Goal: Task Accomplishment & Management: Use online tool/utility

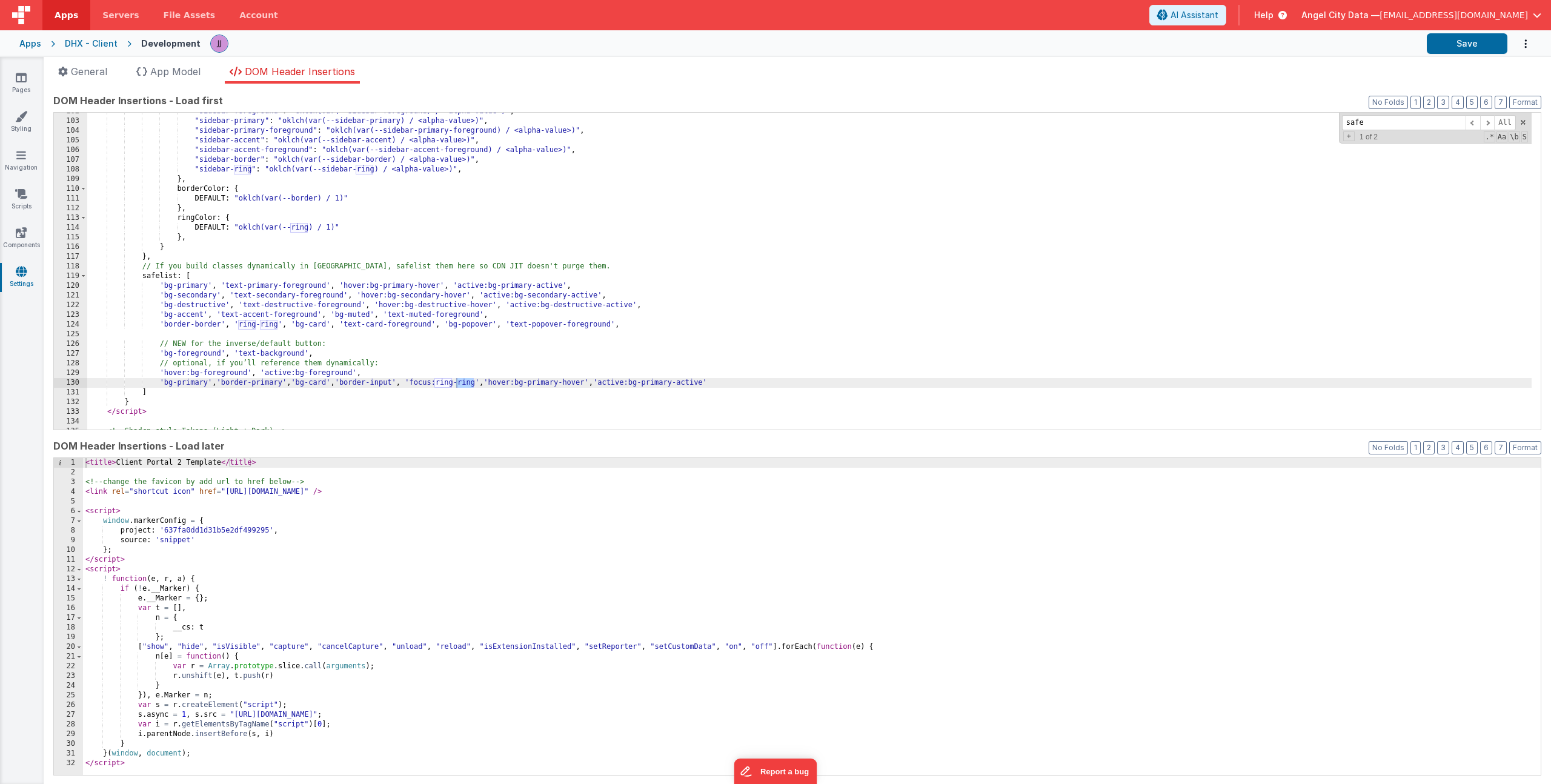
scroll to position [985, 0]
click at [441, 382] on div ""sidebar-foreground" : "oklch(var(--sidebar-foreground) / <alpha-value>)" , "si…" at bounding box center [809, 274] width 1444 height 336
drag, startPoint x: 115, startPoint y: 464, endPoint x: 220, endPoint y: 467, distance: 105.0
click at [220, 467] on div "< title > Client Portal 2 Template </ title > <!-- change the favicon by add ur…" at bounding box center [812, 626] width 1457 height 336
click at [26, 234] on icon at bounding box center [21, 233] width 11 height 12
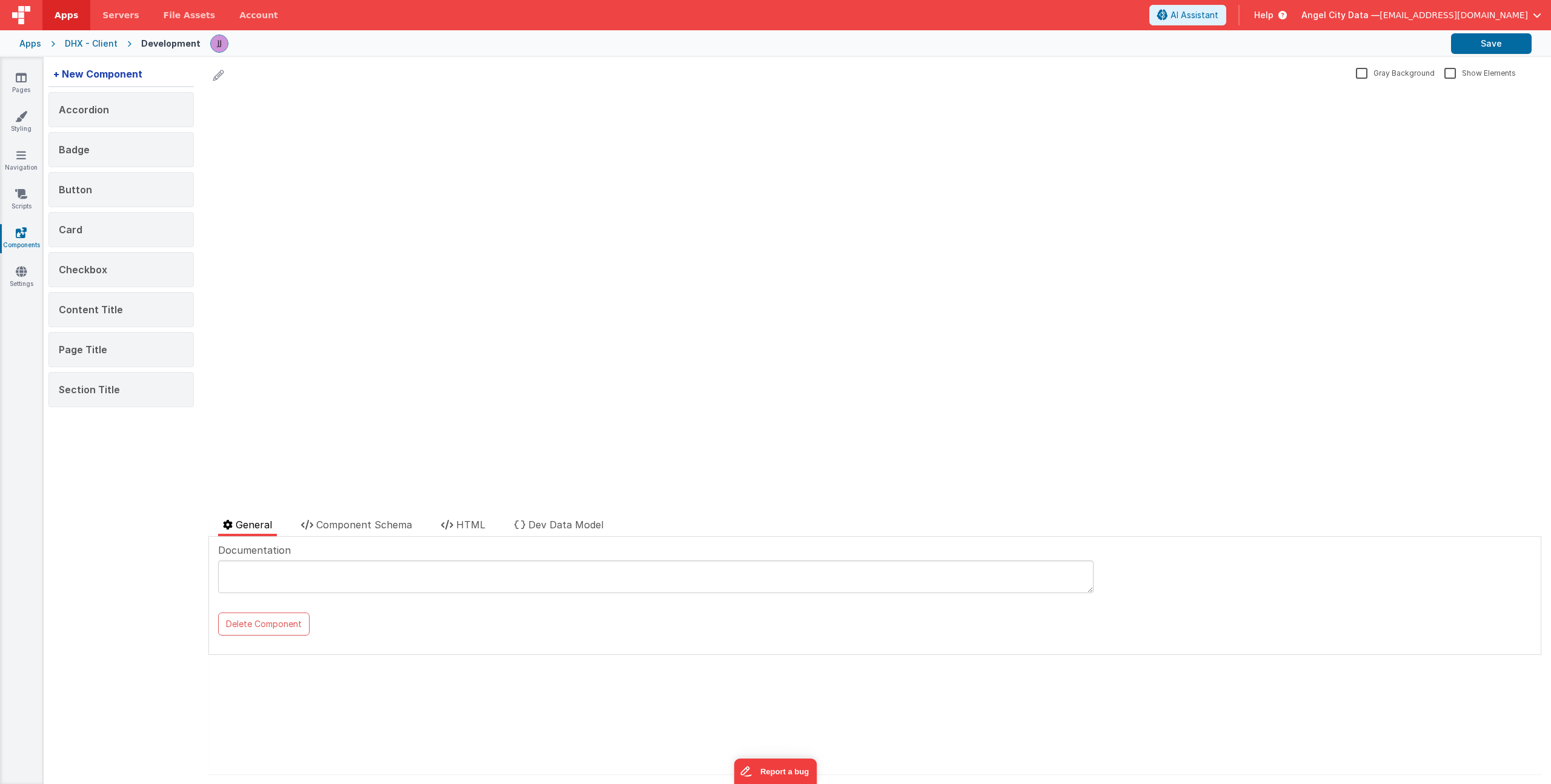
click at [112, 72] on div "+ New Component" at bounding box center [97, 74] width 99 height 24
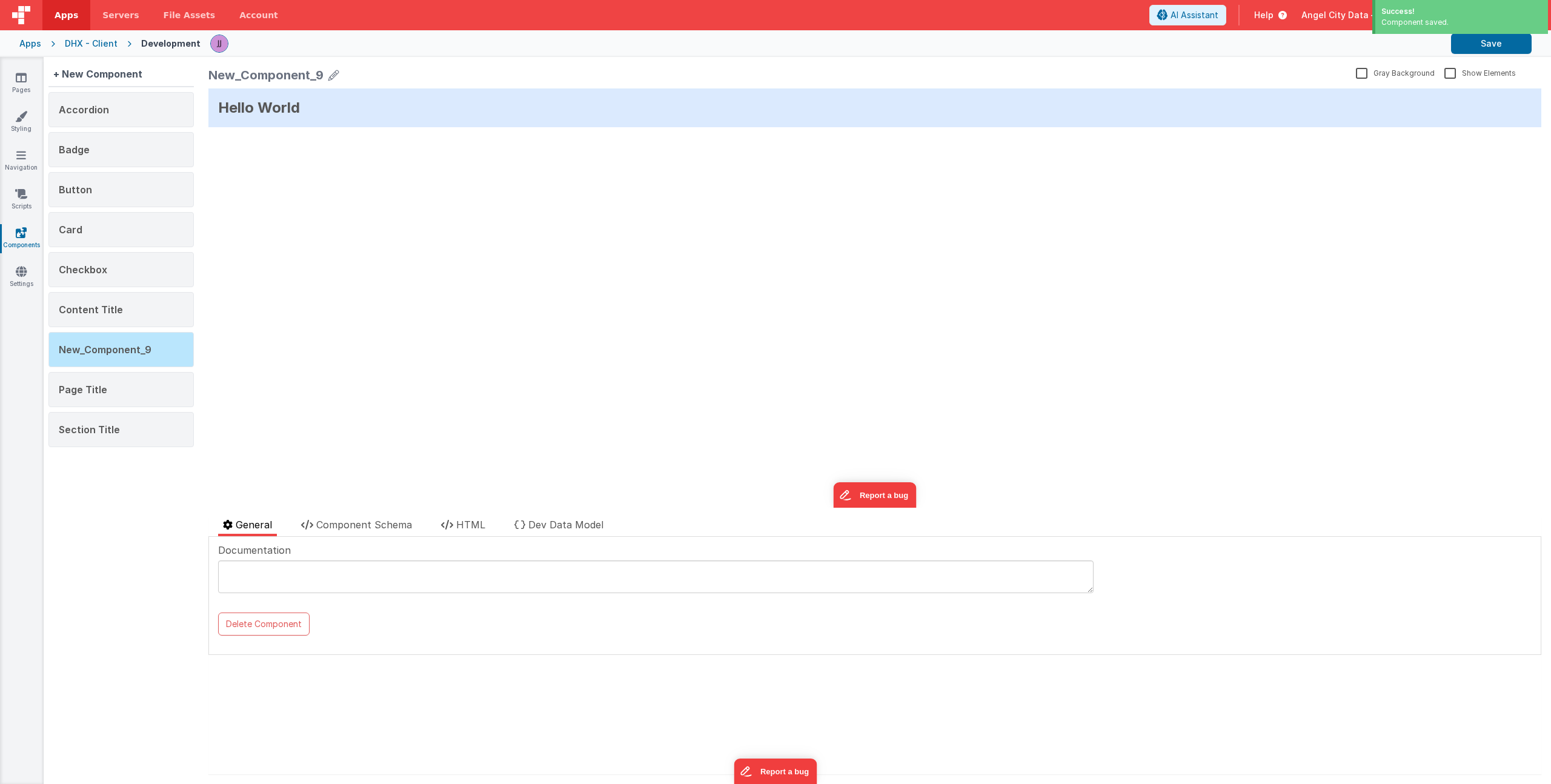
click at [332, 76] on icon at bounding box center [333, 76] width 11 height 17
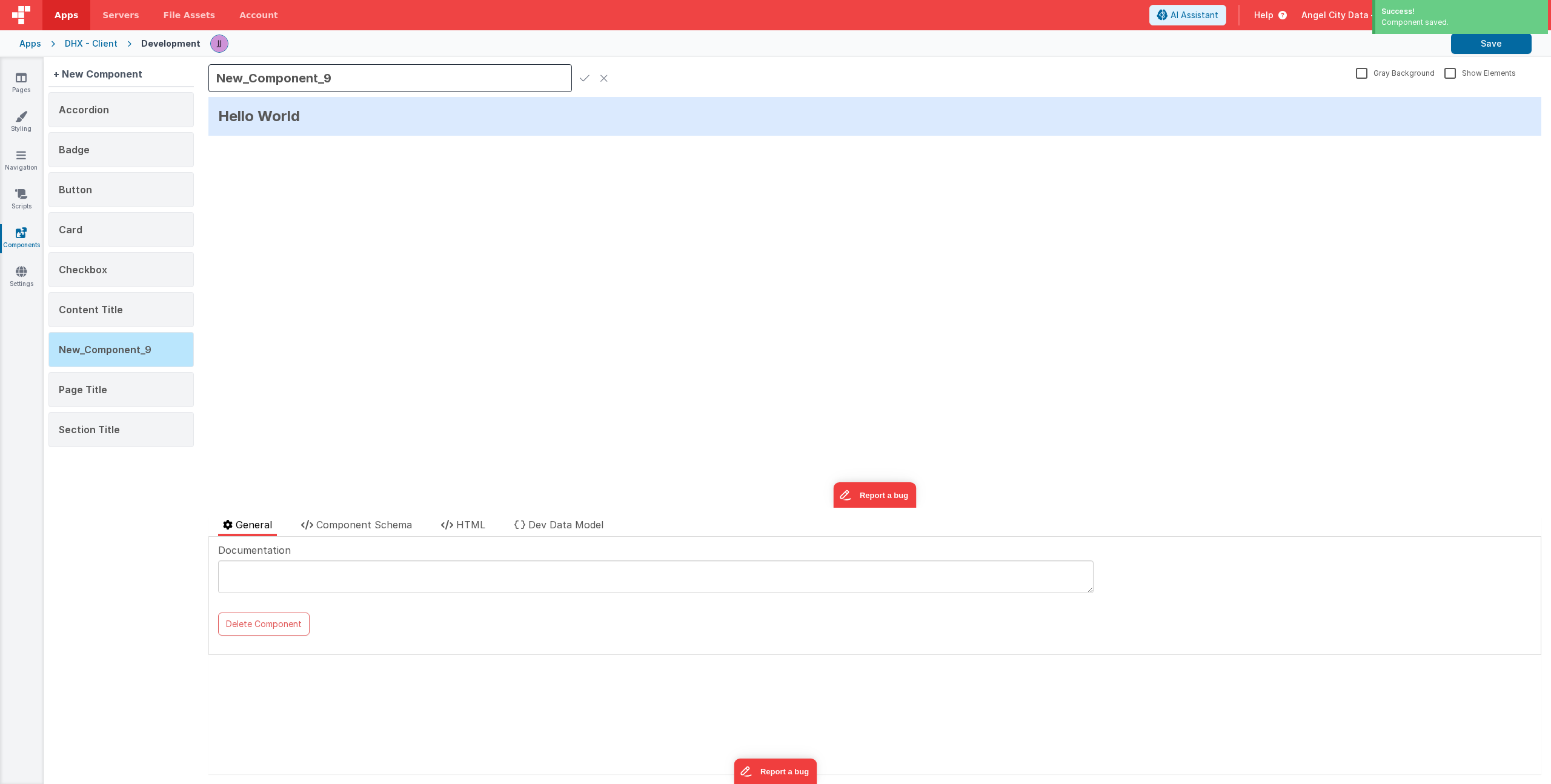
click at [274, 77] on input "New_Component_9" at bounding box center [390, 78] width 364 height 28
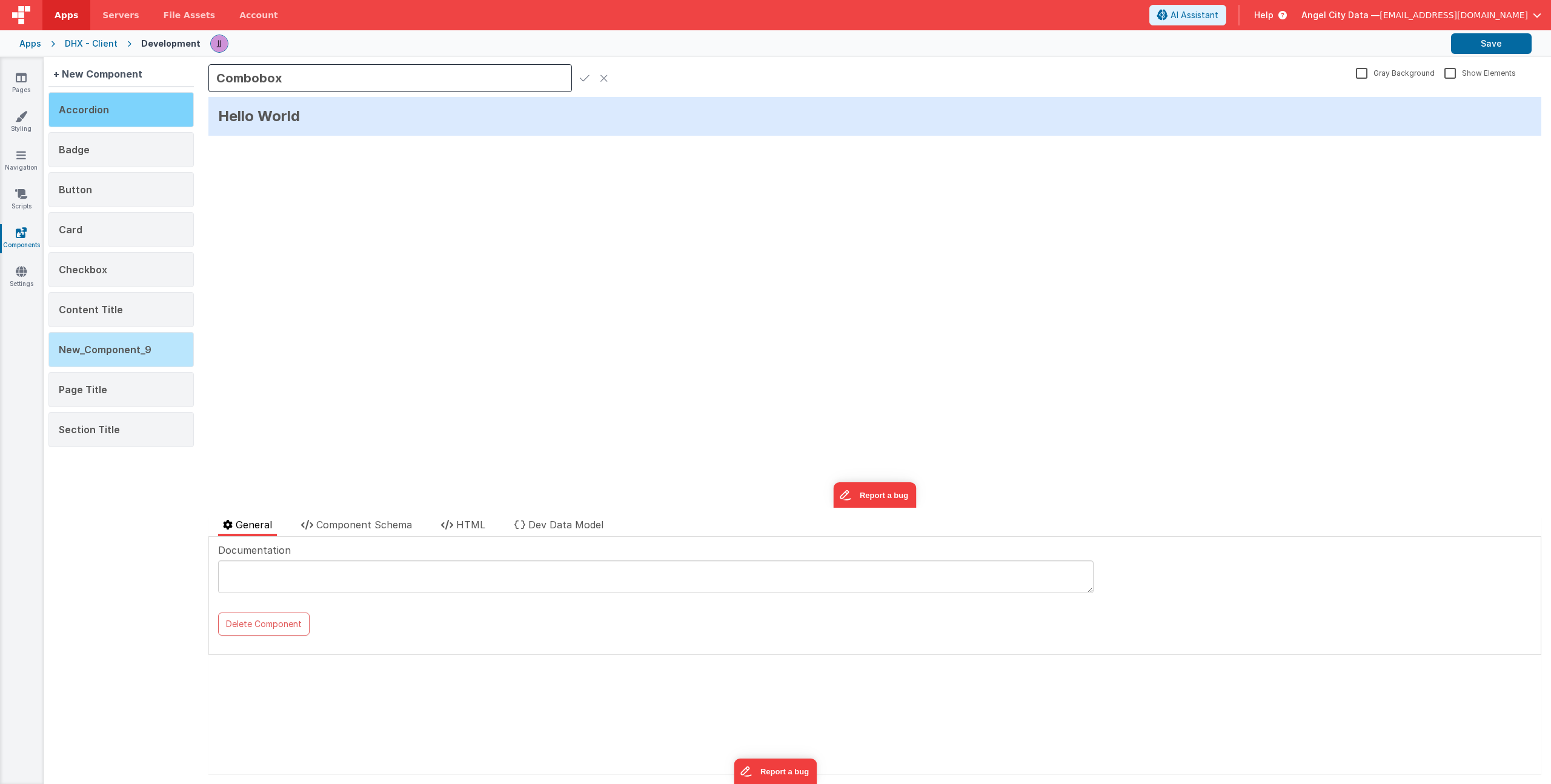
type input "Combobox"
click at [584, 78] on icon at bounding box center [584, 78] width 9 height 17
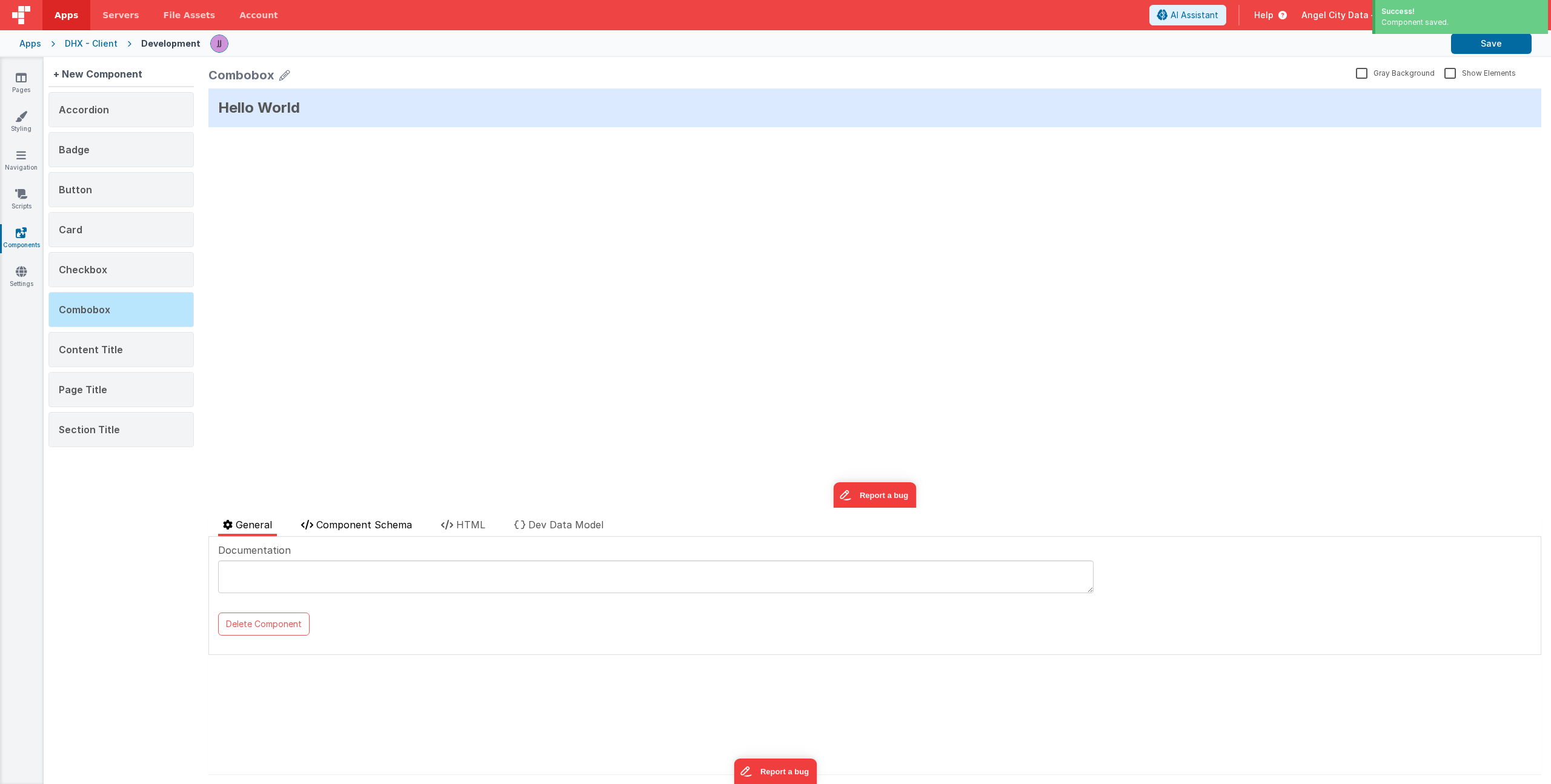
click at [382, 525] on span "Component Schema" at bounding box center [364, 524] width 96 height 12
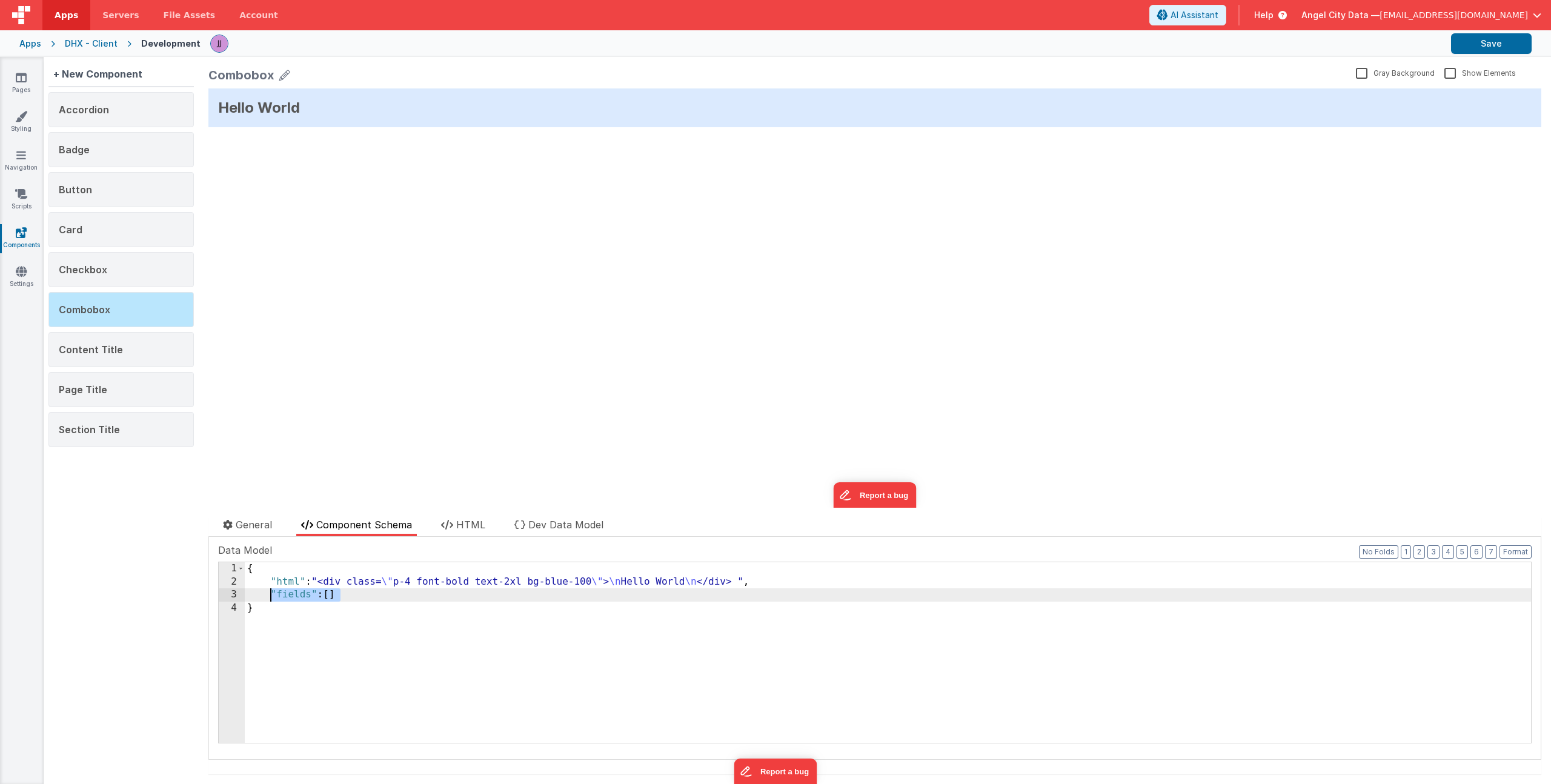
drag, startPoint x: 346, startPoint y: 595, endPoint x: 271, endPoint y: 593, distance: 75.0
click at [271, 593] on div "{ "html" : "<div class= \" p-4 font-bold text-2xl bg-blue-100 \" > \n Hello Wor…" at bounding box center [888, 665] width 1286 height 207
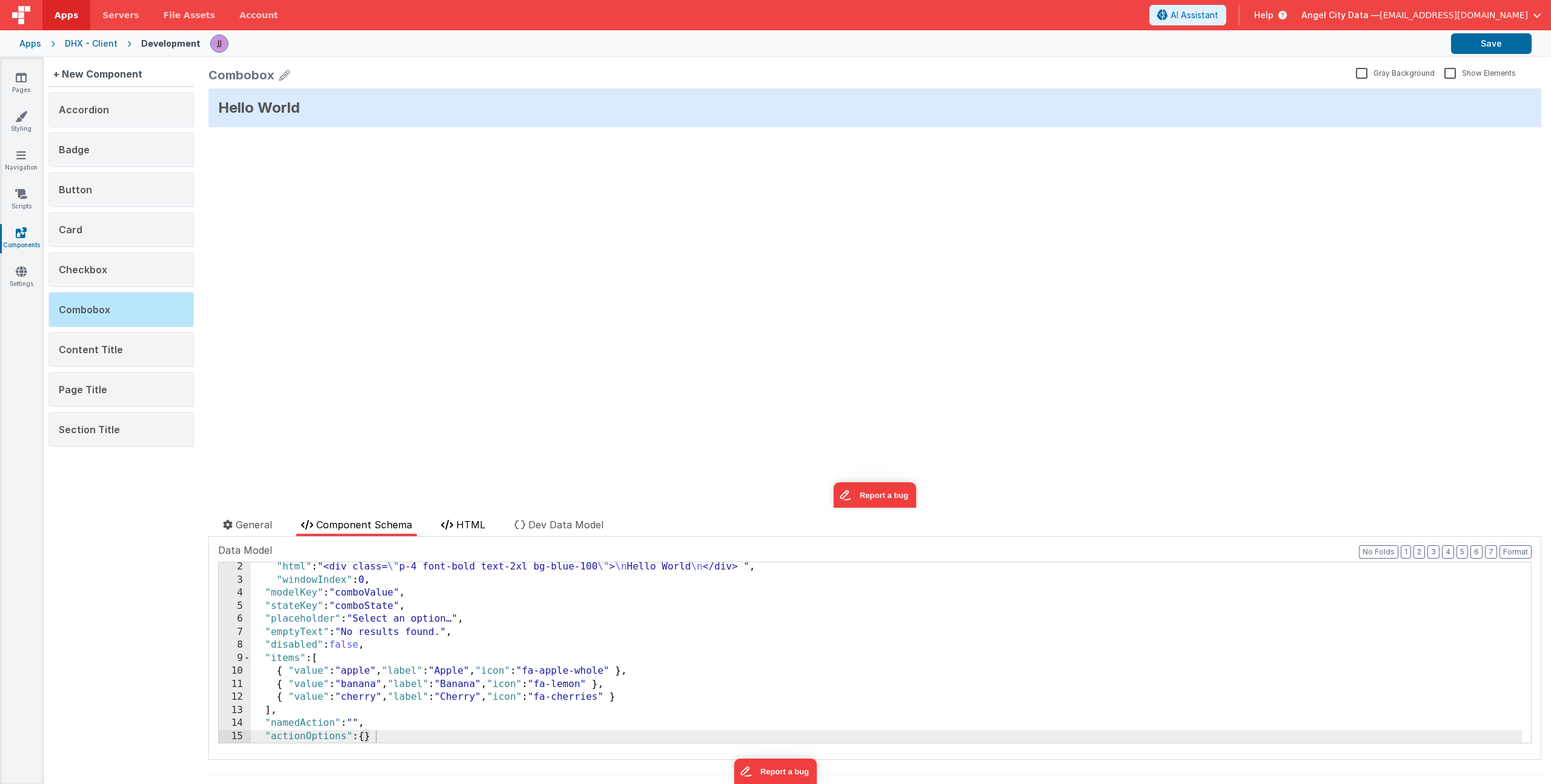
click at [451, 524] on icon at bounding box center [446, 524] width 12 height 9
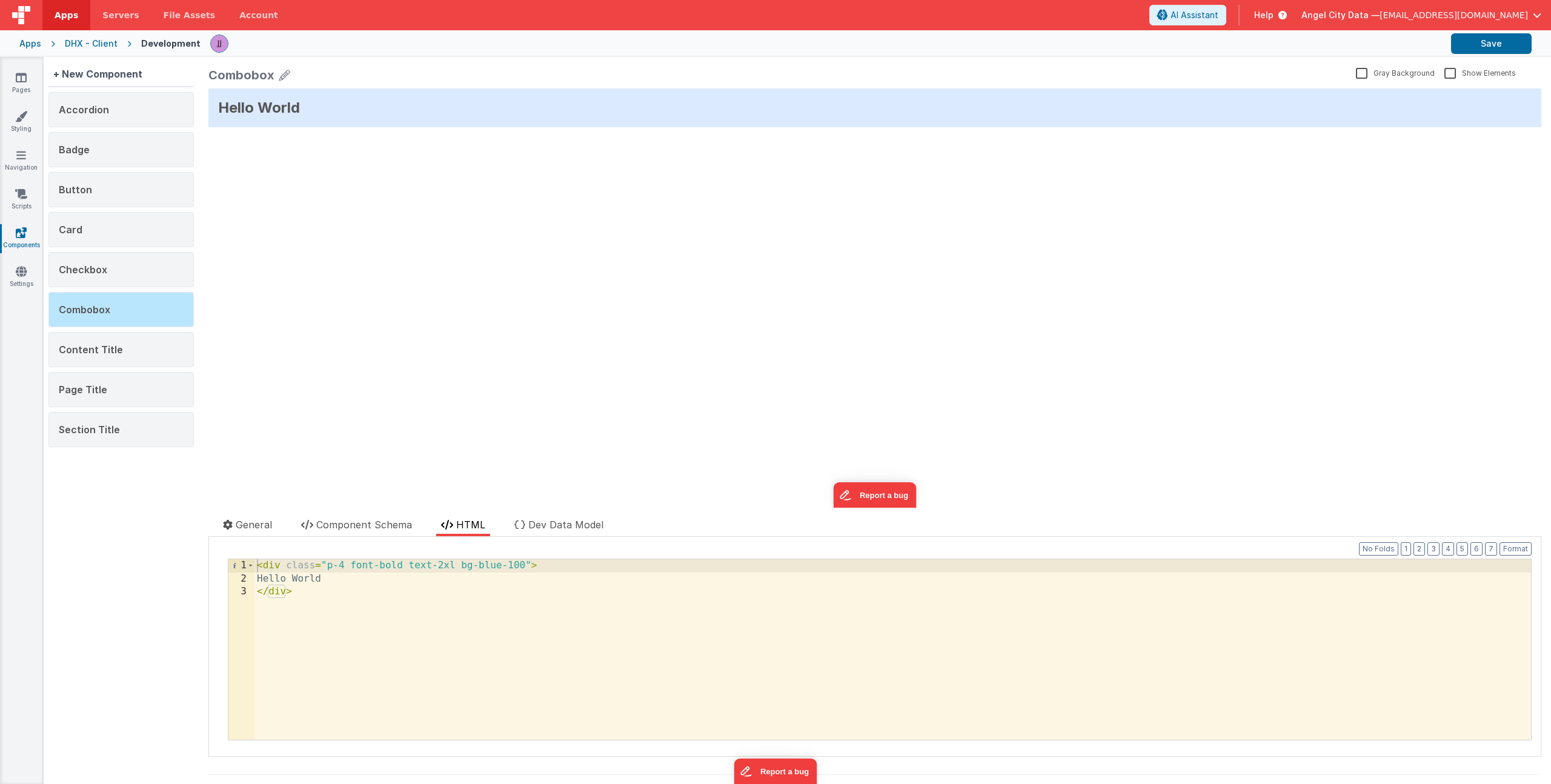
click at [348, 622] on div "< div class = "p-4 font-bold text-2xl bg-blue-100" > Hello World </ div >" at bounding box center [892, 662] width 1277 height 207
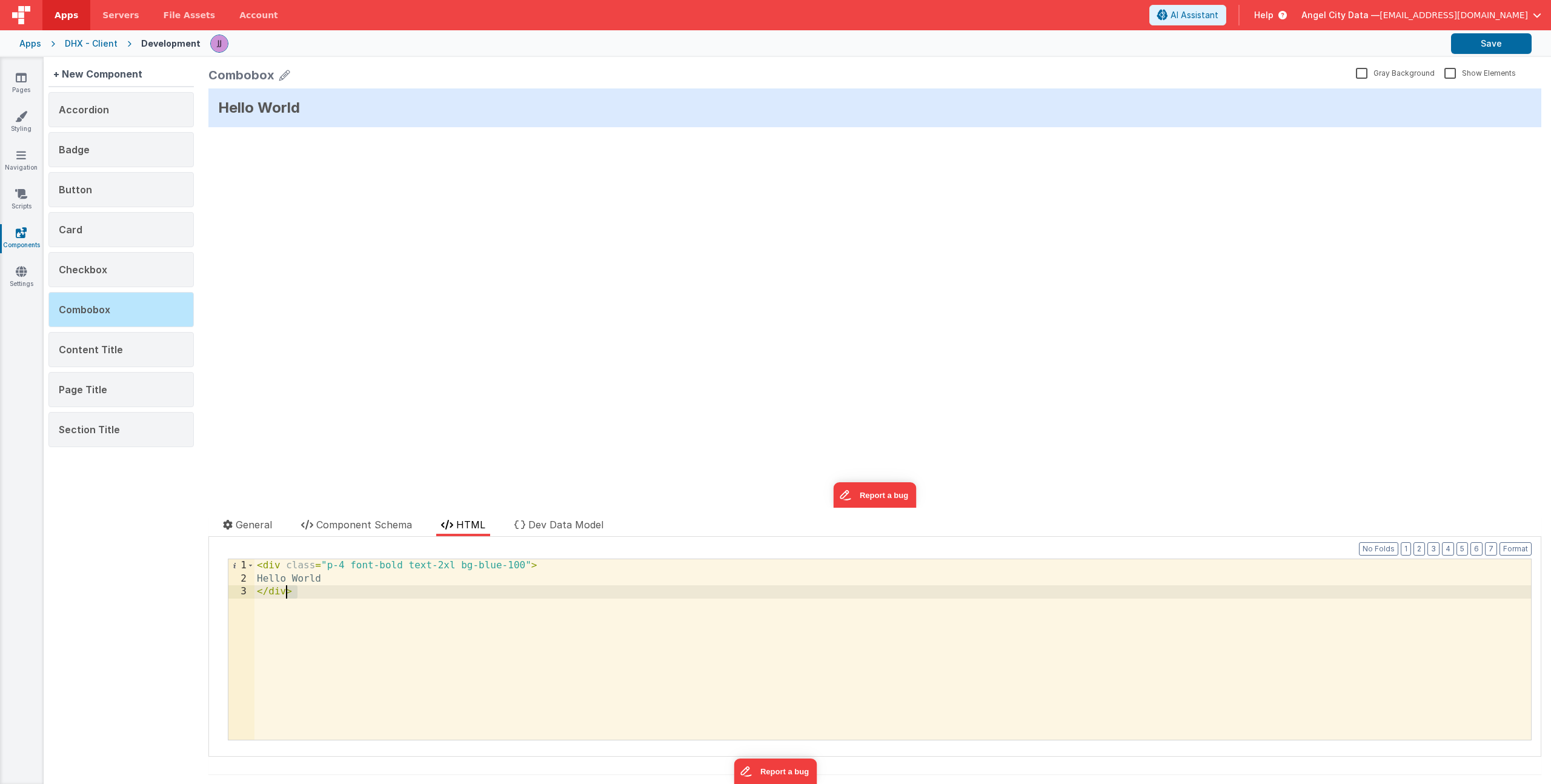
drag, startPoint x: 334, startPoint y: 604, endPoint x: 142, endPoint y: 499, distance: 218.8
click at [122, 495] on div "+ New Component Accordion Badge Button Card Checkbox Combobox Content Title Pag…" at bounding box center [797, 420] width 1507 height 727
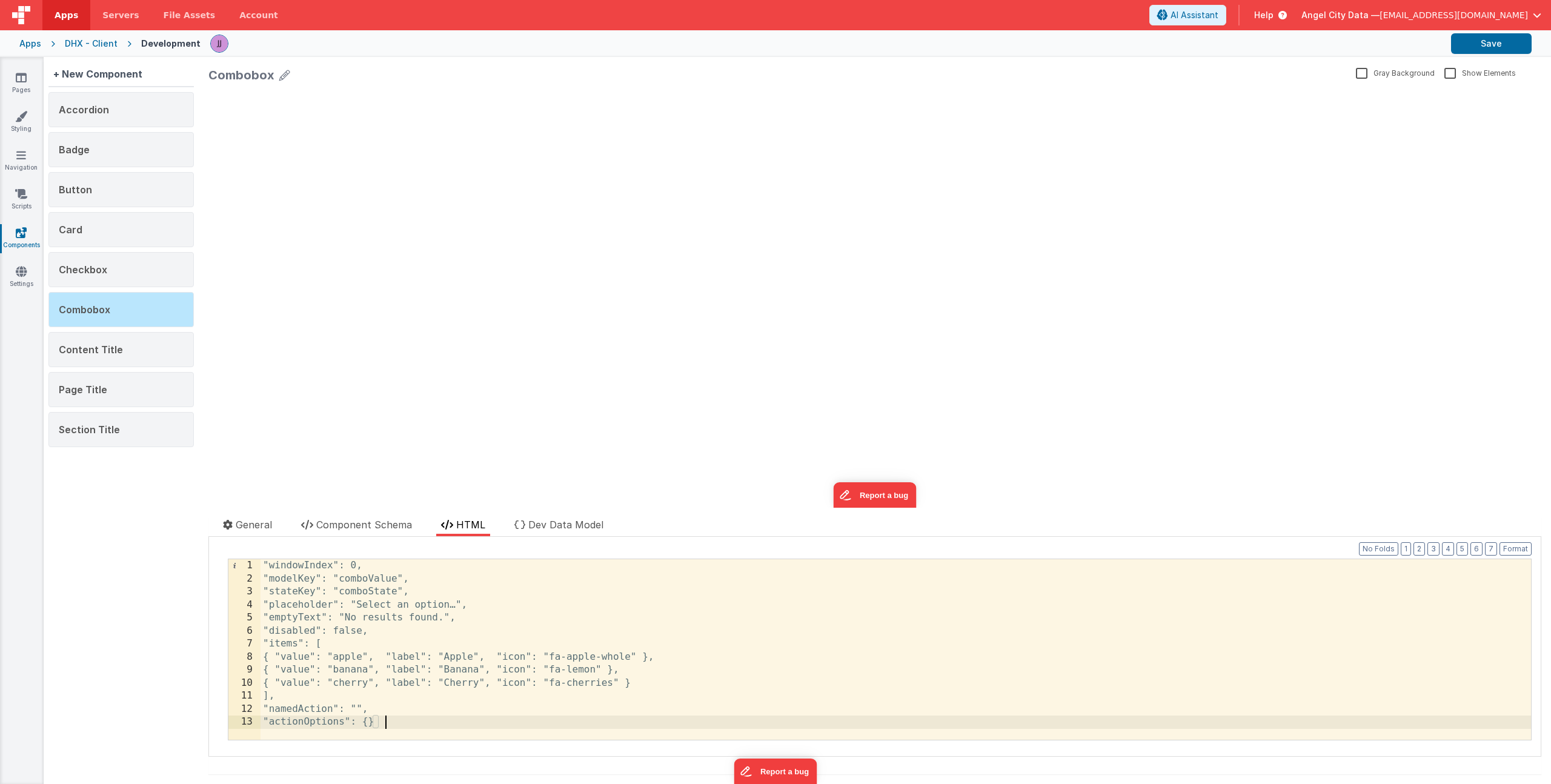
click at [454, 662] on div ""windowIndex": 0, "modelKey": "comboValue", "stateKey": "comboState", "placehol…" at bounding box center [896, 662] width 1270 height 207
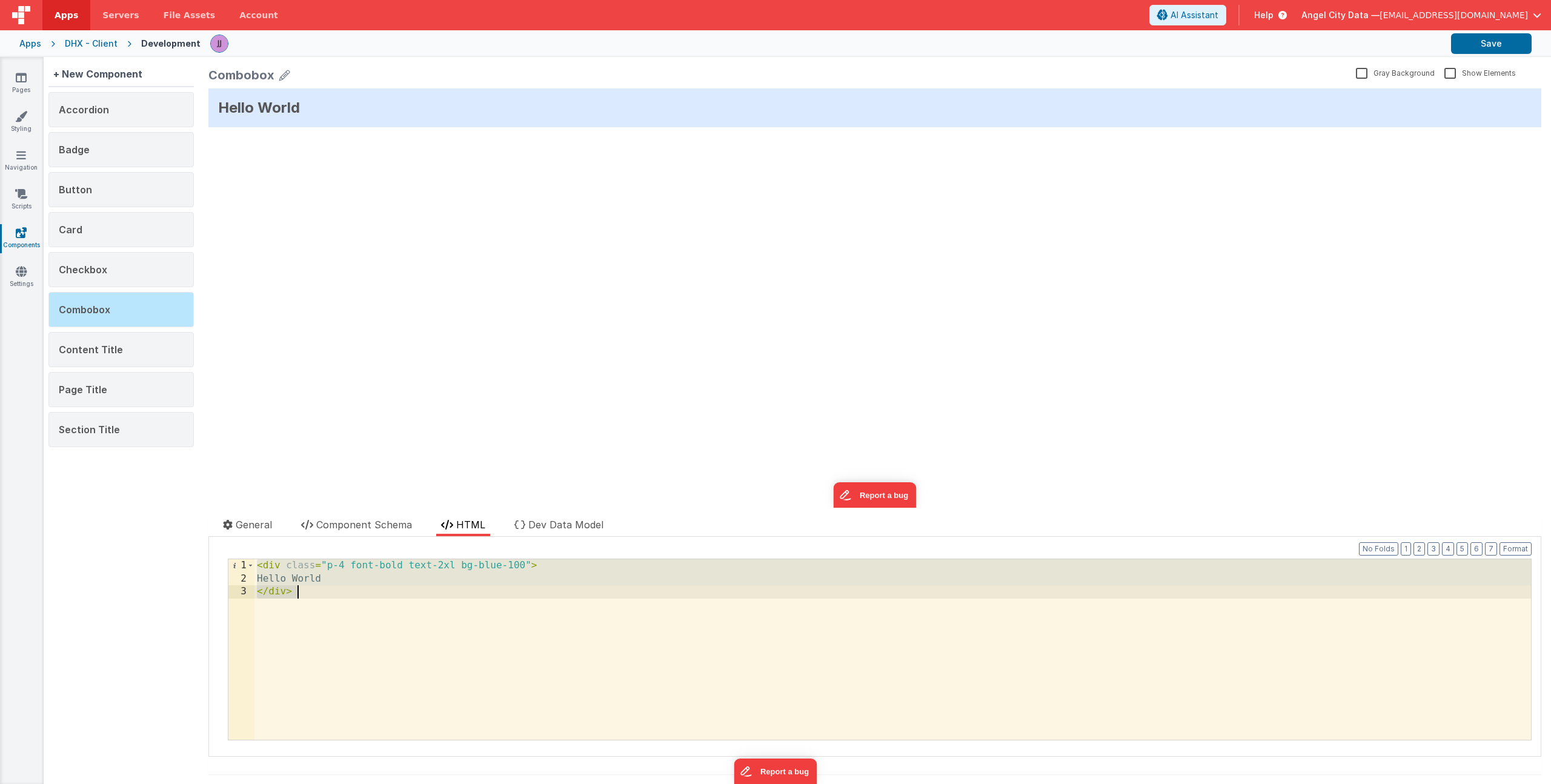
click at [415, 670] on div "< div class = "p-4 font-bold text-2xl bg-blue-100" > Hello World </ div >" at bounding box center [892, 662] width 1277 height 207
drag, startPoint x: 307, startPoint y: 605, endPoint x: 146, endPoint y: 522, distance: 181.1
click at [138, 534] on div "+ New Component Accordion Badge Button Card Checkbox Combobox Content Title Pag…" at bounding box center [797, 420] width 1507 height 727
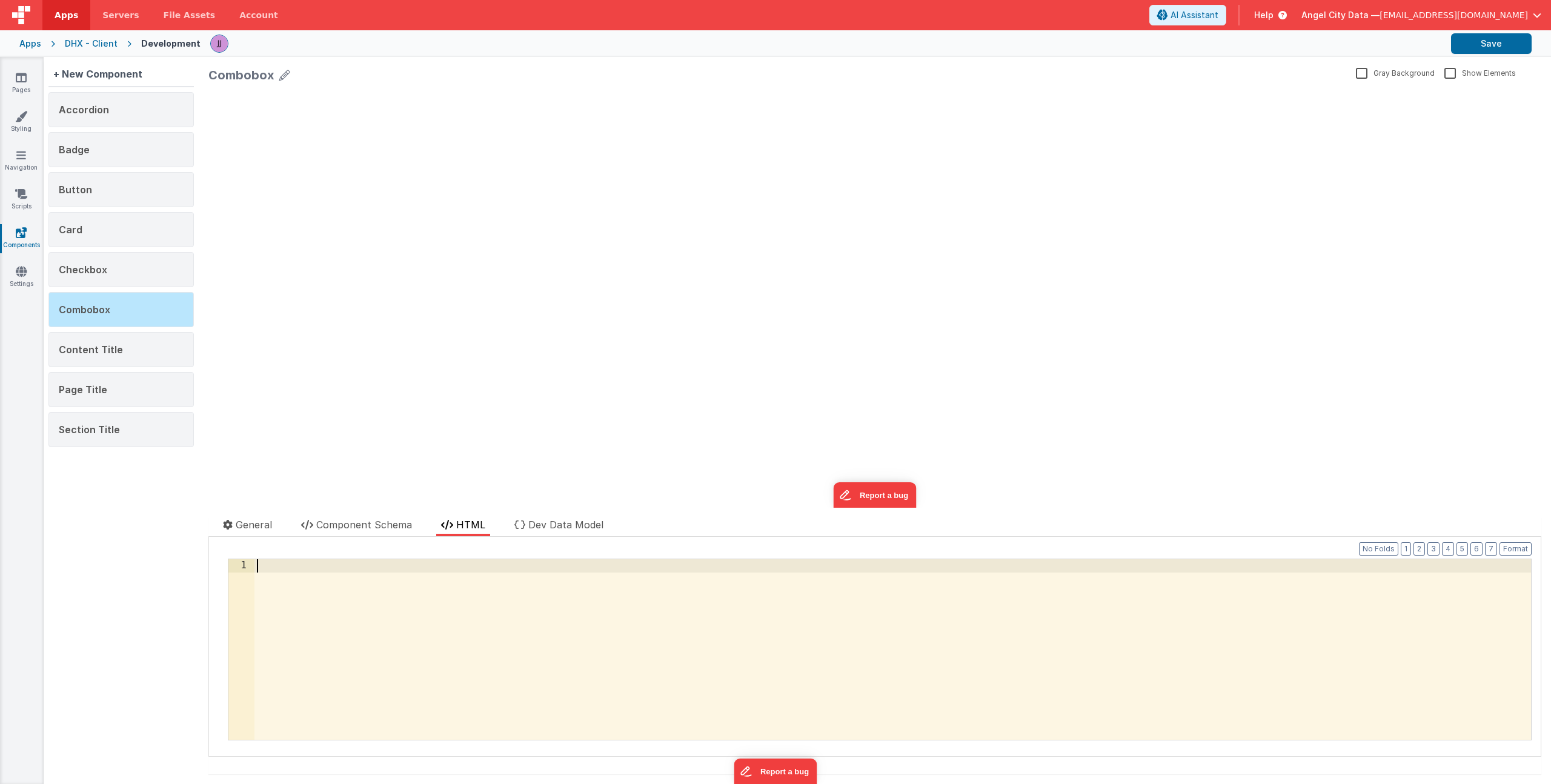
click at [464, 587] on div at bounding box center [892, 662] width 1277 height 207
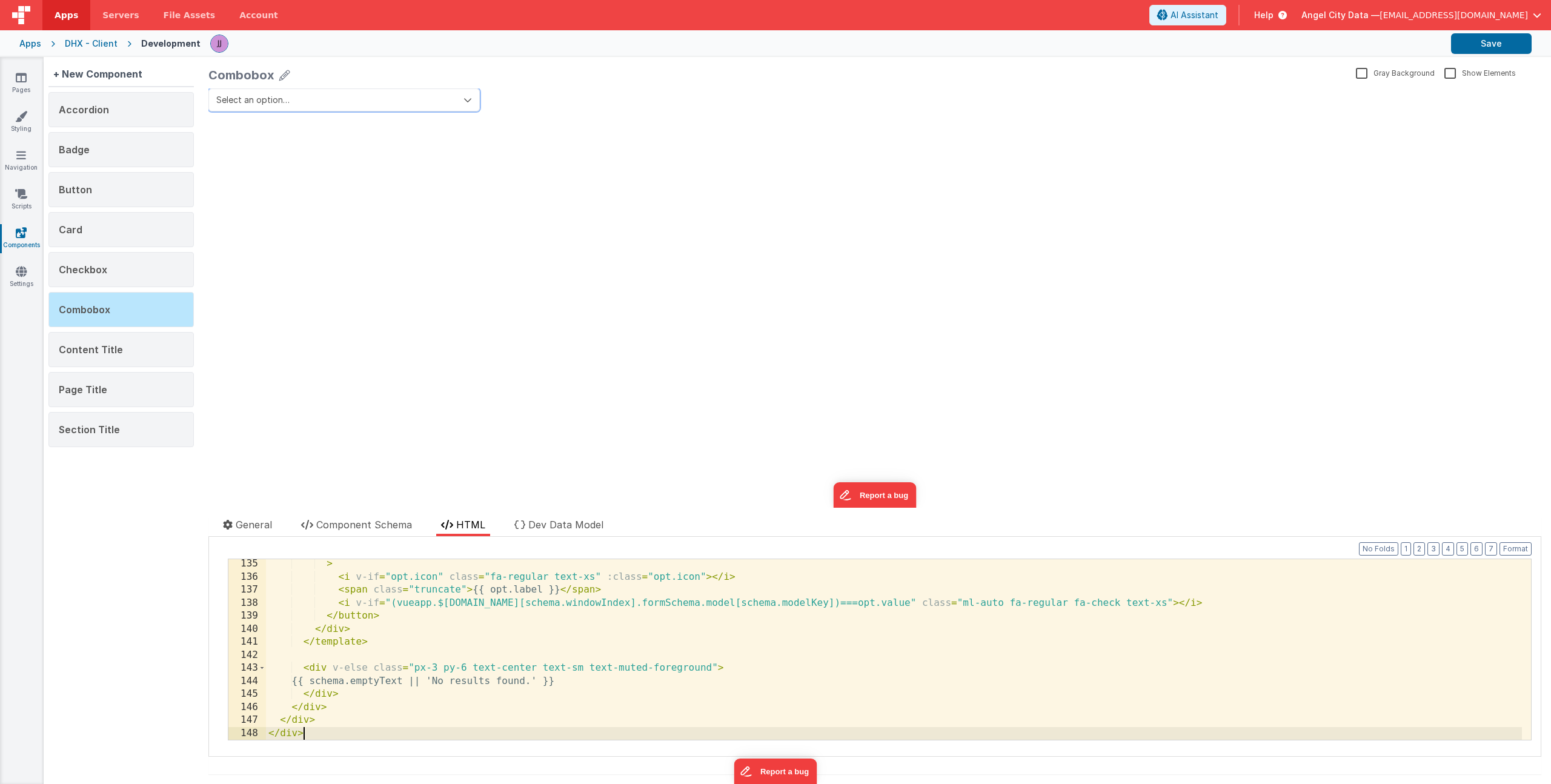
click at [461, 100] on button "Select an option…" at bounding box center [343, 100] width 271 height 23
click at [483, 171] on div "Select an option… update page model (See schema to hide after dev) showElements" at bounding box center [874, 298] width 1333 height 419
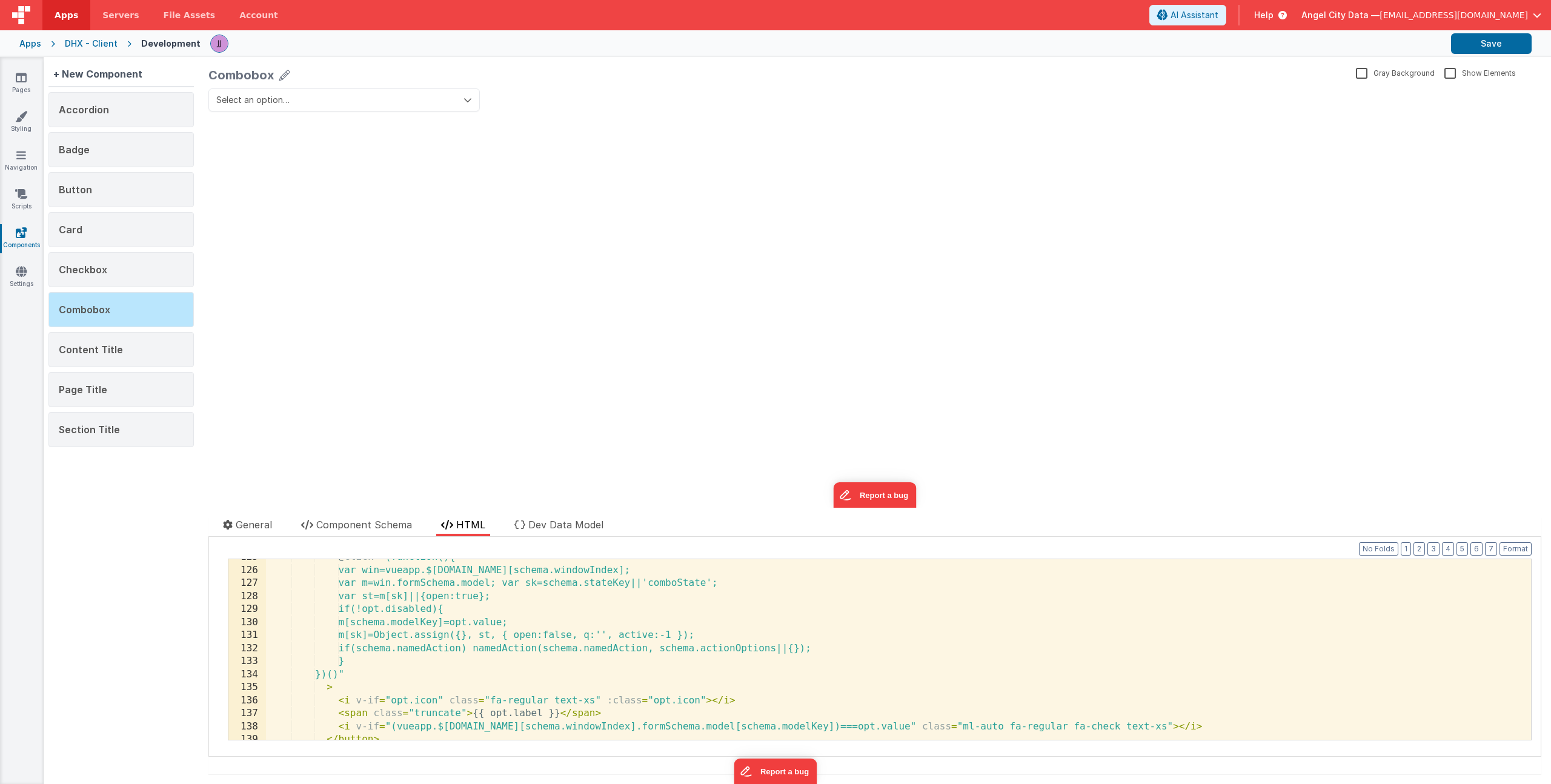
scroll to position [1245, 0]
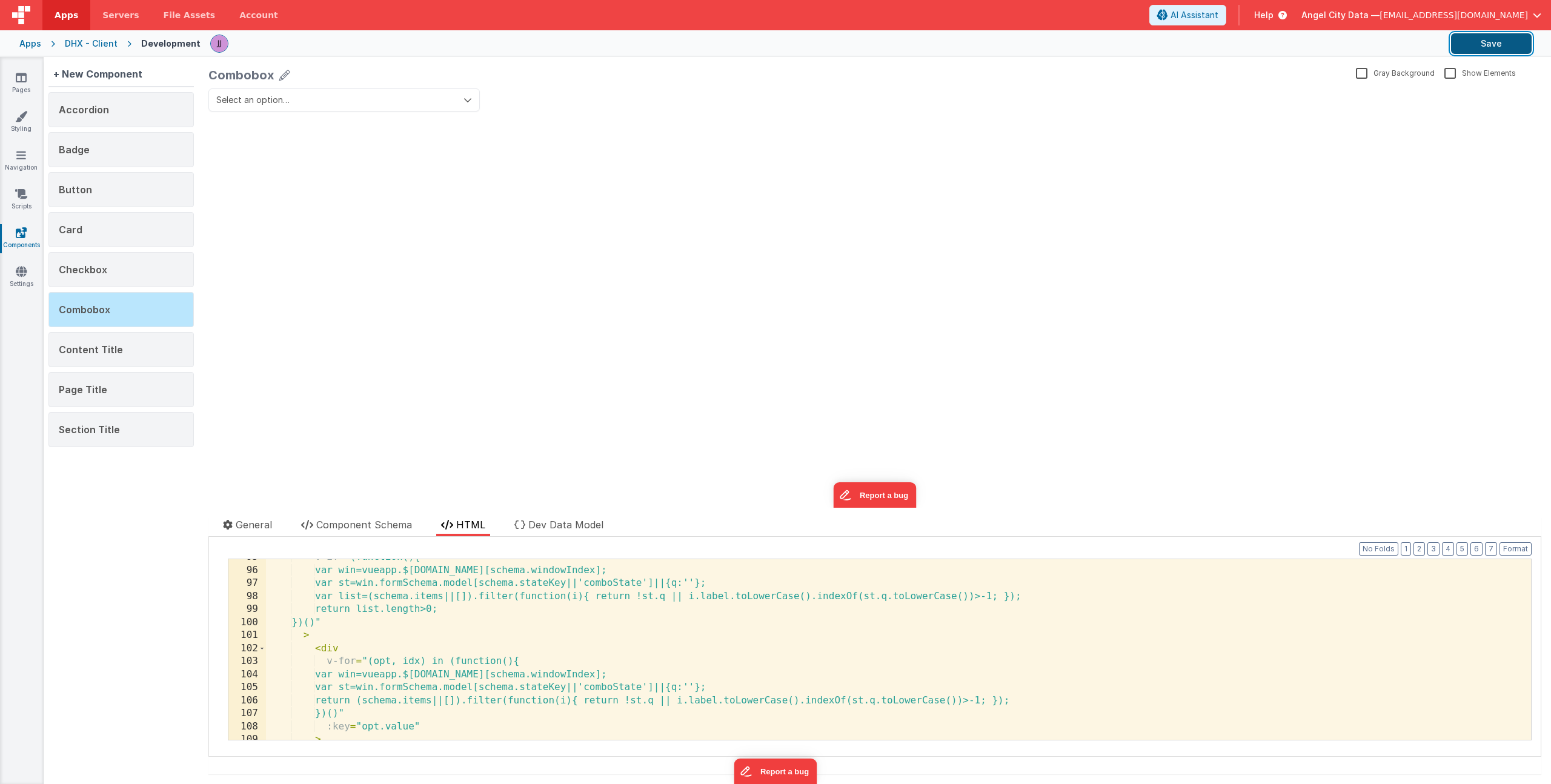
click at [1480, 41] on button "Save" at bounding box center [1491, 43] width 81 height 21
click at [702, 238] on div "Select an option… Apple Banana Cherry update page model (See schema to hide aft…" at bounding box center [874, 298] width 1333 height 419
click at [626, 252] on div "Select an option… Apple Banana Cherry update page model (See schema to hide aft…" at bounding box center [874, 298] width 1333 height 419
click at [465, 96] on icon "button" at bounding box center [468, 100] width 9 height 9
click at [464, 99] on icon "button" at bounding box center [468, 100] width 9 height 9
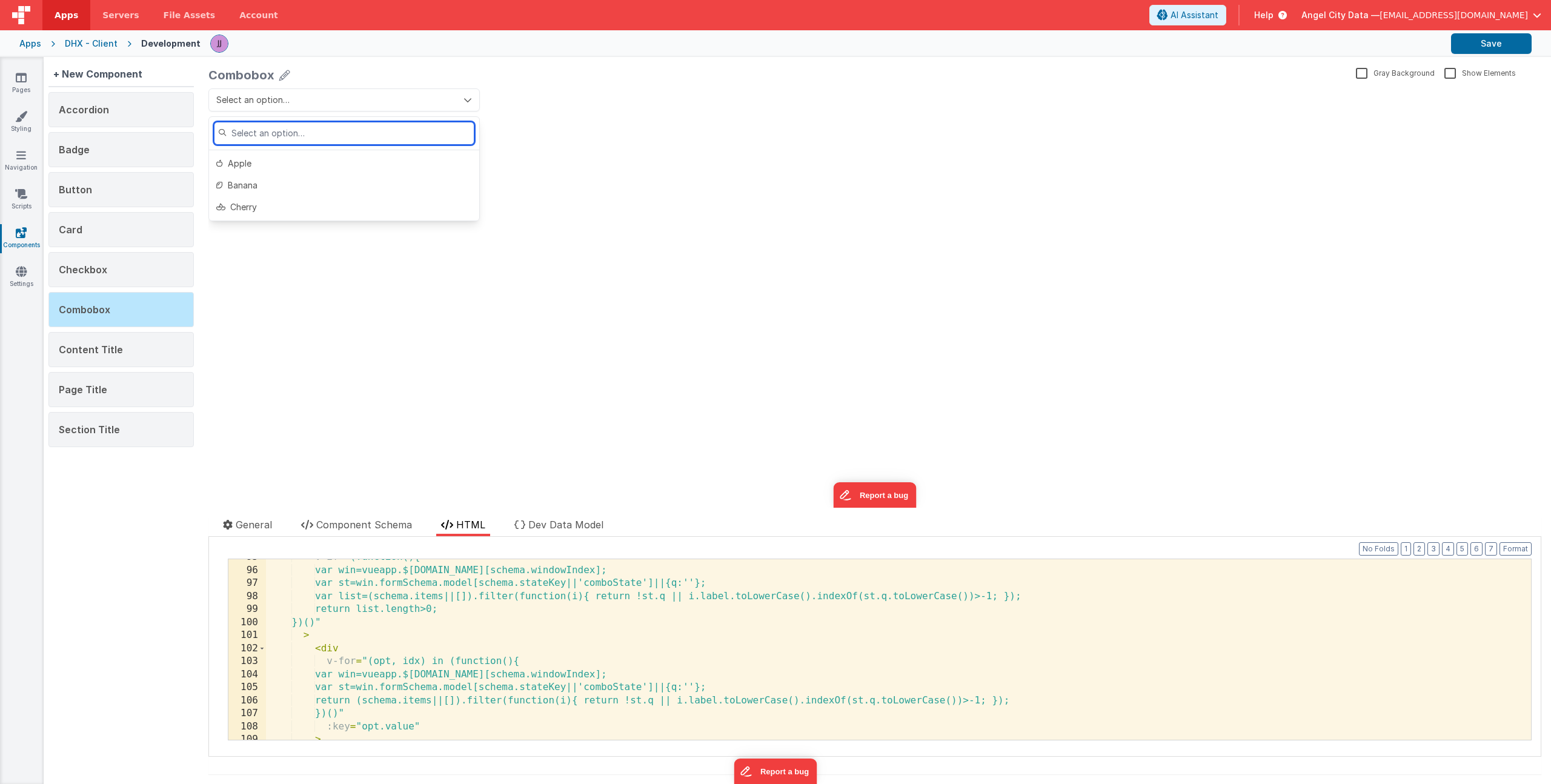
click at [271, 136] on input "text" at bounding box center [344, 133] width 261 height 23
type input "app"
click at [327, 94] on button "Apple" at bounding box center [343, 100] width 271 height 23
click at [277, 193] on button "Banana" at bounding box center [343, 185] width 270 height 22
click at [370, 303] on div "Banana update page model (See schema to hide after dev) showElements" at bounding box center [874, 298] width 1333 height 419
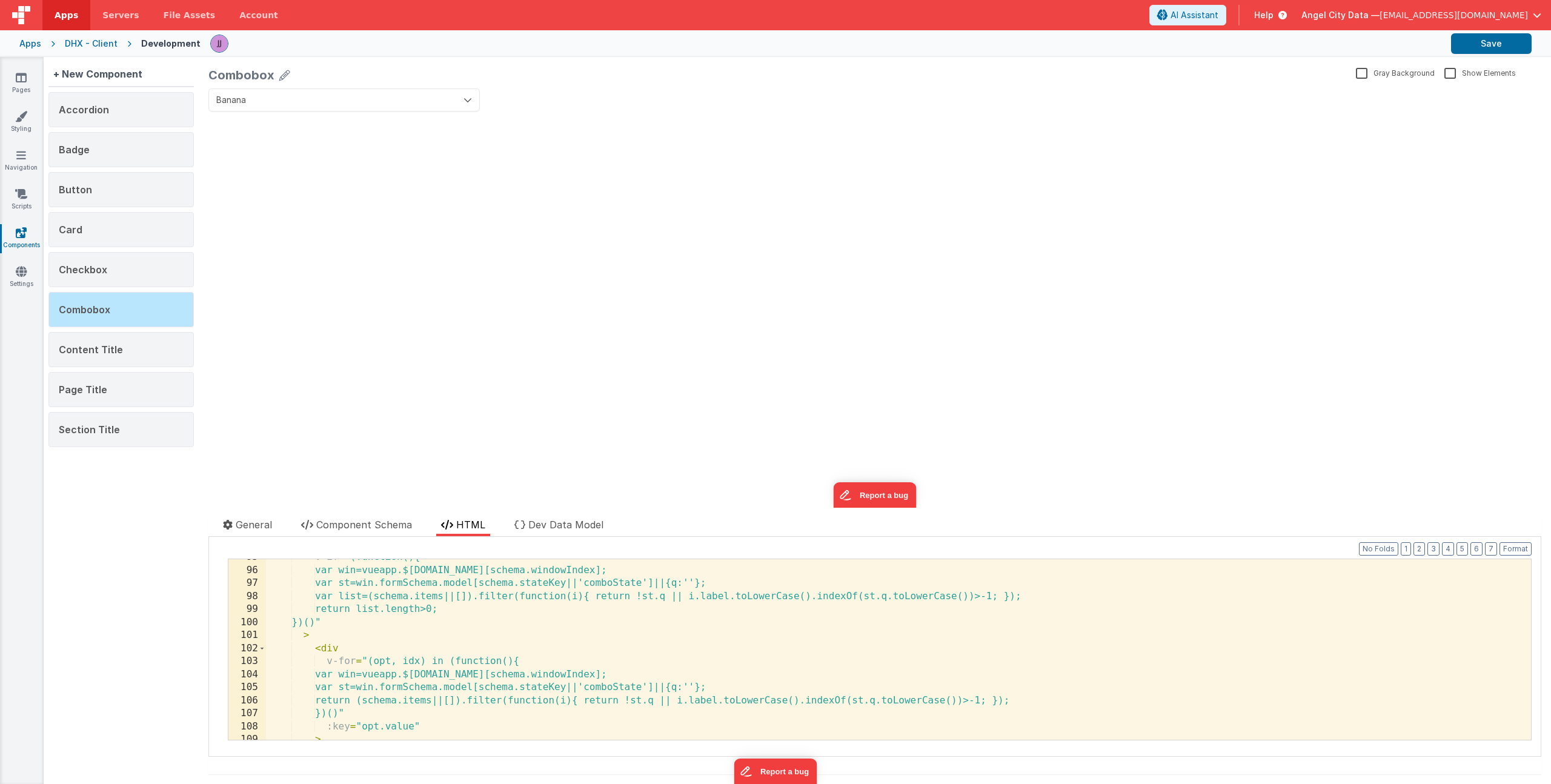
click at [517, 614] on div "v-if = "(function(){ var win=vueapp.$store.state.wndw.windows[schema.windowInde…" at bounding box center [894, 654] width 1256 height 207
click at [1492, 45] on button "Save" at bounding box center [1491, 43] width 81 height 21
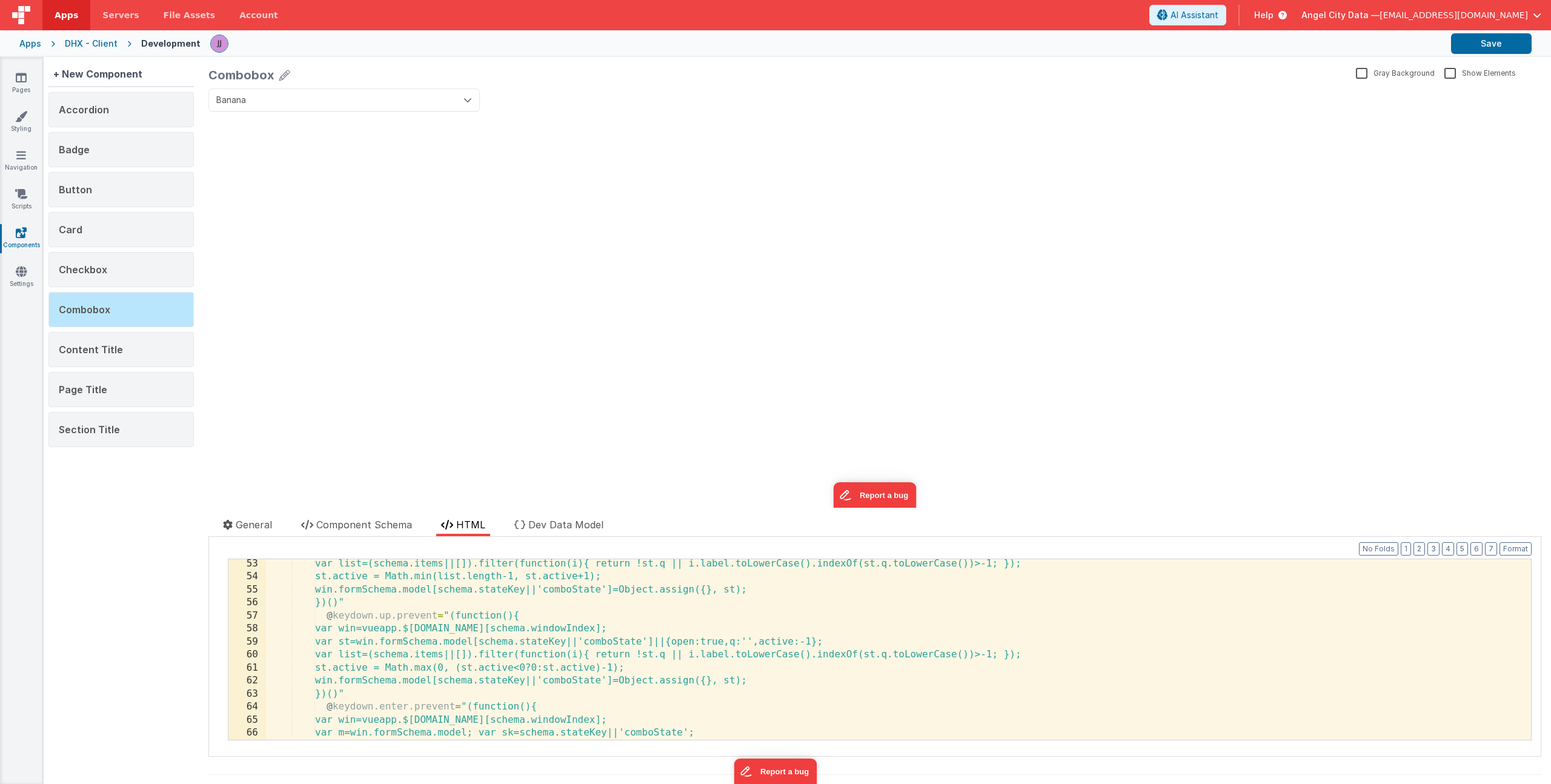
scroll to position [0, 0]
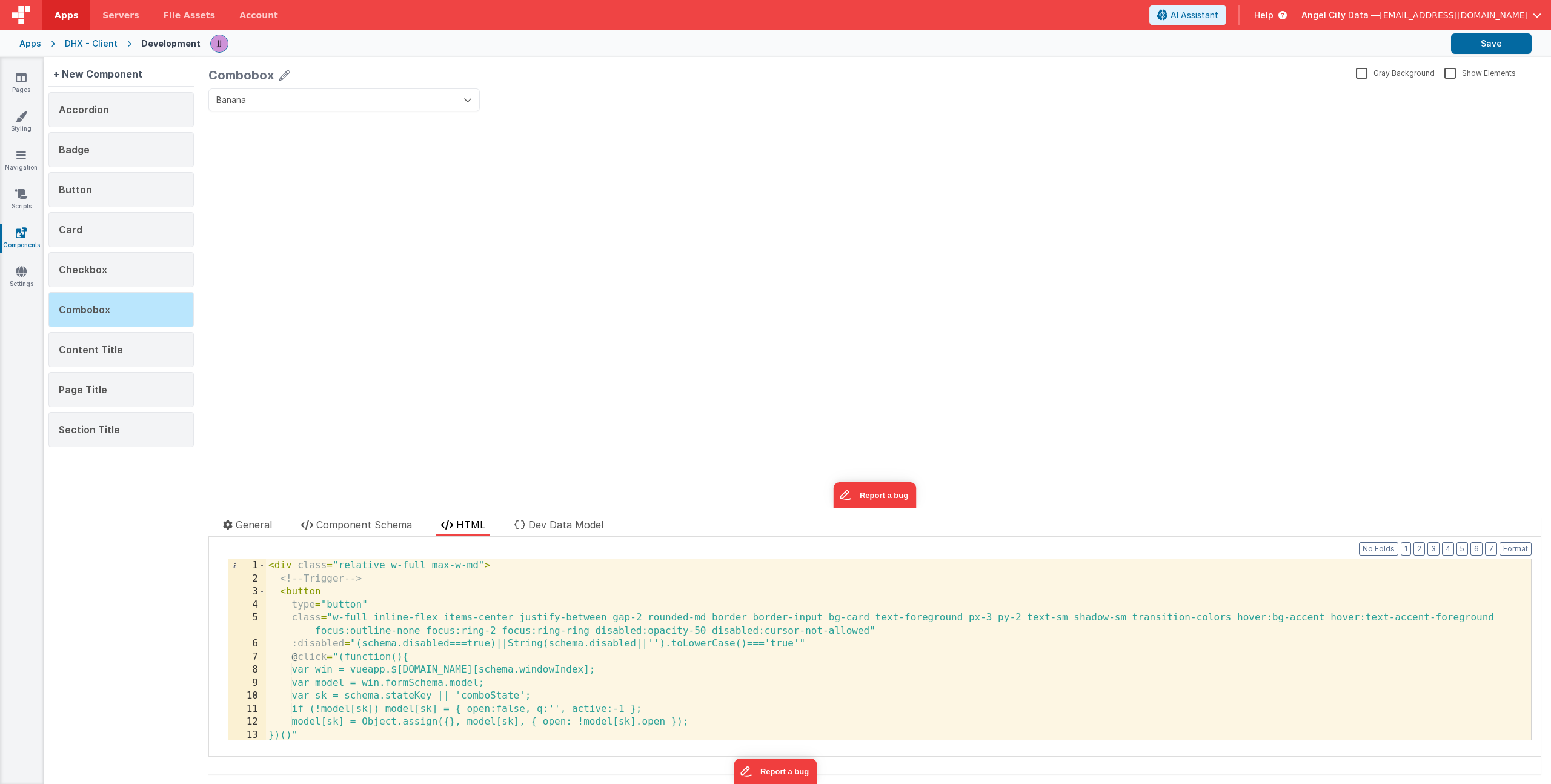
click at [469, 564] on div "< div class = "relative w-full max-w-md" > <!-- Trigger --> < button type = "bu…" at bounding box center [894, 662] width 1256 height 207
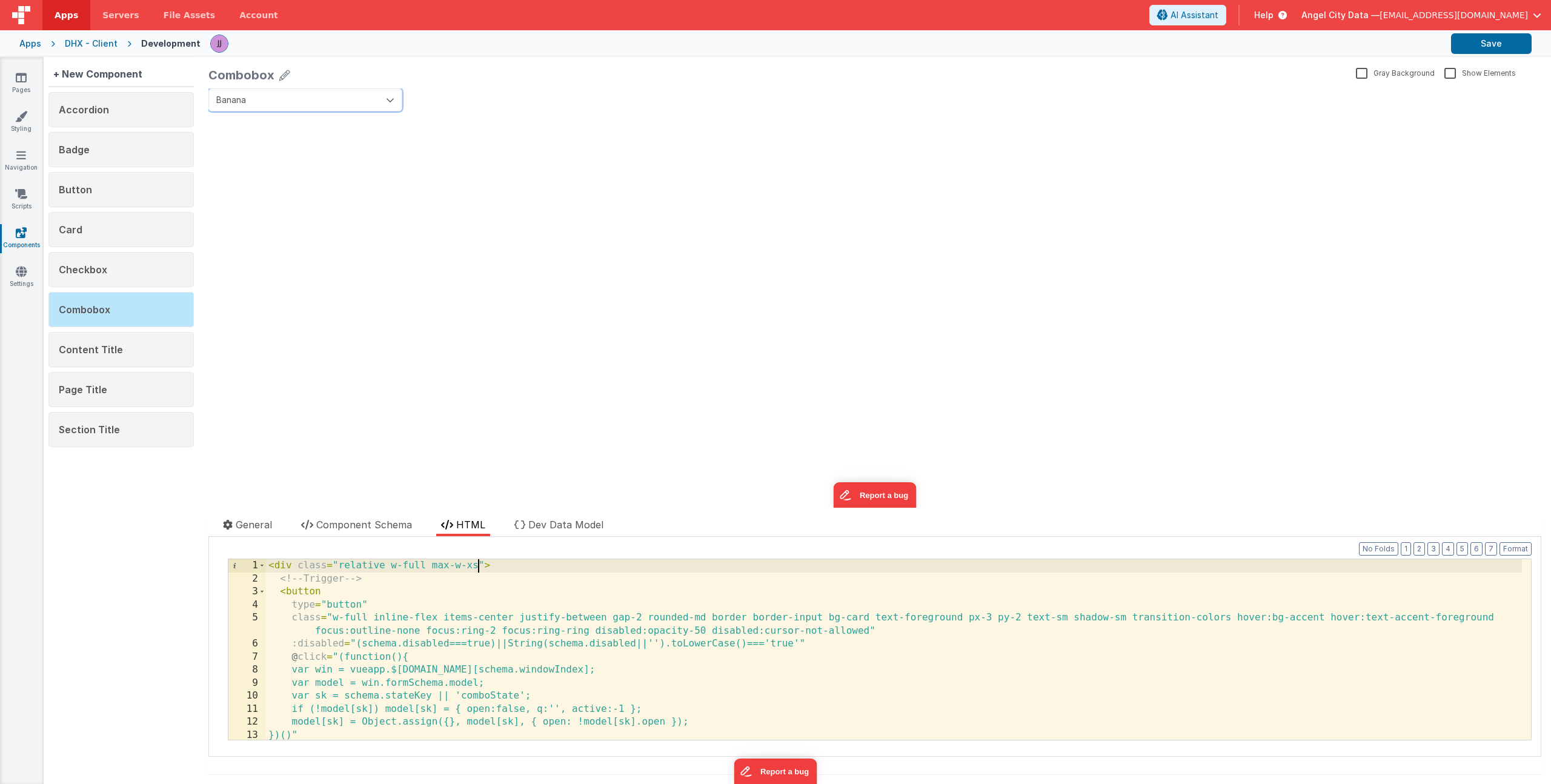
click at [386, 97] on icon "button" at bounding box center [390, 100] width 9 height 9
click at [497, 168] on div "Banana Apple Banana Cherry update page model (See schema to hide after dev) sho…" at bounding box center [874, 298] width 1333 height 419
click at [438, 575] on div "< div class = "relative w-full max-w-xs" > <!-- Trigger --> < button type = "bu…" at bounding box center [894, 662] width 1256 height 207
drag, startPoint x: 403, startPoint y: 563, endPoint x: 478, endPoint y: 563, distance: 75.0
click at [478, 563] on div "< div class = "relative w-full max-w-xs" > <!-- Trigger --> < button type = "bu…" at bounding box center [894, 662] width 1256 height 207
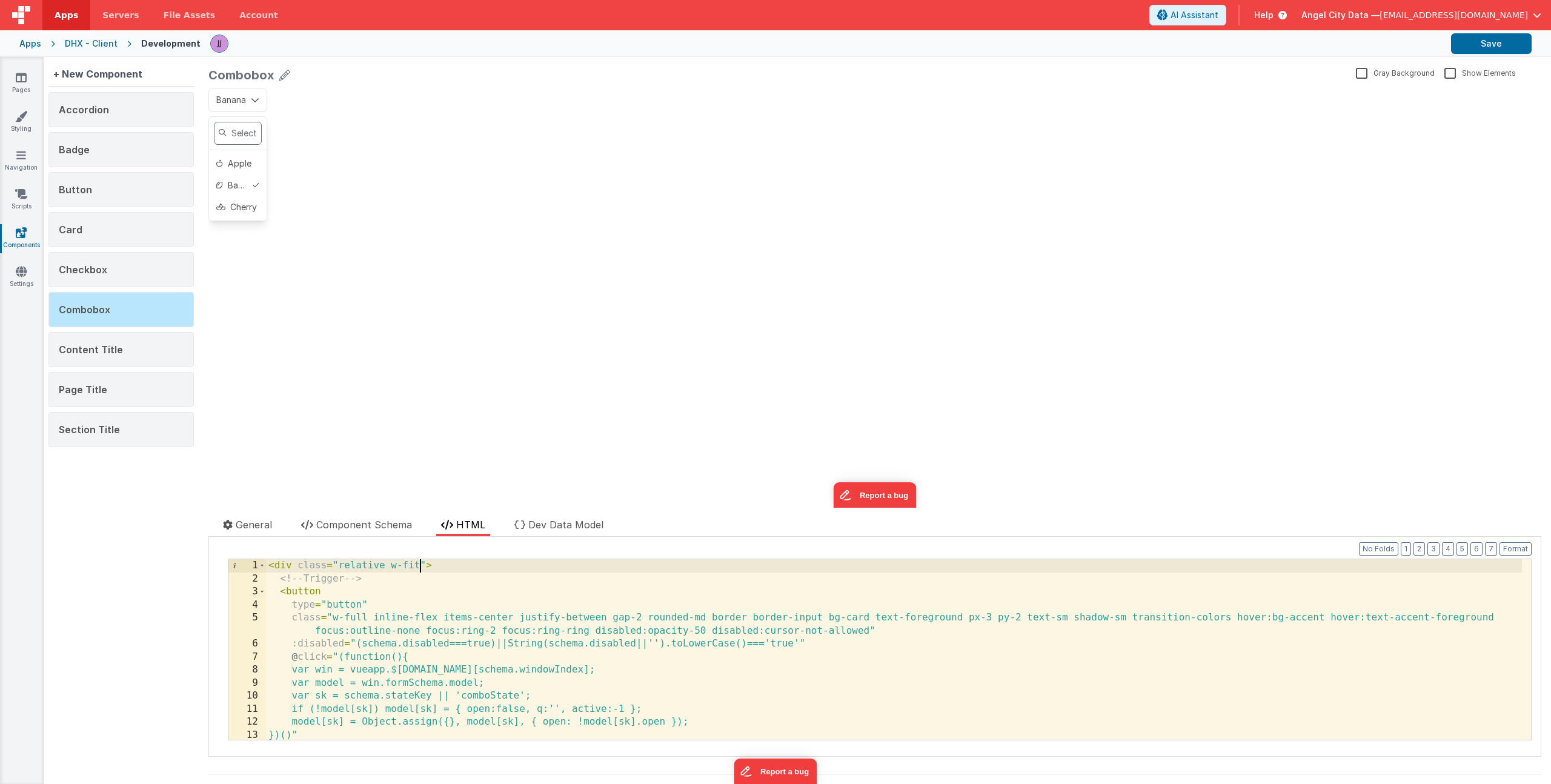
click at [248, 166] on span "Apple" at bounding box center [239, 163] width 24 height 12
click at [252, 107] on button "Apple" at bounding box center [234, 100] width 53 height 23
click at [367, 197] on div "Apple Apple Banana Cherry update page model (See schema to hide after dev) show…" at bounding box center [874, 298] width 1333 height 419
click at [413, 569] on div "< div class = "relative w-fit" > <!-- Trigger --> < button type = "button" clas…" at bounding box center [894, 662] width 1256 height 207
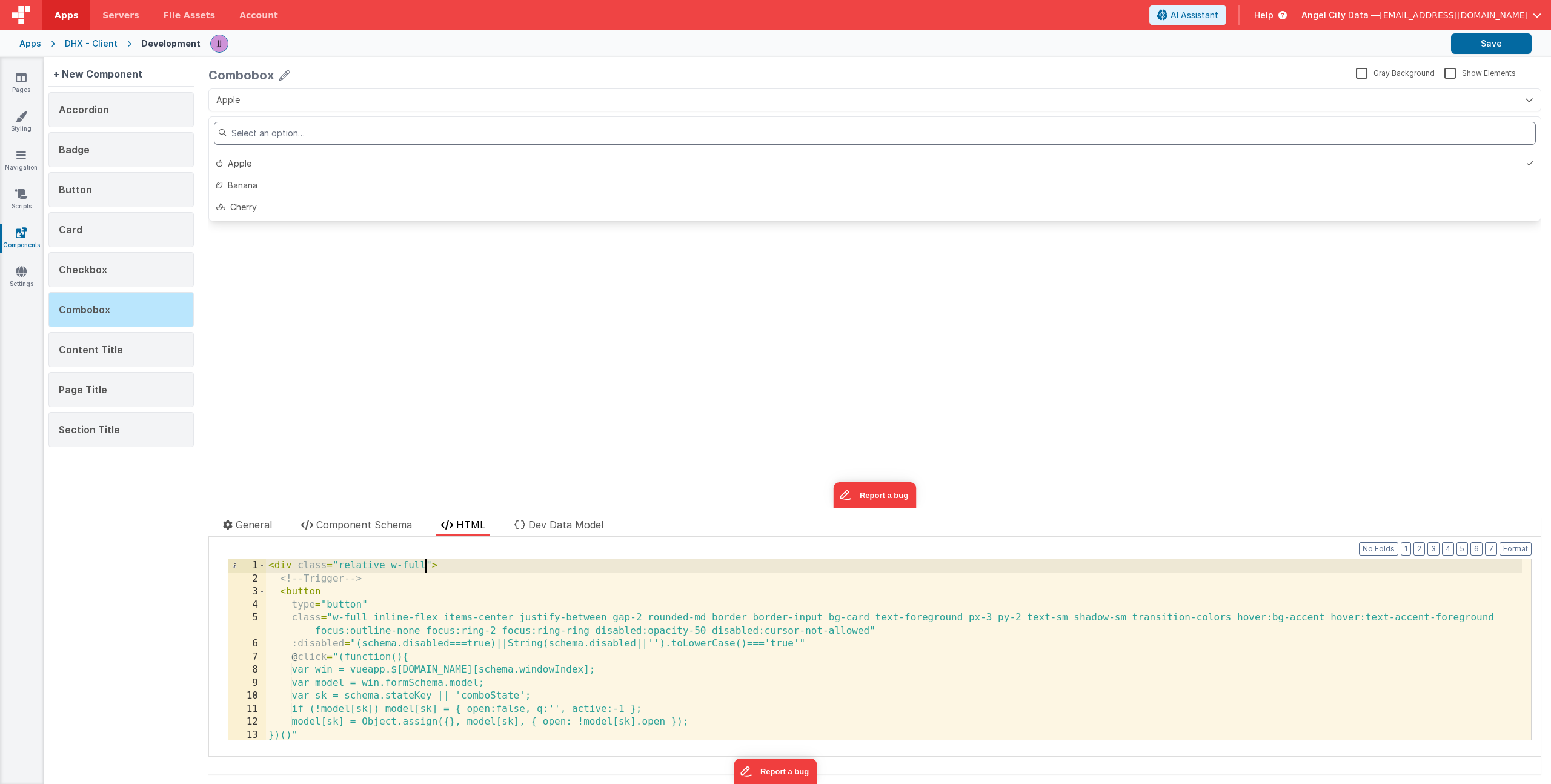
click at [515, 395] on div "Apple Apple Banana Cherry update page model (See schema to hide after dev) show…" at bounding box center [874, 298] width 1333 height 419
click at [598, 413] on div "Apple Apple Banana Cherry update page model (See schema to hide after dev) show…" at bounding box center [874, 298] width 1333 height 419
click at [425, 565] on div "< div class = "relative w-full" > <!-- Trigger --> < button type = "button" cla…" at bounding box center [894, 662] width 1256 height 207
click at [1483, 38] on button "Save" at bounding box center [1491, 43] width 81 height 21
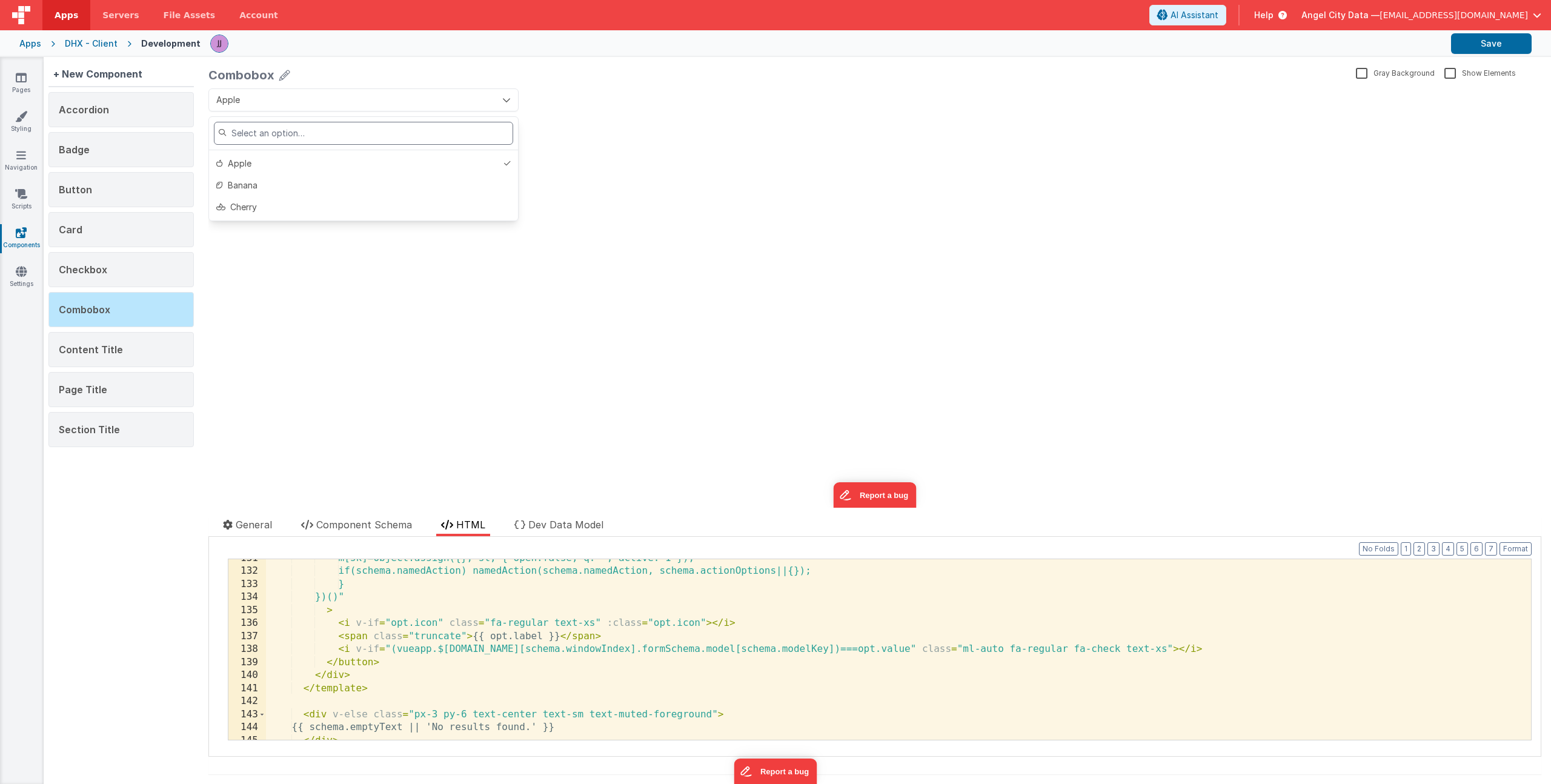
scroll to position [1634, 0]
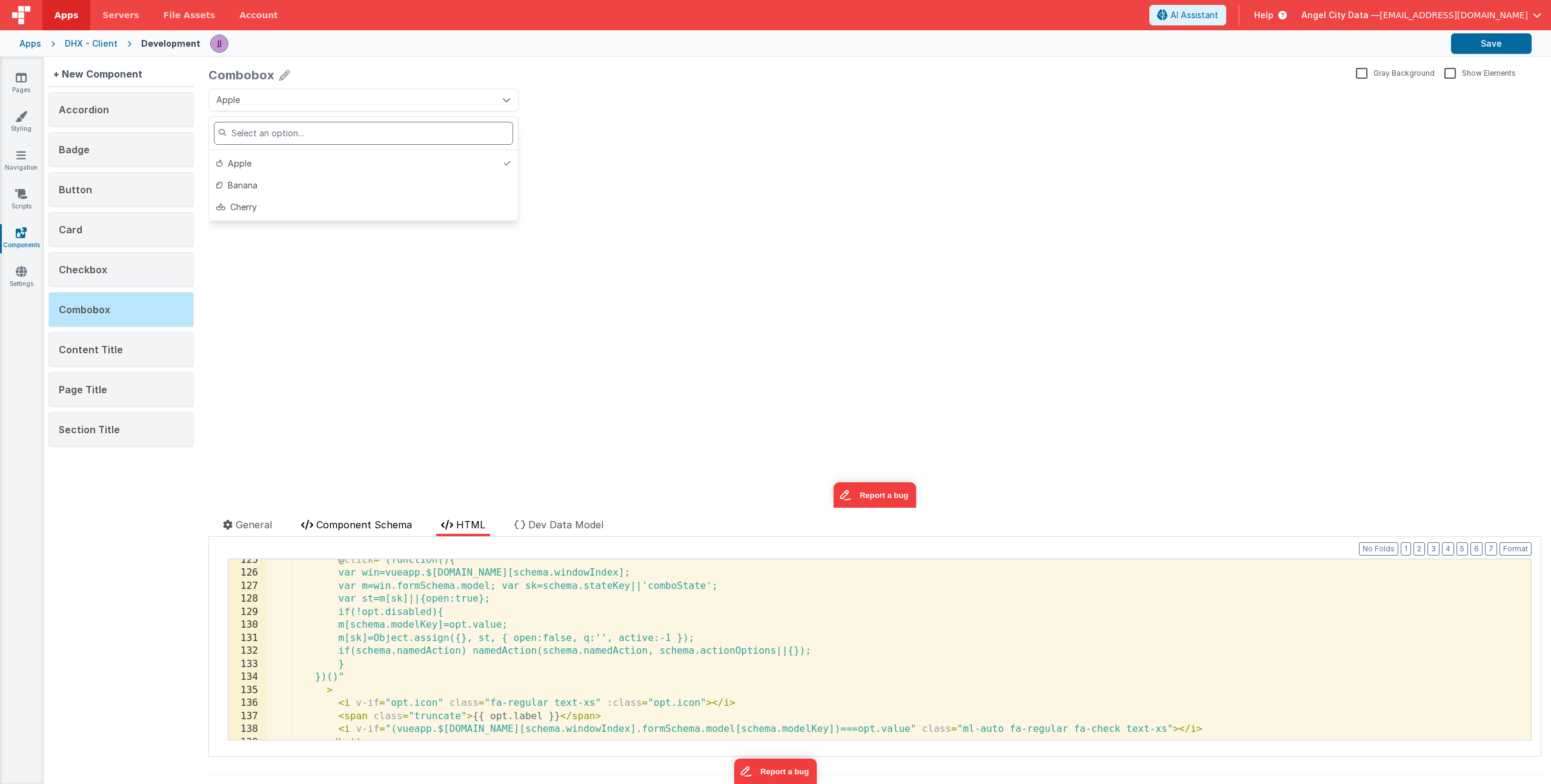
click at [380, 528] on span "Component Schema" at bounding box center [364, 524] width 96 height 12
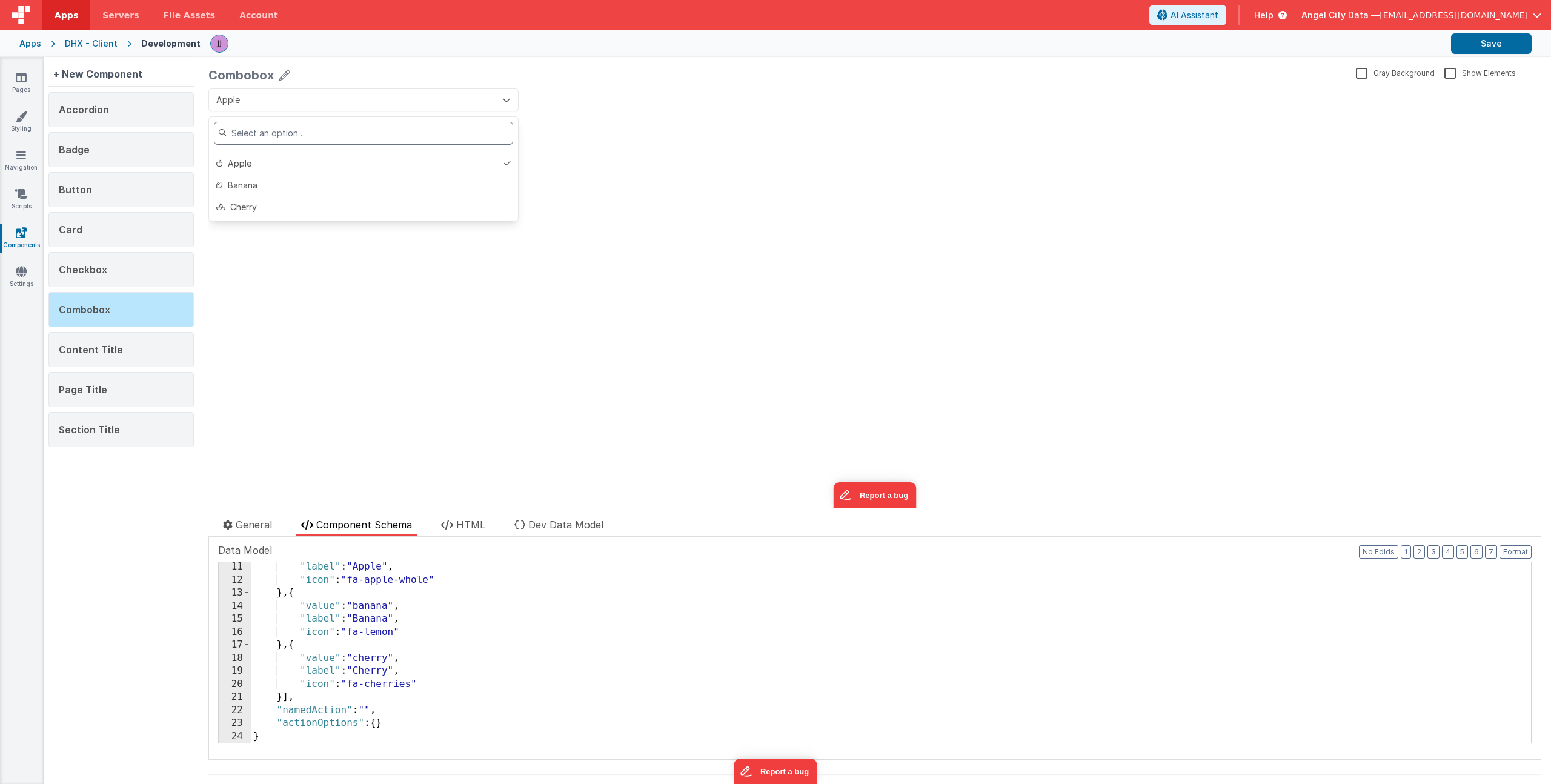
scroll to position [627, 0]
click at [462, 529] on span "HTML" at bounding box center [470, 524] width 29 height 12
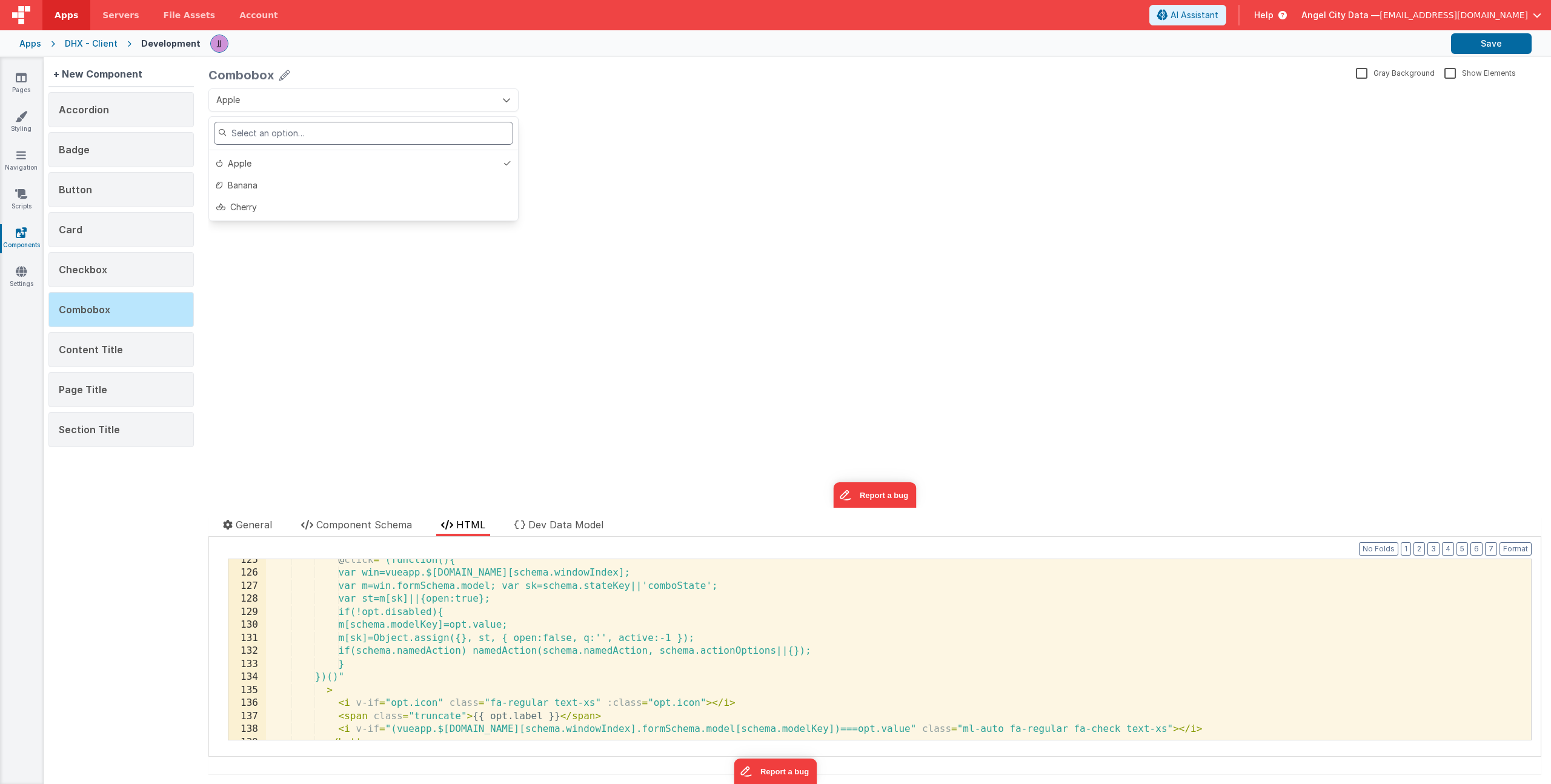
click at [497, 606] on div "@ click = "(function(){ var win=vueapp.$store.state.wndw.windows[schema.windowI…" at bounding box center [894, 657] width 1256 height 207
type input "icon"
click at [502, 684] on div "@ click = "(function(){ var win=vueapp.$store.state.wndw.windows[schema.windowI…" at bounding box center [894, 657] width 1256 height 207
click at [663, 157] on div "Apple Apple Banana Cherry update page model (See schema to hide after dev) show…" at bounding box center [874, 298] width 1333 height 419
click at [32, 79] on link "Pages" at bounding box center [21, 84] width 44 height 24
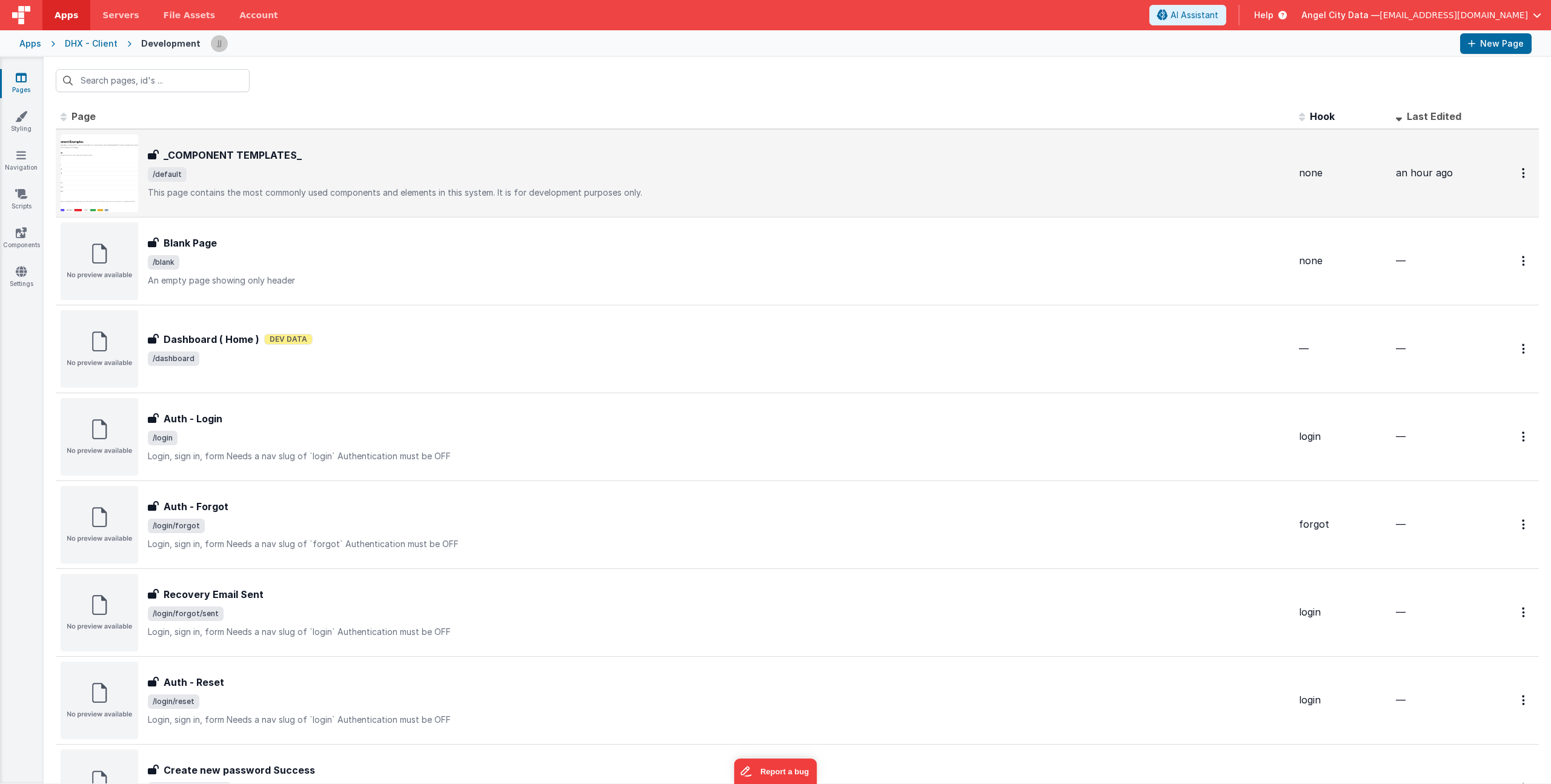
click at [266, 186] on p "This page contains the most commonly used components and elements in this syste…" at bounding box center [718, 192] width 1141 height 12
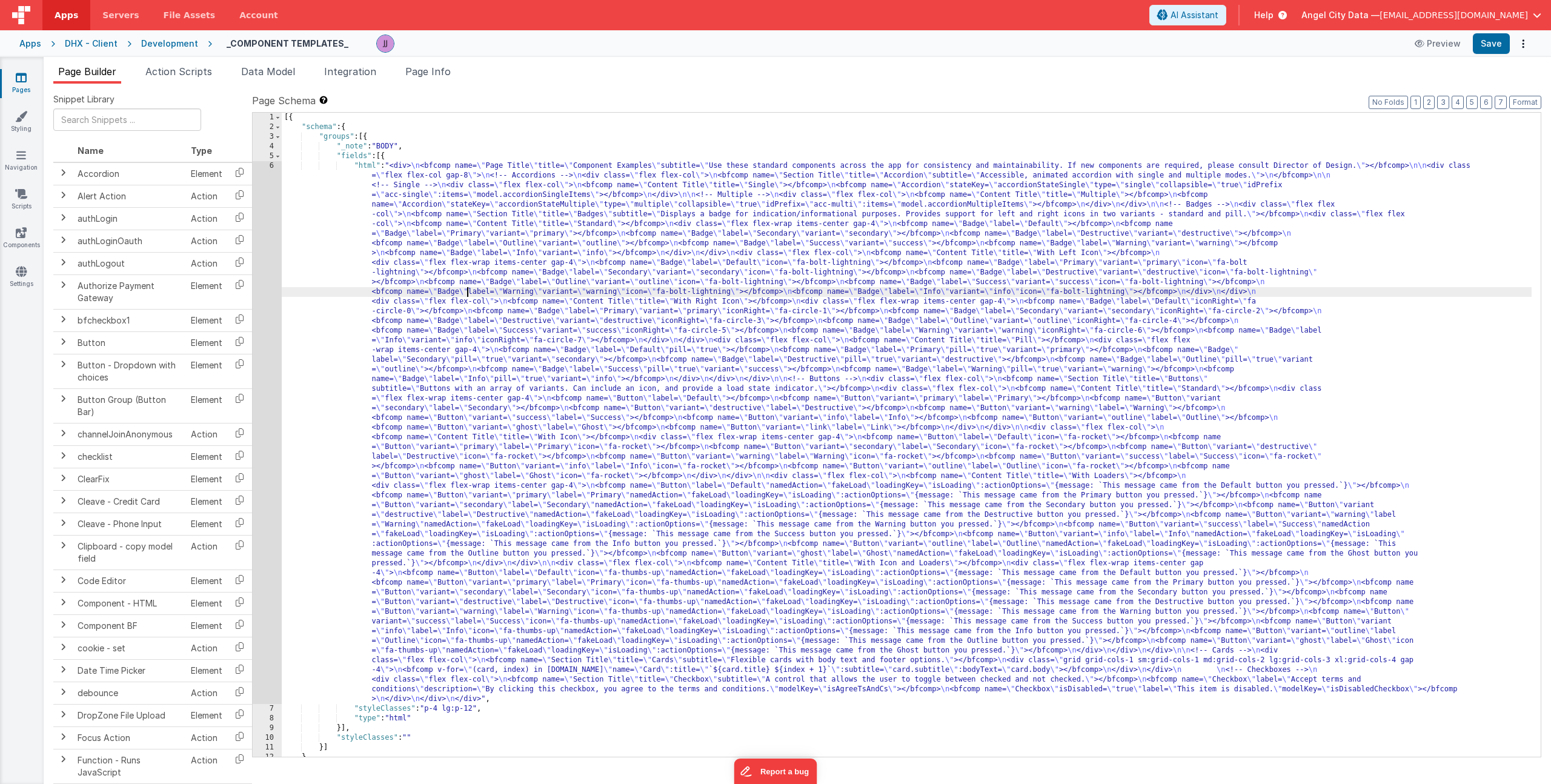
click at [469, 296] on div "[{ "schema" : { "groups" : [{ "_note" : "BODY" , "fields" : [{ "html" : "<div> …" at bounding box center [907, 443] width 1250 height 663
click at [262, 311] on div "6" at bounding box center [267, 433] width 29 height 543
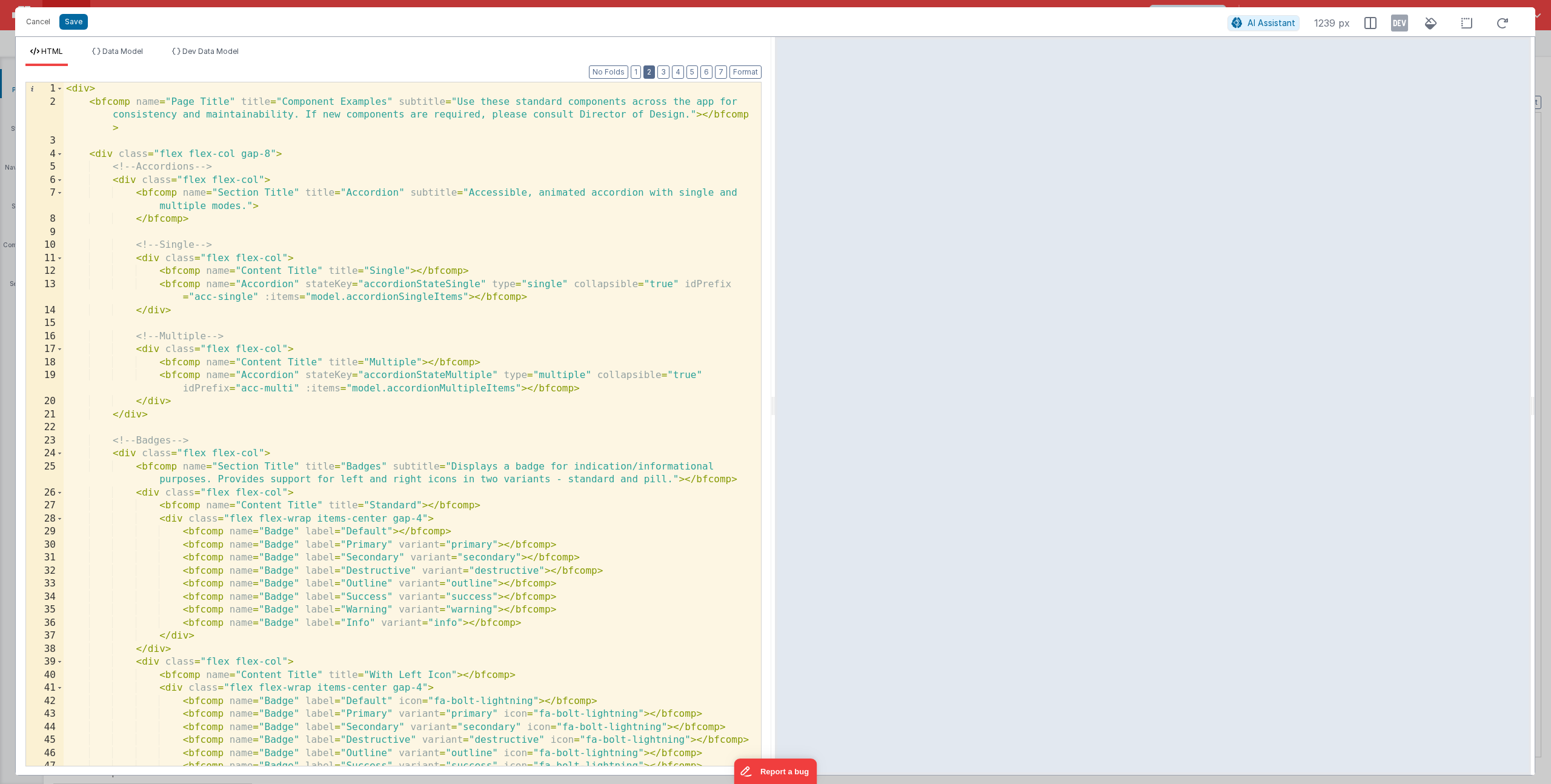
click at [650, 73] on button "2" at bounding box center [649, 72] width 12 height 14
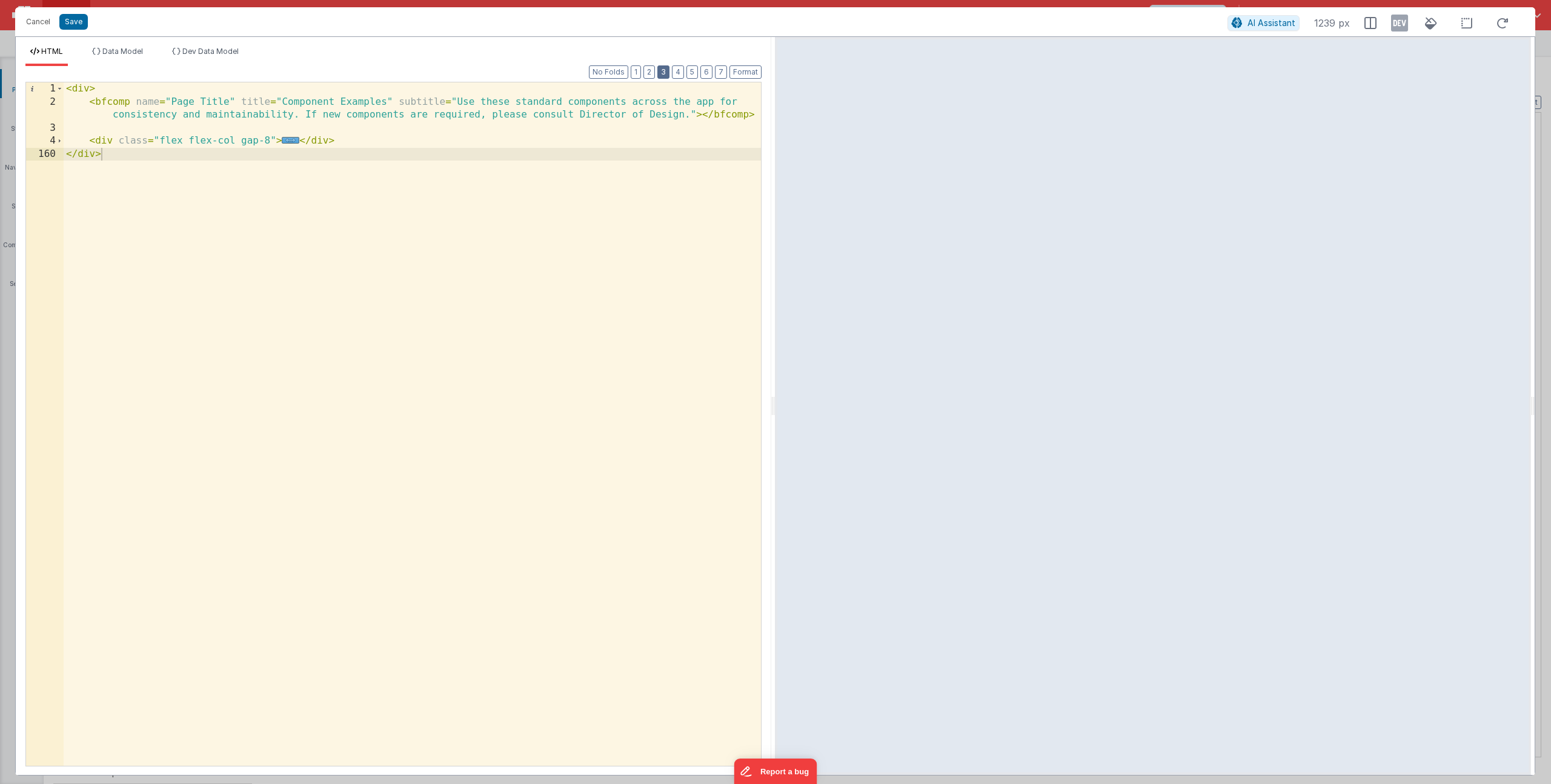
click at [664, 70] on button "3" at bounding box center [663, 72] width 12 height 14
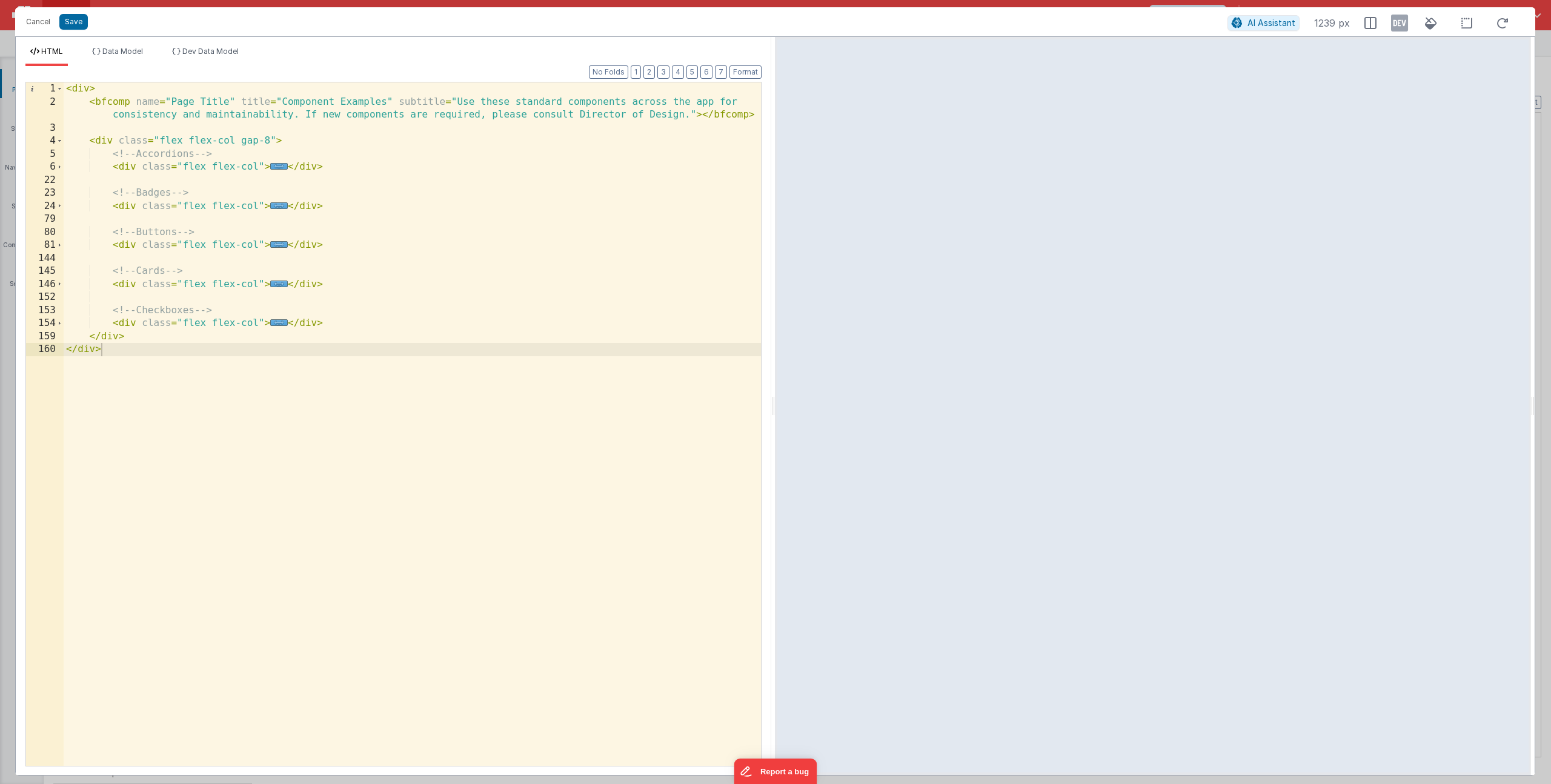
click at [347, 326] on div "< div > < bfcomp name = "Page Title" title = "Component Examples" subtitle = "U…" at bounding box center [412, 436] width 697 height 709
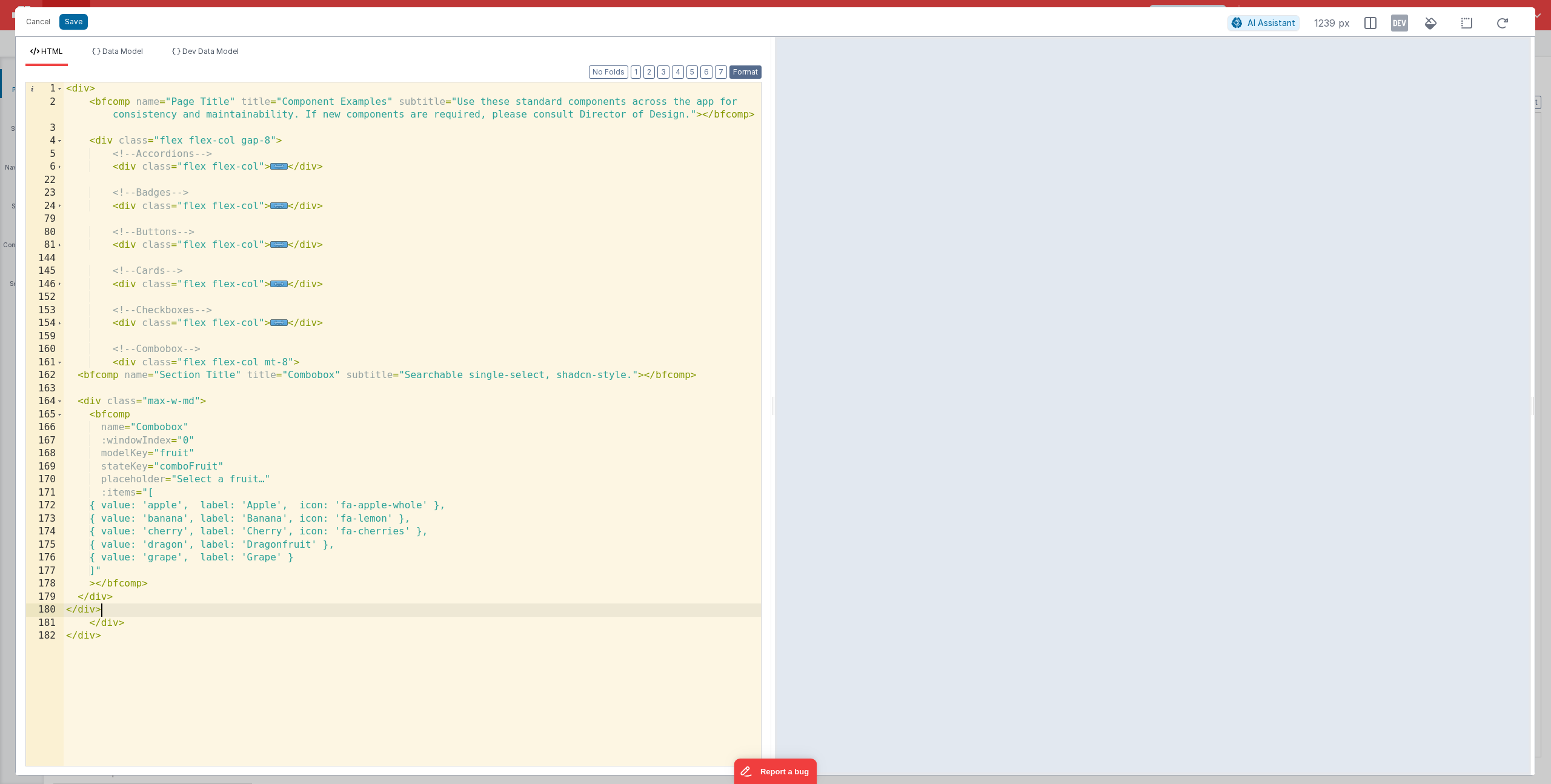
click at [746, 73] on button "Format" at bounding box center [745, 72] width 32 height 14
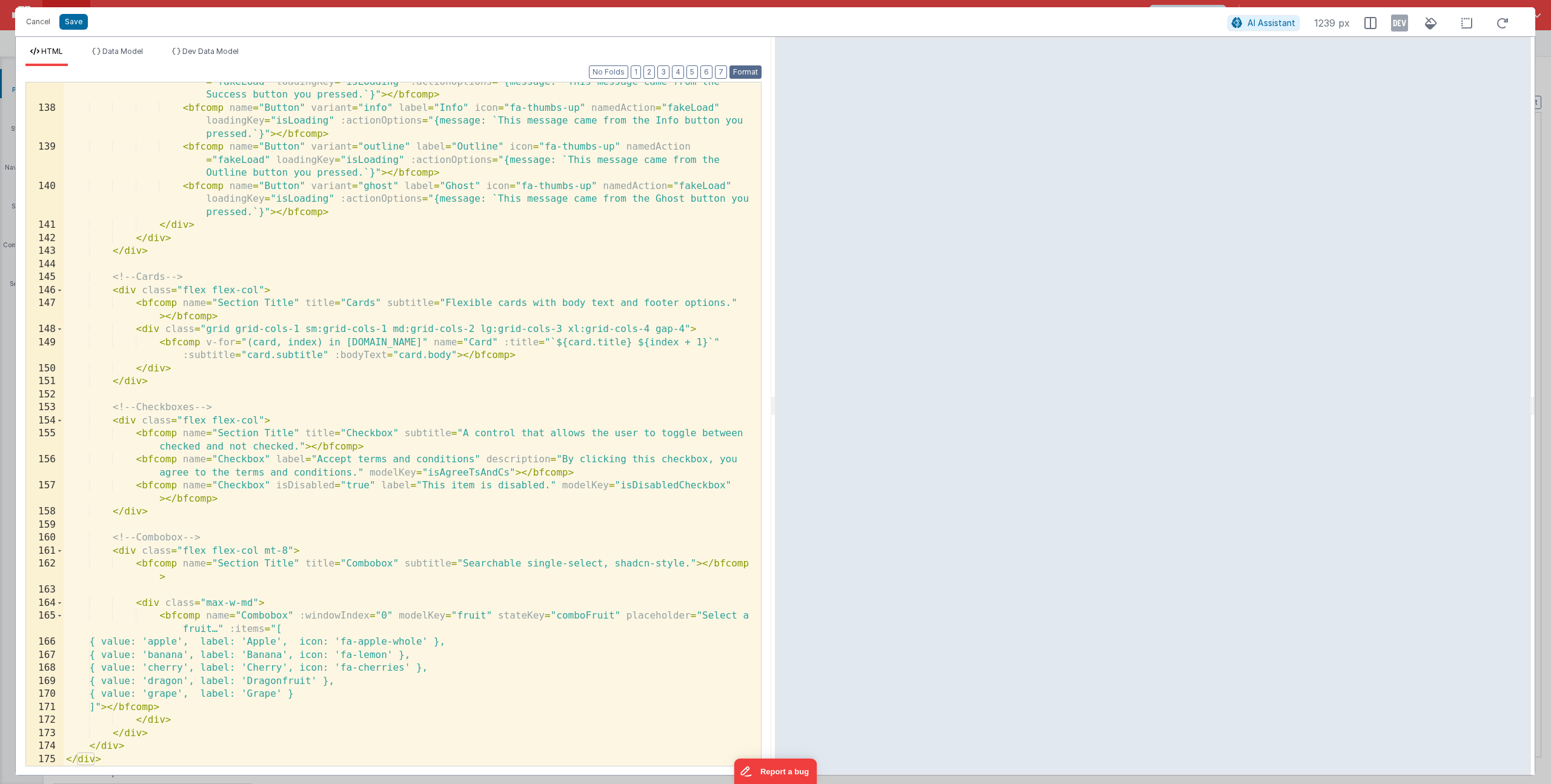
scroll to position [2220, 0]
drag, startPoint x: 284, startPoint y: 551, endPoint x: 264, endPoint y: 551, distance: 20.0
click at [264, 551] on div "< bfcomp name = "Button" variant = "success" label = "Success" icon = "fa-thumb…" at bounding box center [408, 430] width 688 height 735
click at [423, 601] on div "< bfcomp name = "Button" variant = "success" label = "Success" icon = "fa-thumb…" at bounding box center [408, 430] width 688 height 735
drag, startPoint x: 608, startPoint y: 567, endPoint x: 690, endPoint y: 562, distance: 82.2
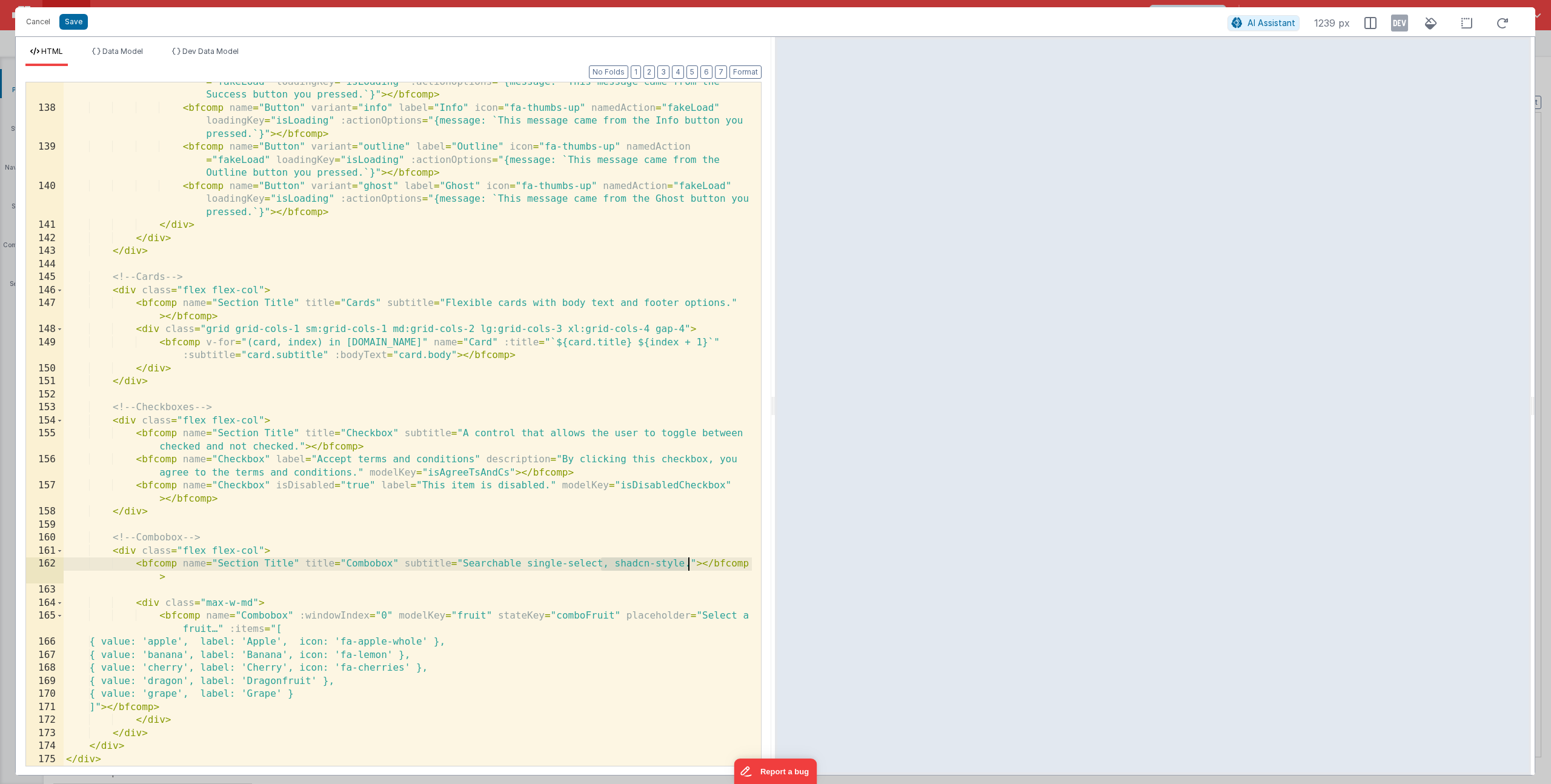
click at [690, 562] on div "< bfcomp name = "Button" variant = "success" label = "Success" icon = "fa-thumb…" at bounding box center [408, 430] width 688 height 735
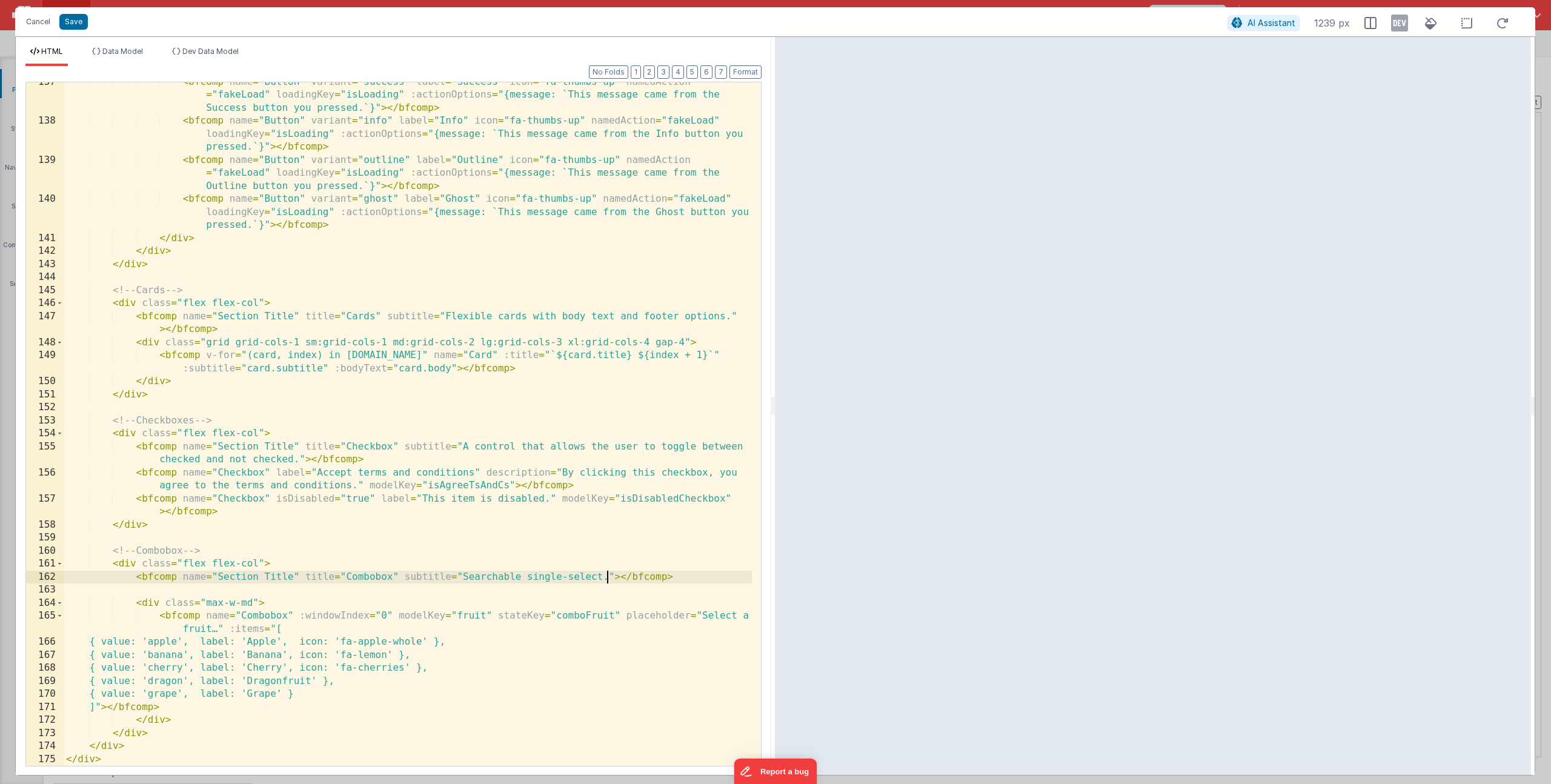
scroll to position [2207, 0]
click at [64, 18] on button "Save" at bounding box center [73, 22] width 29 height 16
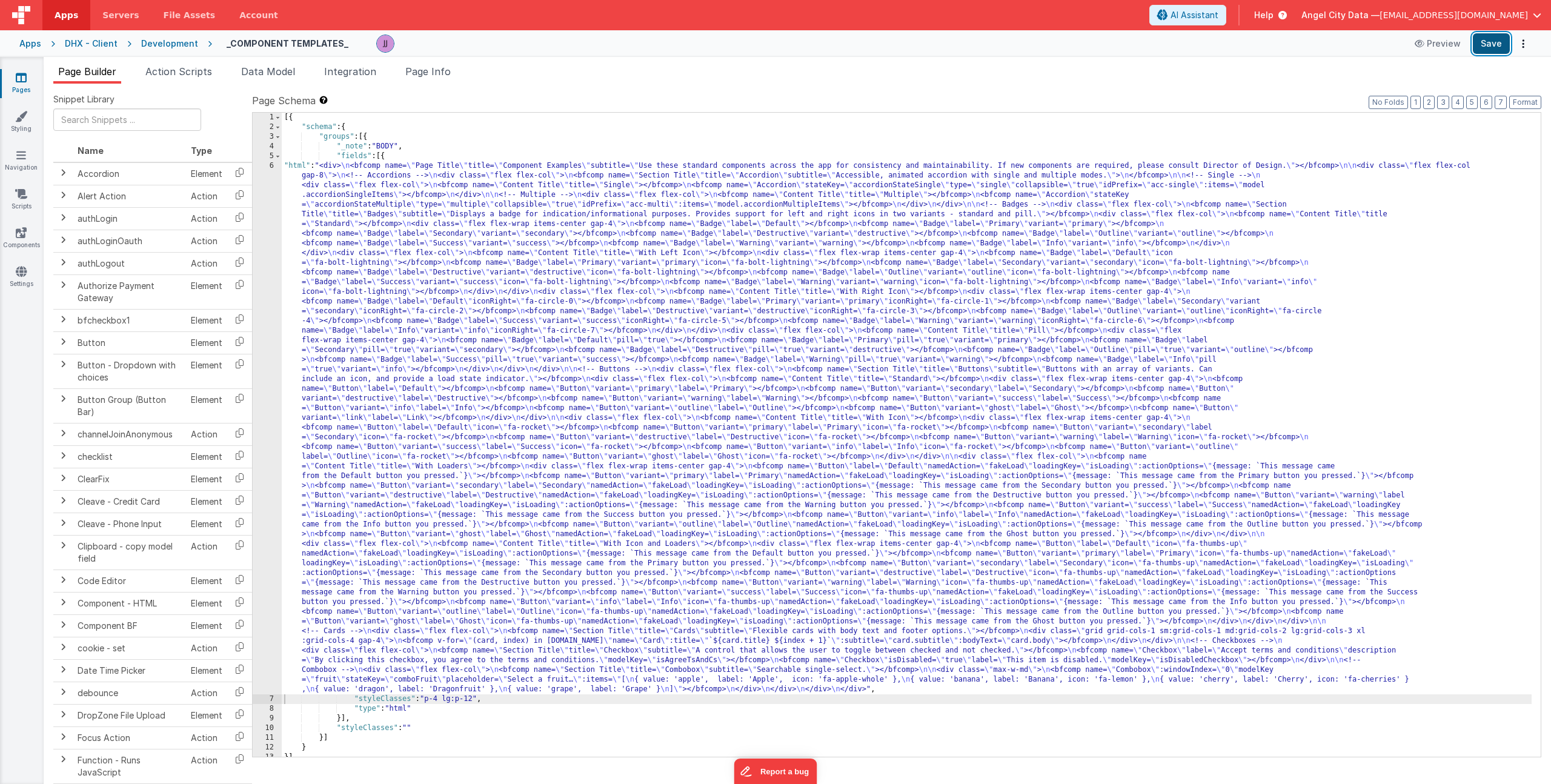
click at [1498, 42] on button "Save" at bounding box center [1491, 43] width 37 height 21
click at [276, 69] on span "Data Model" at bounding box center [268, 71] width 54 height 12
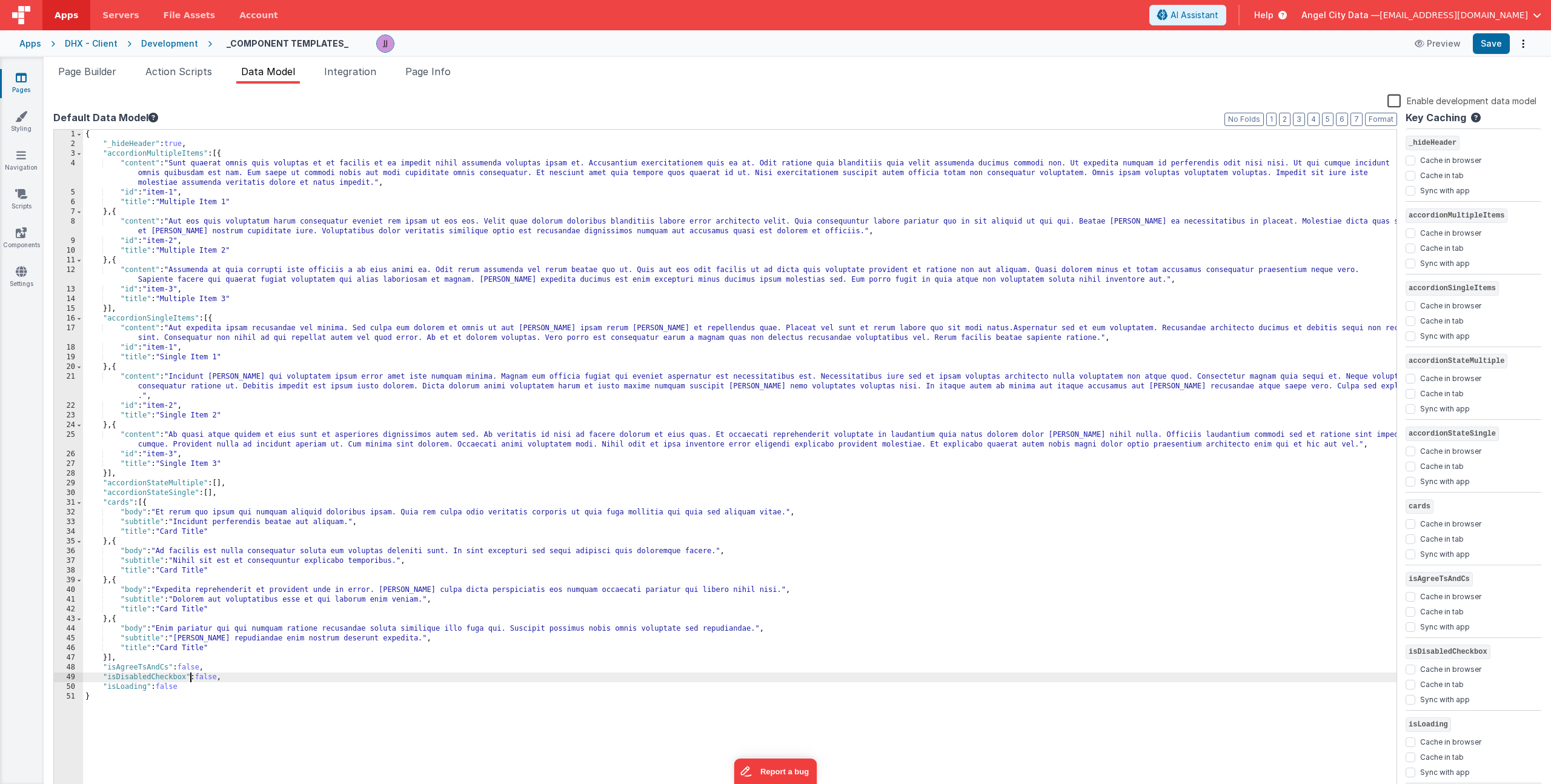
click at [189, 681] on div "{ "_hideHeader" : true , "accordionMultipleItems" : [{ "content" : "Sunt quaera…" at bounding box center [739, 469] width 1313 height 678
click at [189, 684] on div "{ "_hideHeader" : true , "accordionMultipleItems" : [{ "content" : "Sunt quaera…" at bounding box center [739, 469] width 1313 height 678
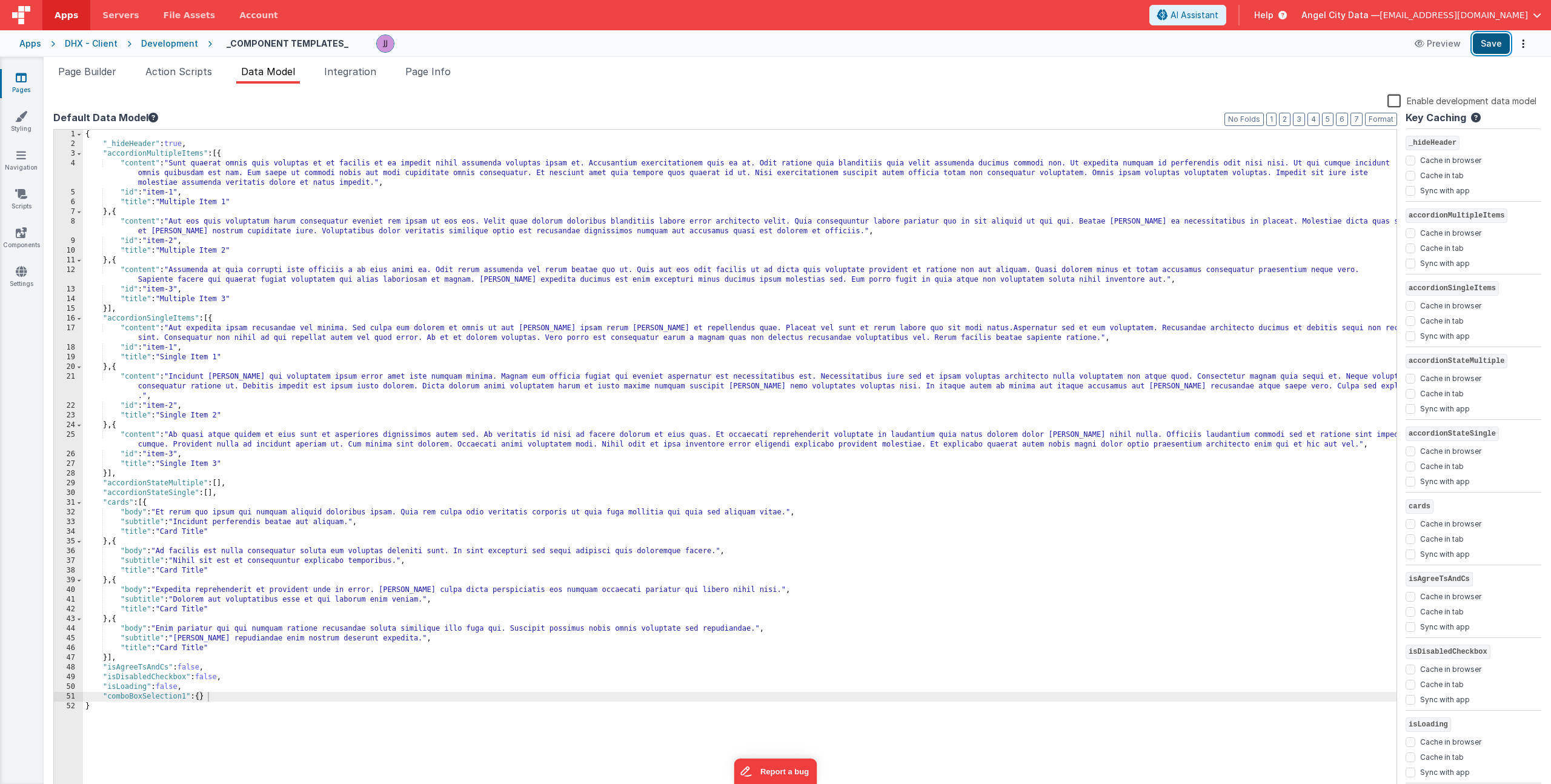
click at [1489, 40] on button "Save" at bounding box center [1491, 43] width 37 height 21
click at [121, 67] on li "Page Builder" at bounding box center [87, 73] width 68 height 19
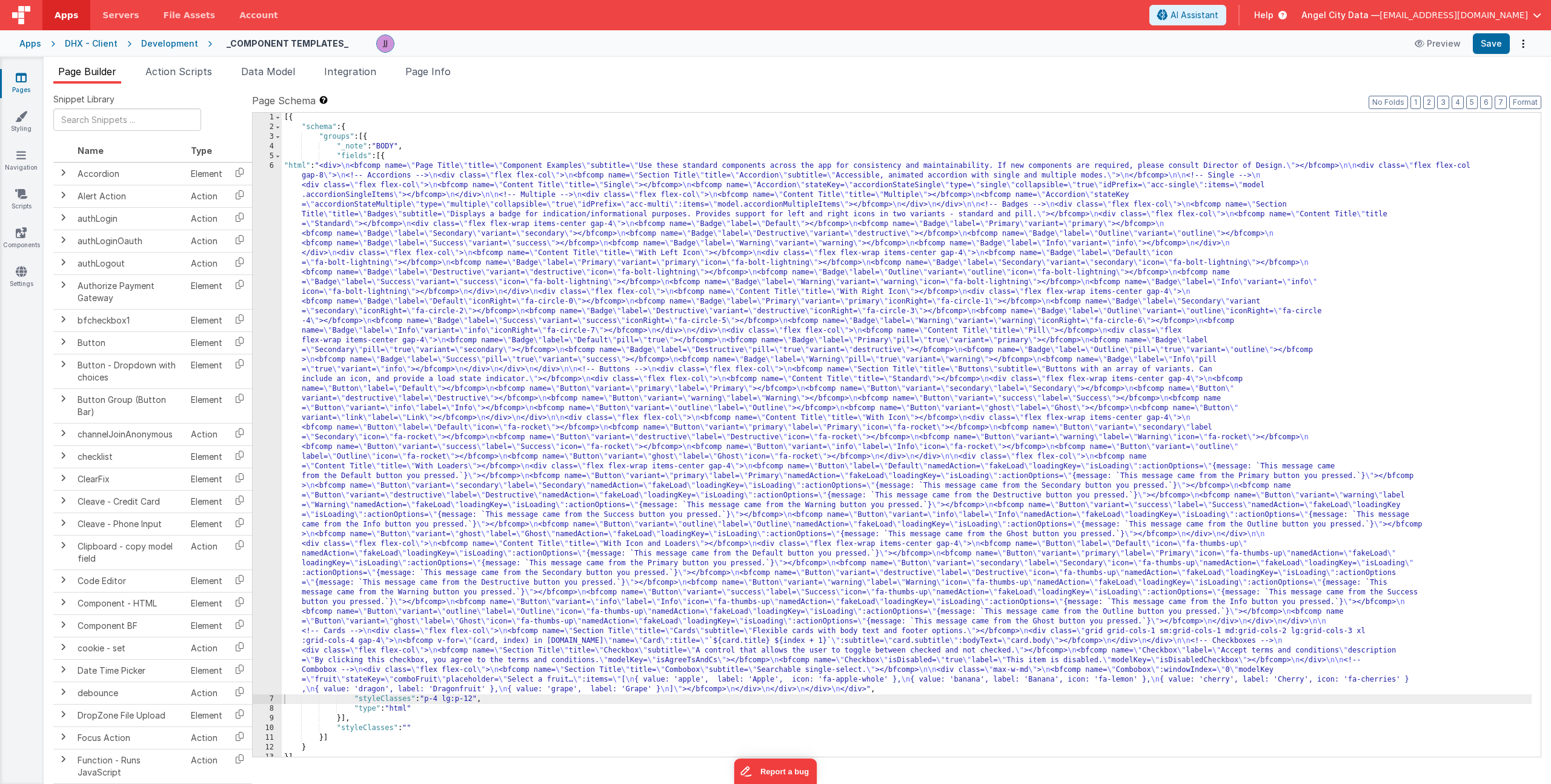
click at [396, 302] on div "[{ "schema" : { "groups" : [{ "_note" : "BODY" , "fields" : [{ "html" : "<div> …" at bounding box center [907, 443] width 1250 height 663
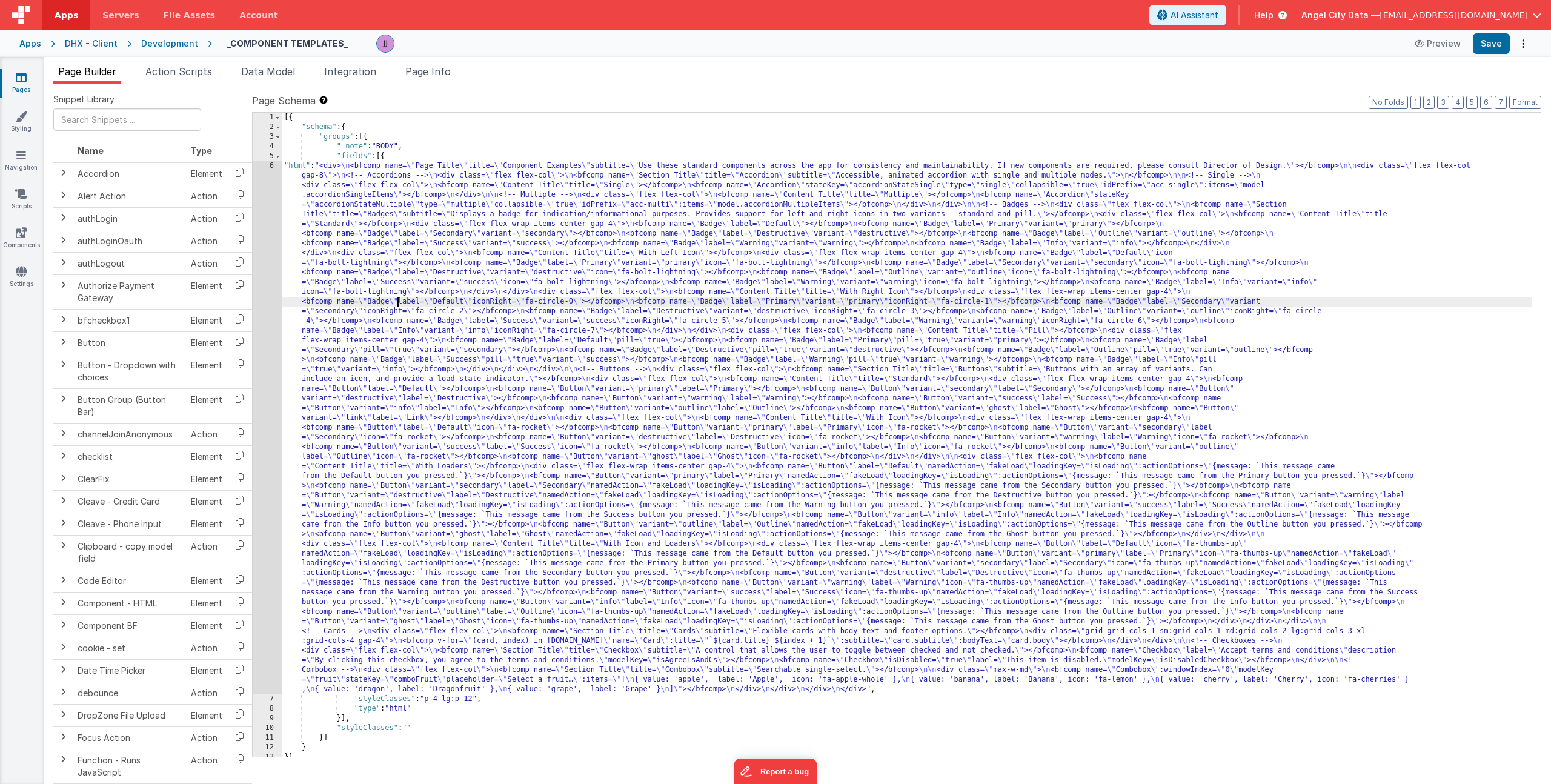
click at [264, 317] on div "6" at bounding box center [267, 428] width 29 height 533
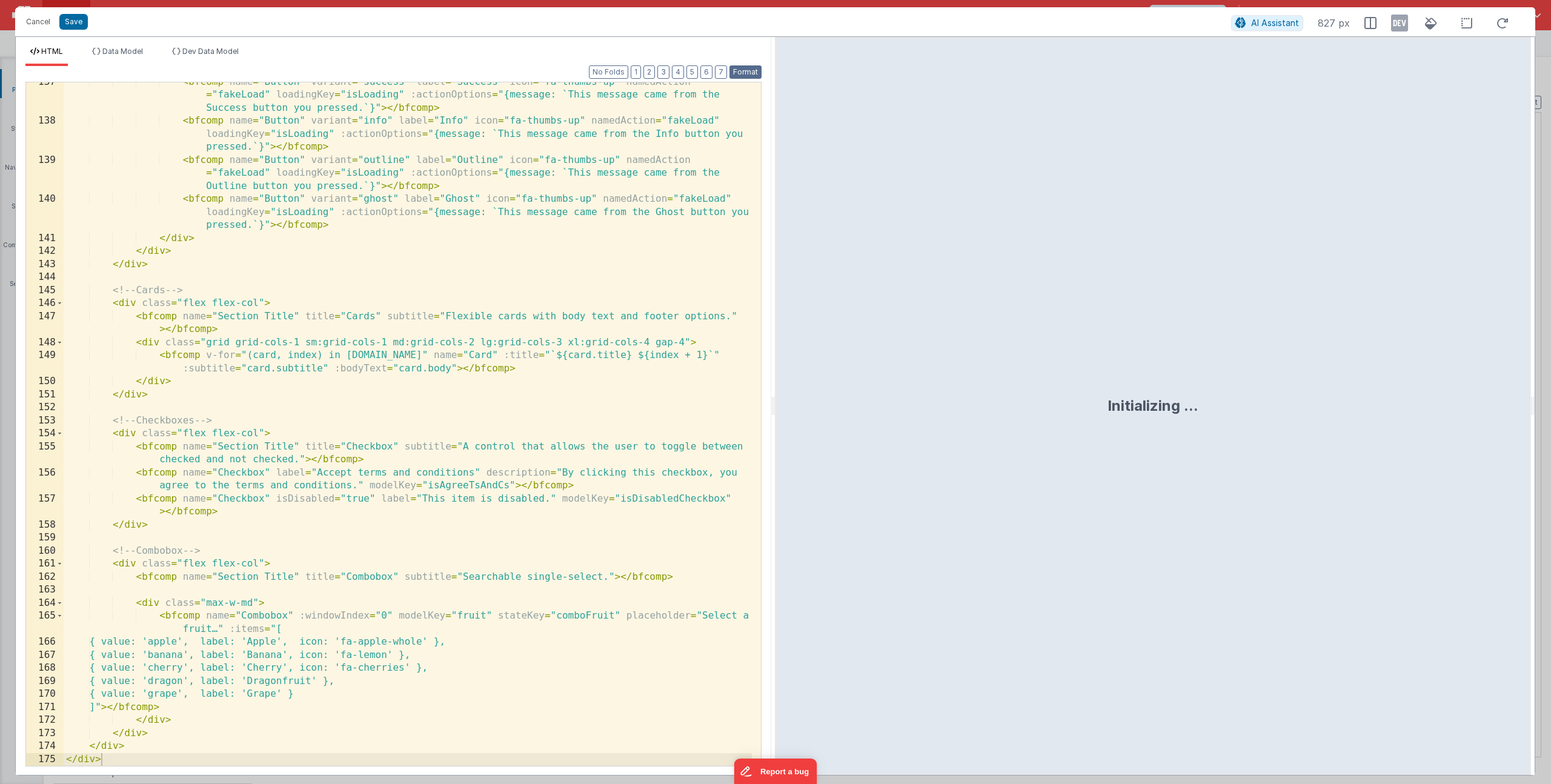
click at [750, 67] on button "Format" at bounding box center [745, 72] width 32 height 14
click at [316, 615] on div "< bfcomp name = "Button" variant = "success" label = "Success" icon = "fa-thumb…" at bounding box center [408, 443] width 688 height 735
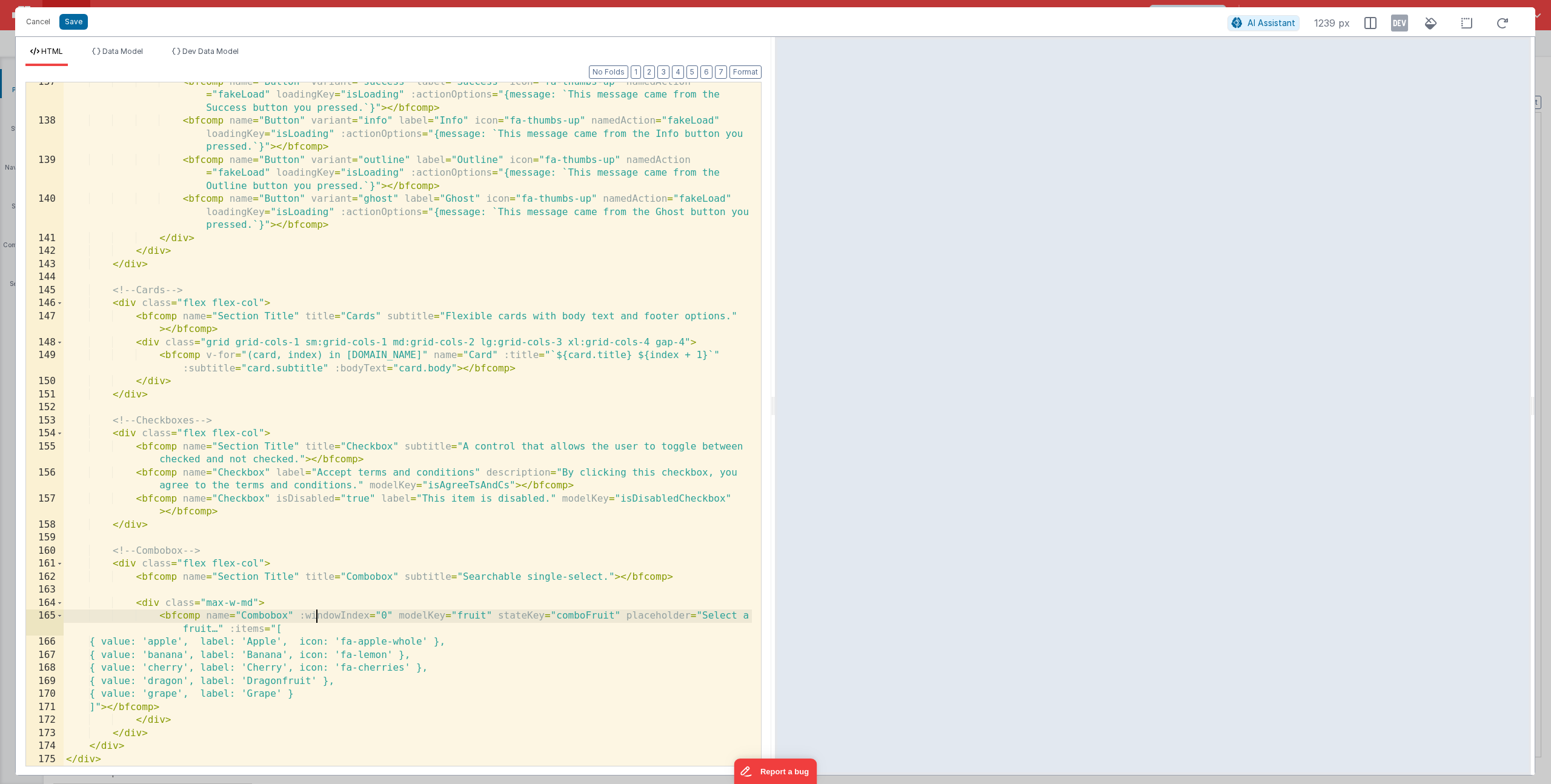
click at [589, 615] on div "< bfcomp name = "Button" variant = "success" label = "Success" icon = "fa-thumb…" at bounding box center [408, 443] width 688 height 735
click at [97, 47] on li "Data Model" at bounding box center [117, 56] width 60 height 19
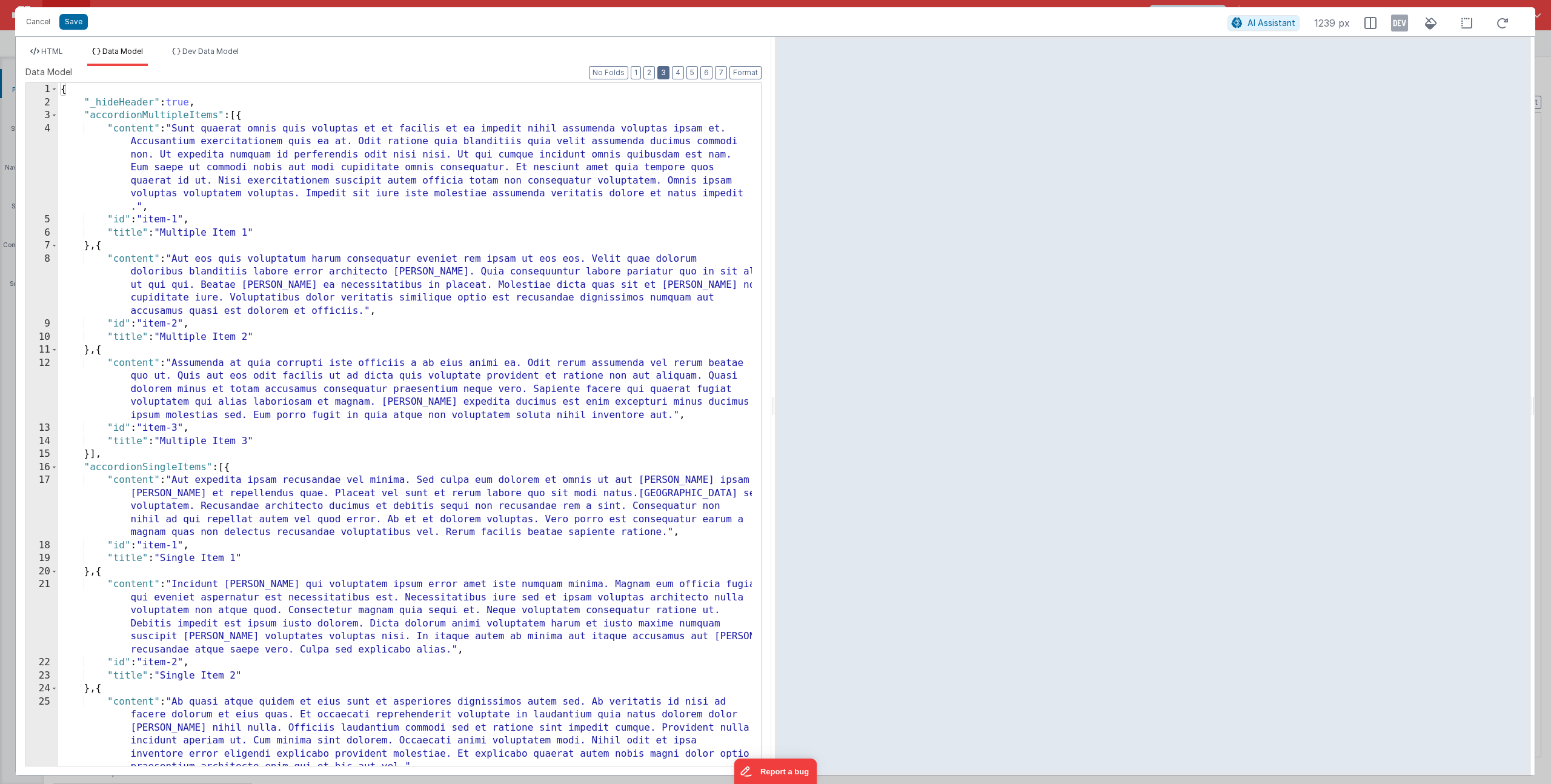
click at [666, 72] on button "3" at bounding box center [663, 73] width 12 height 14
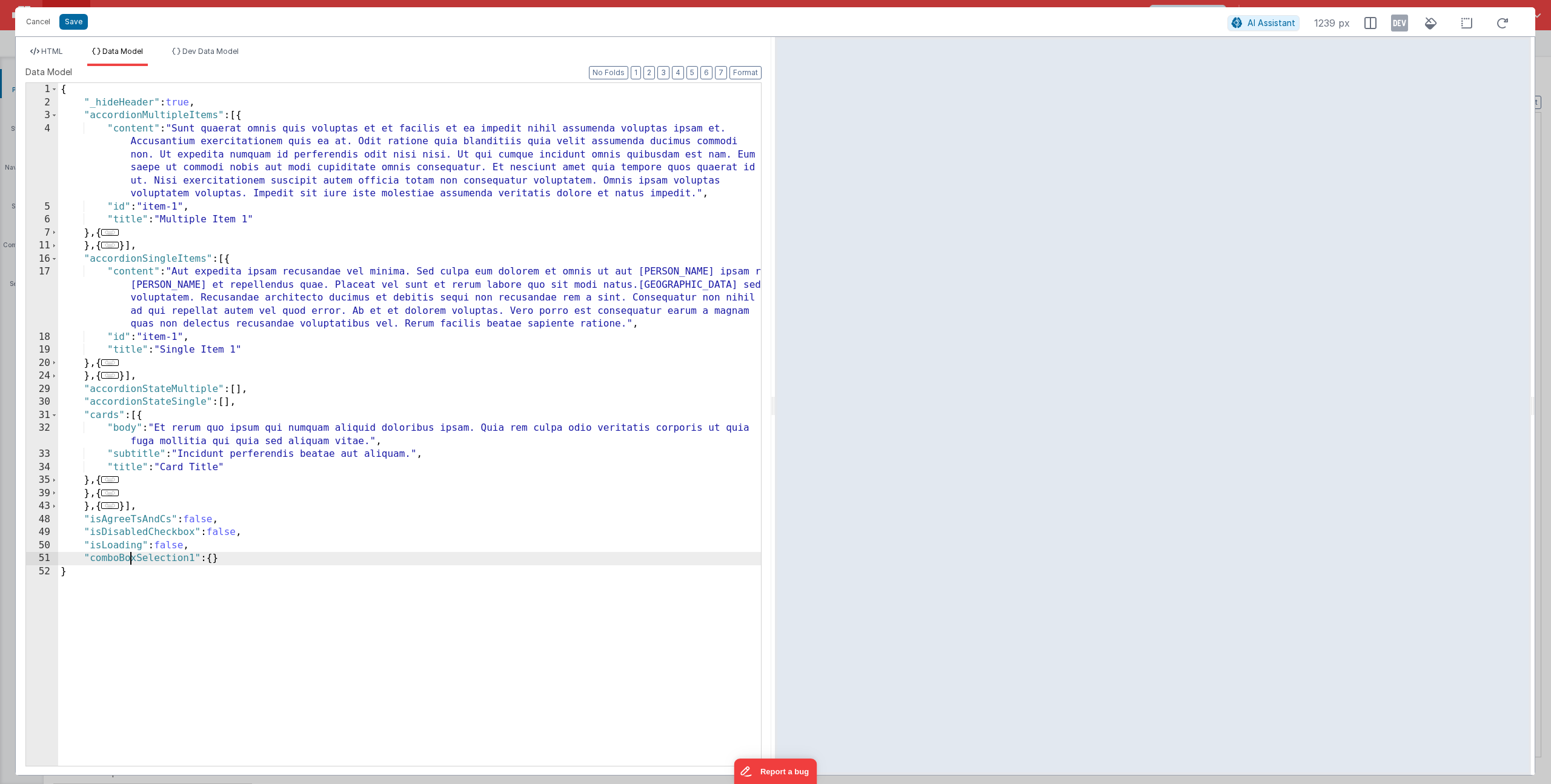
click at [131, 559] on div "{ "_hideHeader" : true , "accordionMultipleItems" : [{ "content" : "Sunt quaera…" at bounding box center [410, 437] width 703 height 708
click at [44, 50] on span "HTML" at bounding box center [52, 51] width 22 height 9
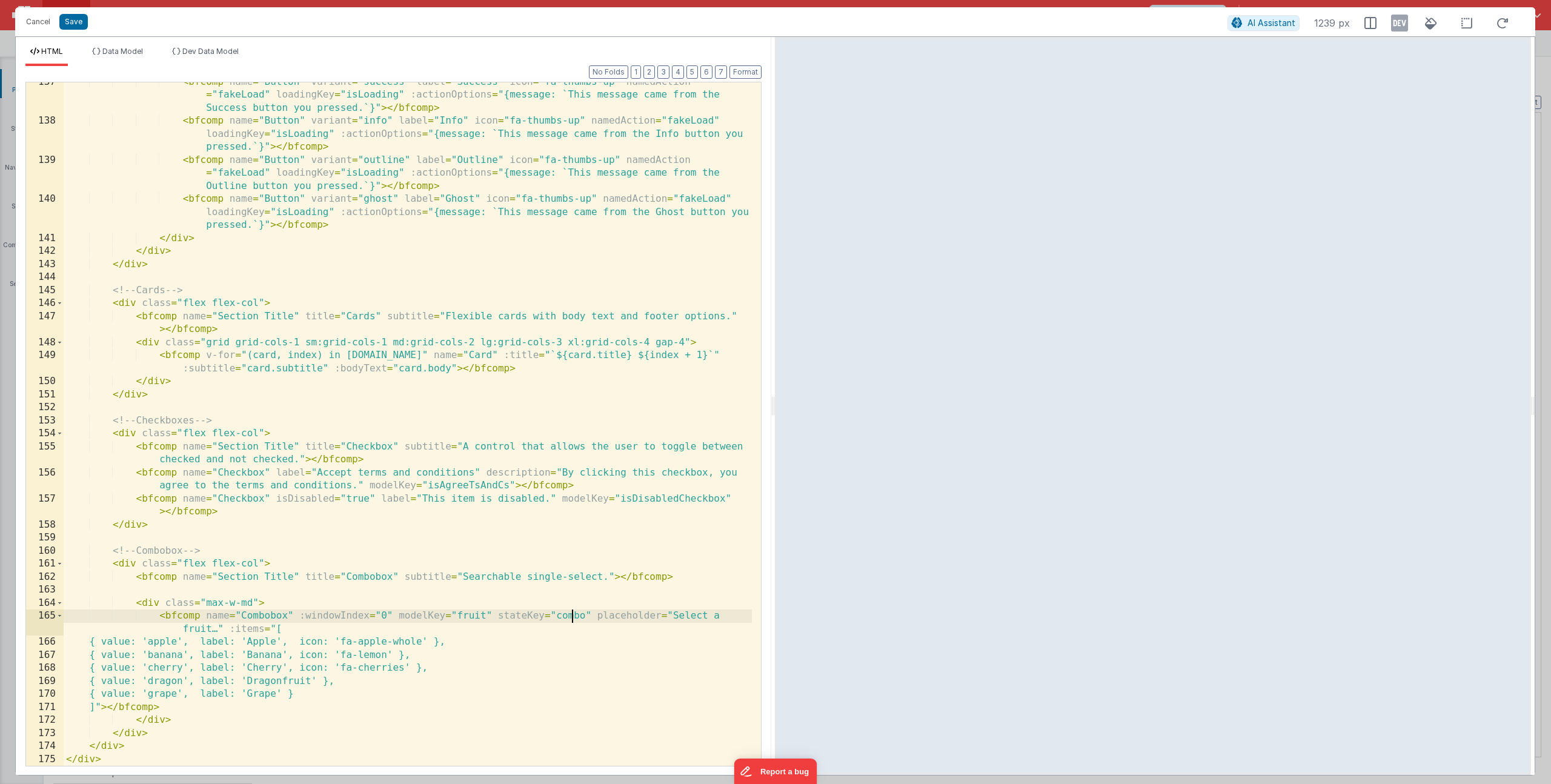
click at [575, 616] on div "< bfcomp name = "Button" variant = "success" label = "Success" icon = "fa-thumb…" at bounding box center [408, 443] width 688 height 735
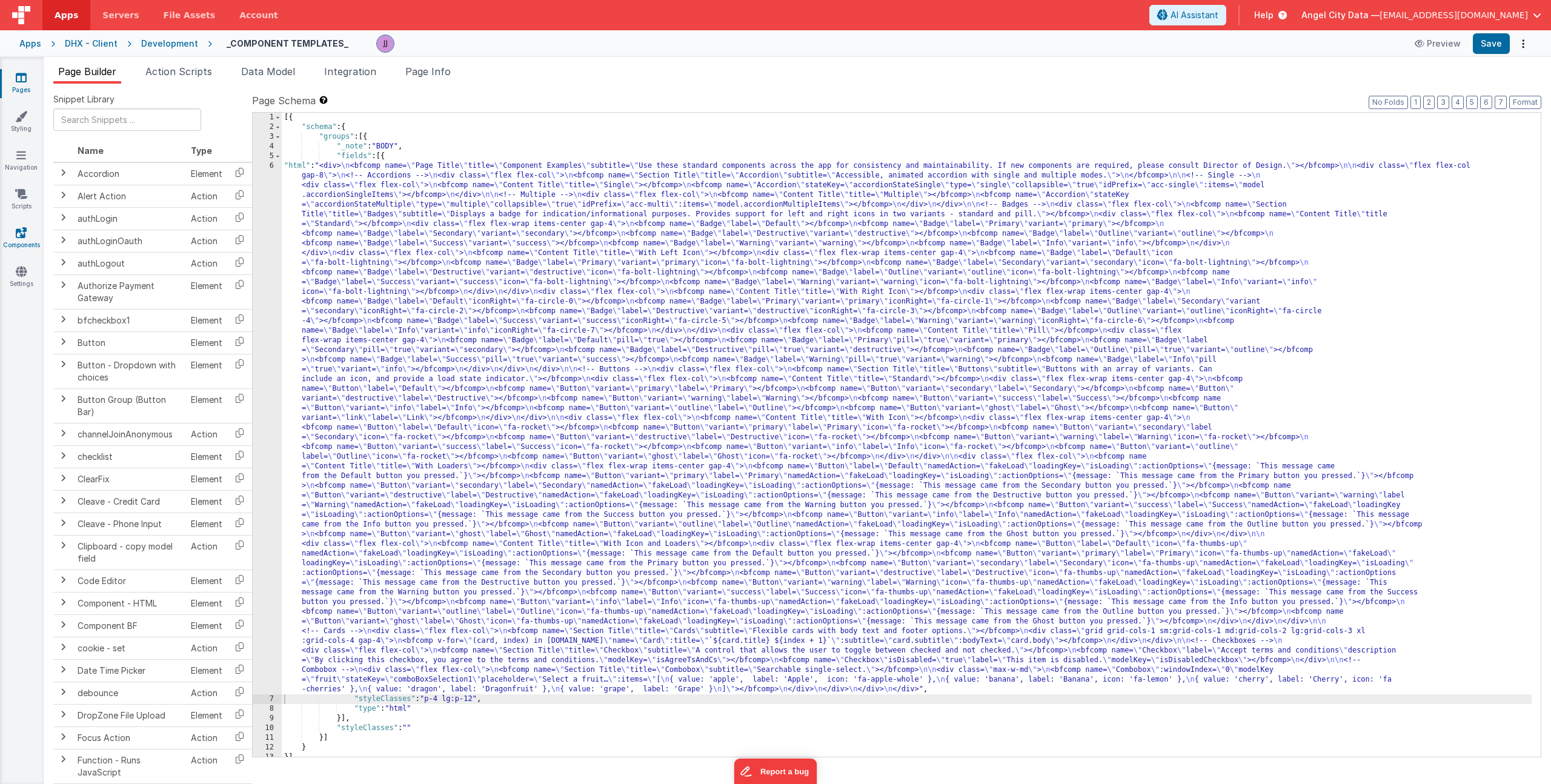
click at [24, 227] on icon at bounding box center [21, 233] width 11 height 12
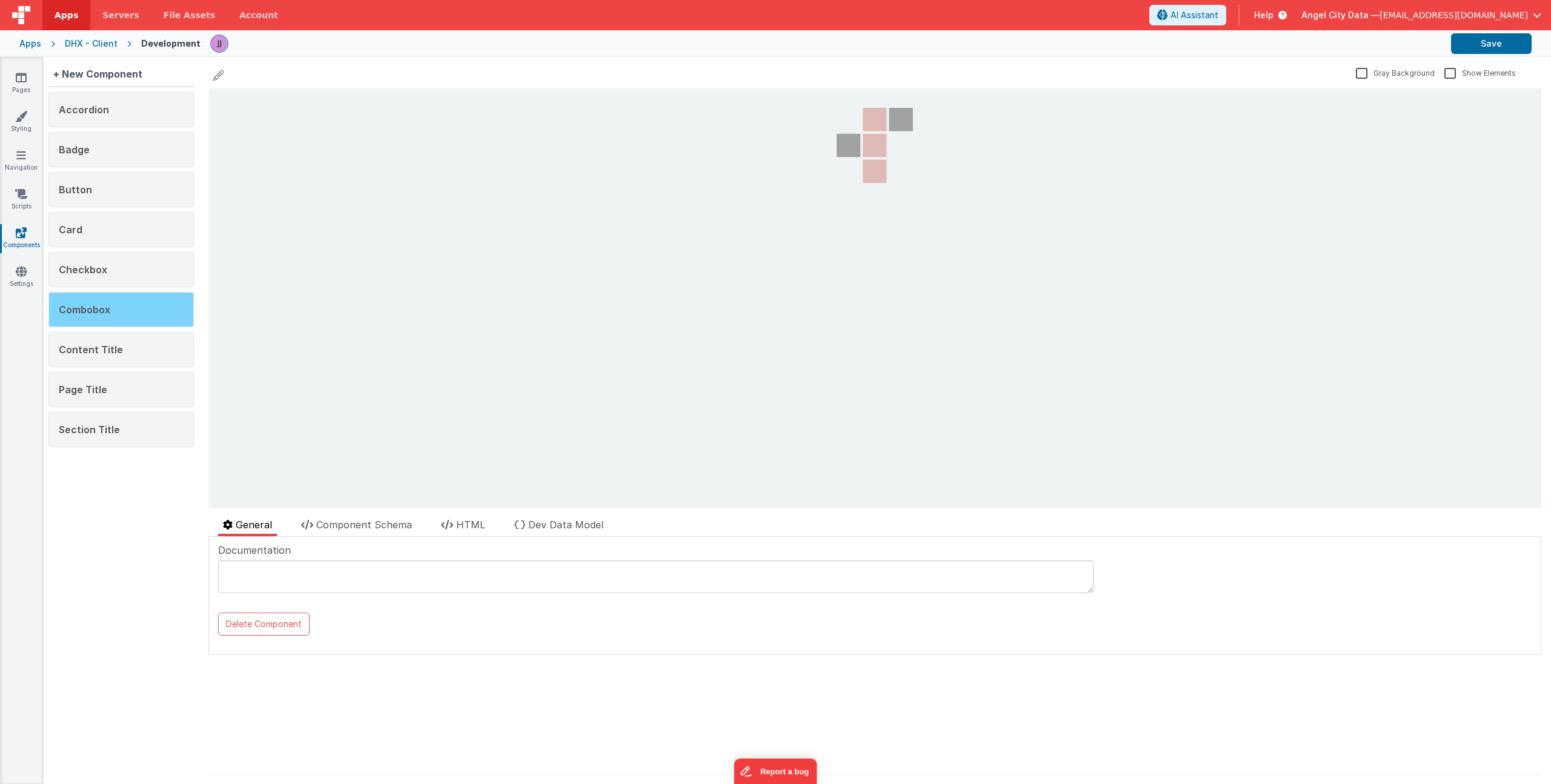
click at [129, 307] on div "Combobox" at bounding box center [121, 310] width 145 height 35
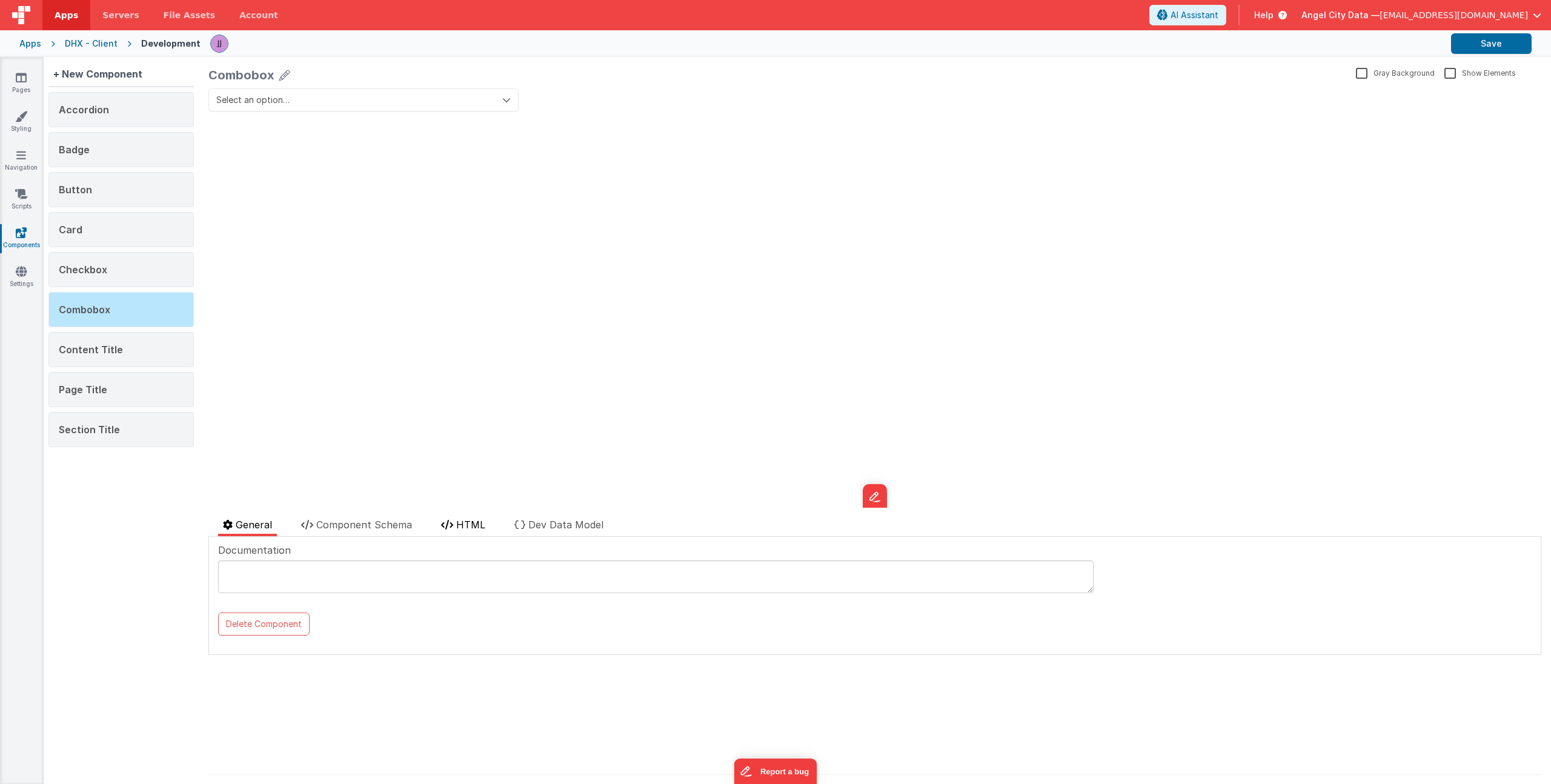
click at [476, 530] on li "HTML" at bounding box center [463, 526] width 54 height 19
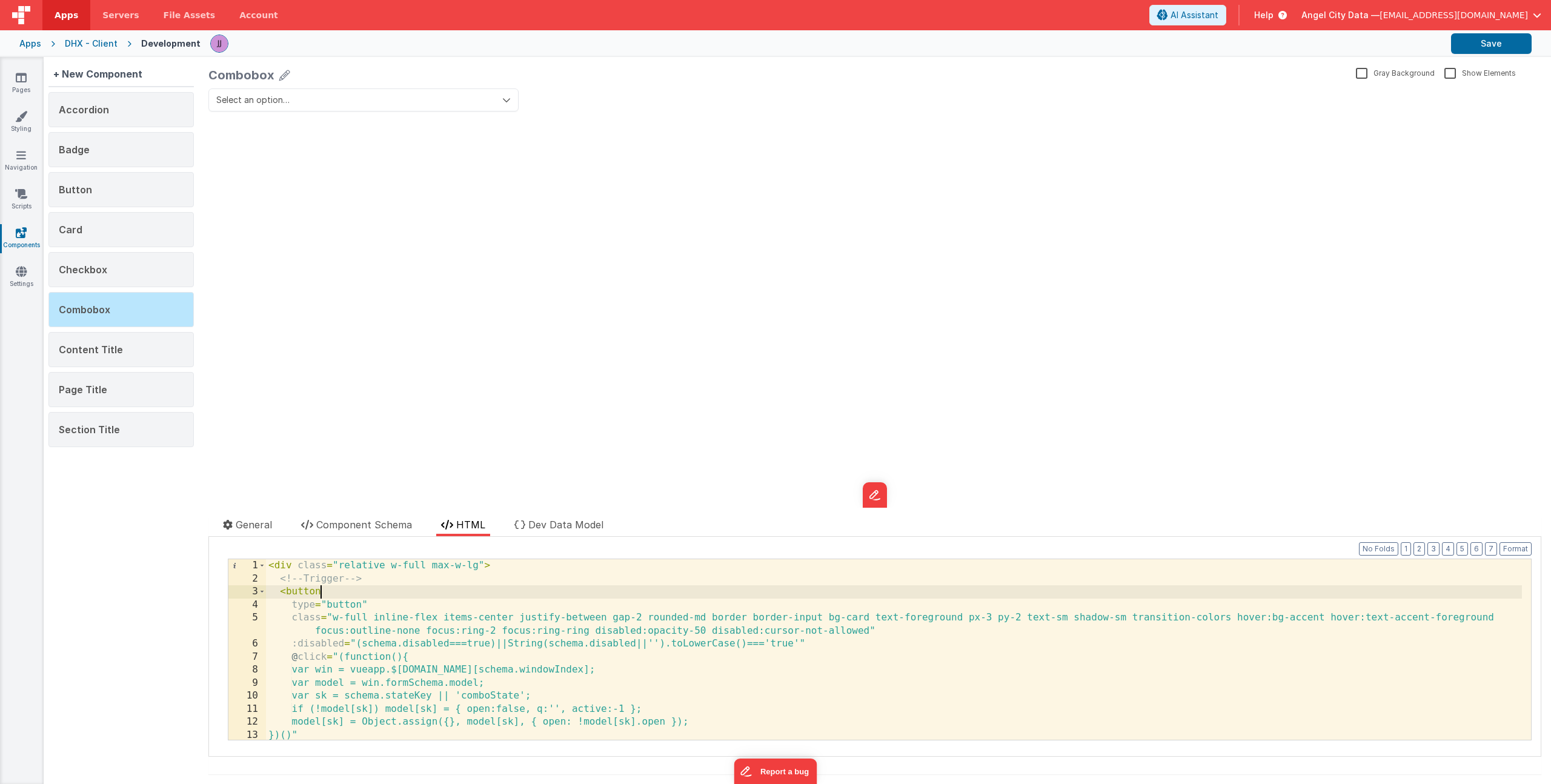
click at [511, 597] on div "< div class = "relative w-full max-w-lg" > <!-- Trigger --> < button type = "bu…" at bounding box center [894, 662] width 1256 height 207
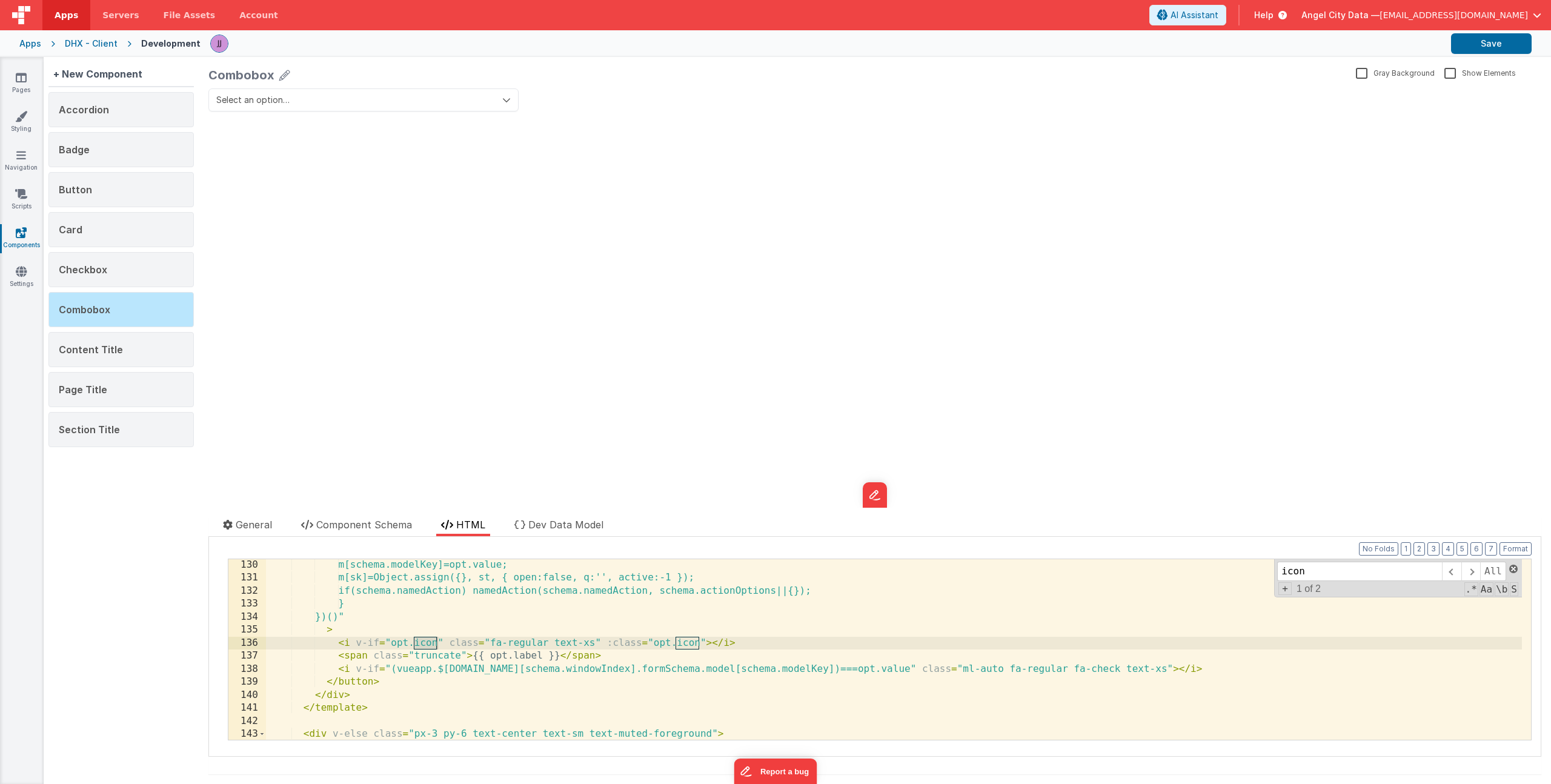
type input "icon"
click at [1509, 568] on span at bounding box center [1514, 569] width 9 height 9
click at [750, 633] on div "m[schema.modelKey]=opt.value; m[sk]=Object.assign({}, st, { open:false, q:'', a…" at bounding box center [894, 662] width 1256 height 207
click at [22, 75] on icon at bounding box center [21, 77] width 11 height 12
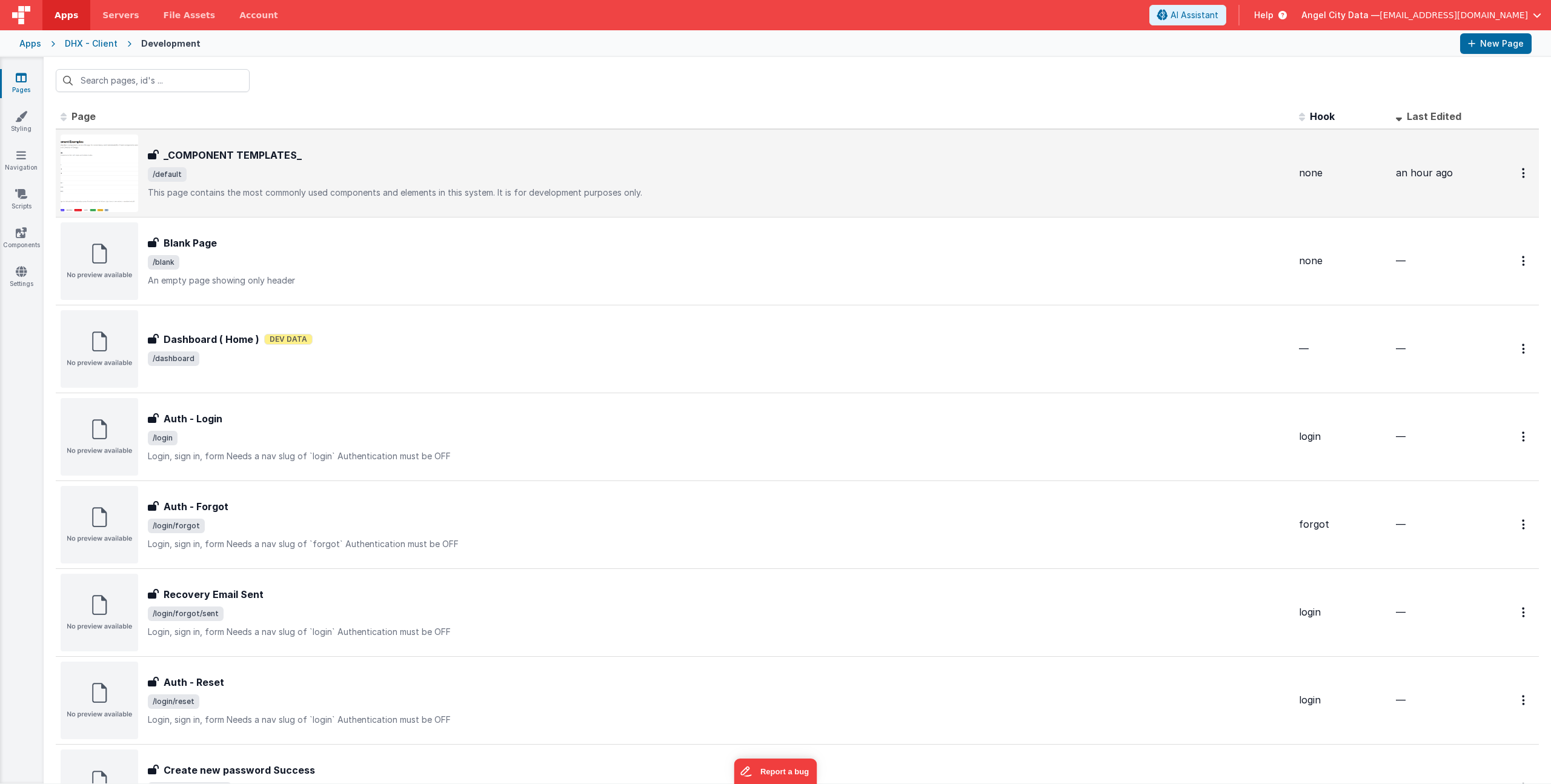
click at [242, 174] on span "/default" at bounding box center [718, 174] width 1141 height 14
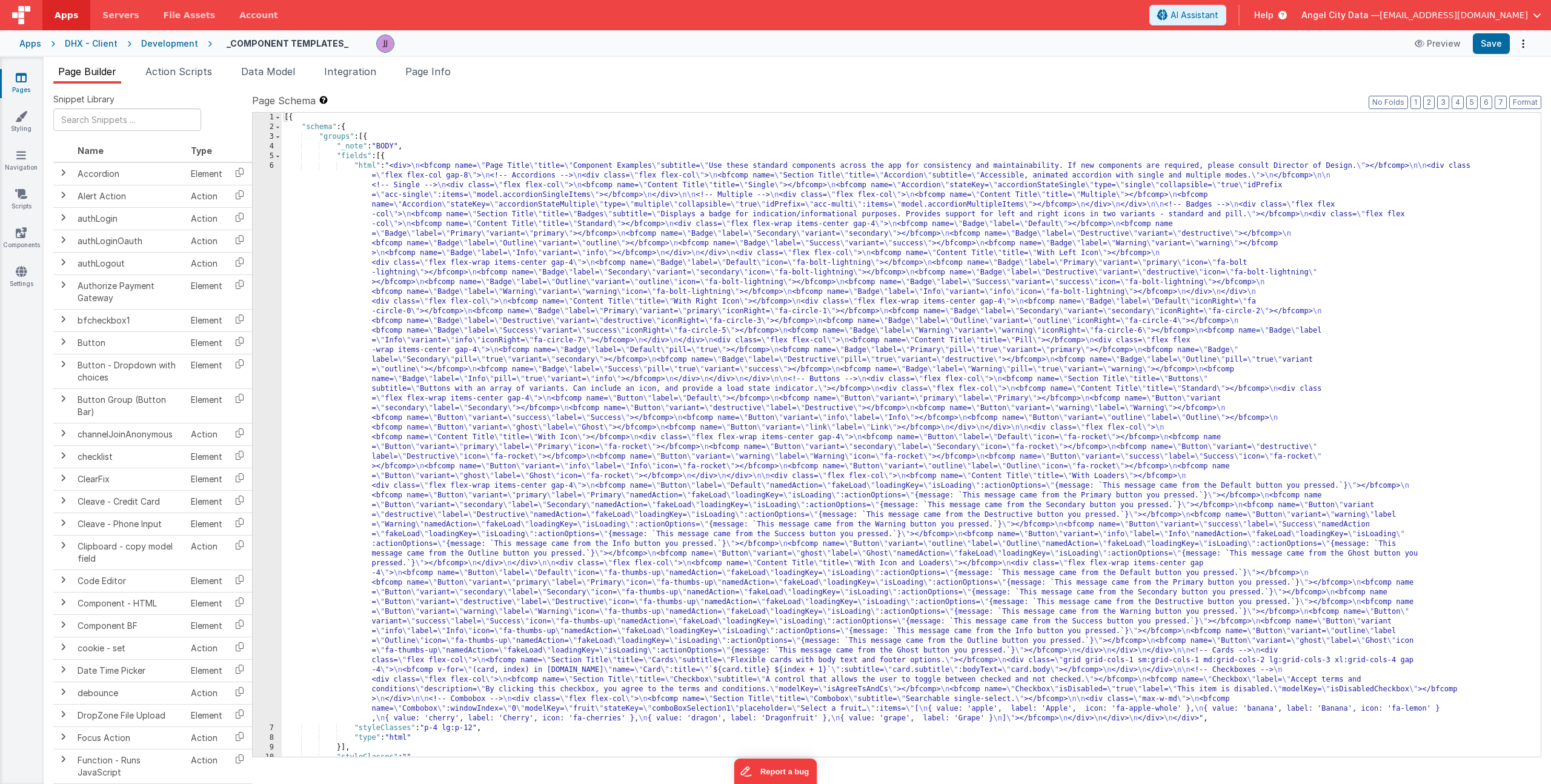
click at [392, 319] on div "[{ "schema" : { "groups" : [{ "_note" : "BODY" , "fields" : [{ "html" : "<div> …" at bounding box center [907, 443] width 1250 height 663
click at [258, 341] on div "6" at bounding box center [267, 442] width 29 height 562
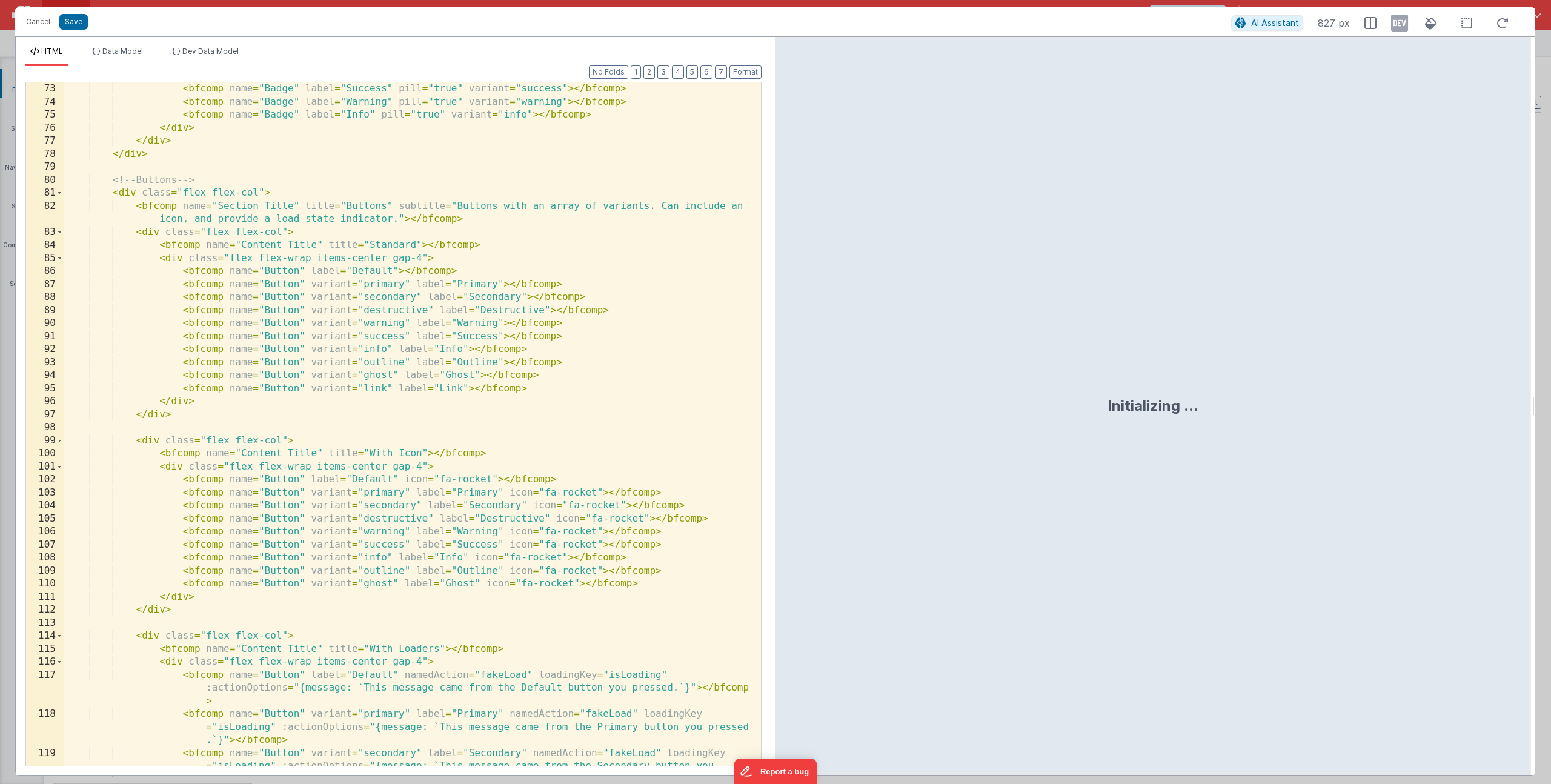
scroll to position [2207, 0]
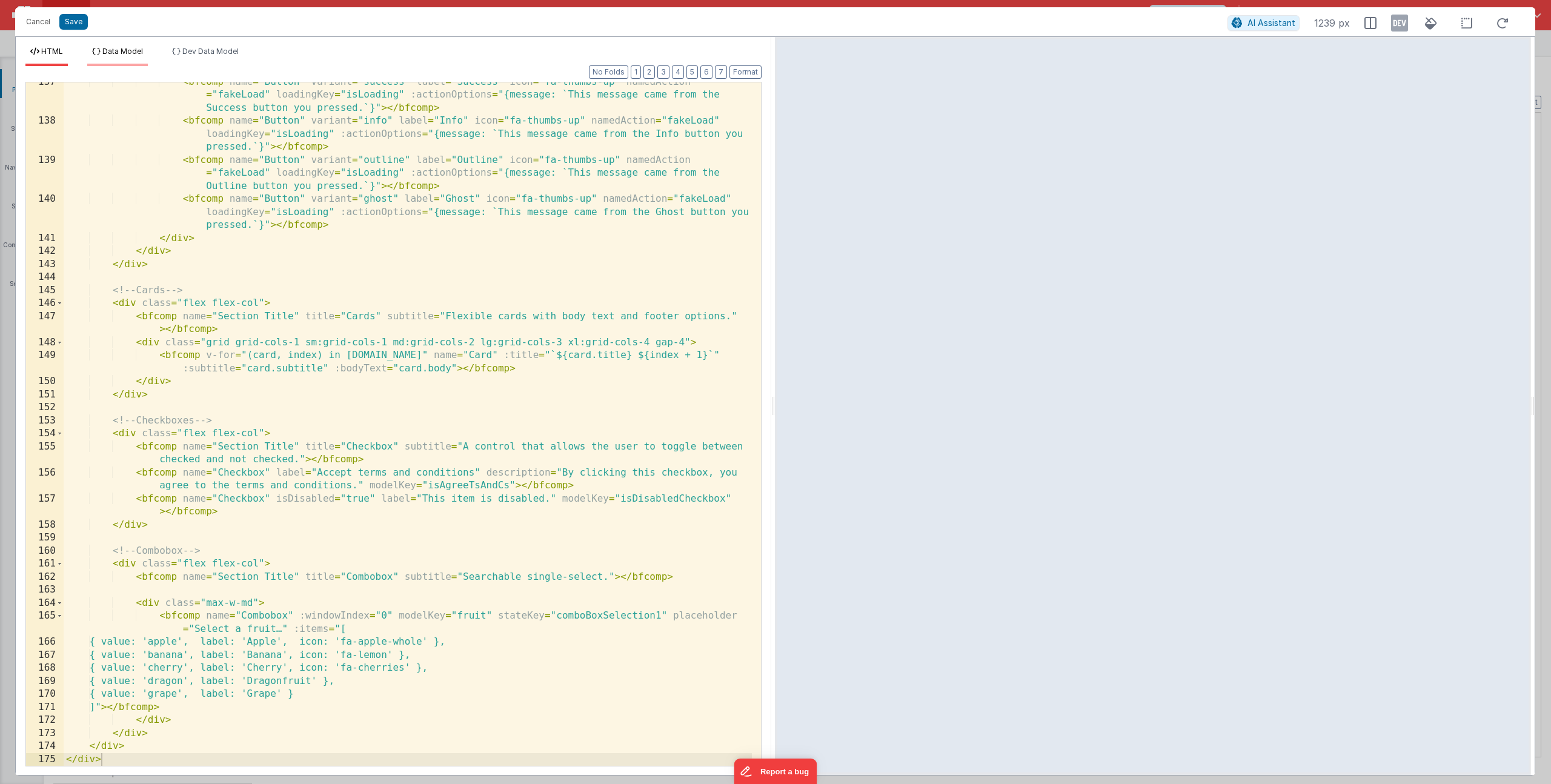
click at [132, 52] on span "Data Model" at bounding box center [122, 51] width 40 height 9
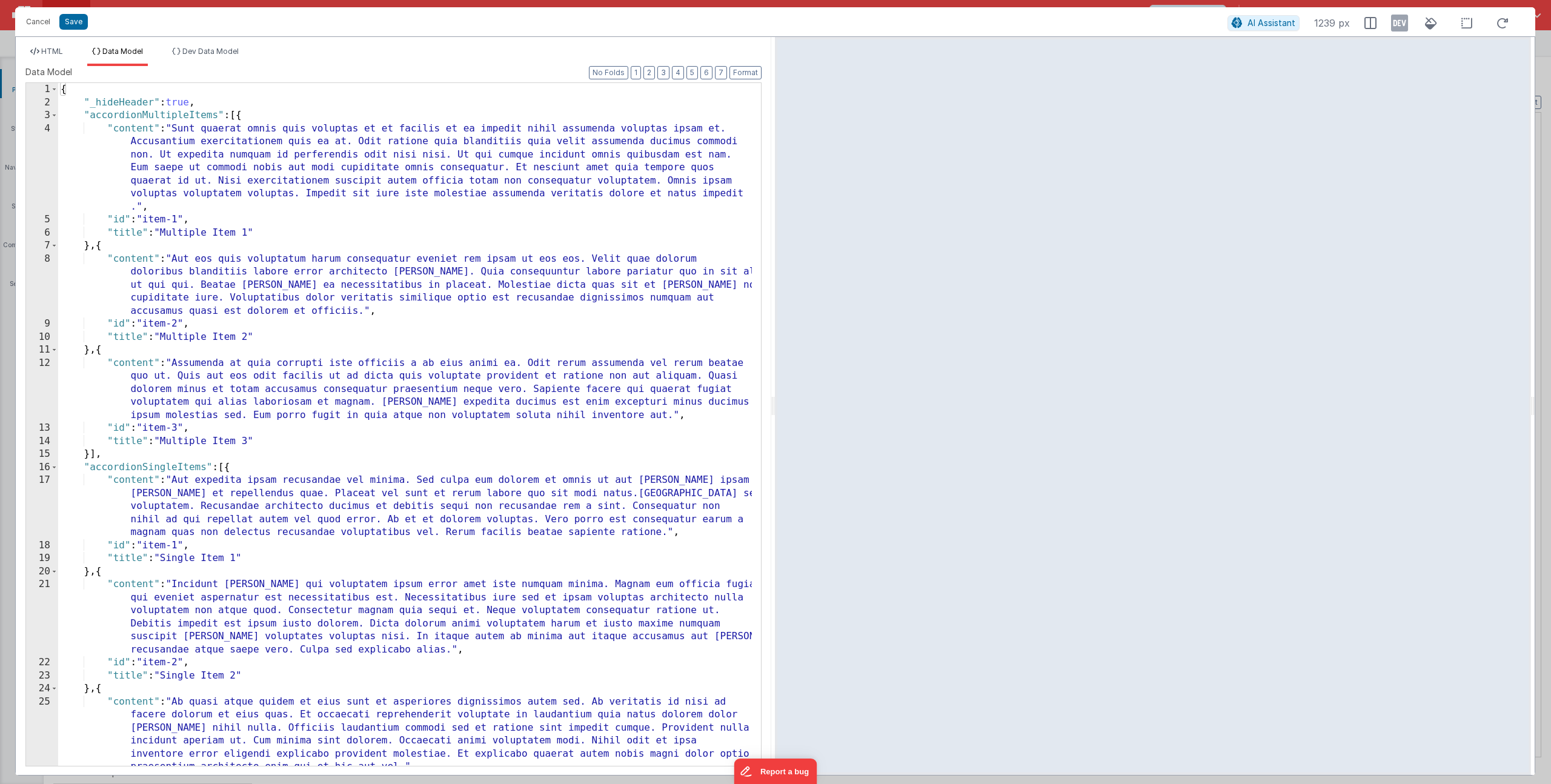
scroll to position [411, 0]
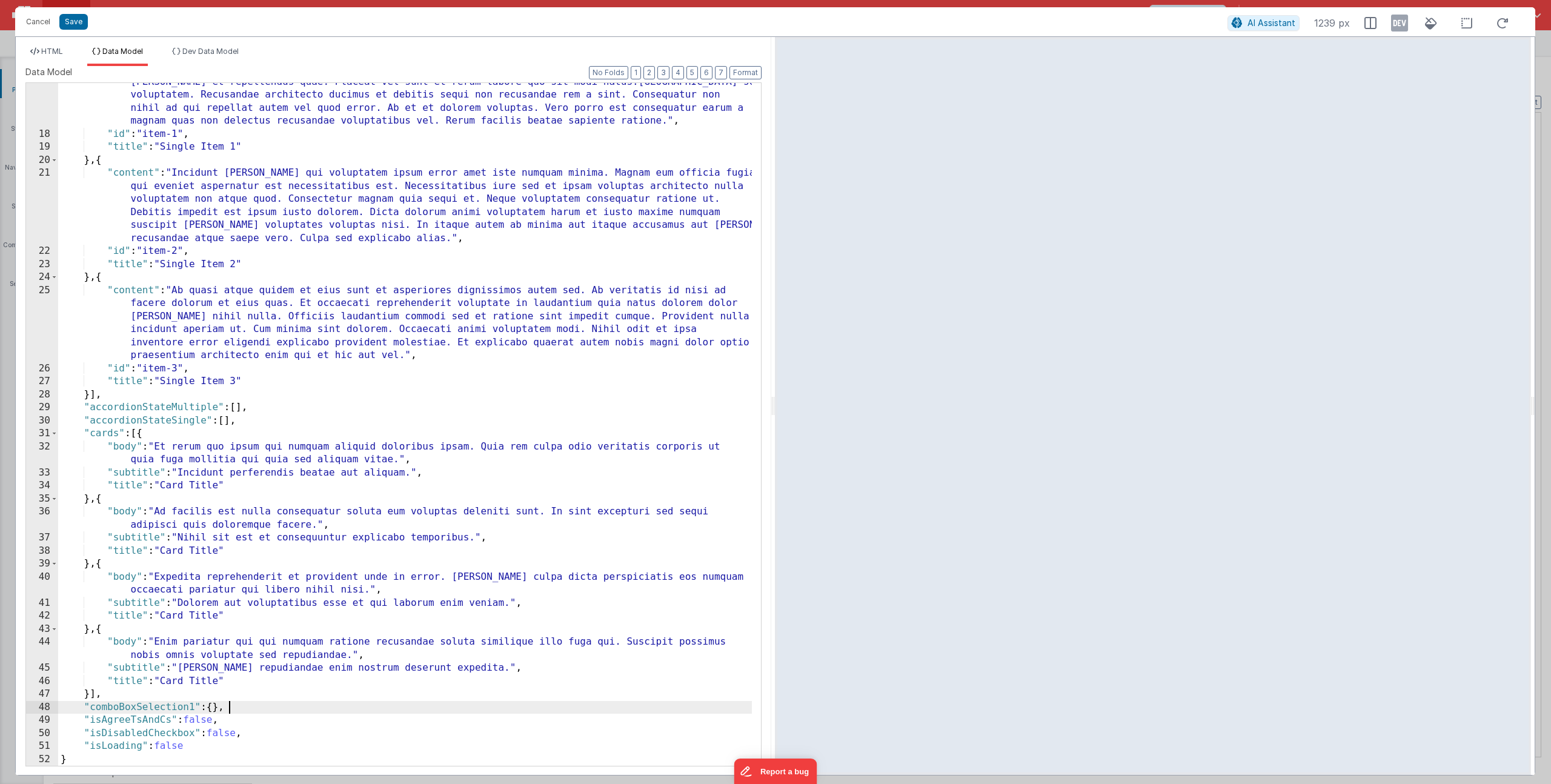
click at [235, 709] on div ""content" : "Aut expedita ipsam recusandae vel minima. Sed culpa eum dolorem et…" at bounding box center [405, 443] width 693 height 761
click at [46, 53] on span "HTML" at bounding box center [52, 51] width 22 height 9
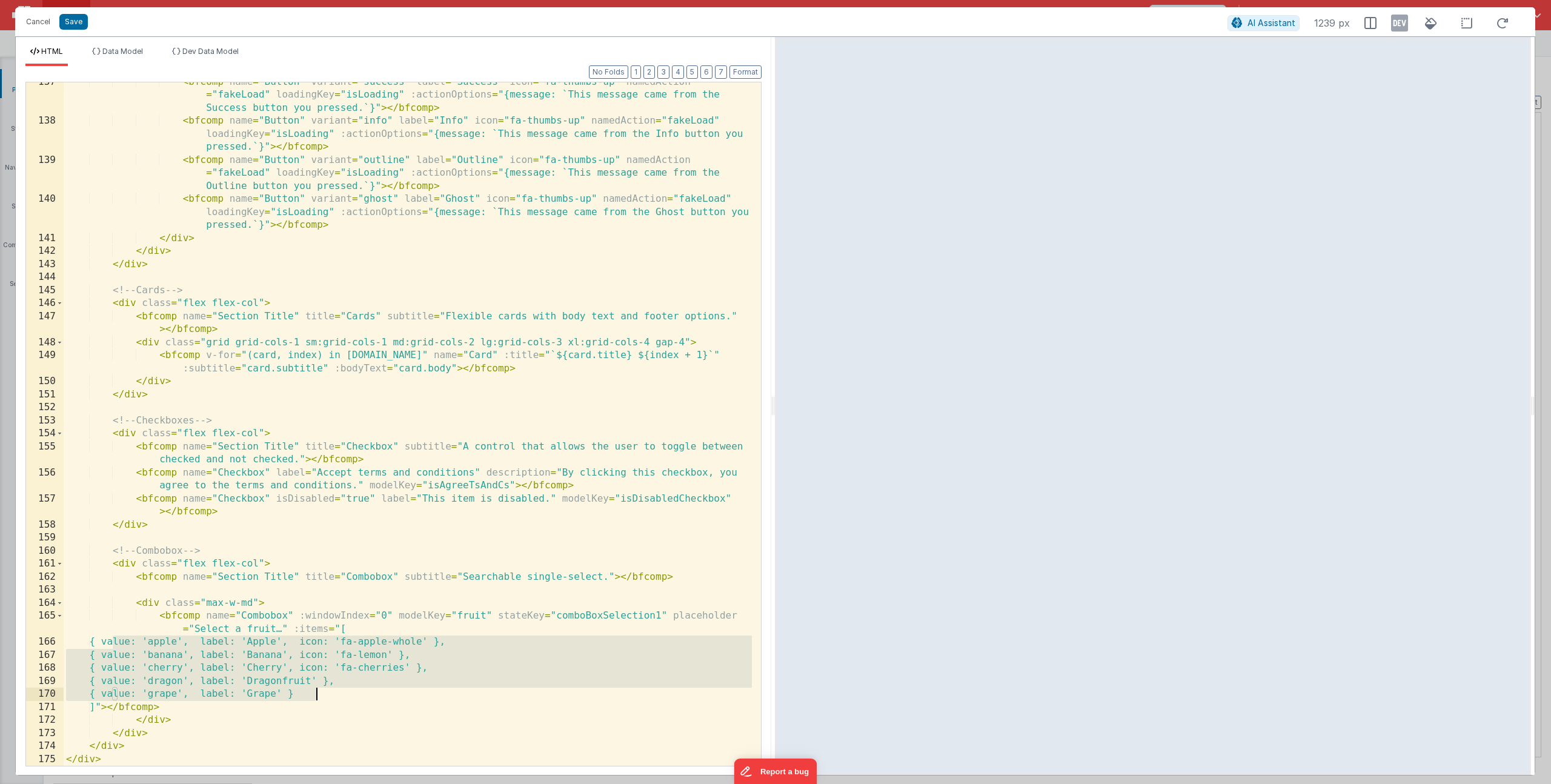
drag, startPoint x: 113, startPoint y: 643, endPoint x: 333, endPoint y: 692, distance: 225.4
click at [333, 692] on div "< bfcomp name = "Button" variant = "success" label = "Success" icon = "fa-thumb…" at bounding box center [408, 443] width 688 height 735
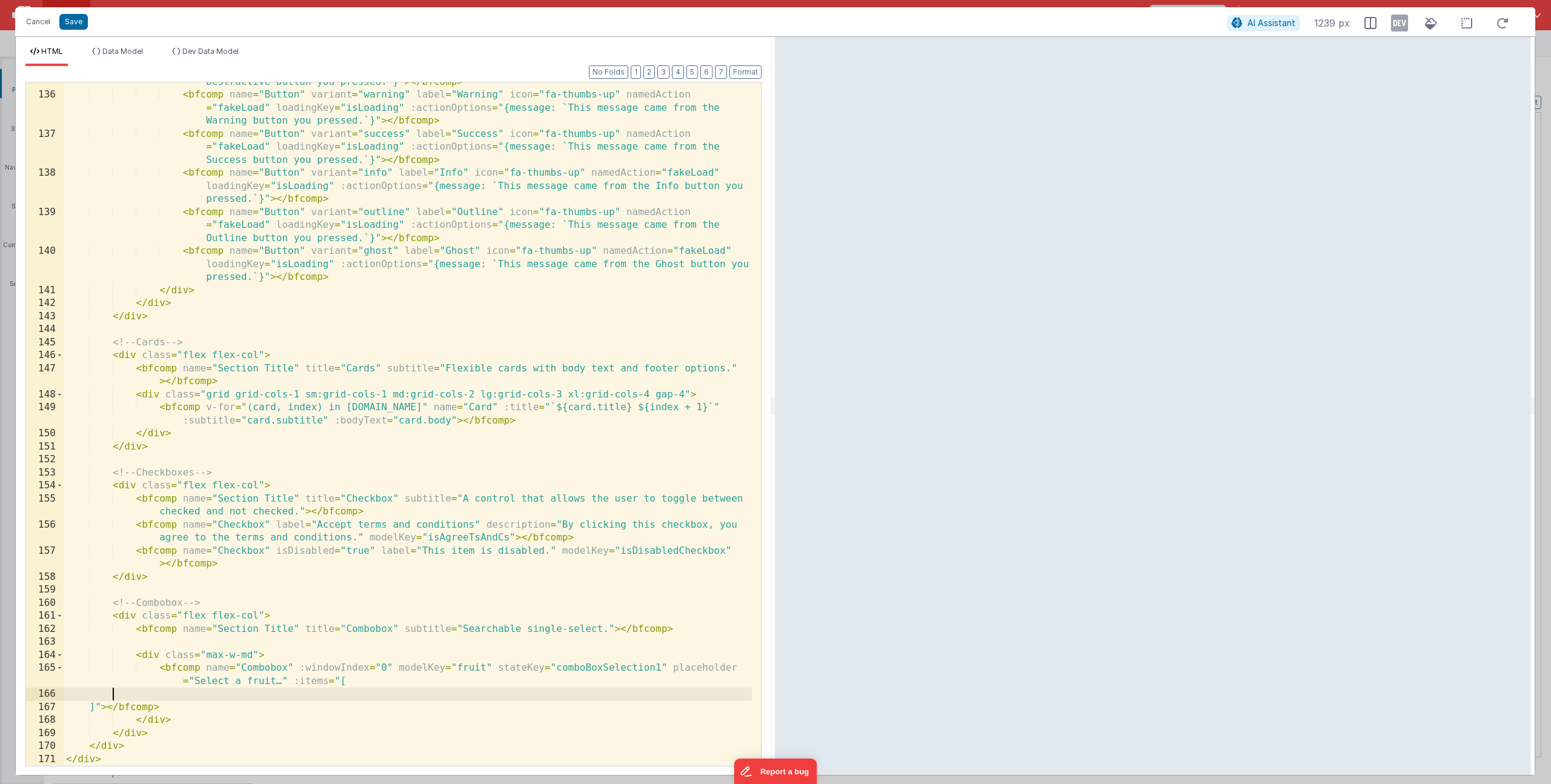
scroll to position [2155, 0]
drag, startPoint x: 339, startPoint y: 685, endPoint x: 112, endPoint y: 693, distance: 227.1
click at [109, 708] on div "< bfcomp name = "Button" variant = "destructive" label = "Destructive" icon = "…" at bounding box center [408, 417] width 688 height 735
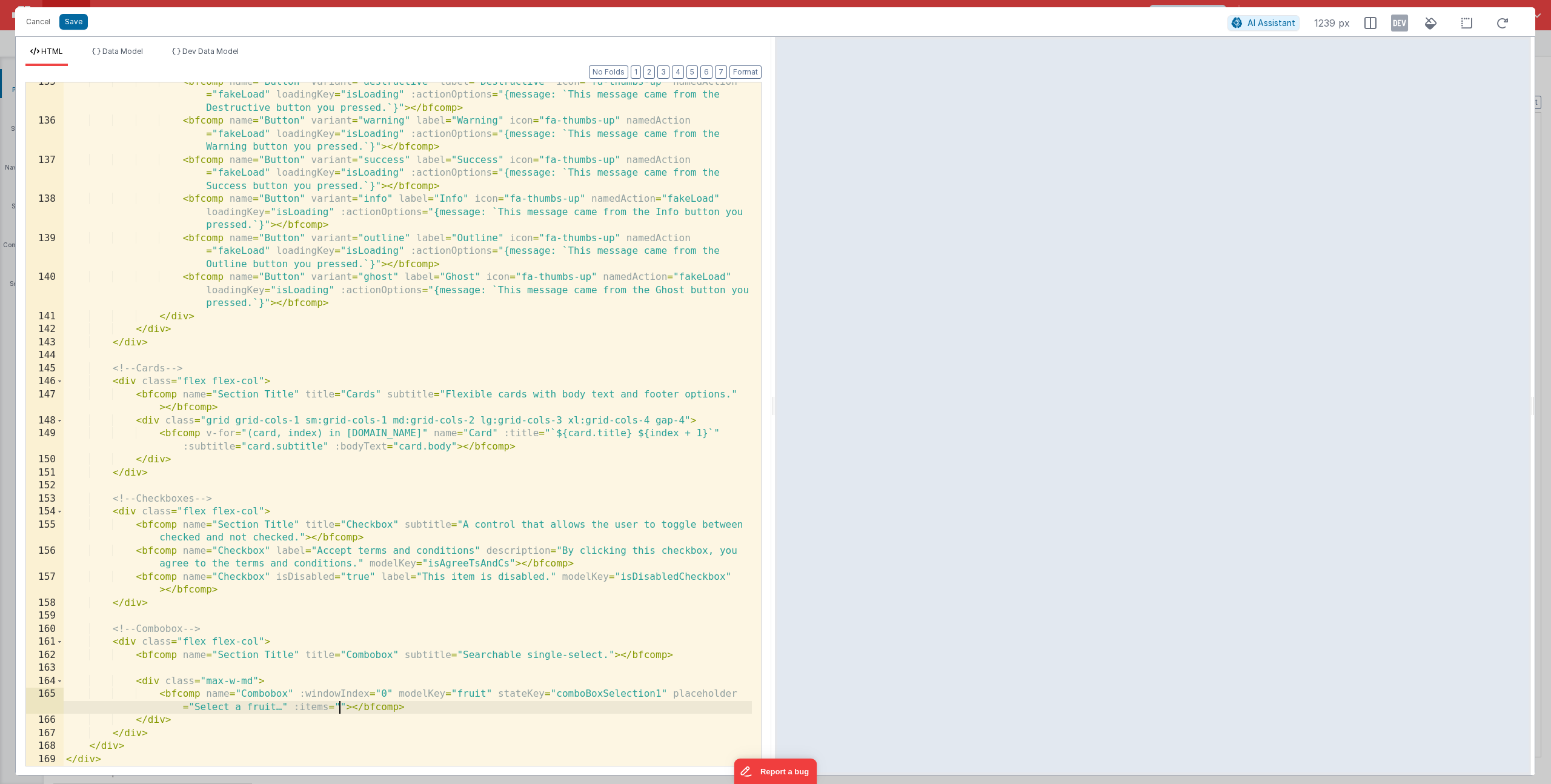
scroll to position [2130, 0]
click at [105, 50] on span "Data Model" at bounding box center [122, 51] width 40 height 9
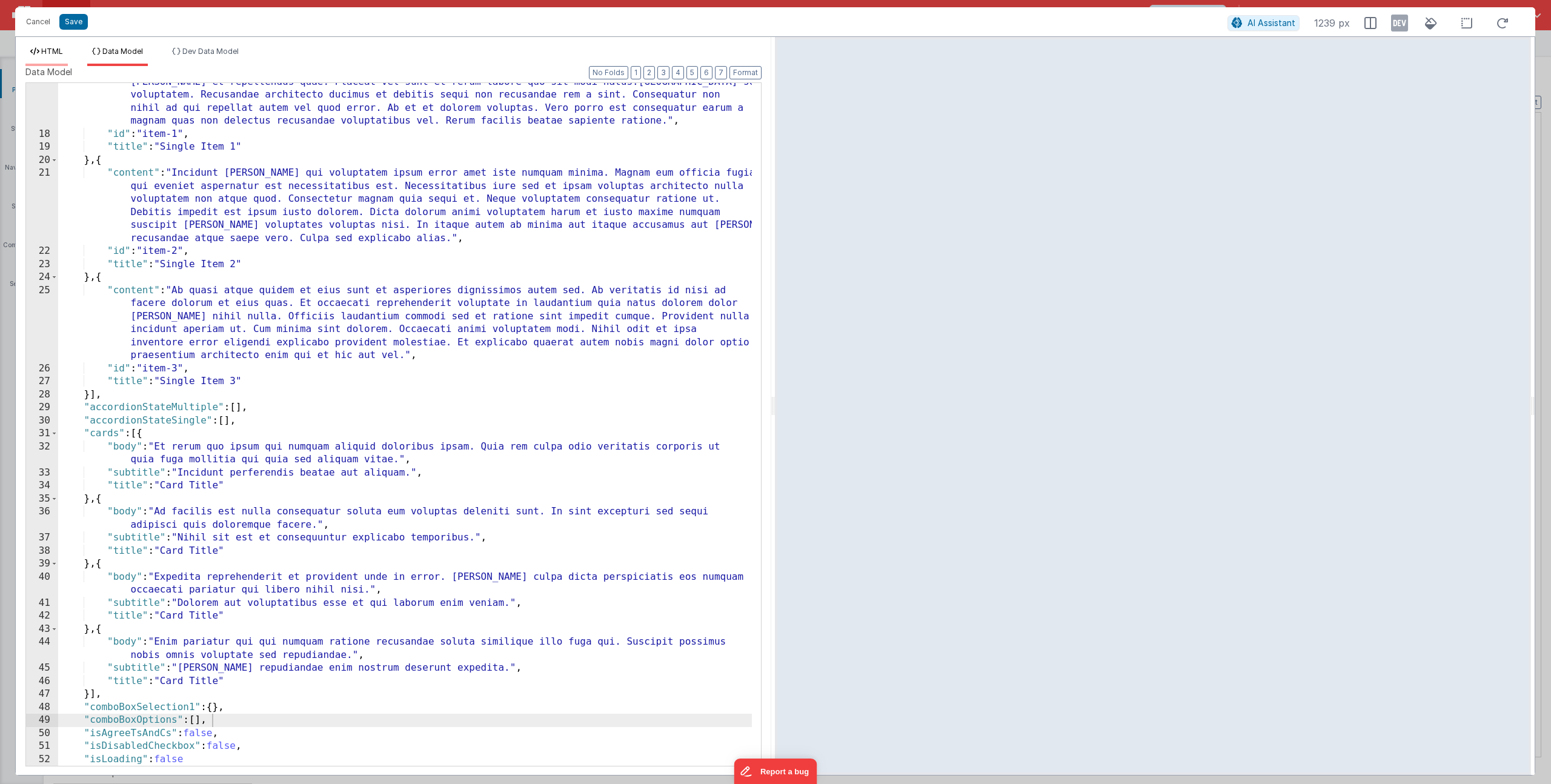
click at [40, 48] on li "HTML" at bounding box center [46, 56] width 42 height 19
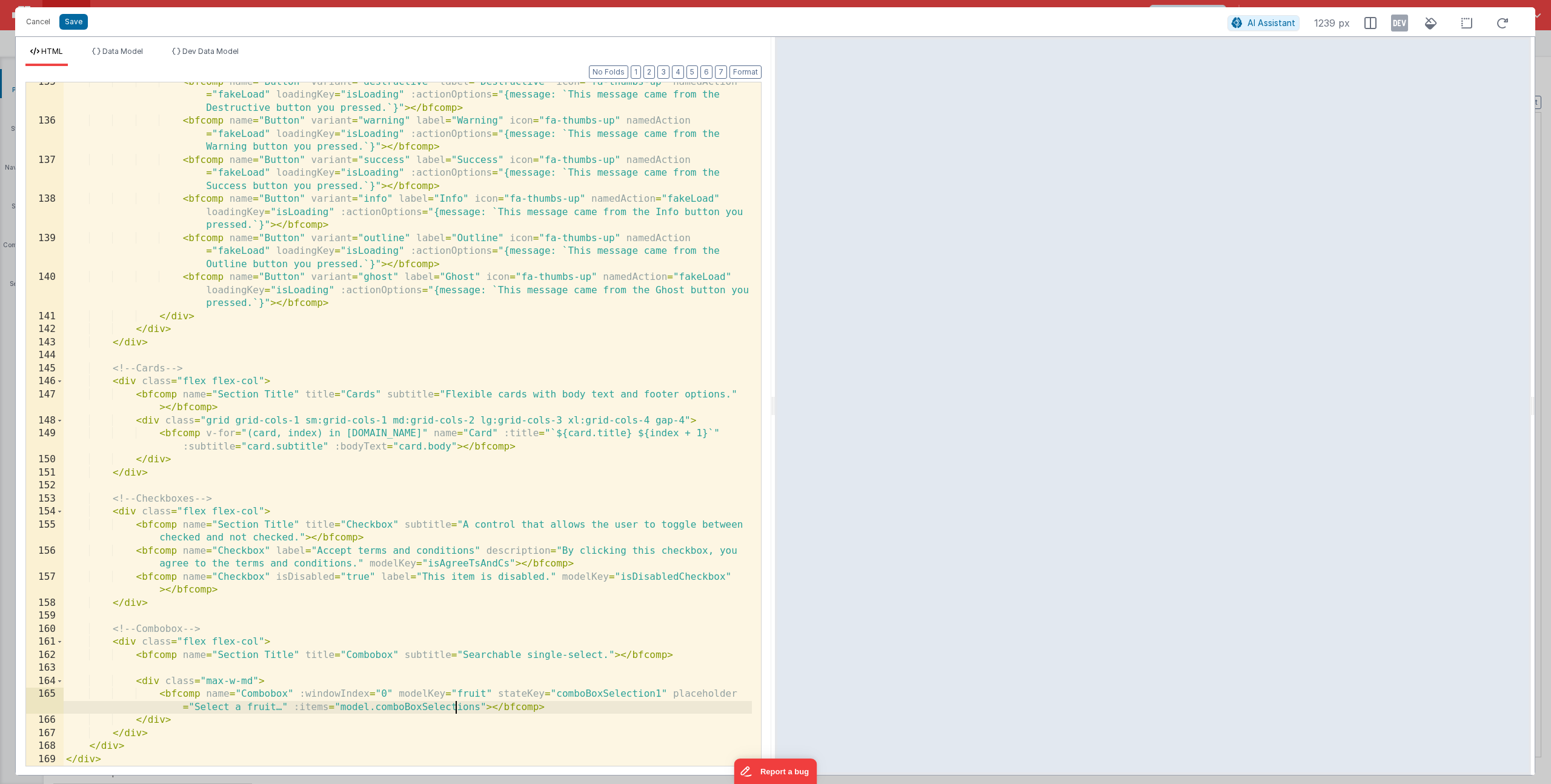
click at [457, 712] on div "< bfcomp name = "Button" variant = "destructive" label = "Destructive" icon = "…" at bounding box center [408, 443] width 688 height 735
drag, startPoint x: 478, startPoint y: 708, endPoint x: 421, endPoint y: 706, distance: 57.0
click at [421, 706] on div "< bfcomp name = "Button" variant = "destructive" label = "Destructive" icon = "…" at bounding box center [408, 443] width 688 height 735
click at [121, 57] on li "Data Model" at bounding box center [117, 56] width 60 height 19
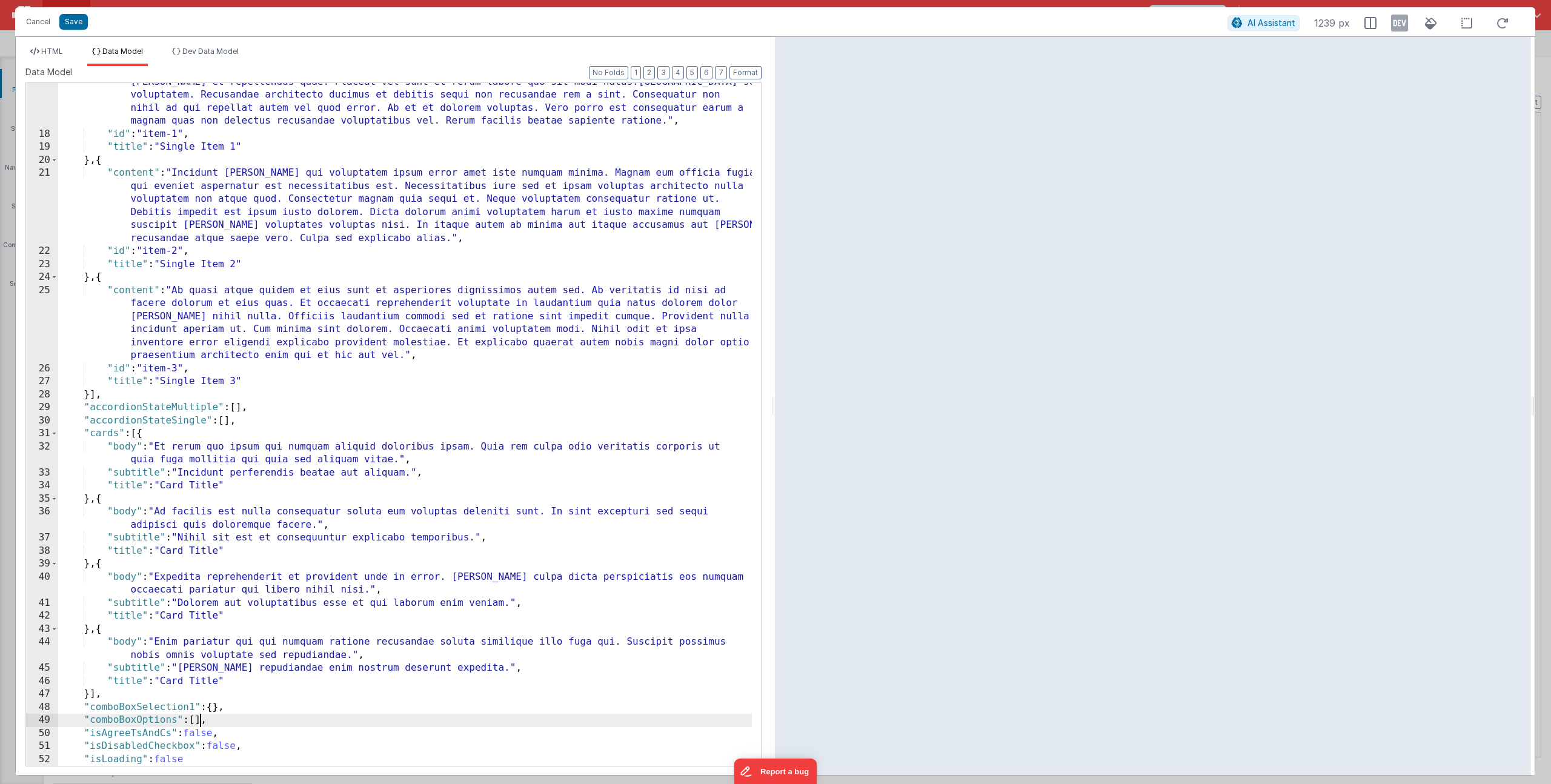
click at [201, 719] on div ""content" : "Aut expedita ipsam recusandae vel minima. Sed culpa eum dolorem et…" at bounding box center [405, 443] width 693 height 761
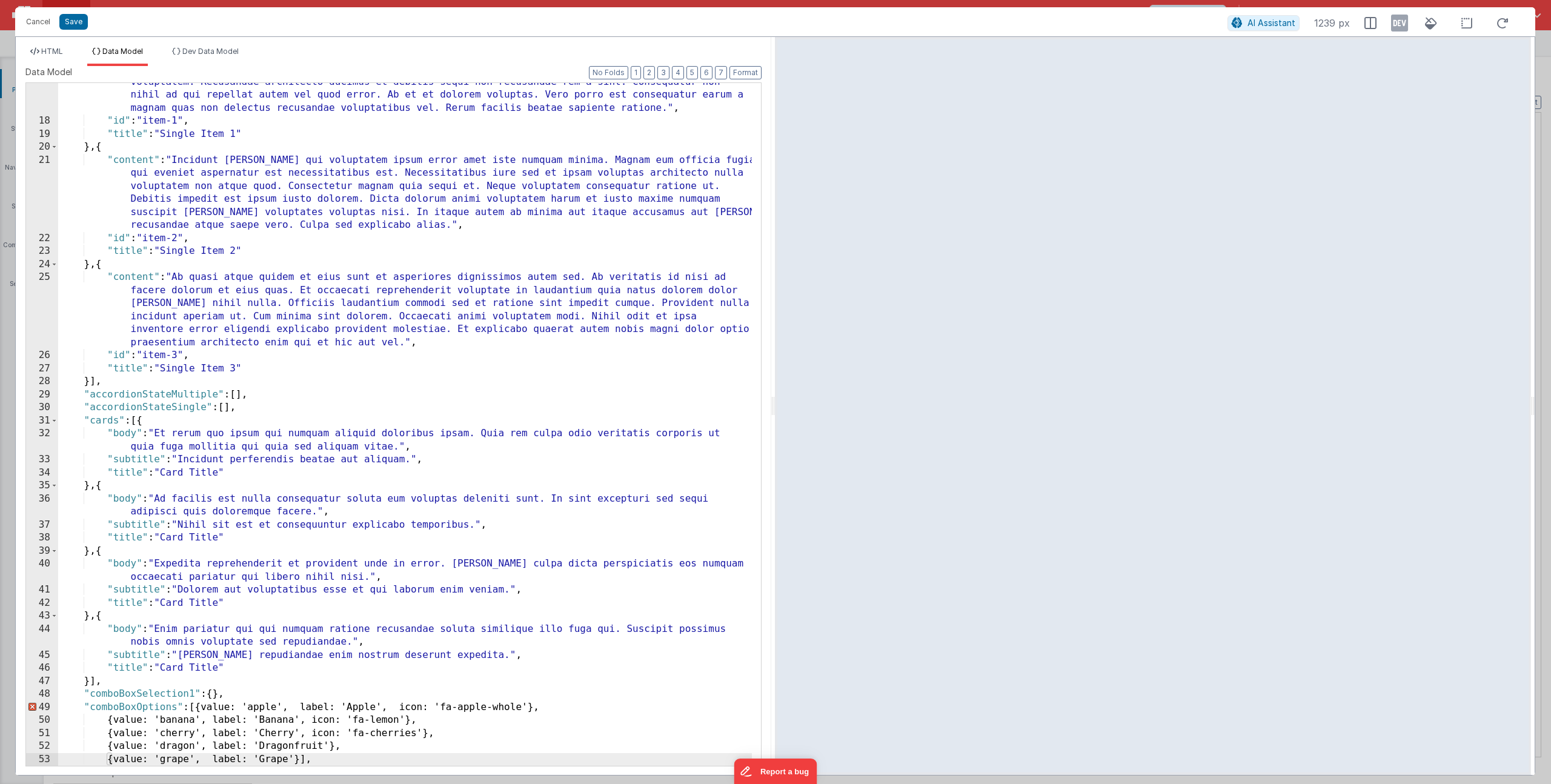
scroll to position [476, 0]
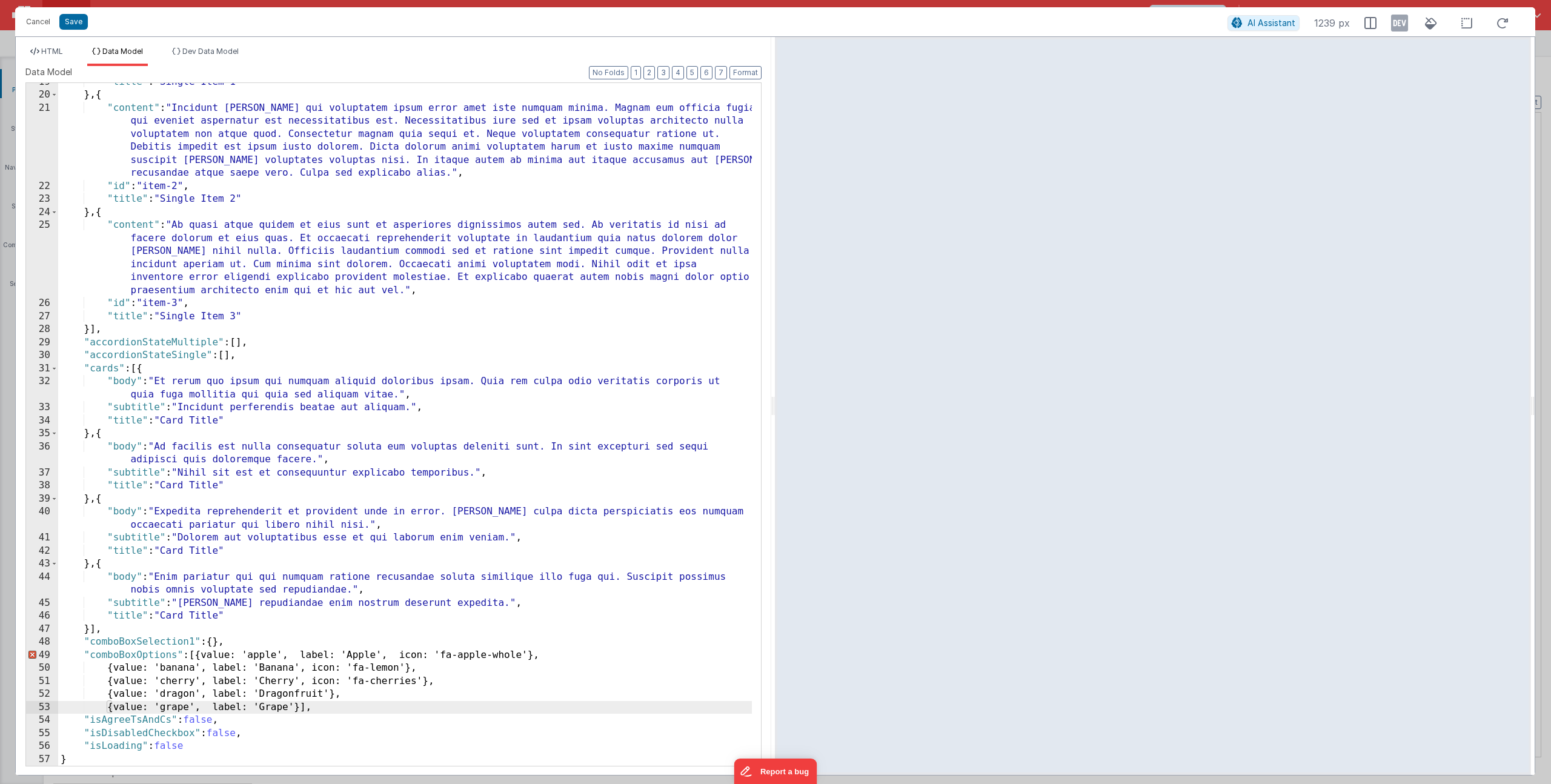
click at [225, 657] on div ""title" : "Single Item 1" } , { "content" : "Incidunt dolores qui voluptatem ip…" at bounding box center [405, 430] width 693 height 708
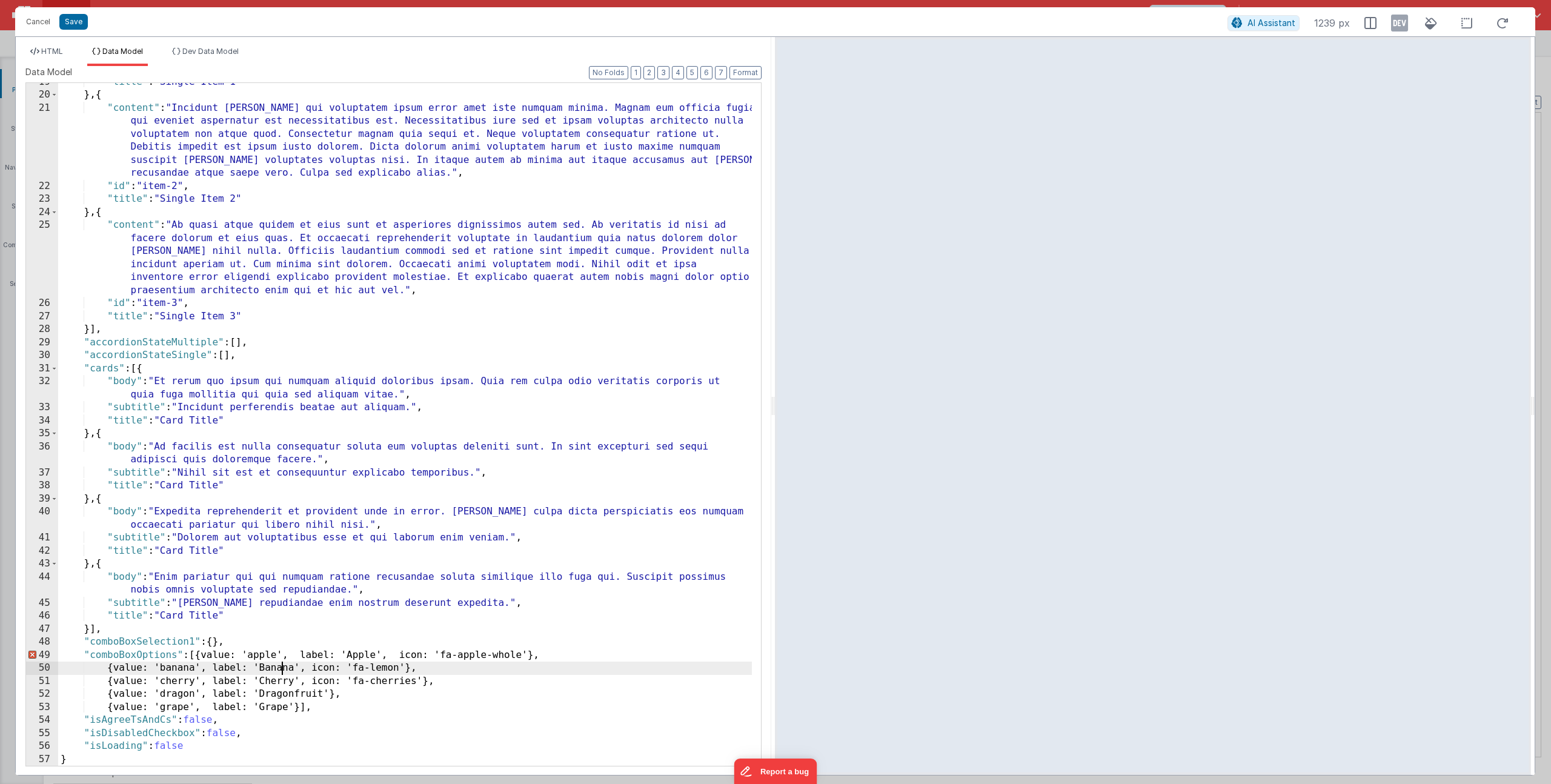
click at [282, 670] on div ""title" : "Single Item 1" } , { "content" : "Incidunt dolores qui voluptatem ip…" at bounding box center [405, 430] width 693 height 708
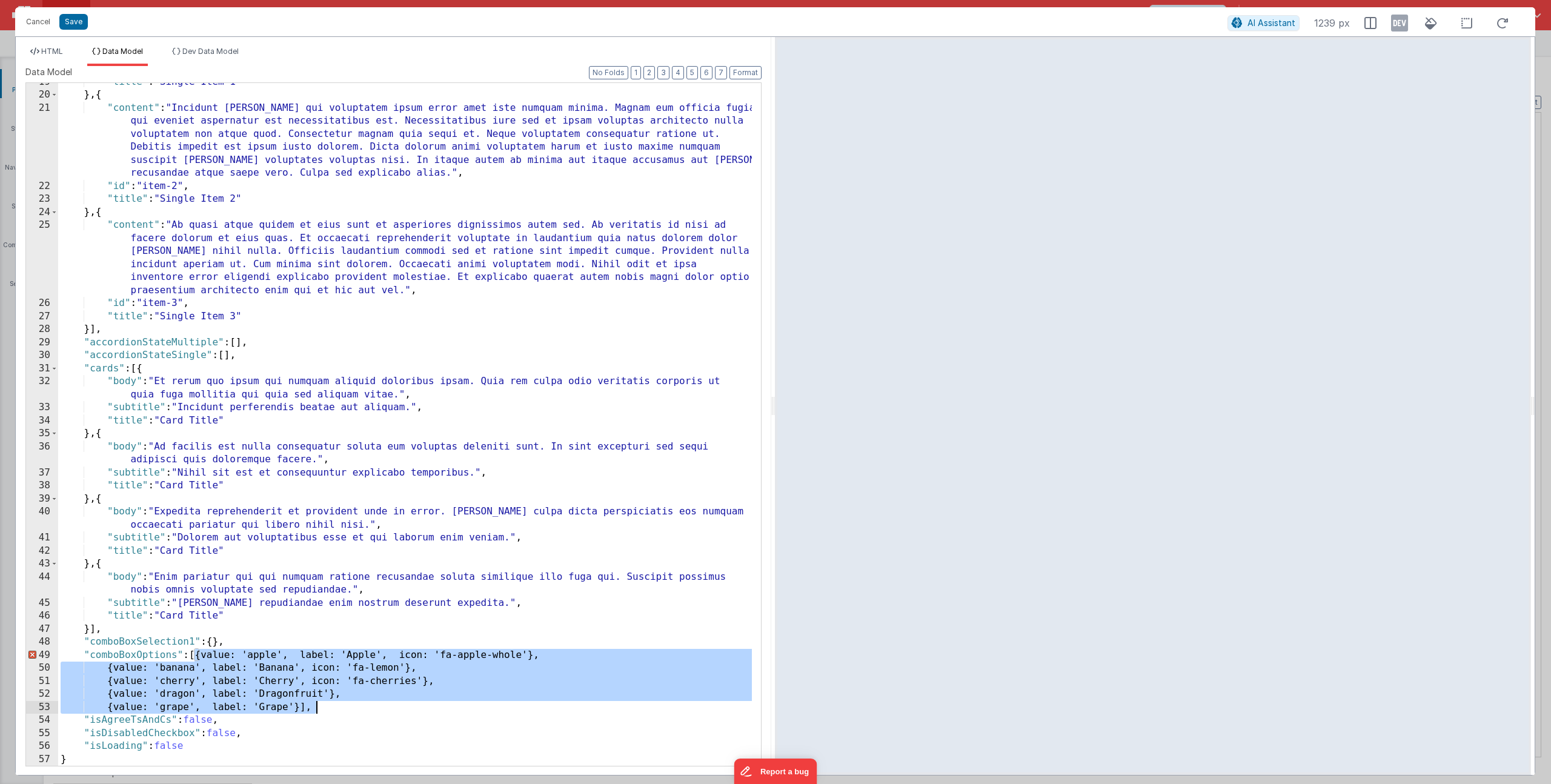
drag, startPoint x: 196, startPoint y: 657, endPoint x: 315, endPoint y: 707, distance: 129.1
click at [315, 707] on div ""title" : "Single Item 1" } , { "content" : "Incidunt dolores qui voluptatem ip…" at bounding box center [405, 430] width 693 height 708
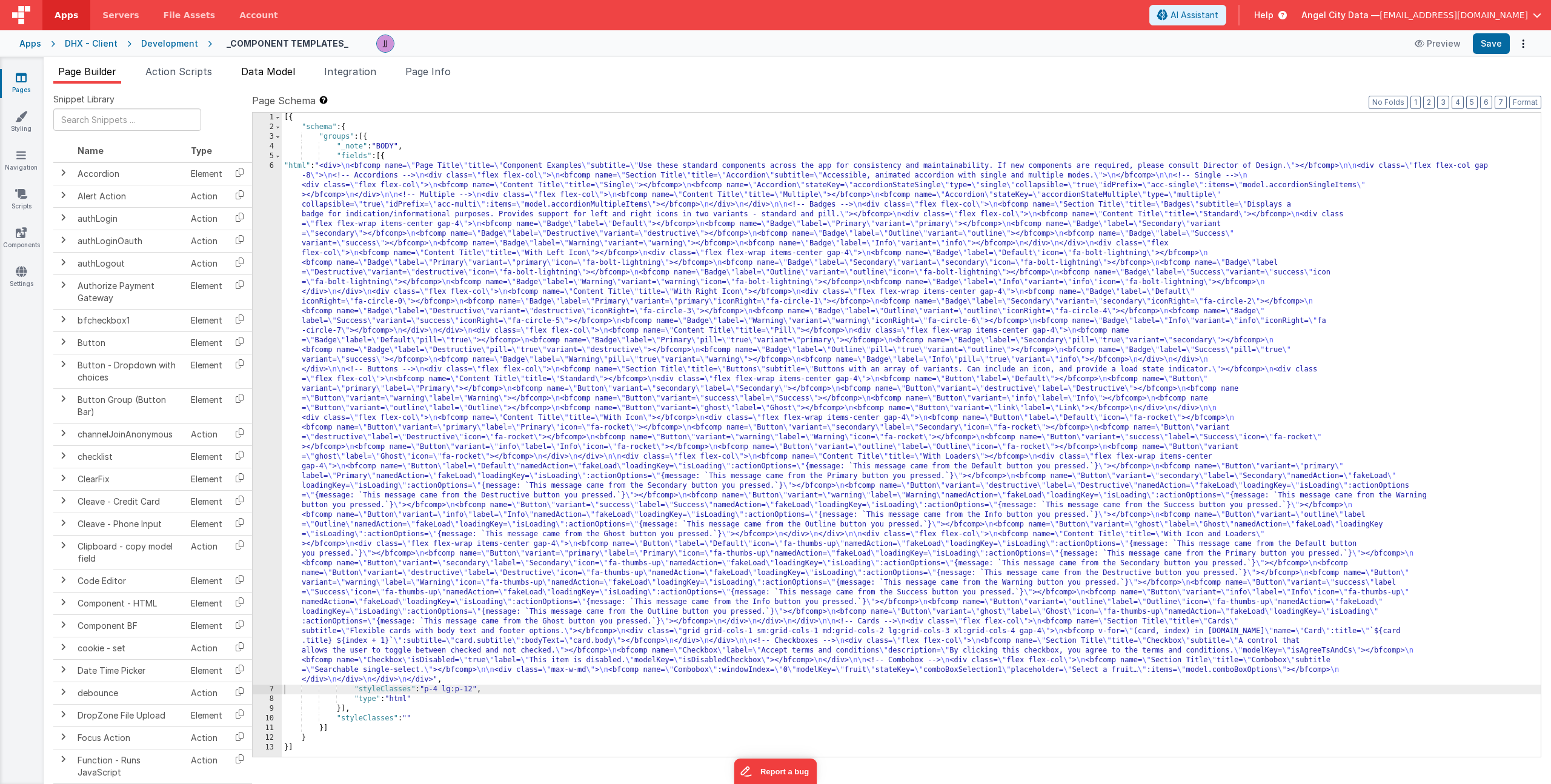
click at [253, 68] on span "Data Model" at bounding box center [268, 71] width 54 height 12
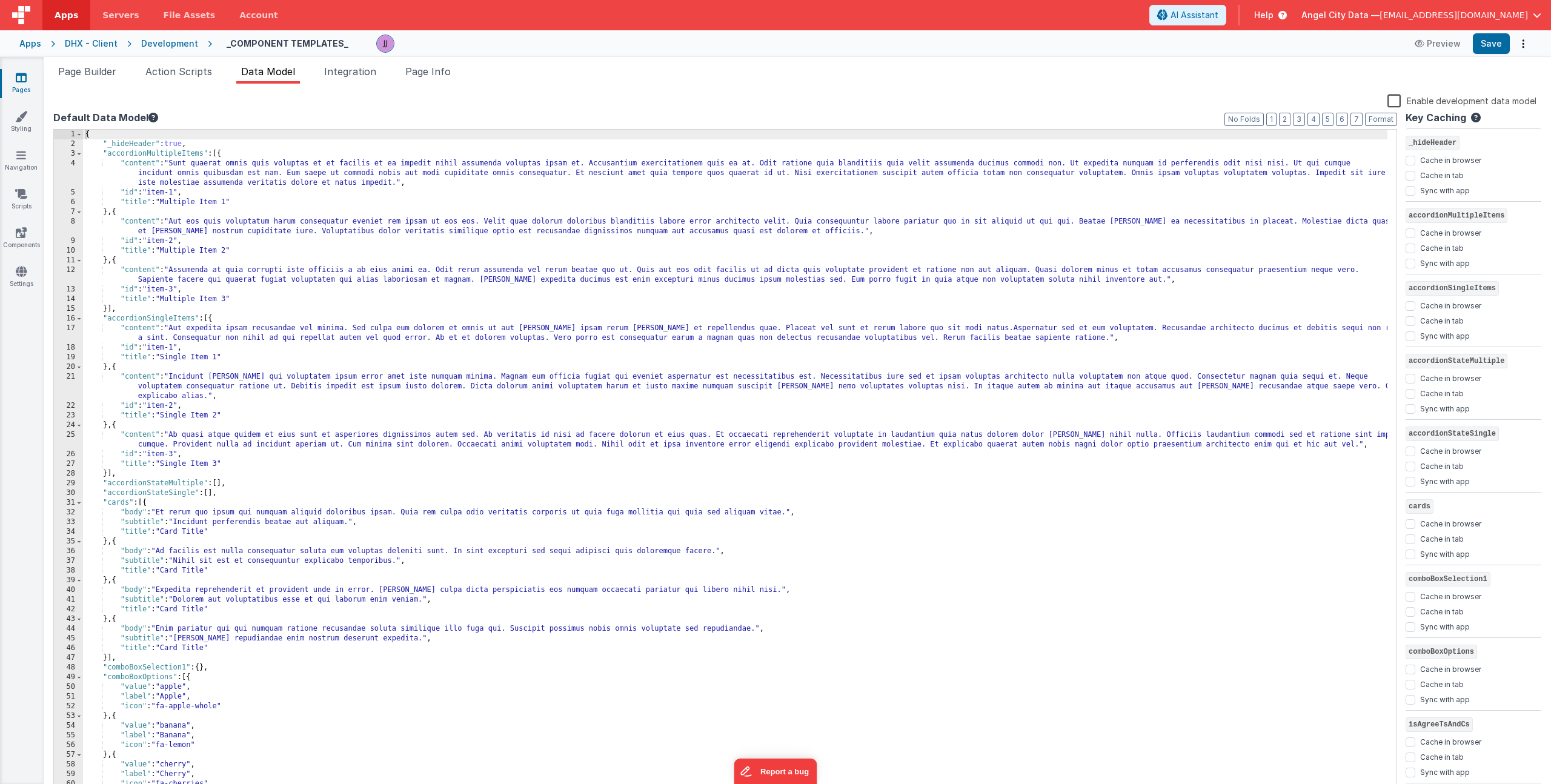
click at [210, 670] on div "{ "_hideHeader" : true , "accordionMultipleItems" : [{ "content" : "Sunt quaera…" at bounding box center [734, 472] width 1304 height 684
click at [87, 72] on span "Page Builder" at bounding box center [87, 71] width 58 height 12
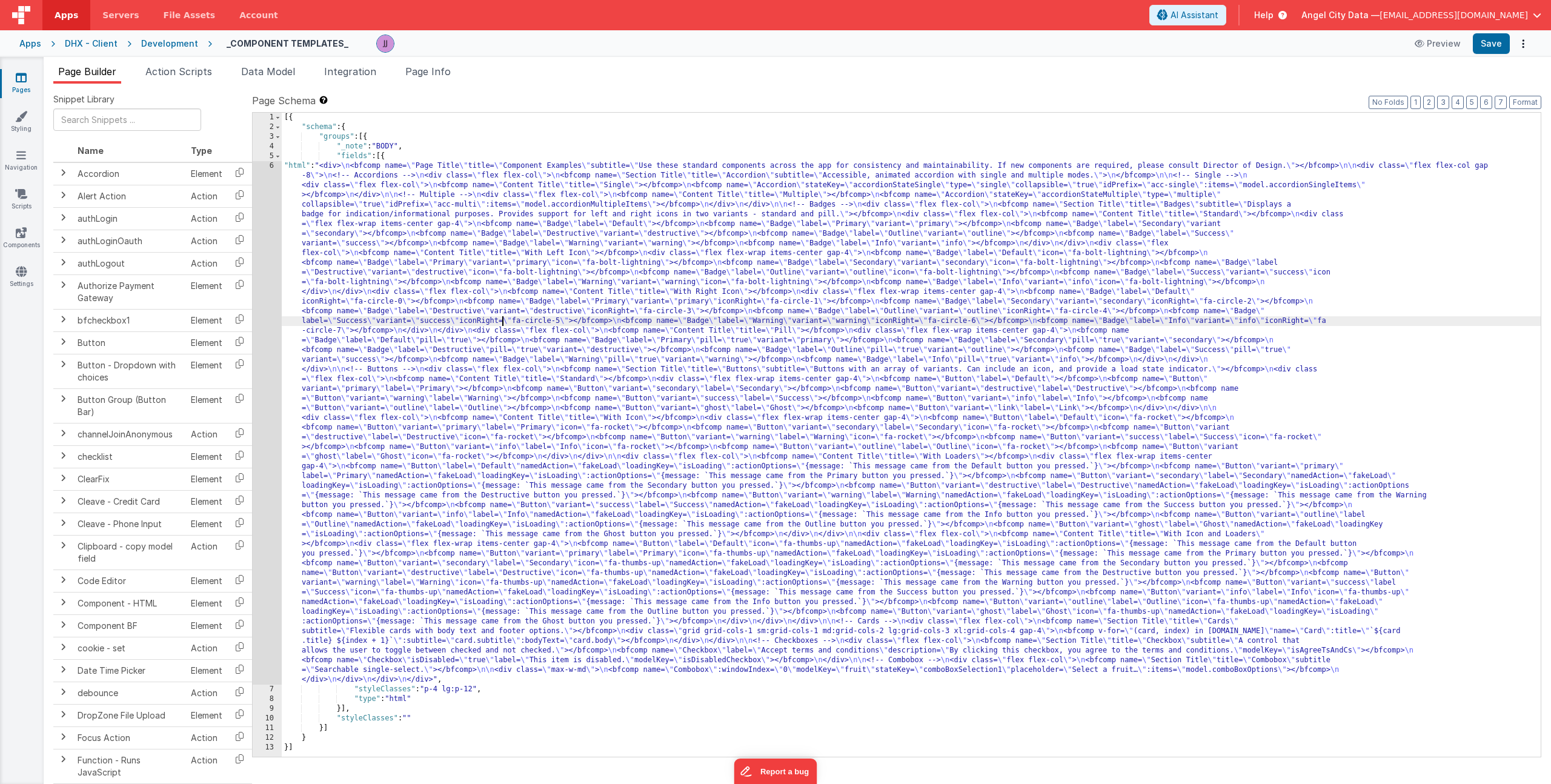
click at [502, 325] on div "[{ "schema" : { "groups" : [{ "_note" : "BODY" , "fields" : [{ "html" : "<div> …" at bounding box center [911, 443] width 1259 height 663
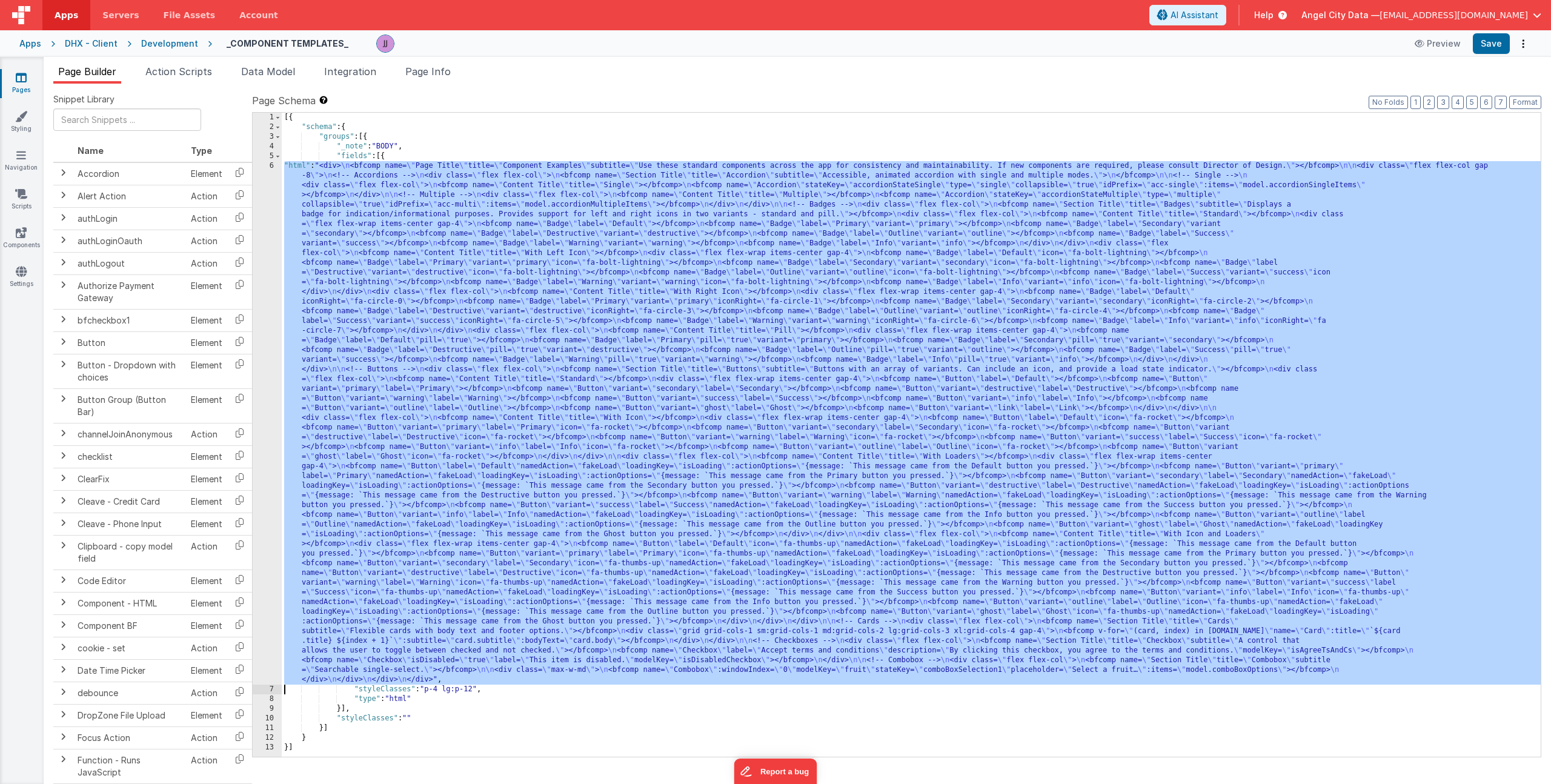
click at [267, 354] on div "6" at bounding box center [267, 423] width 29 height 523
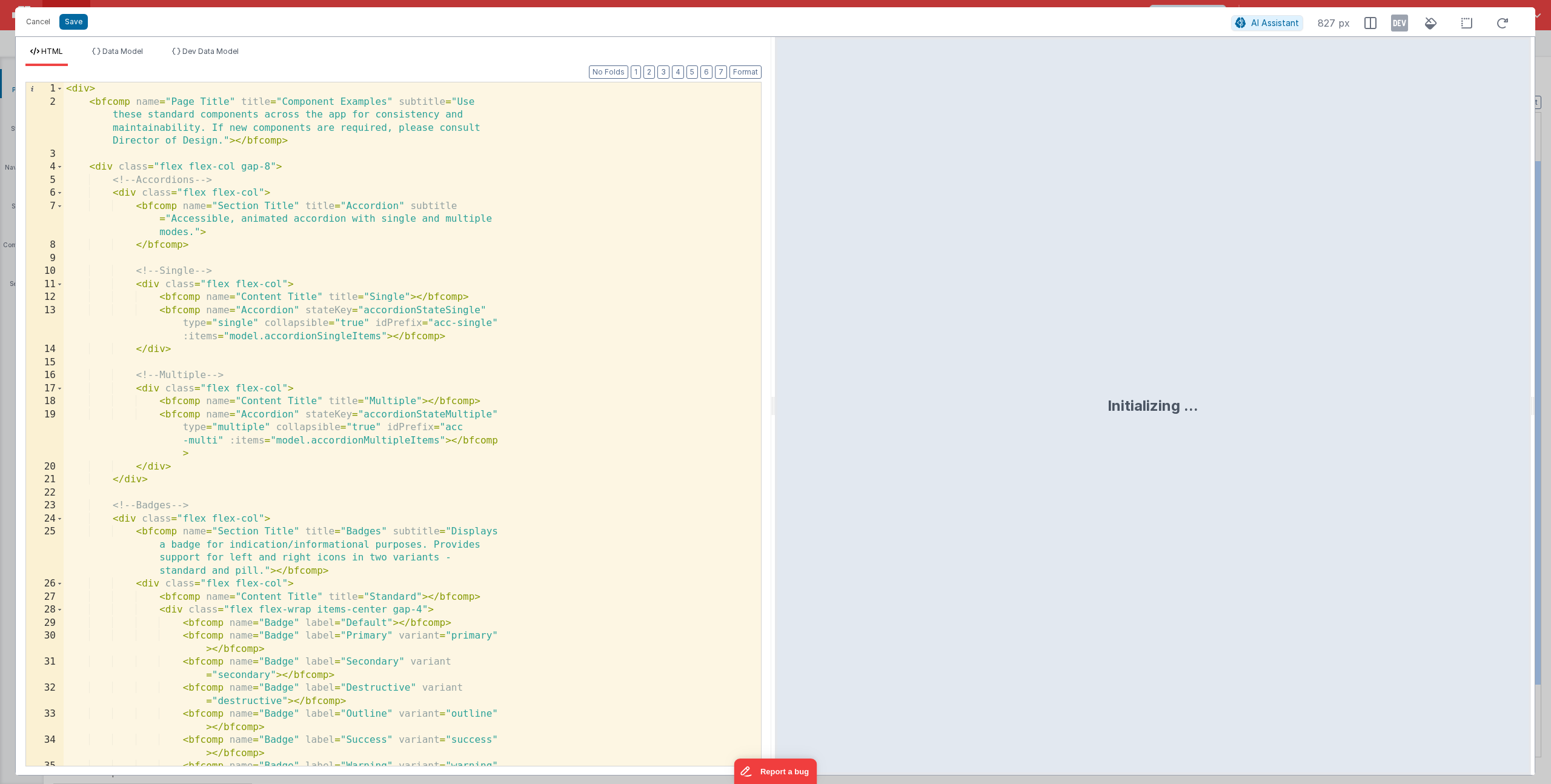
scroll to position [2130, 0]
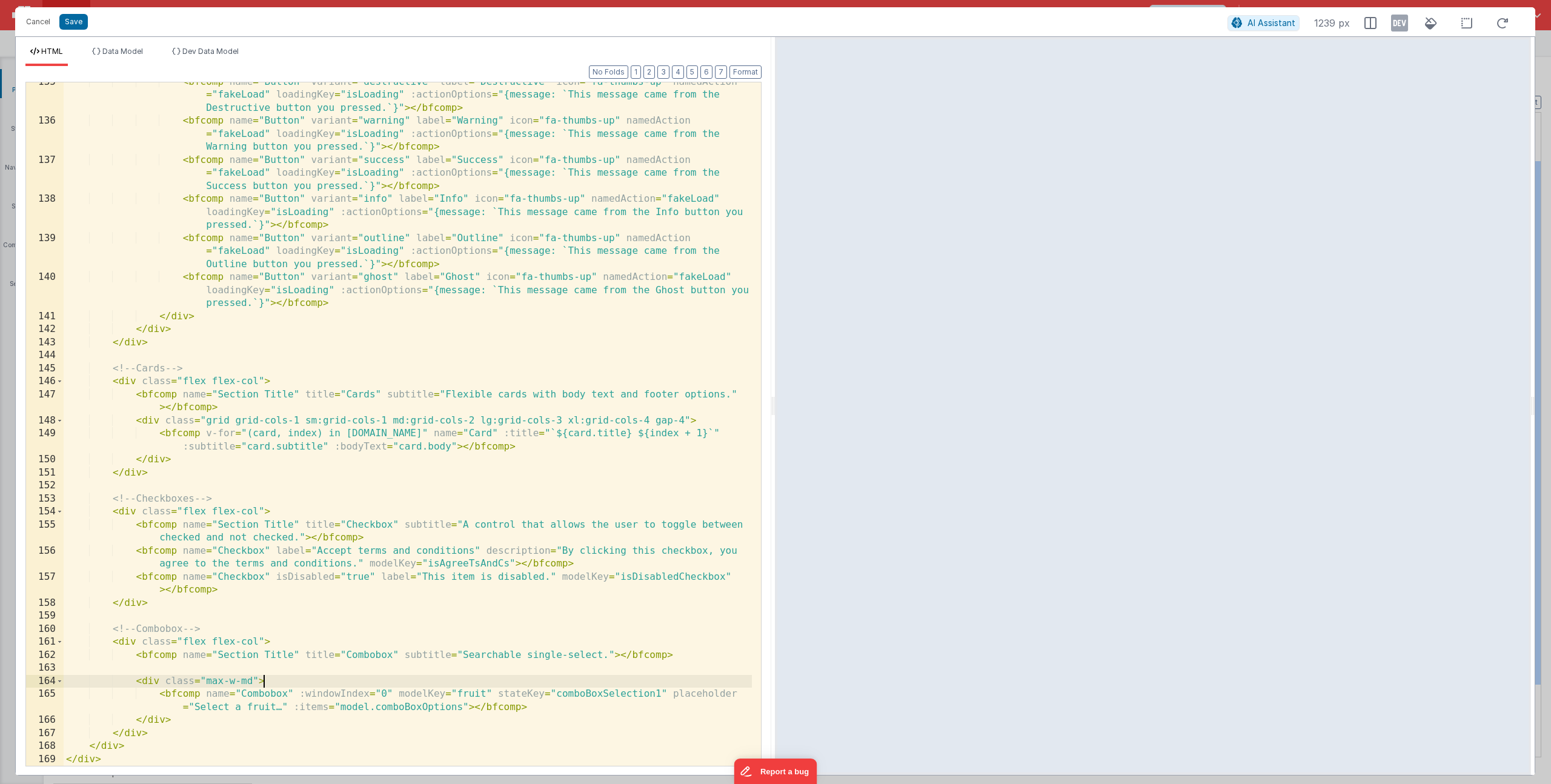
click at [277, 681] on div "< bfcomp name = "Button" variant = "destructive" label = "Destructive" icon = "…" at bounding box center [408, 443] width 688 height 735
click at [751, 74] on button "Format" at bounding box center [745, 72] width 32 height 14
click at [171, 682] on div "< bfcomp name = "Button" variant = "destructive" label = "Destructive" icon = "…" at bounding box center [408, 443] width 688 height 735
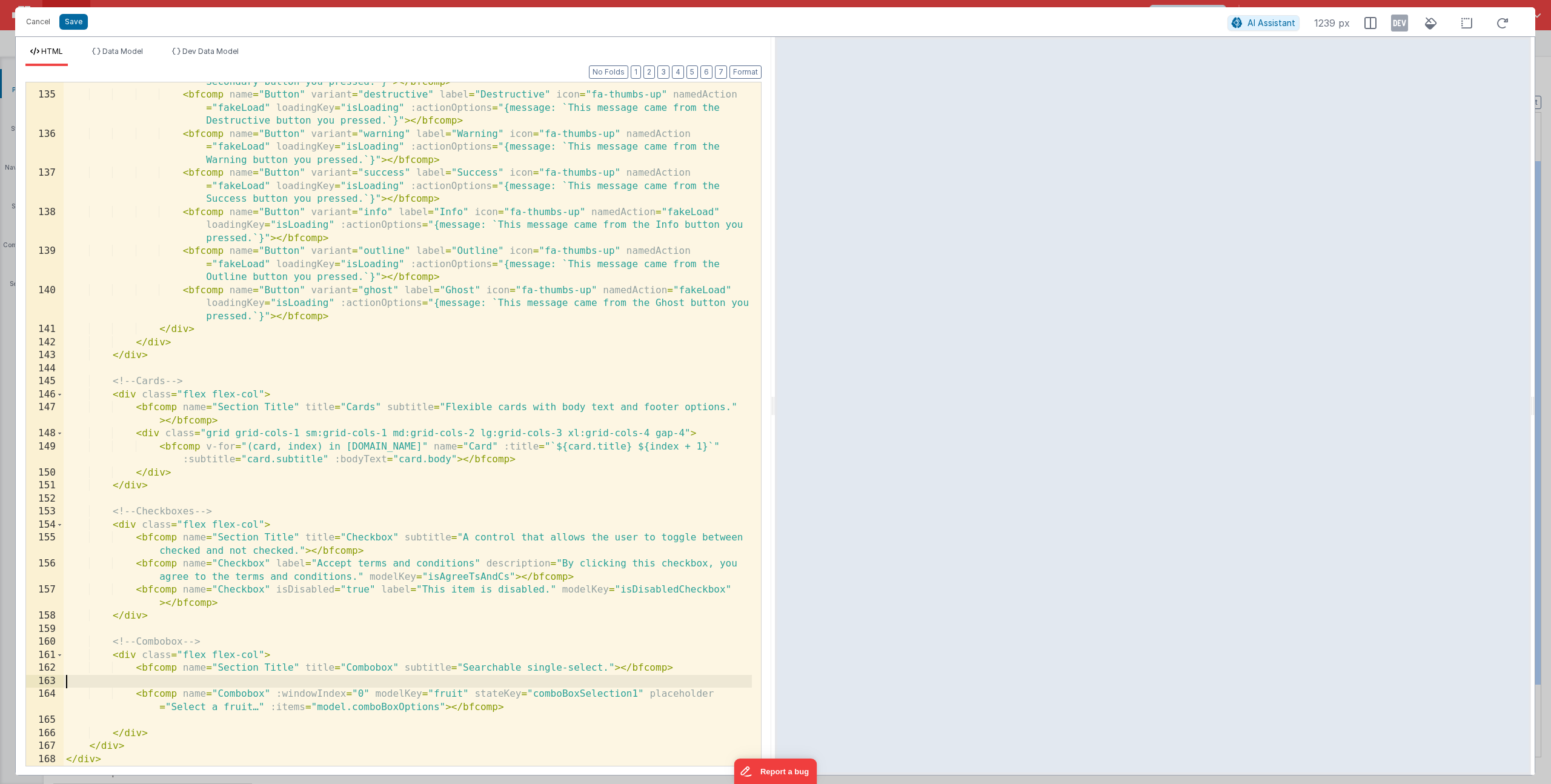
scroll to position [2104, 0]
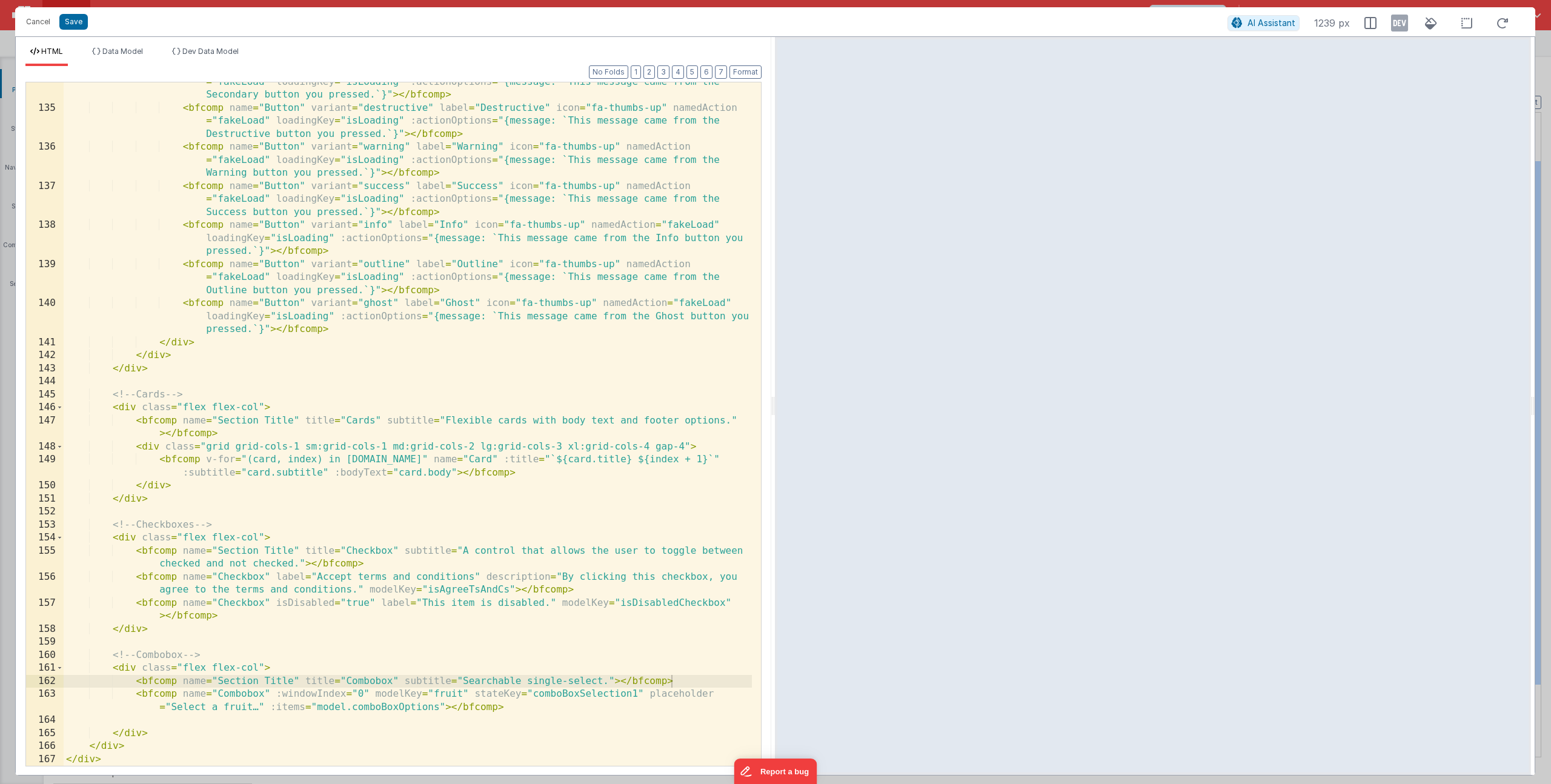
click at [314, 653] on div "< bfcomp name = "Button" variant = "secondary" label = "Secondary" icon = "fa-t…" at bounding box center [408, 430] width 688 height 735
click at [377, 717] on div "< bfcomp name = "Button" variant = "secondary" label = "Secondary" icon = "fa-t…" at bounding box center [408, 430] width 688 height 735
click at [384, 709] on div "< bfcomp name = "Button" variant = "secondary" label = "Secondary" icon = "fa-t…" at bounding box center [408, 430] width 688 height 735
click at [192, 717] on div "< bfcomp name = "Button" variant = "secondary" label = "Secondary" icon = "fa-t…" at bounding box center [408, 430] width 688 height 735
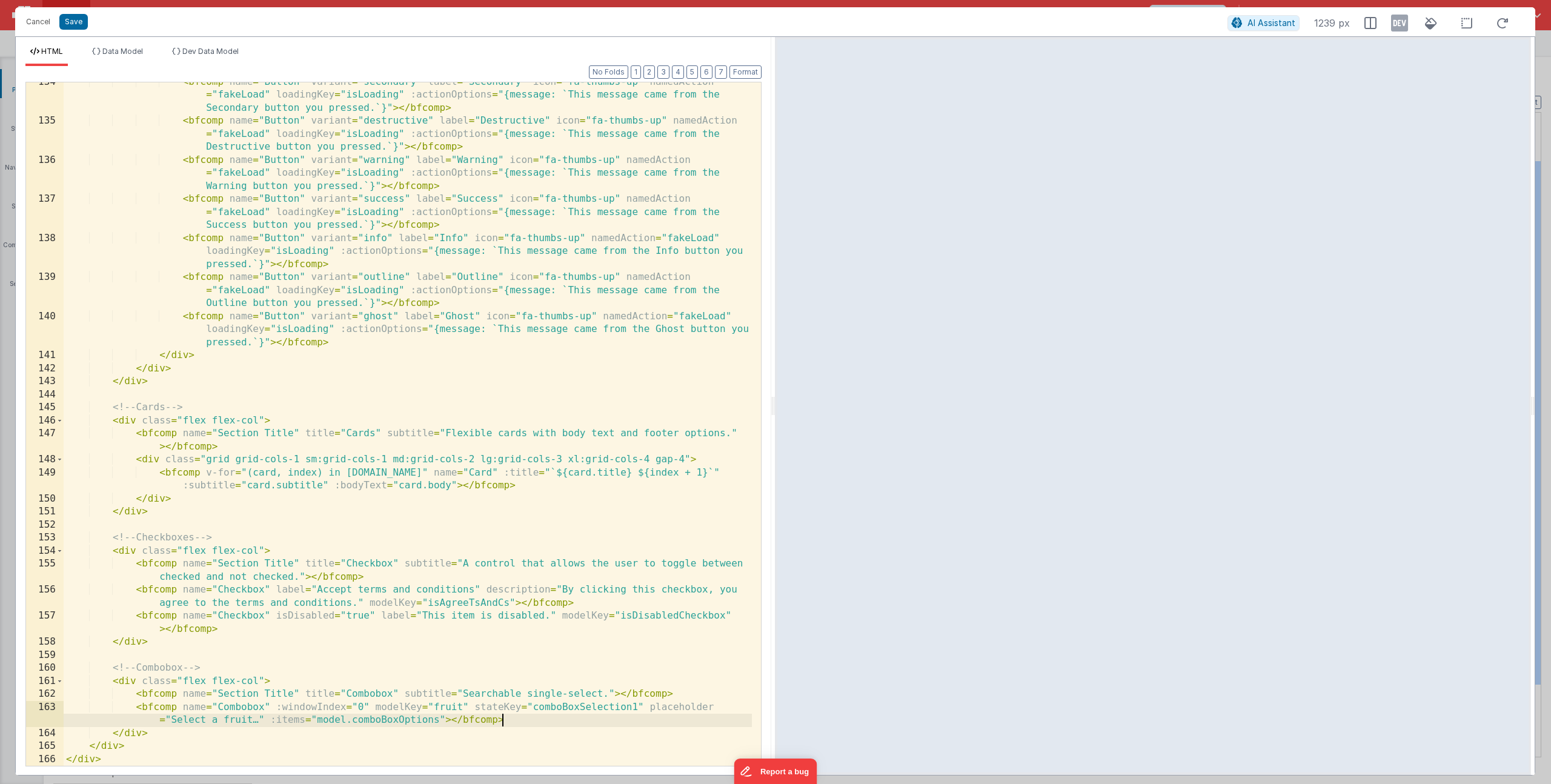
scroll to position [2090, 0]
click at [123, 54] on span "Data Model" at bounding box center [122, 51] width 40 height 9
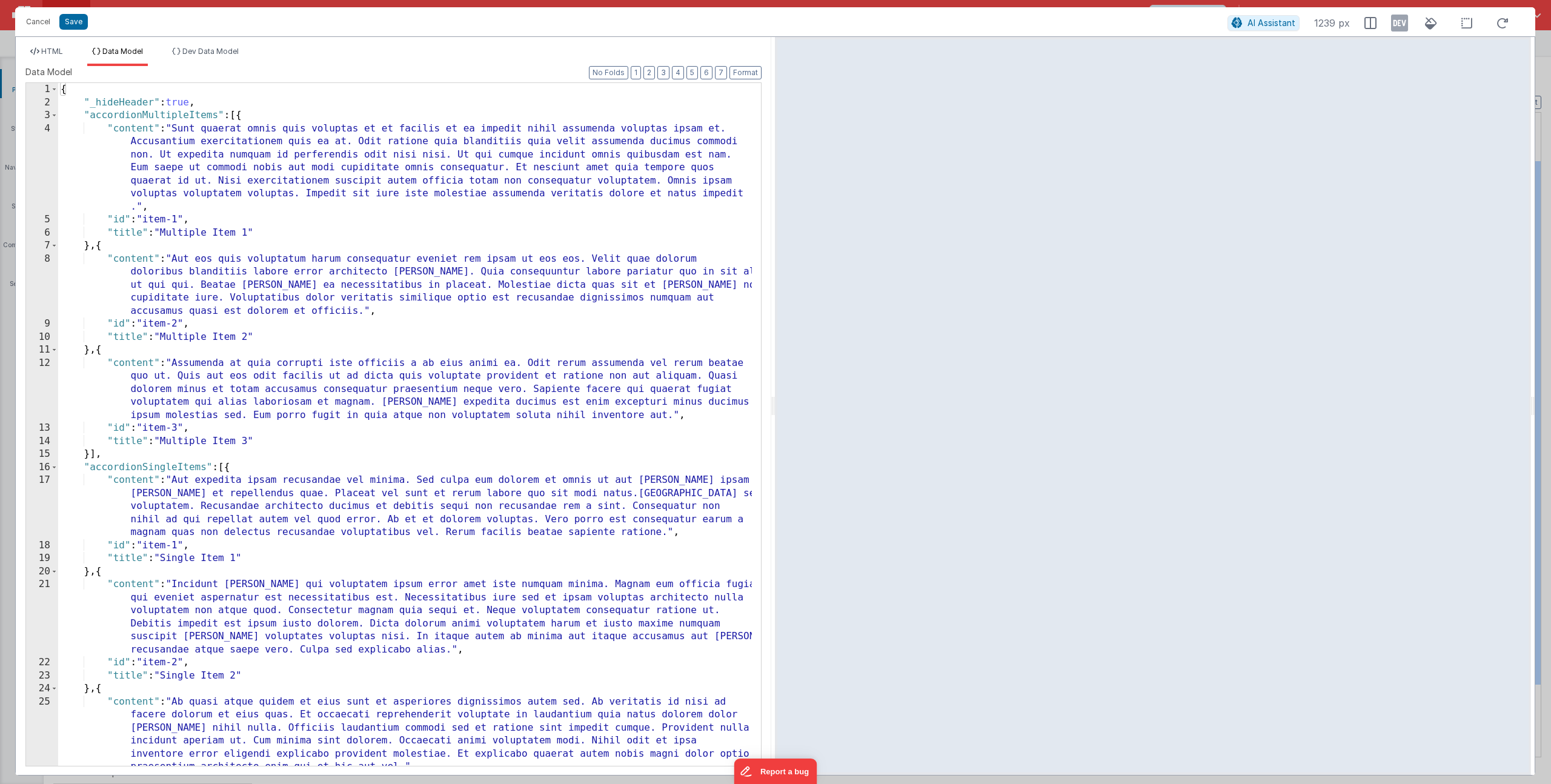
scroll to position [658, 0]
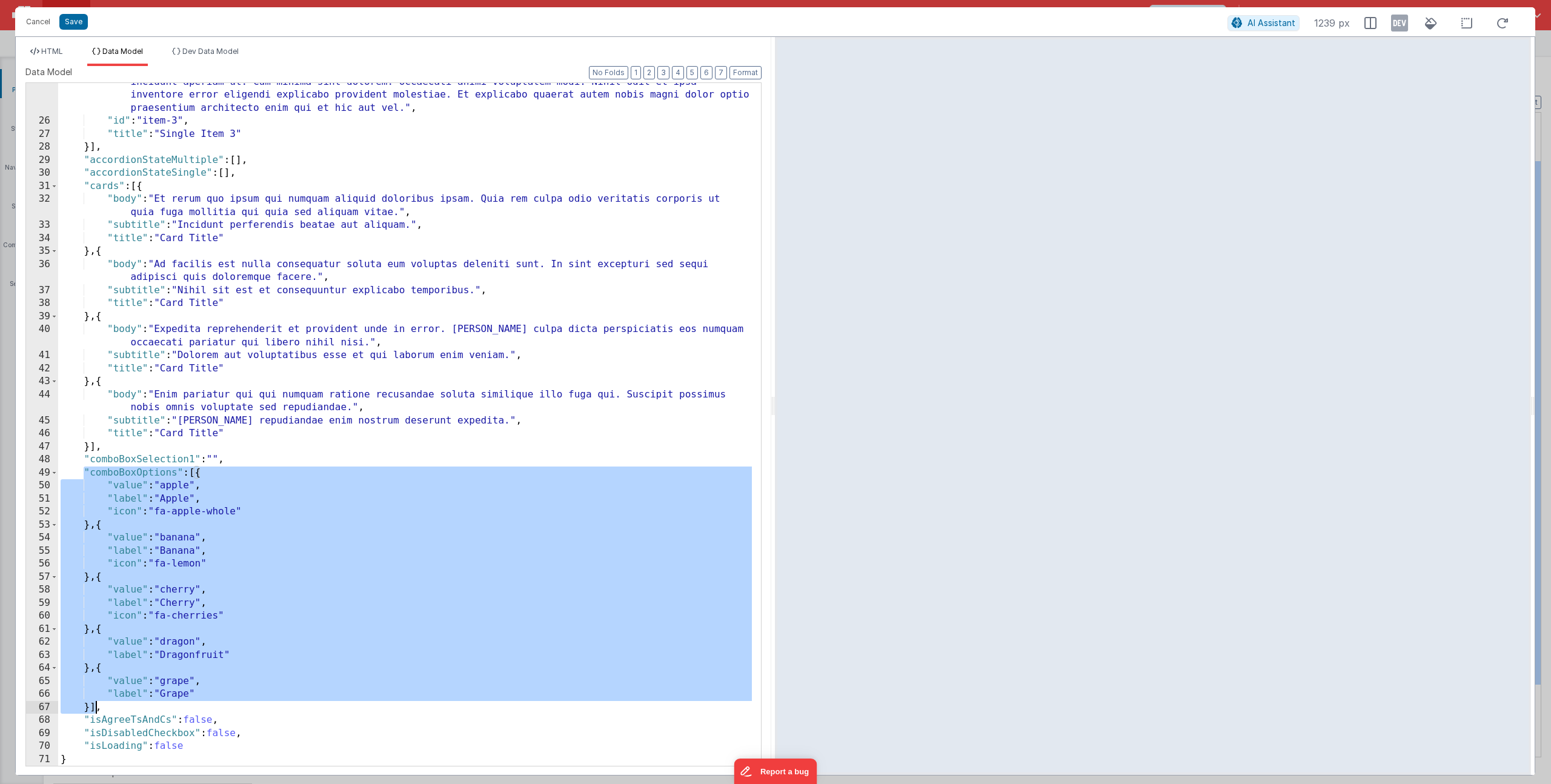
drag, startPoint x: 82, startPoint y: 472, endPoint x: 96, endPoint y: 711, distance: 239.4
click at [96, 711] on div ""content" : "Ab quasi atque quidem et eius sunt et asperiores dignissimos autem…" at bounding box center [405, 423] width 693 height 774
click at [58, 48] on span "HTML" at bounding box center [52, 51] width 22 height 9
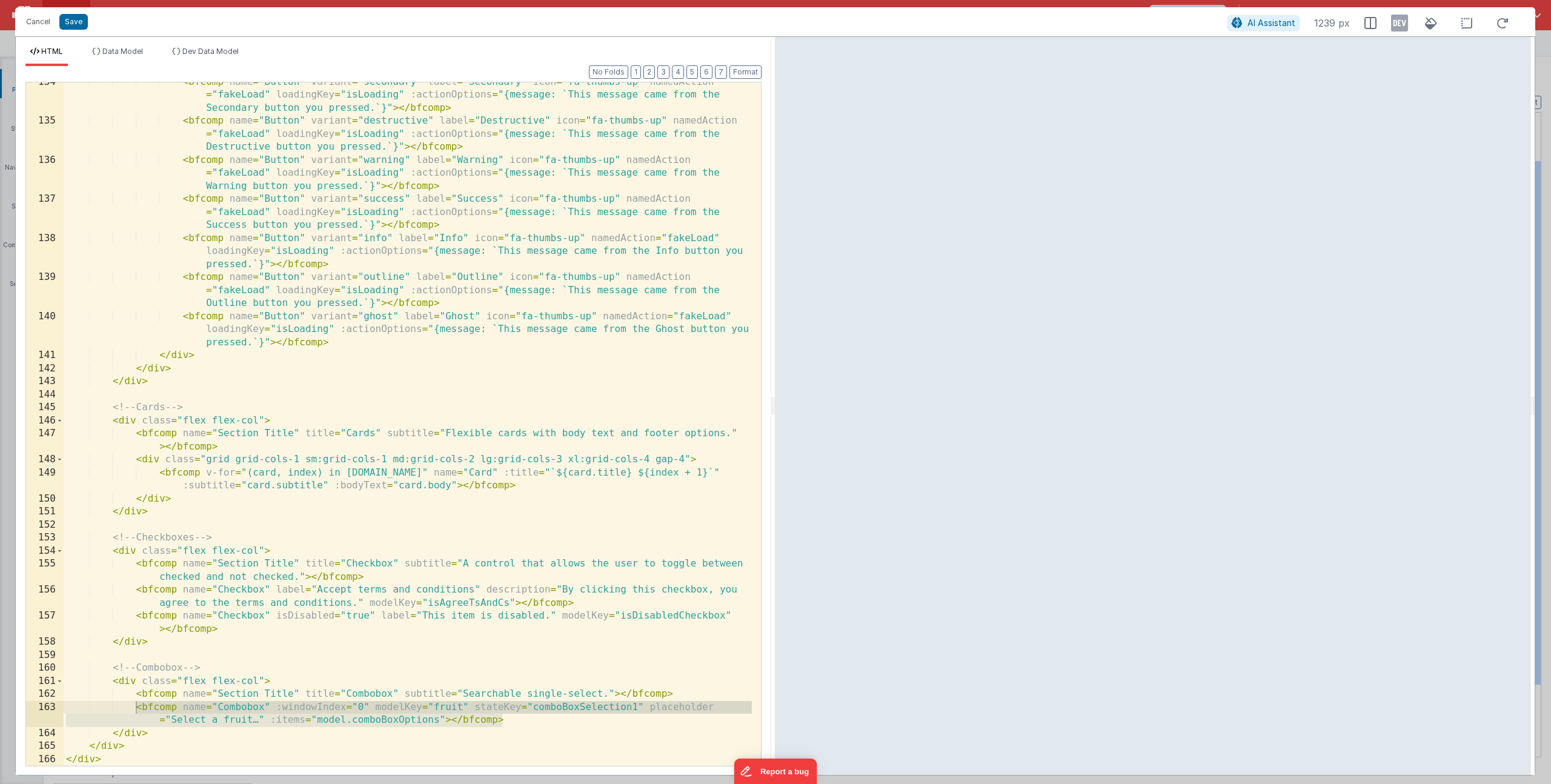
click at [446, 703] on div "< bfcomp name = "Button" variant = "secondary" label = "Secondary" icon = "fa-t…" at bounding box center [408, 443] width 688 height 735
click at [124, 52] on span "Data Model" at bounding box center [122, 51] width 40 height 9
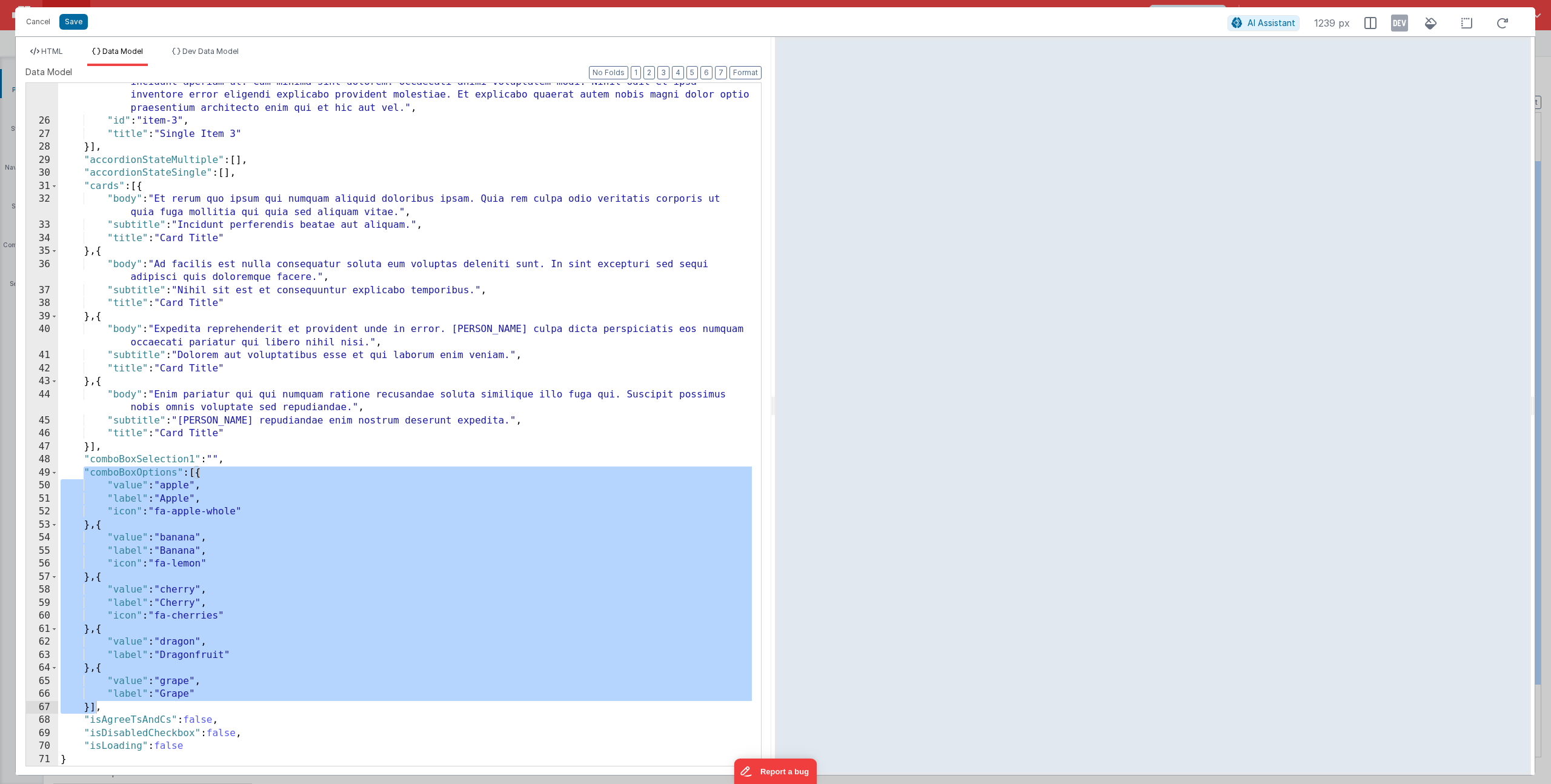
click at [235, 435] on div ""content" : "Ab quasi atque quidem et eius sunt et asperiores dignissimos autem…" at bounding box center [405, 423] width 693 height 774
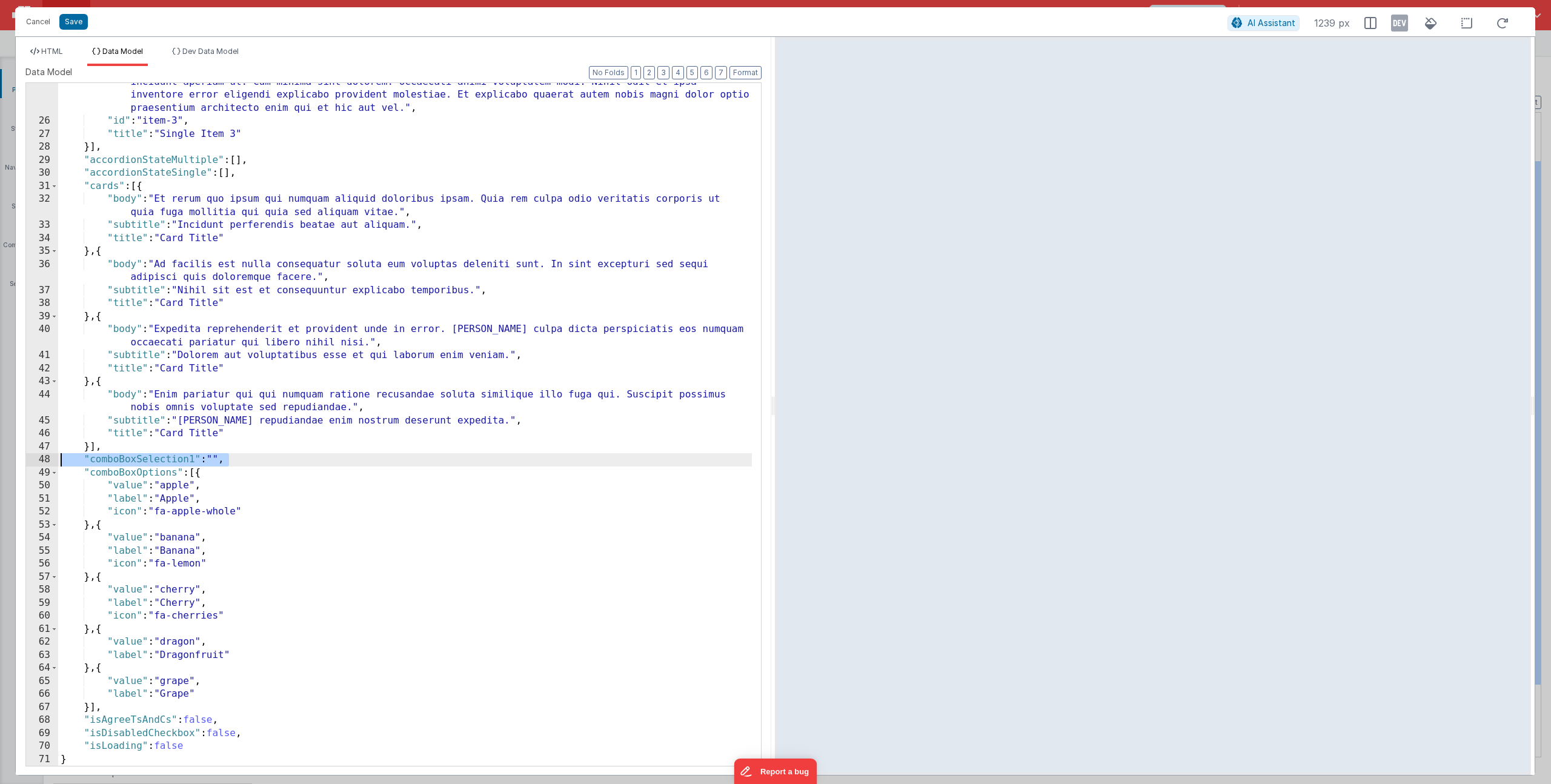
drag, startPoint x: 228, startPoint y: 460, endPoint x: -9, endPoint y: 460, distance: 237.0
click at [0, 460] on html "Cancel Save AI Assistant 1239 px HTML Data Model Dev Data Model Format 7 6 5 4 …" at bounding box center [776, 392] width 1551 height 784
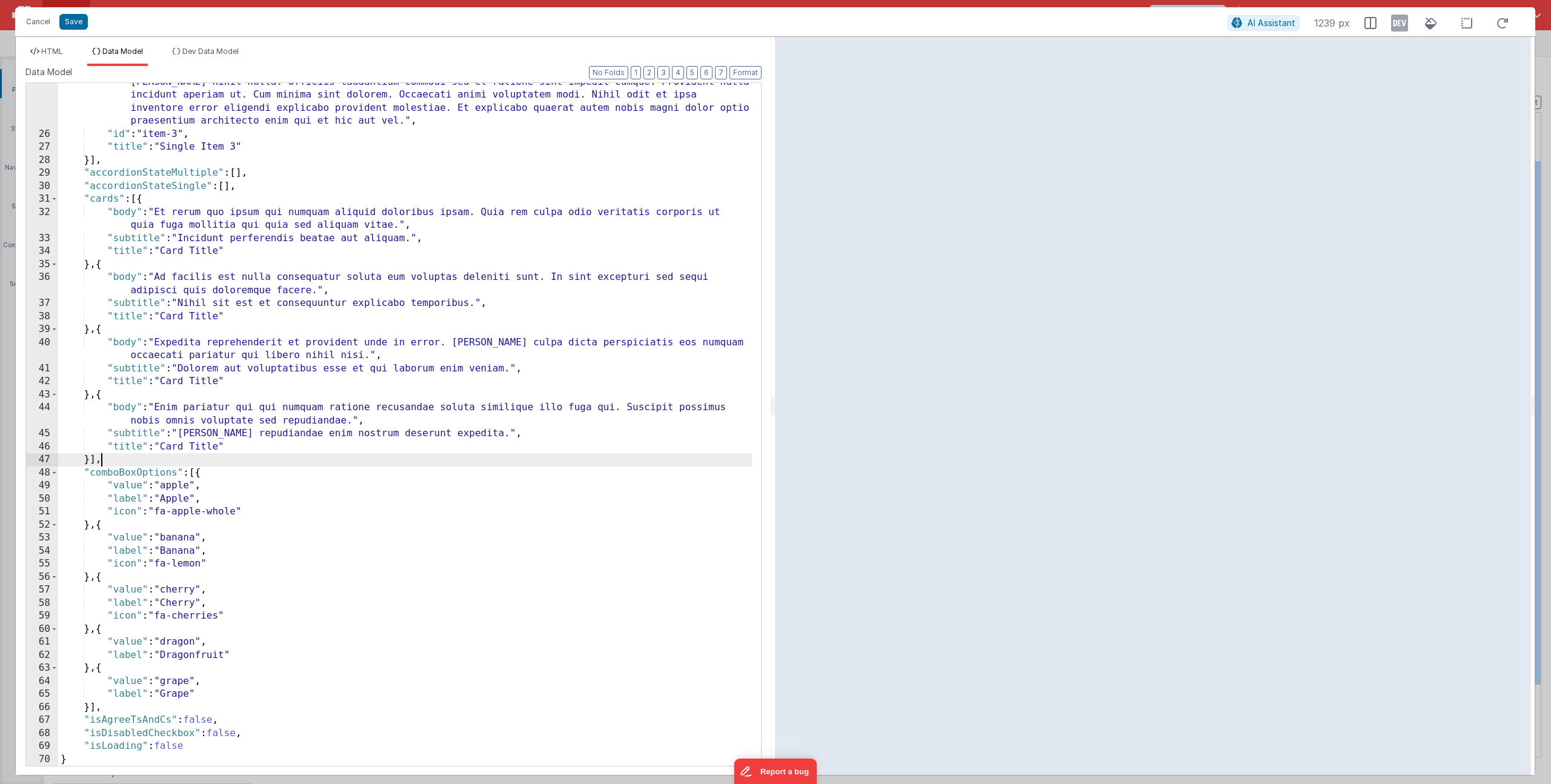
scroll to position [646, 0]
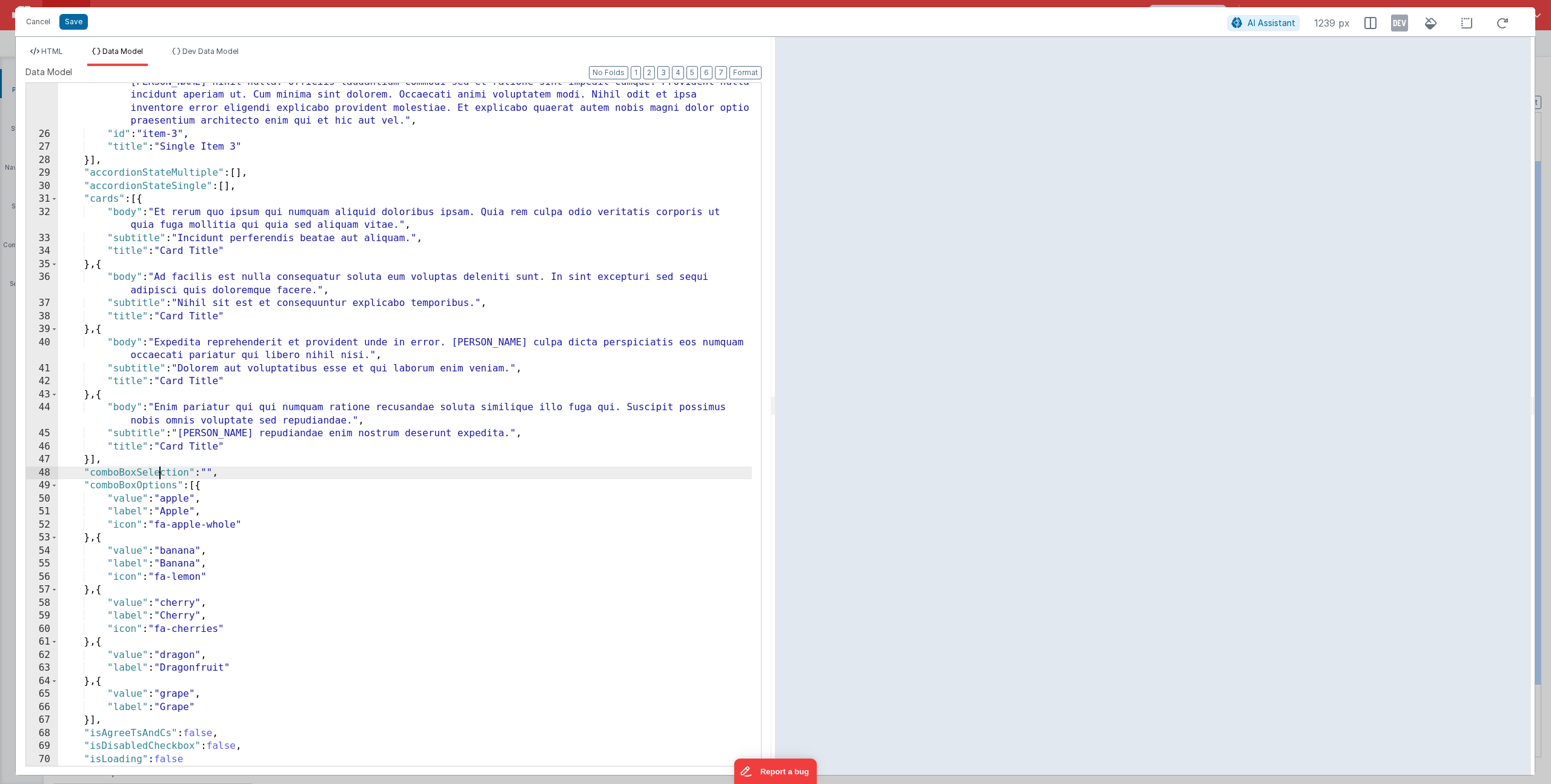
click at [158, 474] on div ""content" : "Ab quasi atque quidem et eius sunt et asperiores dignissimos autem…" at bounding box center [405, 436] width 693 height 774
click at [62, 55] on span "HTML" at bounding box center [52, 51] width 22 height 9
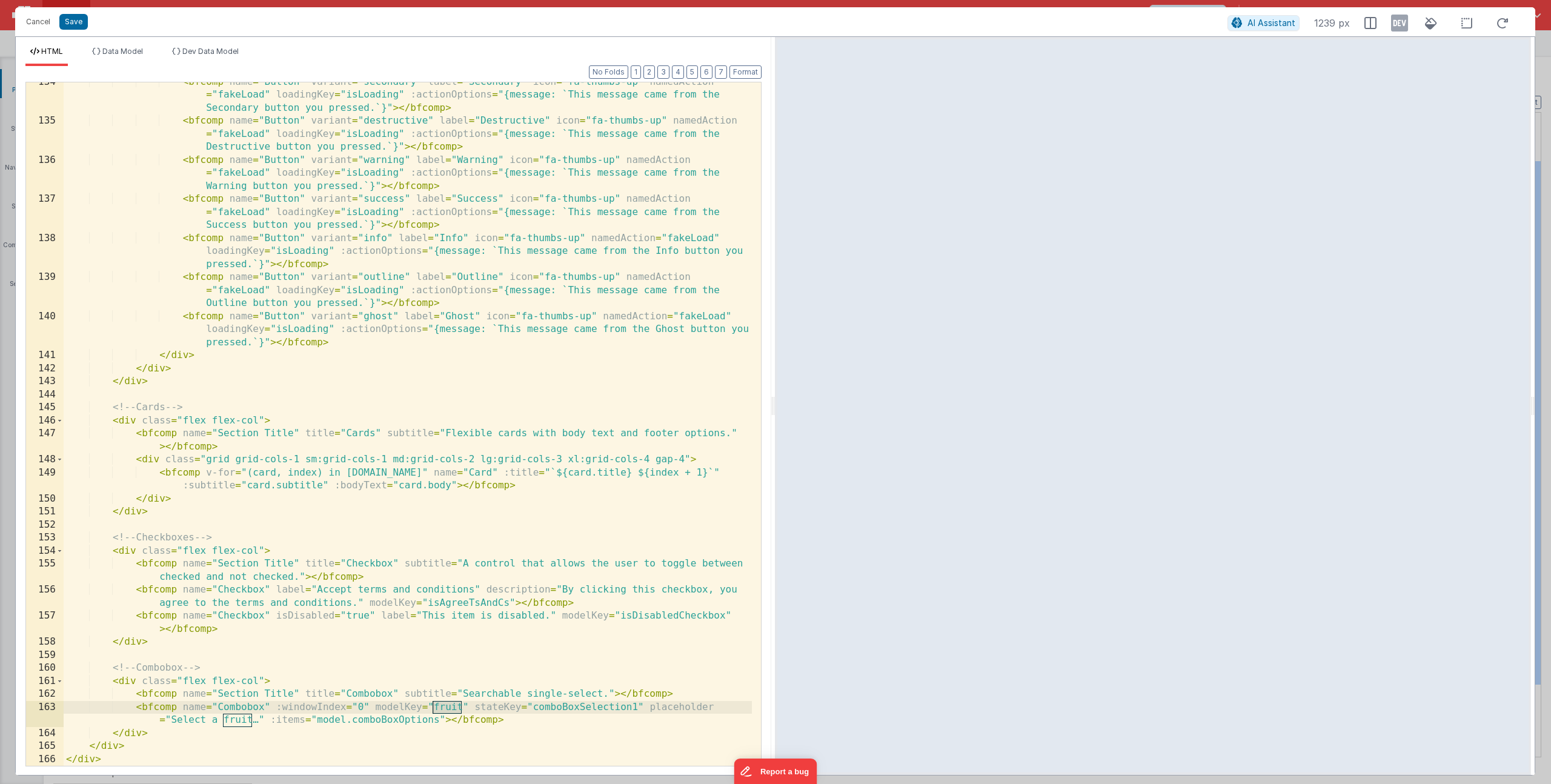
click at [526, 708] on div "< bfcomp name = "Button" variant = "secondary" label = "Secondary" icon = "fa-t…" at bounding box center [408, 443] width 688 height 735
drag, startPoint x: 472, startPoint y: 708, endPoint x: 639, endPoint y: 705, distance: 167.0
click at [639, 705] on div "< bfcomp name = "Button" variant = "secondary" label = "Secondary" icon = "fa-t…" at bounding box center [408, 443] width 688 height 735
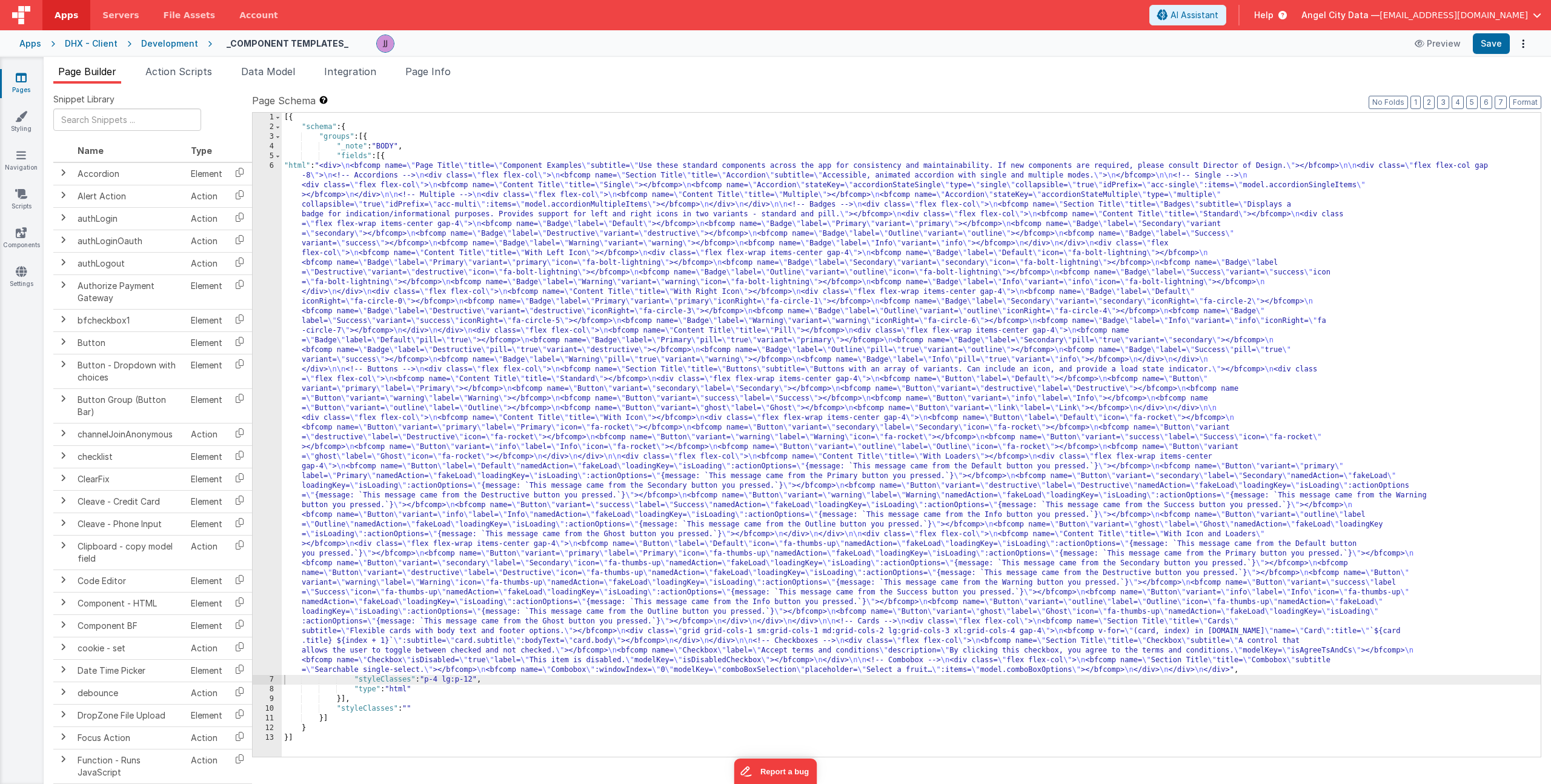
click at [380, 335] on div "[{ "schema" : { "groups" : [{ "_note" : "BODY" , "fields" : [{ "html" : "<div> …" at bounding box center [911, 443] width 1259 height 663
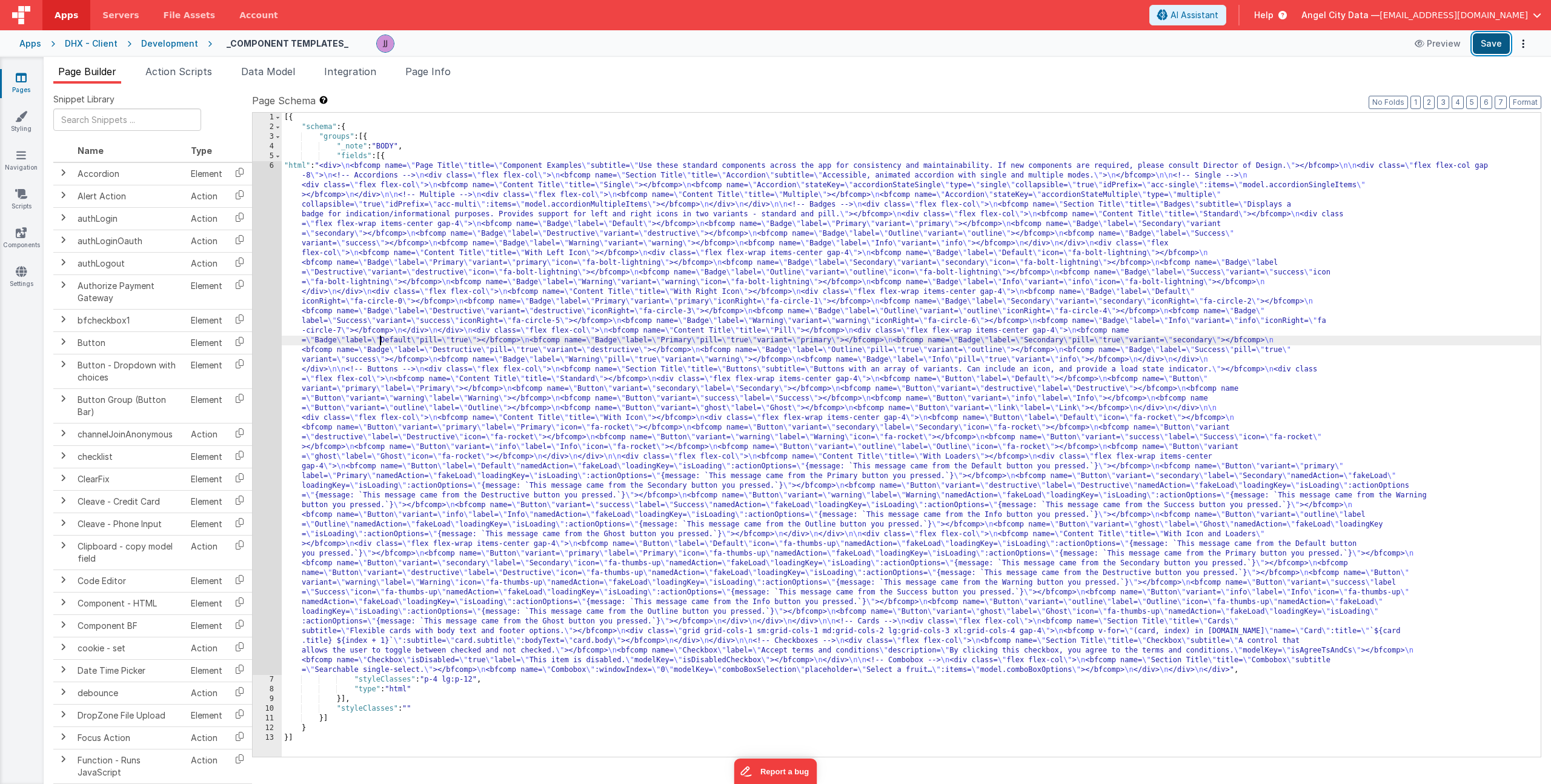
click at [1479, 44] on button "Save" at bounding box center [1491, 43] width 37 height 21
click at [21, 238] on link "Components" at bounding box center [21, 239] width 44 height 24
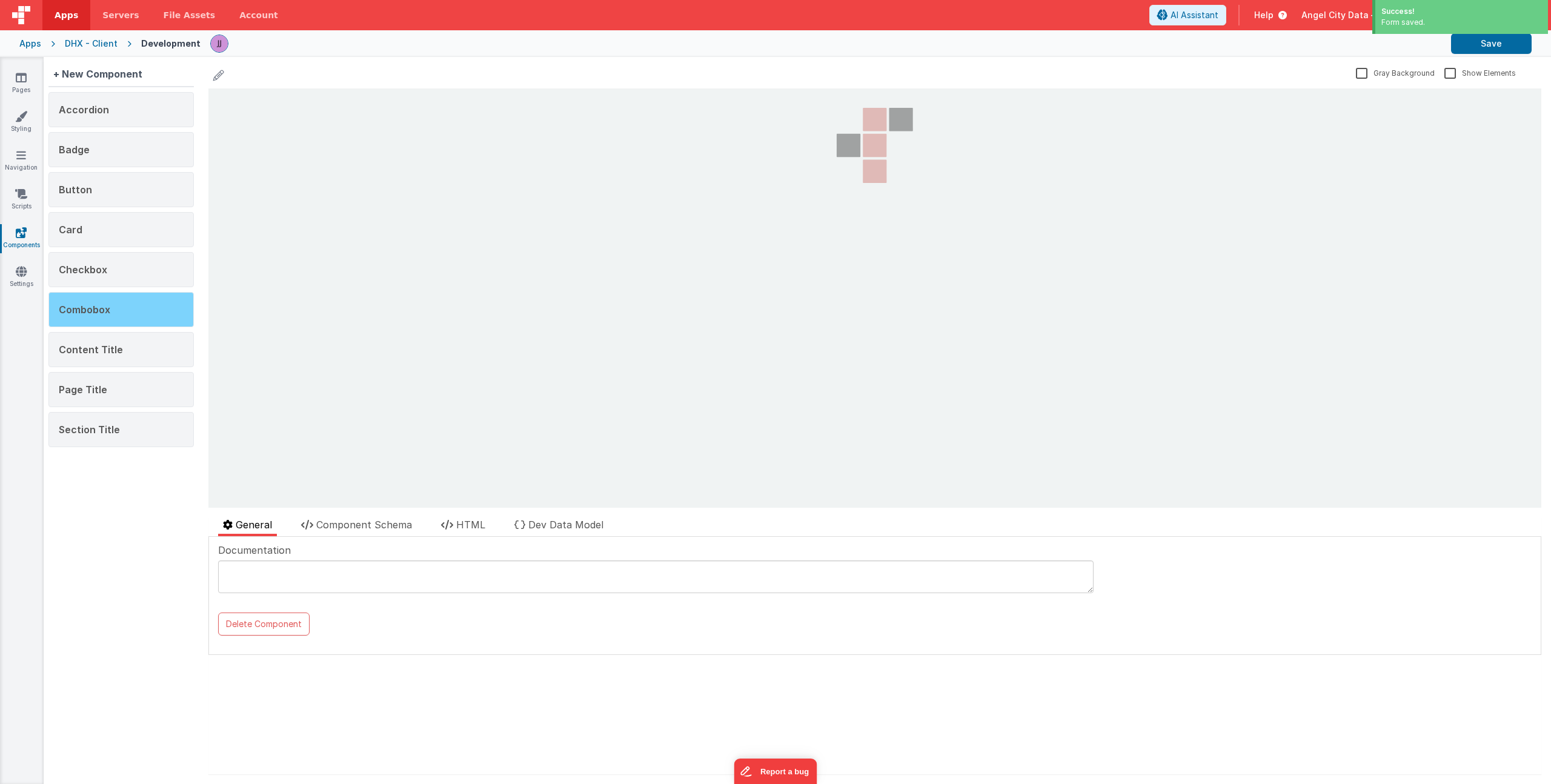
click at [130, 306] on div "Combobox" at bounding box center [121, 310] width 145 height 35
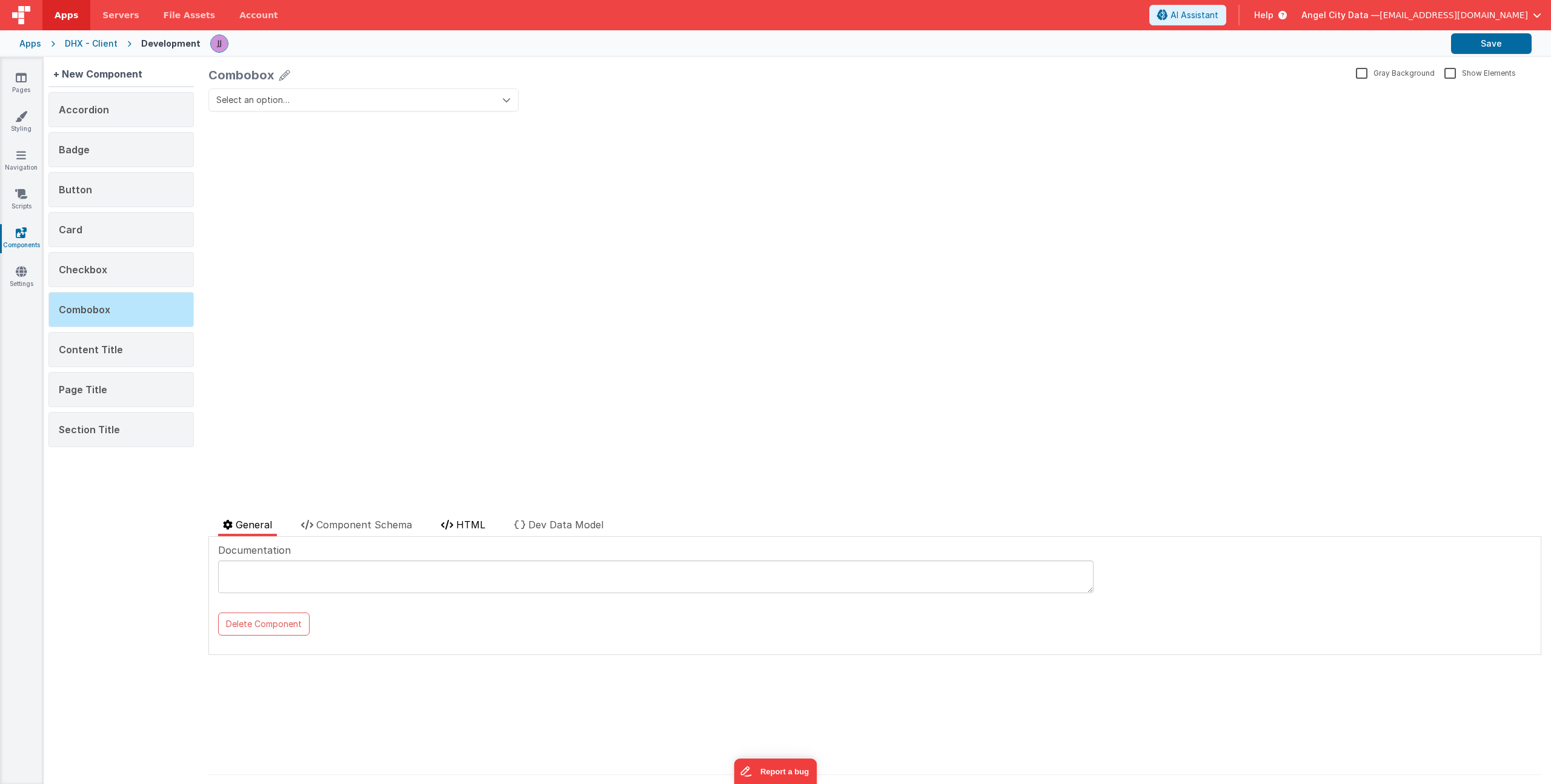
click at [462, 524] on span "HTML" at bounding box center [470, 524] width 29 height 12
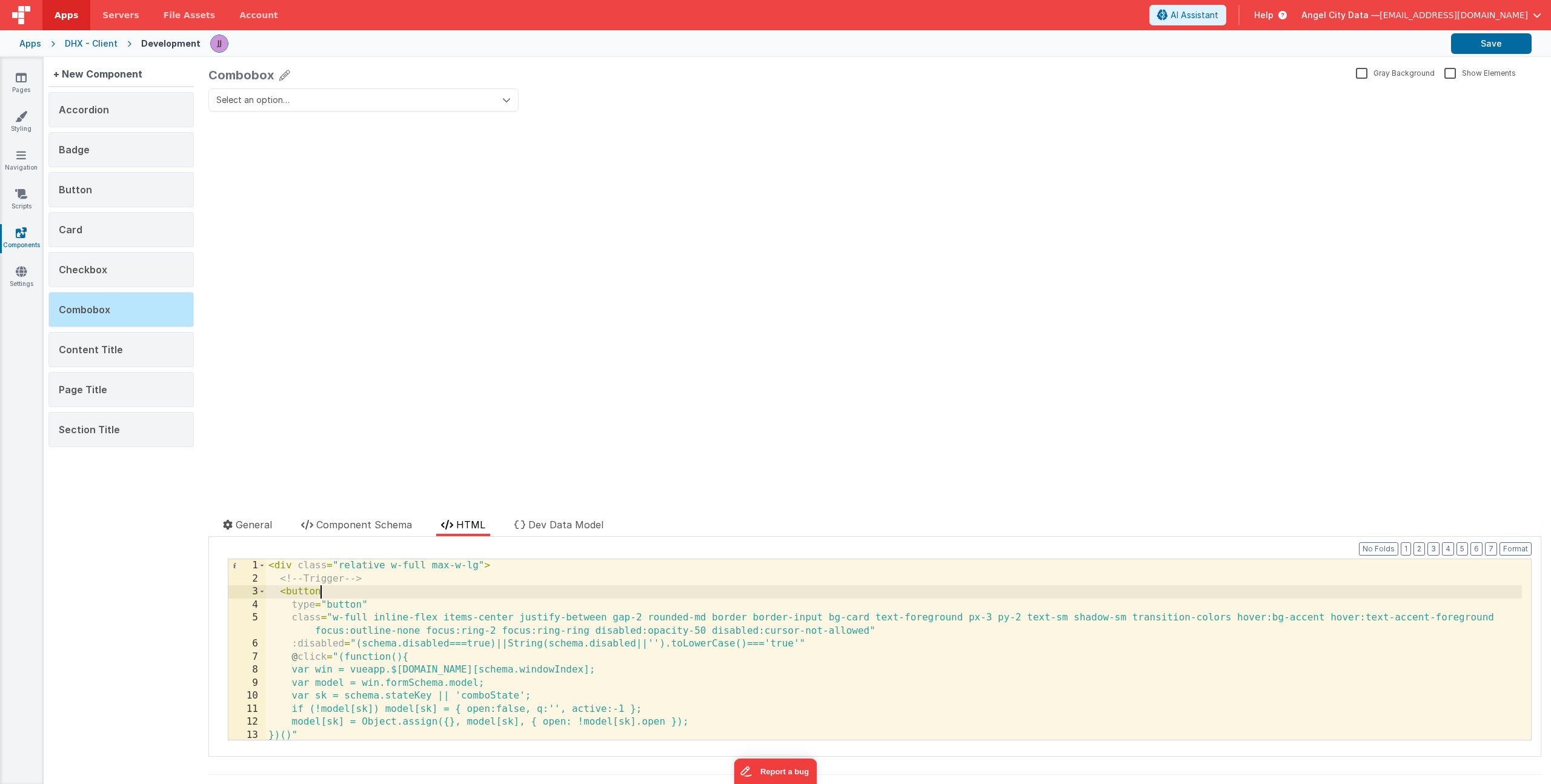
click at [403, 595] on div "< div class = "relative w-full max-w-lg" > <!-- Trigger --> < button type = "bu…" at bounding box center [894, 662] width 1256 height 207
click at [261, 592] on span at bounding box center [261, 592] width 6 height 14
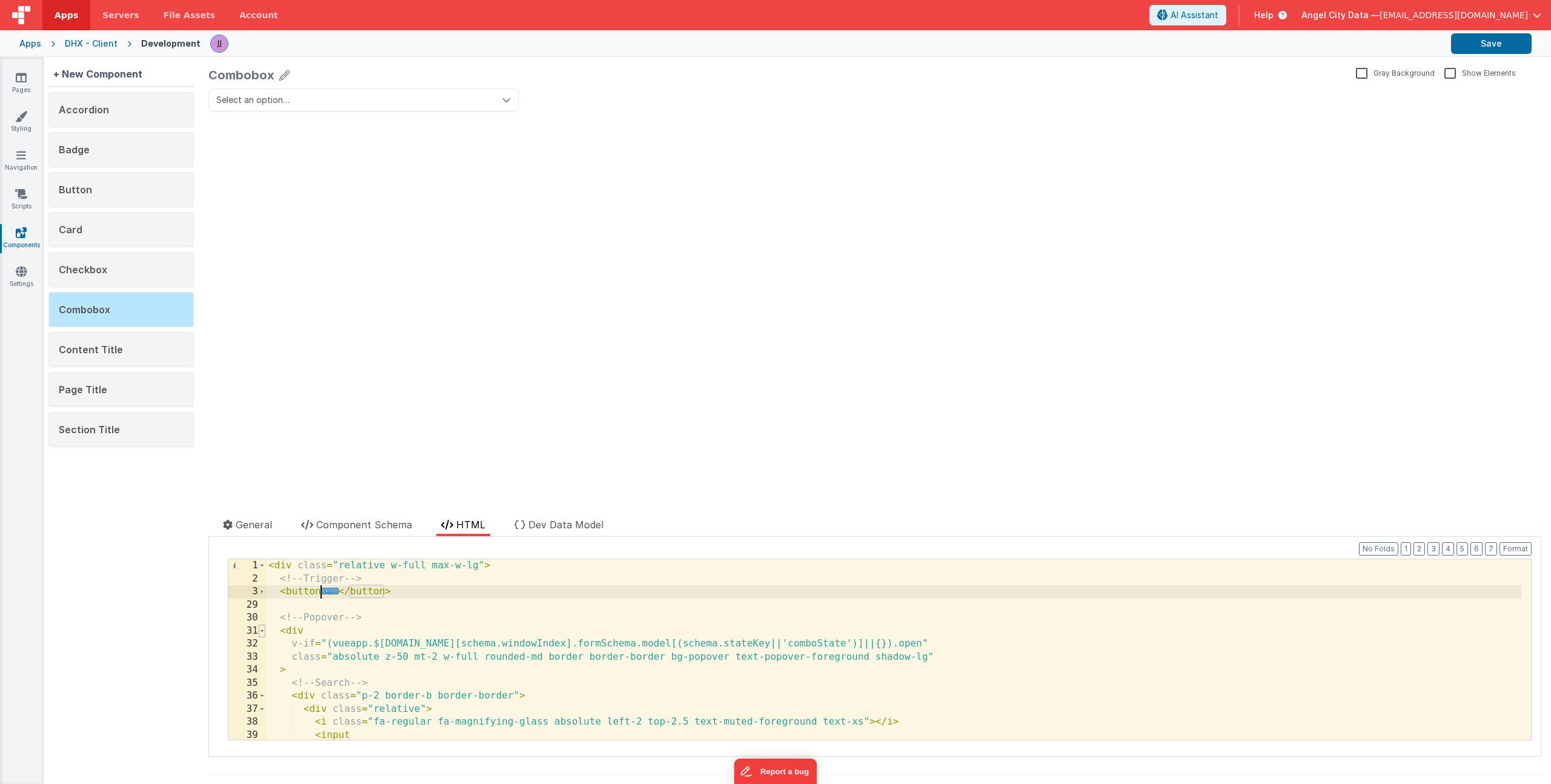
click at [265, 631] on span at bounding box center [261, 631] width 6 height 14
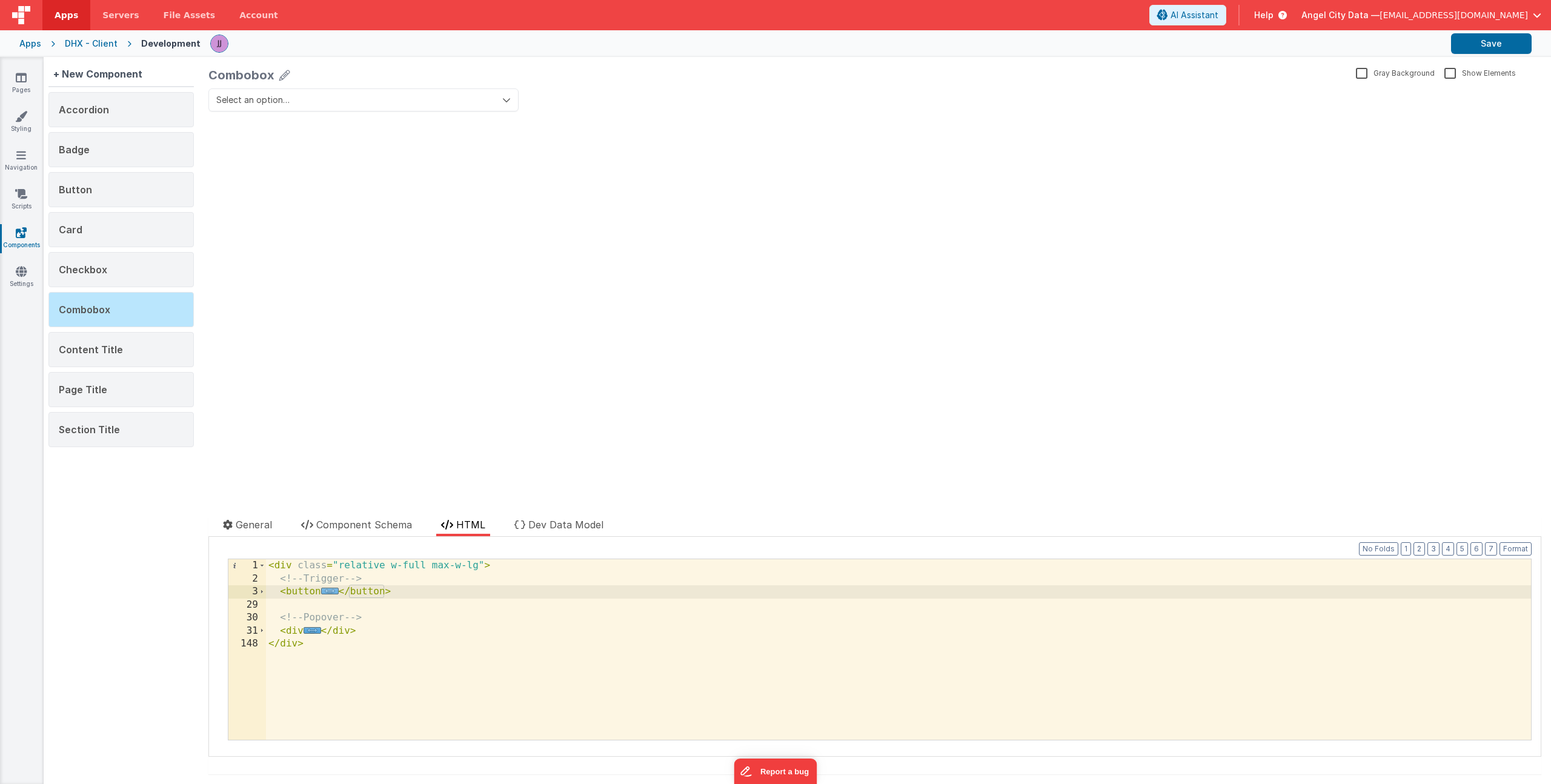
click at [331, 590] on span "..." at bounding box center [330, 590] width 17 height 6
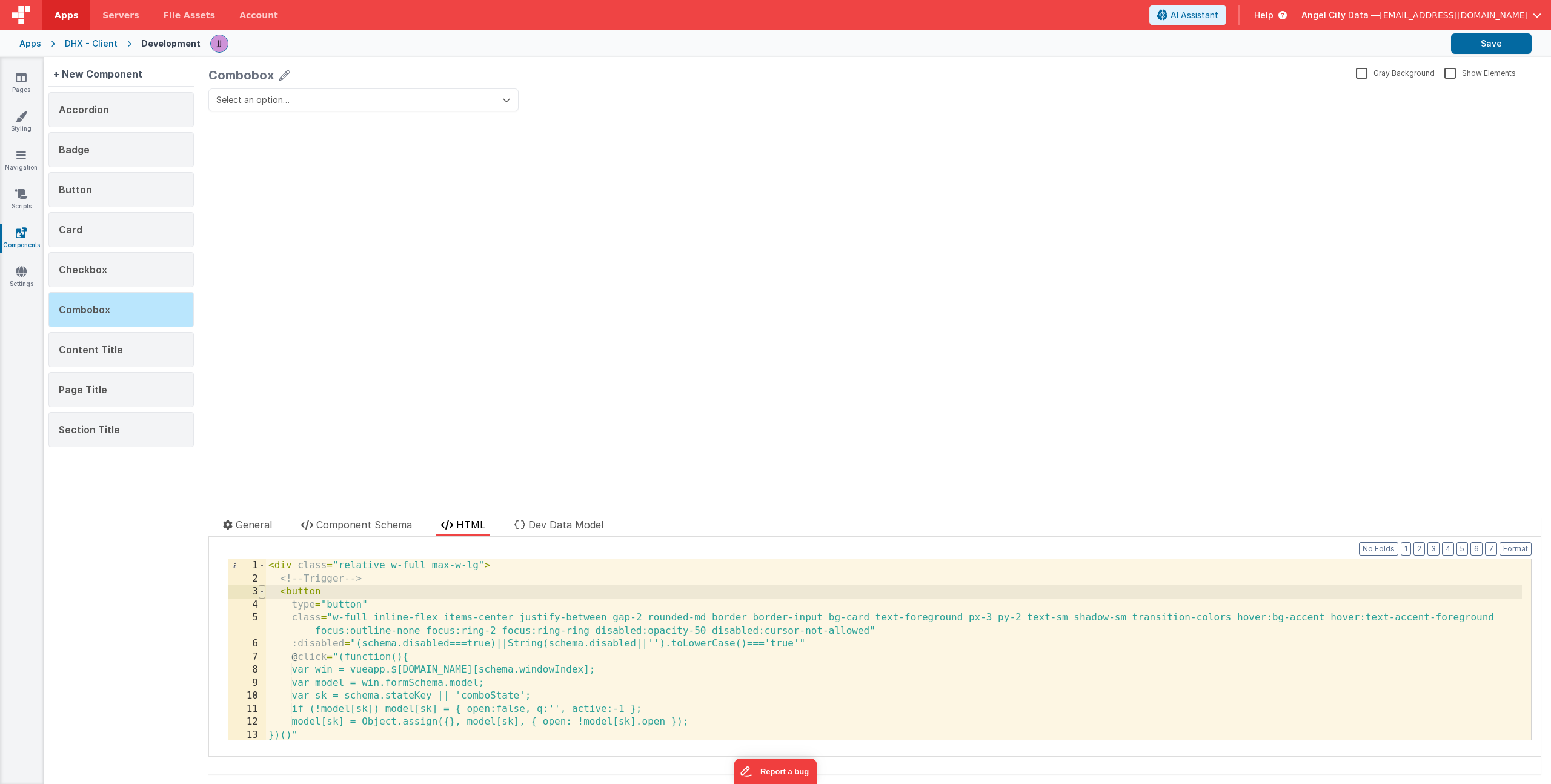
click at [261, 594] on span at bounding box center [261, 592] width 6 height 14
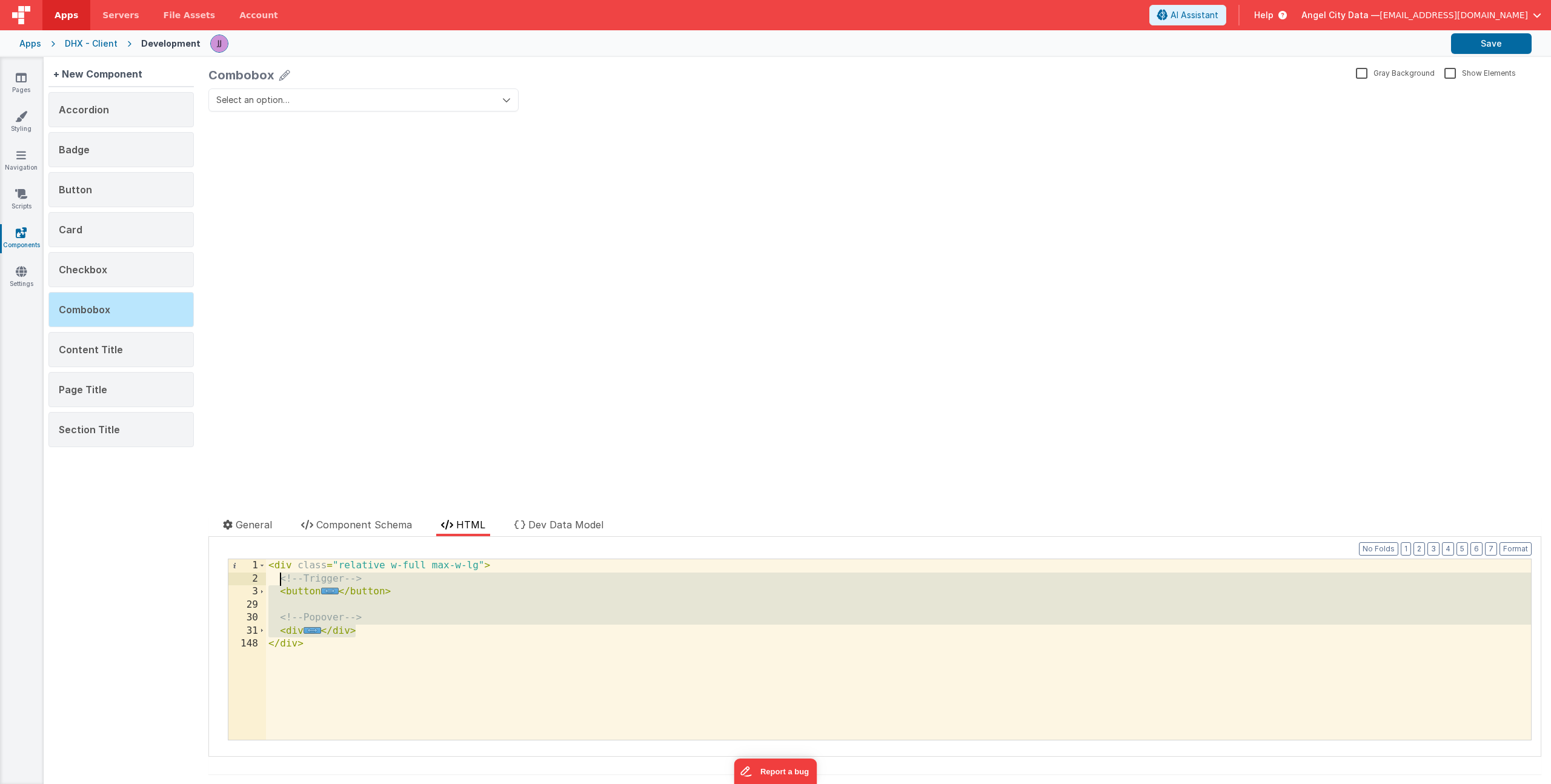
drag, startPoint x: 341, startPoint y: 623, endPoint x: 280, endPoint y: 582, distance: 73.5
click at [280, 582] on div "< div class = "relative w-full max-w-lg" > <!-- Trigger --> < button ... </ but…" at bounding box center [898, 662] width 1265 height 207
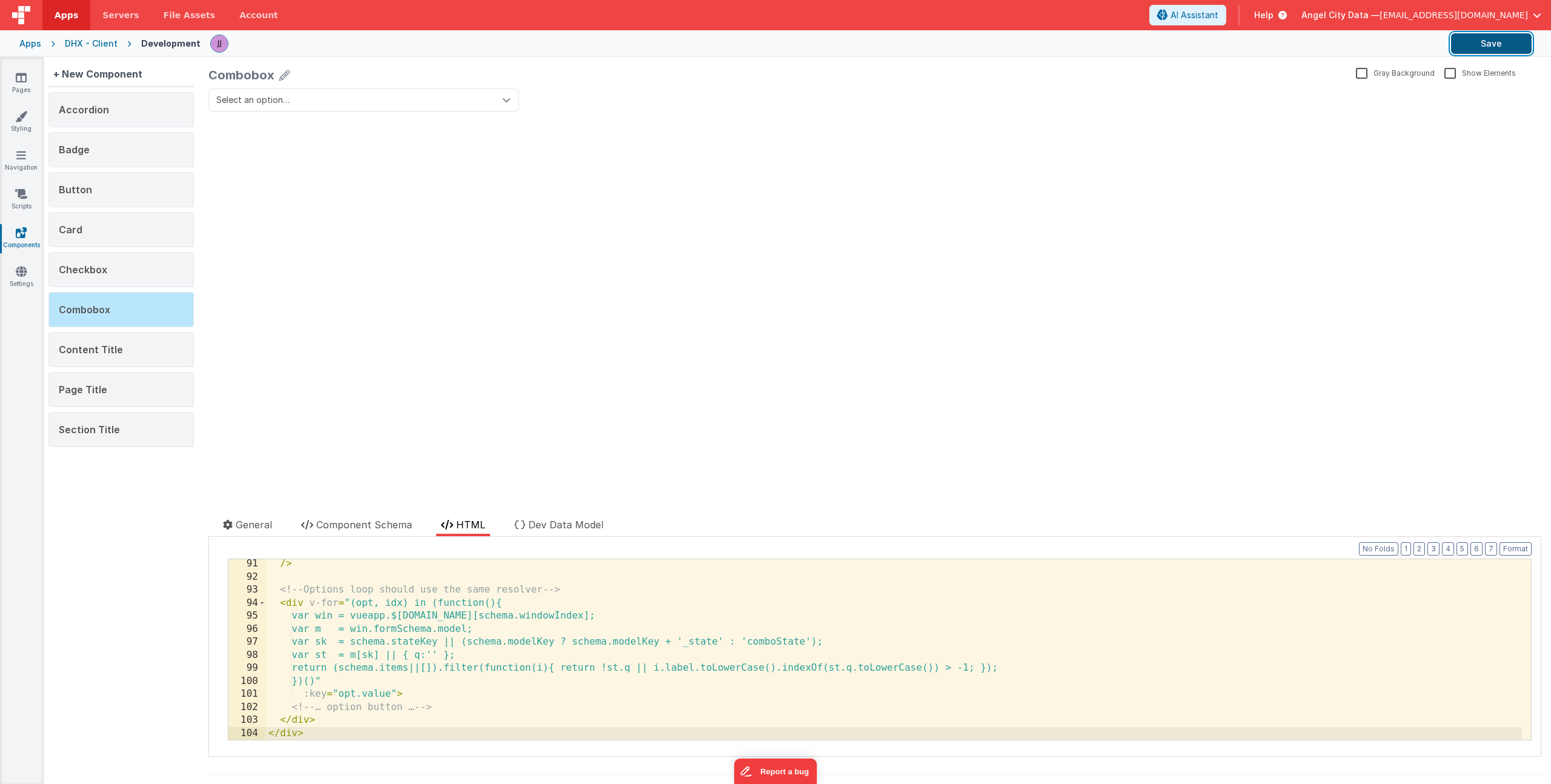
click at [1499, 50] on button "Save" at bounding box center [1491, 43] width 81 height 21
click at [22, 76] on icon at bounding box center [21, 77] width 11 height 12
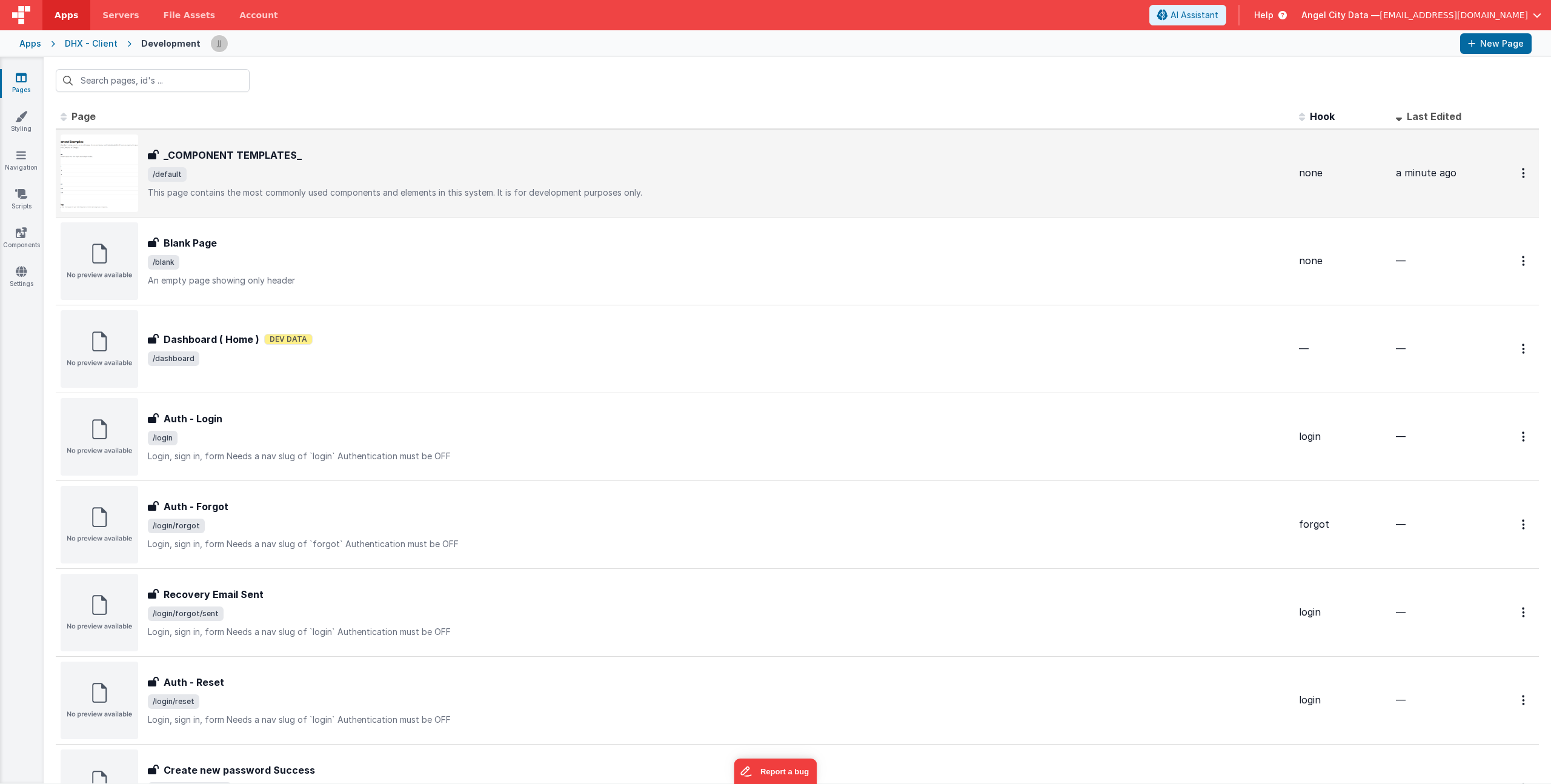
click at [313, 156] on div "_COMPONENT TEMPLATES_" at bounding box center [718, 155] width 1141 height 14
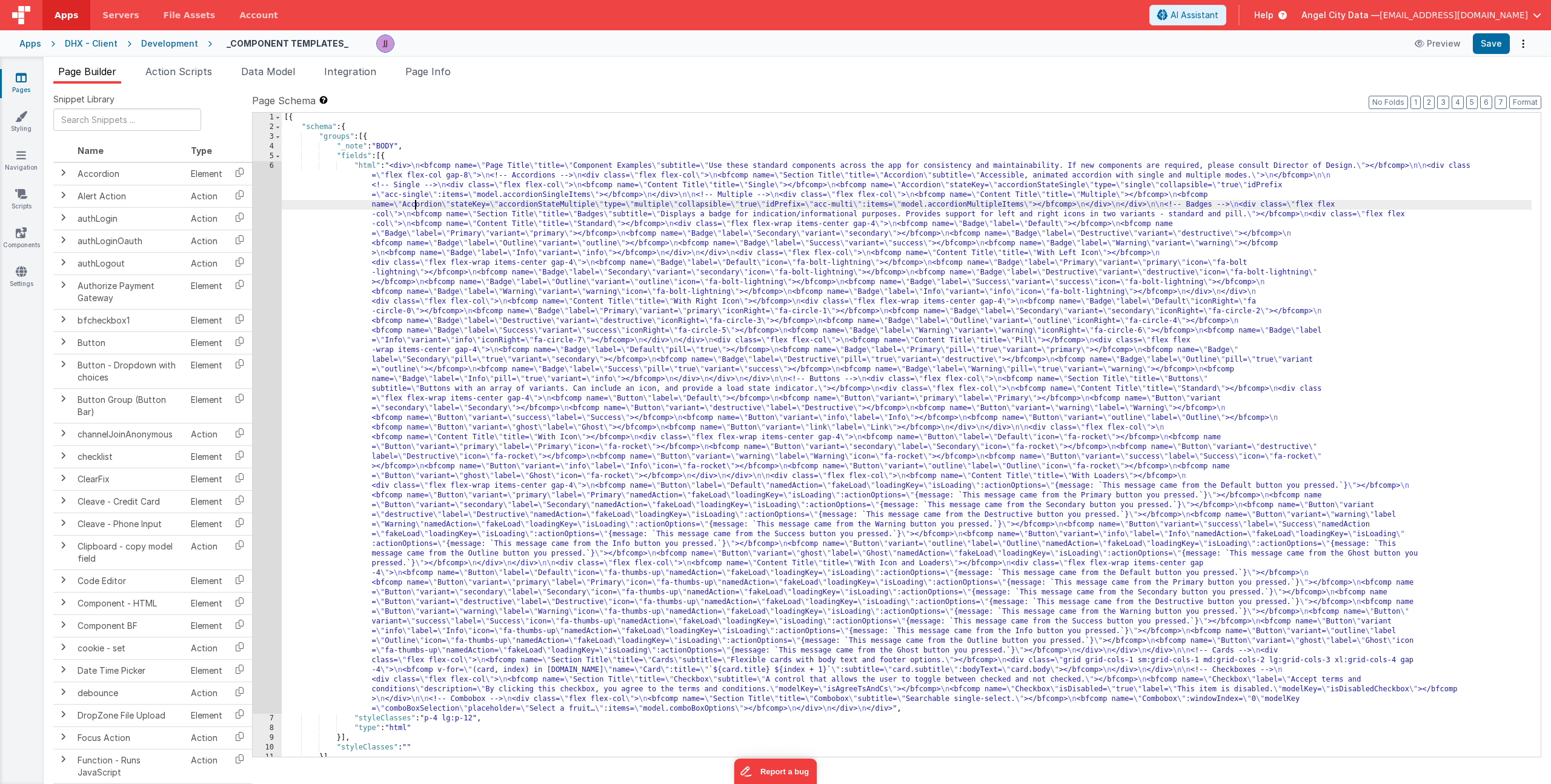
click at [414, 202] on div "[{ "schema" : { "groups" : [{ "_note" : "BODY" , "fields" : [{ "html" : "<div> …" at bounding box center [907, 443] width 1250 height 663
click at [263, 226] on div "6" at bounding box center [267, 437] width 29 height 552
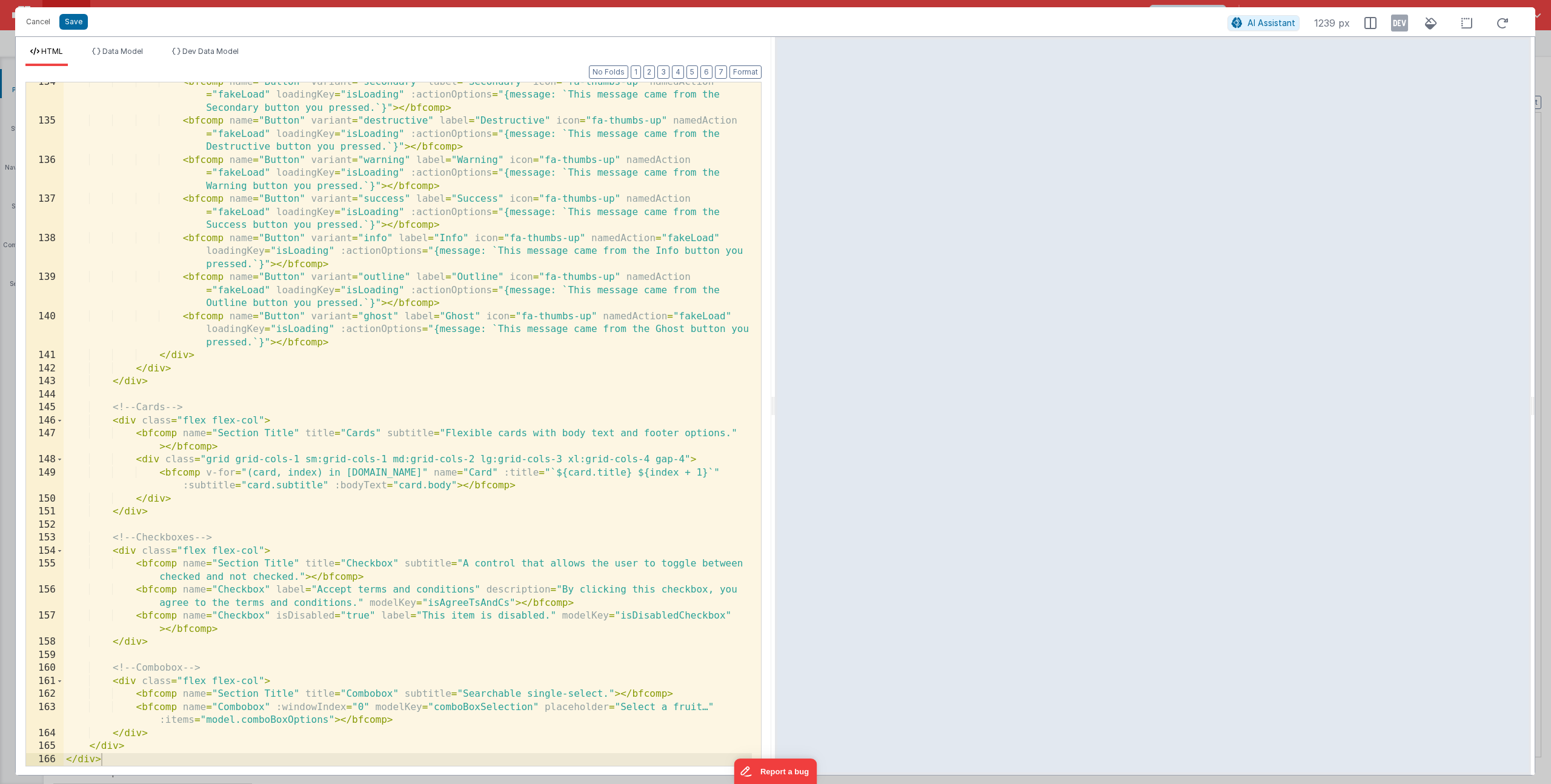
scroll to position [2090, 0]
click at [532, 700] on div "< bfcomp name = "Button" variant = "secondary" label = "Secondary" icon = "fa-t…" at bounding box center [408, 443] width 688 height 735
click at [589, 708] on div "< bfcomp name = "Button" variant = "secondary" label = "Secondary" icon = "fa-t…" at bounding box center [408, 443] width 688 height 735
click at [74, 20] on button "Save" at bounding box center [73, 22] width 29 height 16
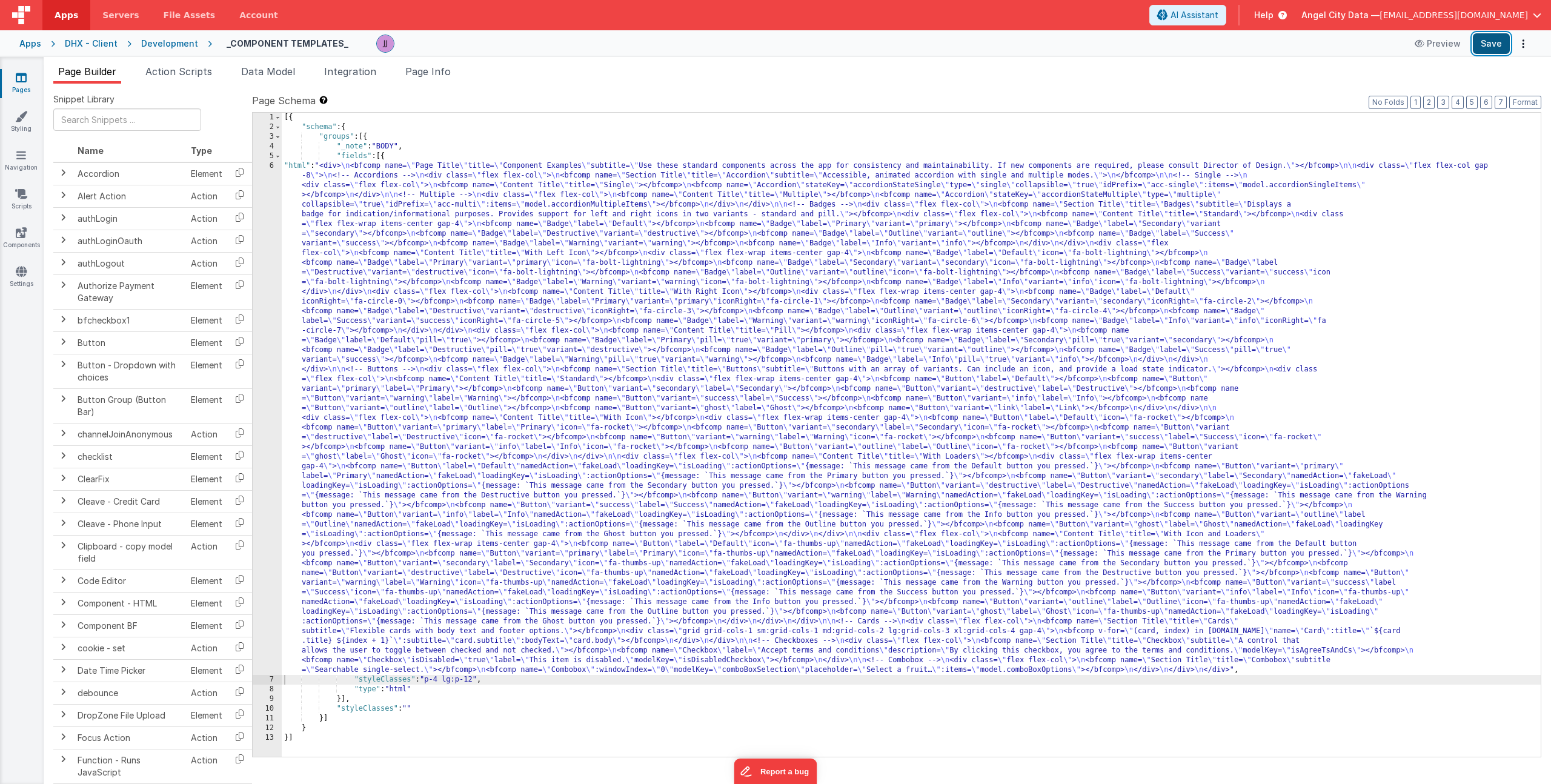
click at [1483, 41] on button "Save" at bounding box center [1491, 43] width 37 height 21
click at [1436, 44] on button "Preview" at bounding box center [1437, 43] width 60 height 19
click at [27, 246] on link "Components" at bounding box center [21, 239] width 44 height 24
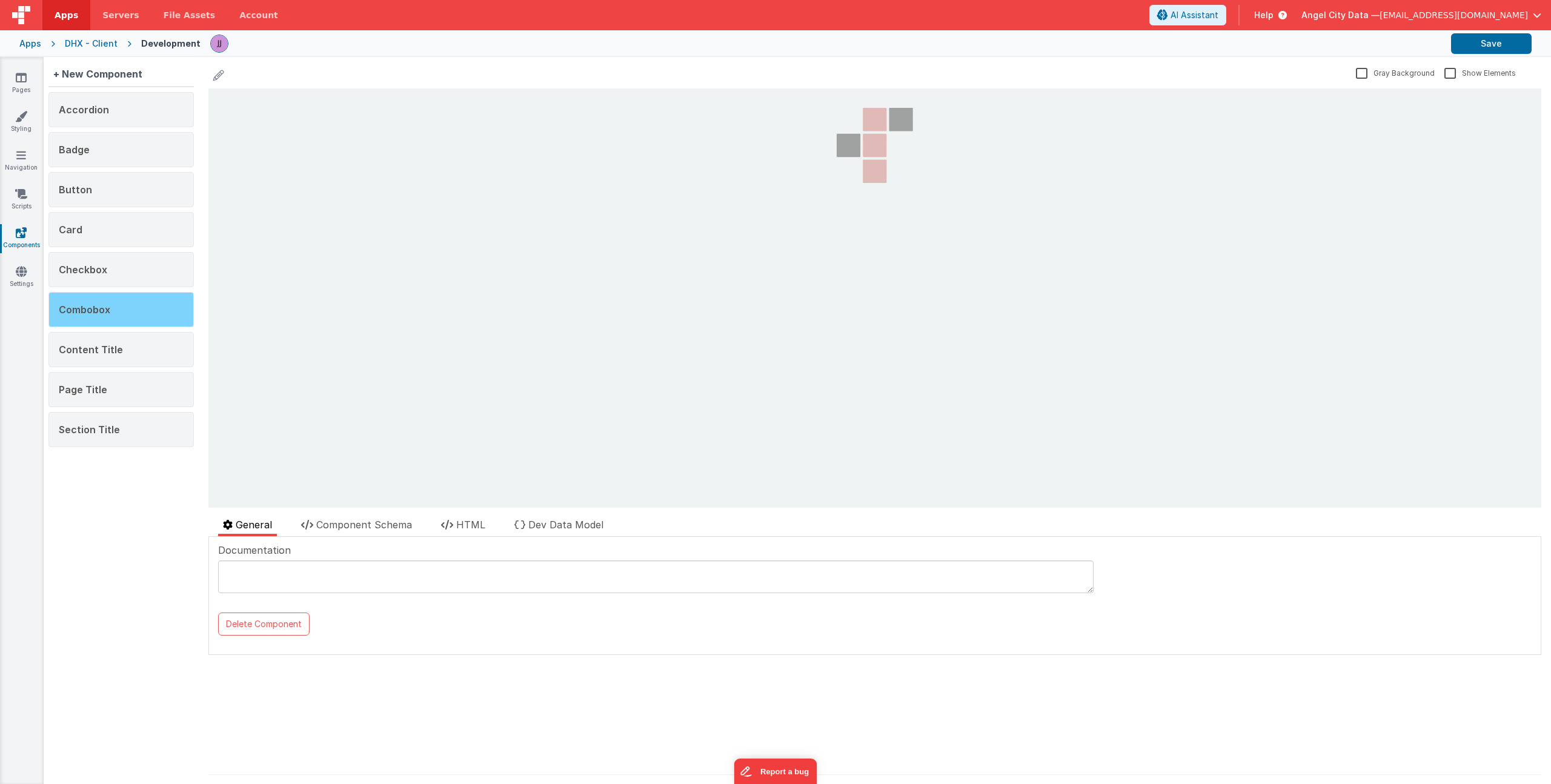
click at [120, 305] on div "Combobox" at bounding box center [121, 310] width 145 height 35
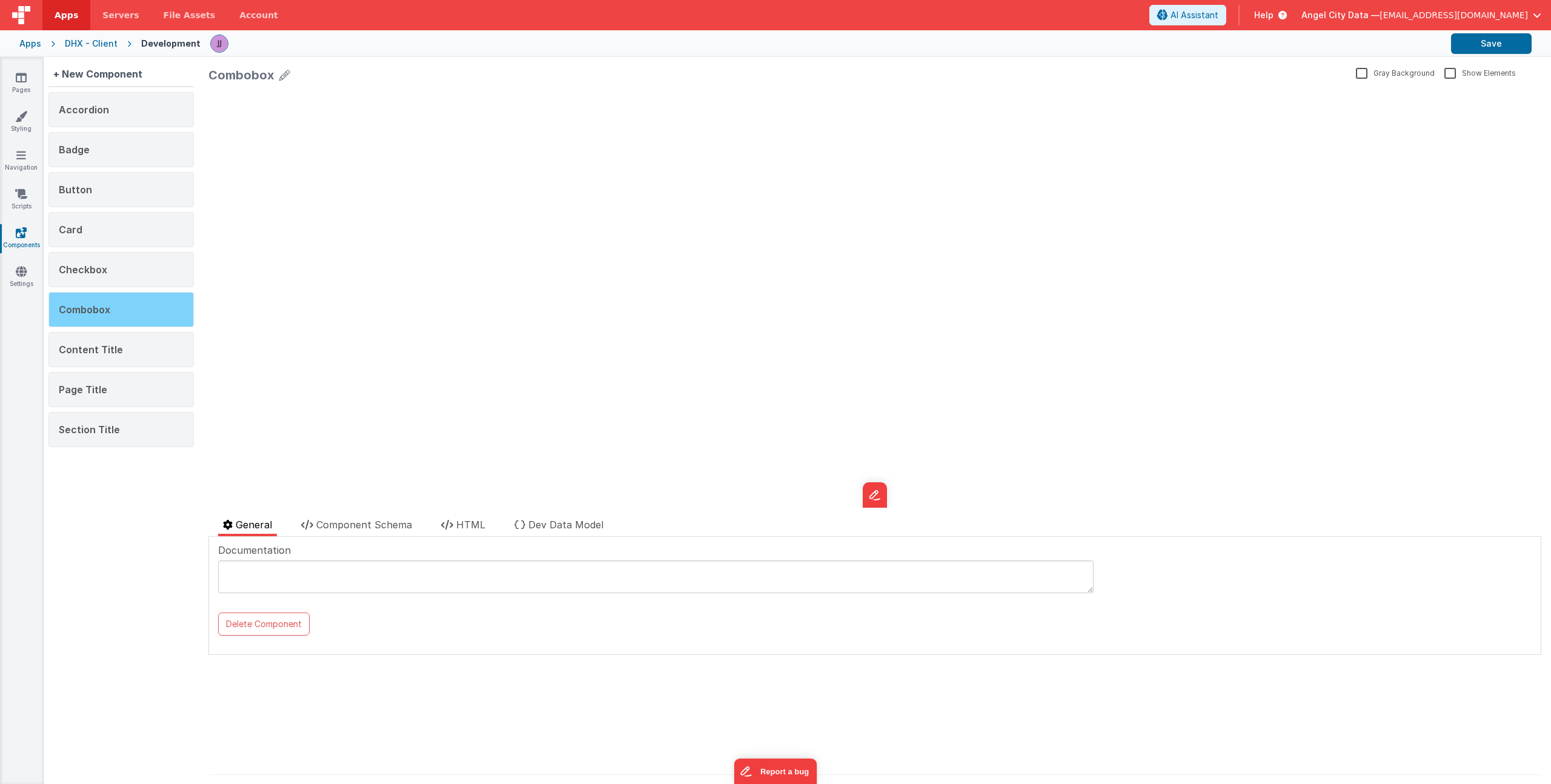
click at [99, 312] on span "Combobox" at bounding box center [85, 309] width 52 height 12
click at [121, 281] on div "Checkbox" at bounding box center [121, 269] width 145 height 35
click at [109, 307] on span "Combobox" at bounding box center [85, 309] width 52 height 12
click at [469, 517] on li "HTML" at bounding box center [463, 526] width 54 height 19
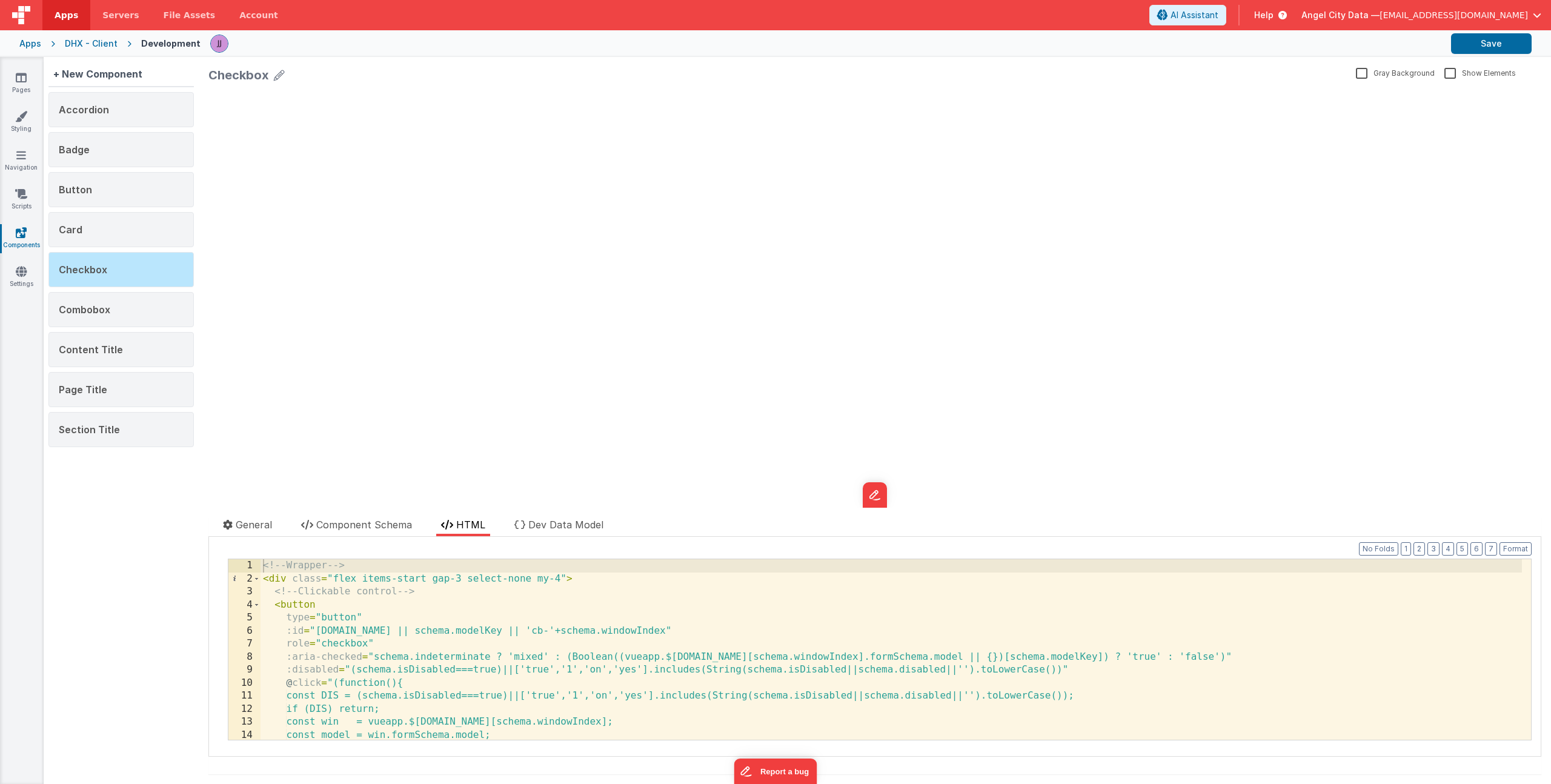
click at [384, 618] on div "<!-- Wrapper --> < div class = "flex items-start gap-3 select-none my-4" > <!--…" at bounding box center [891, 662] width 1262 height 207
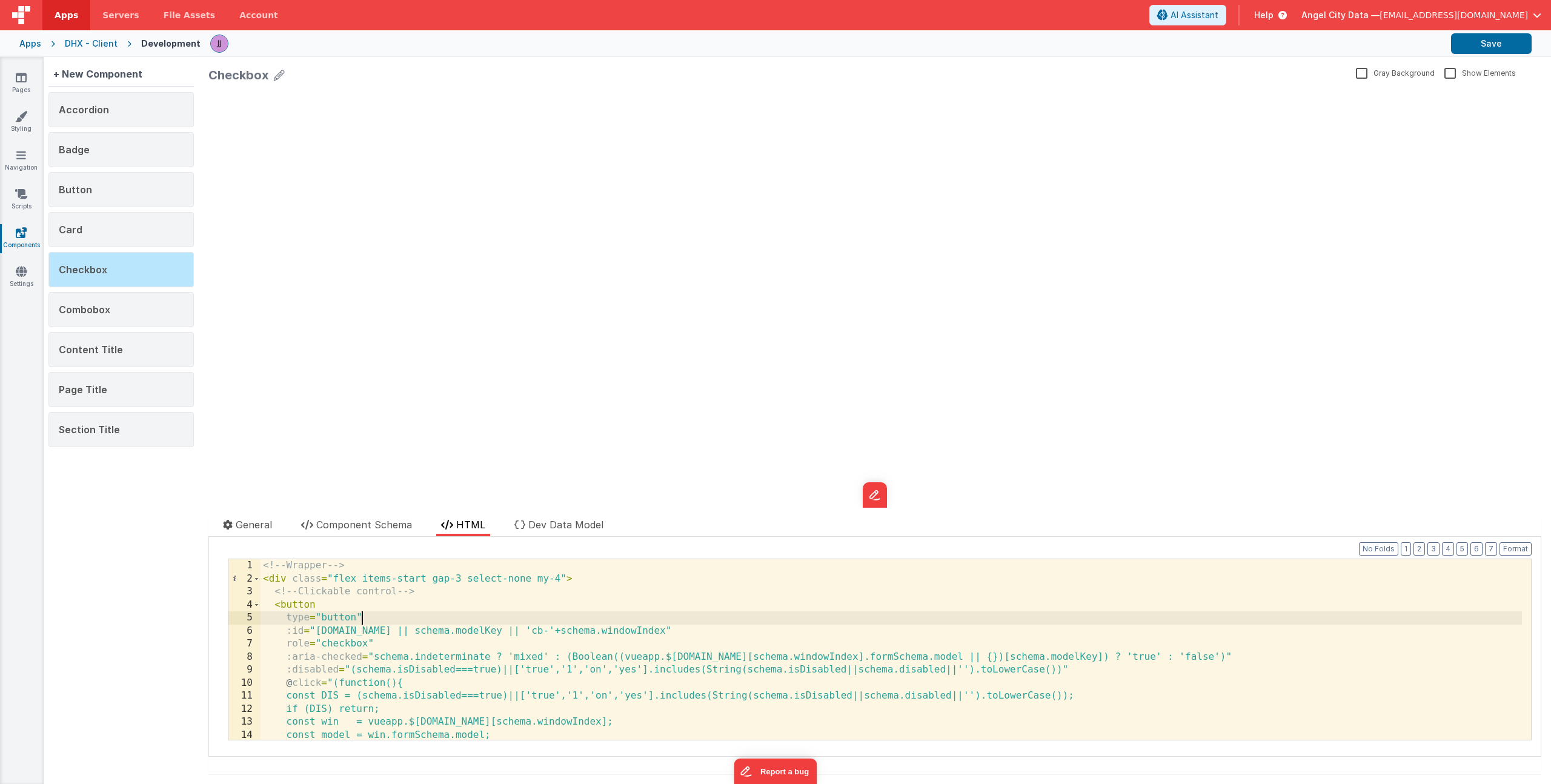
click at [528, 684] on div "<!-- Wrapper --> < div class = "flex items-start gap-3 select-none my-4" > <!--…" at bounding box center [891, 662] width 1262 height 207
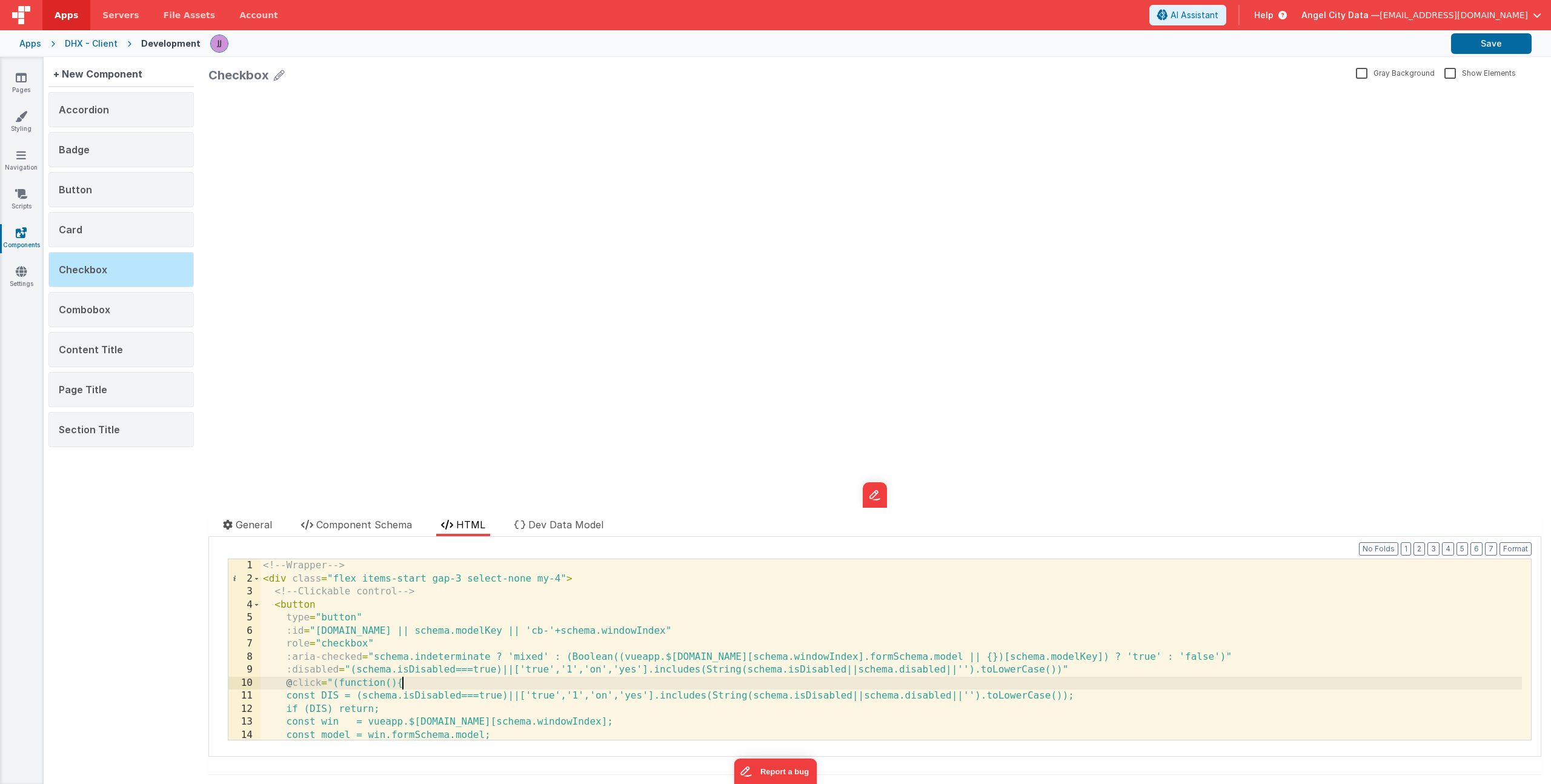
click at [448, 595] on div "<!-- Wrapper --> < div class = "flex items-start gap-3 select-none my-4" > <!--…" at bounding box center [891, 662] width 1262 height 207
click at [343, 527] on span "Component Schema" at bounding box center [364, 524] width 96 height 12
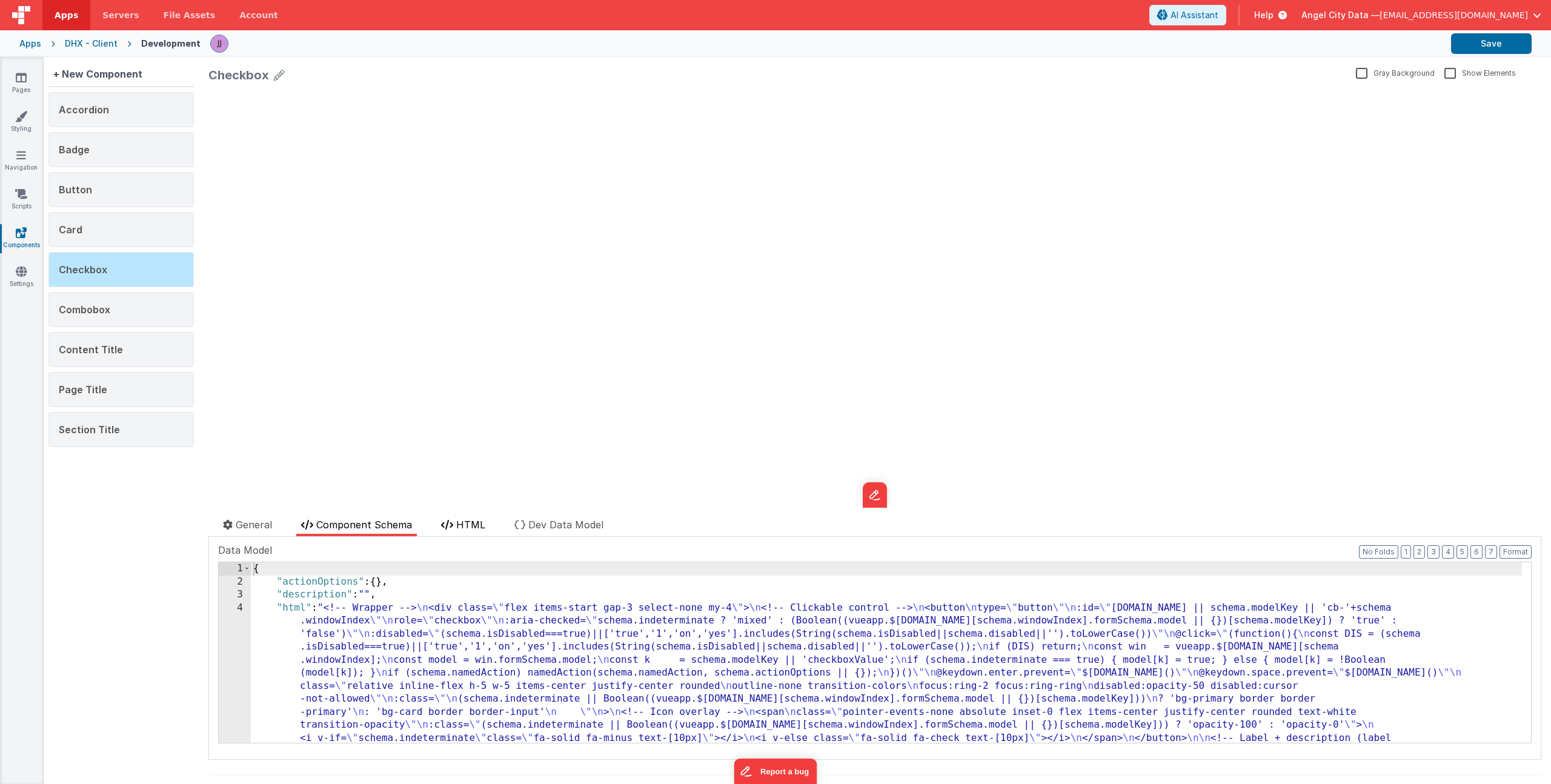
click at [449, 521] on icon at bounding box center [446, 524] width 12 height 9
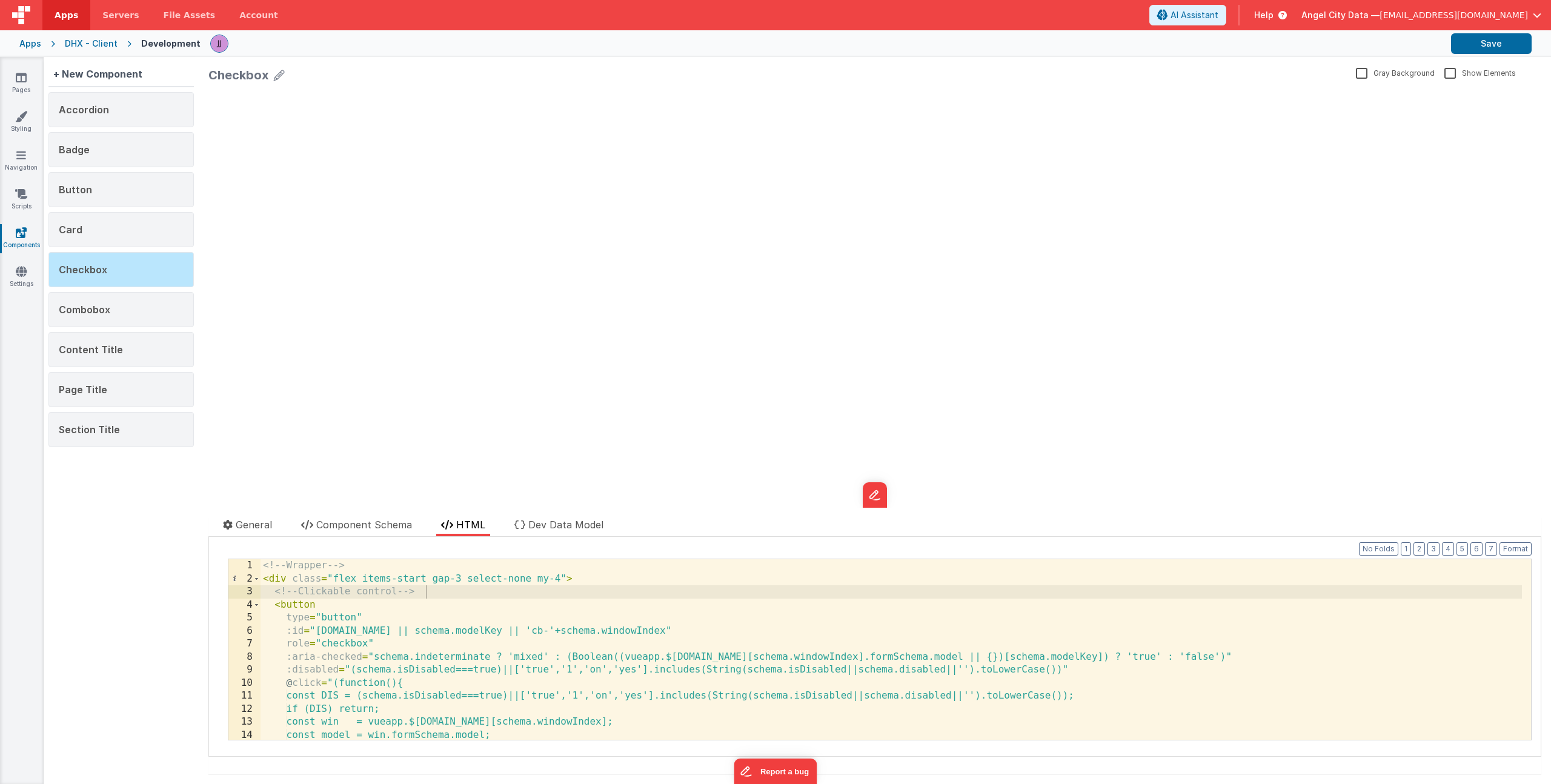
click at [437, 623] on div "<!-- Wrapper --> < div class = "flex items-start gap-3 select-none my-4" > <!--…" at bounding box center [891, 662] width 1262 height 207
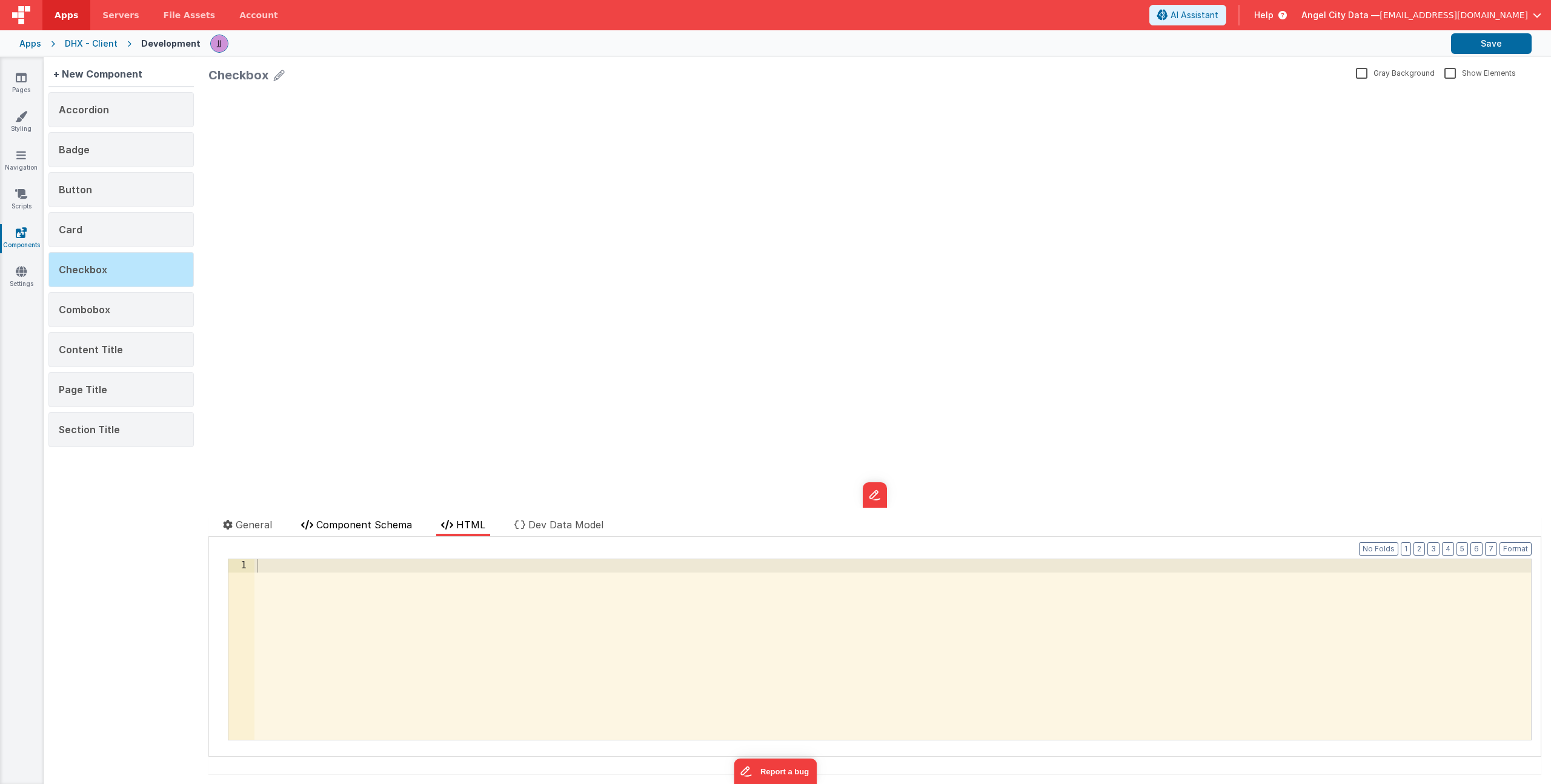
click at [399, 525] on span "Component Schema" at bounding box center [364, 524] width 96 height 12
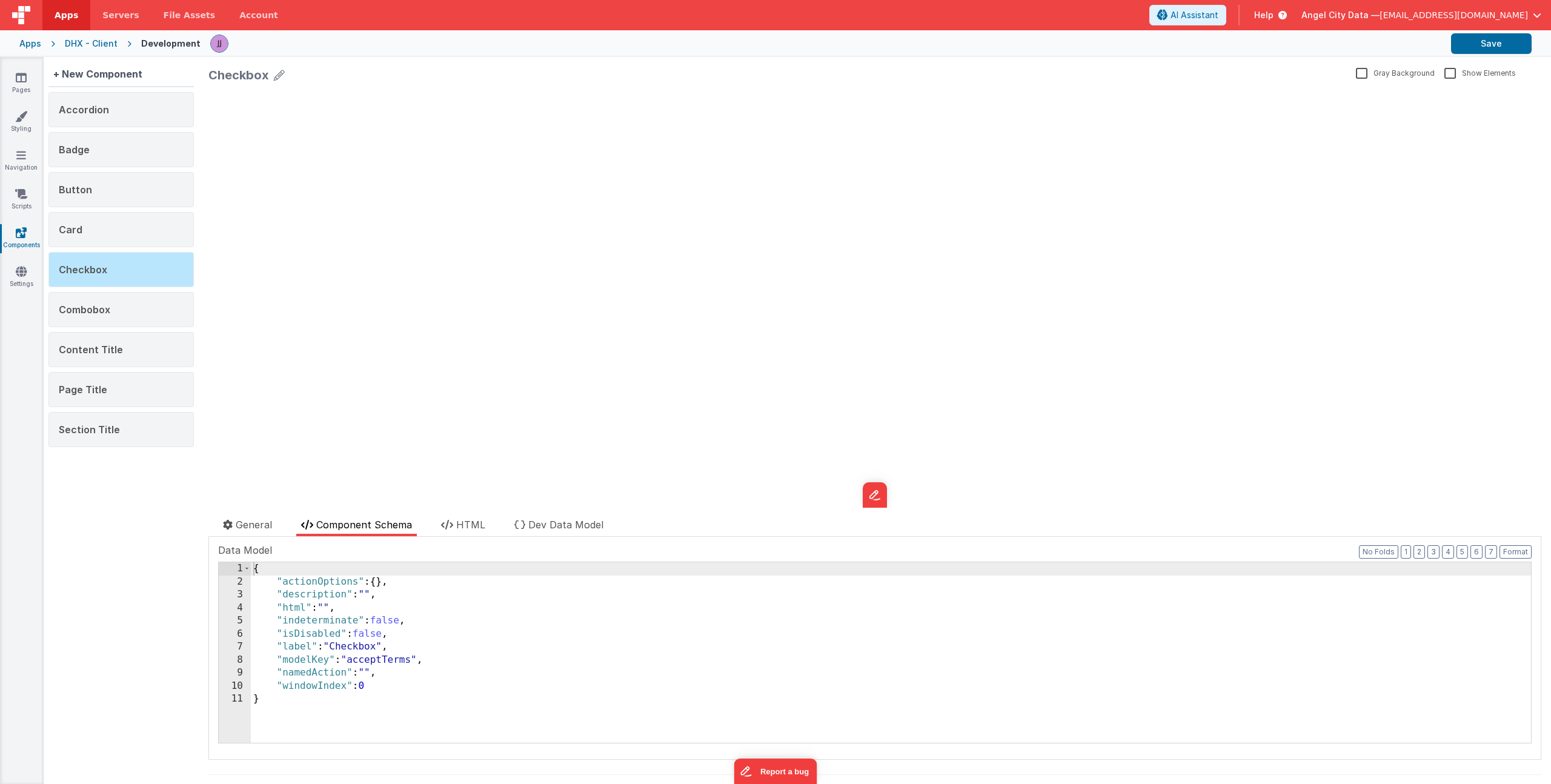
click at [431, 603] on div "{ "actionOptions" : { } , "description" : "" , "html" : "" , "indeterminate" : …" at bounding box center [891, 665] width 1280 height 207
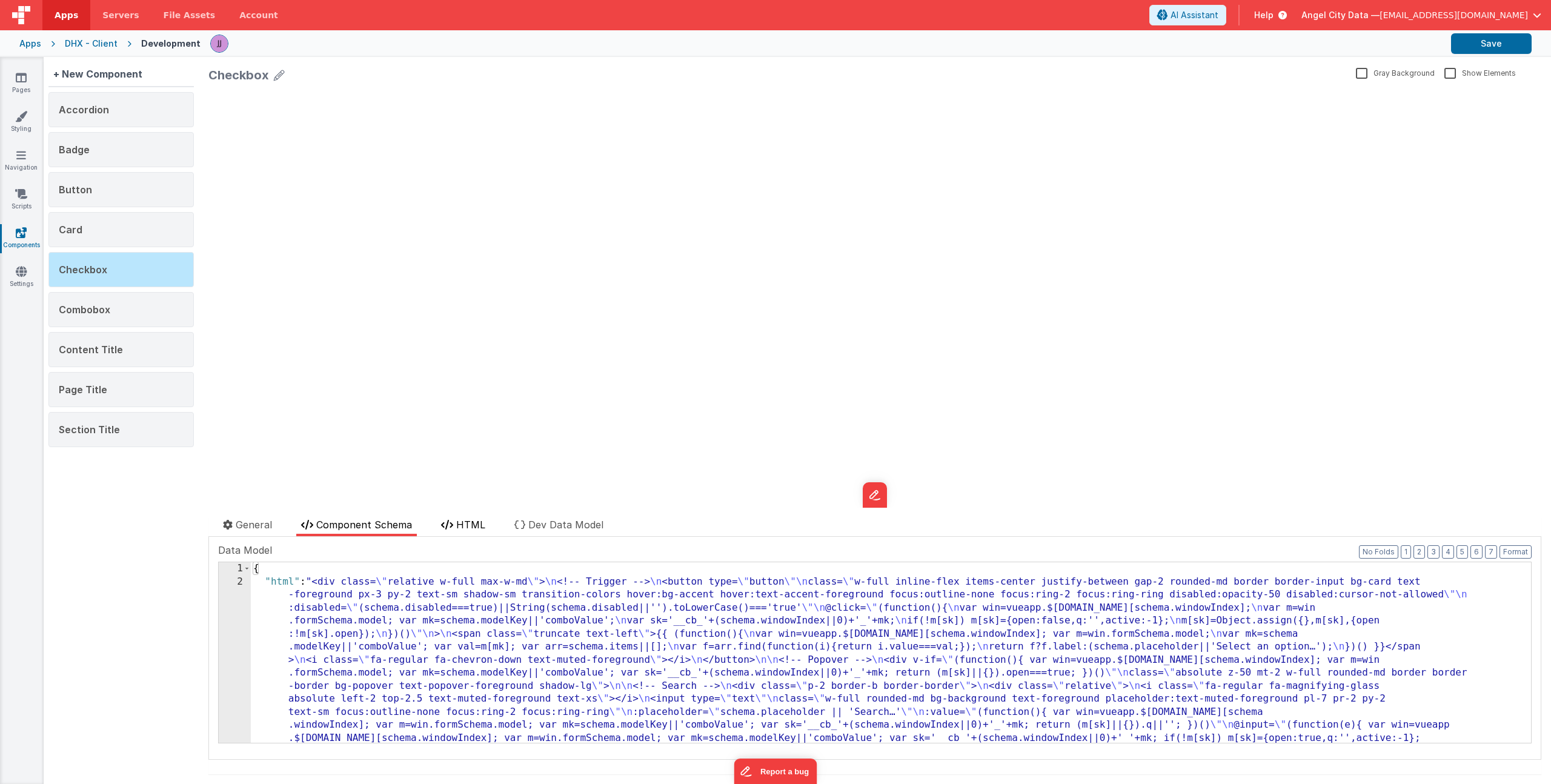
click at [457, 525] on li "HTML" at bounding box center [463, 526] width 54 height 19
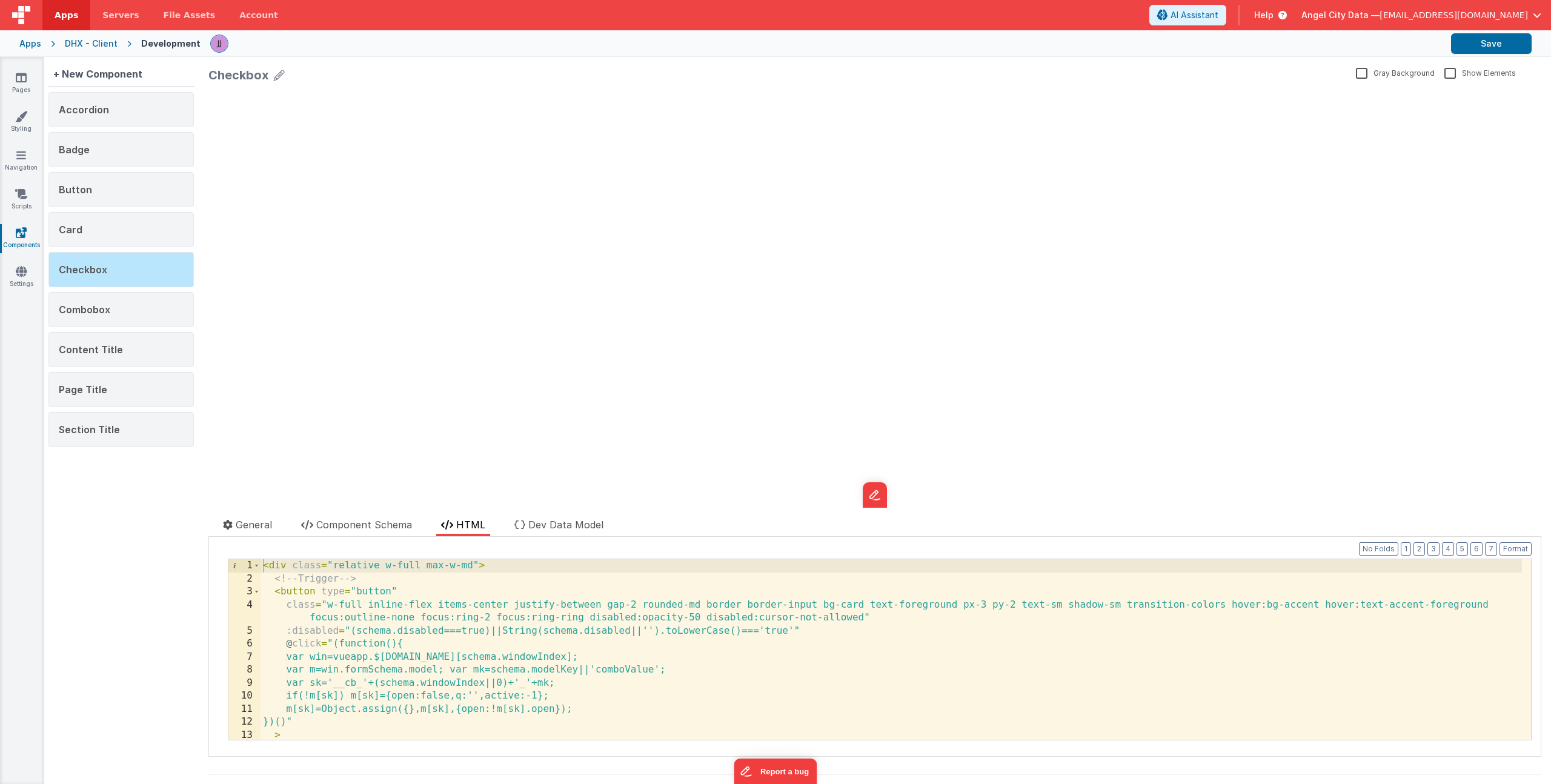
click at [446, 626] on div "< div class = "relative w-full max-w-md" > <!-- Trigger --> < button type = "bu…" at bounding box center [891, 662] width 1262 height 207
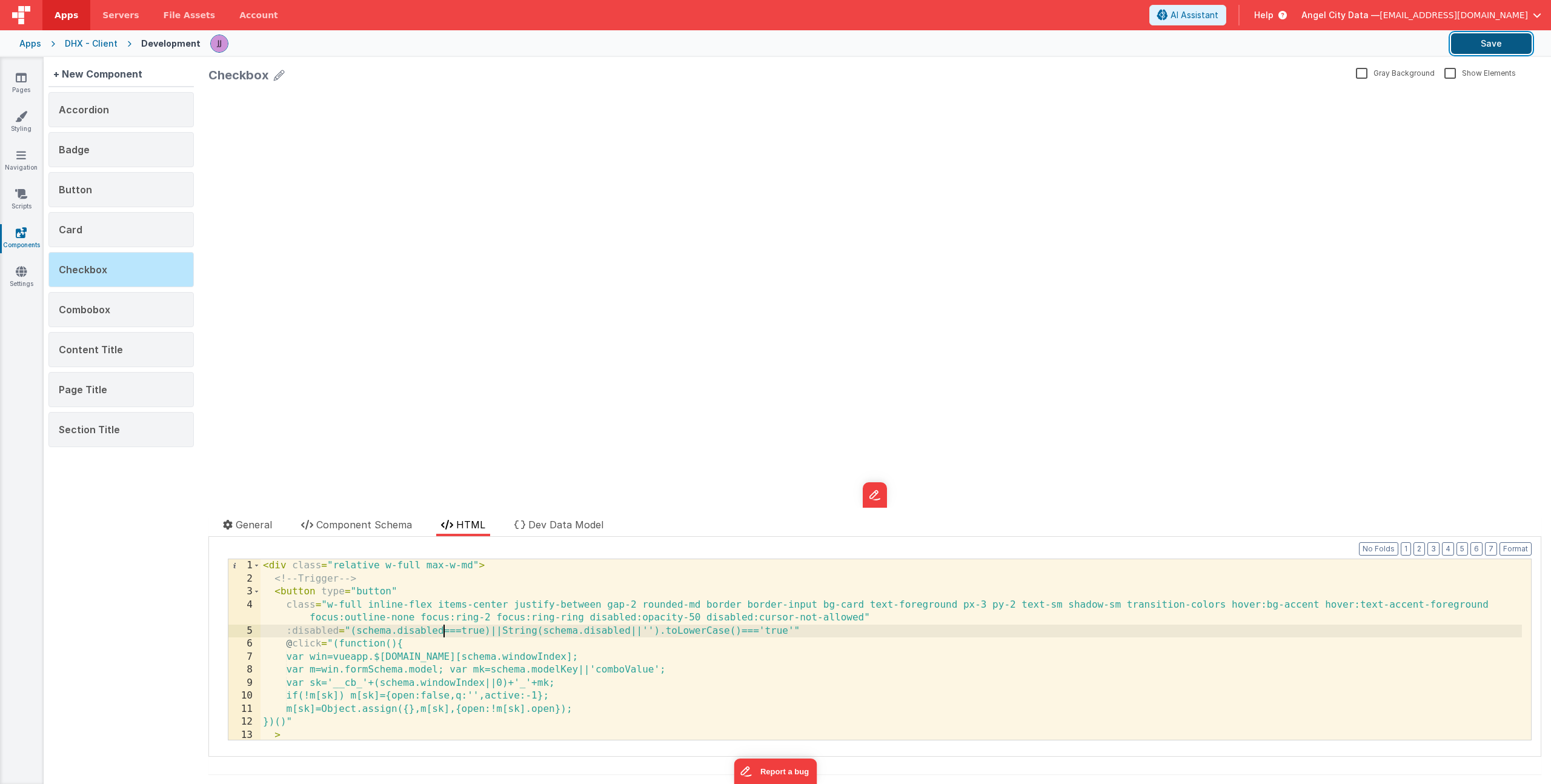
click at [1488, 45] on button "Save" at bounding box center [1491, 43] width 81 height 21
click at [22, 78] on icon at bounding box center [21, 77] width 11 height 12
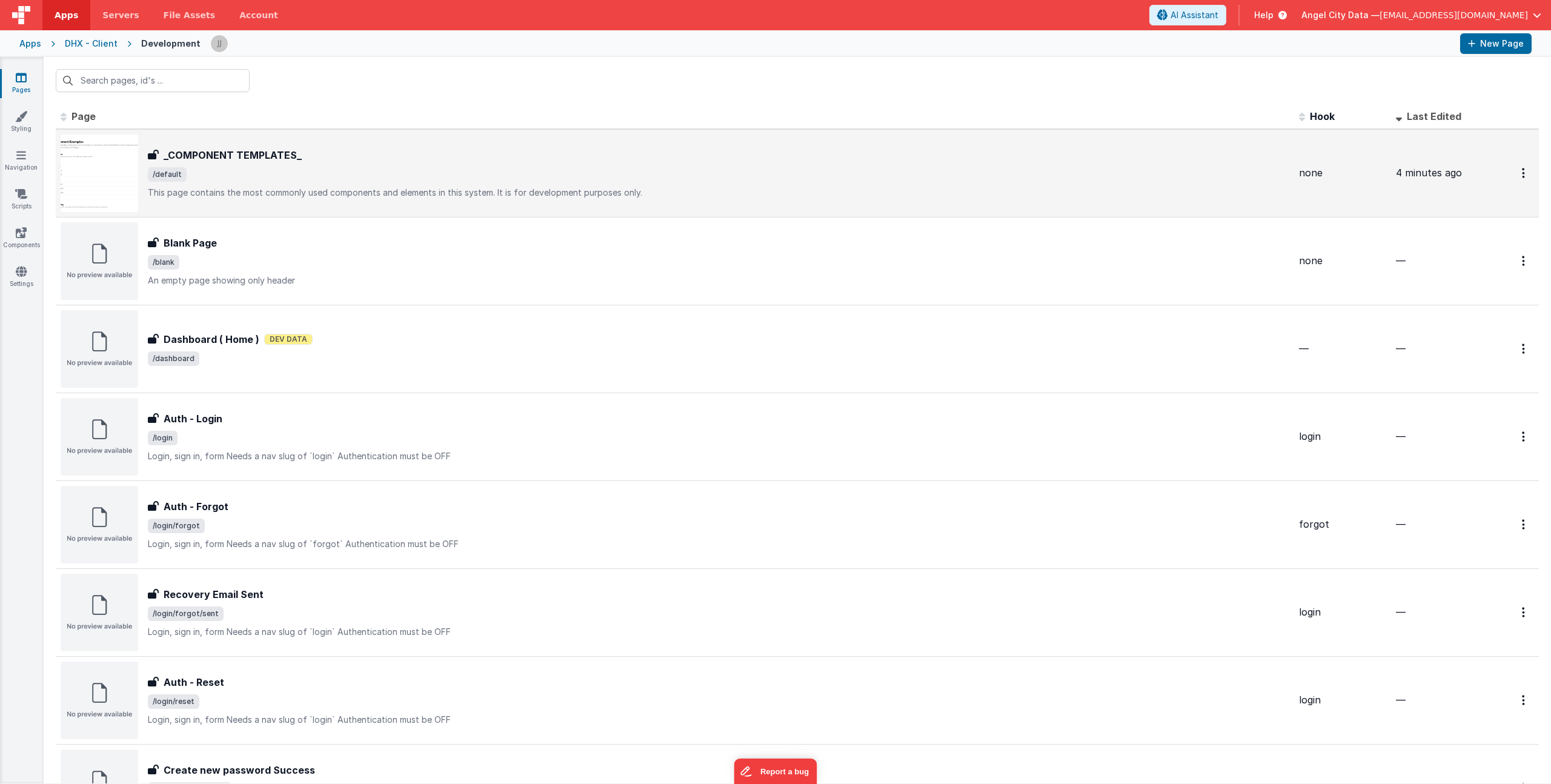
click at [310, 149] on div "_COMPONENT TEMPLATES_" at bounding box center [718, 155] width 1141 height 14
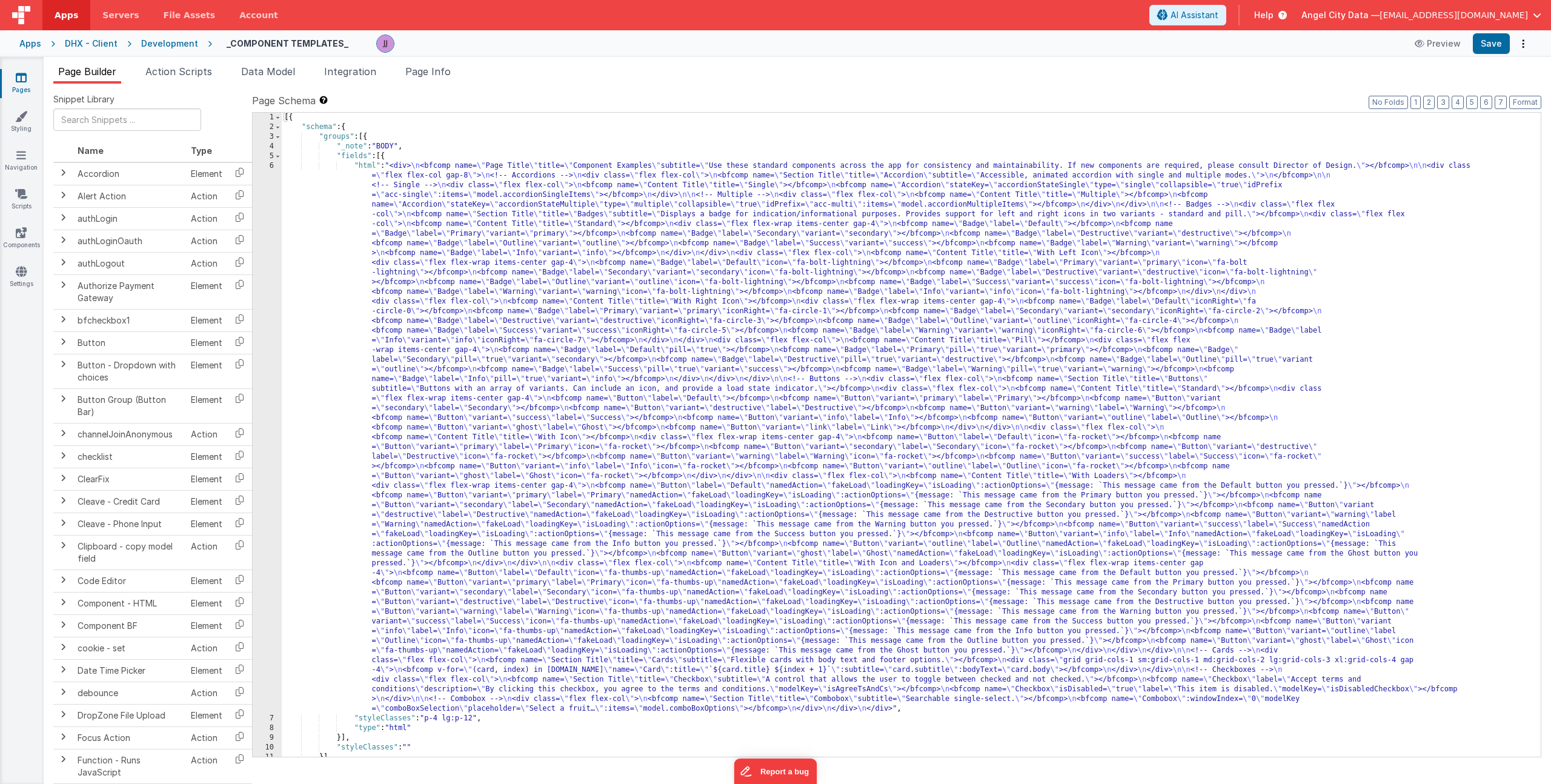
click at [463, 197] on div "[{ "schema" : { "groups" : [{ "_note" : "BODY" , "fields" : [{ "html" : "<div> …" at bounding box center [907, 443] width 1250 height 663
click at [261, 242] on div "6" at bounding box center [267, 437] width 29 height 552
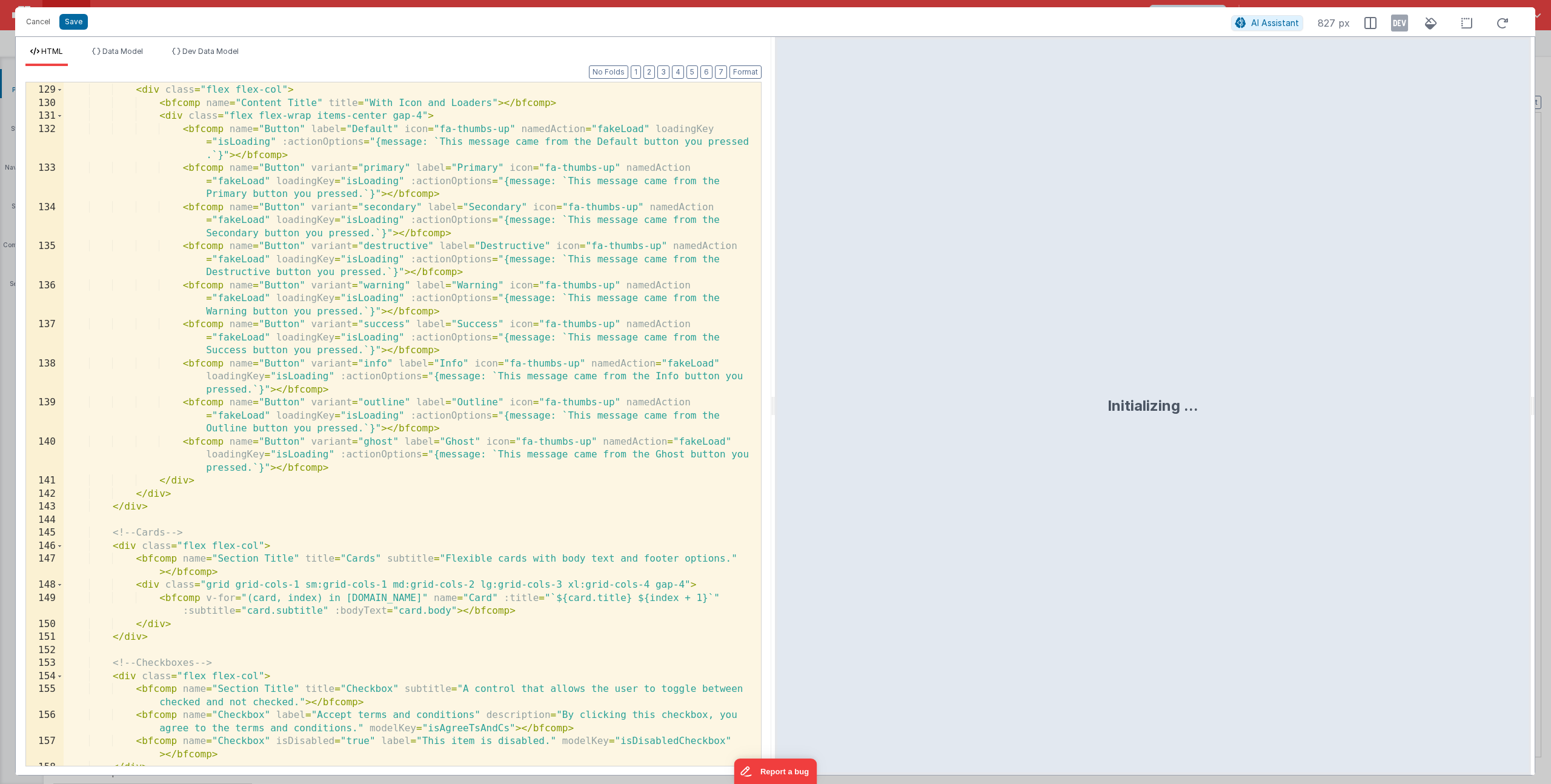
scroll to position [2090, 0]
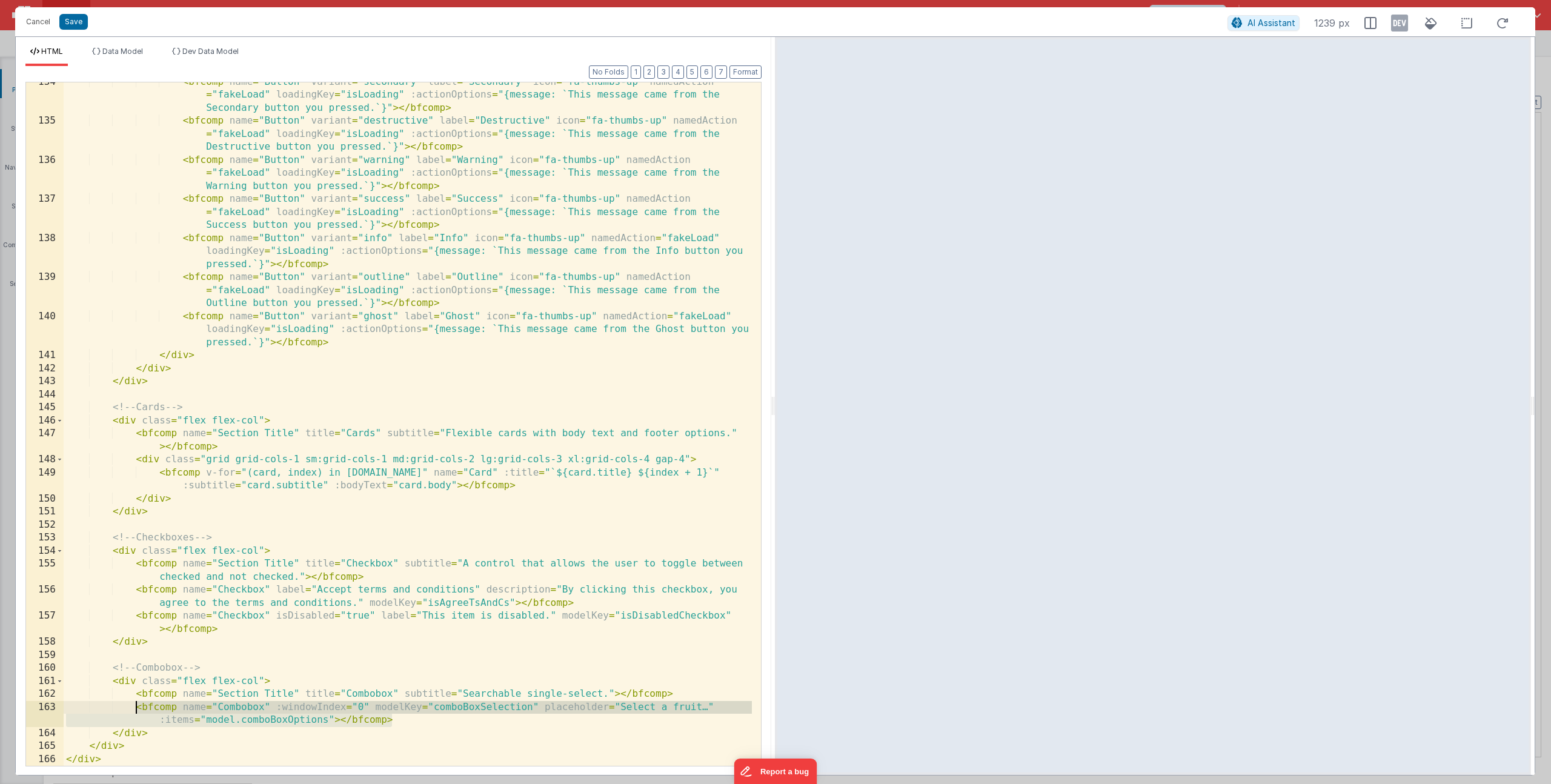
drag, startPoint x: 410, startPoint y: 719, endPoint x: 139, endPoint y: 707, distance: 271.3
click at [139, 707] on div "< bfcomp name = "Button" variant = "secondary" label = "Secondary" icon = "fa-t…" at bounding box center [408, 443] width 688 height 735
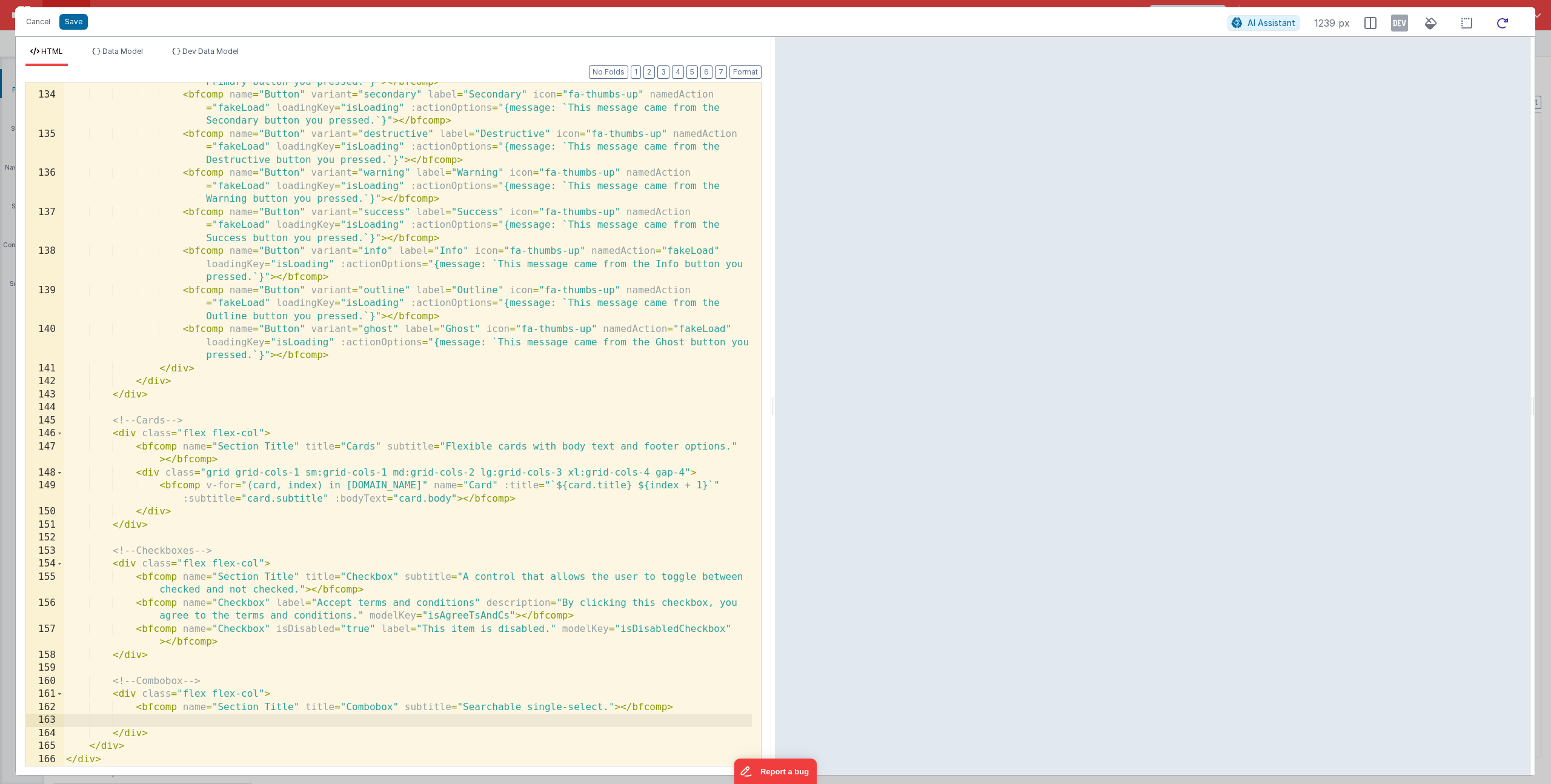
click at [1497, 24] on icon at bounding box center [1502, 23] width 27 height 15
click at [1502, 20] on icon at bounding box center [1502, 23] width 27 height 15
click at [75, 21] on button "Save" at bounding box center [73, 22] width 29 height 16
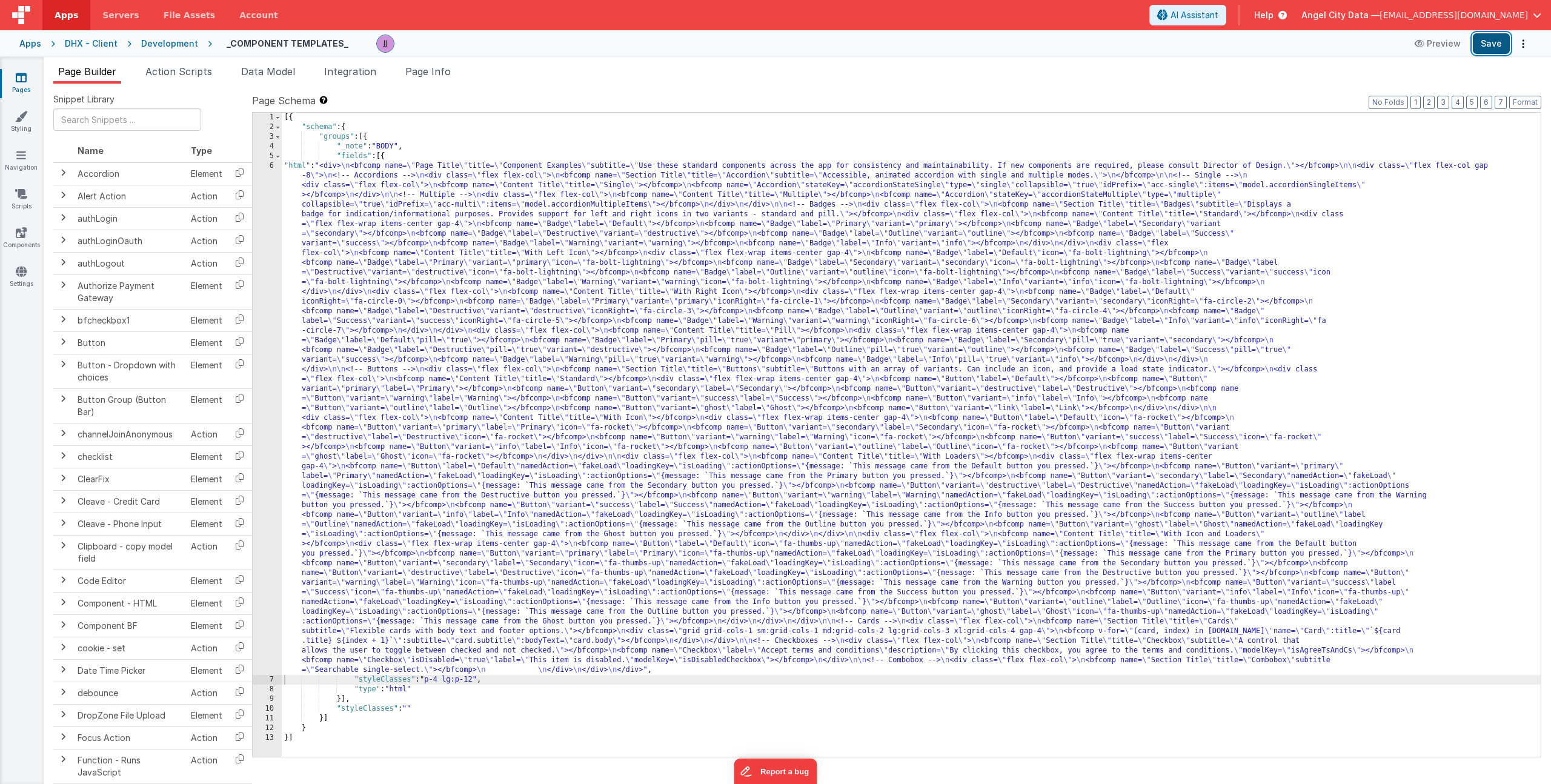
click at [1496, 43] on button "Save" at bounding box center [1491, 43] width 37 height 21
click at [1434, 42] on button "Preview" at bounding box center [1437, 43] width 60 height 19
click at [379, 369] on div "[{ "schema" : { "groups" : [{ "_note" : "BODY" , "fields" : [{ "html" : "<div> …" at bounding box center [911, 443] width 1259 height 663
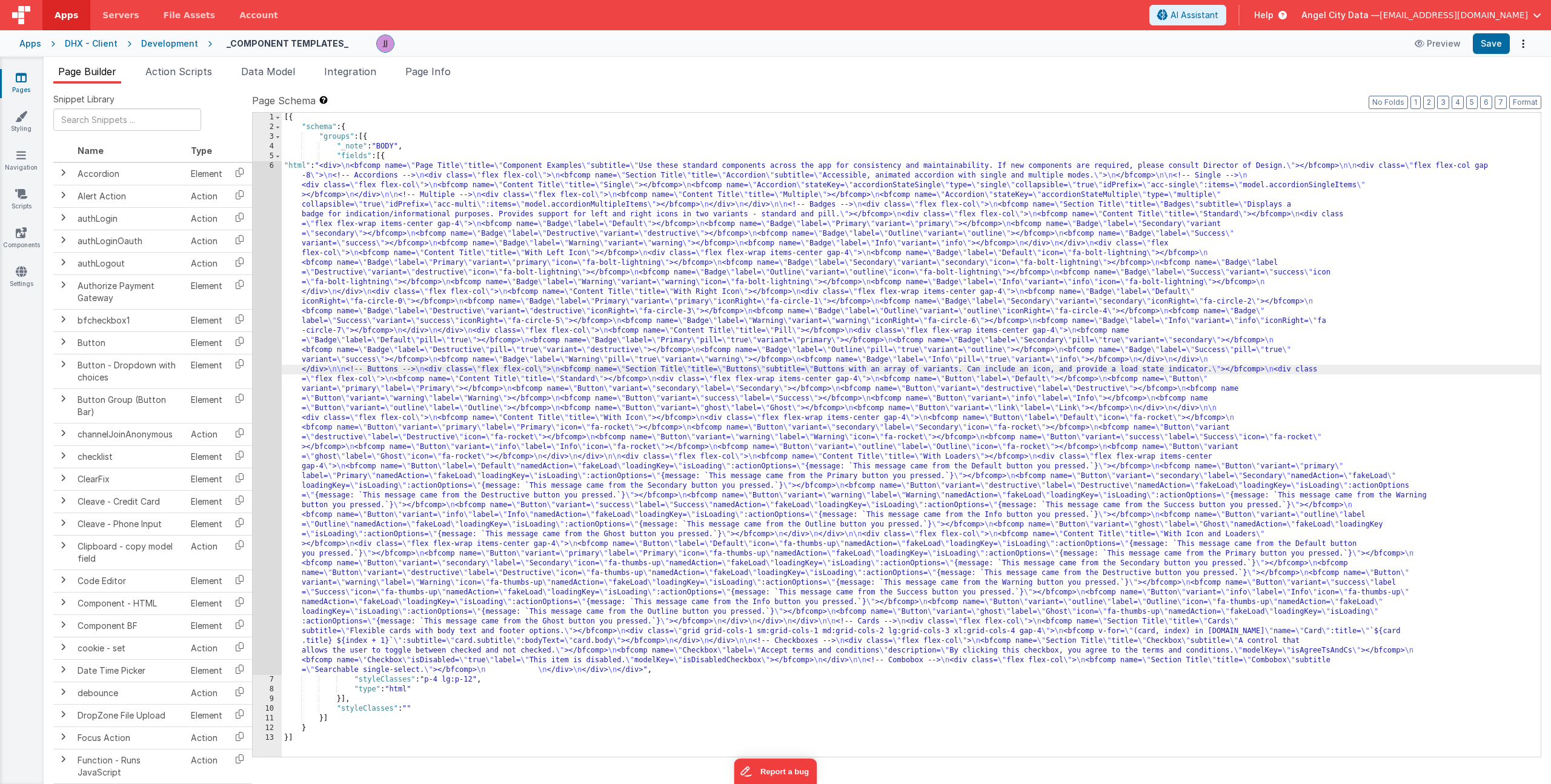
click at [258, 389] on div "6" at bounding box center [267, 418] width 29 height 513
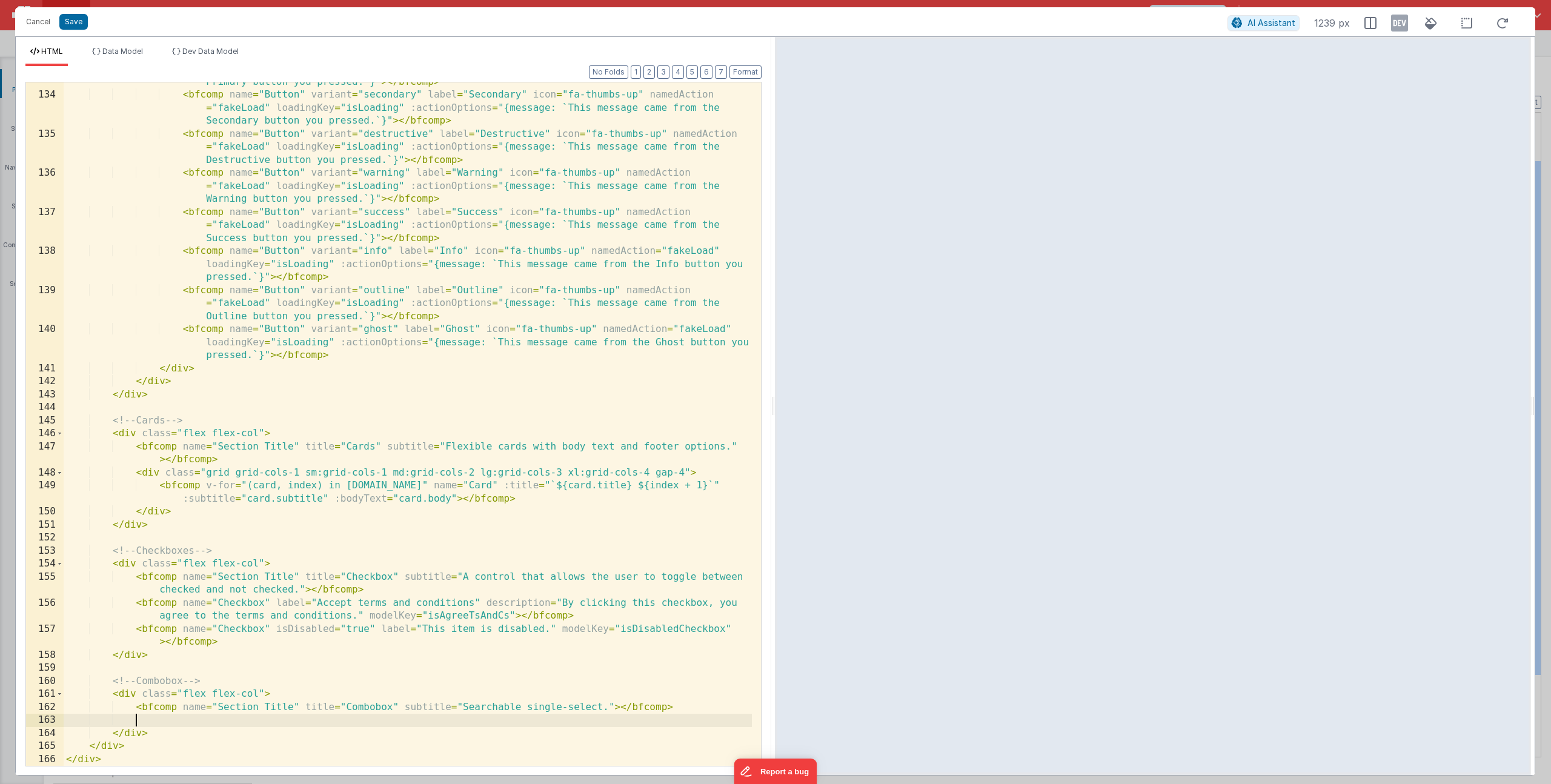
click at [154, 714] on div "< bfcomp name = "Button" variant = "primary" label = "Primary" icon = "fa-thumb…" at bounding box center [408, 417] width 688 height 735
paste textarea
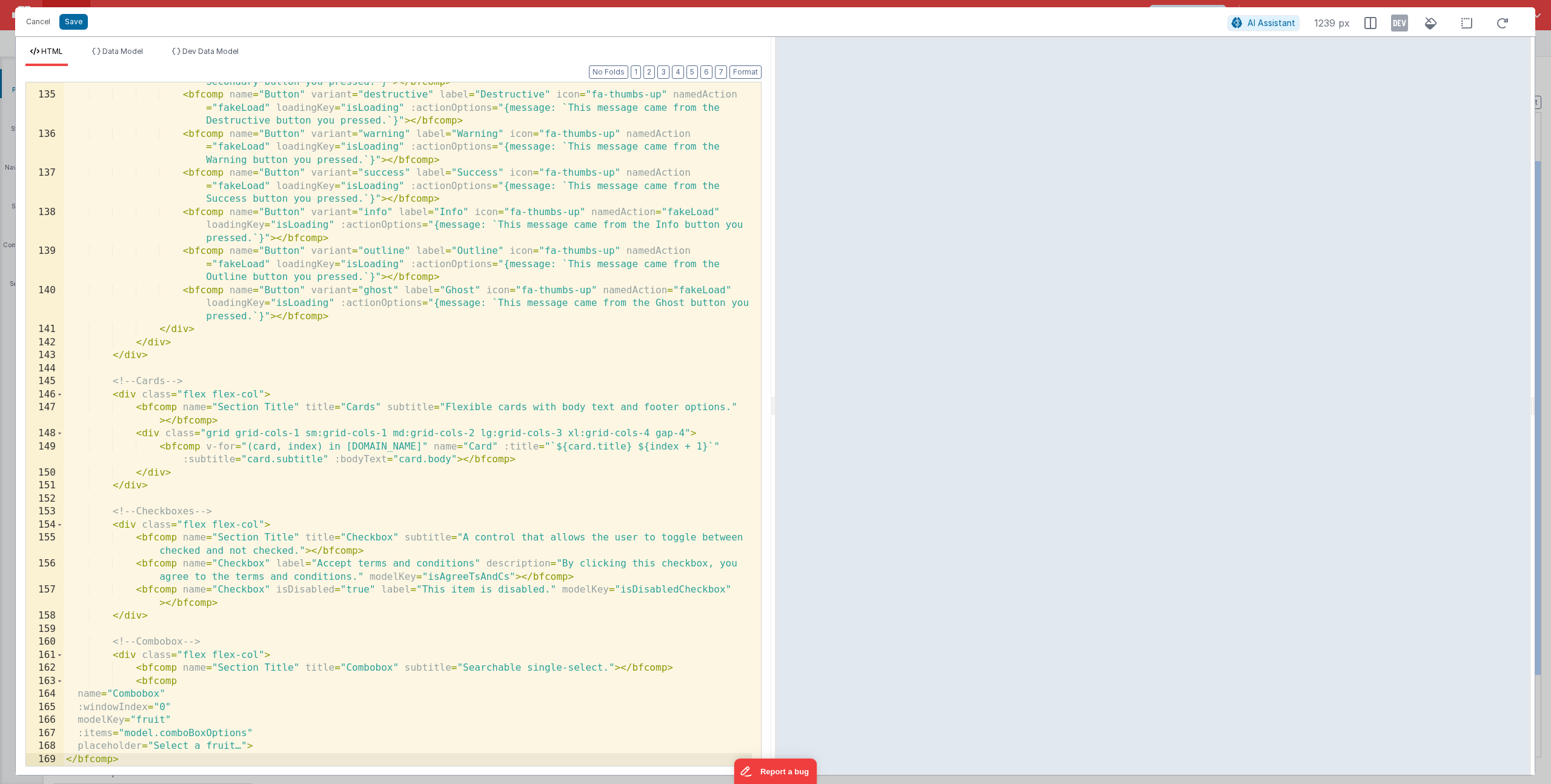
click at [140, 718] on div "< bfcomp name = "Button" variant = "secondary" label = "Secondary" icon = "fa-t…" at bounding box center [408, 417] width 688 height 735
click at [133, 48] on span "Data Model" at bounding box center [122, 51] width 40 height 9
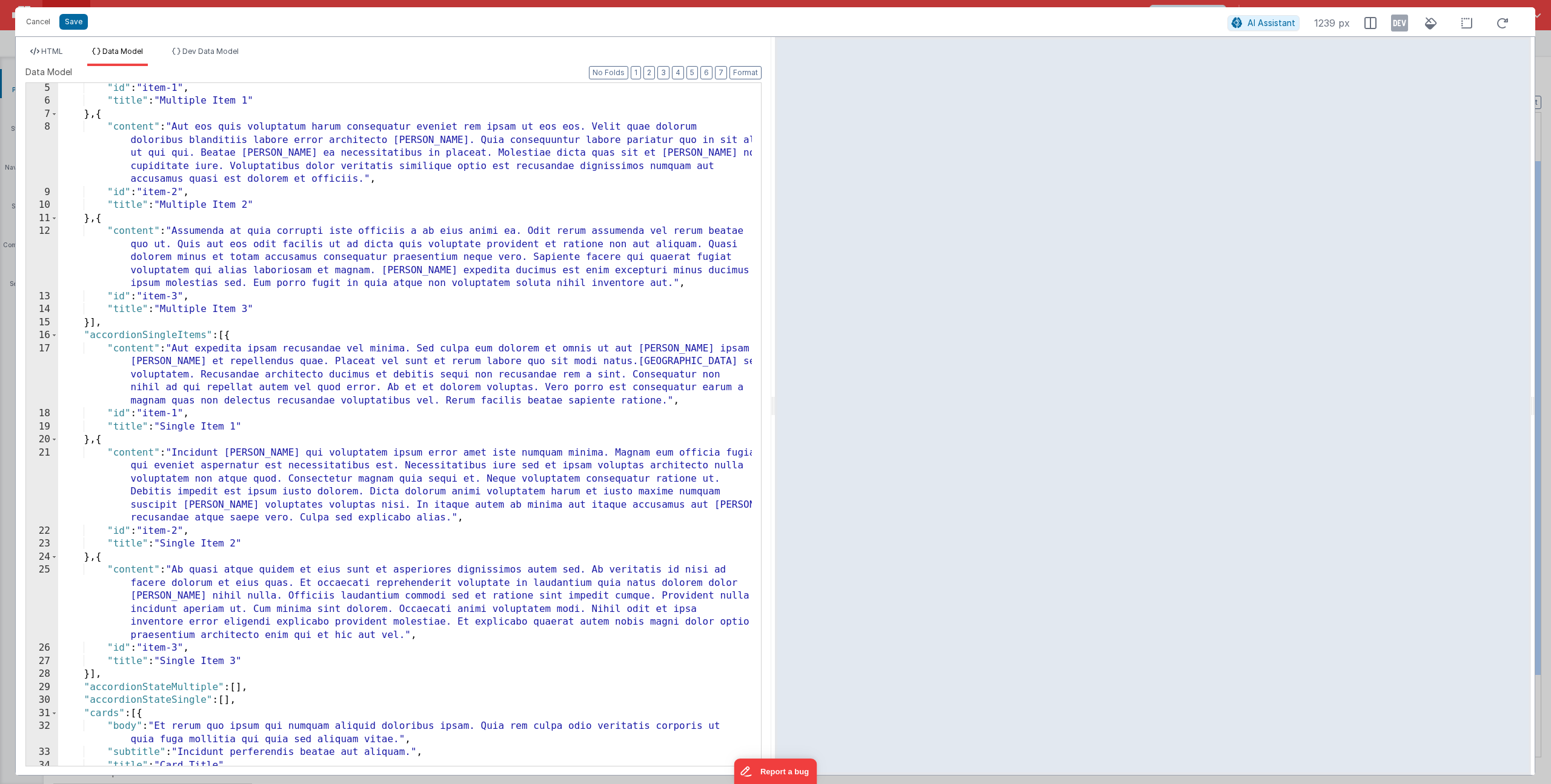
scroll to position [658, 0]
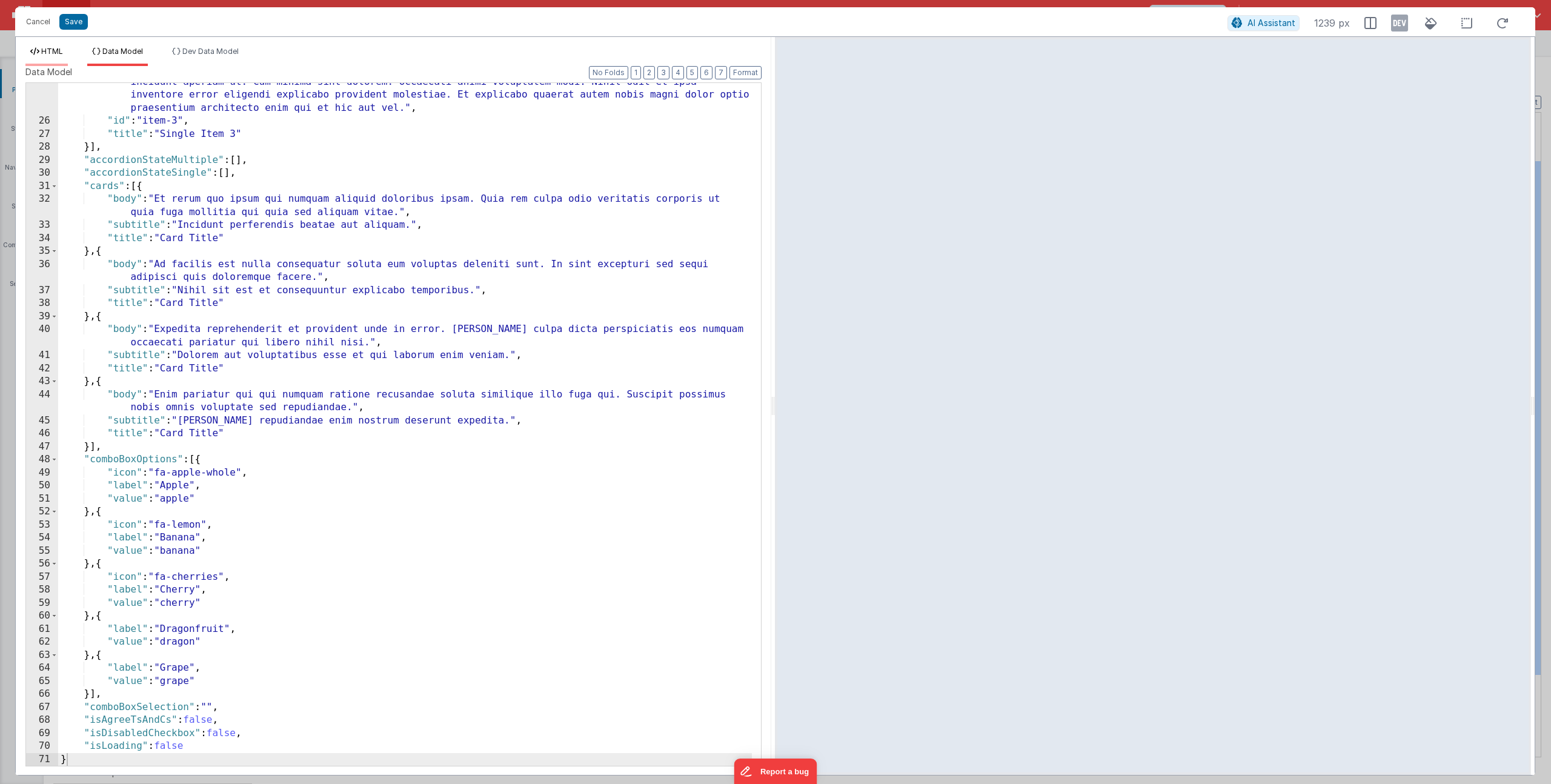
click at [44, 53] on span "HTML" at bounding box center [52, 51] width 22 height 9
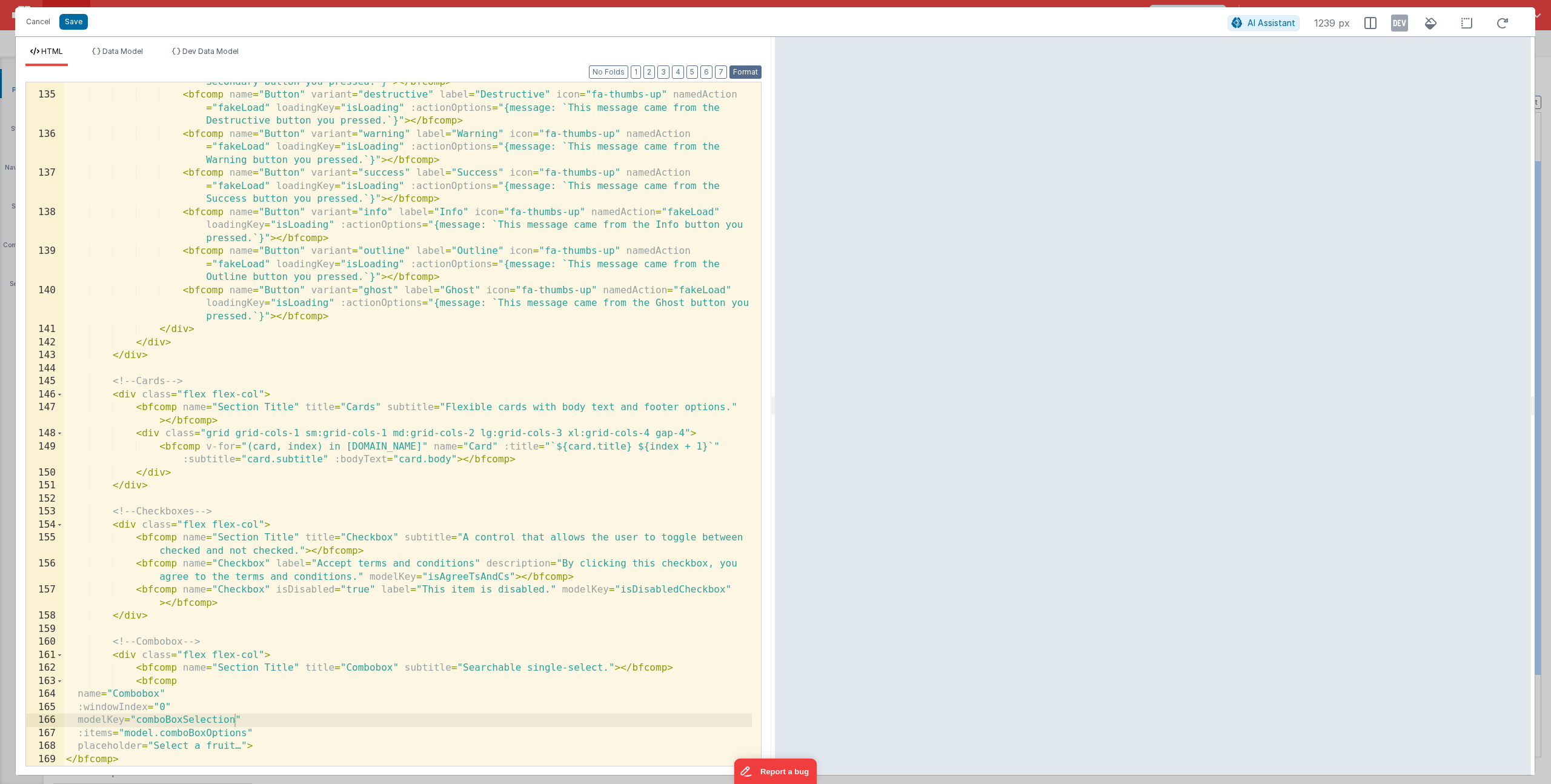
click at [744, 72] on button "Format" at bounding box center [745, 72] width 32 height 14
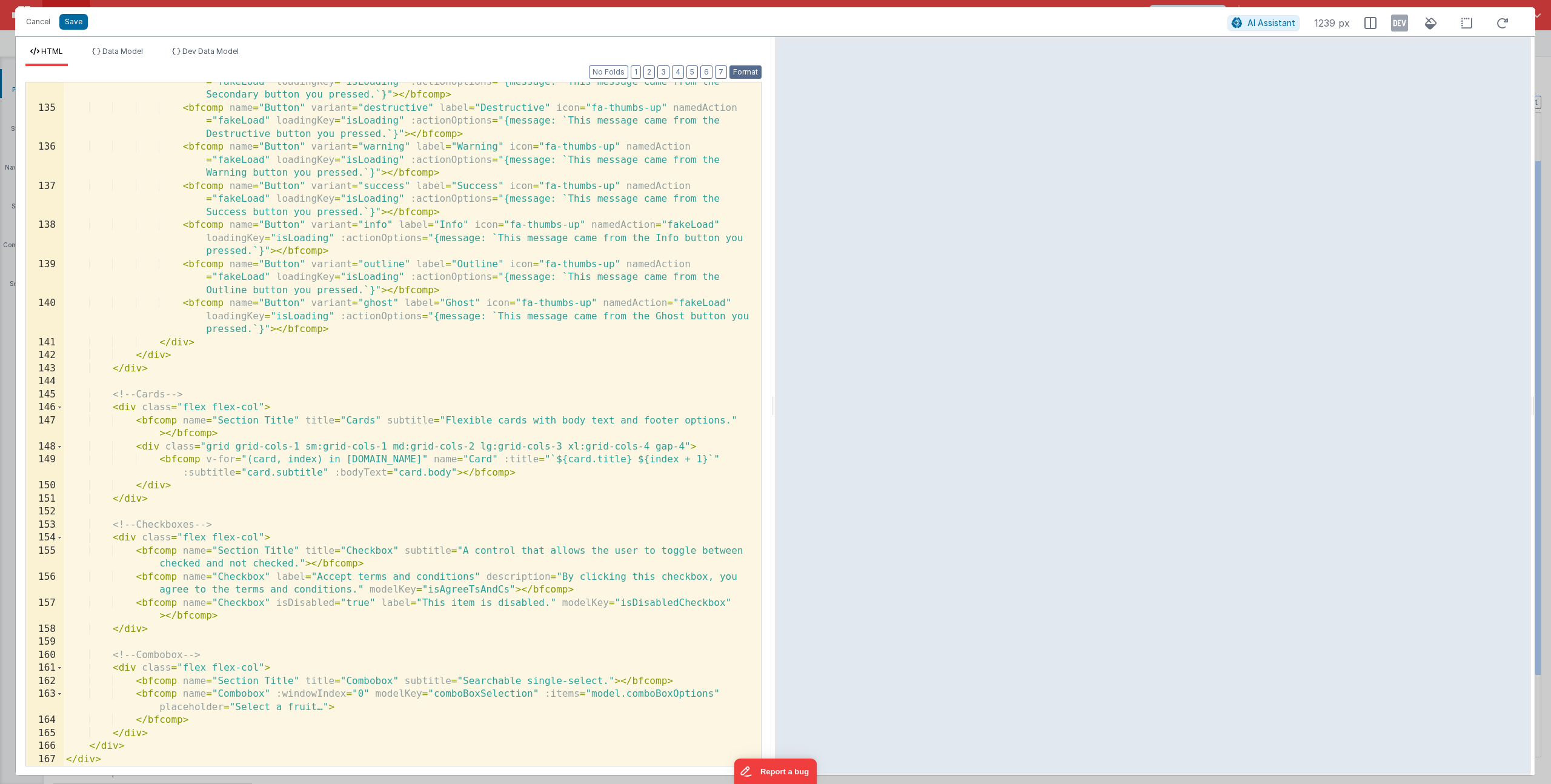
scroll to position [2104, 0]
click at [76, 21] on button "Save" at bounding box center [73, 22] width 29 height 16
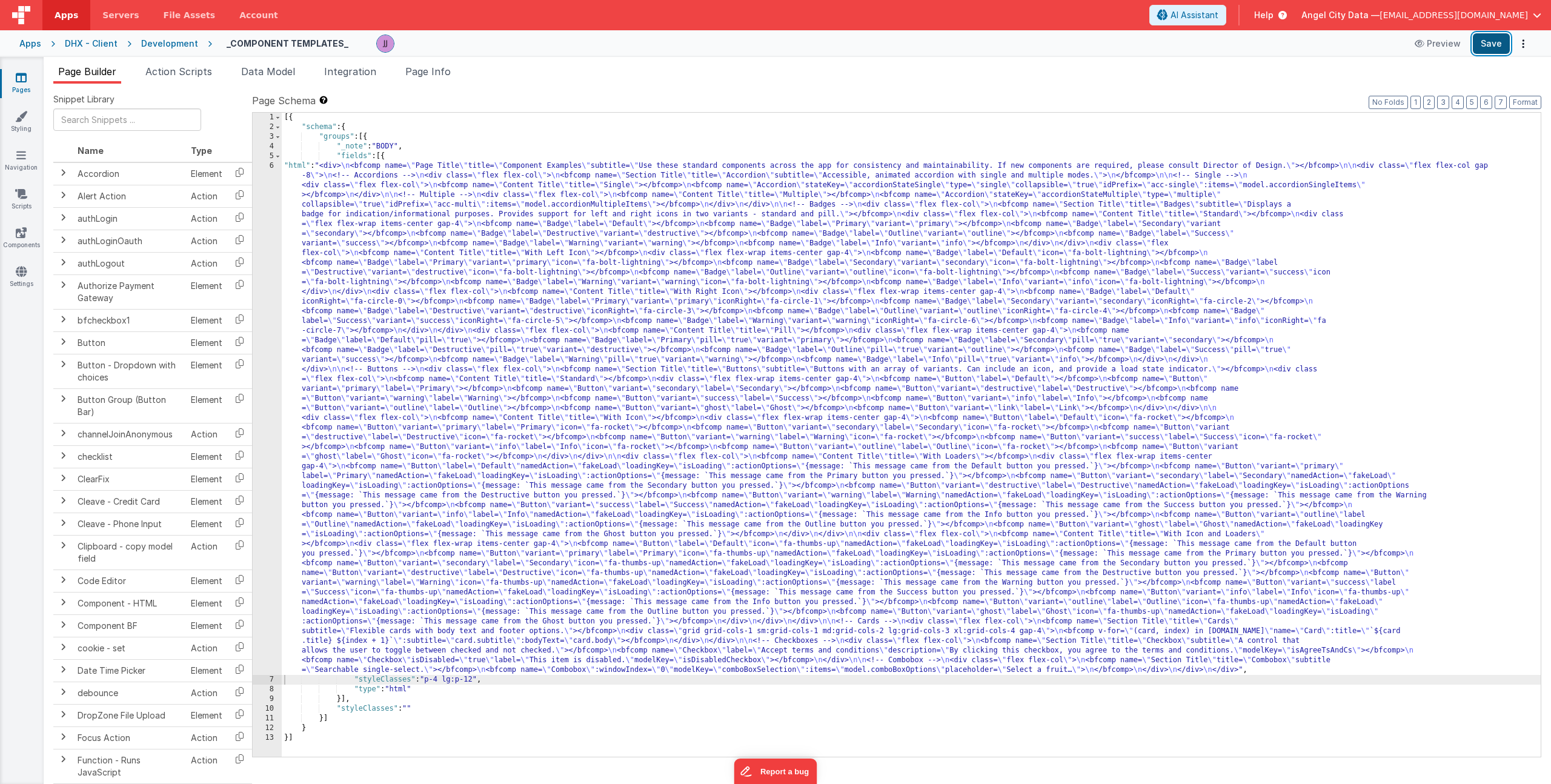
click at [1483, 44] on button "Save" at bounding box center [1491, 43] width 37 height 21
click at [35, 200] on link "Scripts" at bounding box center [21, 200] width 44 height 24
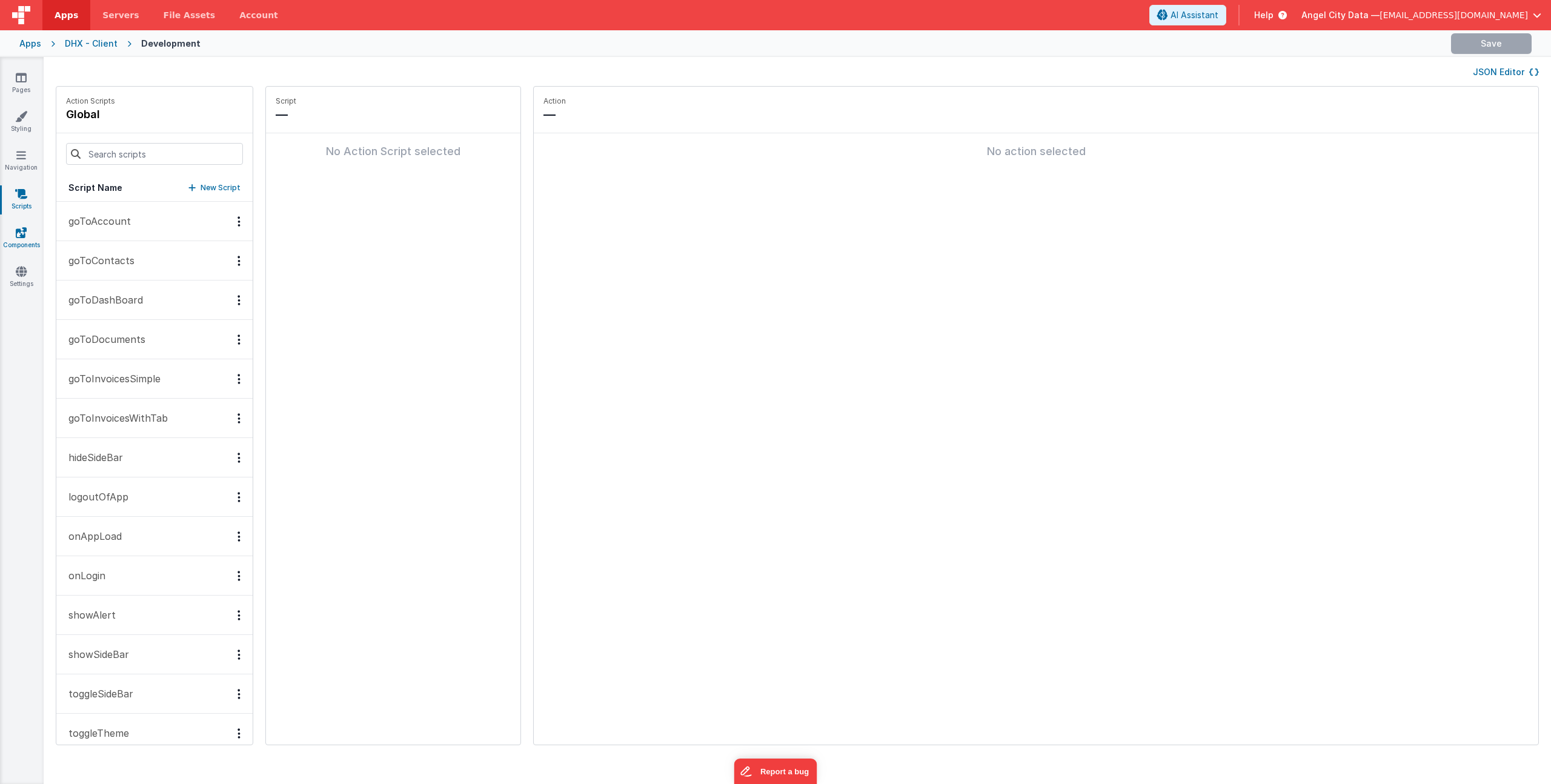
click at [24, 227] on icon at bounding box center [21, 233] width 11 height 12
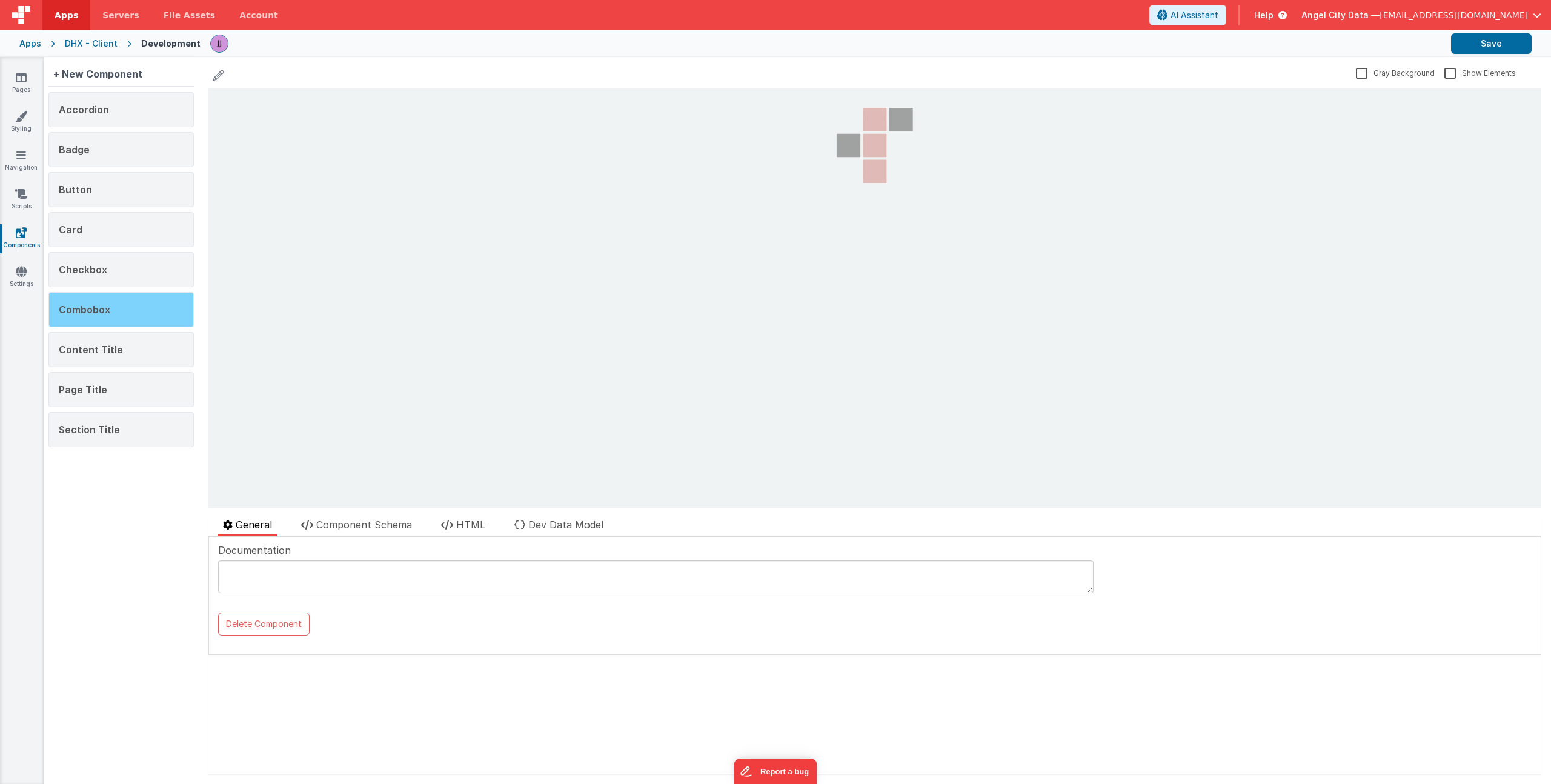
click at [90, 304] on span "Combobox" at bounding box center [85, 309] width 52 height 12
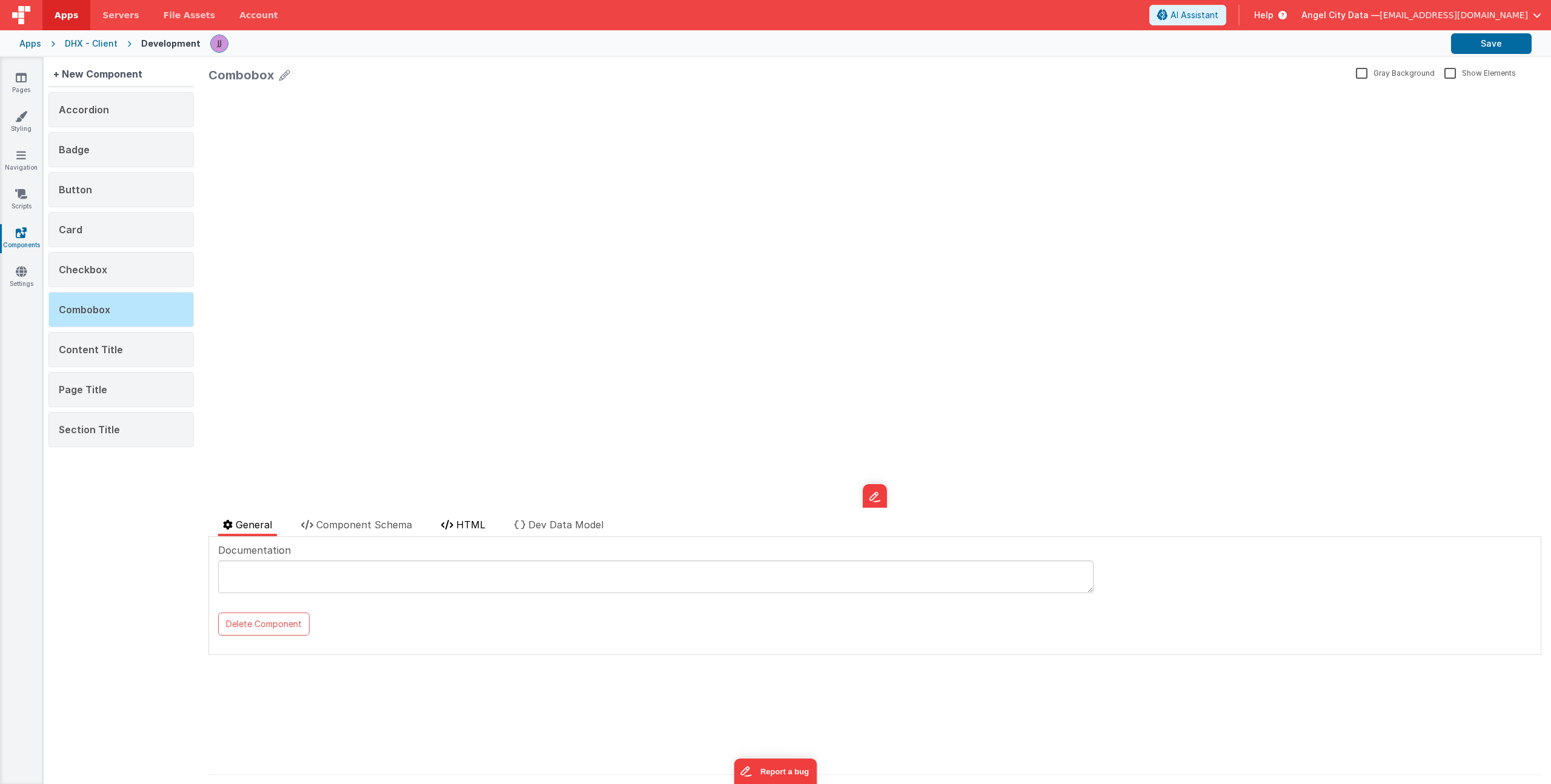
click at [462, 525] on span "HTML" at bounding box center [470, 524] width 29 height 12
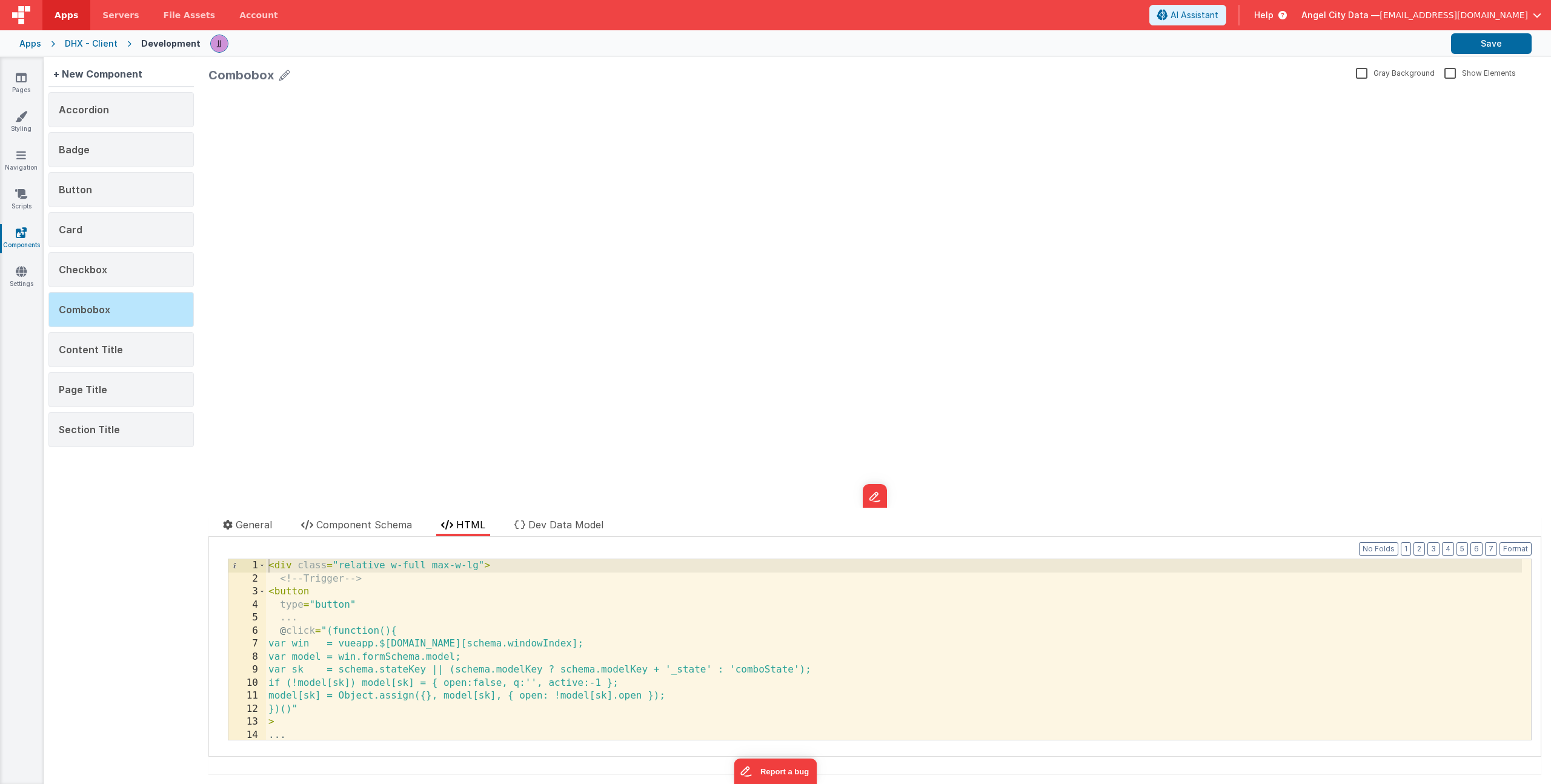
click at [459, 649] on div "< div class = "relative w-full max-w-lg" > <!-- Trigger --> < button type = "bu…" at bounding box center [894, 662] width 1256 height 207
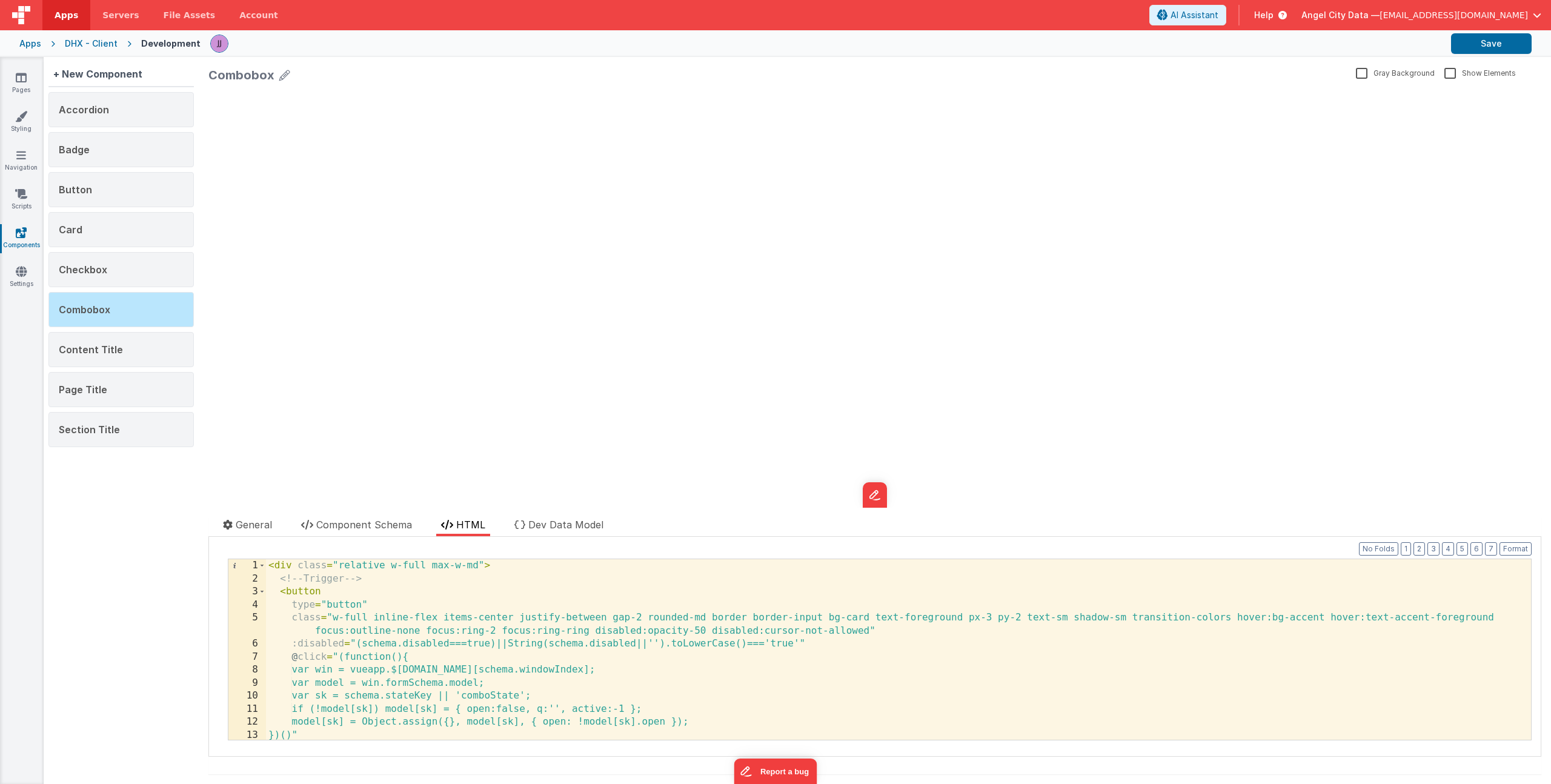
click at [468, 564] on div "< div class = "relative w-full max-w-md" > <!-- Trigger --> < button type = "bu…" at bounding box center [894, 662] width 1256 height 207
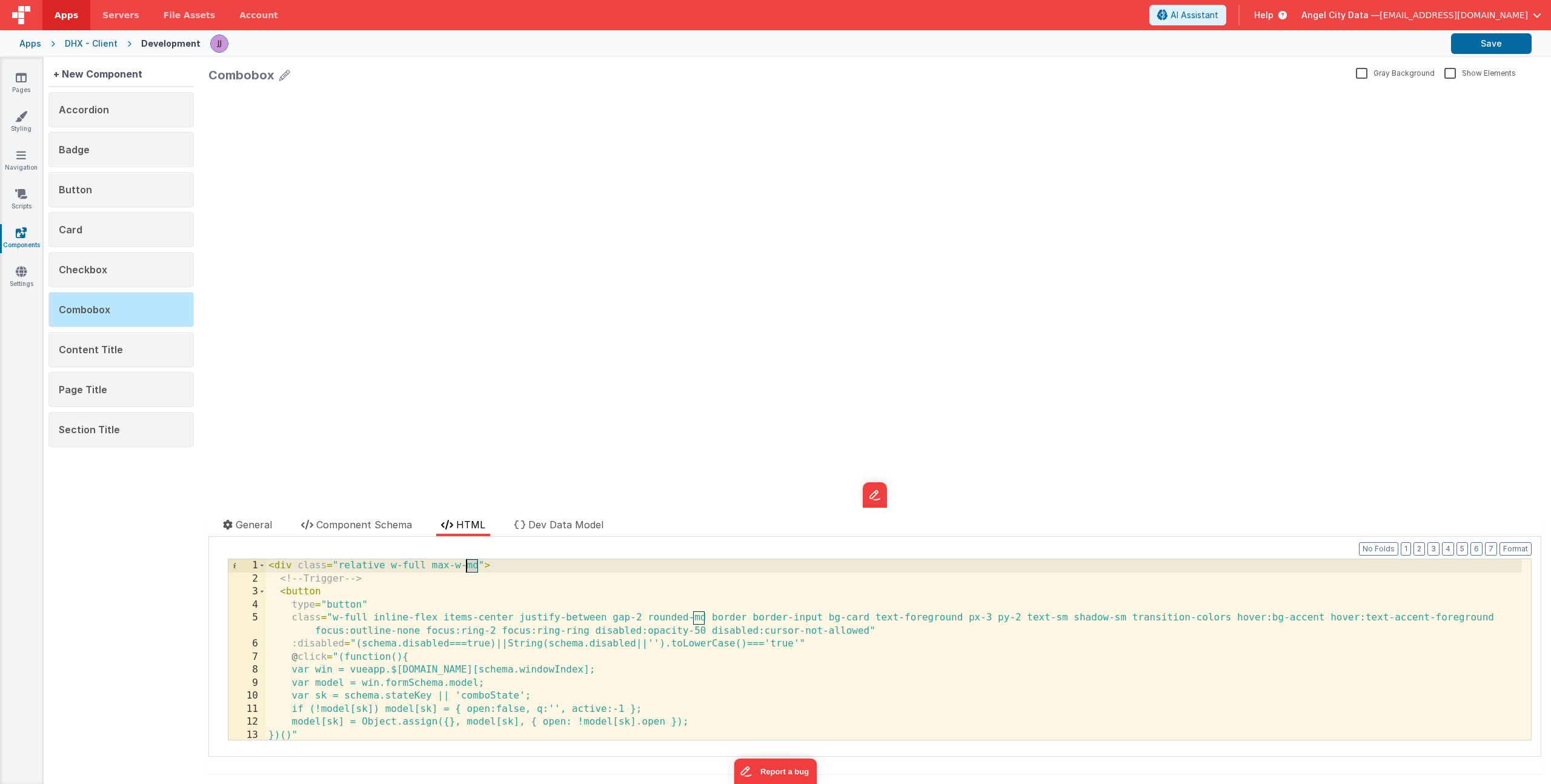
click at [468, 564] on div "< div class = "relative w-full max-w-md" > <!-- Trigger --> < button type = "bu…" at bounding box center [894, 662] width 1256 height 207
click at [382, 526] on span "Component Schema" at bounding box center [364, 524] width 96 height 12
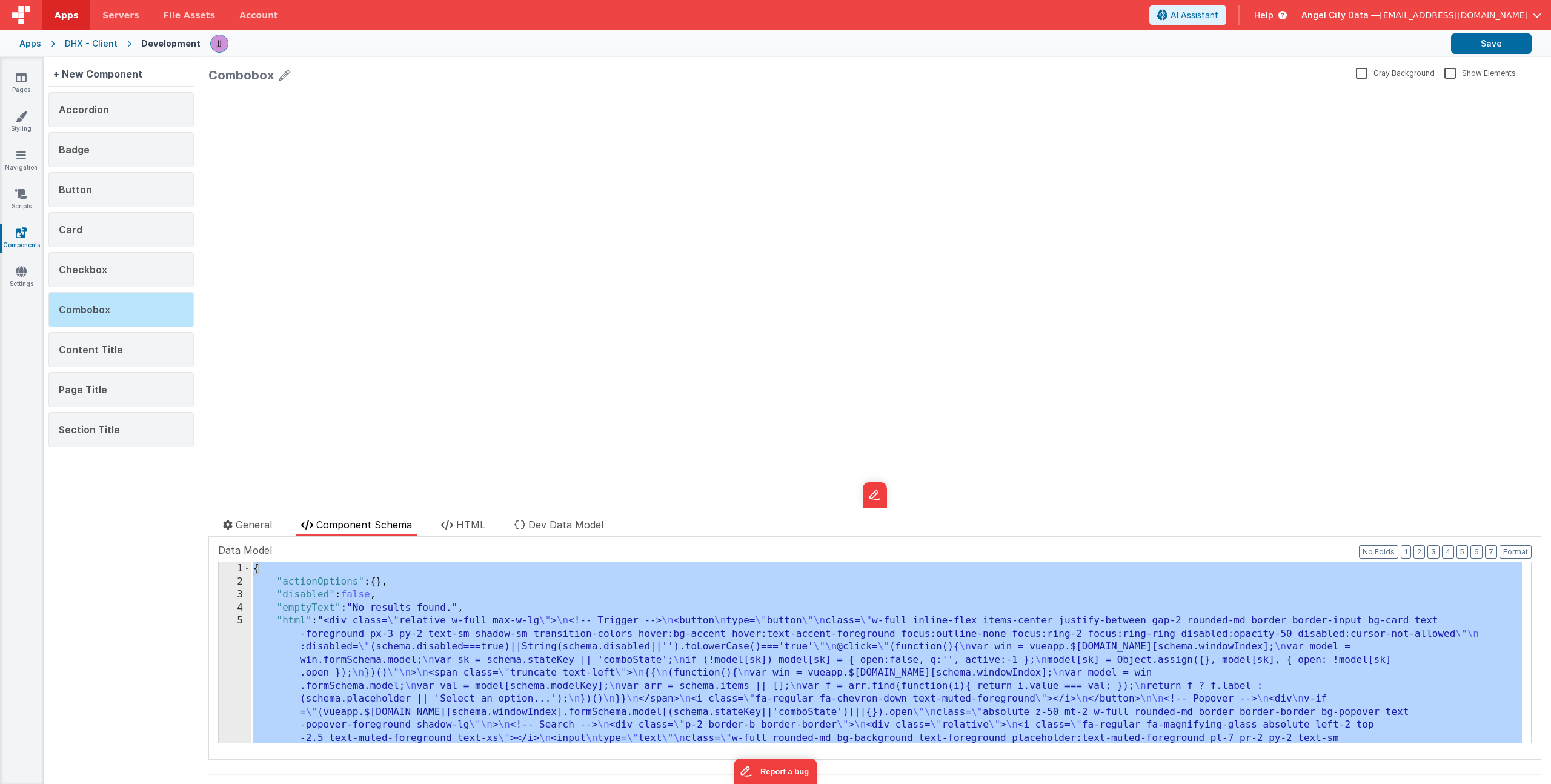
scroll to position [523, 0]
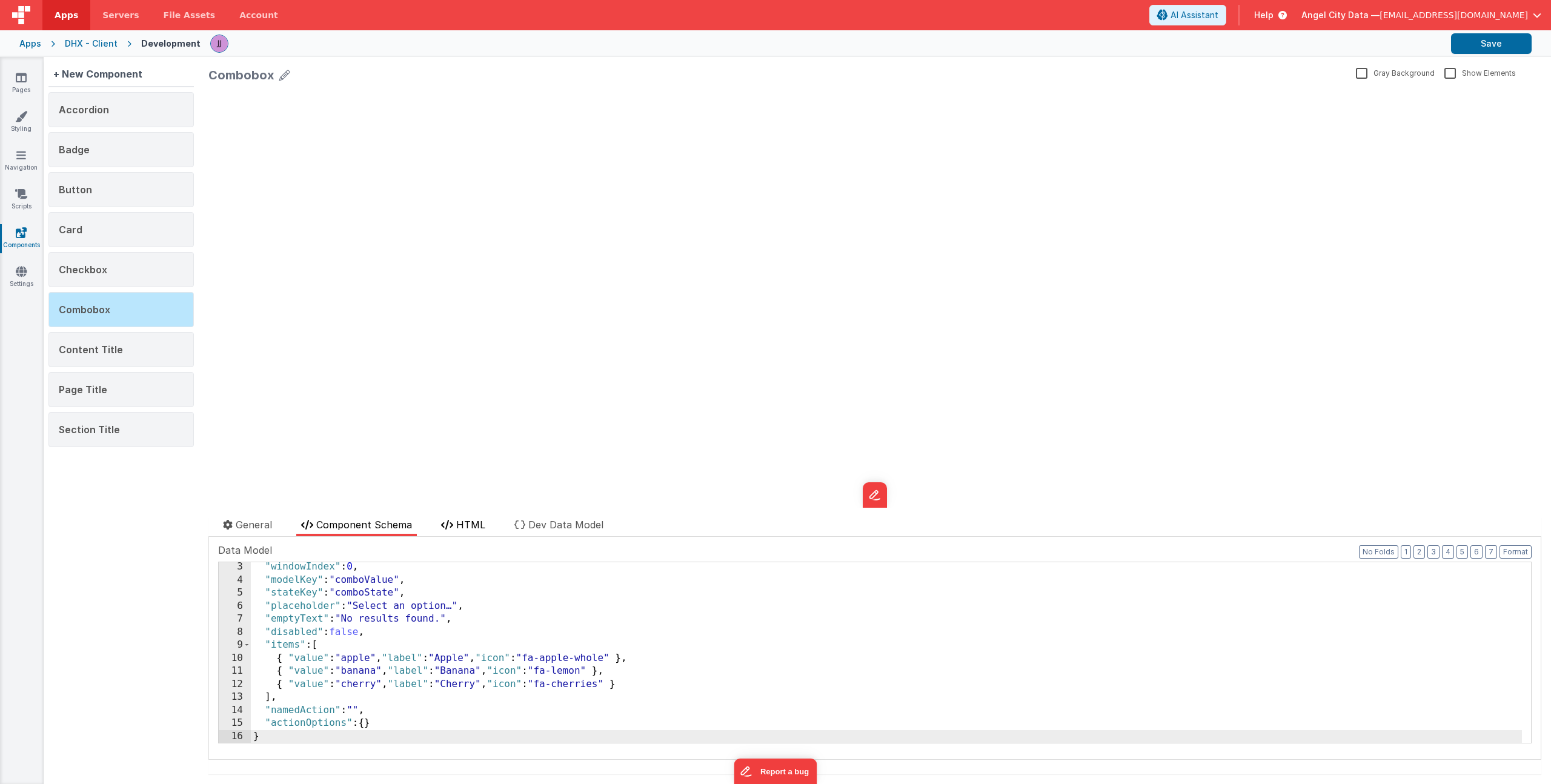
click at [460, 528] on span "HTML" at bounding box center [470, 524] width 29 height 12
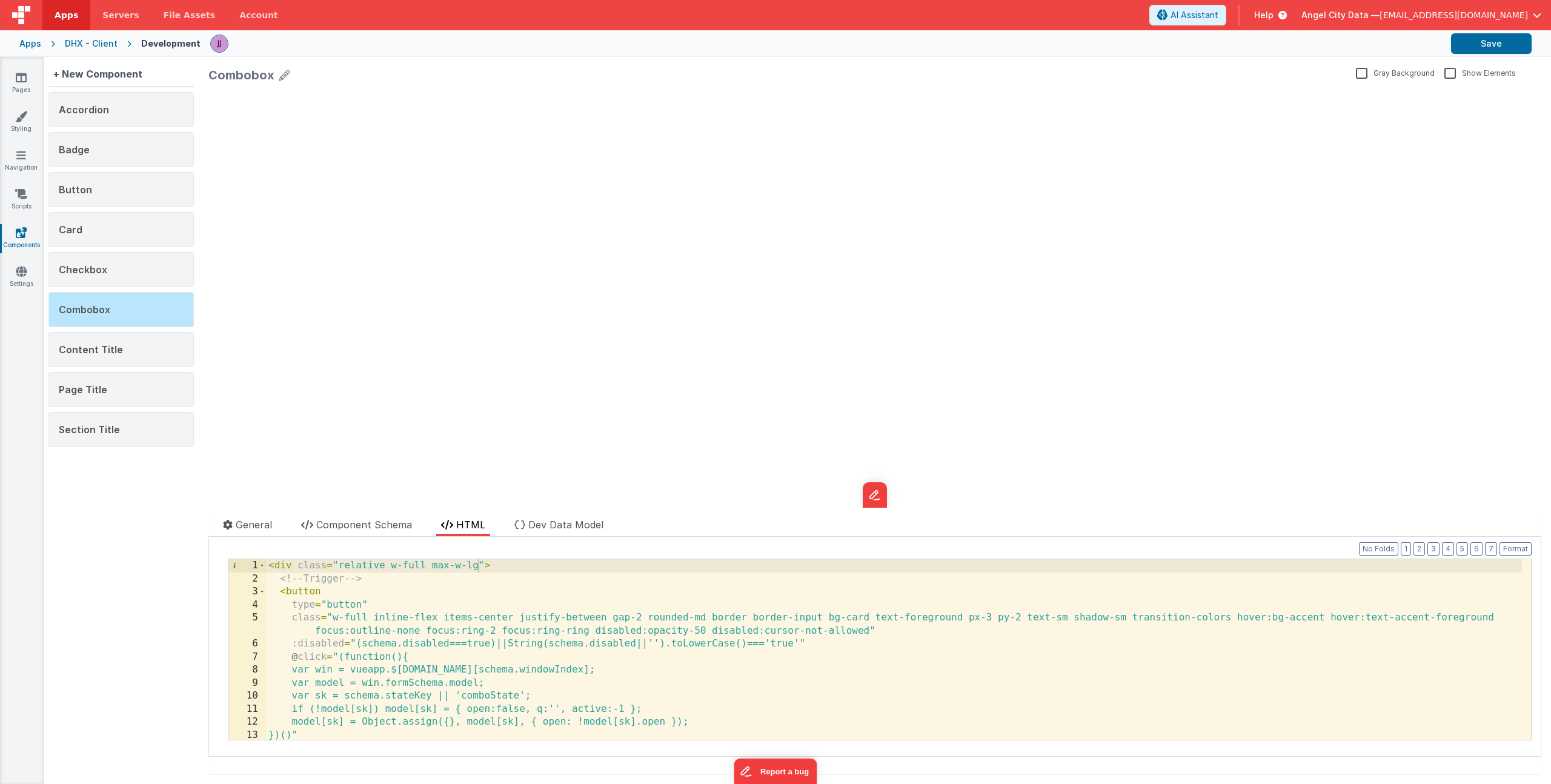
click at [495, 602] on div "< div class = "relative w-full max-w-lg" > <!-- Trigger --> < button type = "bu…" at bounding box center [894, 662] width 1256 height 207
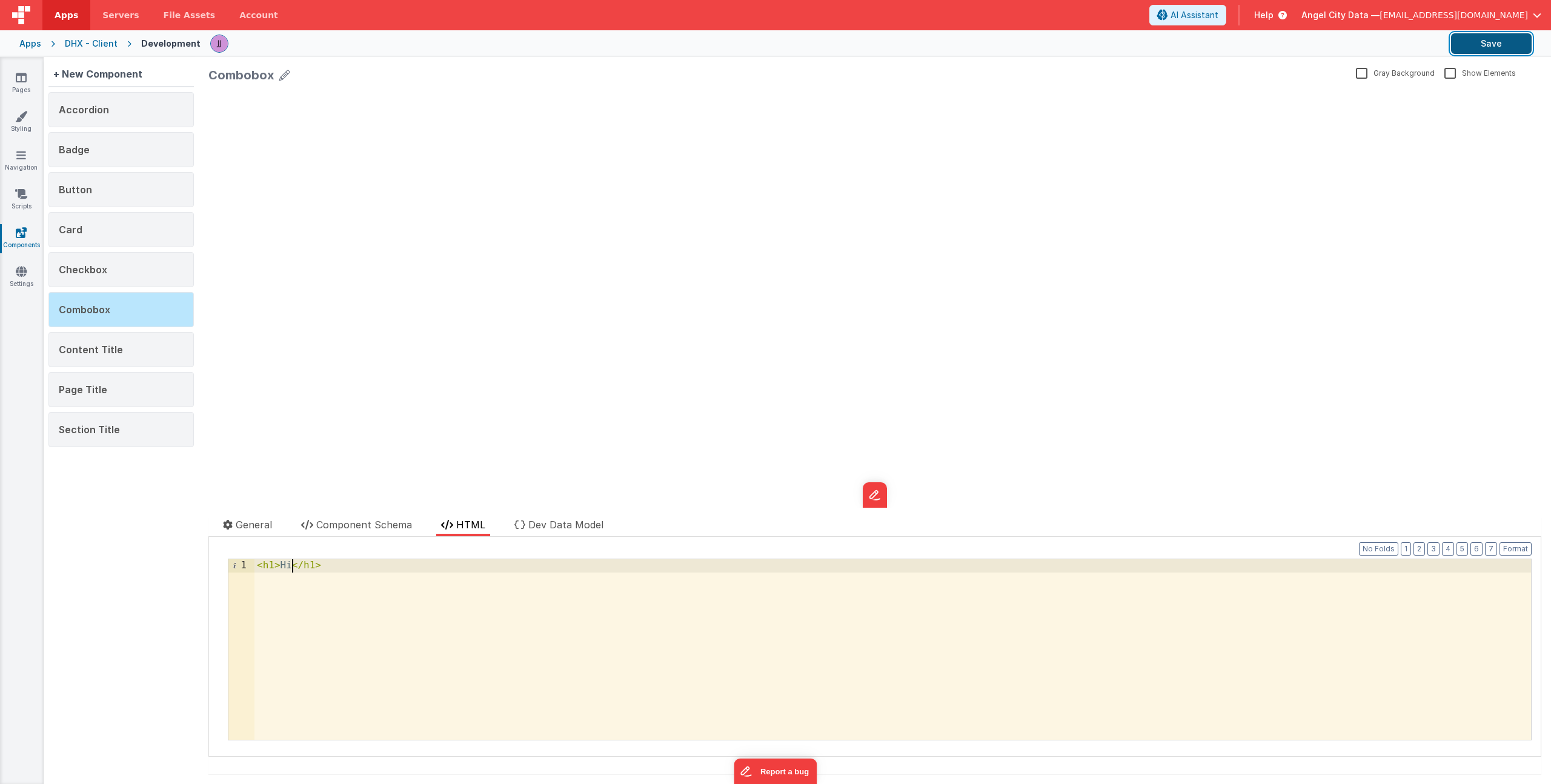
click at [1470, 46] on button "Save" at bounding box center [1491, 43] width 81 height 21
click at [372, 521] on span "Component Schema" at bounding box center [364, 524] width 96 height 12
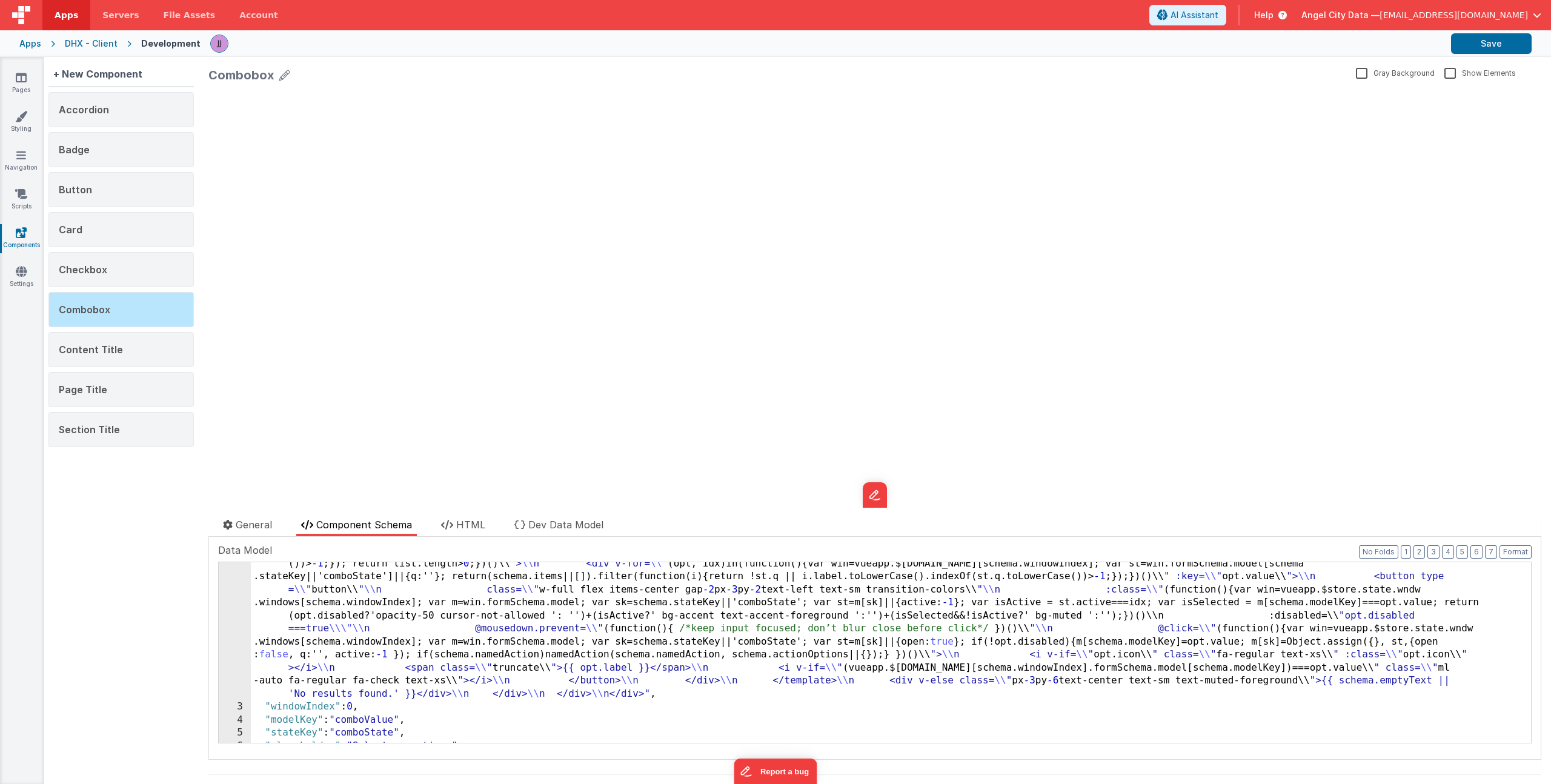
scroll to position [383, 0]
click at [376, 613] on div ""html" : "<div class= \\ " relative w-full max-w-md\\ "> \\ n <!-- EXPECTED sch…" at bounding box center [886, 544] width 1271 height 701
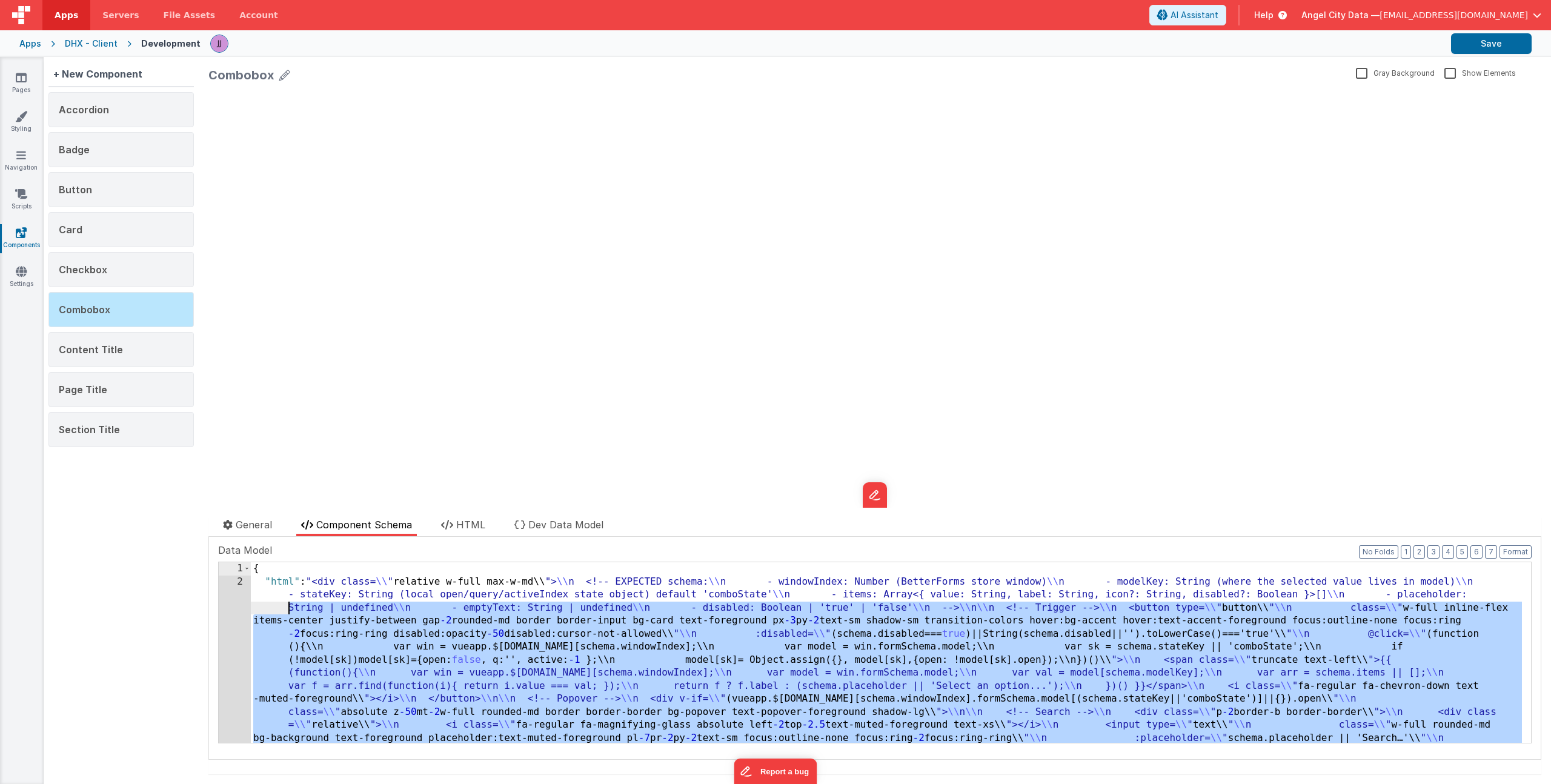
scroll to position [0, 0]
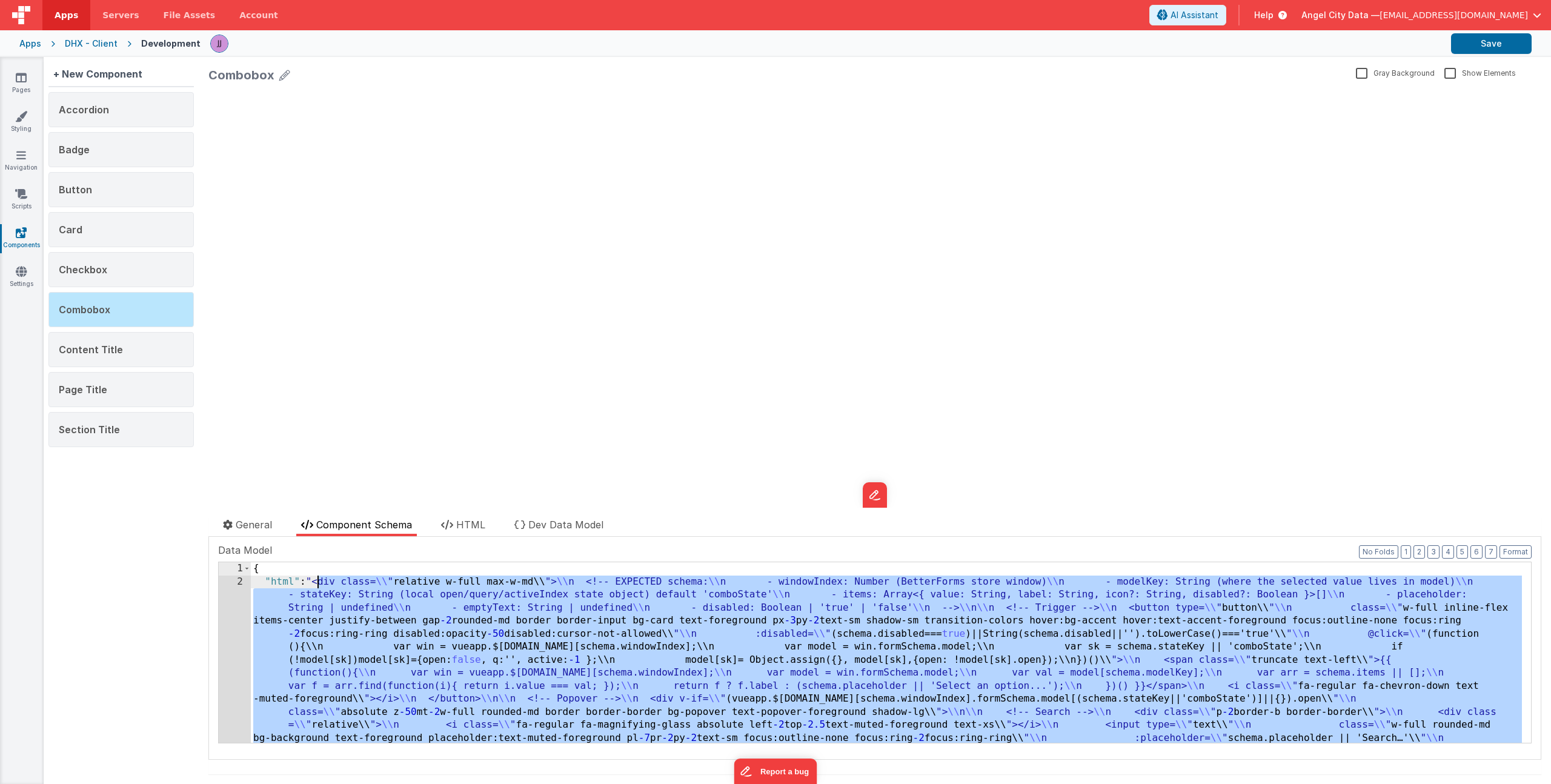
drag, startPoint x: 648, startPoint y: 691, endPoint x: 319, endPoint y: 578, distance: 347.9
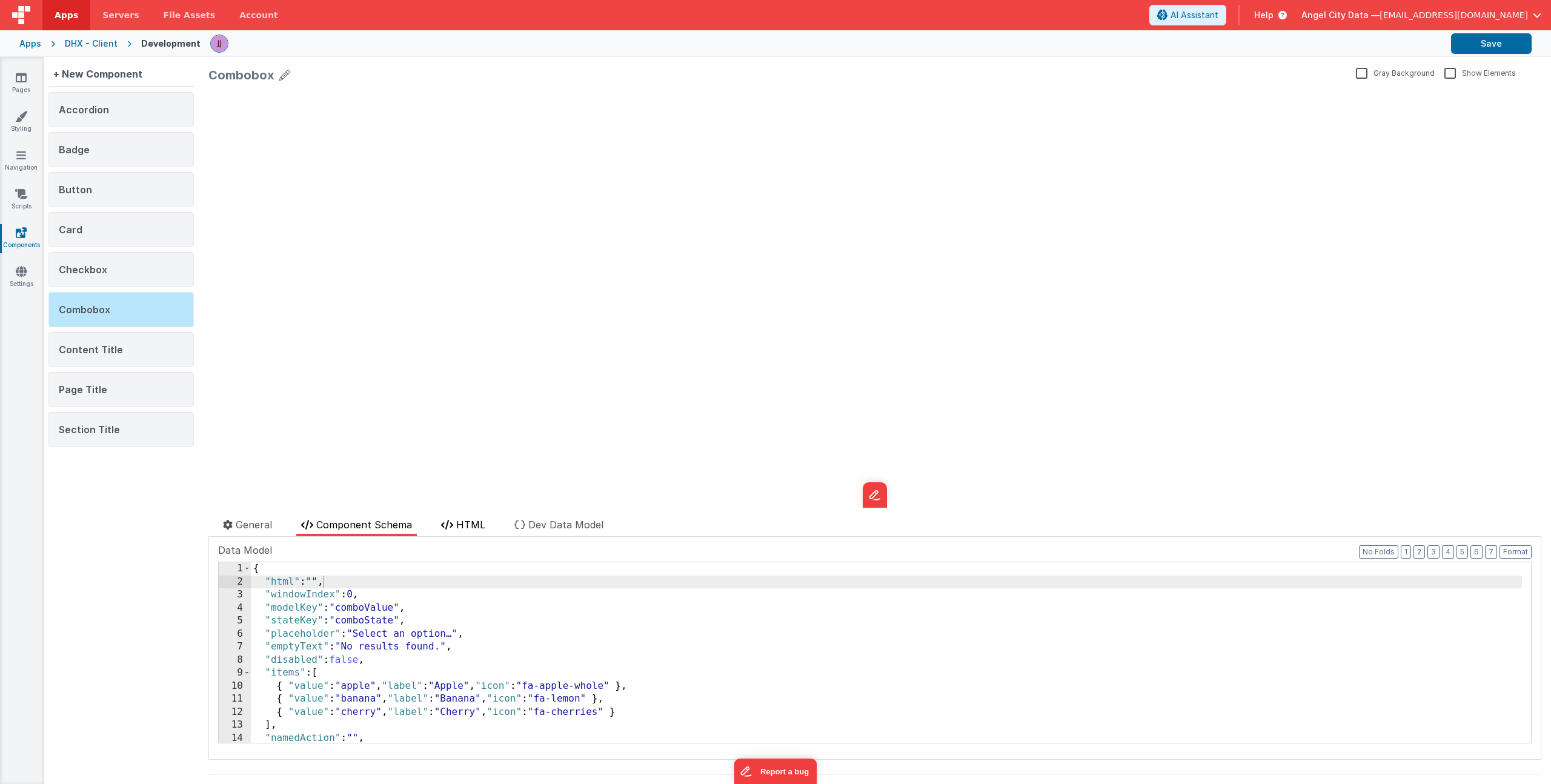
click at [455, 532] on li "HTML" at bounding box center [463, 526] width 54 height 19
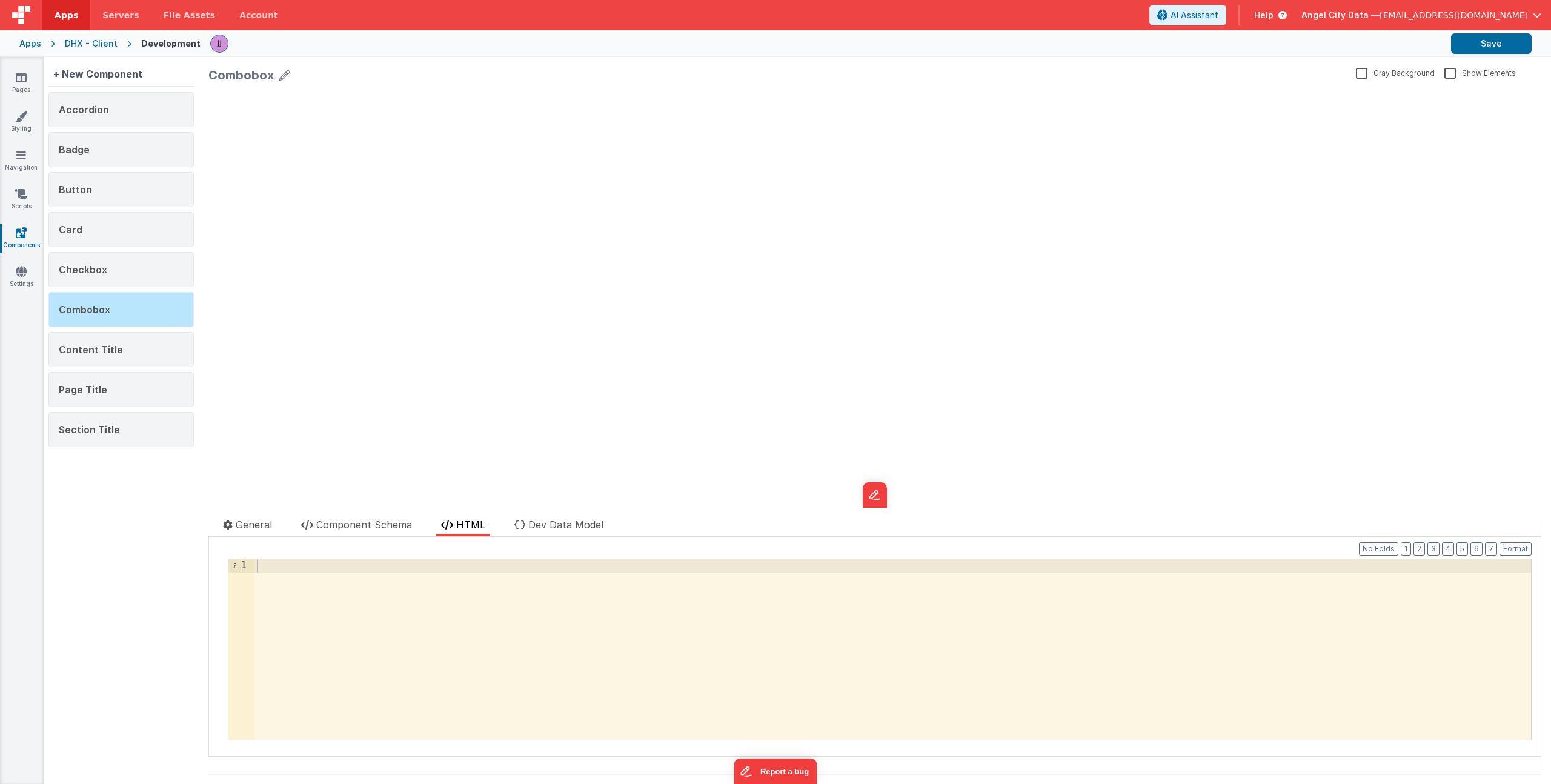
click at [433, 586] on div at bounding box center [892, 662] width 1277 height 207
click at [372, 590] on div "< h1 > Hi </ h1 >" at bounding box center [892, 662] width 1277 height 207
click at [364, 518] on li "Component Schema" at bounding box center [356, 526] width 120 height 19
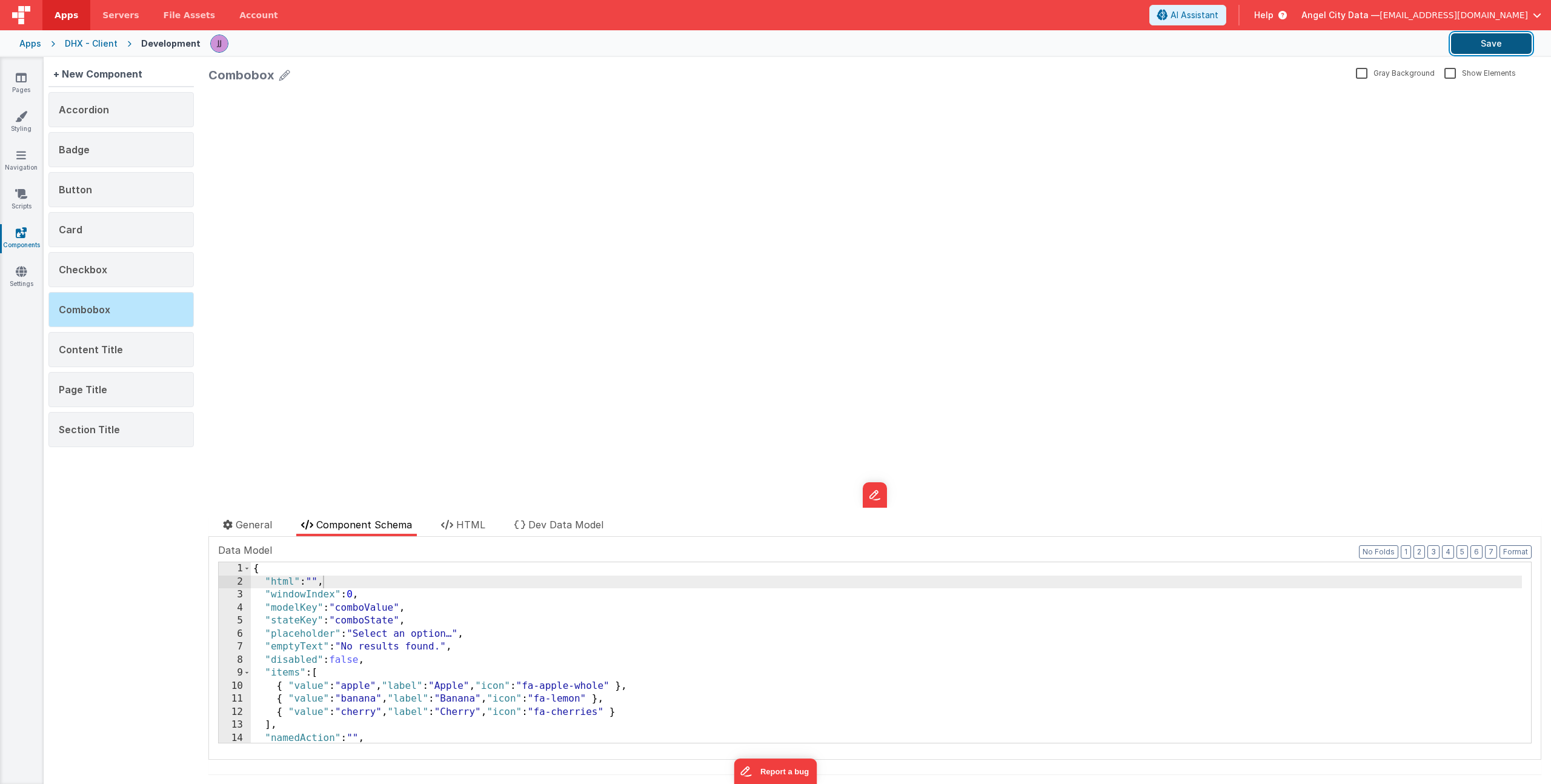
click at [1491, 38] on button "Save" at bounding box center [1491, 43] width 81 height 21
click at [459, 529] on span "HTML" at bounding box center [470, 524] width 29 height 12
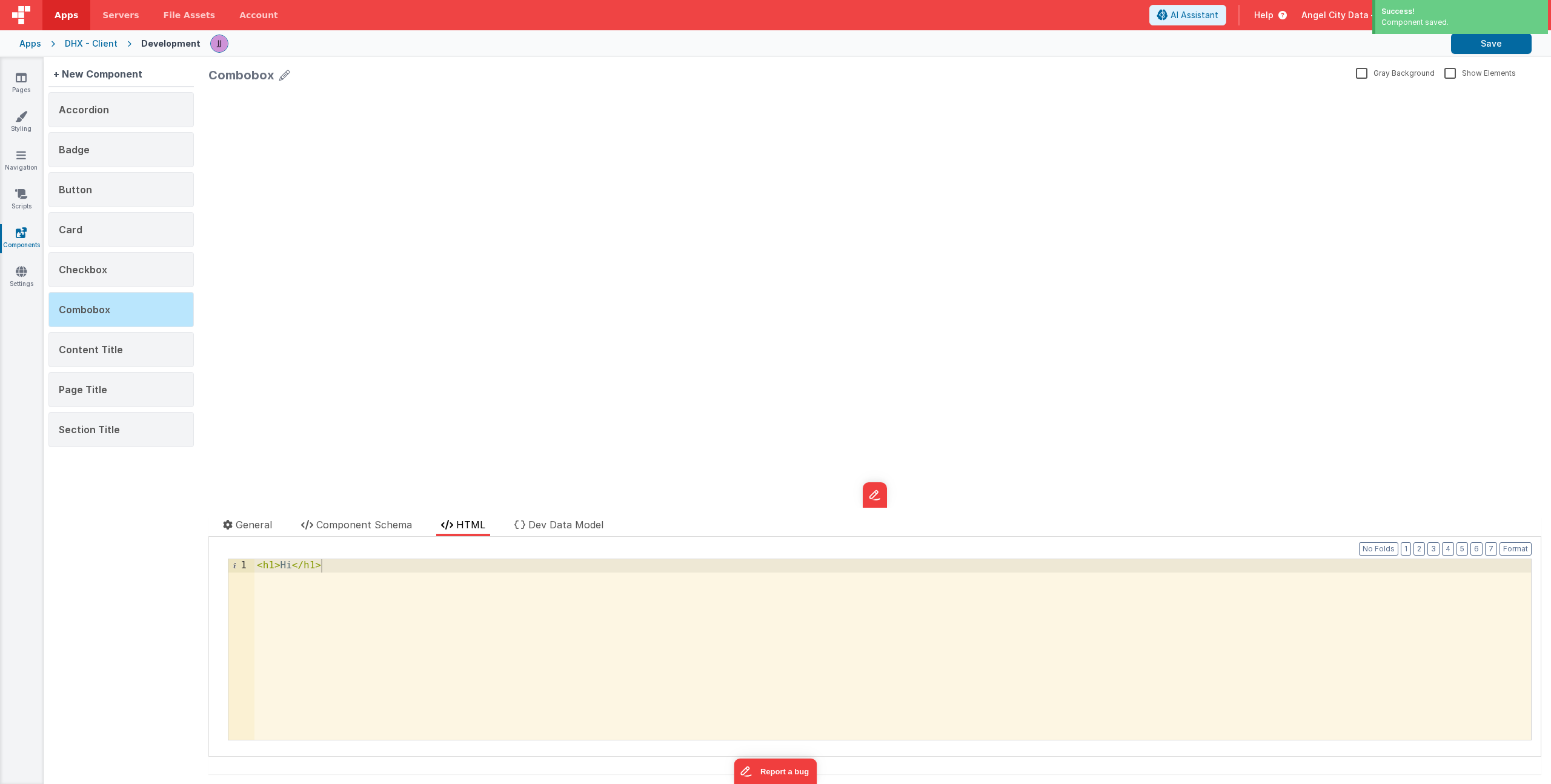
click at [356, 565] on div "< h1 > Hi </ h1 >" at bounding box center [892, 662] width 1277 height 207
click at [339, 529] on span "Component Schema" at bounding box center [364, 524] width 96 height 12
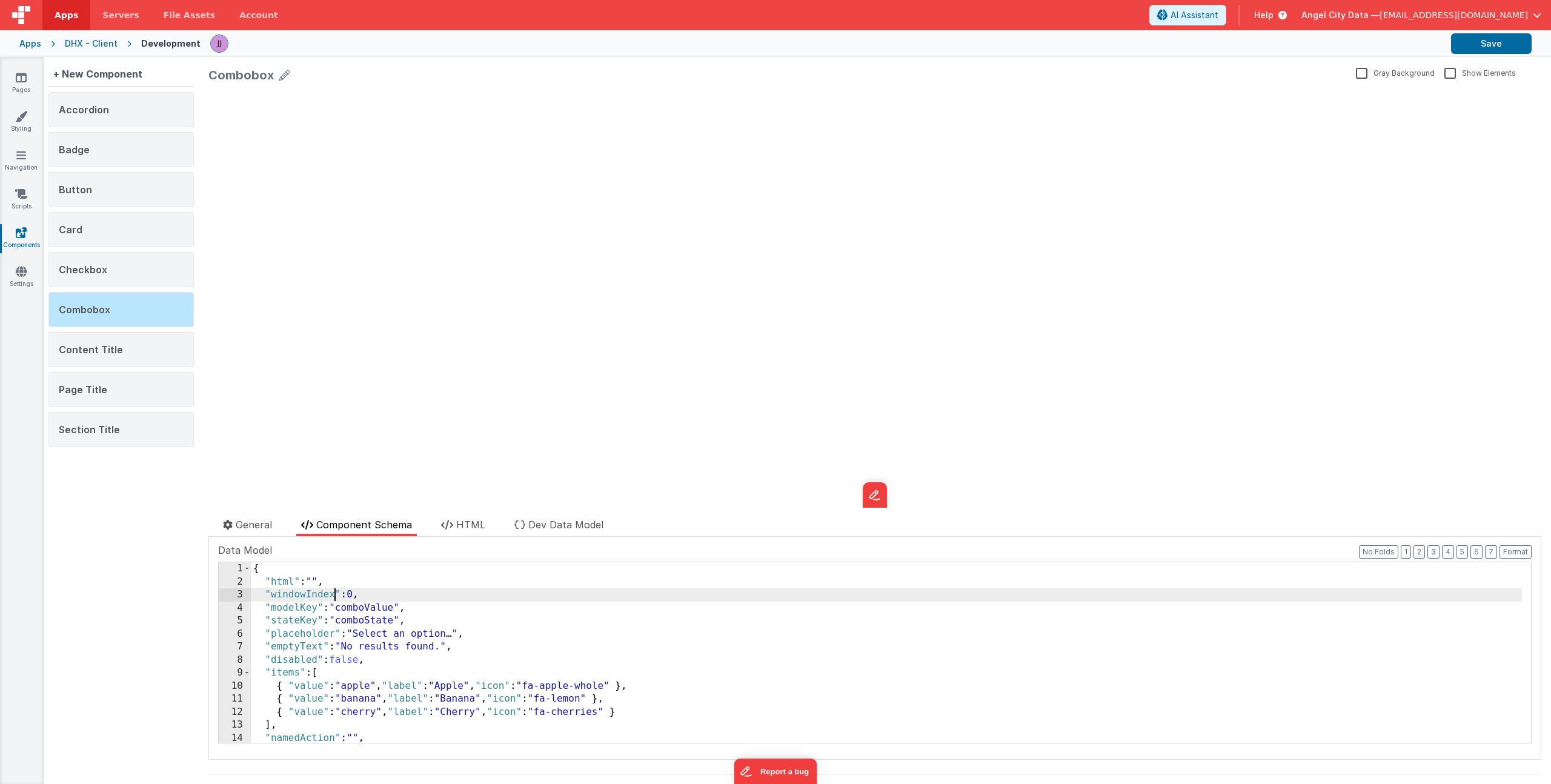
click at [334, 595] on div "{ "html" : "" , "windowIndex" : 0 , "modelKey" : "comboValue" , "stateKey" : "c…" at bounding box center [886, 665] width 1271 height 207
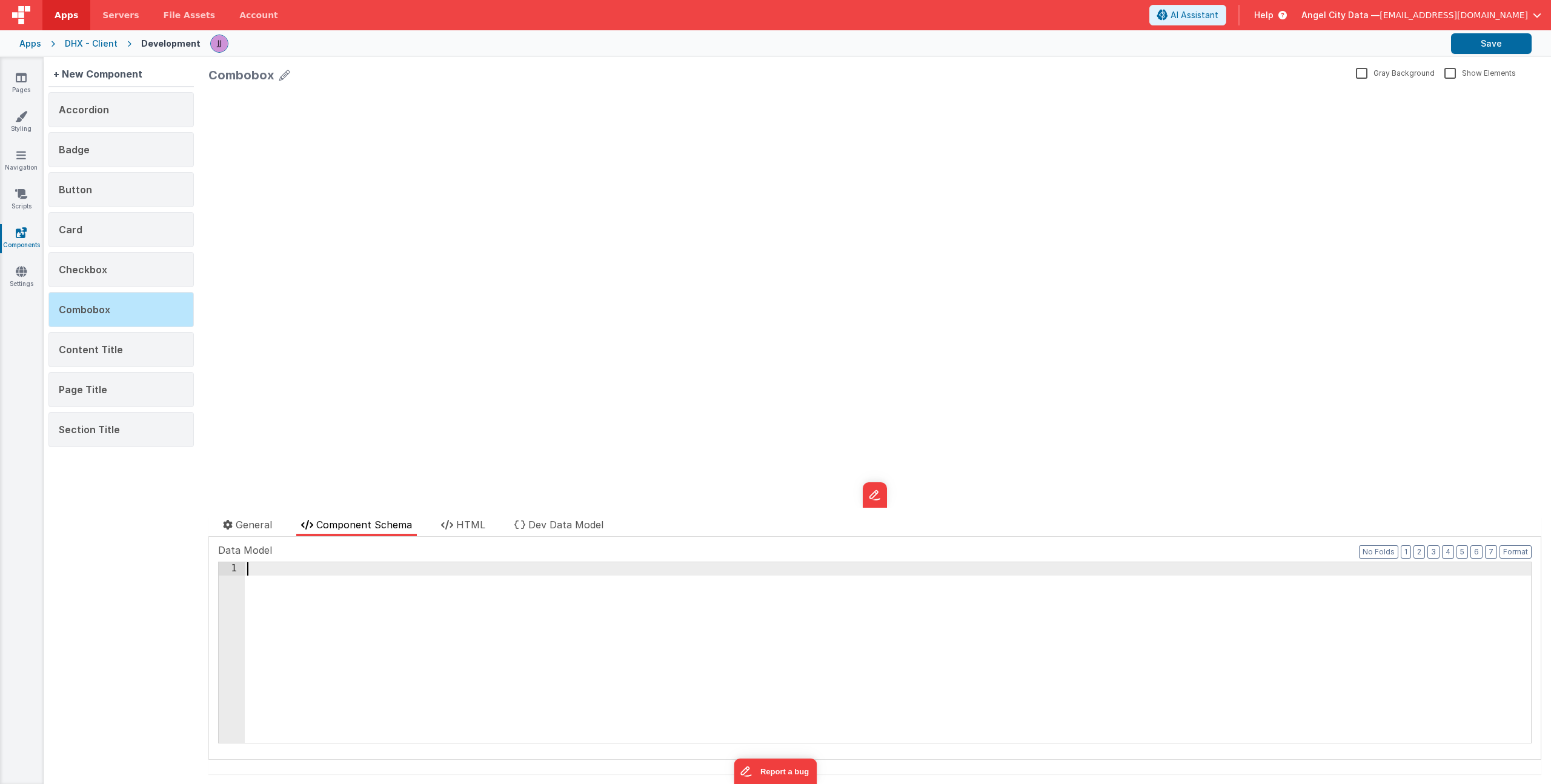
click at [449, 603] on div at bounding box center [888, 665] width 1286 height 207
click at [449, 528] on icon at bounding box center [446, 524] width 12 height 9
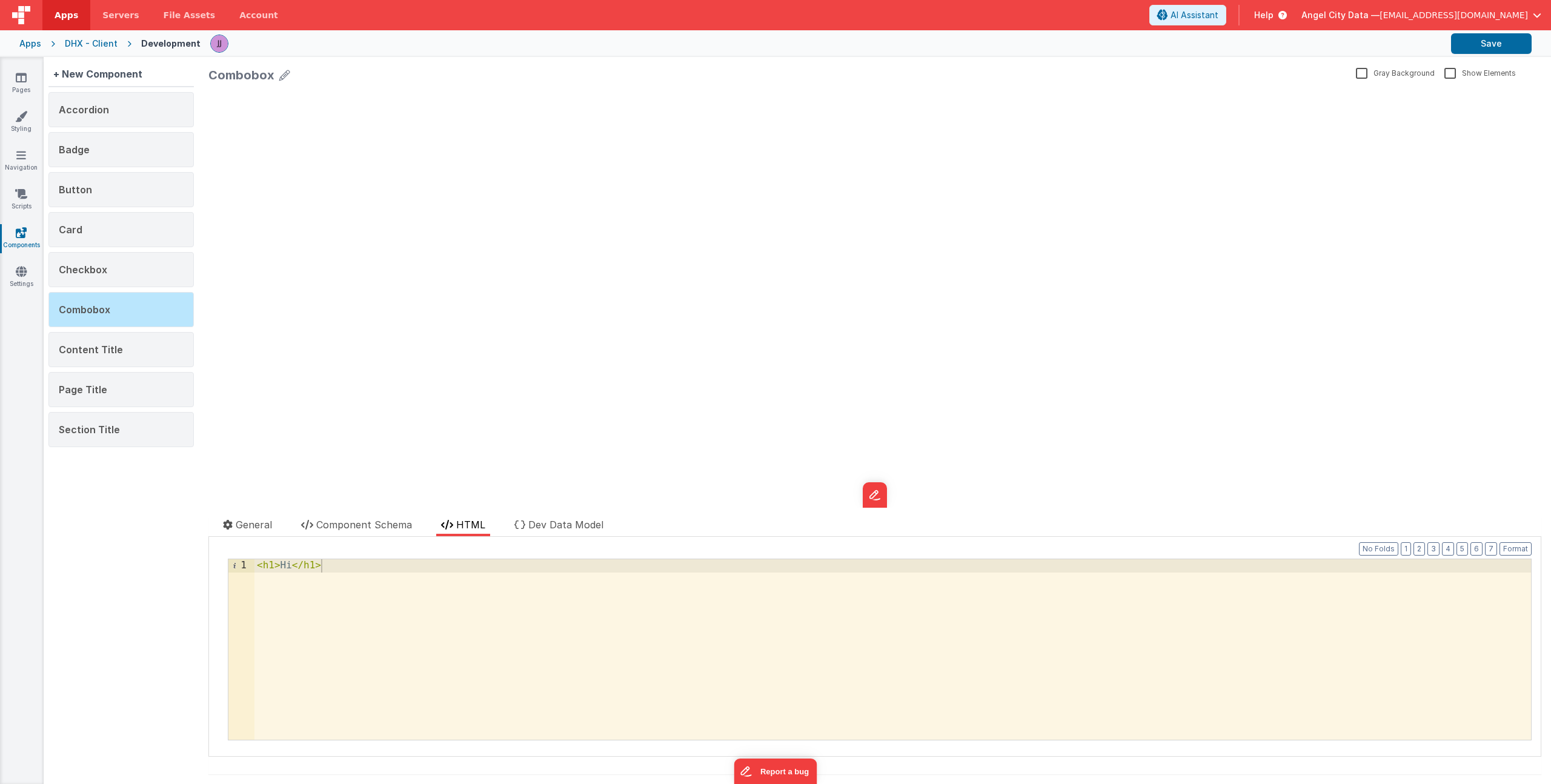
click at [449, 593] on div "< h1 > Hi </ h1 >" at bounding box center [892, 662] width 1277 height 207
drag, startPoint x: 449, startPoint y: 593, endPoint x: 176, endPoint y: 533, distance: 279.5
click at [176, 533] on div "+ New Component Accordion Badge Button Card Checkbox Combobox Content Title Pag…" at bounding box center [797, 420] width 1507 height 727
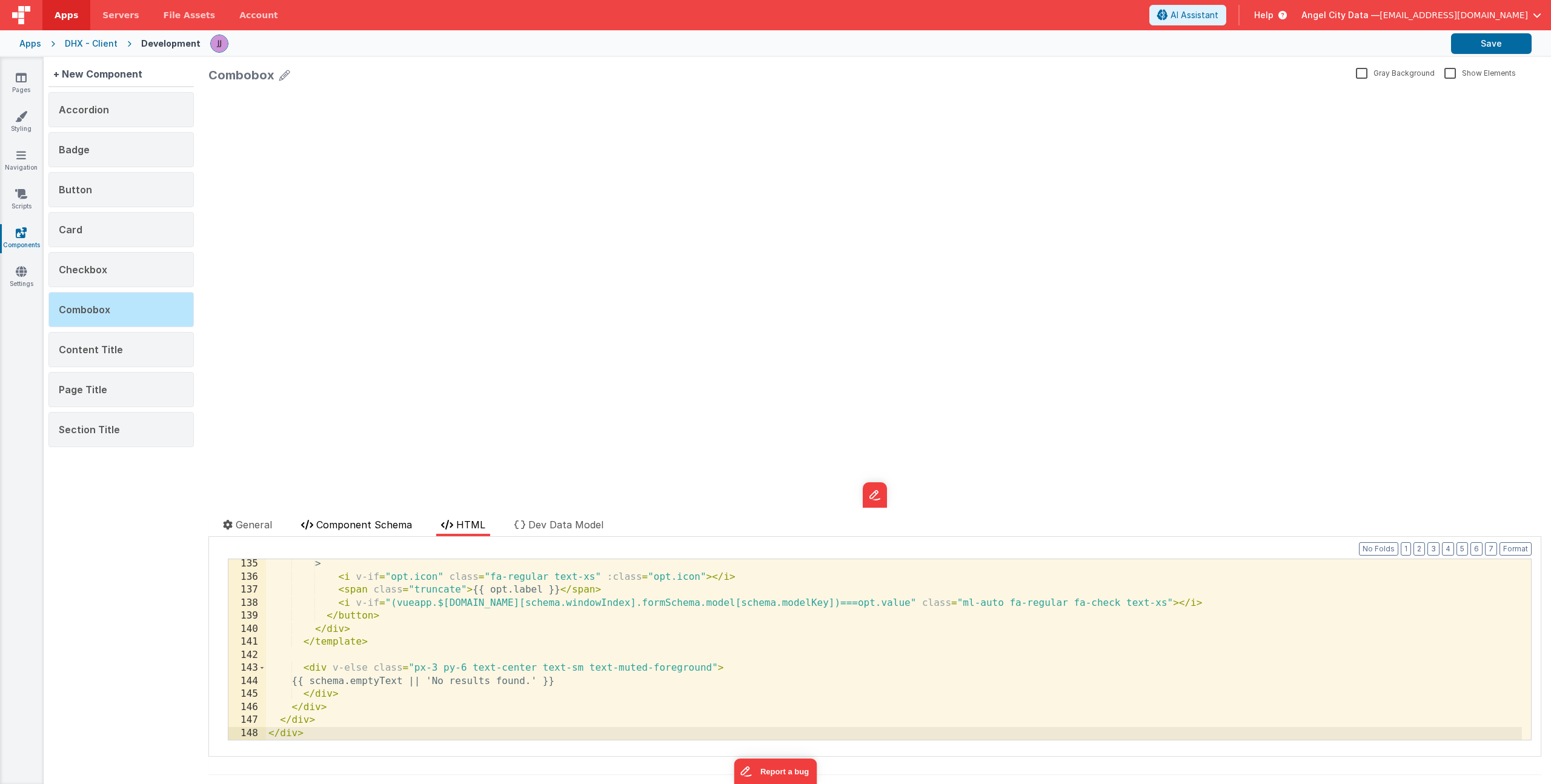
click at [378, 525] on span "Component Schema" at bounding box center [364, 524] width 96 height 12
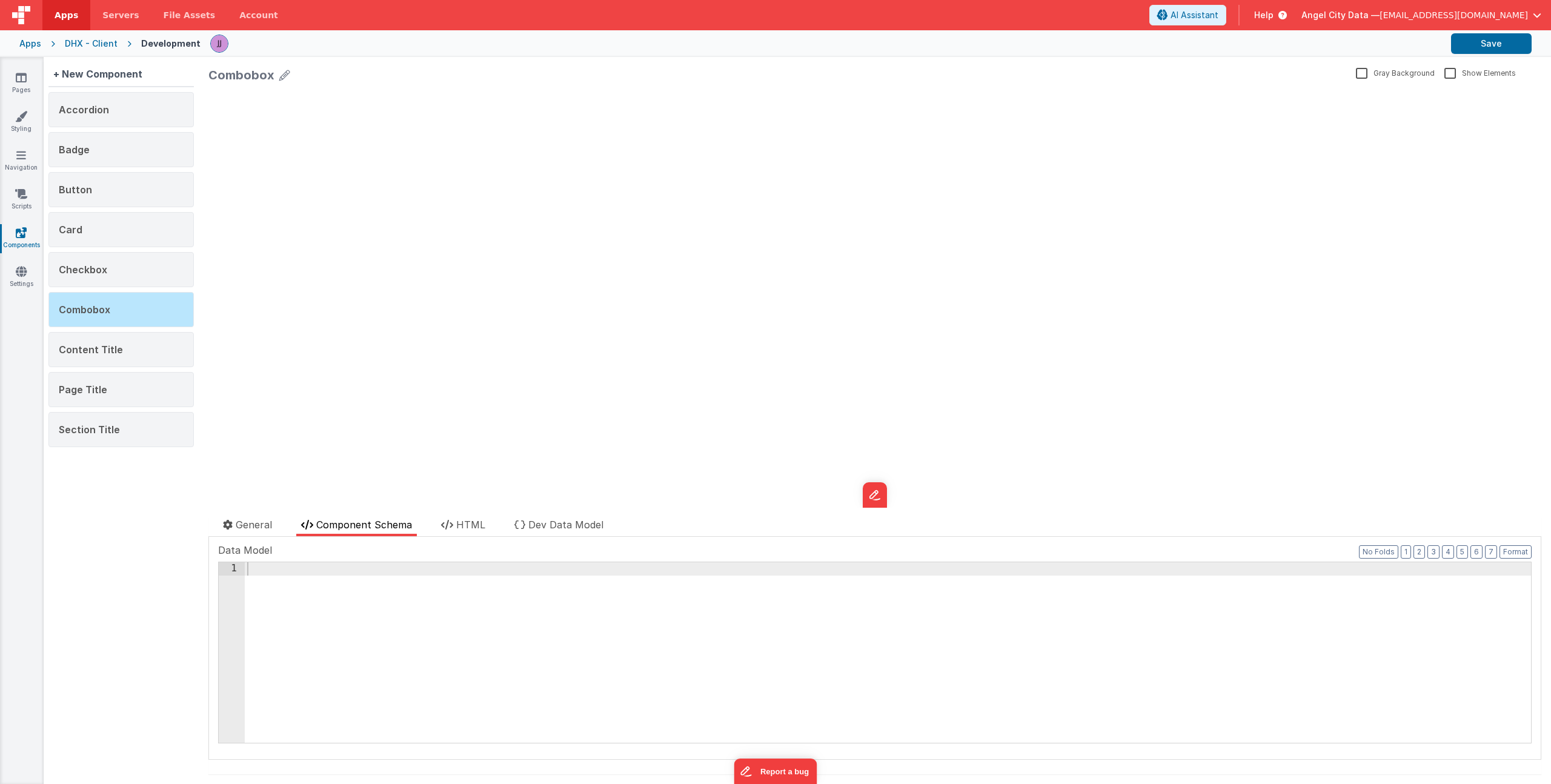
click at [361, 601] on div at bounding box center [888, 665] width 1286 height 207
click at [343, 582] on div "{ "html" : "" }" at bounding box center [888, 665] width 1286 height 207
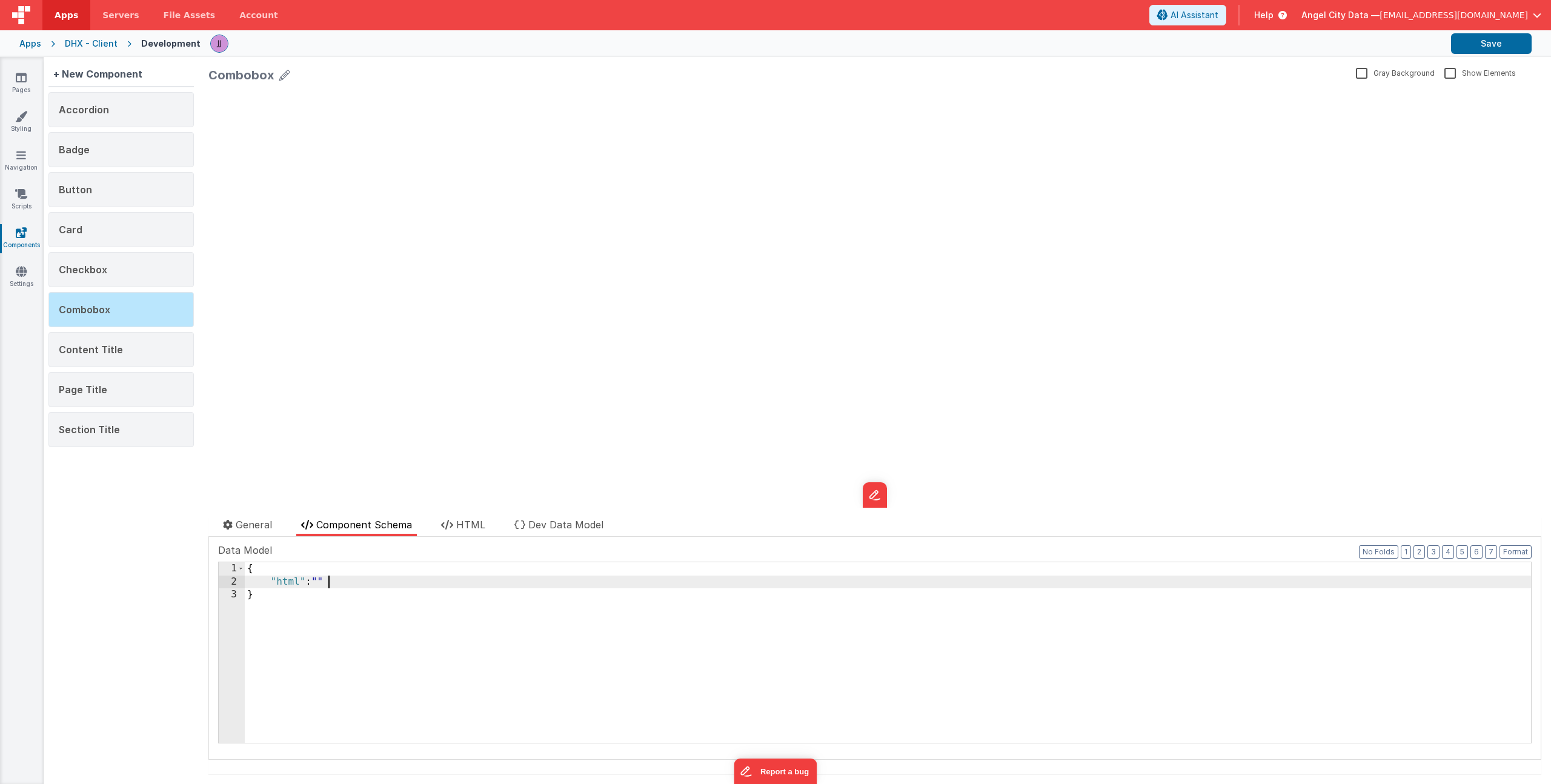
click at [479, 515] on div "Combobox Gray Background Show Elements General Component Schema HTML Dev Data M…" at bounding box center [875, 420] width 1352 height 727
click at [475, 521] on span "HTML" at bounding box center [470, 524] width 29 height 12
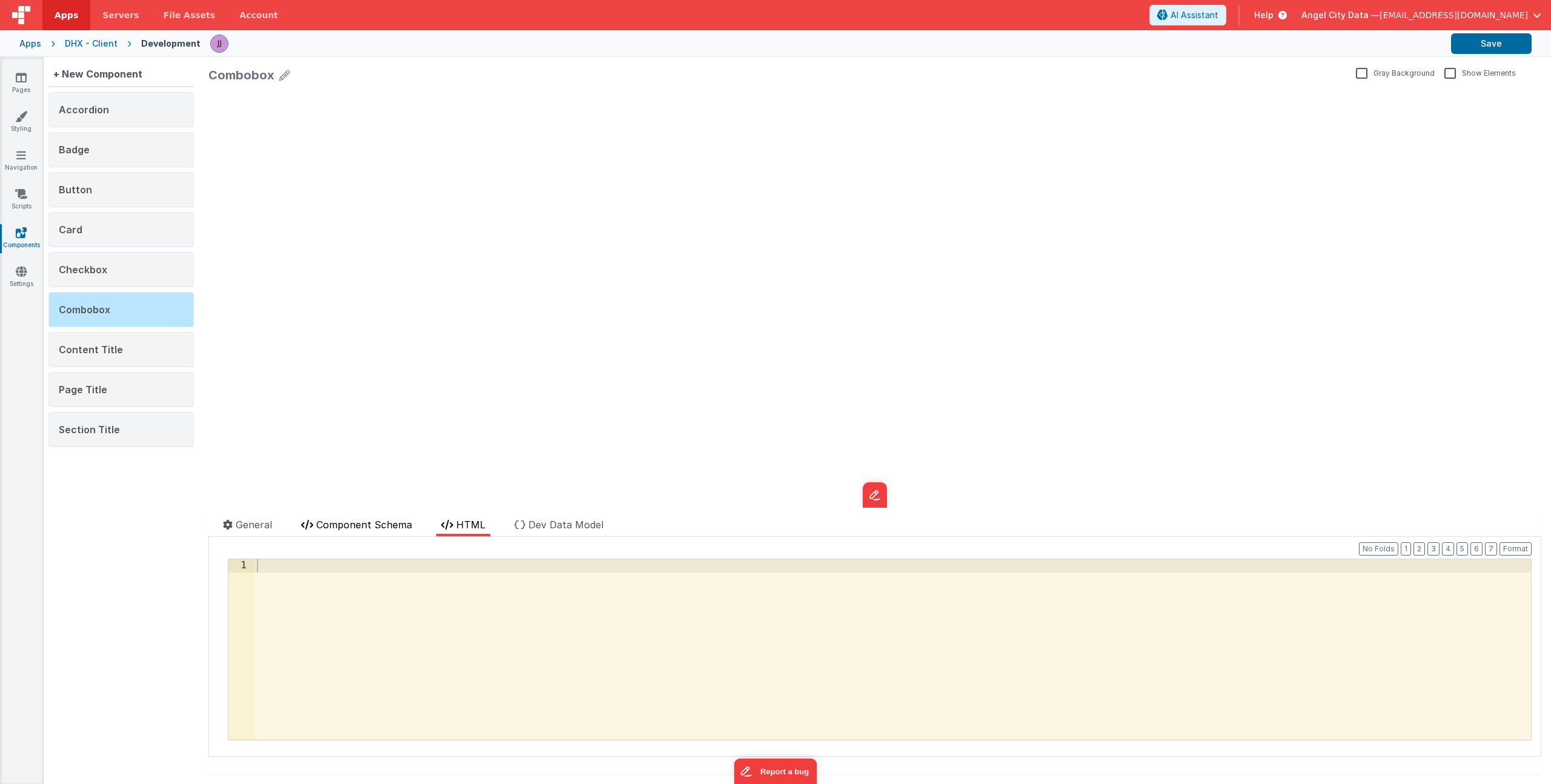
click at [389, 525] on span "Component Schema" at bounding box center [364, 524] width 96 height 12
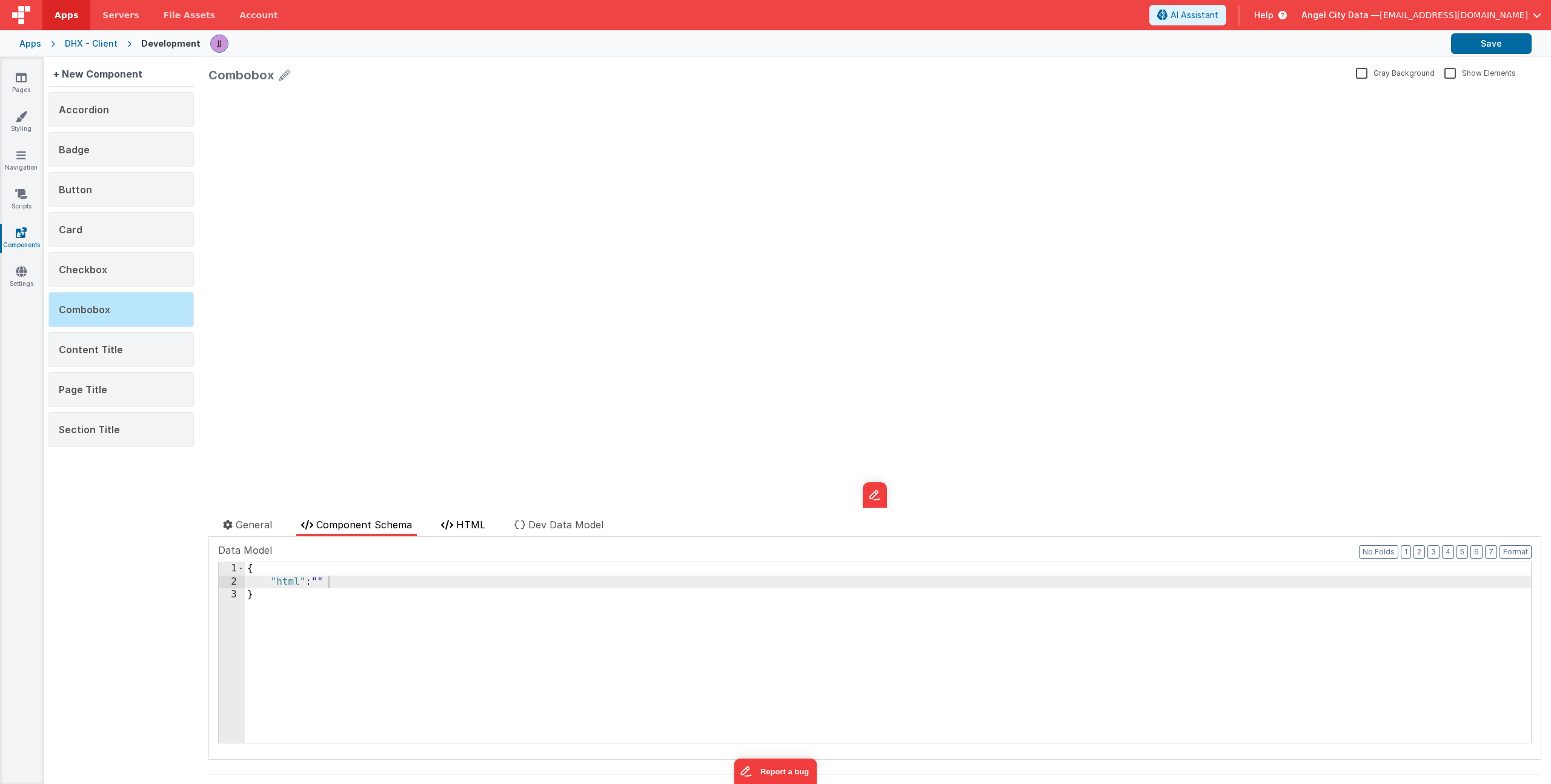
click at [439, 526] on li "HTML" at bounding box center [463, 526] width 54 height 19
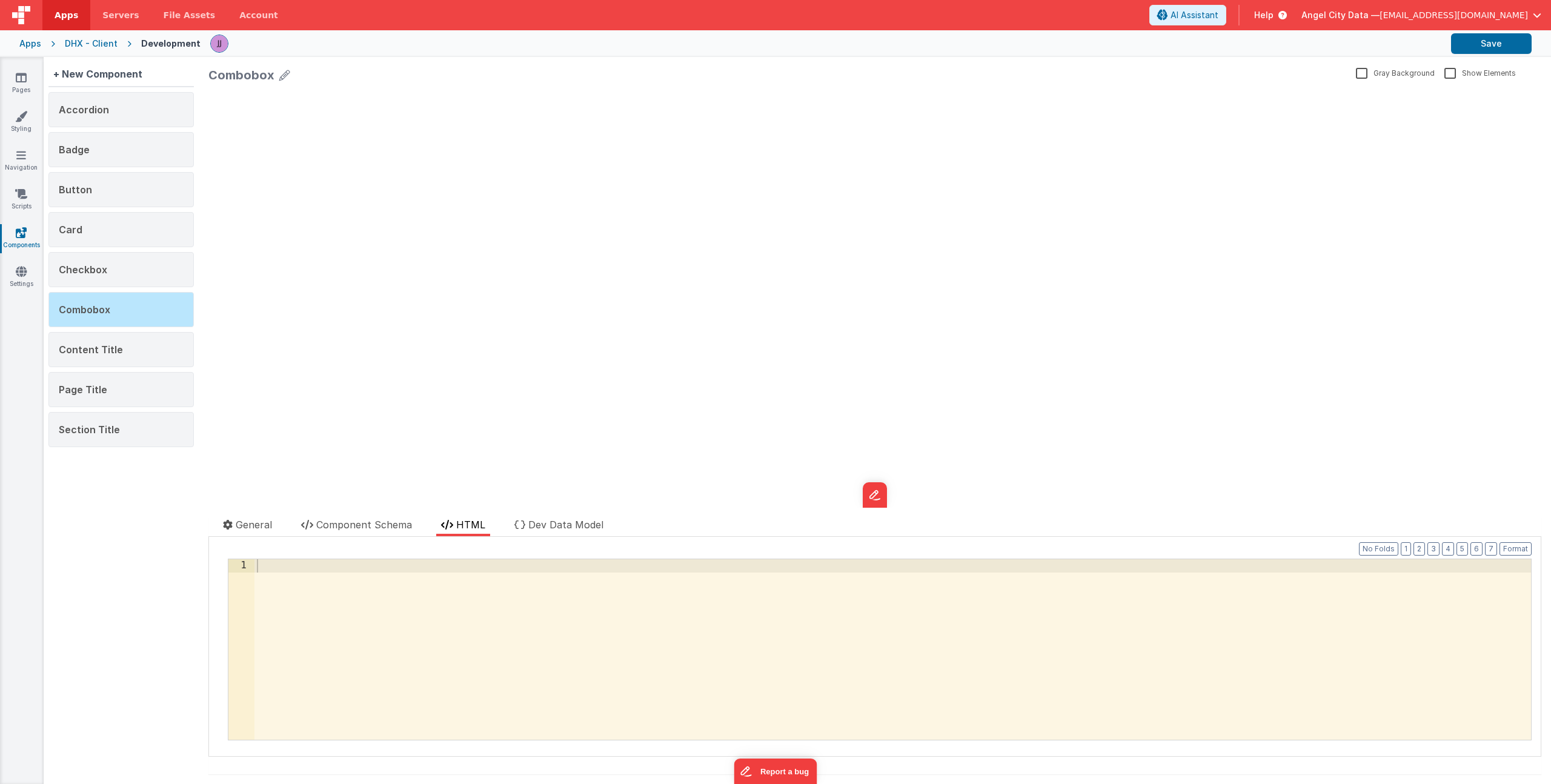
click at [449, 579] on div at bounding box center [892, 662] width 1277 height 207
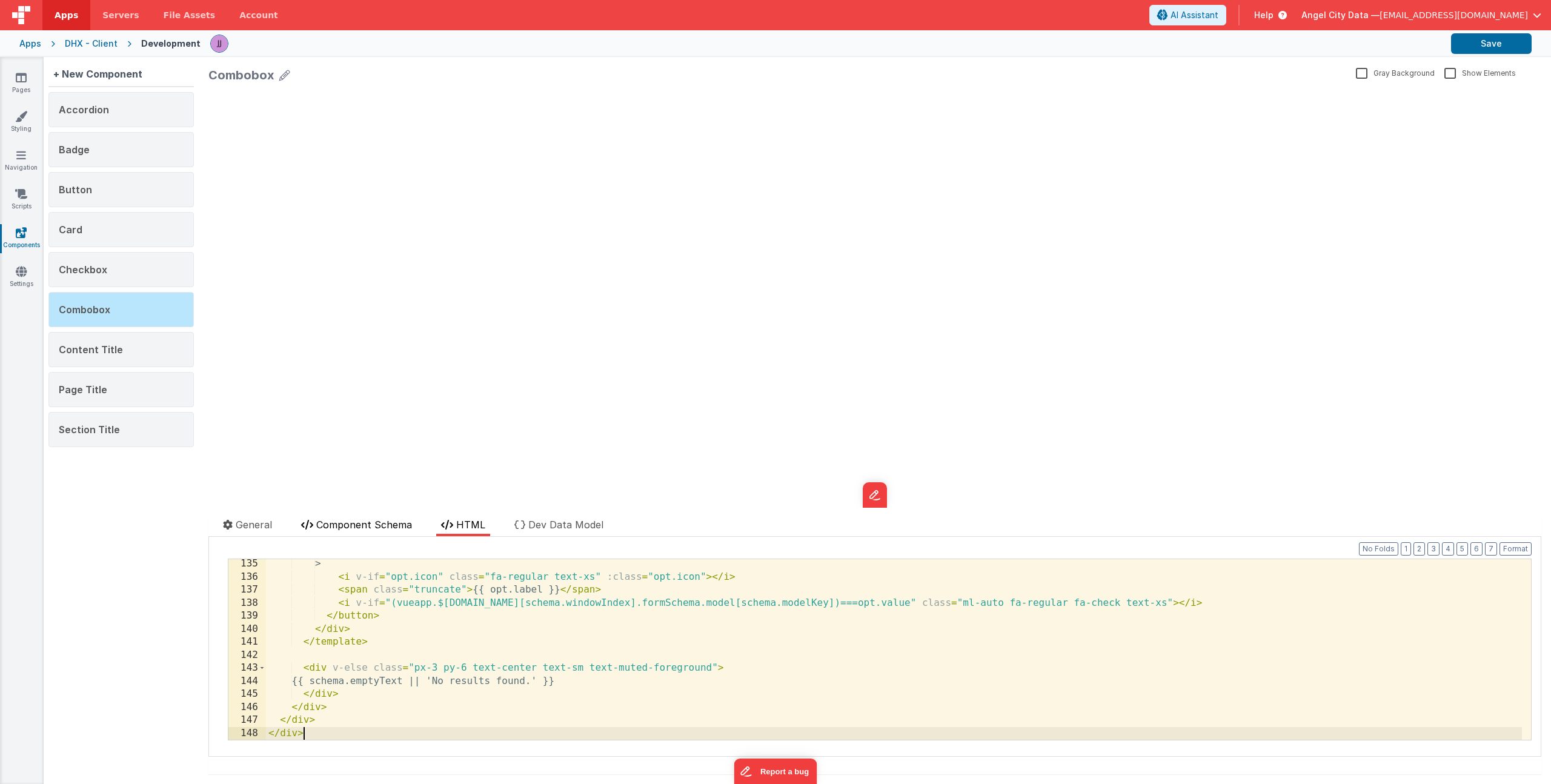
click at [373, 531] on li "Component Schema" at bounding box center [356, 526] width 120 height 19
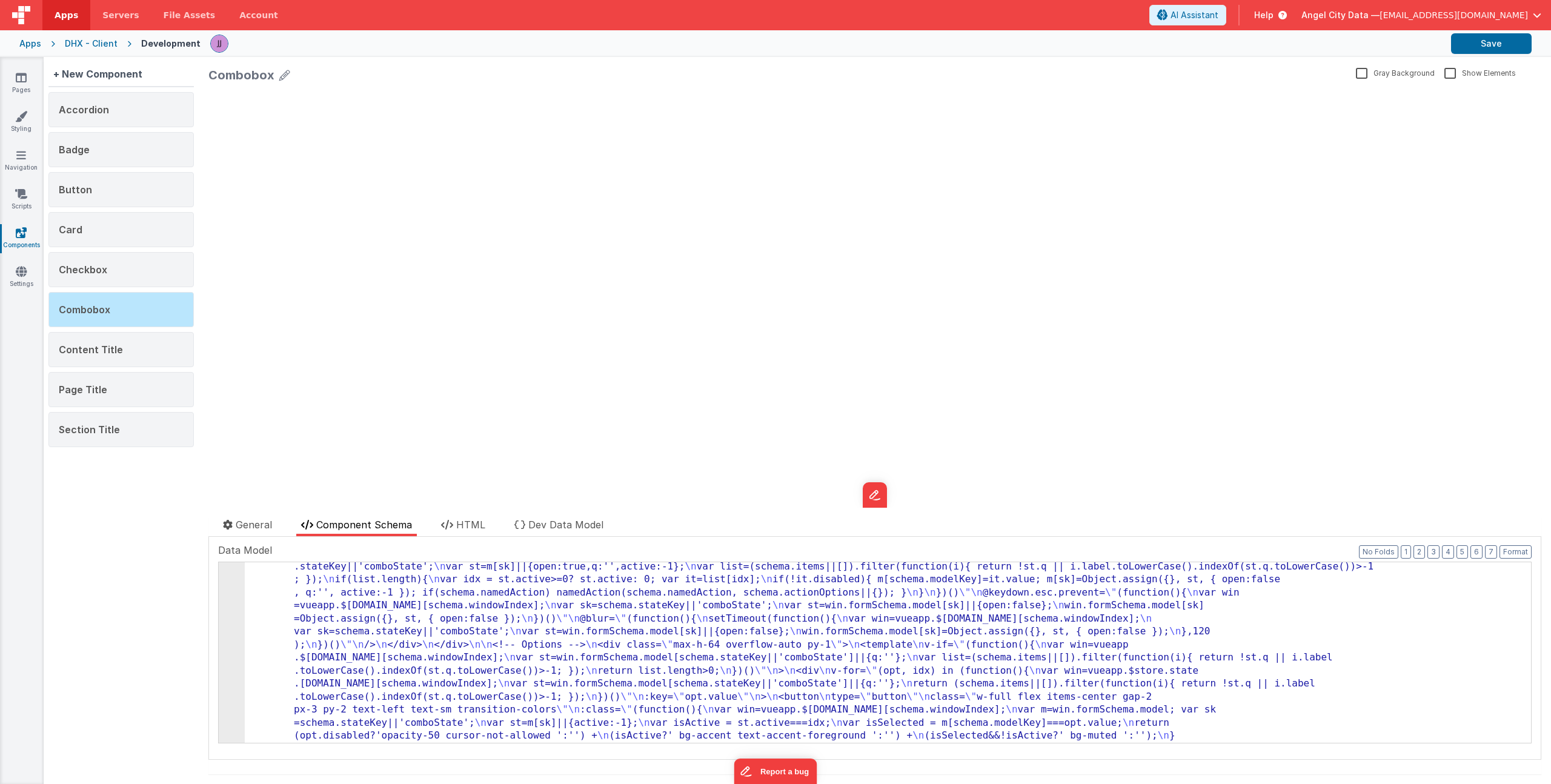
scroll to position [353, 0]
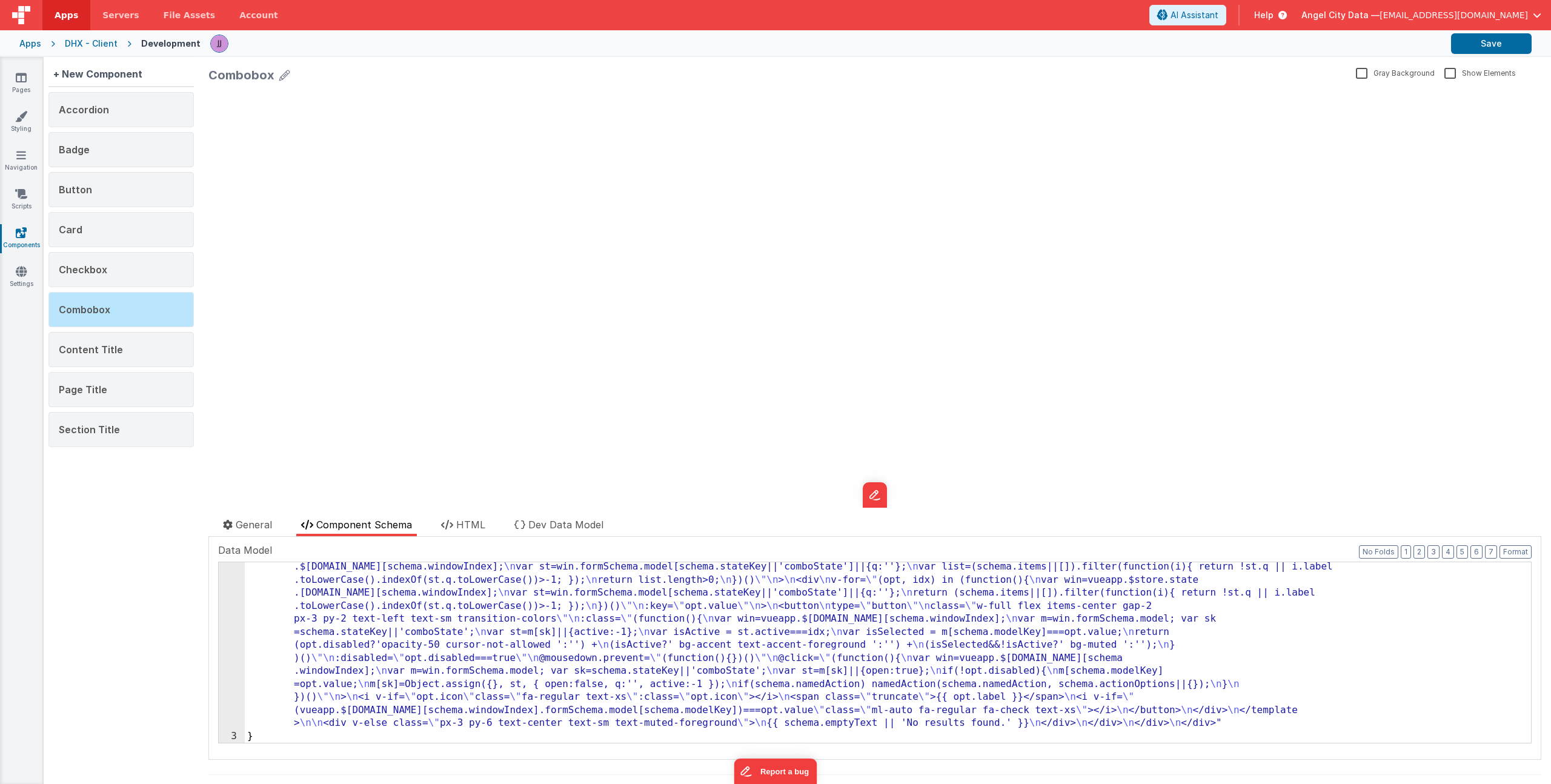
click at [1403, 726] on div ""html" : "<div class= \" relative w-full max-w-md \" > \n <!-- Trigger --> \n <…" at bounding box center [883, 572] width 1277 height 701
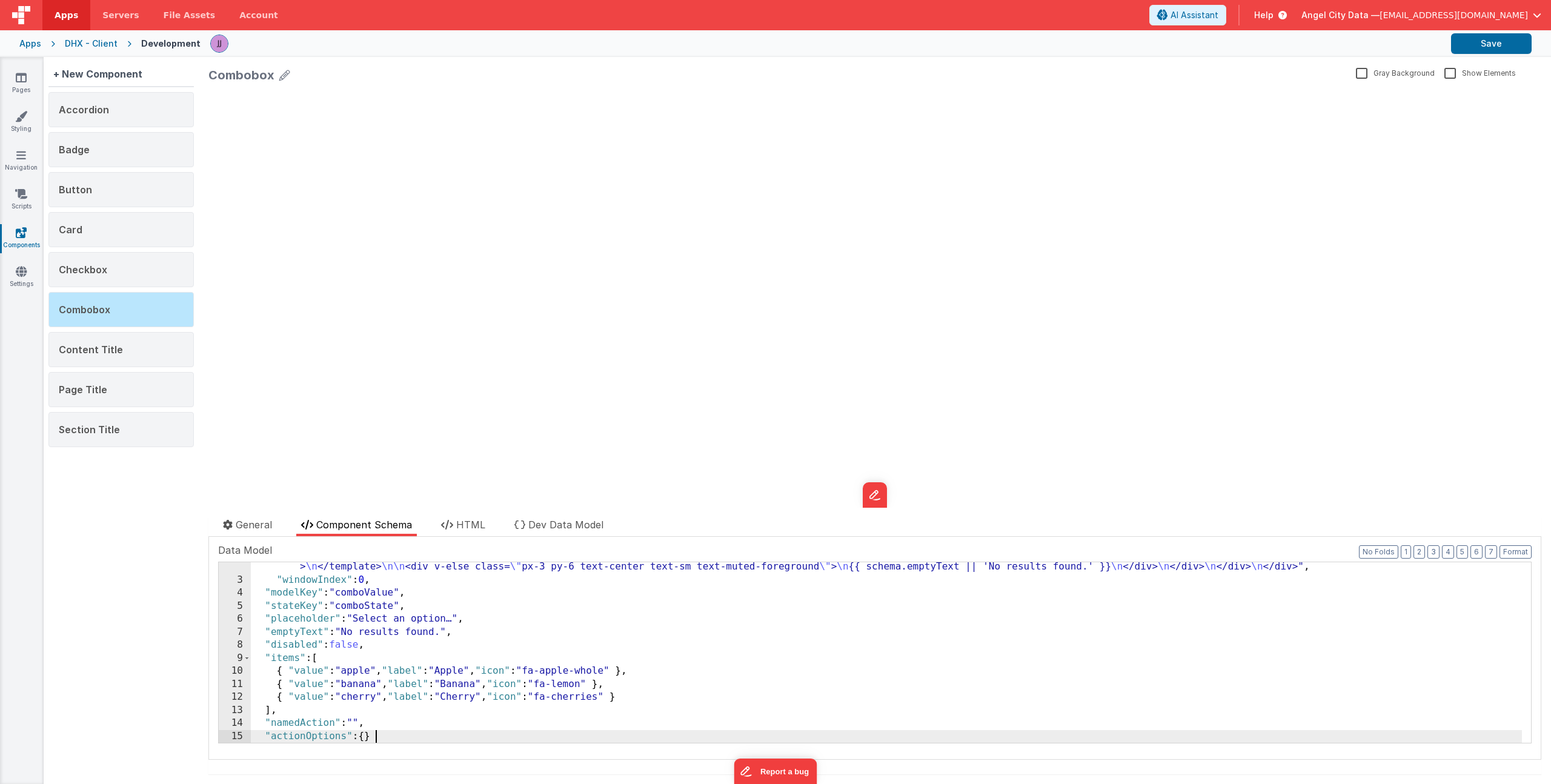
scroll to position [510, 0]
click at [1509, 552] on button "Format" at bounding box center [1515, 551] width 32 height 14
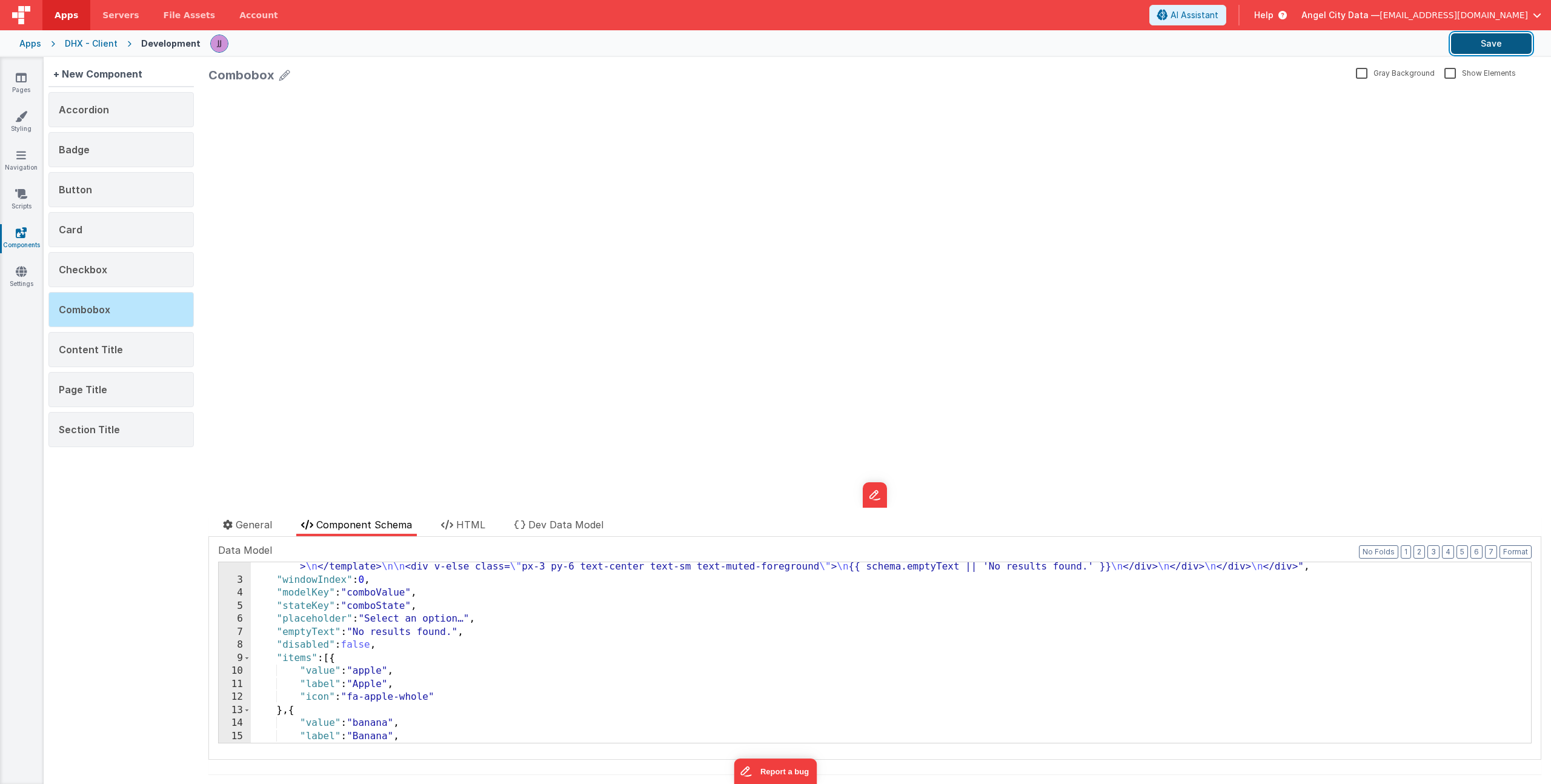
click at [1491, 38] on button "Save" at bounding box center [1491, 43] width 81 height 21
click at [120, 263] on div "Checkbox" at bounding box center [121, 269] width 145 height 35
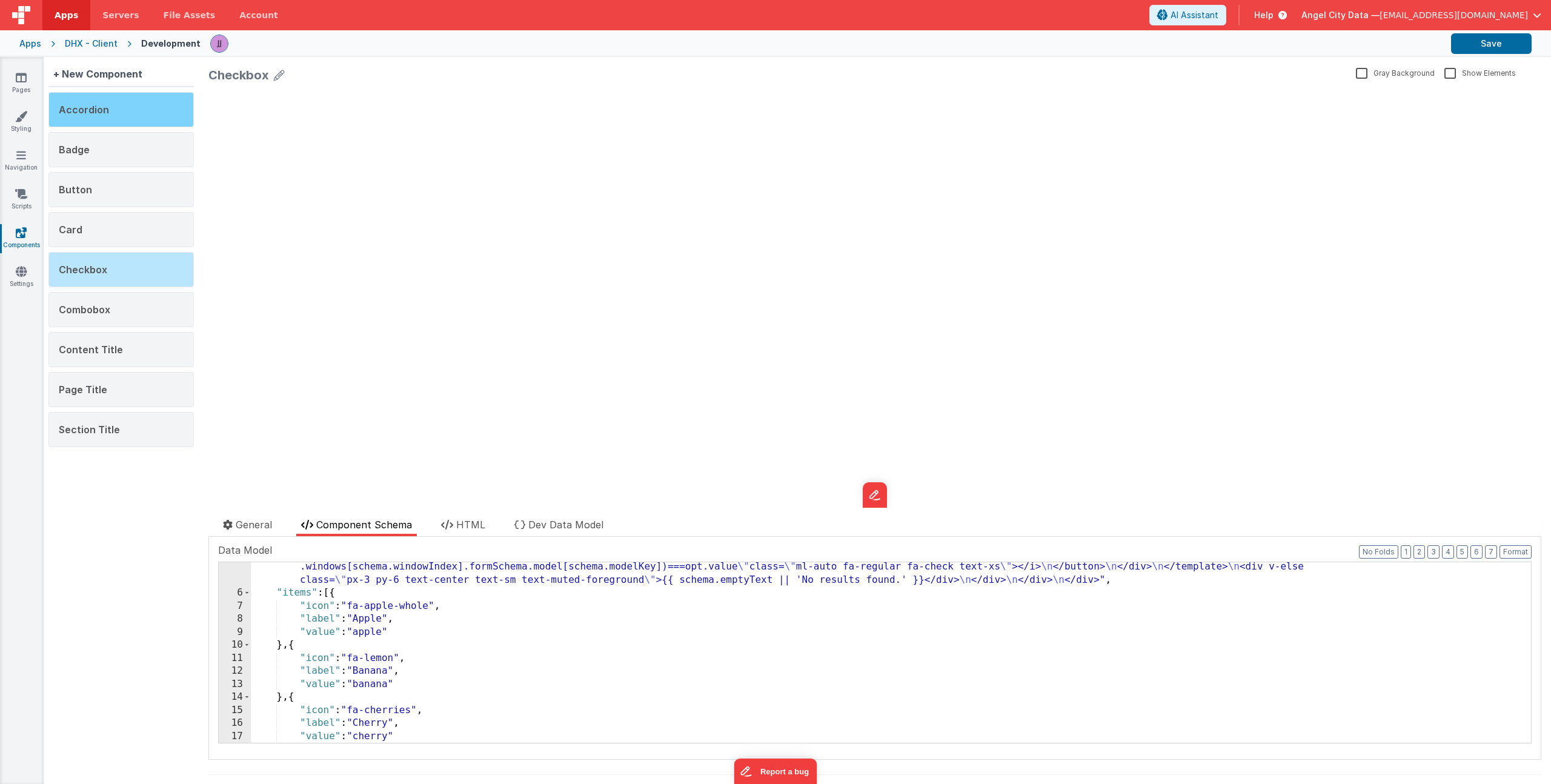
click at [93, 105] on span "Accordion" at bounding box center [84, 109] width 50 height 12
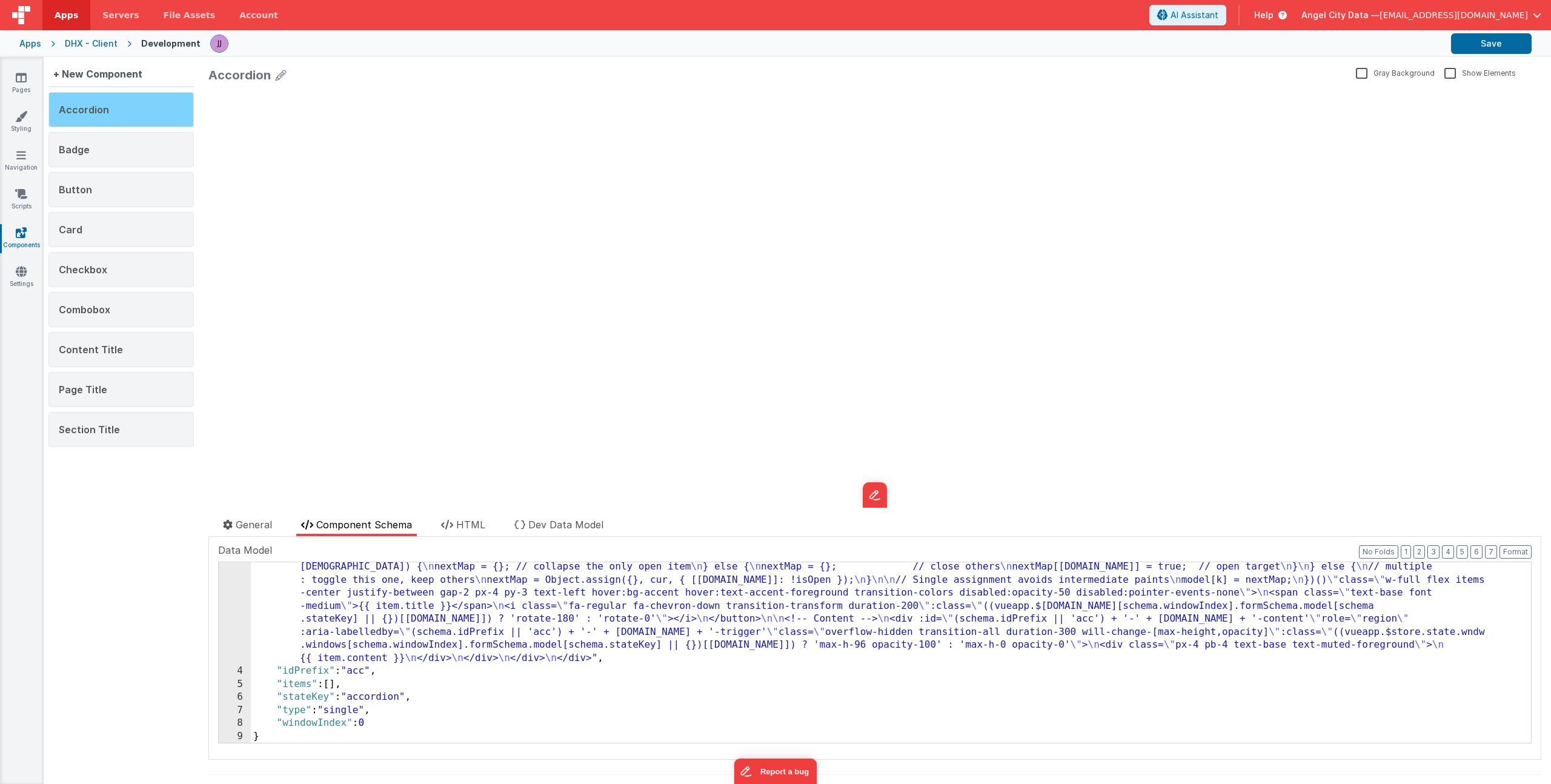
scroll to position [93, 0]
click at [22, 81] on icon at bounding box center [21, 77] width 11 height 12
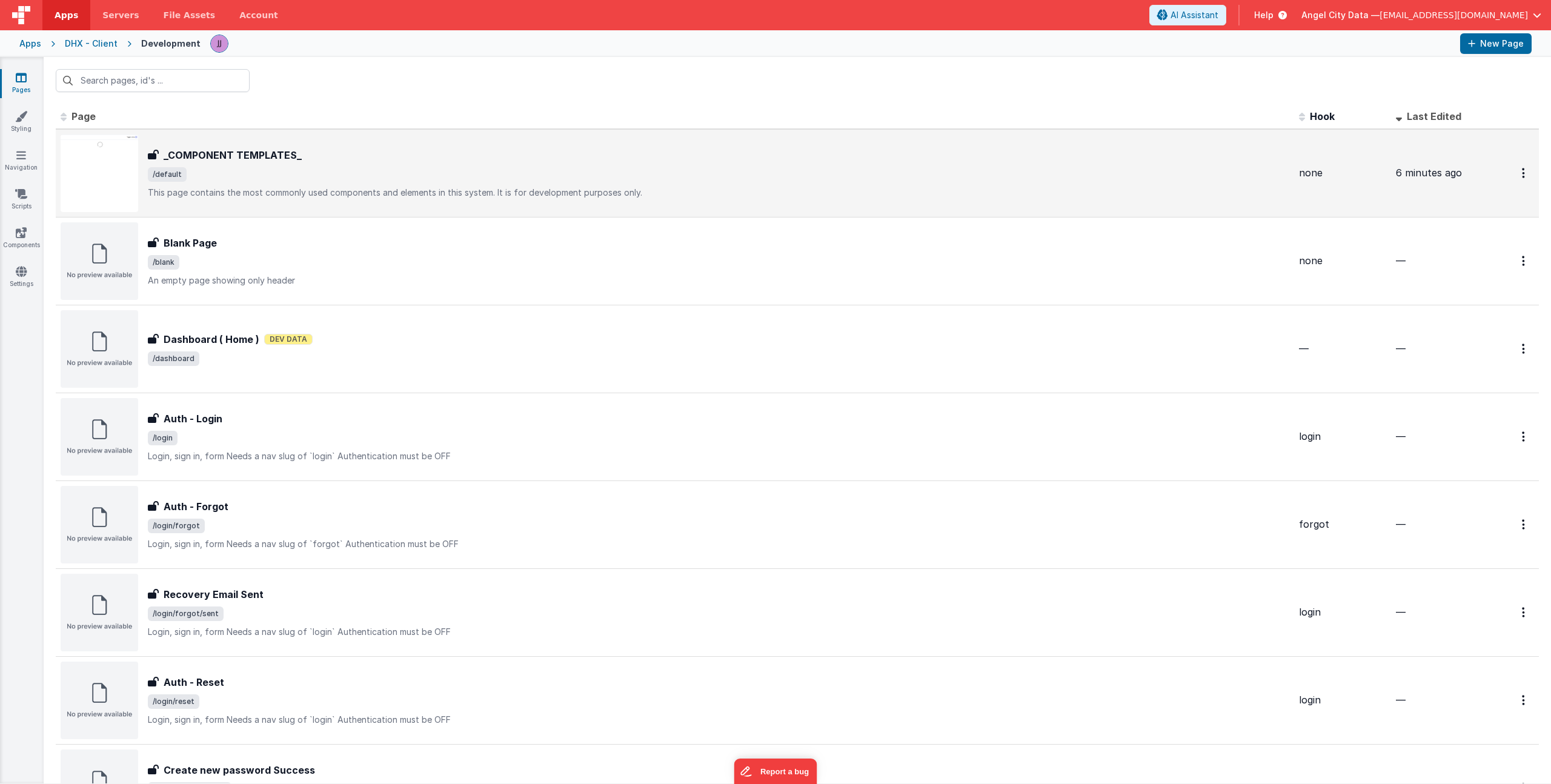
click at [262, 173] on span "/default" at bounding box center [718, 174] width 1141 height 14
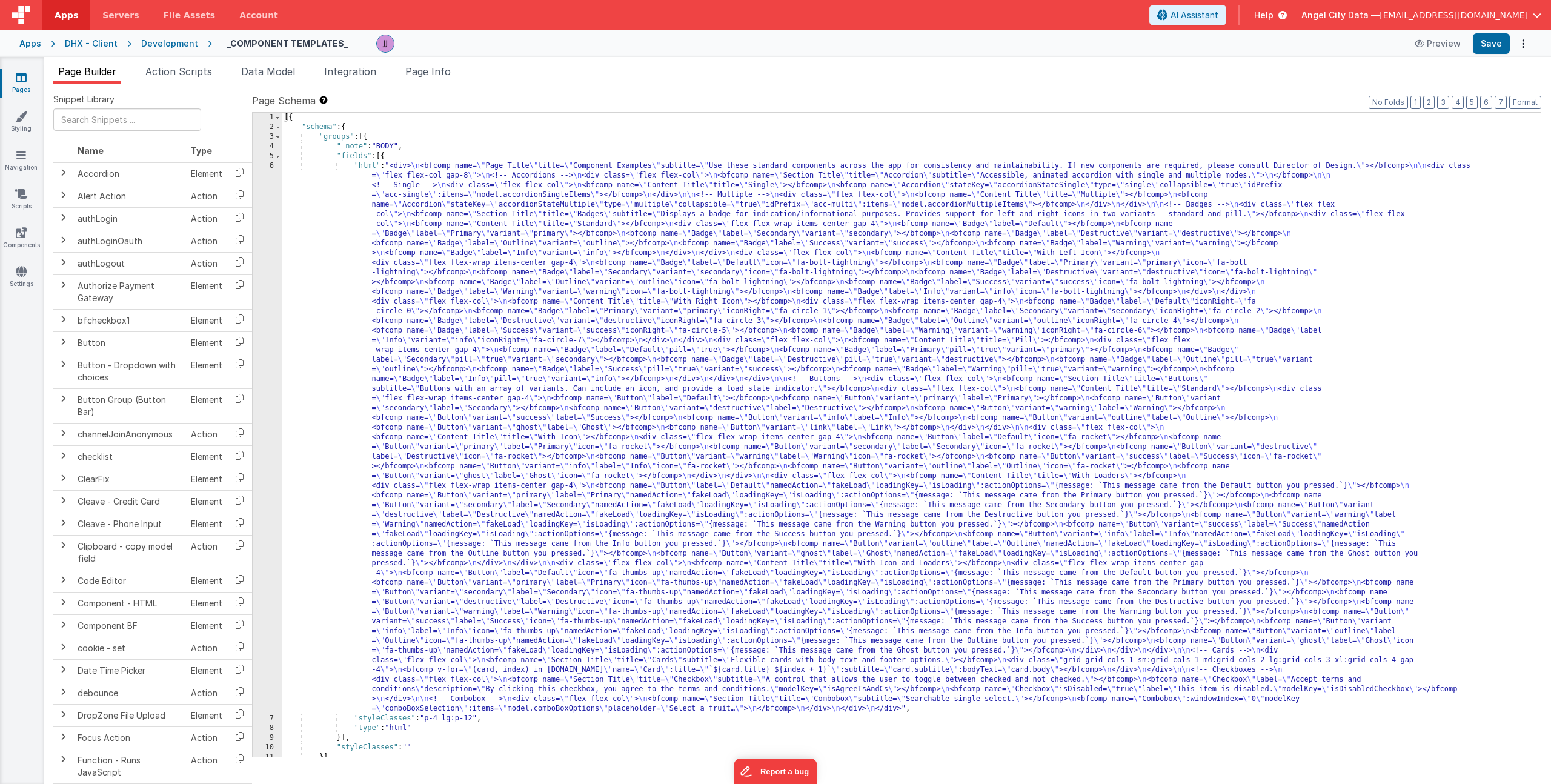
click at [436, 192] on div "[{ "schema" : { "groups" : [{ "_note" : "BODY" , "fields" : [{ "html" : "<div> …" at bounding box center [907, 443] width 1250 height 663
click at [269, 216] on div "6" at bounding box center [267, 437] width 29 height 552
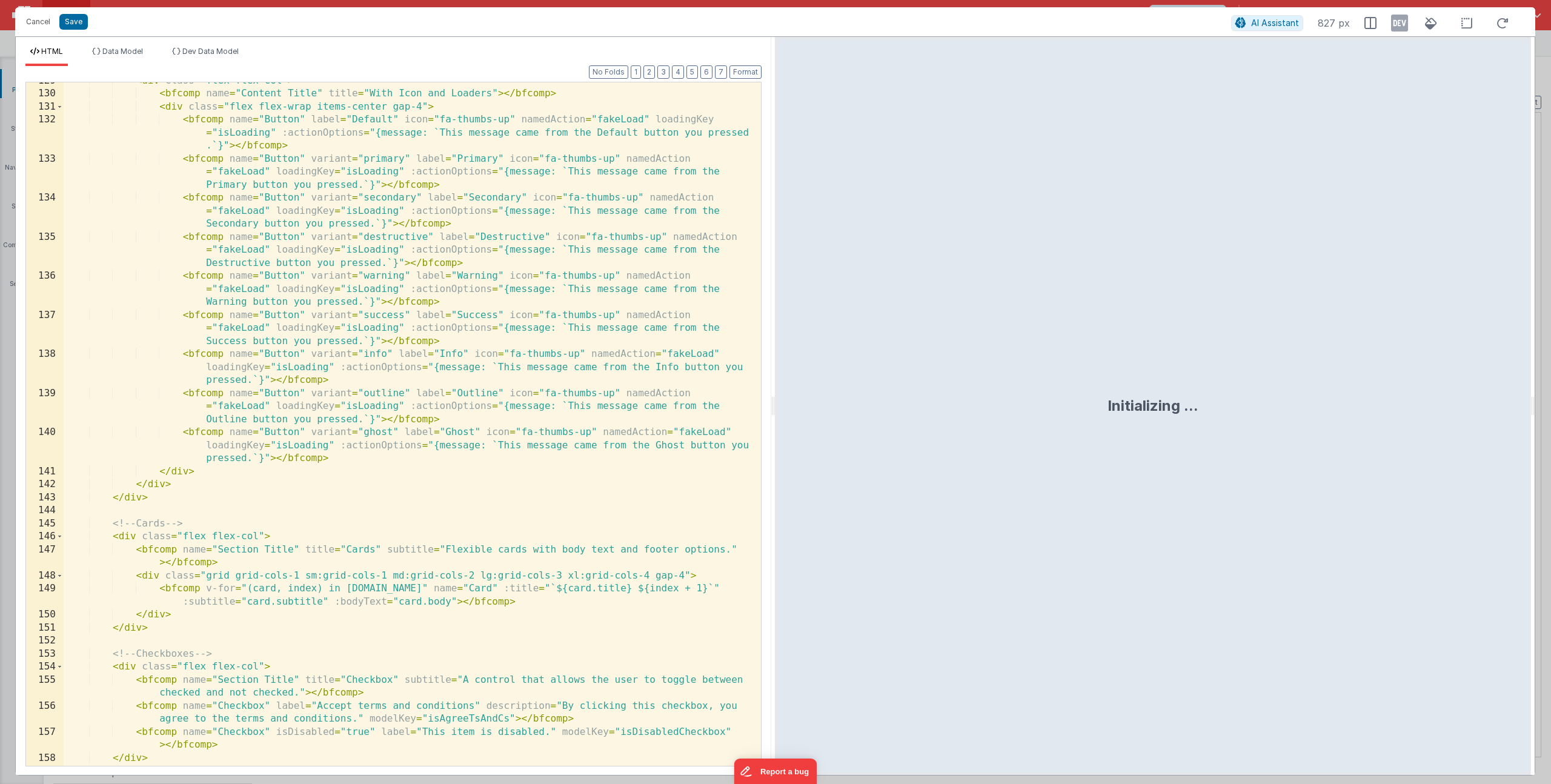
scroll to position [1975, 0]
click at [140, 48] on span "Data Model" at bounding box center [122, 51] width 40 height 9
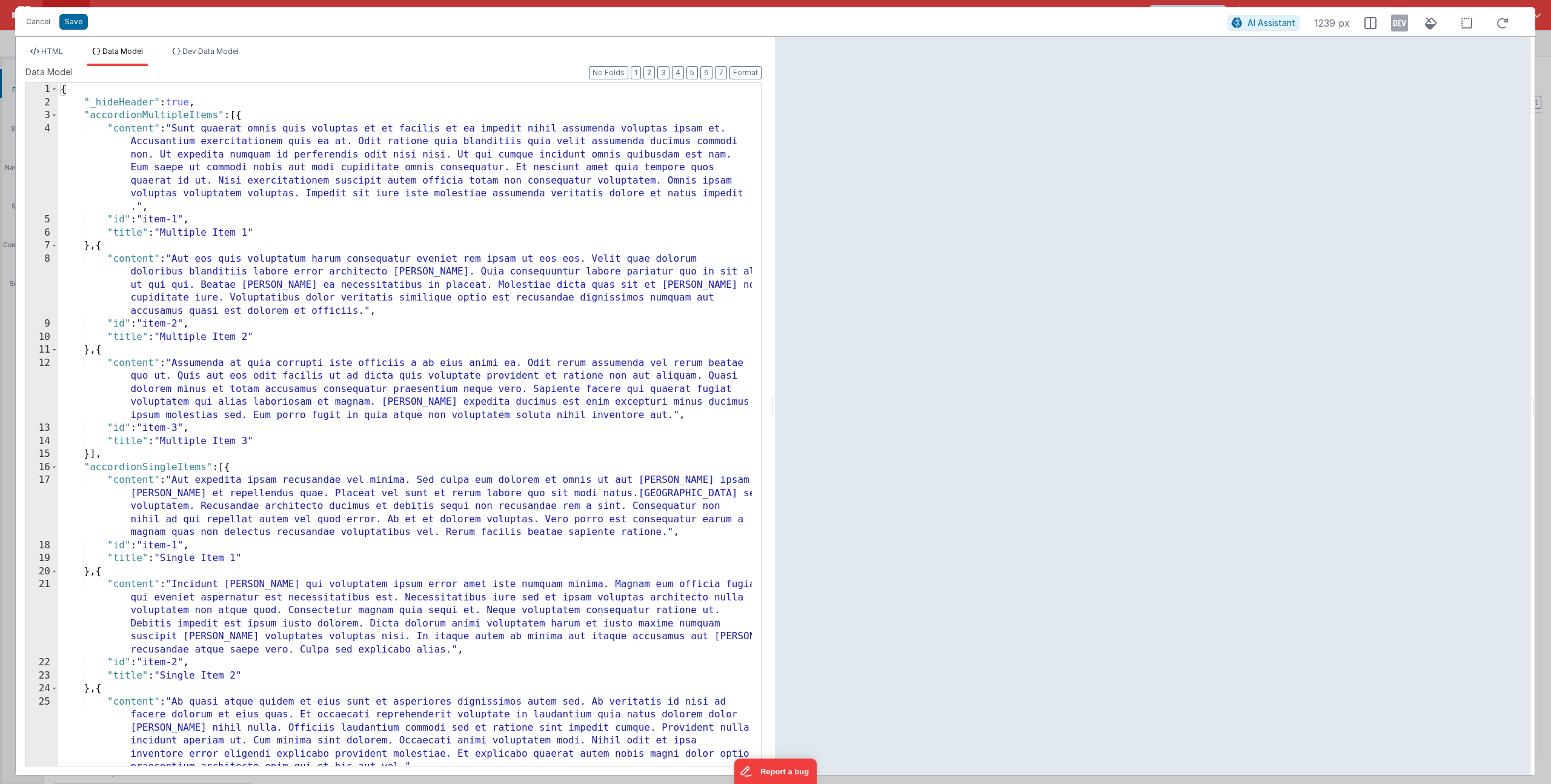
scroll to position [658, 0]
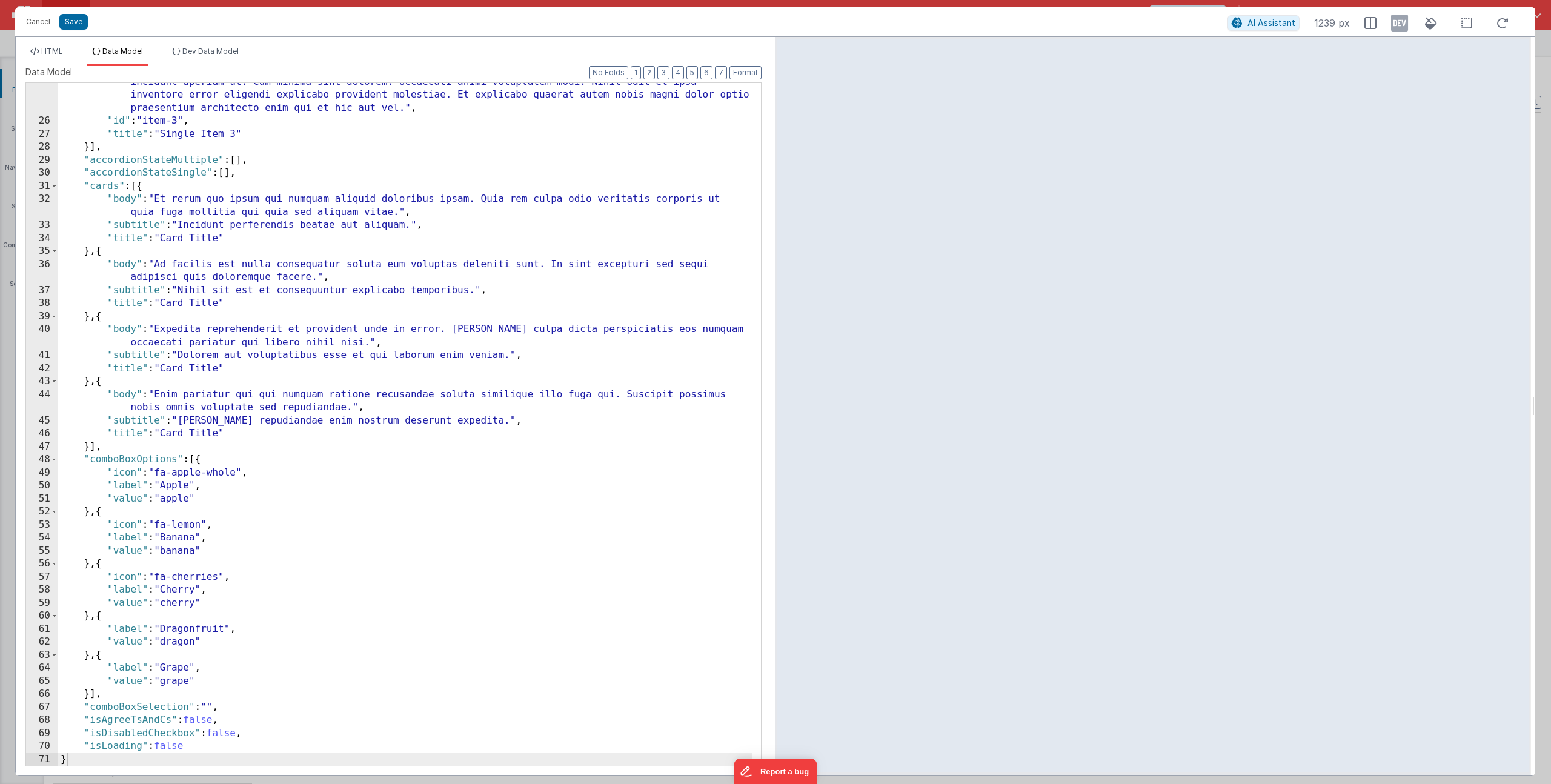
click at [241, 707] on div ""content" : "Ab quasi atque quidem et eius sunt et asperiores dignissimos autem…" at bounding box center [405, 423] width 693 height 774
click at [56, 47] on li "HTML" at bounding box center [46, 56] width 42 height 19
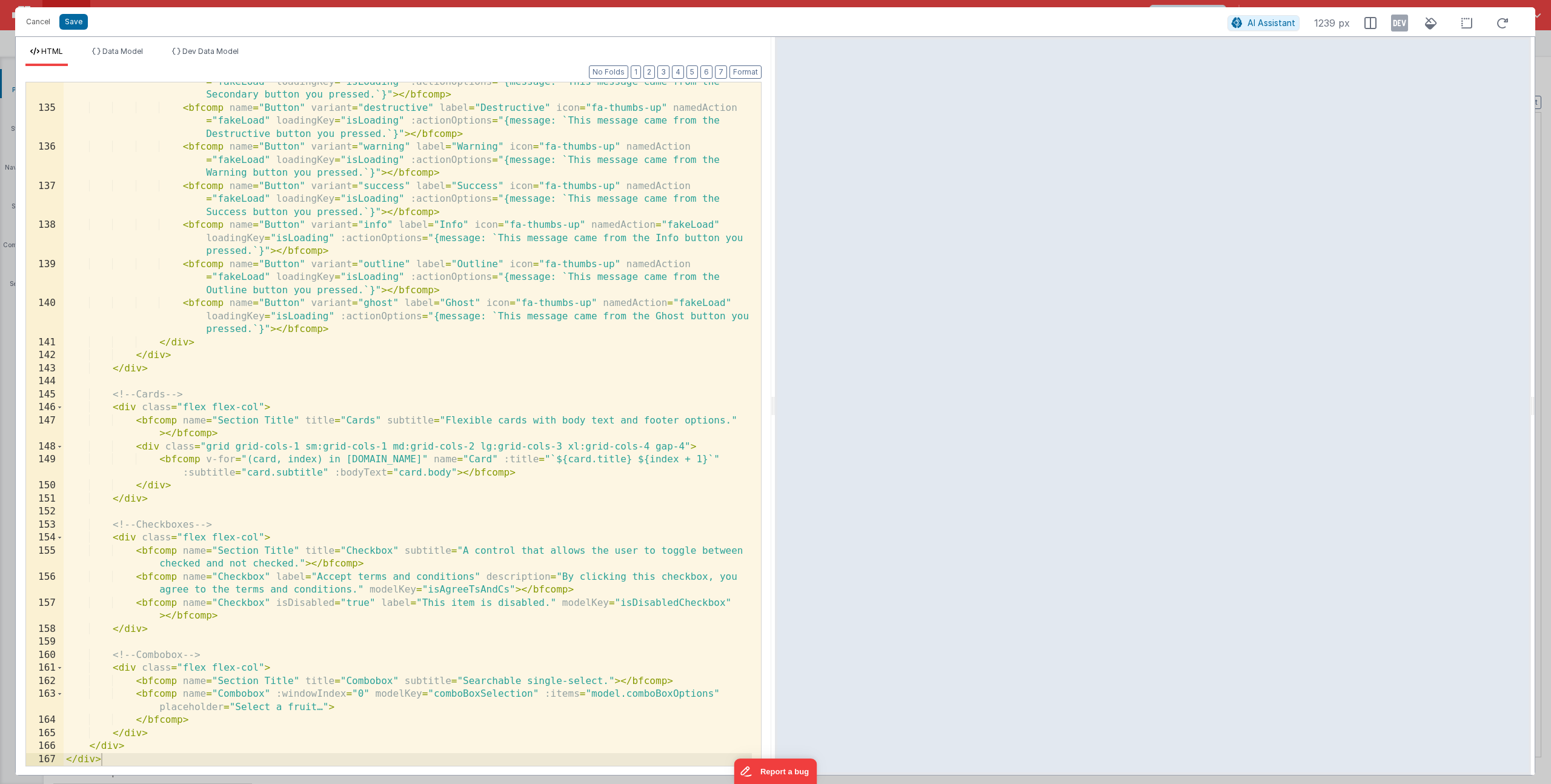
scroll to position [2104, 0]
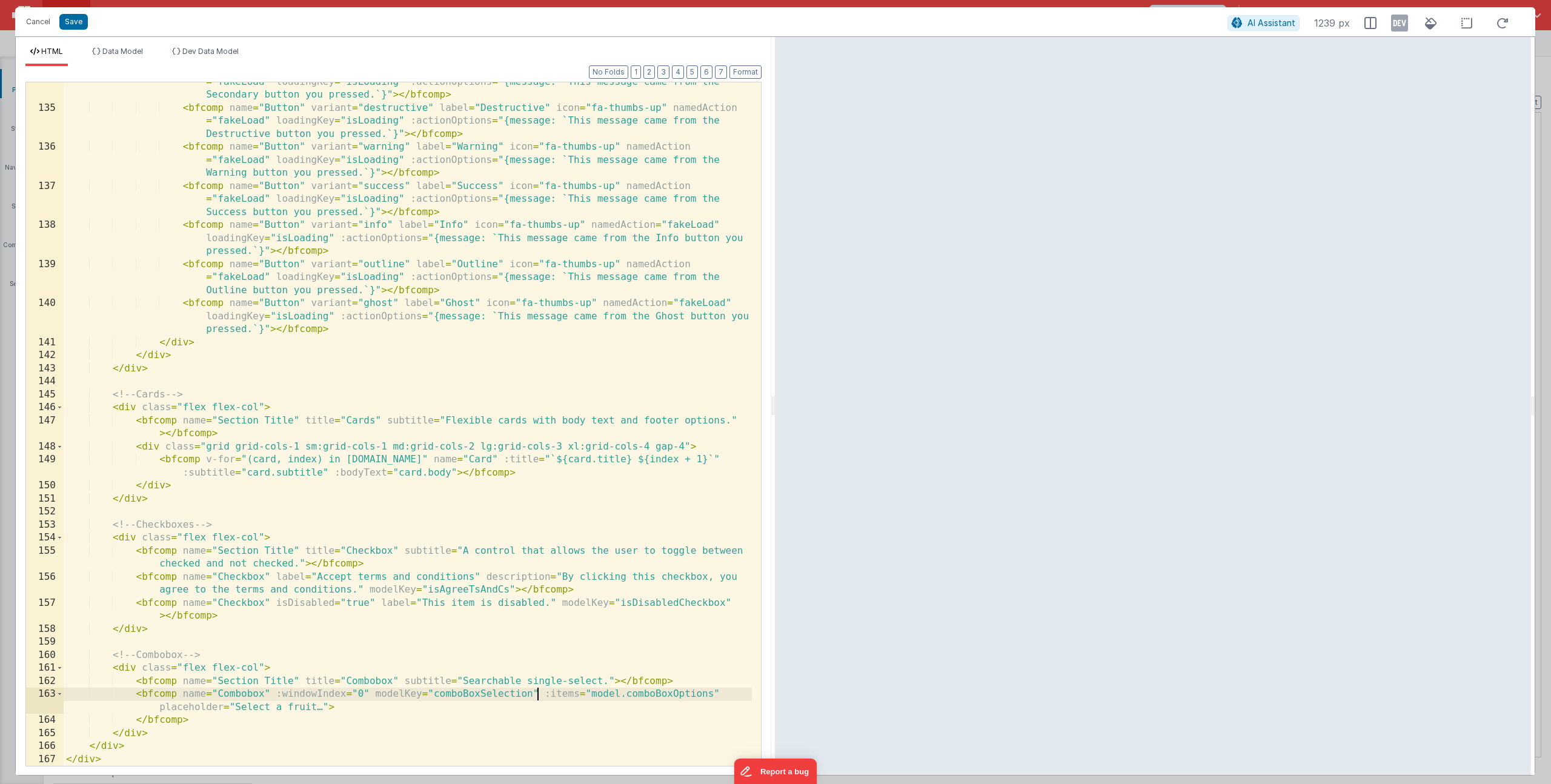
drag, startPoint x: 535, startPoint y: 691, endPoint x: 572, endPoint y: 709, distance: 41.1
click at [535, 691] on div "< bfcomp name = "Button" variant = "secondary" label = "Secondary" icon = "fa-t…" at bounding box center [408, 430] width 688 height 735
click at [77, 23] on button "Save" at bounding box center [73, 22] width 29 height 16
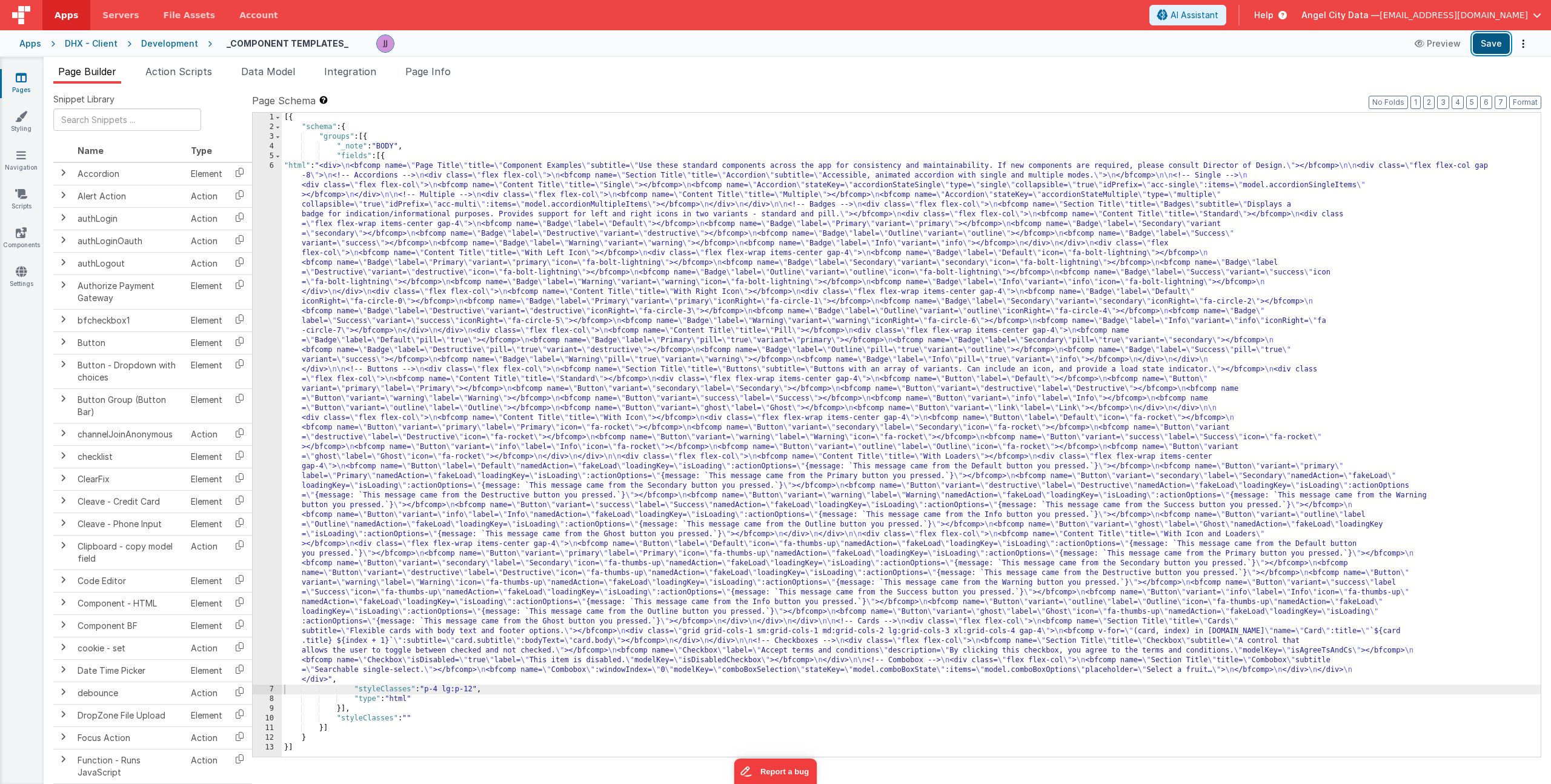
click at [1498, 45] on button "Save" at bounding box center [1491, 43] width 37 height 21
click at [1443, 45] on button "Preview" at bounding box center [1437, 43] width 60 height 19
click at [360, 429] on div "[{ "schema" : { "groups" : [{ "_note" : "BODY" , "fields" : [{ "html" : "<div> …" at bounding box center [911, 443] width 1259 height 663
click at [17, 239] on link "Components" at bounding box center [21, 239] width 44 height 24
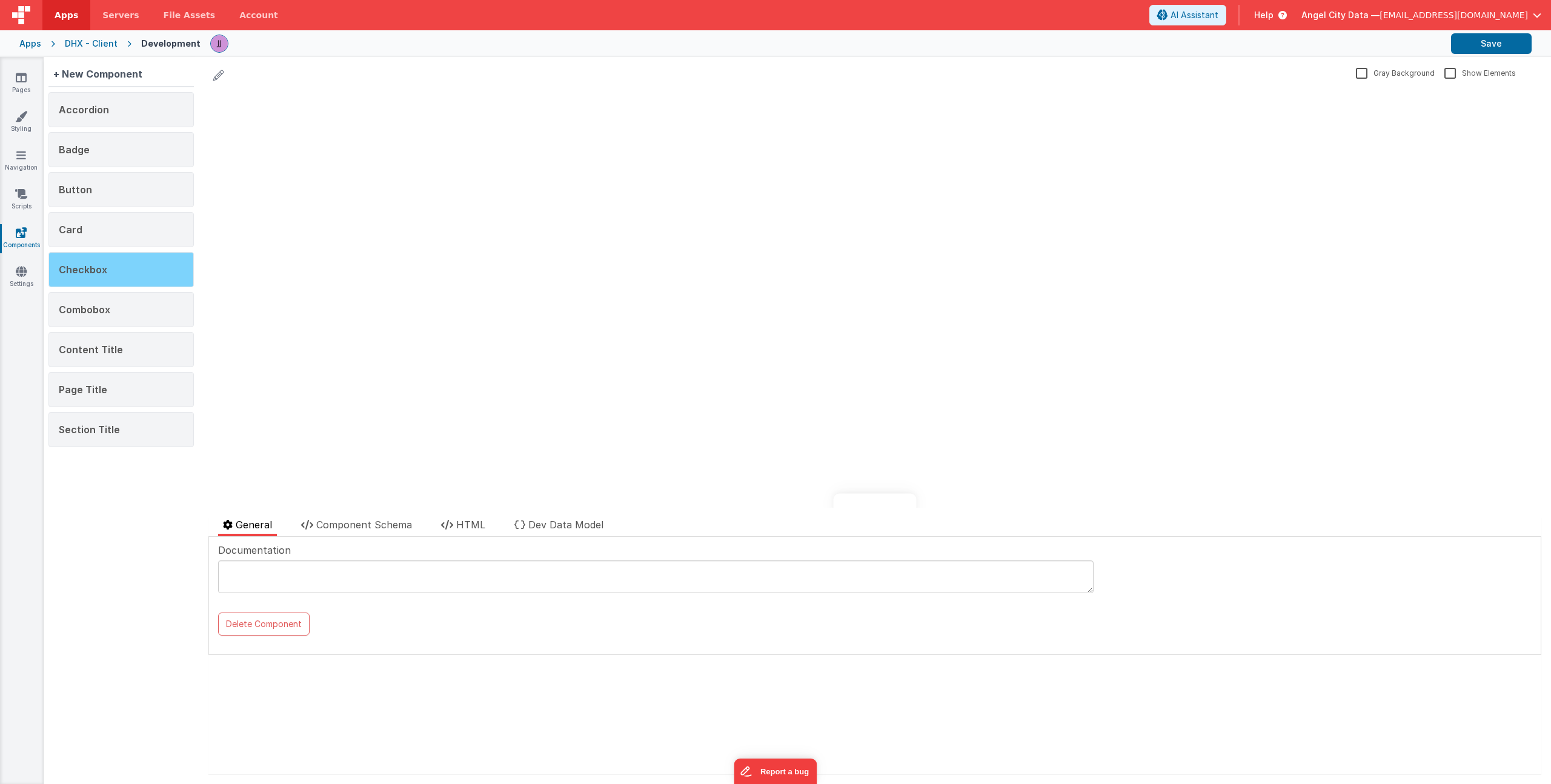
click at [94, 261] on div "Checkbox" at bounding box center [121, 269] width 145 height 35
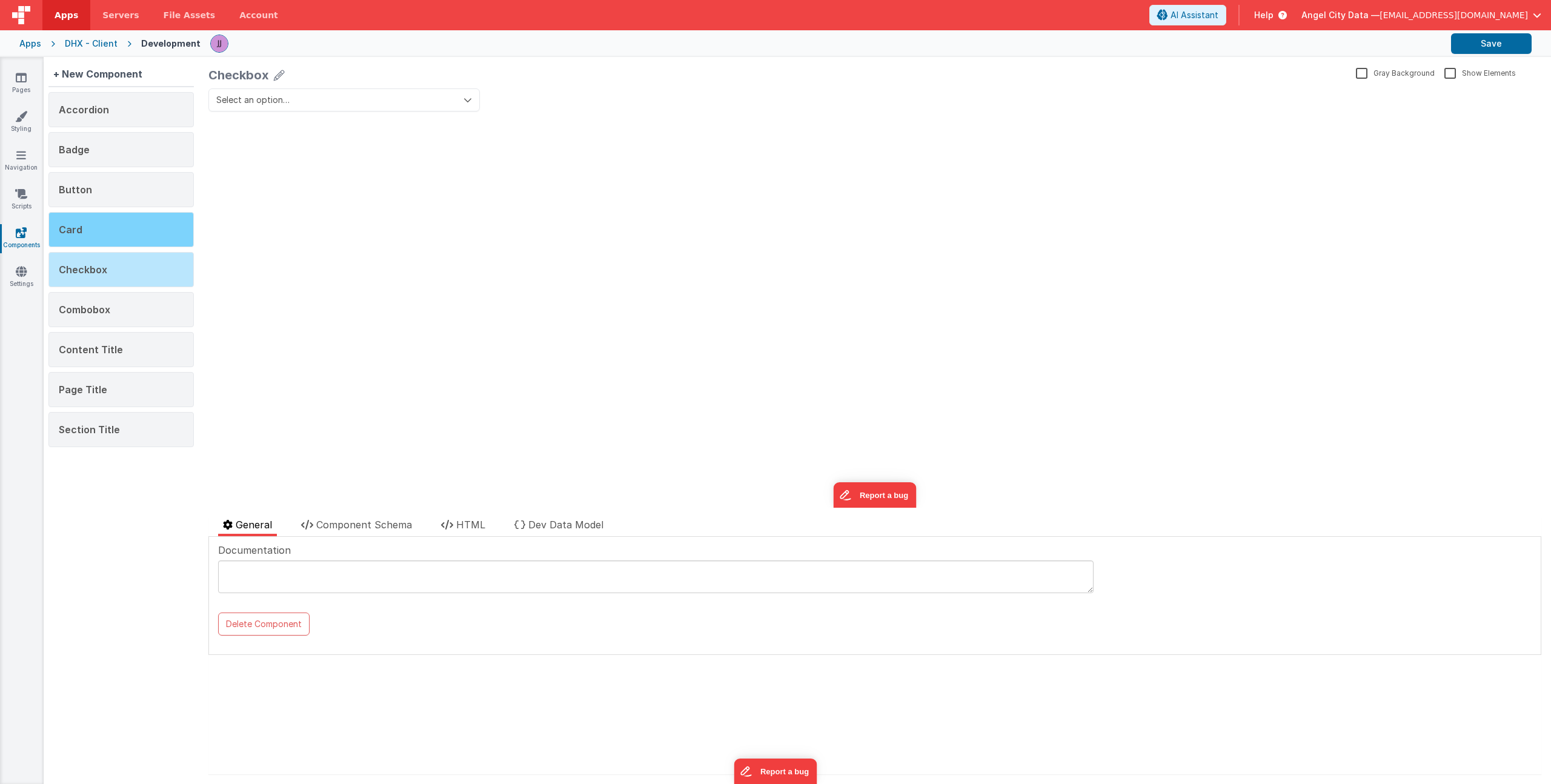
click at [111, 224] on div "Card" at bounding box center [121, 229] width 145 height 35
click at [102, 275] on span "Checkbox" at bounding box center [83, 269] width 48 height 12
click at [103, 300] on div "Combobox" at bounding box center [121, 310] width 145 height 35
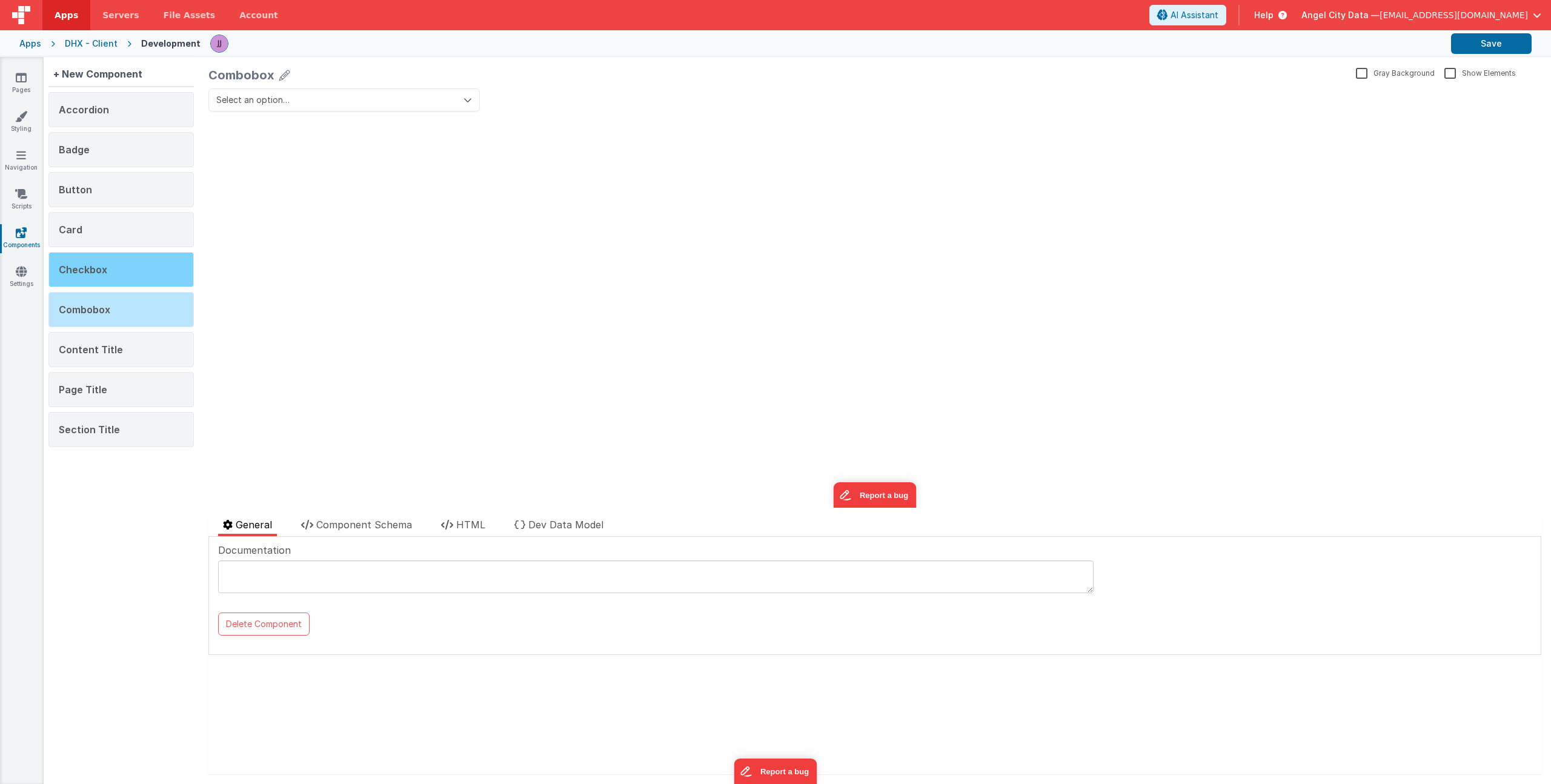
click at [118, 279] on div "Checkbox" at bounding box center [121, 269] width 145 height 35
click at [456, 525] on li "HTML" at bounding box center [463, 526] width 54 height 19
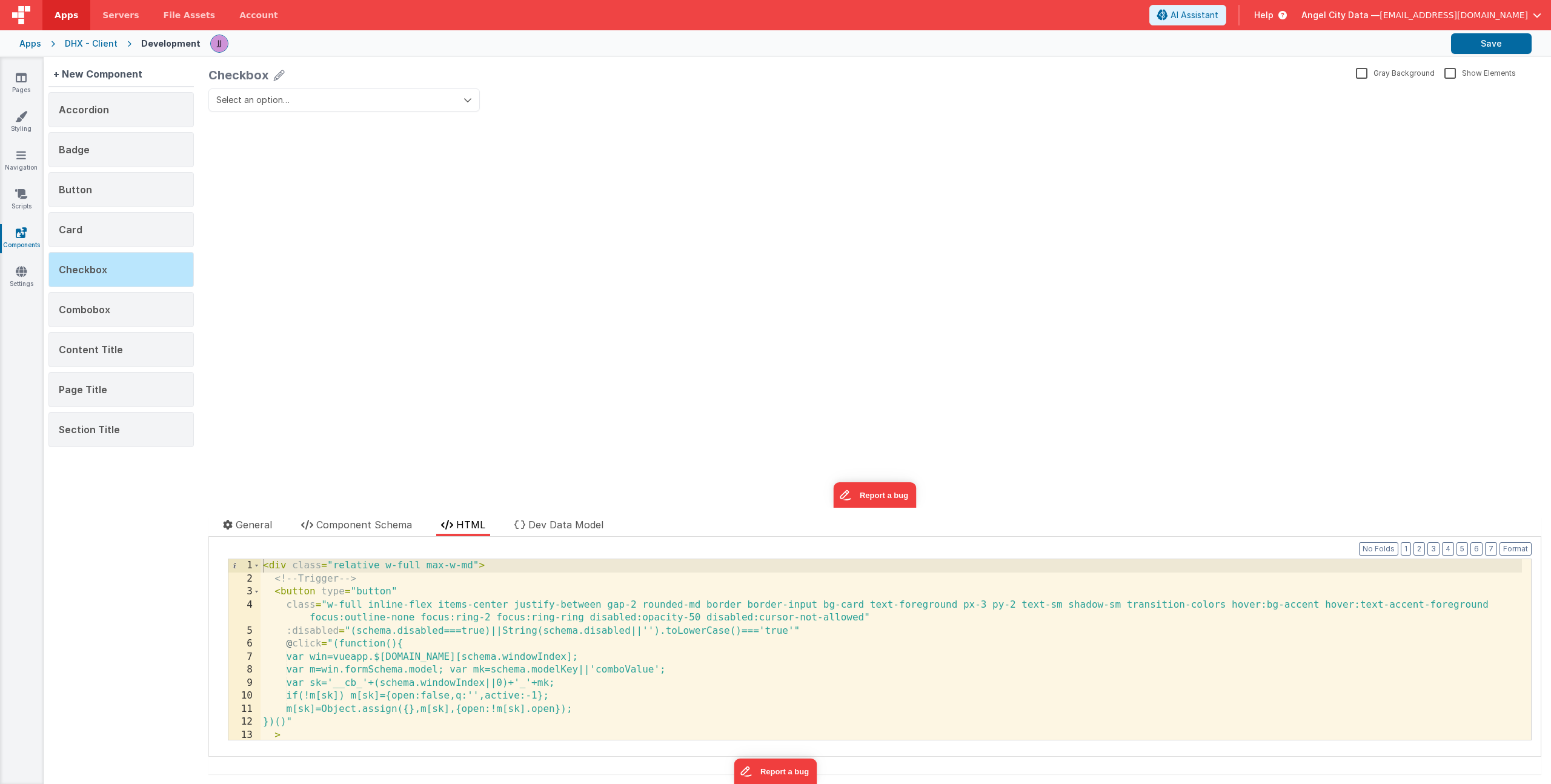
click at [464, 584] on div "< div class = "relative w-full max-w-md" > <!-- Trigger --> < button type = "bu…" at bounding box center [891, 662] width 1262 height 207
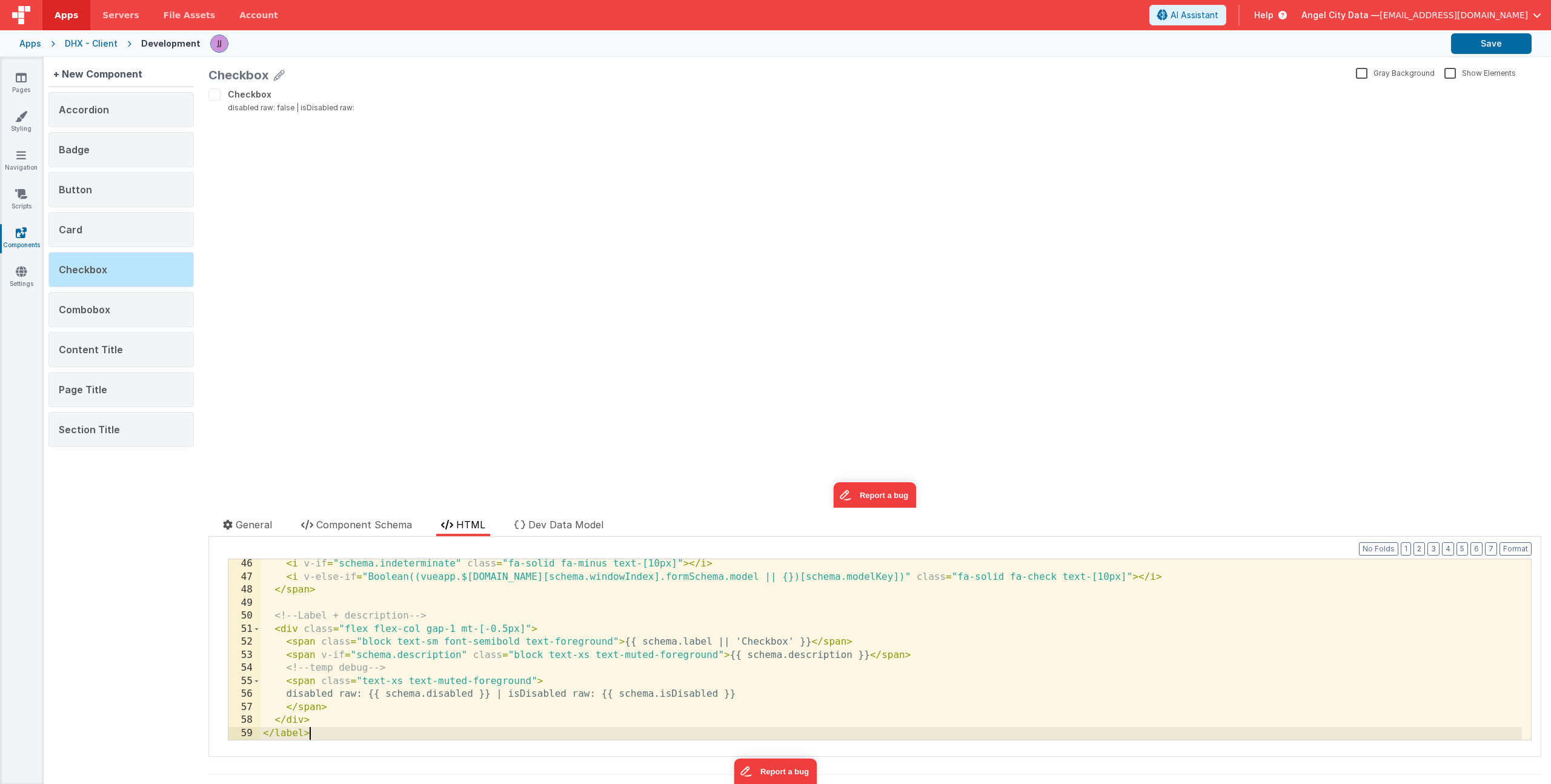
scroll to position [601, 0]
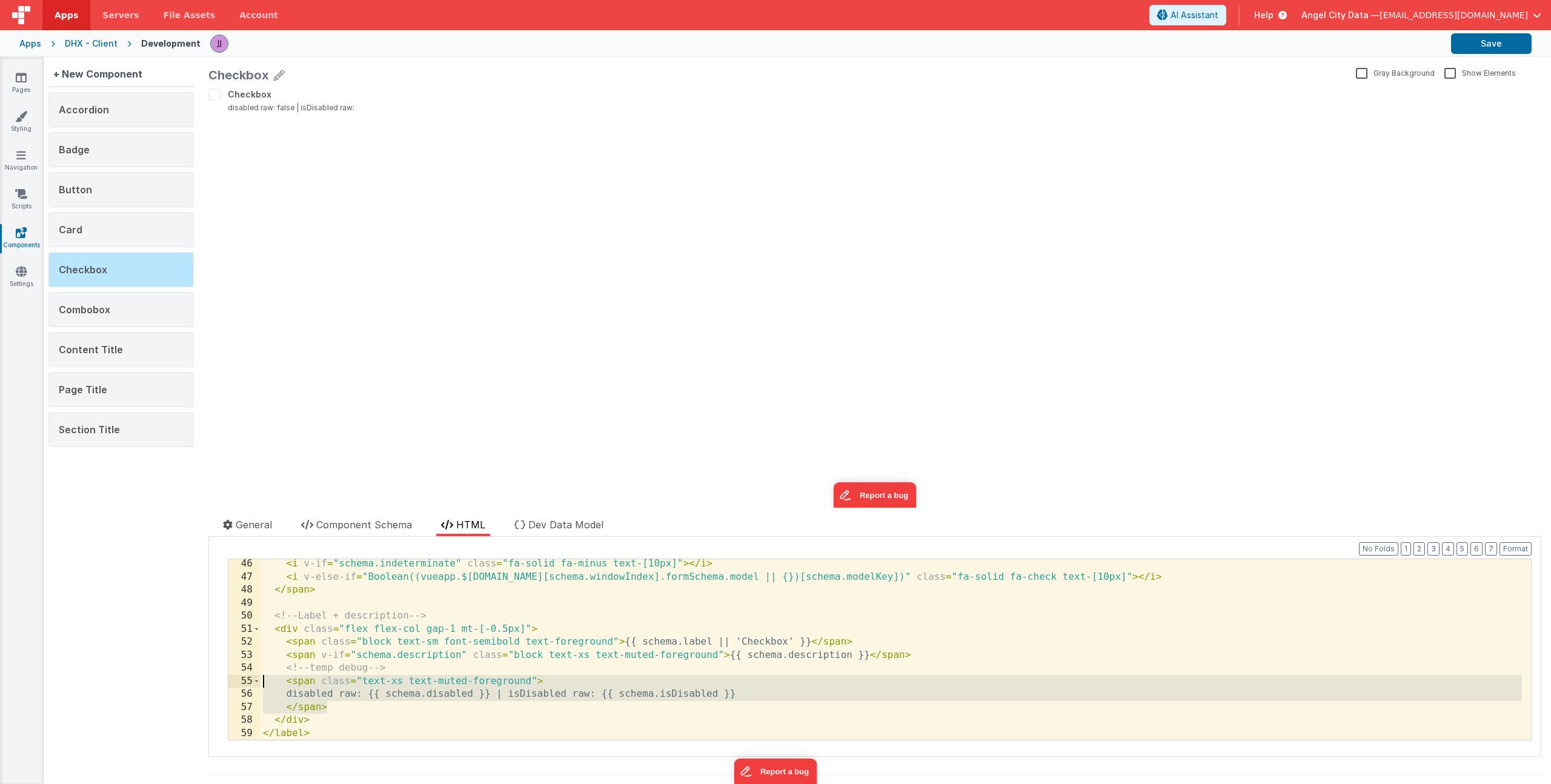
drag, startPoint x: 361, startPoint y: 709, endPoint x: 143, endPoint y: 685, distance: 219.3
click at [143, 685] on div "+ New Component Accordion Badge Button Card Checkbox Combobox Content Title Pag…" at bounding box center [797, 420] width 1507 height 727
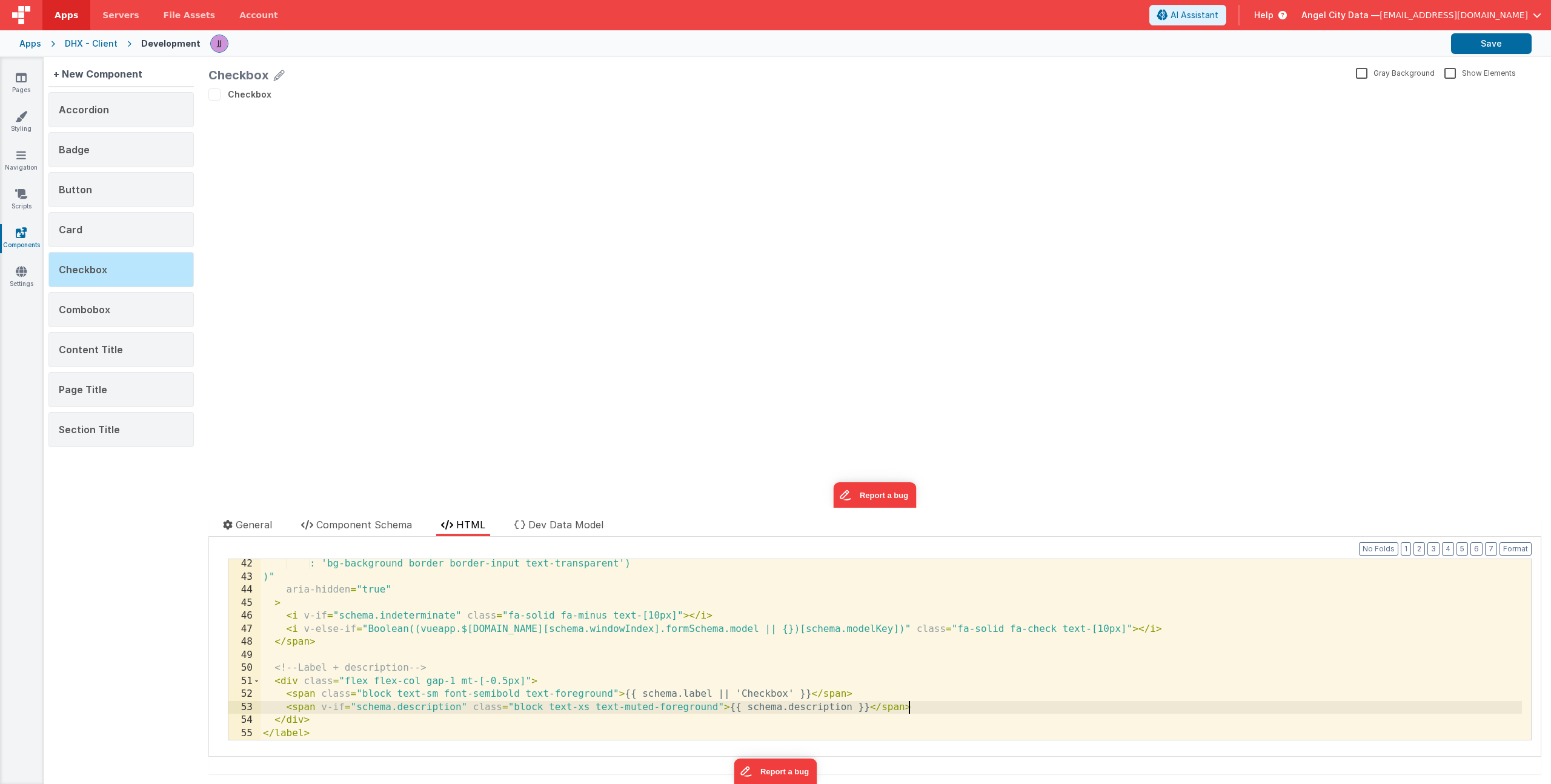
scroll to position [549, 0]
click at [98, 320] on div "Combobox" at bounding box center [121, 310] width 145 height 35
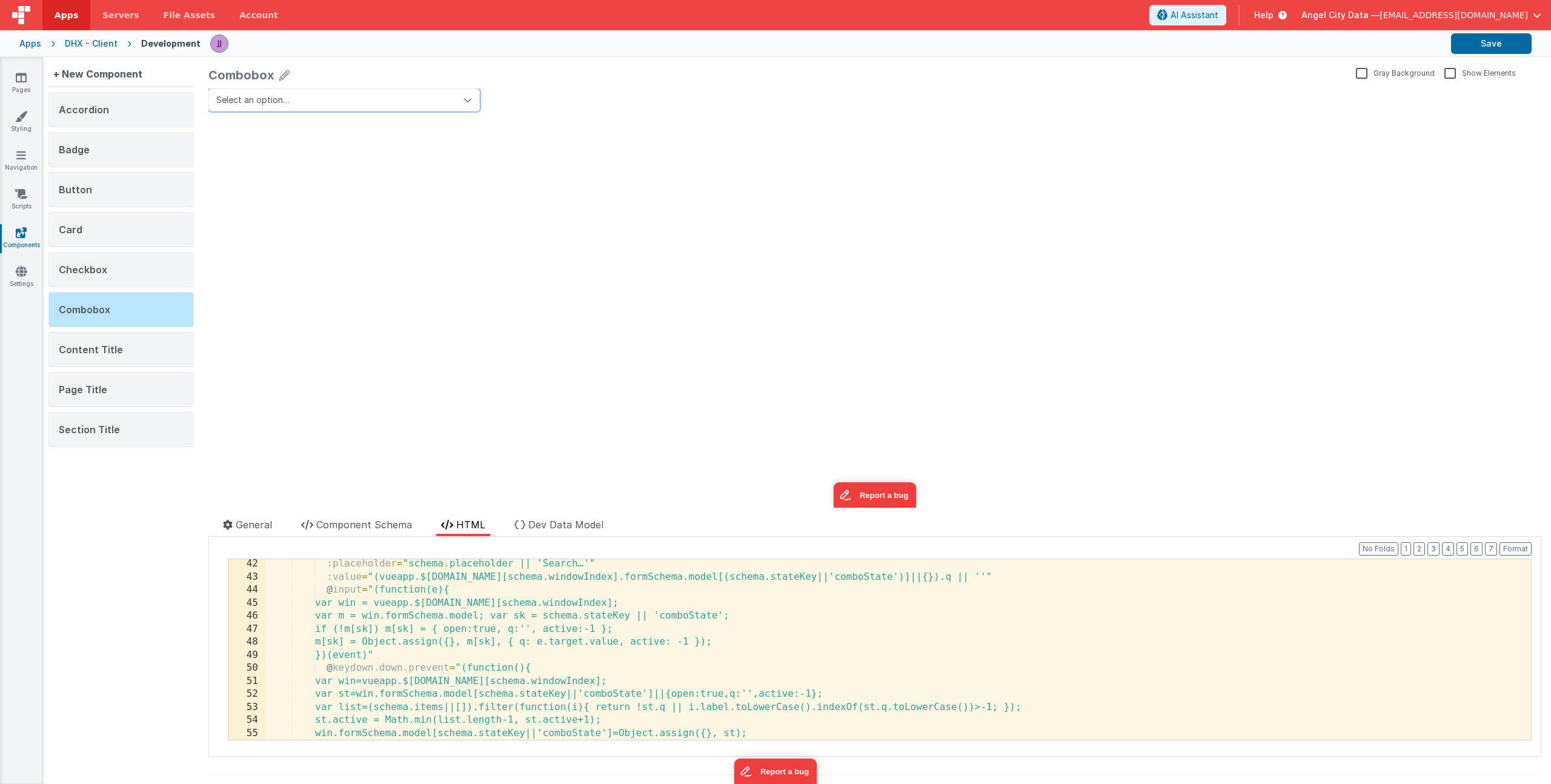
click at [353, 104] on button "Select an option…" at bounding box center [343, 100] width 271 height 23
click at [492, 163] on div "Select an option… update page model (See schema to hide after dev) showElements" at bounding box center [874, 298] width 1333 height 419
click at [426, 100] on button "Select an option…" at bounding box center [343, 100] width 271 height 23
click at [441, 104] on button "Select an option…" at bounding box center [343, 100] width 271 height 23
click at [472, 97] on icon "button" at bounding box center [468, 100] width 9 height 9
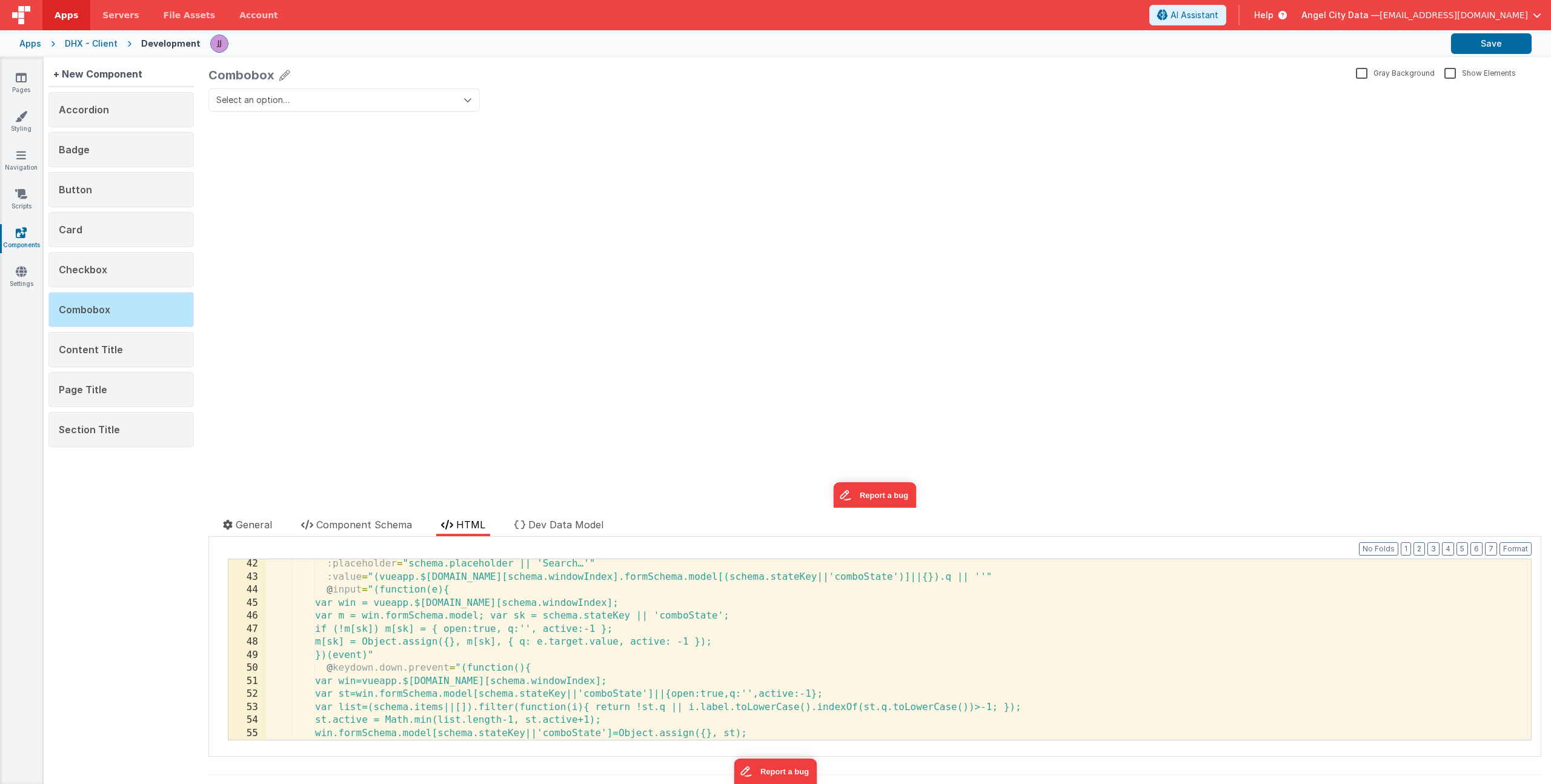
click at [445, 474] on div "Select an option… update page model (See schema to hide after dev) showElements" at bounding box center [874, 298] width 1333 height 419
click at [362, 525] on span "Component Schema" at bounding box center [364, 524] width 96 height 12
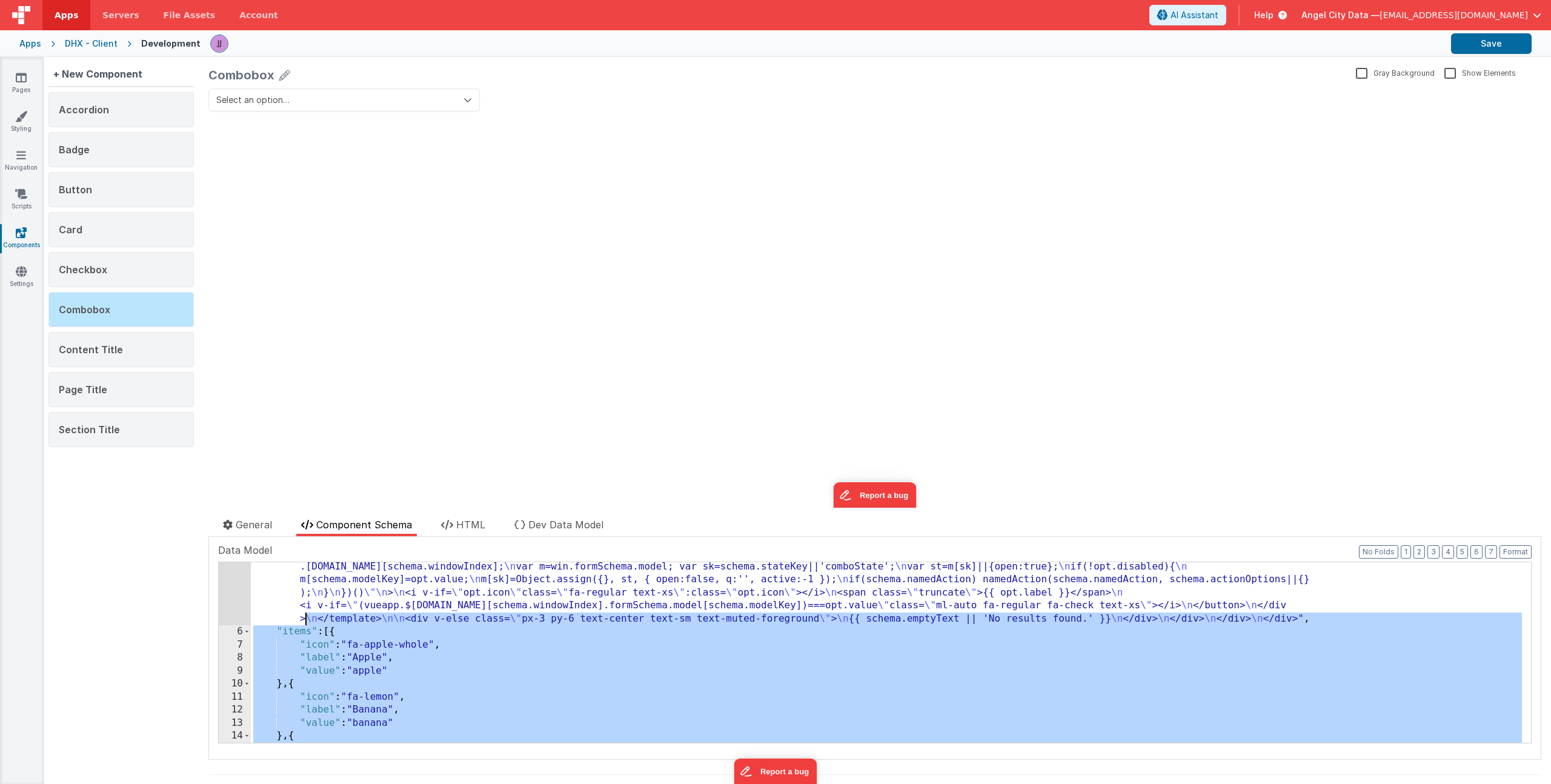
scroll to position [497, 0]
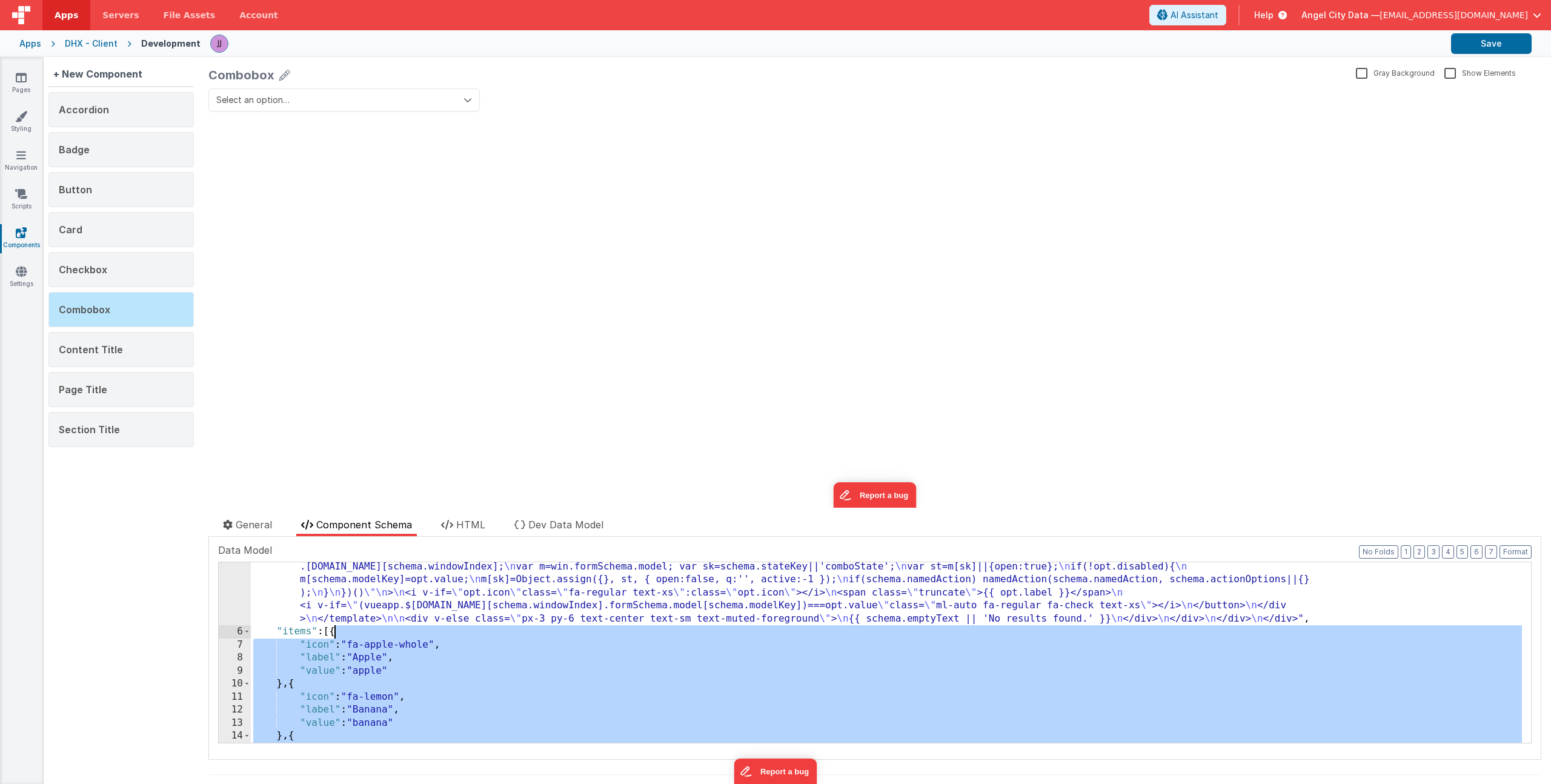
drag, startPoint x: 284, startPoint y: 657, endPoint x: 335, endPoint y: 635, distance: 55.5
click at [335, 635] on div ""html" : "<div class= \" relative w-full max-w-md \" > \n <!-- Trigger --> \n <…" at bounding box center [886, 468] width 1271 height 701
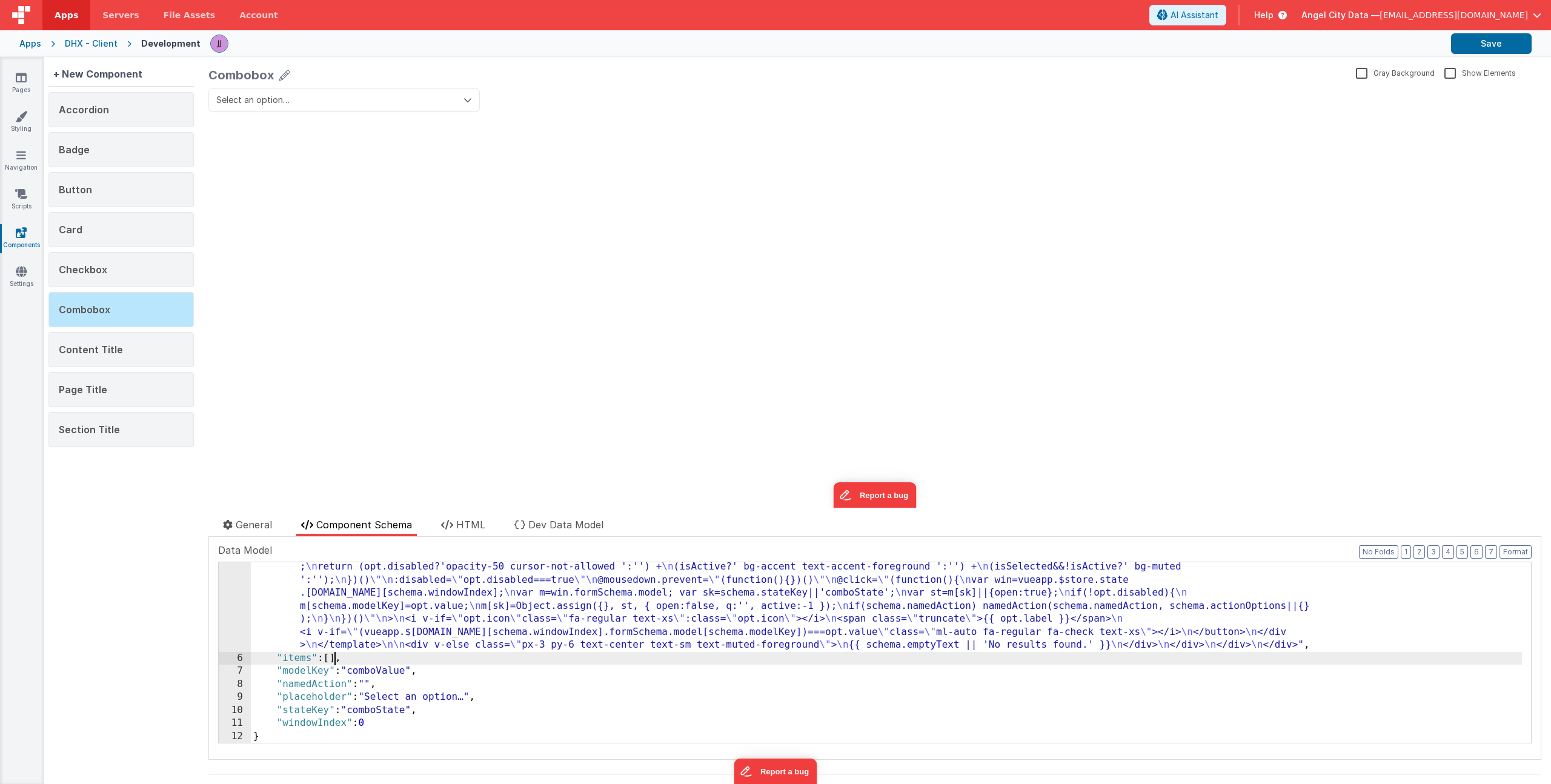
scroll to position [471, 0]
click at [123, 281] on div "Checkbox" at bounding box center [121, 269] width 145 height 35
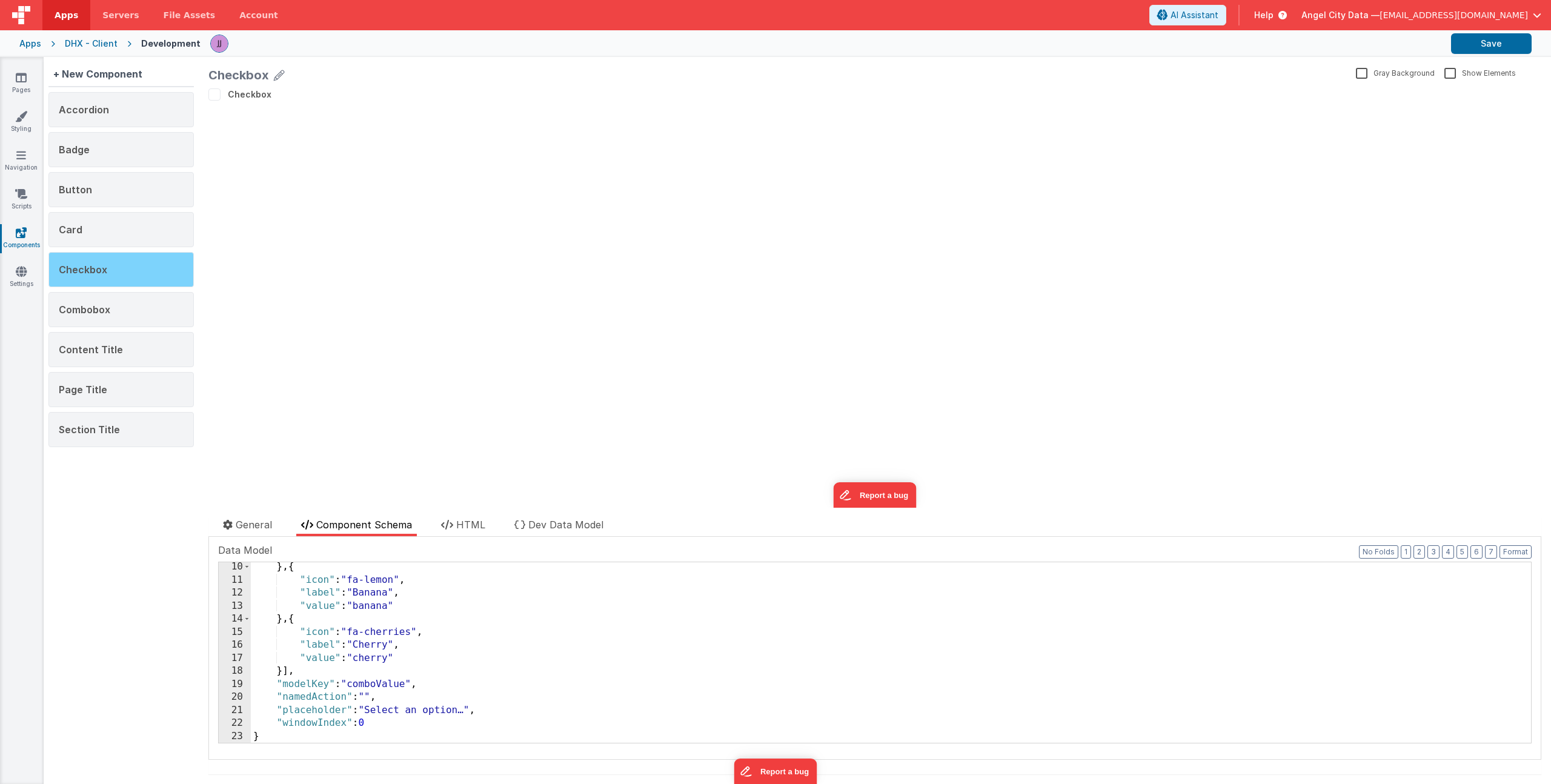
scroll to position [315, 0]
click at [474, 523] on span "HTML" at bounding box center [470, 524] width 29 height 12
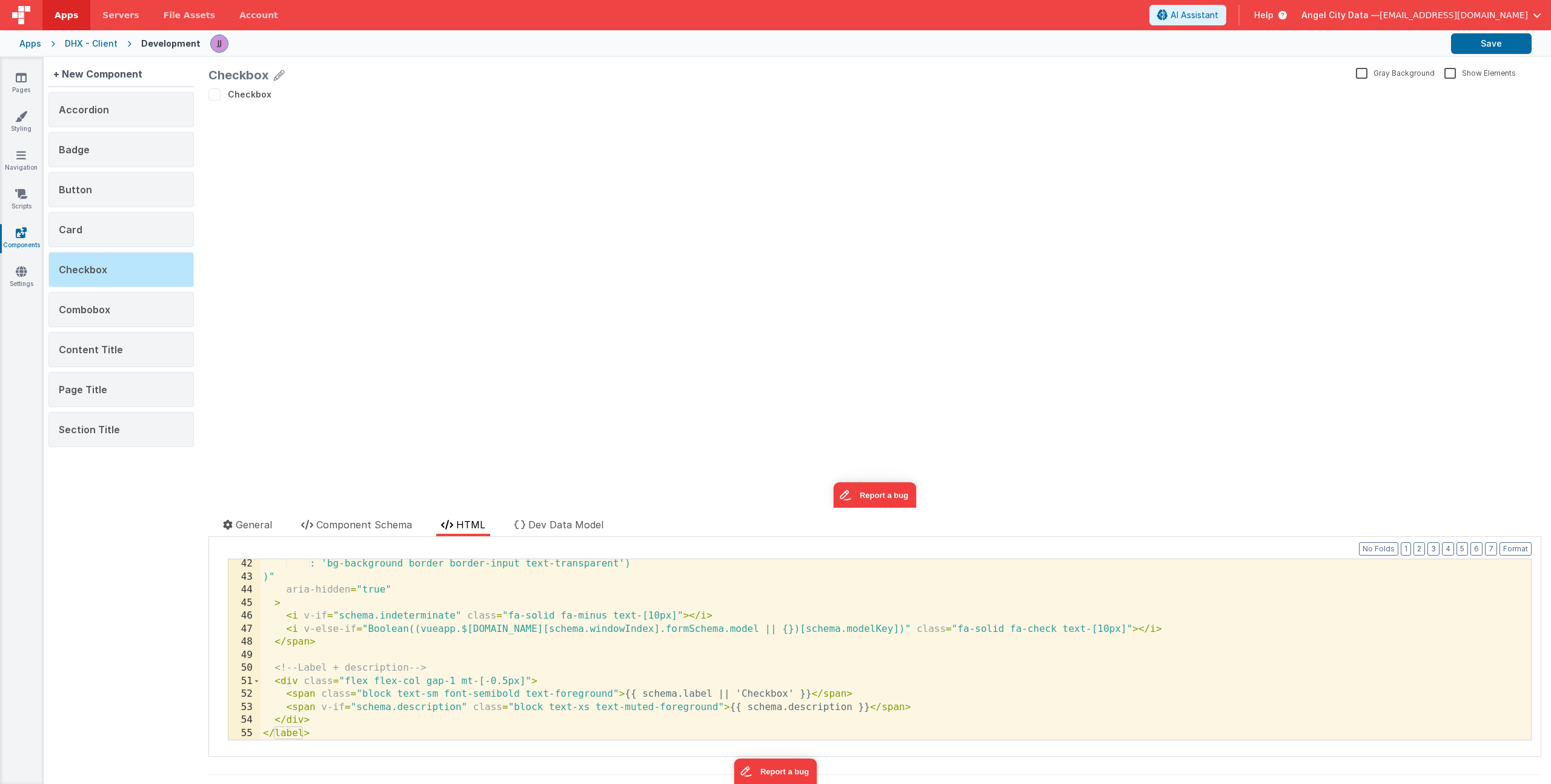
click at [507, 612] on div ": 'bg-background border border-input text-transparent') )" aria-hidden = "true"…" at bounding box center [891, 660] width 1262 height 207
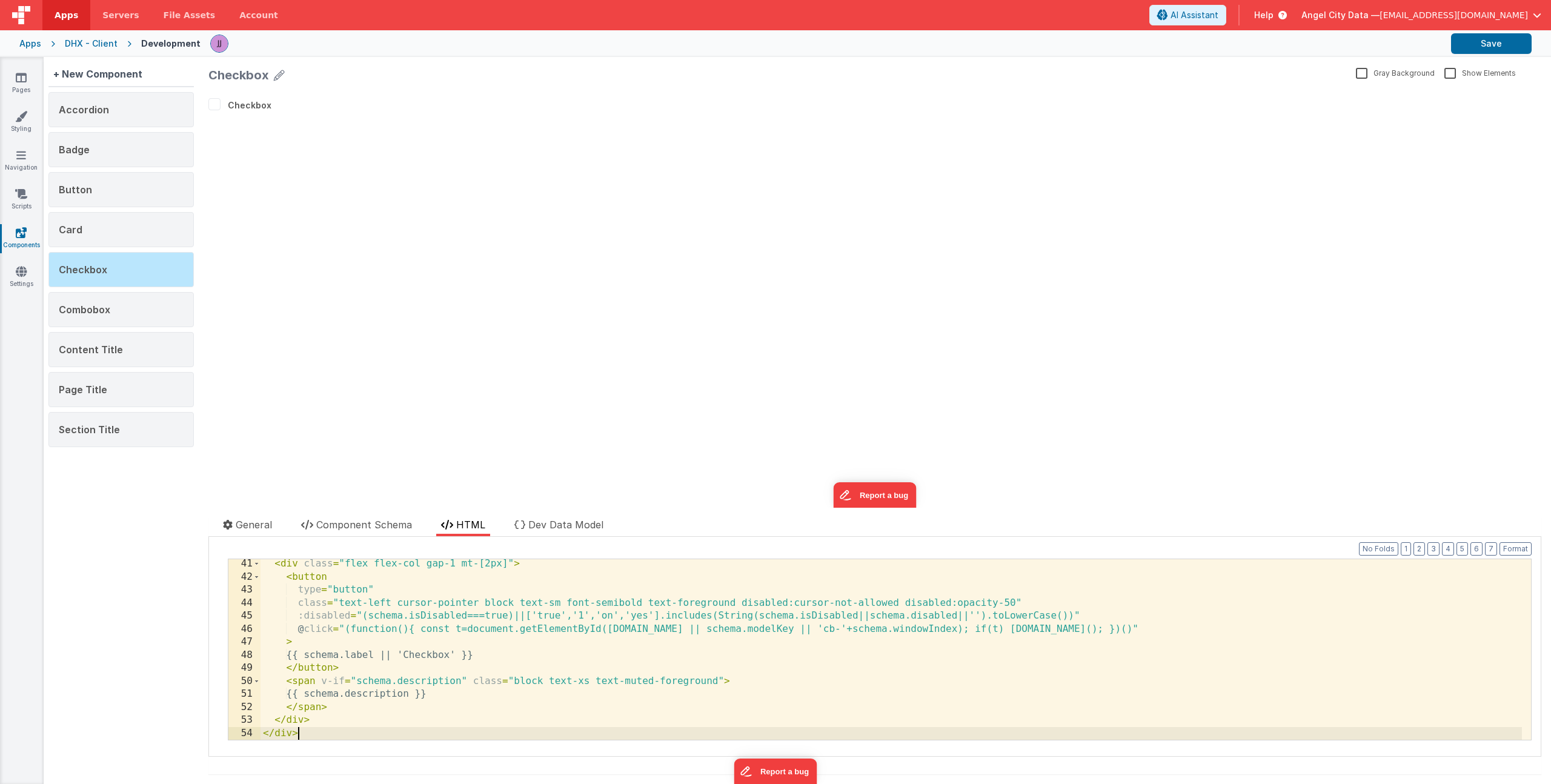
scroll to position [523, 0]
click at [1468, 46] on button "Save" at bounding box center [1491, 43] width 81 height 21
click at [83, 320] on div "Combobox" at bounding box center [121, 310] width 145 height 35
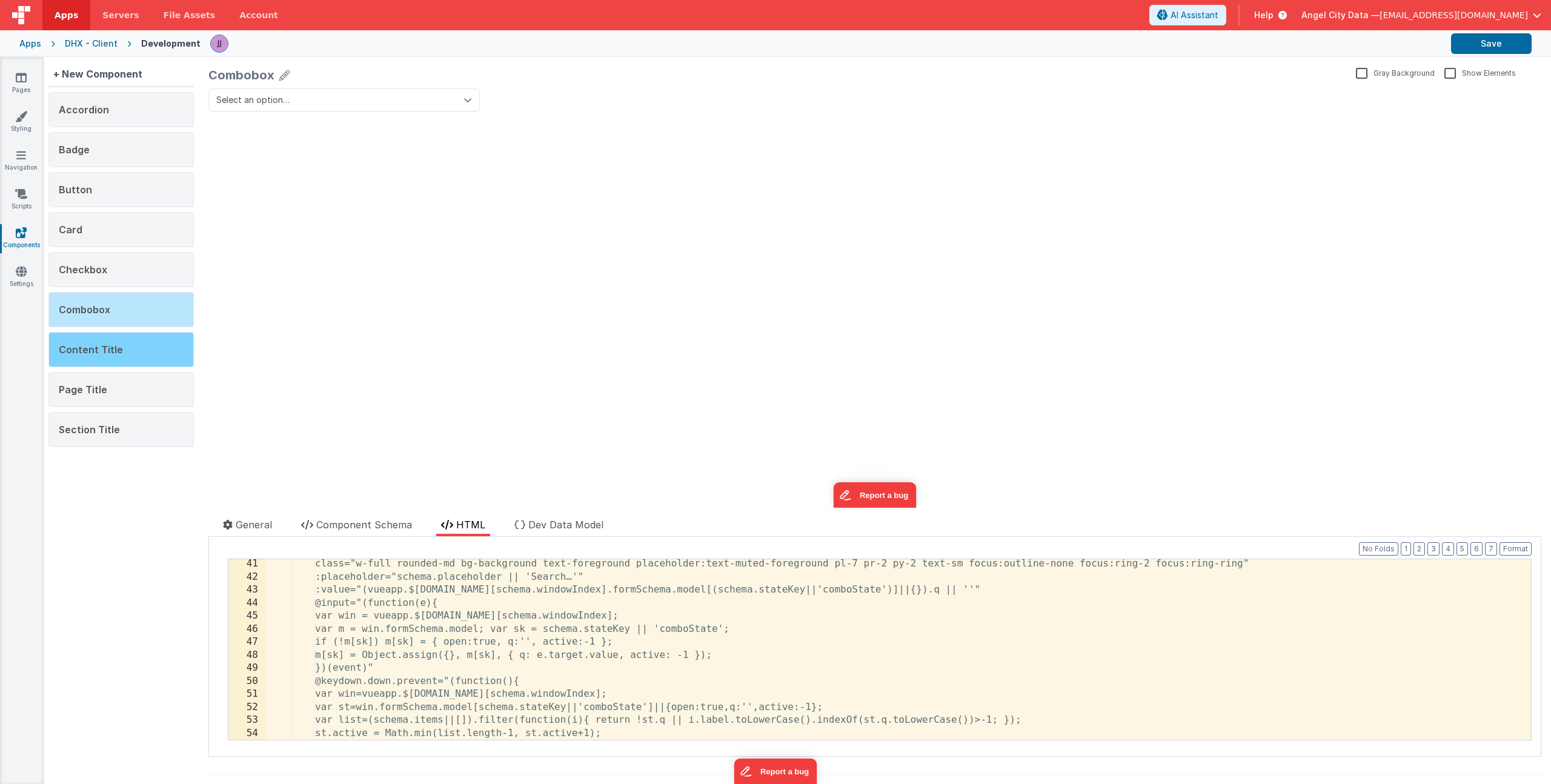
scroll to position [536, 0]
click at [521, 608] on div "class = "w-full rounded-md bg-background text-foreground placeholder:text-muted…" at bounding box center [894, 660] width 1256 height 207
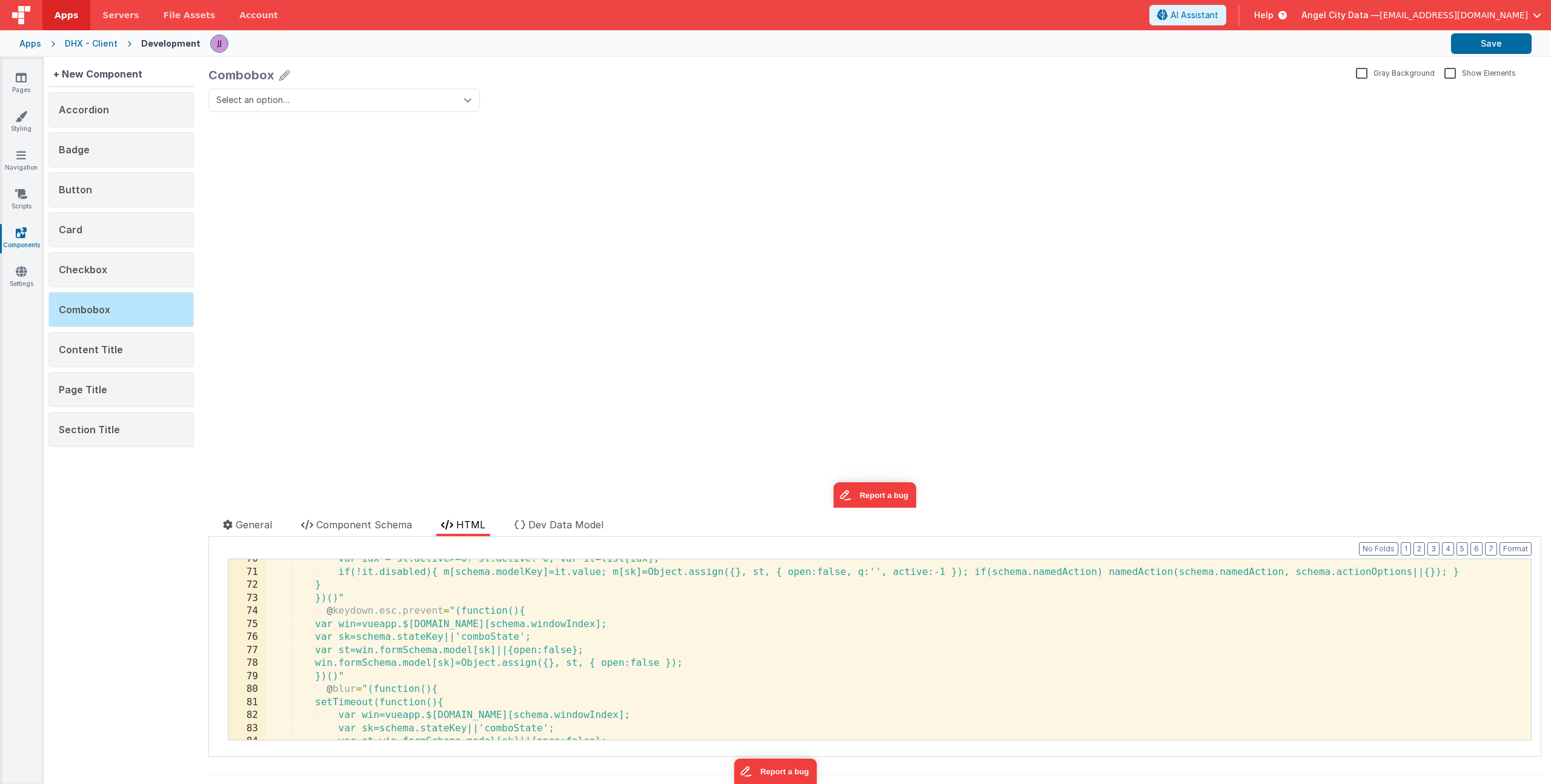
scroll to position [1049, 0]
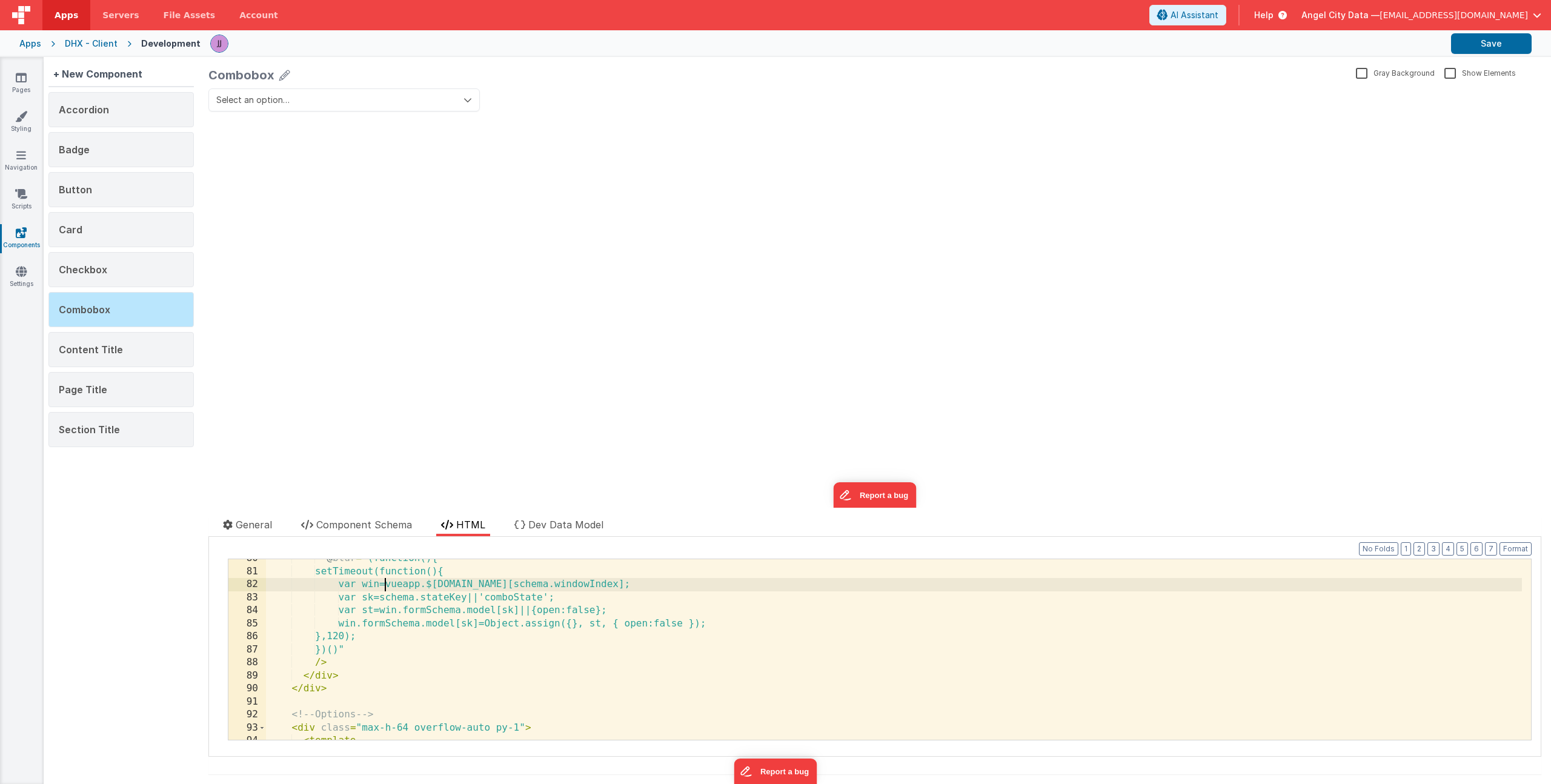
click at [385, 584] on div "@ blur = "(function(){ setTimeout(function(){ var win=vueapp.$[DOMAIN_NAME][sch…" at bounding box center [894, 654] width 1256 height 207
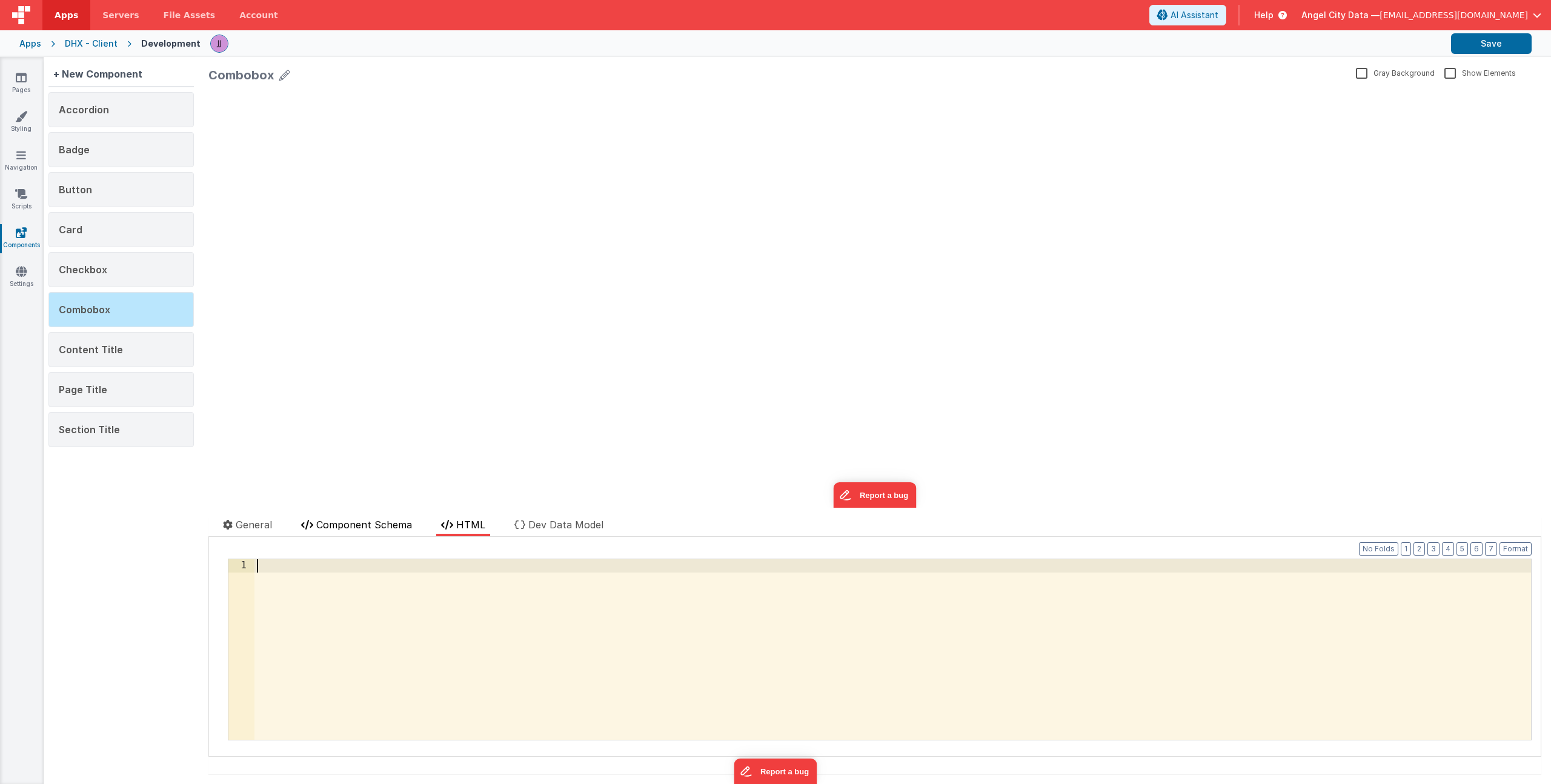
click at [396, 528] on span "Component Schema" at bounding box center [364, 524] width 96 height 12
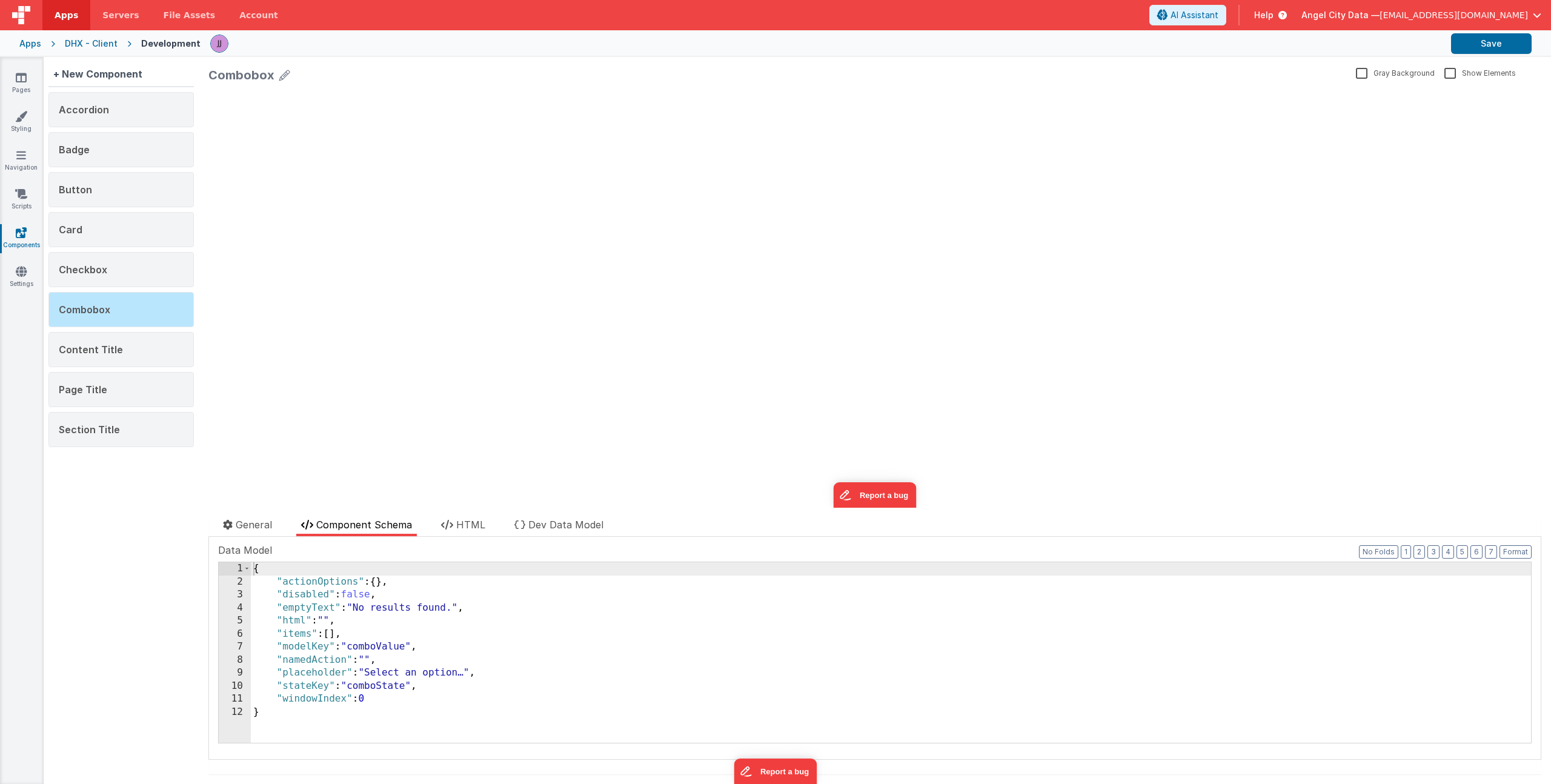
click at [418, 655] on div "{ "actionOptions" : { } , "disabled" : false , "emptyText" : "No results found.…" at bounding box center [891, 665] width 1280 height 207
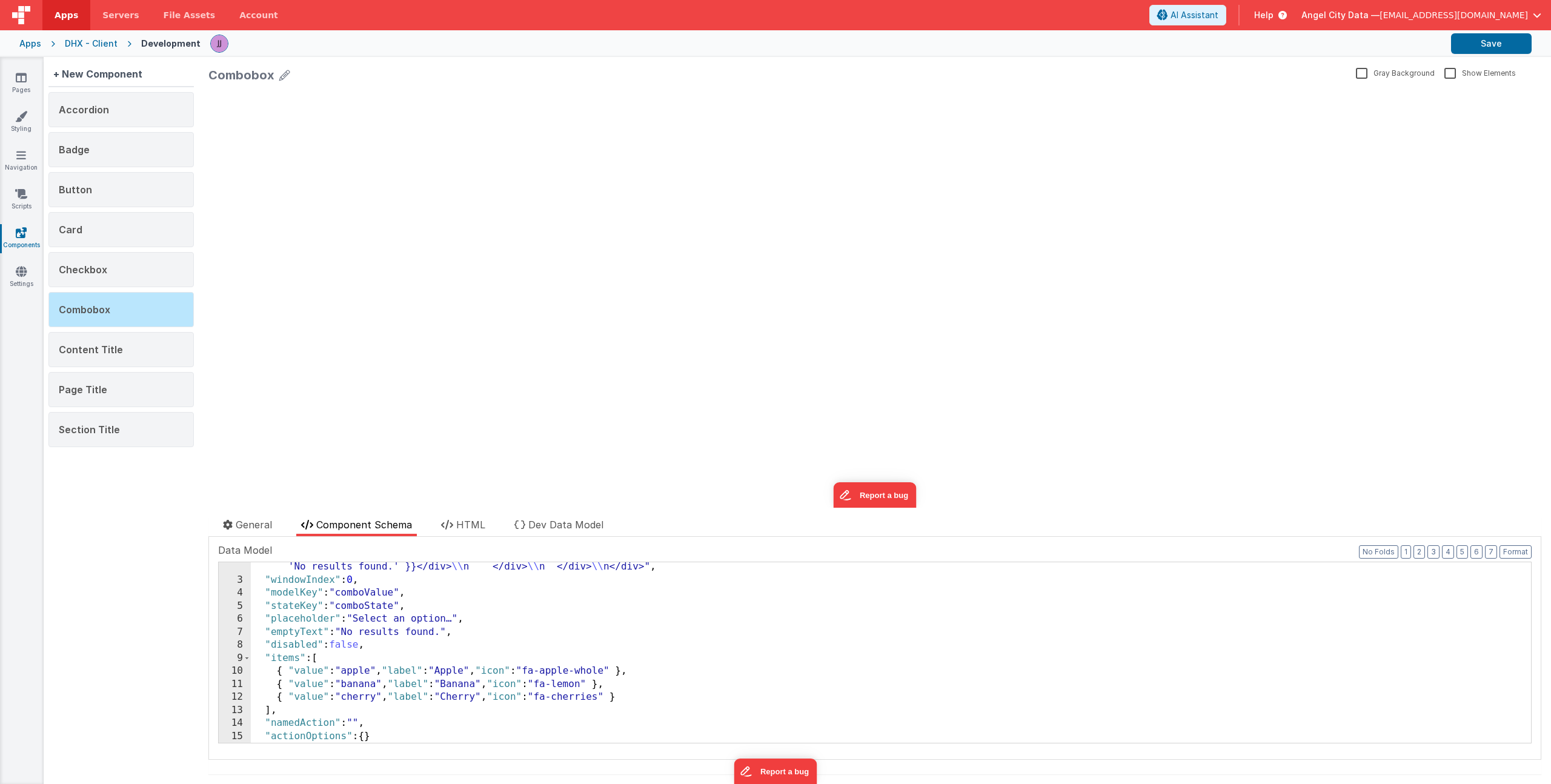
scroll to position [523, 0]
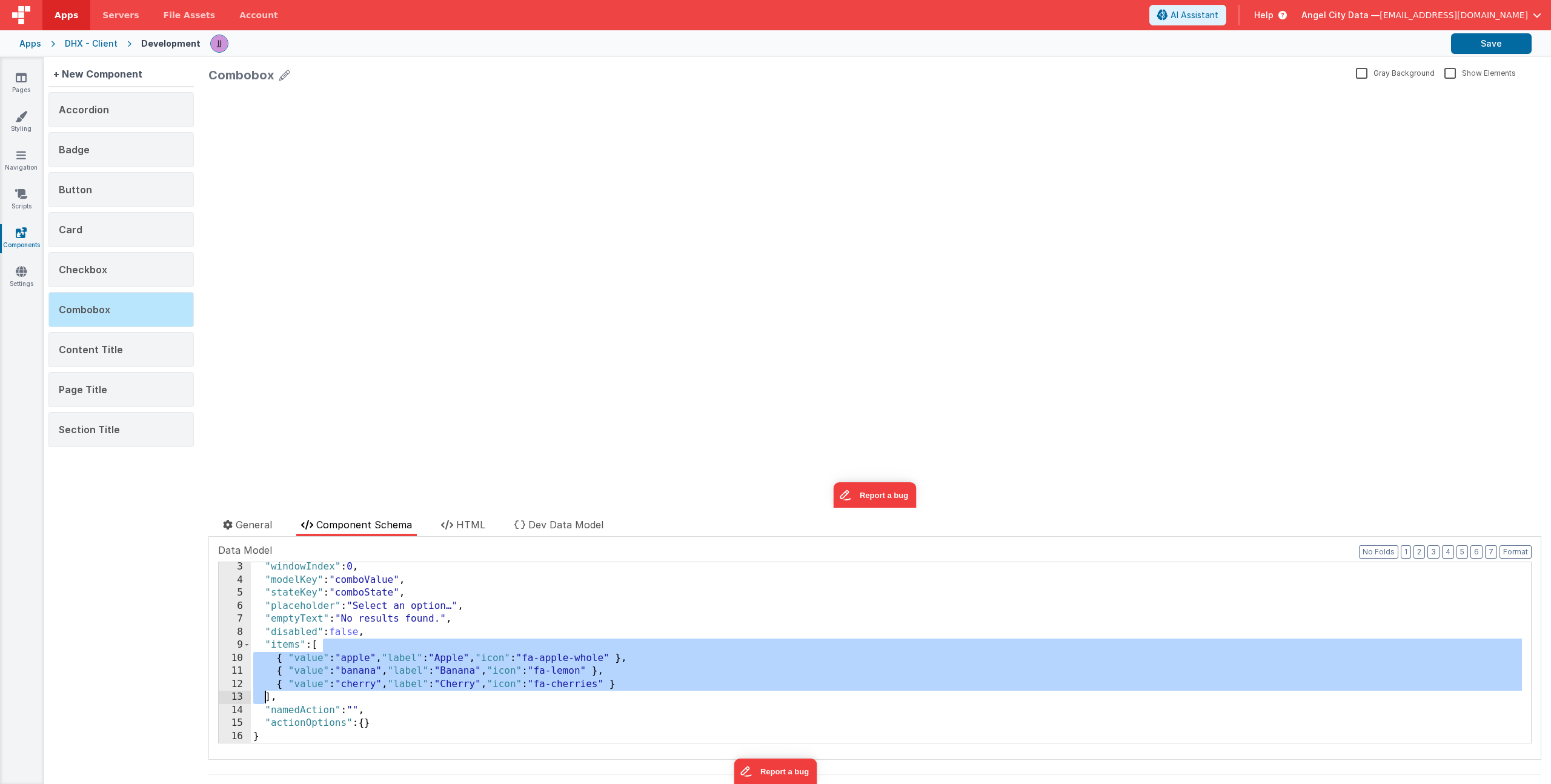
drag, startPoint x: 322, startPoint y: 644, endPoint x: 267, endPoint y: 697, distance: 76.4
click at [267, 697] on div ""windowIndex" : 0 , "modelKey" : "comboValue" , "stateKey" : "comboState" , "pl…" at bounding box center [886, 663] width 1271 height 207
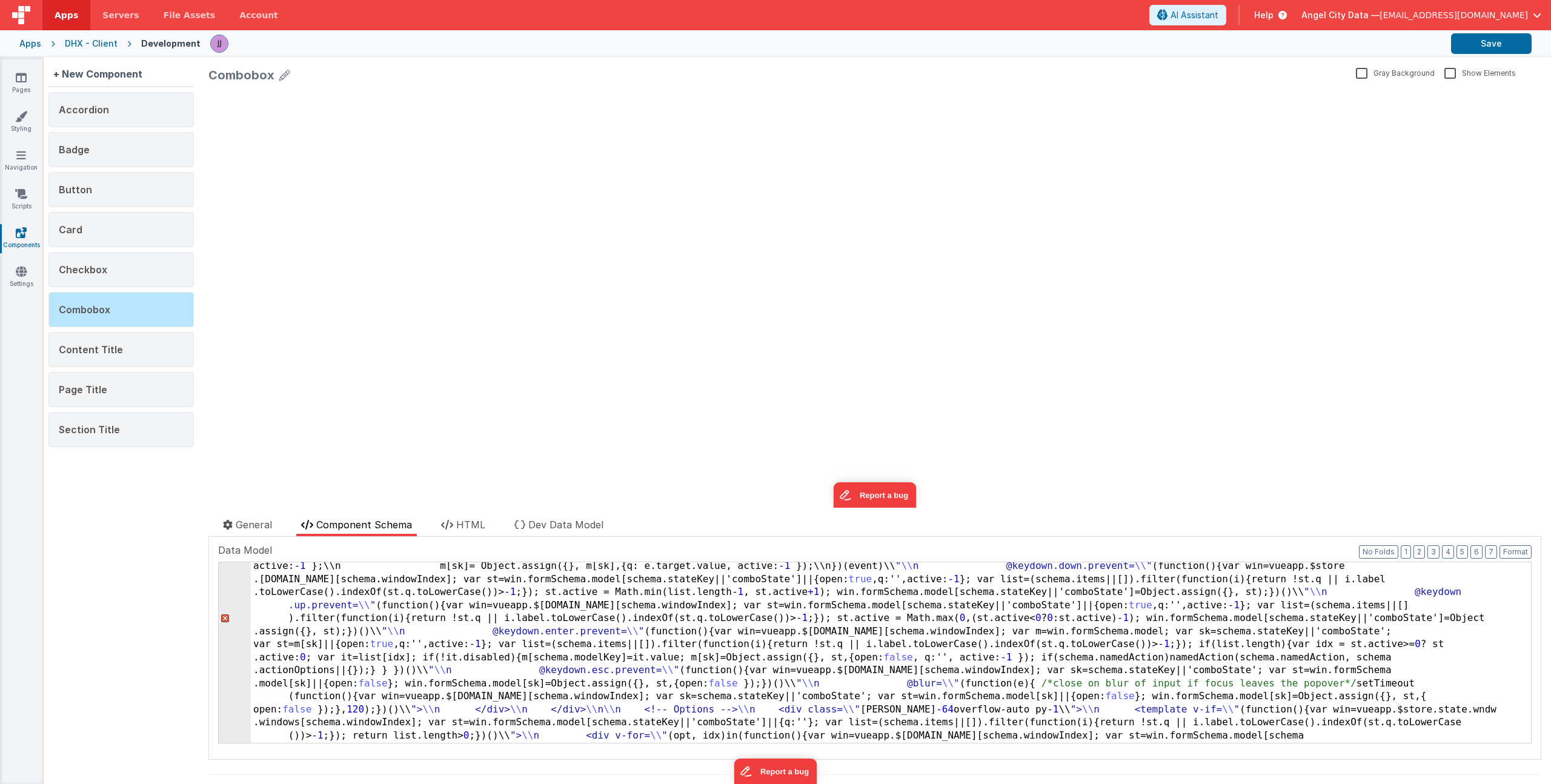
scroll to position [199, 0]
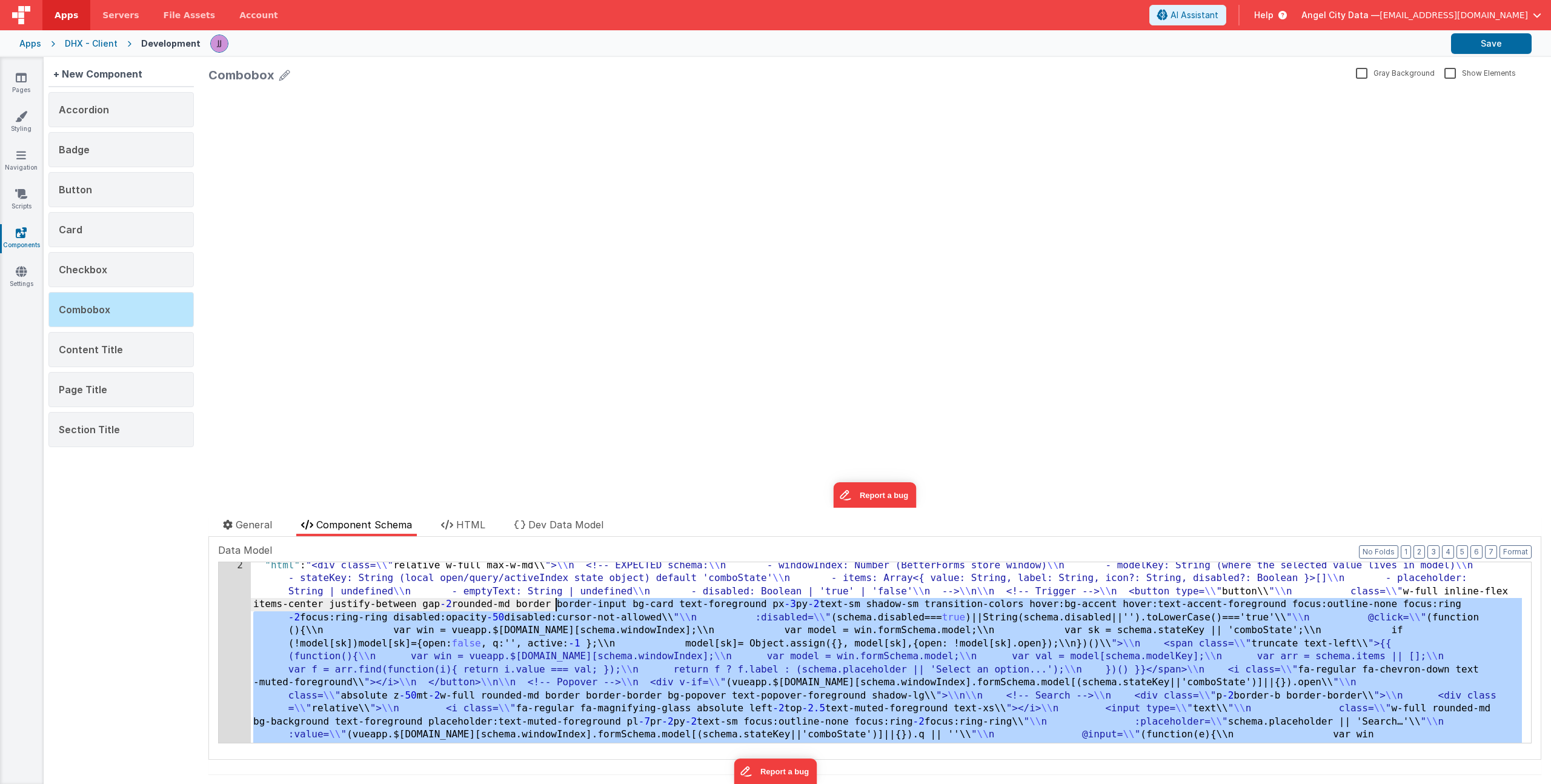
scroll to position [0, 0]
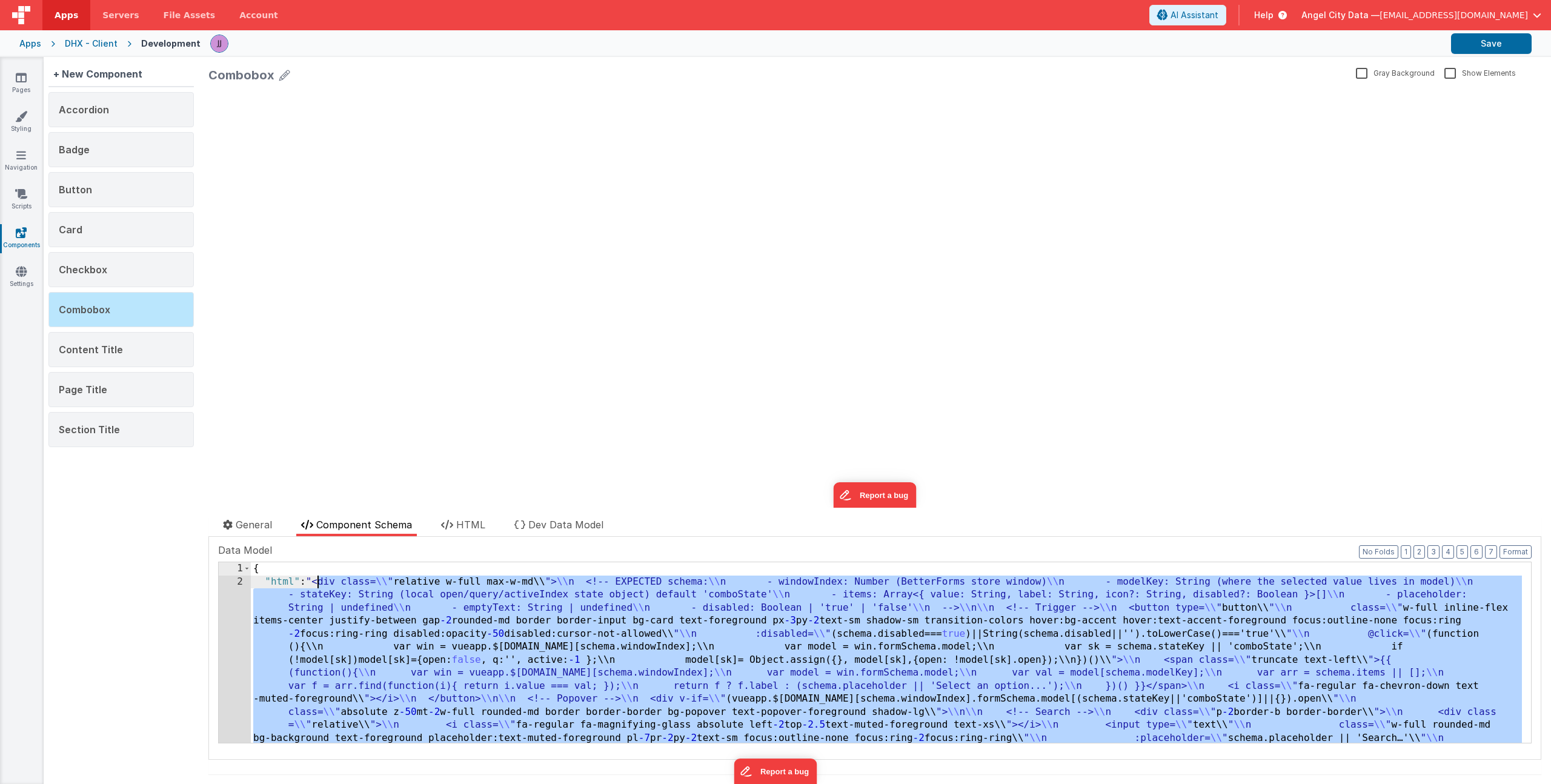
drag, startPoint x: 643, startPoint y: 608, endPoint x: 317, endPoint y: 580, distance: 327.2
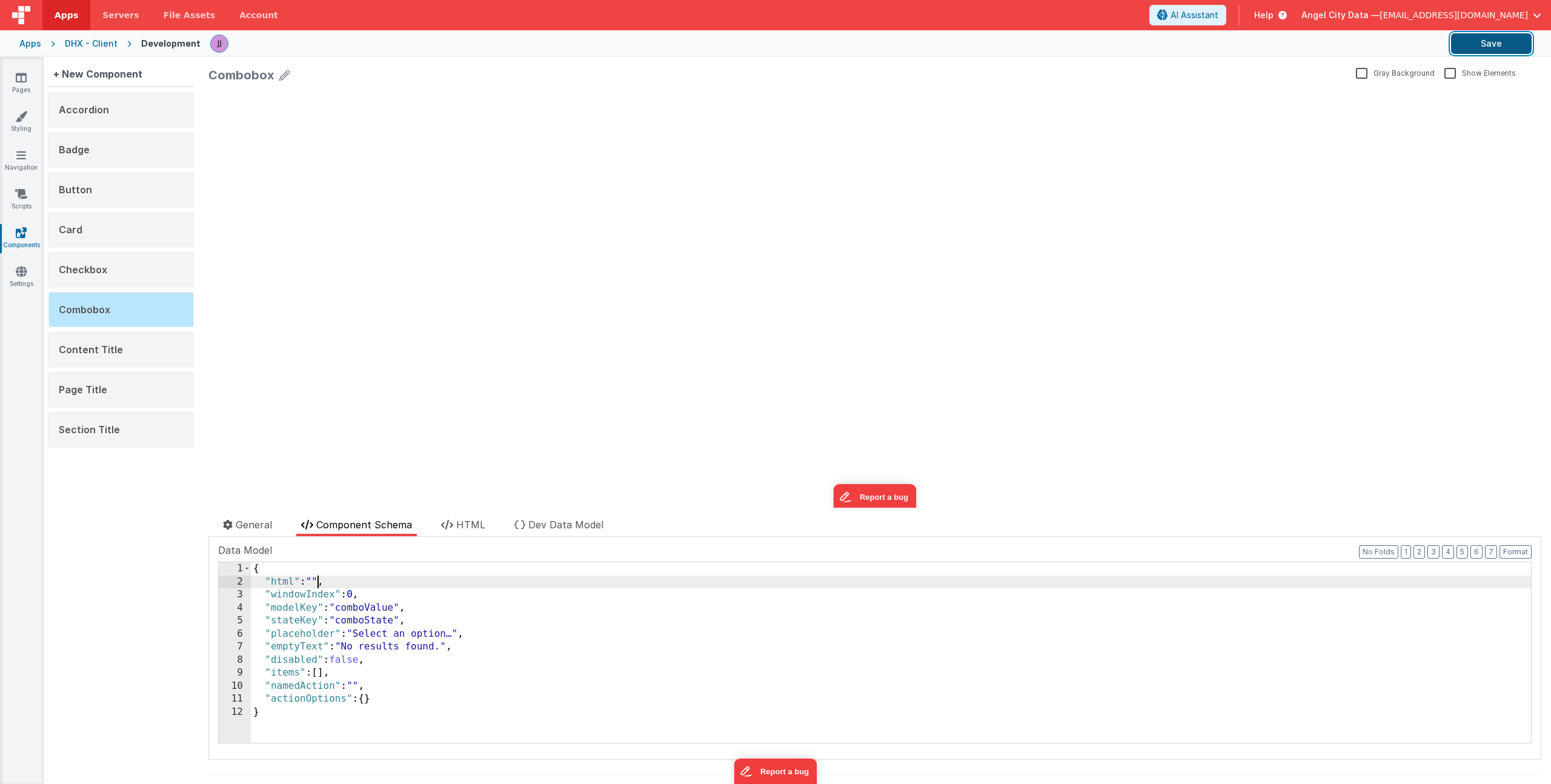
click at [1485, 40] on button "Save" at bounding box center [1491, 43] width 81 height 21
click at [465, 524] on span "HTML" at bounding box center [470, 524] width 29 height 12
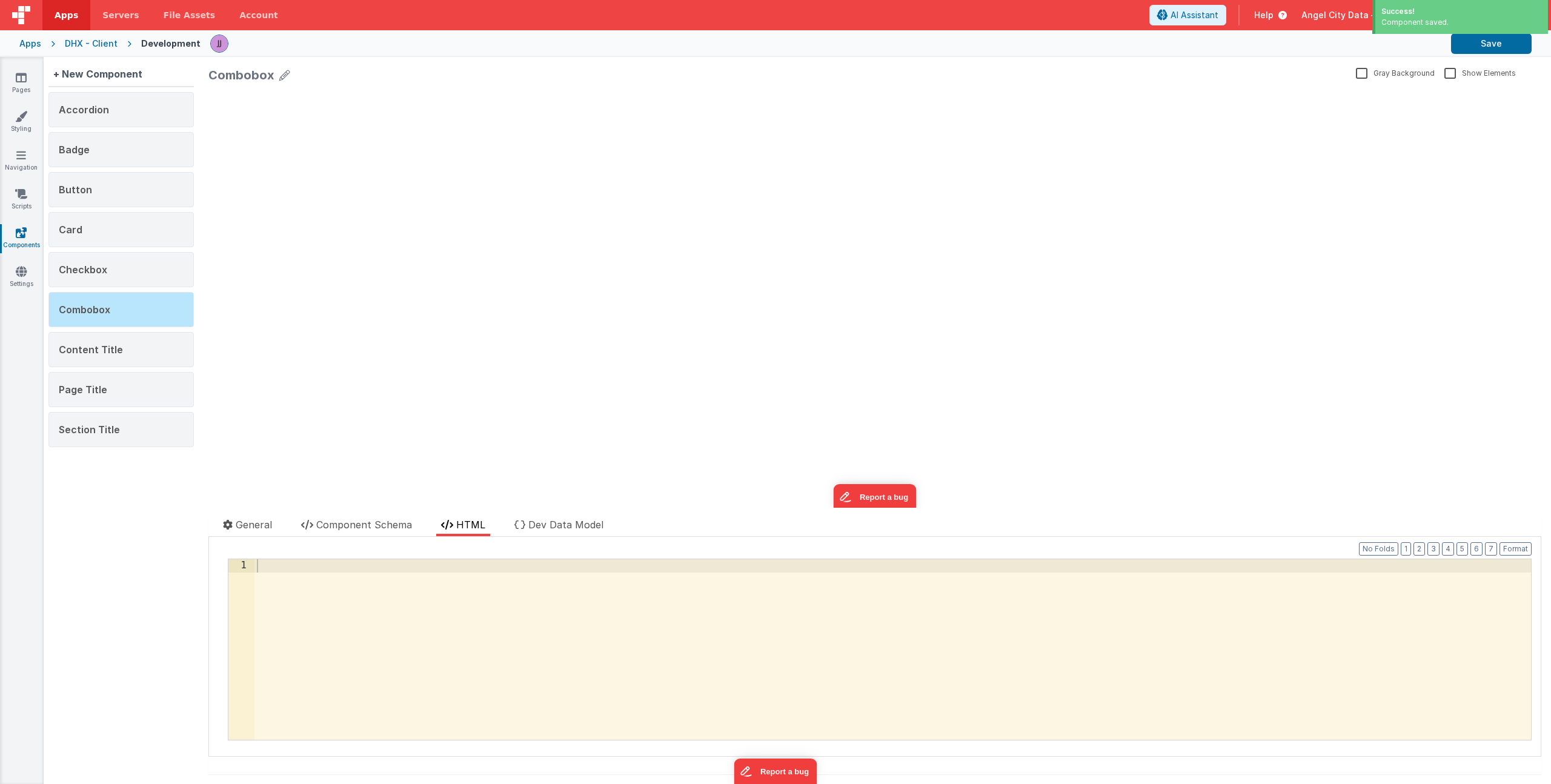
click at [431, 590] on div at bounding box center [892, 662] width 1277 height 207
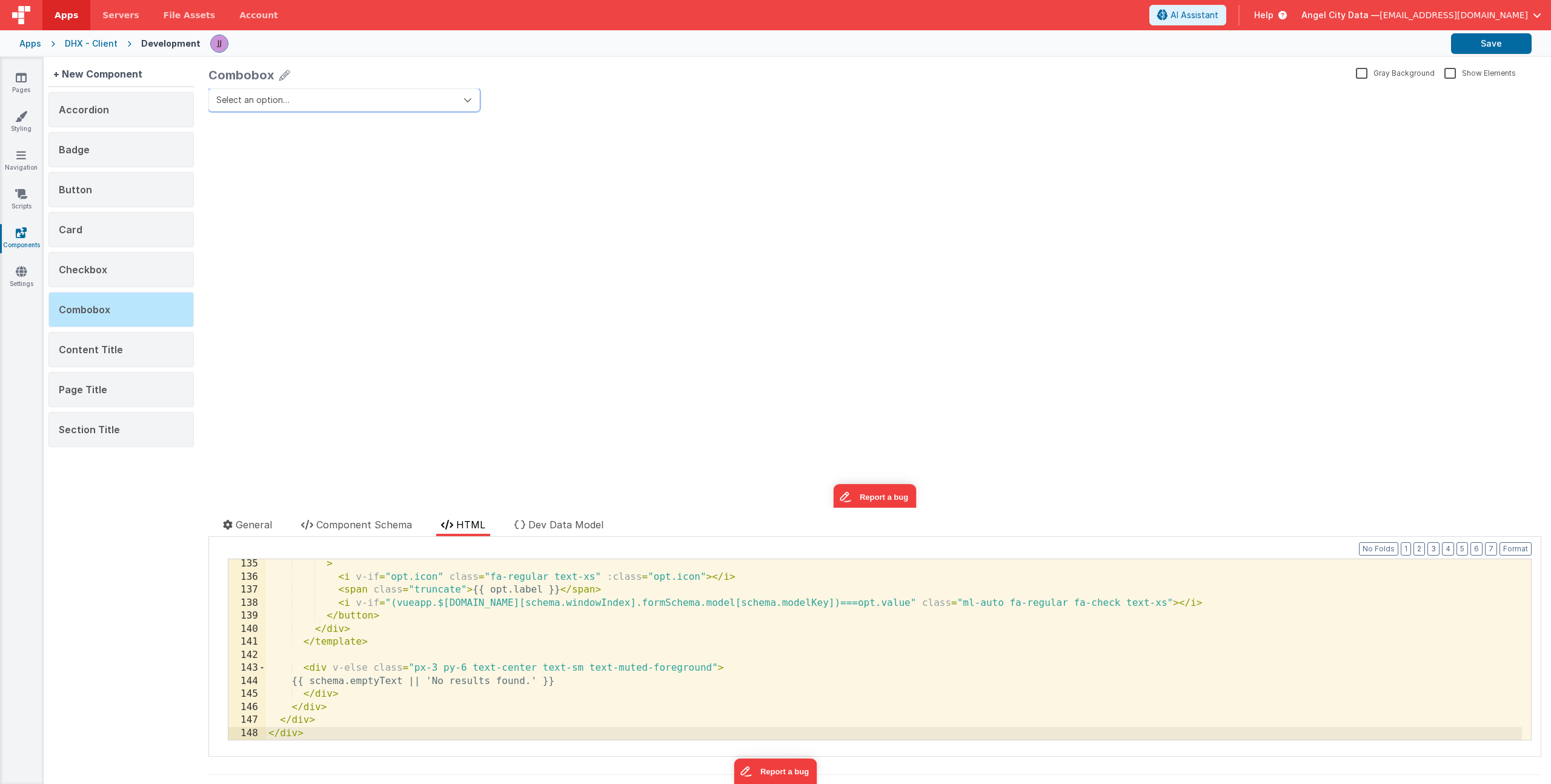
click at [459, 101] on button "Select an option…" at bounding box center [343, 100] width 271 height 23
click at [539, 149] on div "Select an option… No results found. update page model (See schema to hide after…" at bounding box center [874, 298] width 1333 height 419
click at [1012, 204] on div "Select an option… No results found. update page model (See schema to hide after…" at bounding box center [874, 298] width 1333 height 419
click at [1504, 42] on button "Save" at bounding box center [1491, 43] width 81 height 21
click at [420, 274] on div "Select an option… No results found. update page model (See schema to hide after…" at bounding box center [874, 298] width 1333 height 419
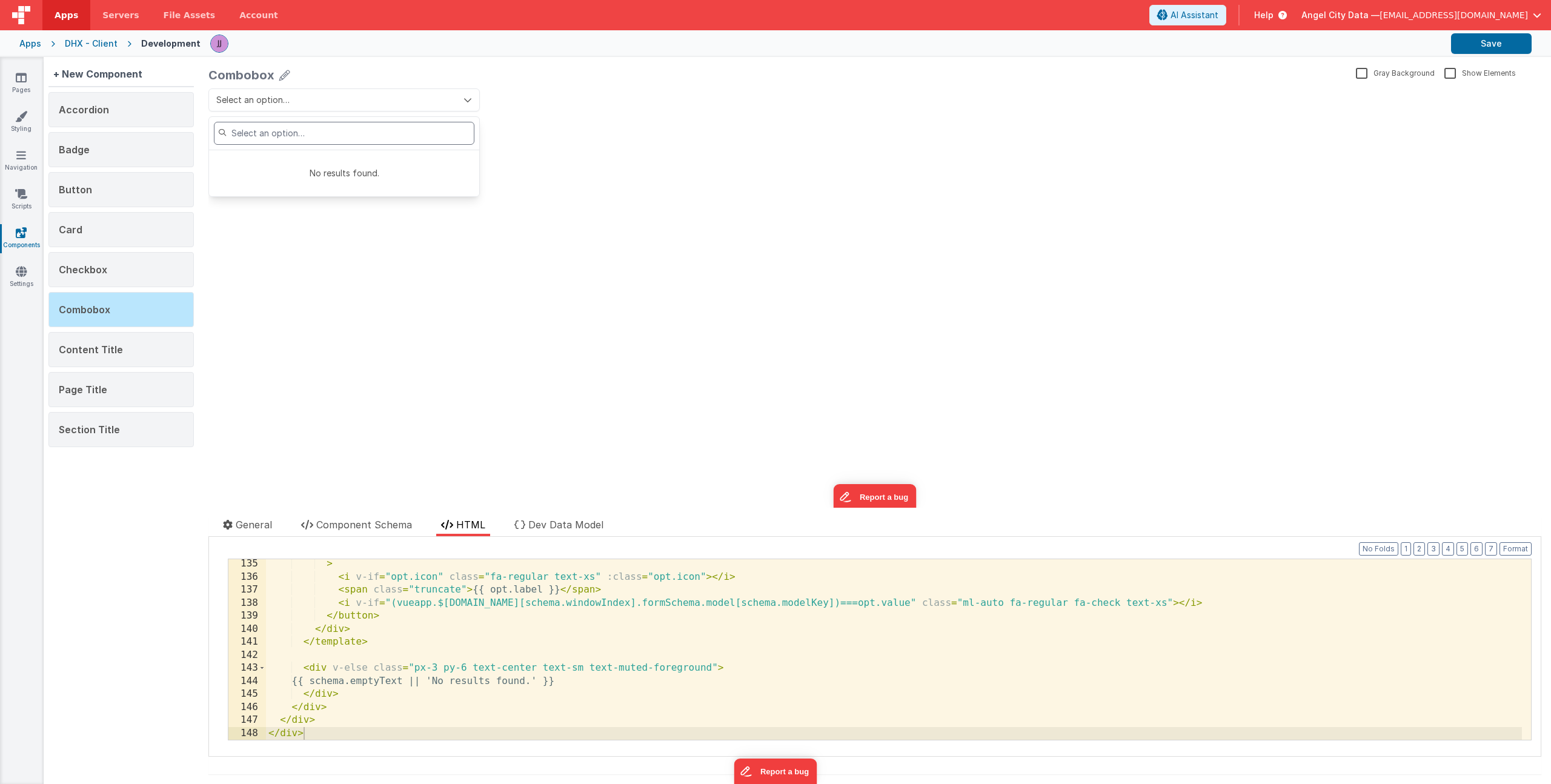
drag, startPoint x: 381, startPoint y: 262, endPoint x: 307, endPoint y: 207, distance: 92.2
click at [381, 262] on div "Select an option… No results found. update page model (See schema to hide after…" at bounding box center [874, 298] width 1333 height 419
click at [32, 82] on link "Pages" at bounding box center [21, 84] width 44 height 24
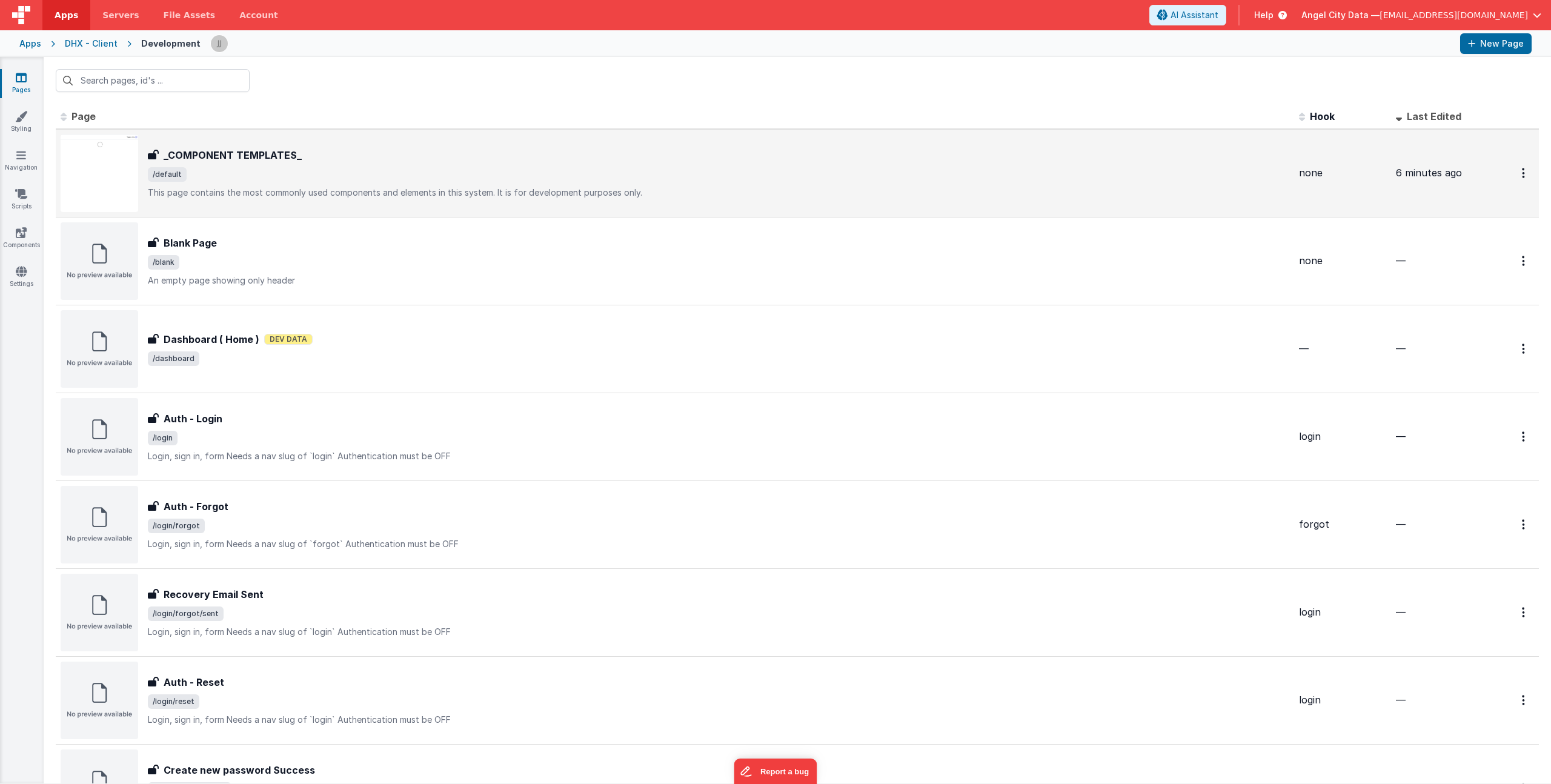
click at [258, 170] on span "/default" at bounding box center [718, 174] width 1141 height 14
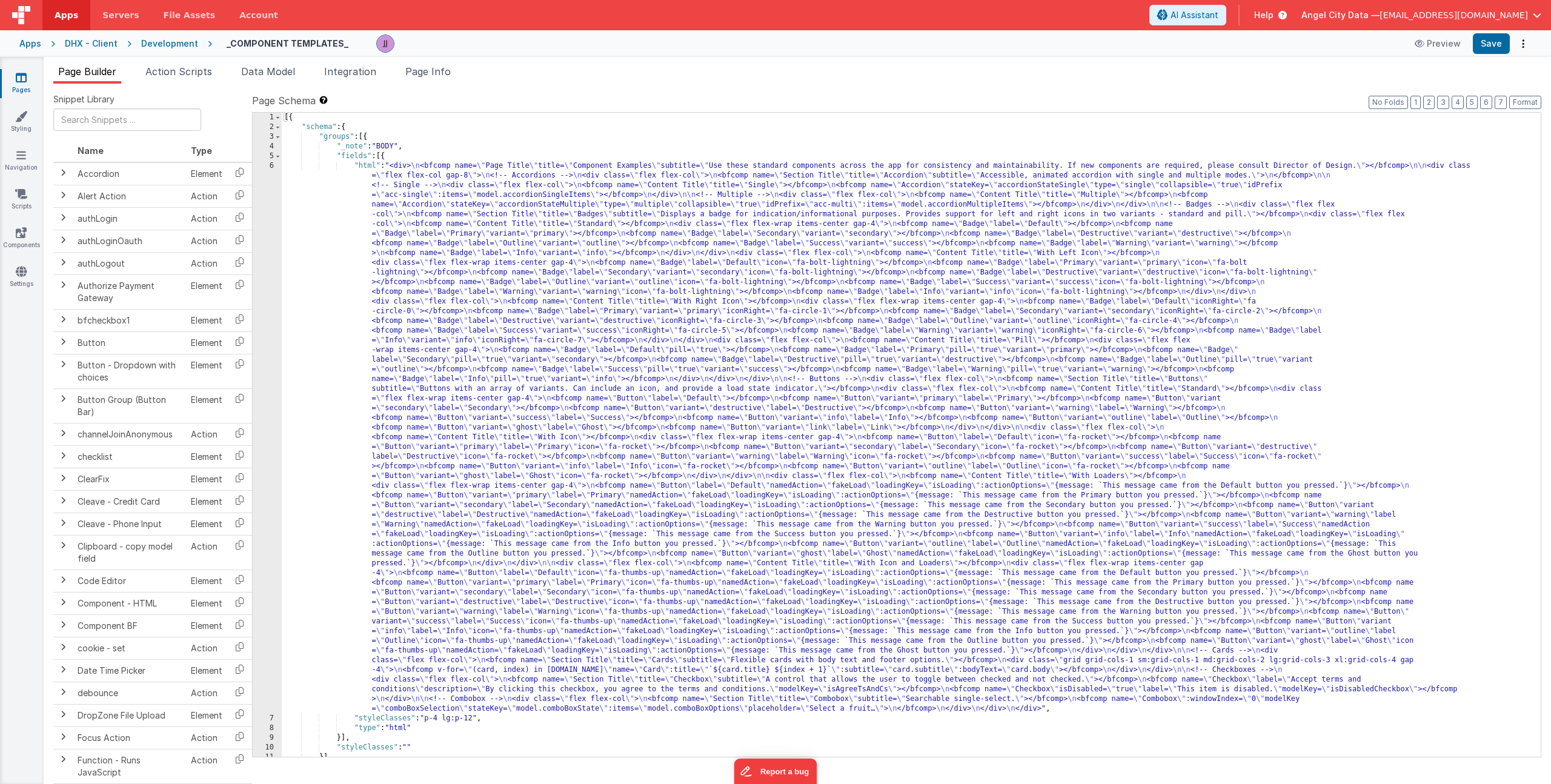
click at [439, 209] on div "[{ "schema" : { "groups" : [{ "_note" : "BODY" , "fields" : [{ "html" : "<div> …" at bounding box center [907, 443] width 1250 height 663
click at [273, 240] on div "6" at bounding box center [267, 437] width 29 height 552
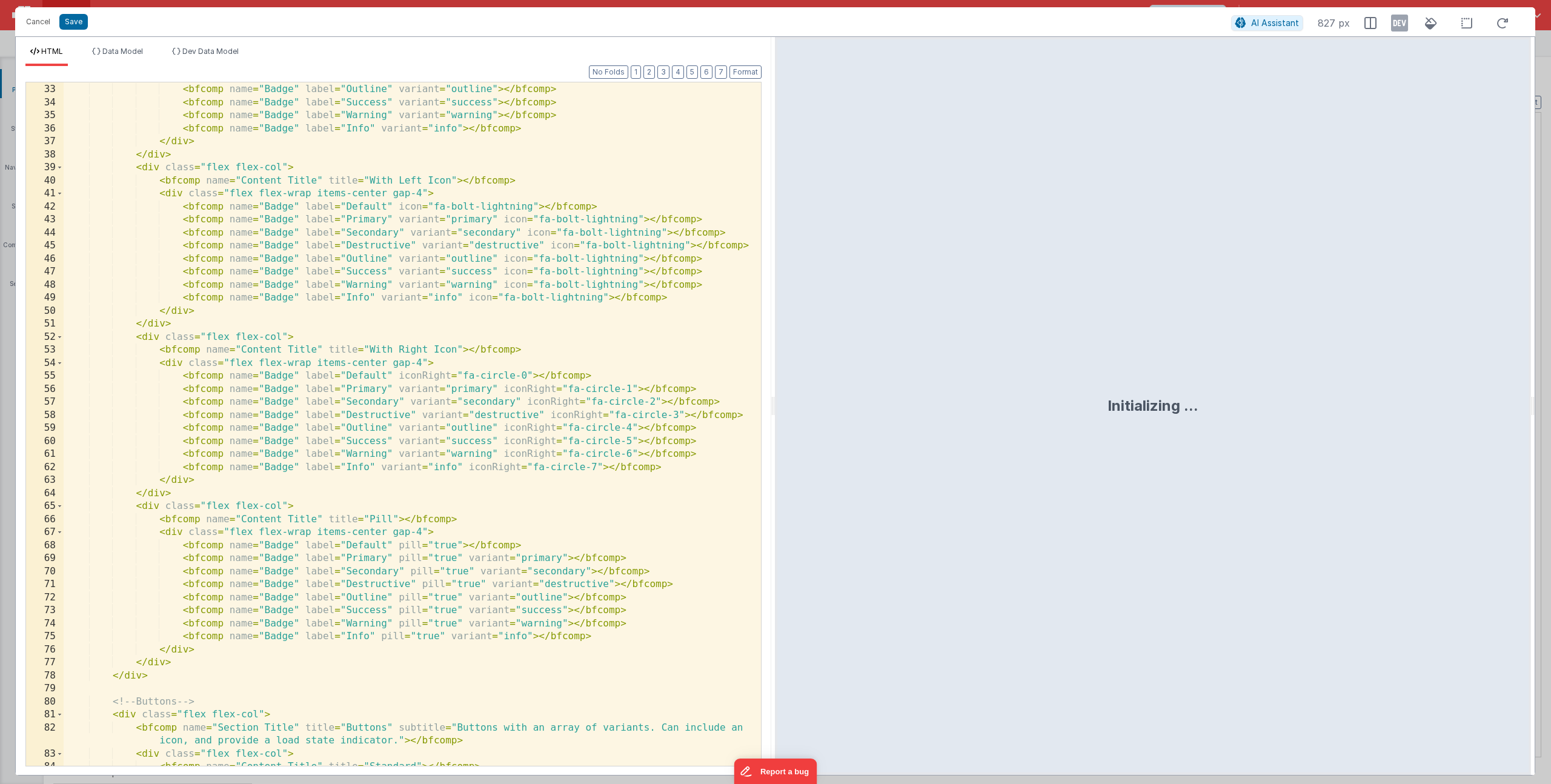
scroll to position [2104, 0]
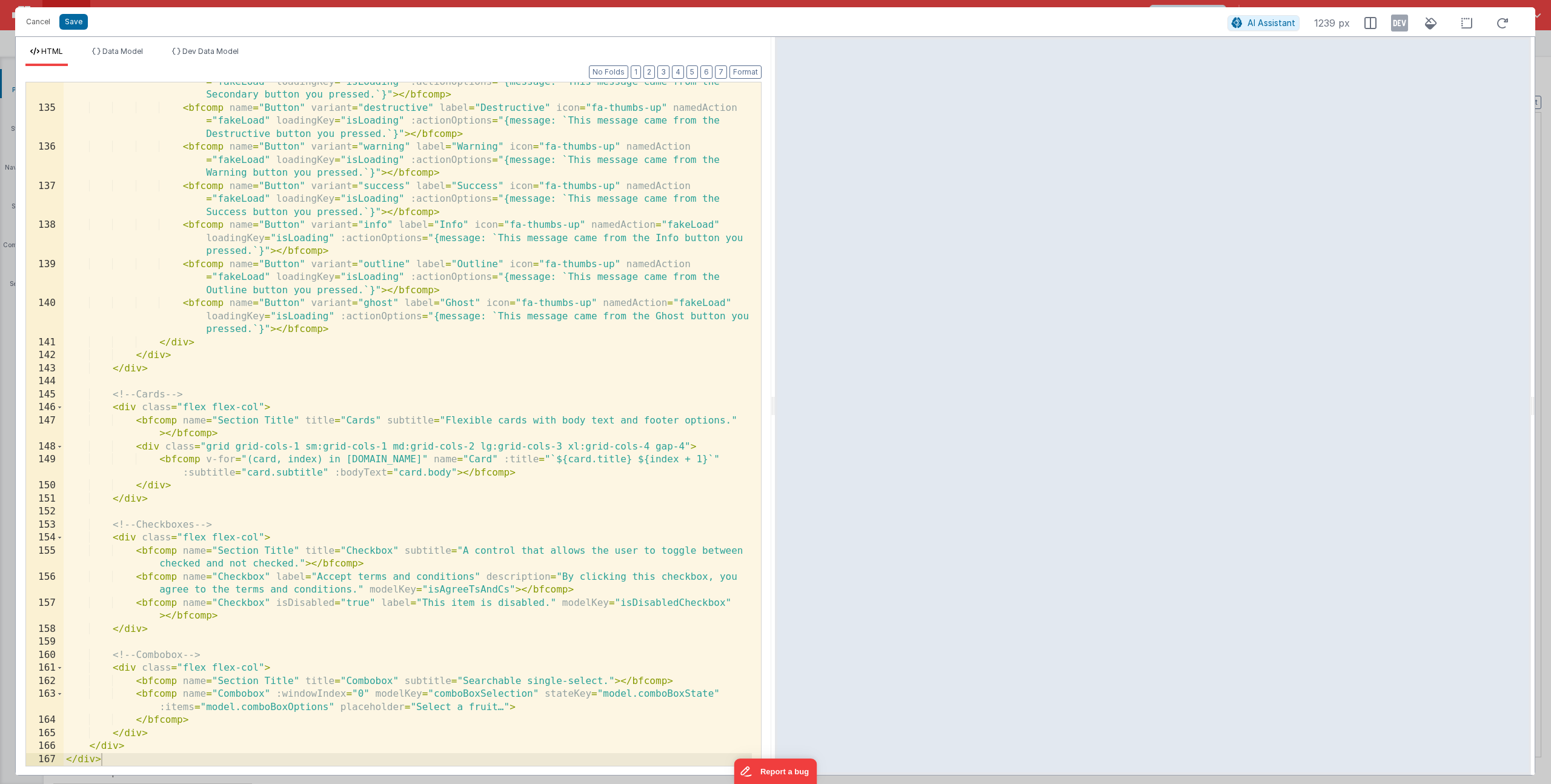
click at [503, 649] on div "< bfcomp name = "Button" variant = "secondary" label = "Secondary" icon = "fa-t…" at bounding box center [408, 430] width 688 height 735
click at [613, 697] on div "< bfcomp name = "Button" variant = "secondary" label = "Secondary" icon = "fa-t…" at bounding box center [408, 430] width 688 height 735
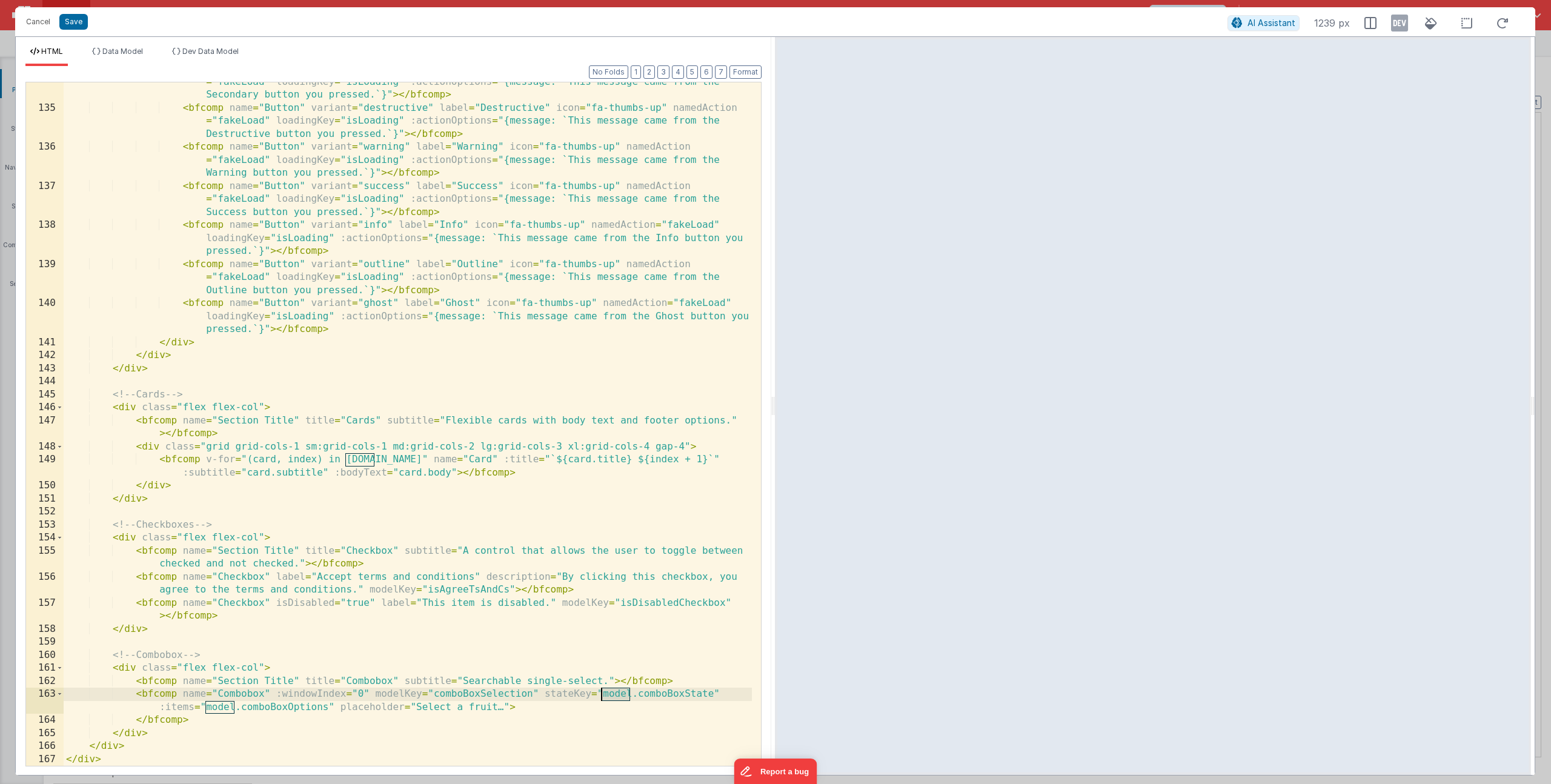
click at [613, 697] on div "< bfcomp name = "Button" variant = "secondary" label = "Secondary" icon = "fa-t…" at bounding box center [408, 430] width 688 height 735
click at [436, 695] on div "< bfcomp name = "Button" variant = "secondary" label = "Secondary" icon = "fa-t…" at bounding box center [408, 430] width 688 height 735
click at [82, 26] on button "Save" at bounding box center [73, 22] width 29 height 16
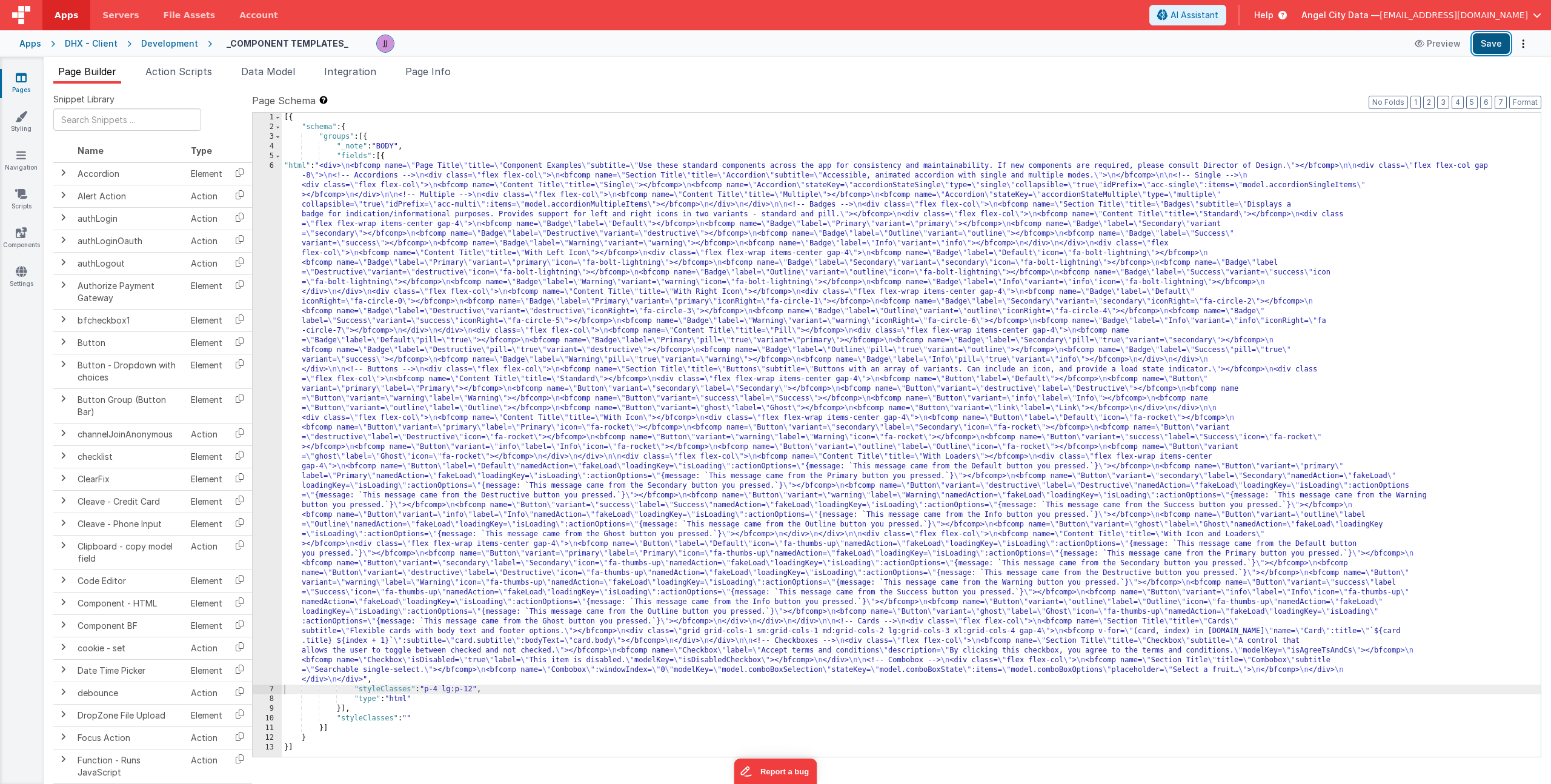
click at [1502, 41] on button "Save" at bounding box center [1491, 43] width 37 height 21
click at [500, 574] on div "[{ "schema" : { "groups" : [{ "_note" : "BODY" , "fields" : [{ "html" : "<div> …" at bounding box center [911, 443] width 1259 height 663
click at [266, 502] on div "6" at bounding box center [267, 423] width 29 height 523
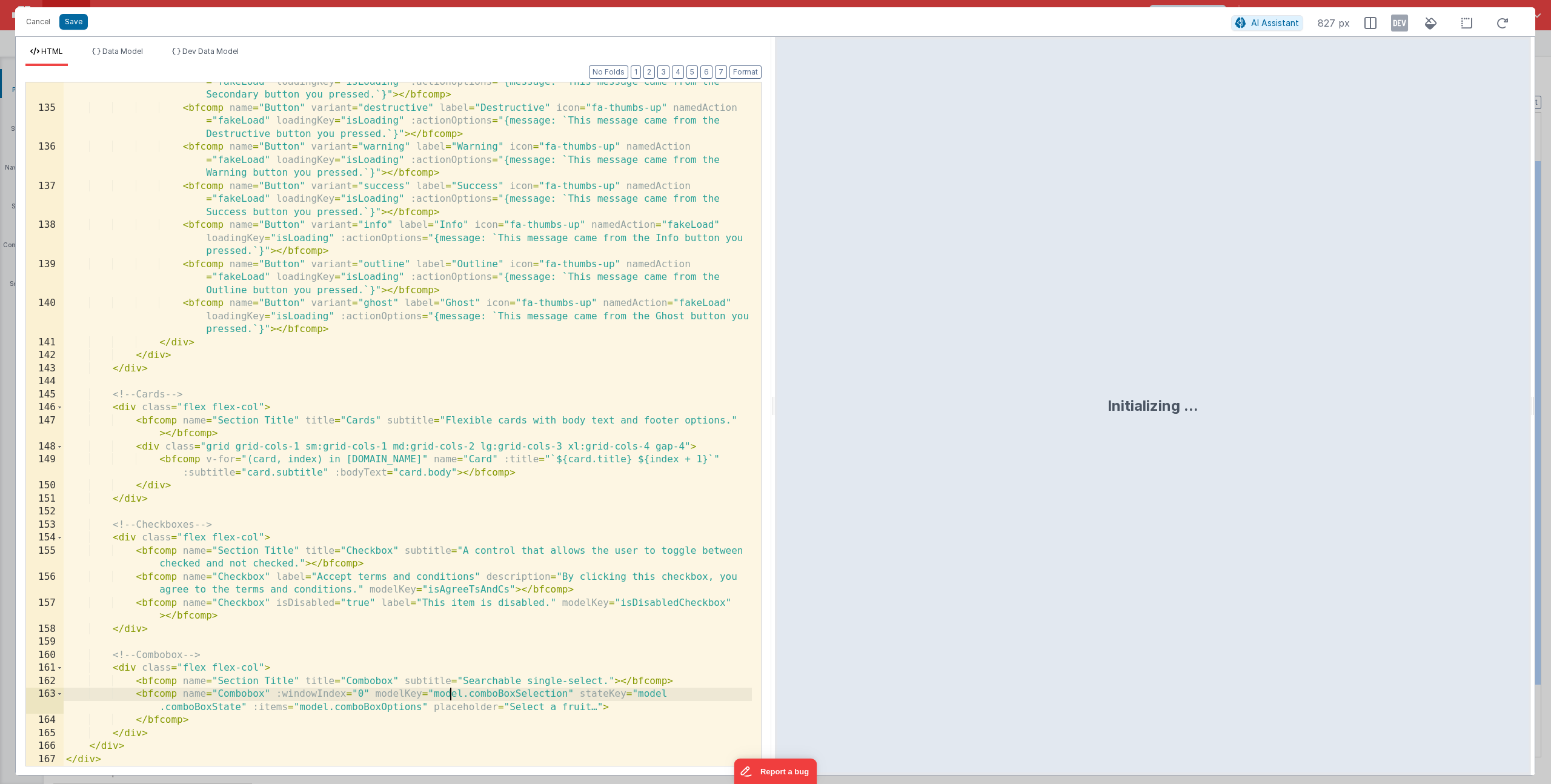
click at [448, 695] on div "< bfcomp name = "Button" variant = "secondary" label = "Secondary" icon = "fa-t…" at bounding box center [408, 430] width 688 height 735
click at [622, 695] on div "< bfcomp name = "Button" variant = "secondary" label = "Secondary" icon = "fa-t…" at bounding box center [408, 430] width 688 height 735
click at [192, 711] on div "< bfcomp name = "Button" variant = "secondary" label = "Secondary" icon = "fa-t…" at bounding box center [408, 430] width 688 height 735
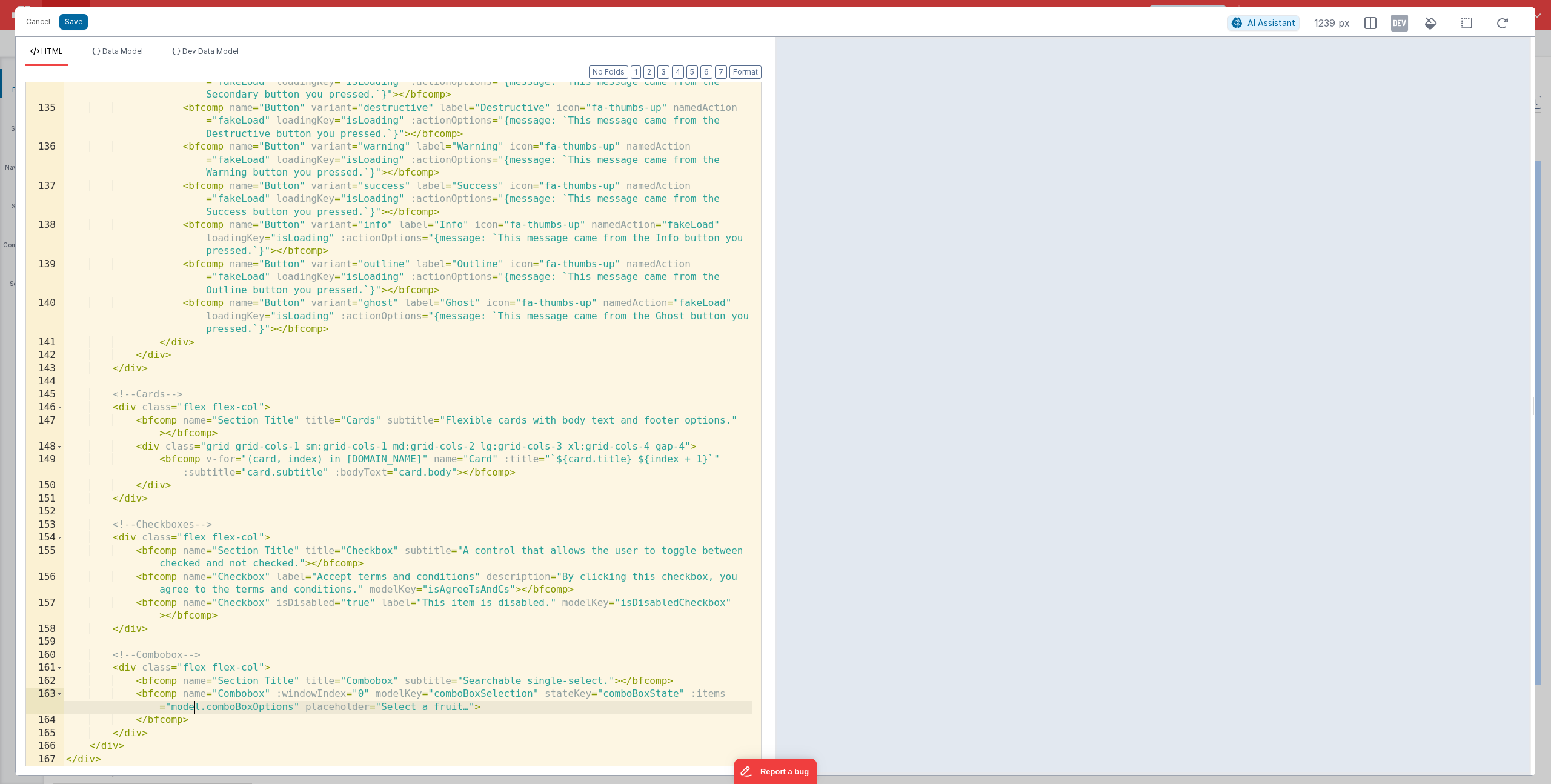
click at [192, 711] on div "< bfcomp name = "Button" variant = "secondary" label = "Secondary" icon = "fa-t…" at bounding box center [408, 430] width 688 height 735
click at [433, 694] on div "< bfcomp name = "Button" variant = "secondary" label = "Secondary" icon = "fa-t…" at bounding box center [408, 430] width 688 height 735
click at [664, 693] on div "< bfcomp name = "Button" variant = "secondary" label = "Secondary" icon = "fa-t…" at bounding box center [408, 430] width 688 height 735
click at [639, 695] on div "< bfcomp name = "Button" variant = "secondary" label = "Secondary" icon = "fa-t…" at bounding box center [408, 430] width 688 height 735
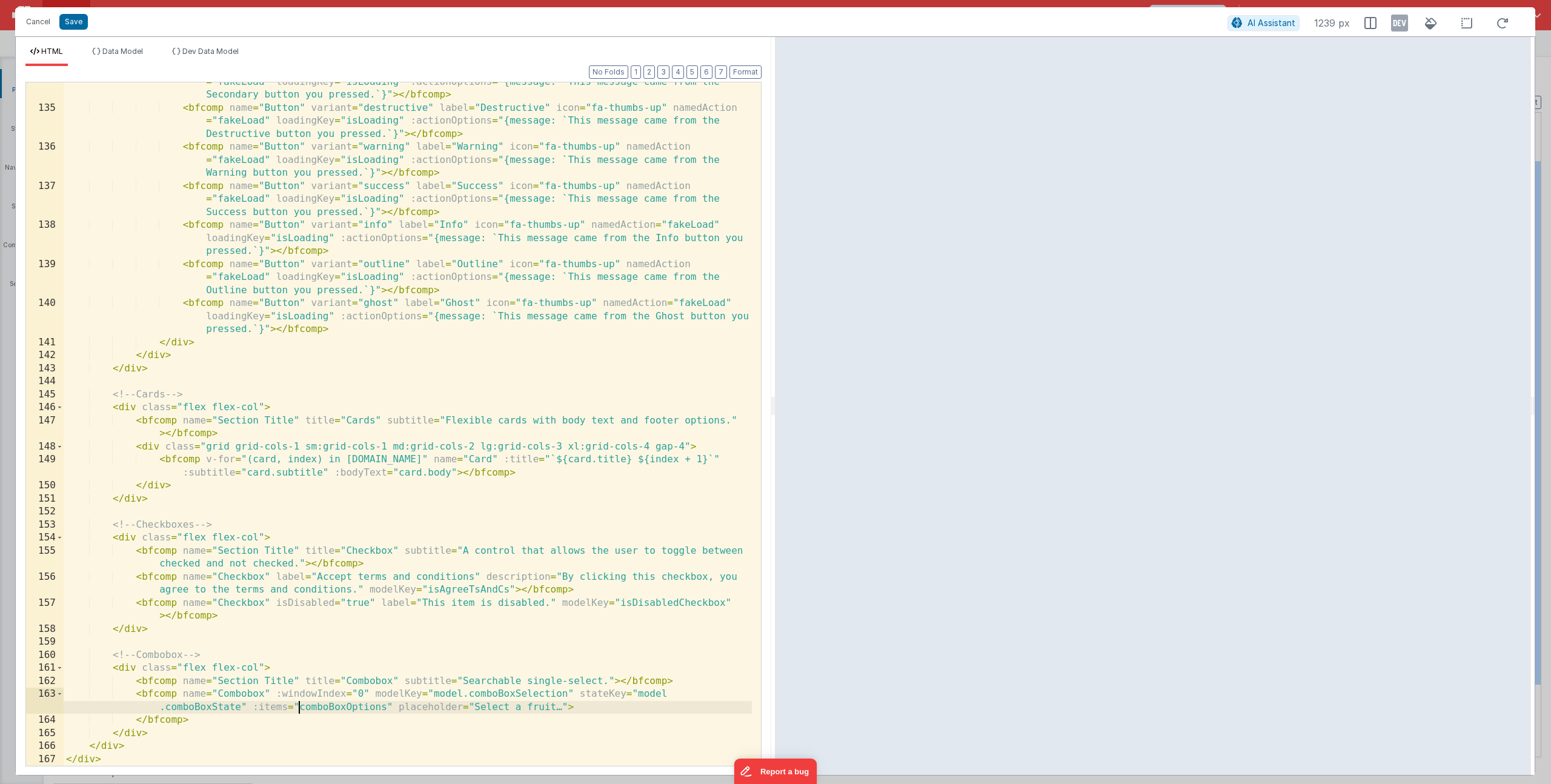
click at [297, 708] on div "< bfcomp name = "Button" variant = "secondary" label = "Secondary" icon = "fa-t…" at bounding box center [408, 430] width 688 height 735
click at [83, 19] on button "Save" at bounding box center [73, 22] width 29 height 16
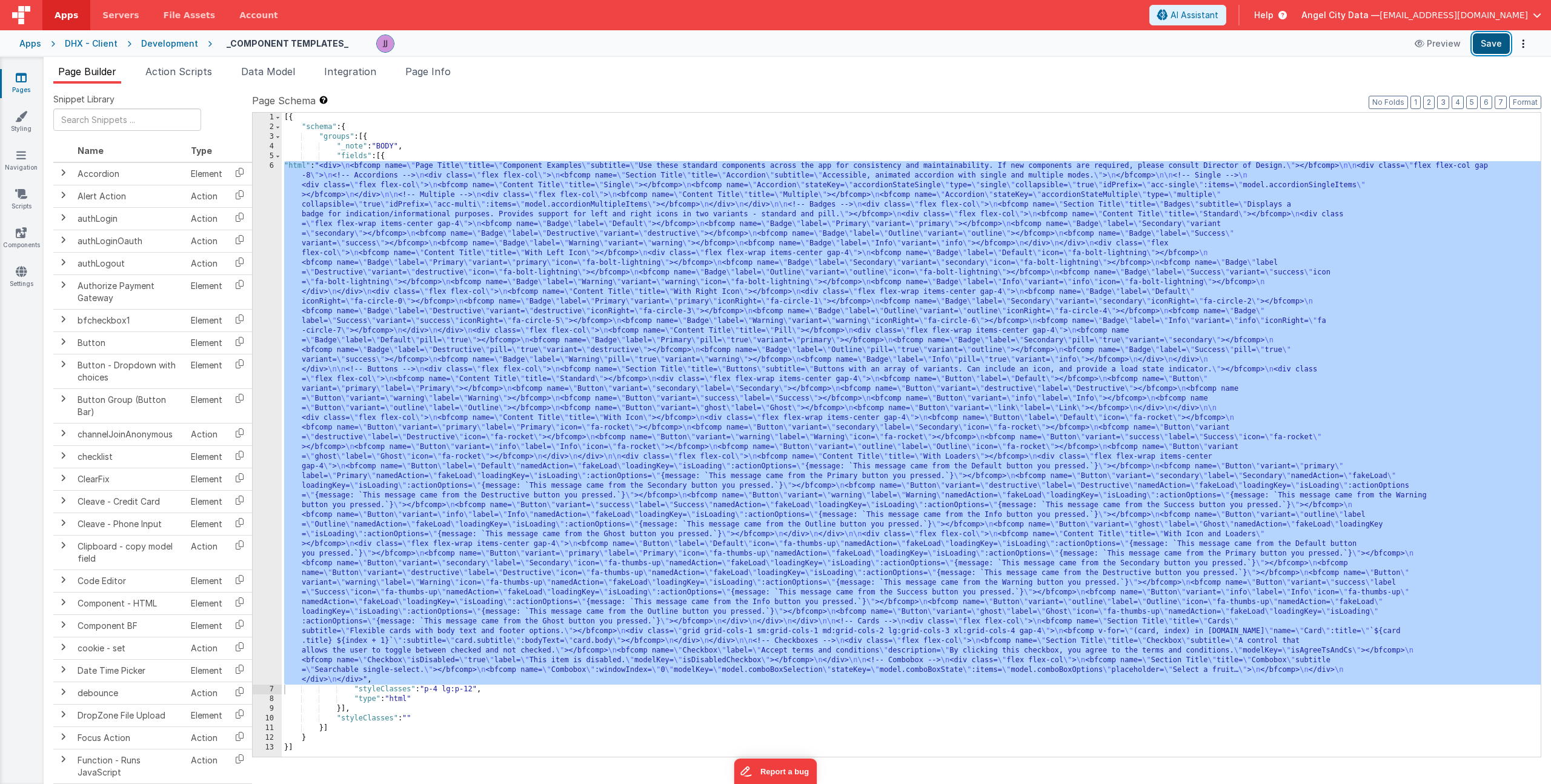
click at [1491, 42] on button "Save" at bounding box center [1491, 43] width 37 height 21
click at [302, 297] on div "[{ "schema" : { "groups" : [{ "_note" : "BODY" , "fields" : [{ "html" : "<div> …" at bounding box center [911, 443] width 1259 height 663
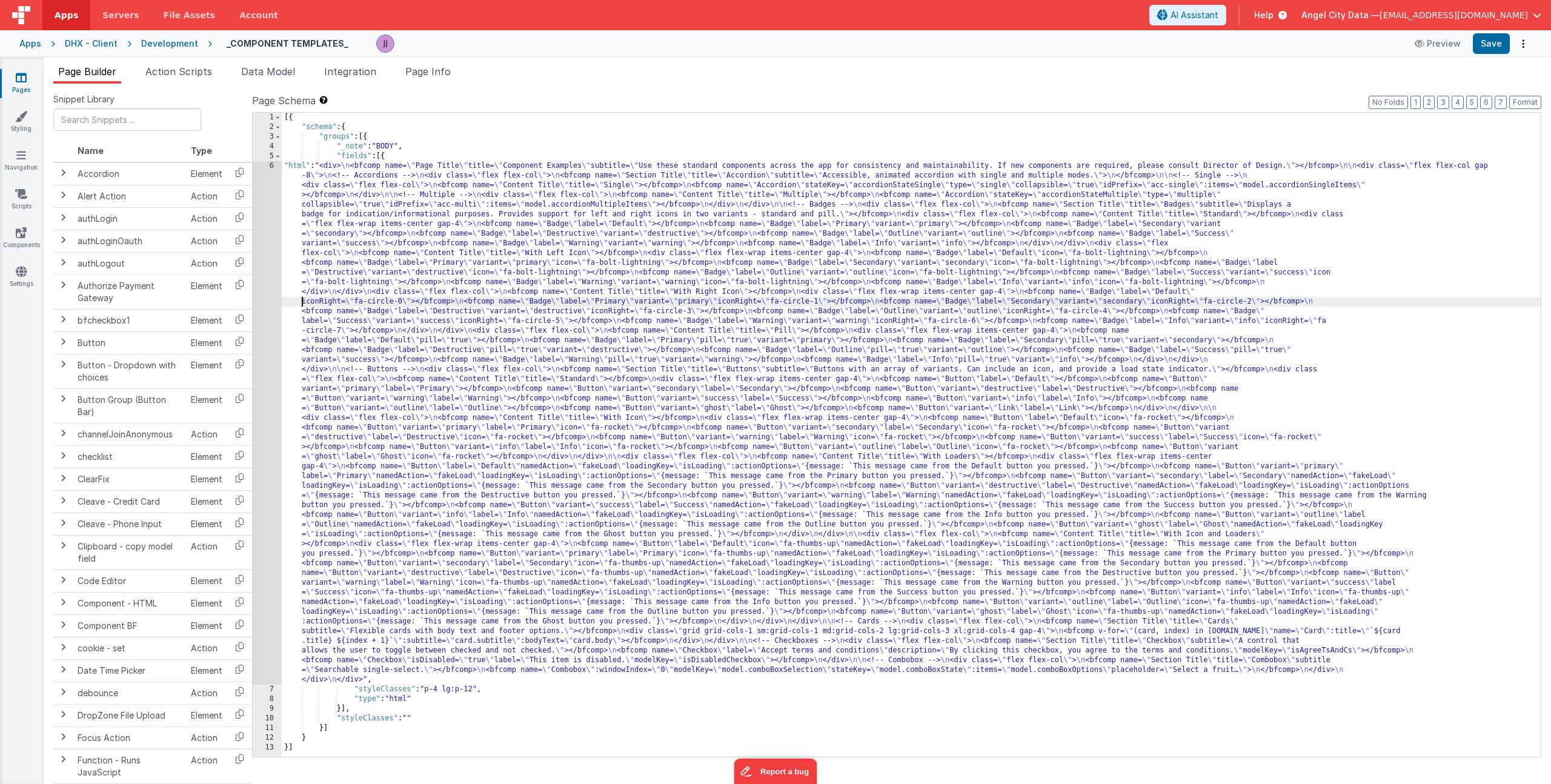
click at [265, 302] on div "6" at bounding box center [267, 423] width 29 height 523
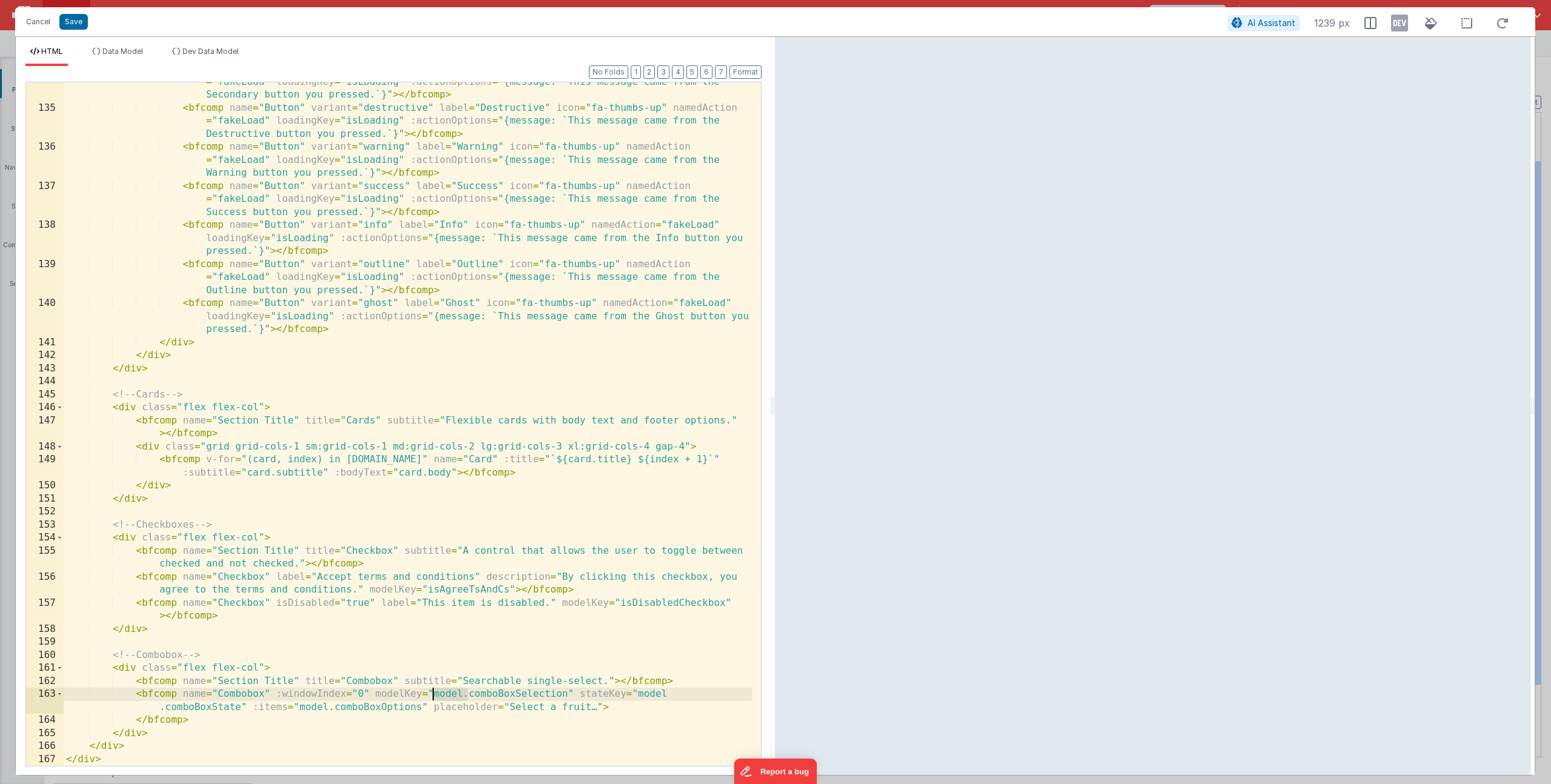
drag, startPoint x: 464, startPoint y: 693, endPoint x: 435, endPoint y: 693, distance: 29.0
click at [435, 693] on div "< bfcomp name = "Button" variant = "secondary" label = "Secondary" icon = "fa-t…" at bounding box center [408, 430] width 688 height 735
drag, startPoint x: 636, startPoint y: 693, endPoint x: 603, endPoint y: 693, distance: 33.0
click at [603, 693] on div "< bfcomp name = "Button" variant = "secondary" label = "Secondary" icon = "fa-t…" at bounding box center [408, 430] width 688 height 735
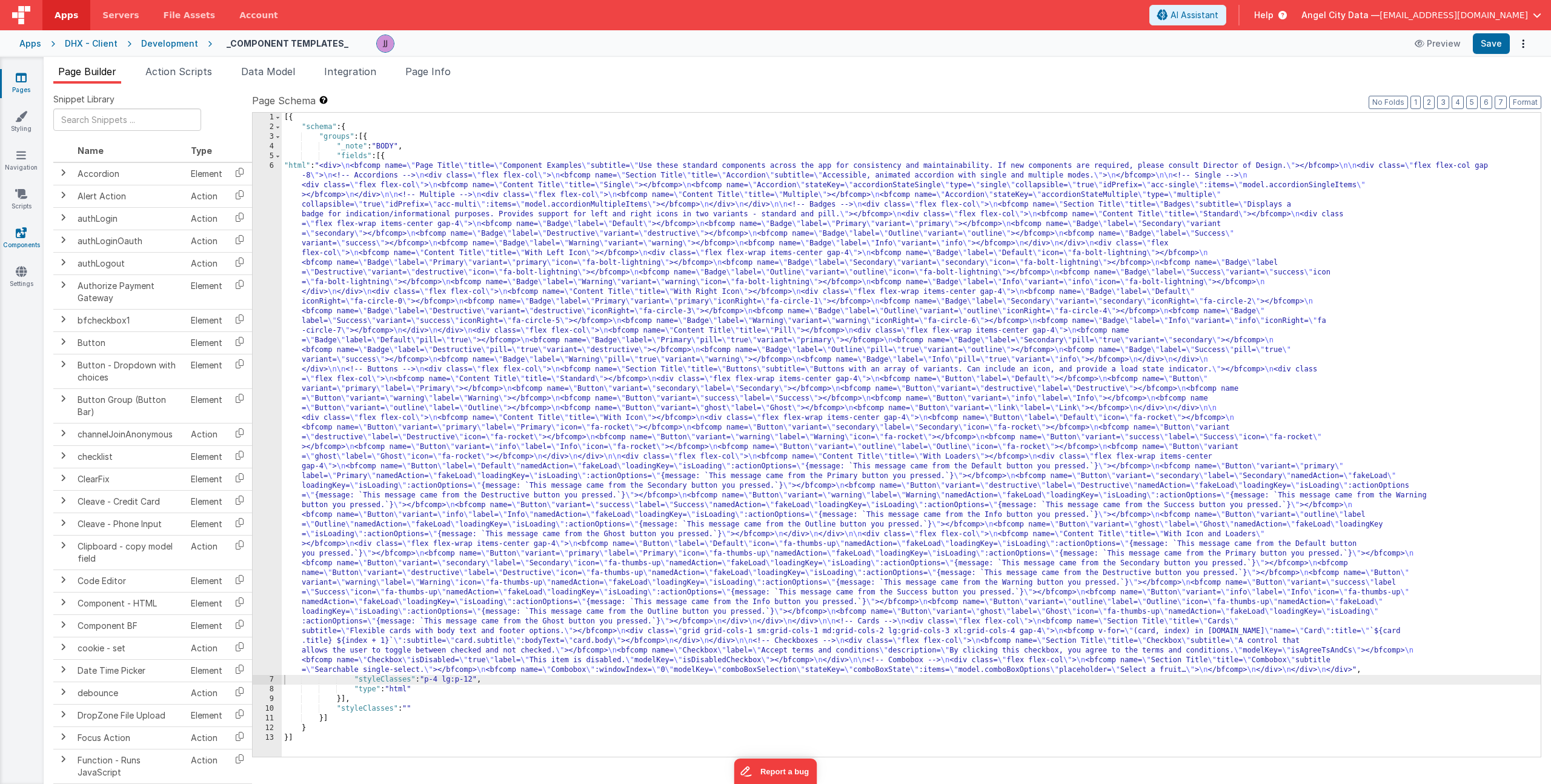
click at [25, 227] on icon at bounding box center [21, 233] width 11 height 12
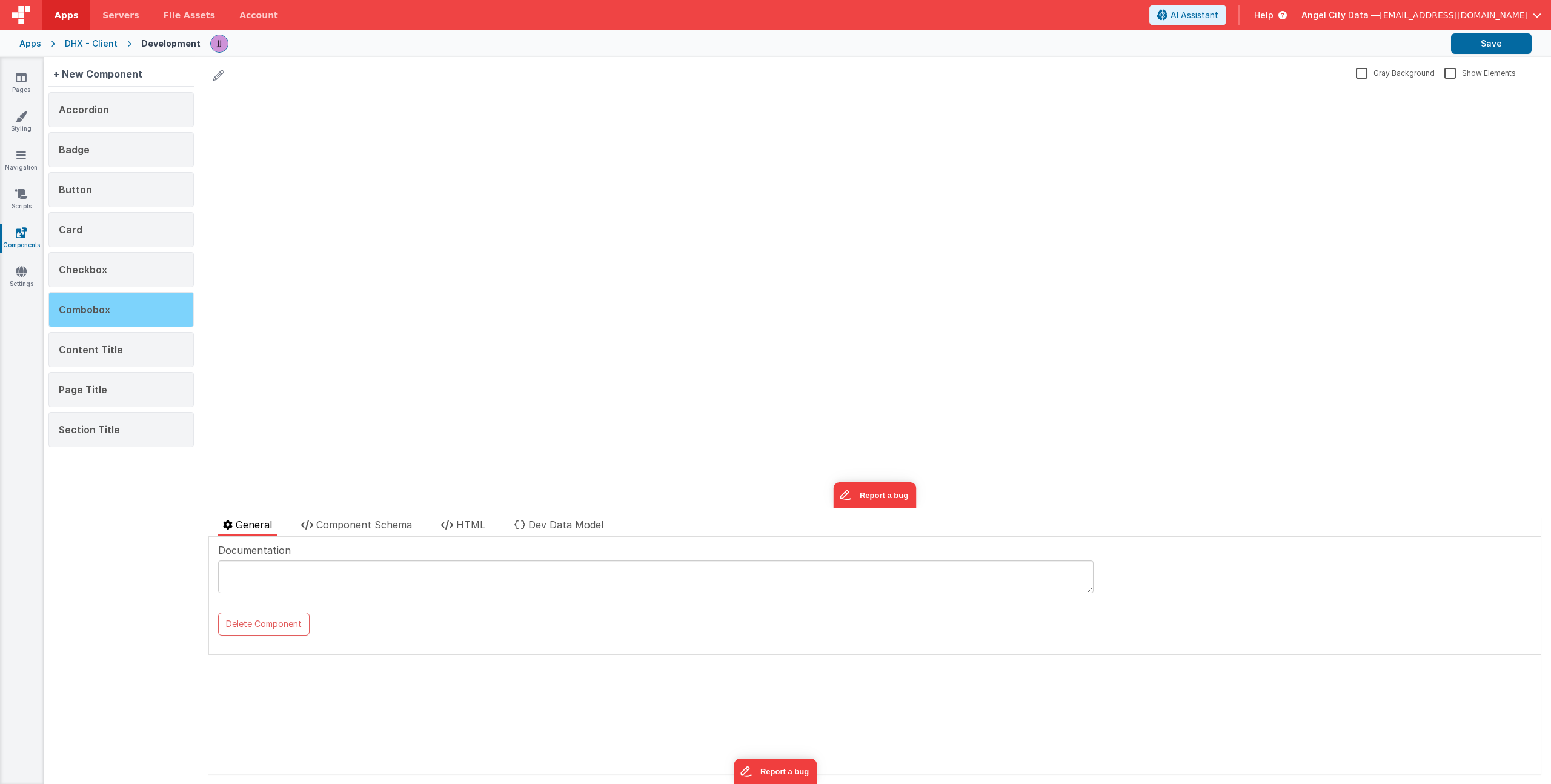
click at [112, 317] on div "Combobox" at bounding box center [121, 310] width 145 height 35
click at [467, 528] on span "HTML" at bounding box center [470, 524] width 29 height 12
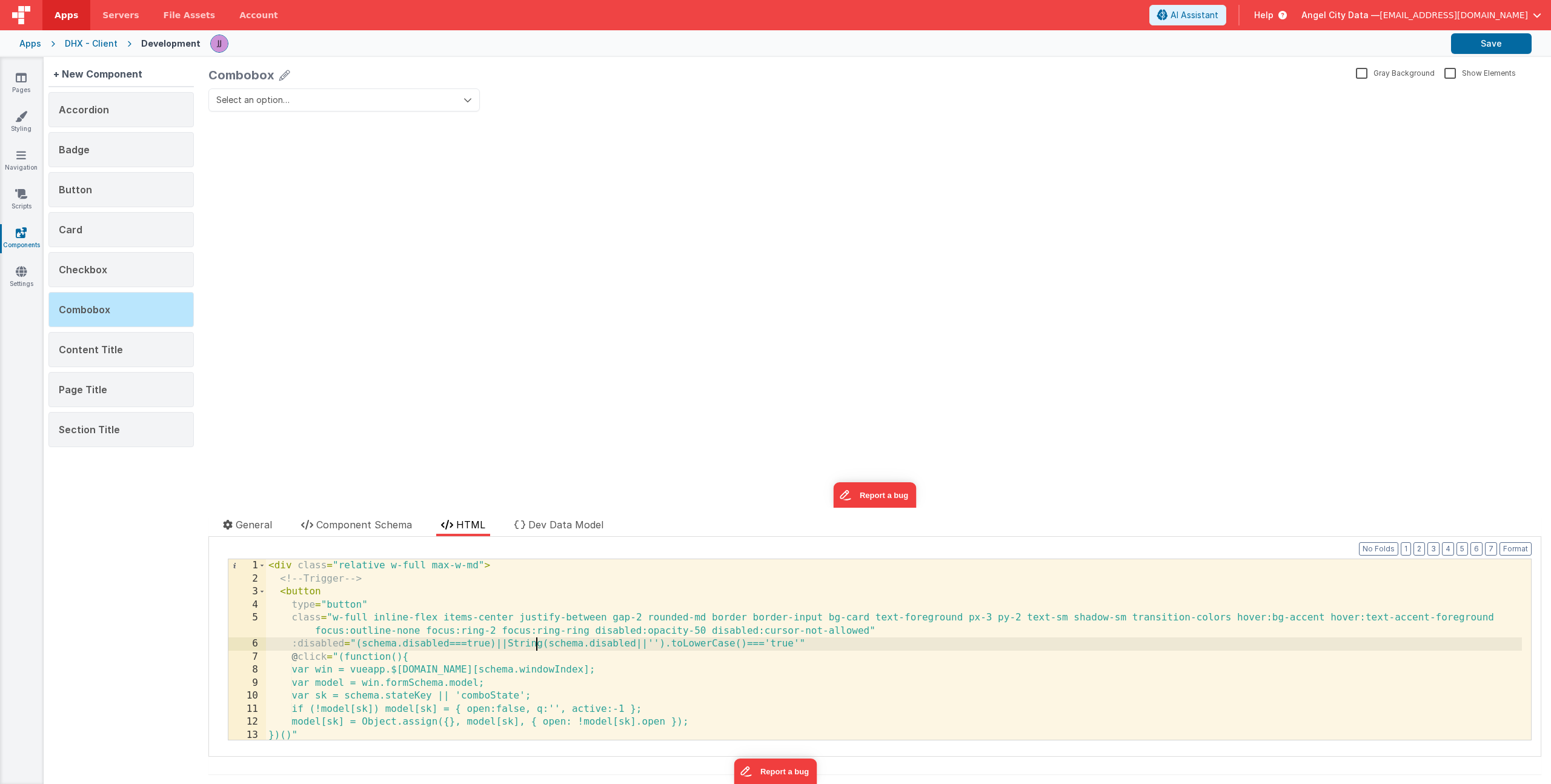
click at [538, 644] on div "< div class = "relative w-full max-w-md" > <!-- Trigger --> < button type = "bu…" at bounding box center [894, 662] width 1256 height 207
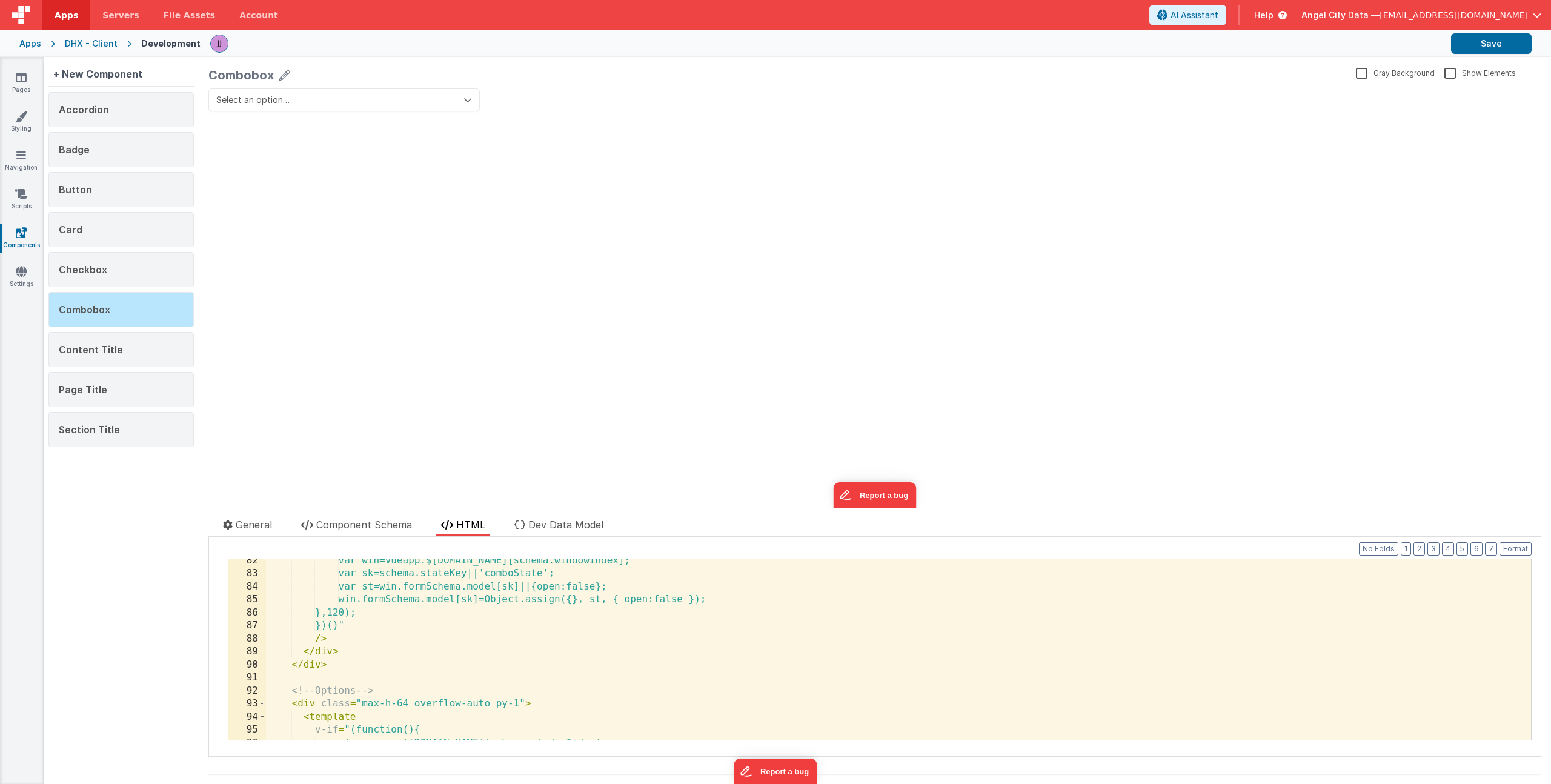
scroll to position [1334, 0]
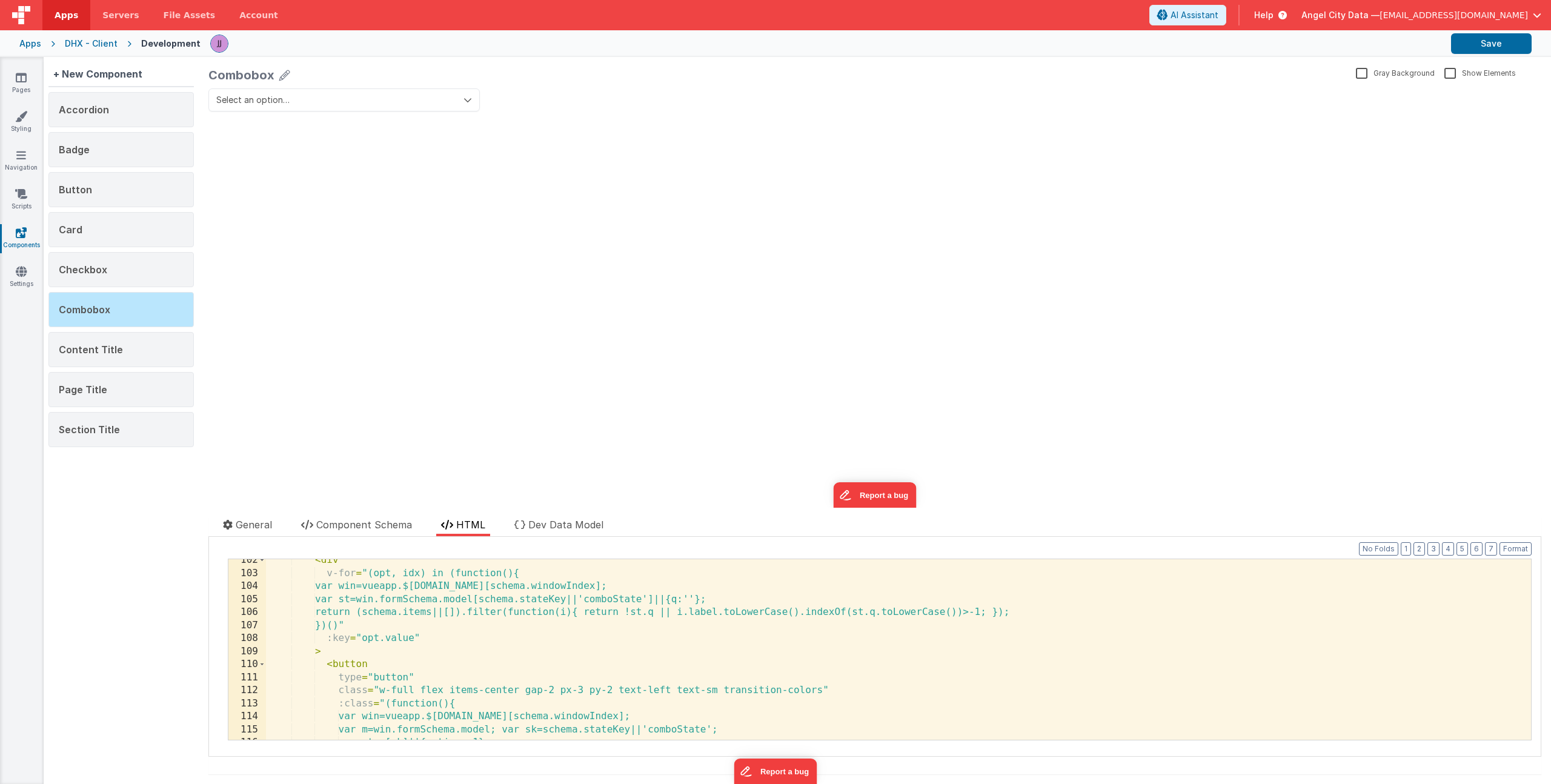
click at [539, 604] on div "< div v-for = "(opt, idx) in (function(){ var win=vueapp.$[DOMAIN_NAME][schema.…" at bounding box center [894, 657] width 1256 height 207
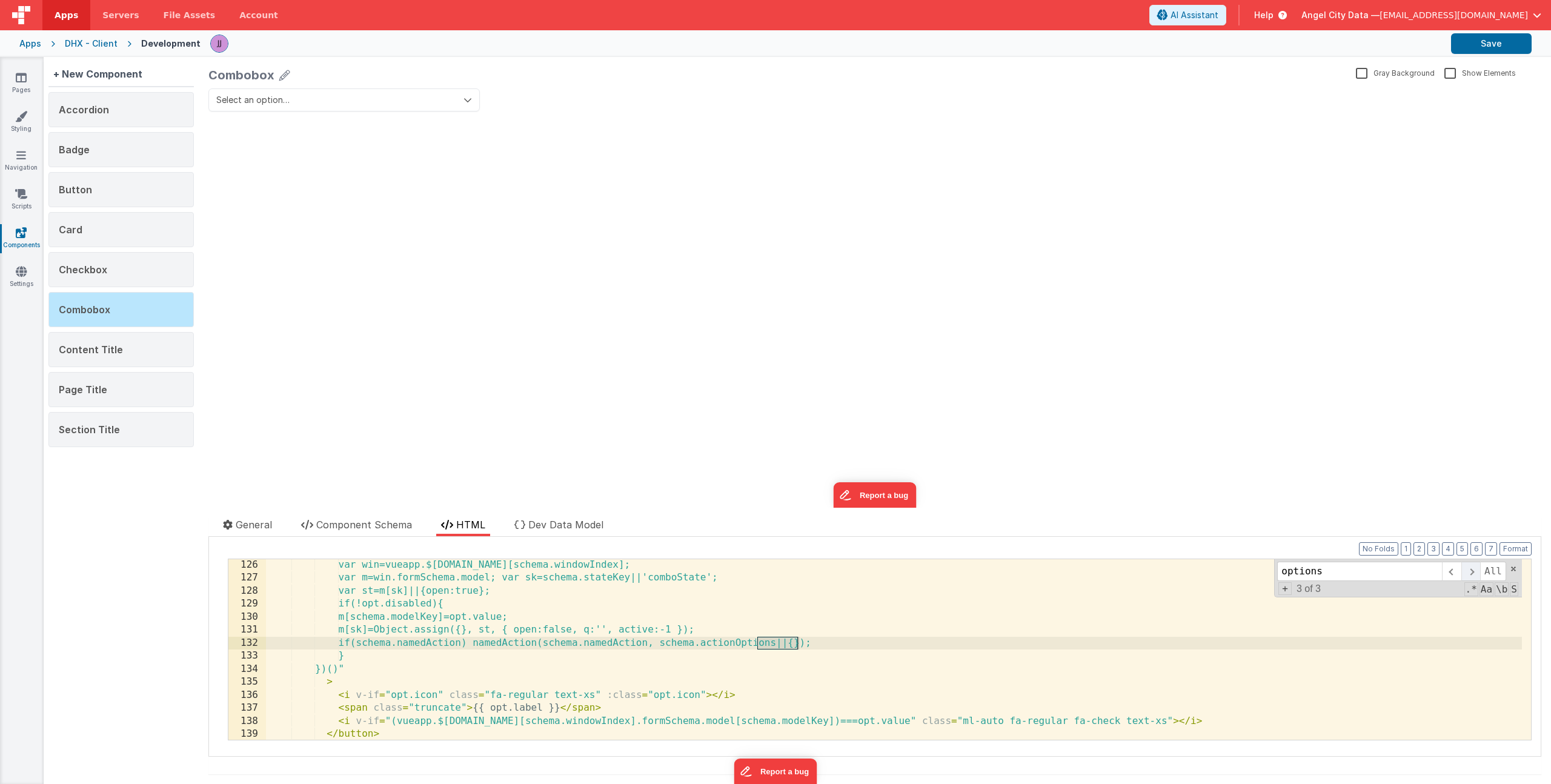
type input "options"
click at [1461, 567] on span at bounding box center [1470, 571] width 19 height 19
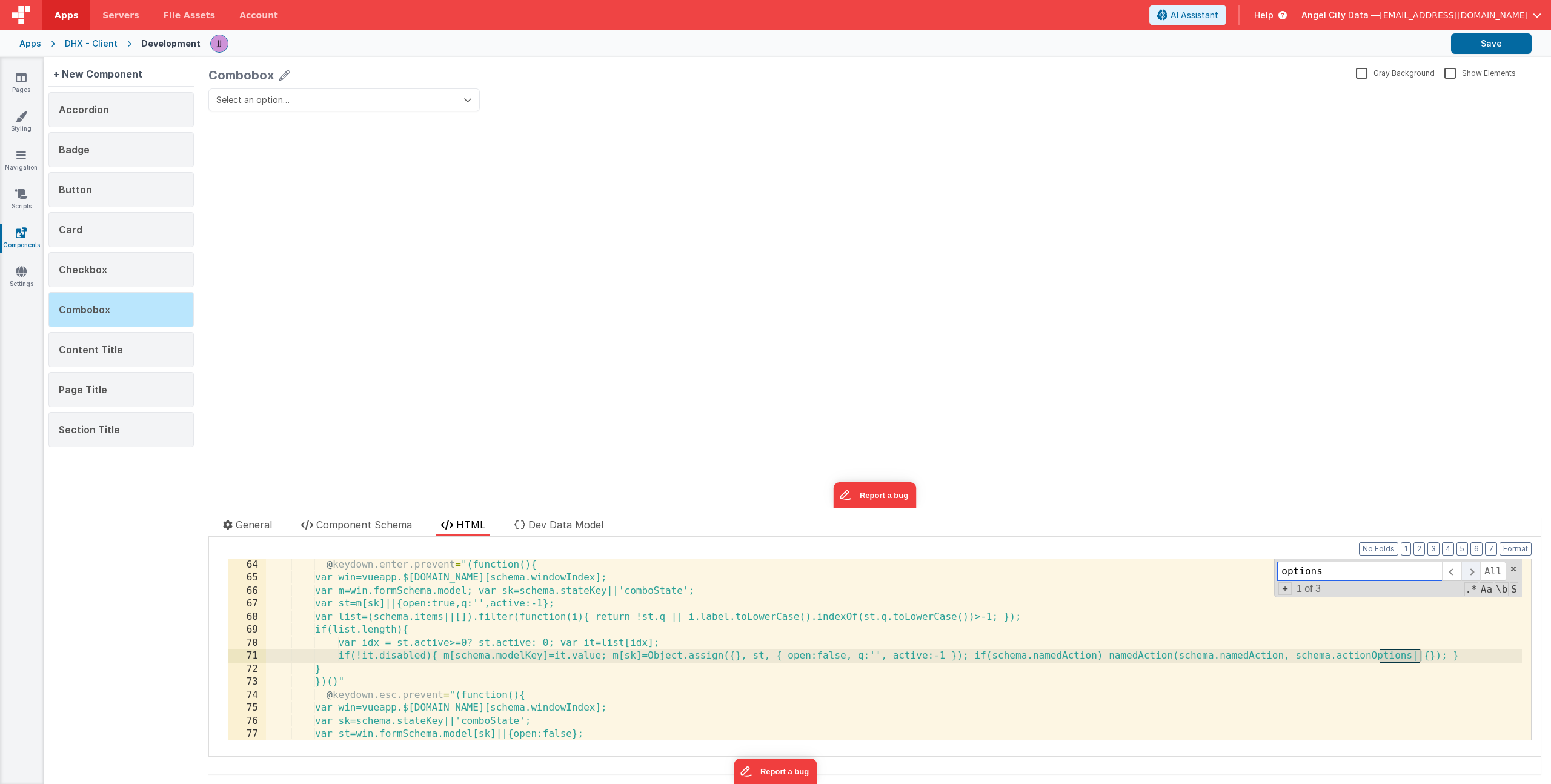
click at [1461, 567] on span at bounding box center [1470, 571] width 19 height 19
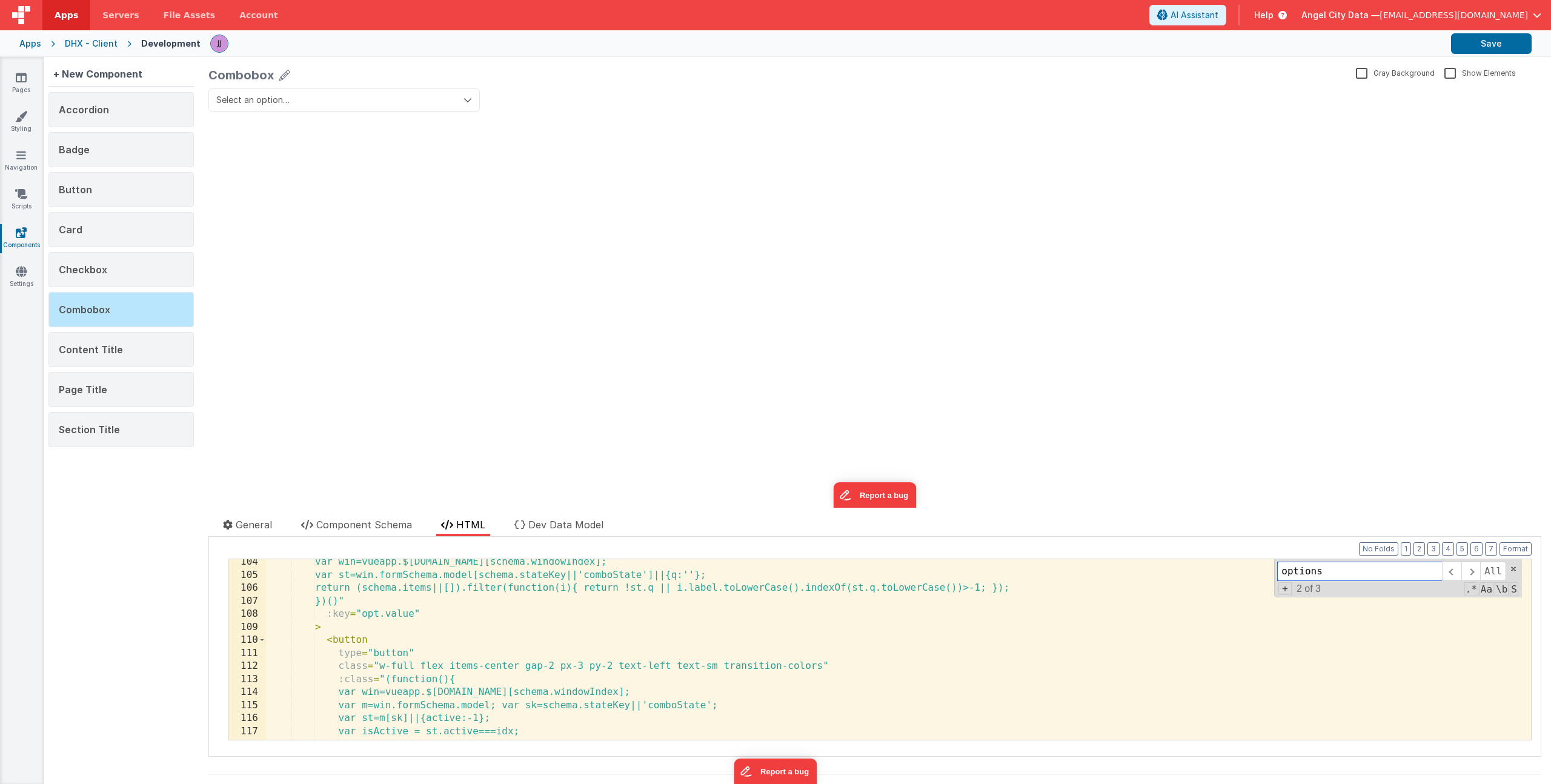
scroll to position [1369, 0]
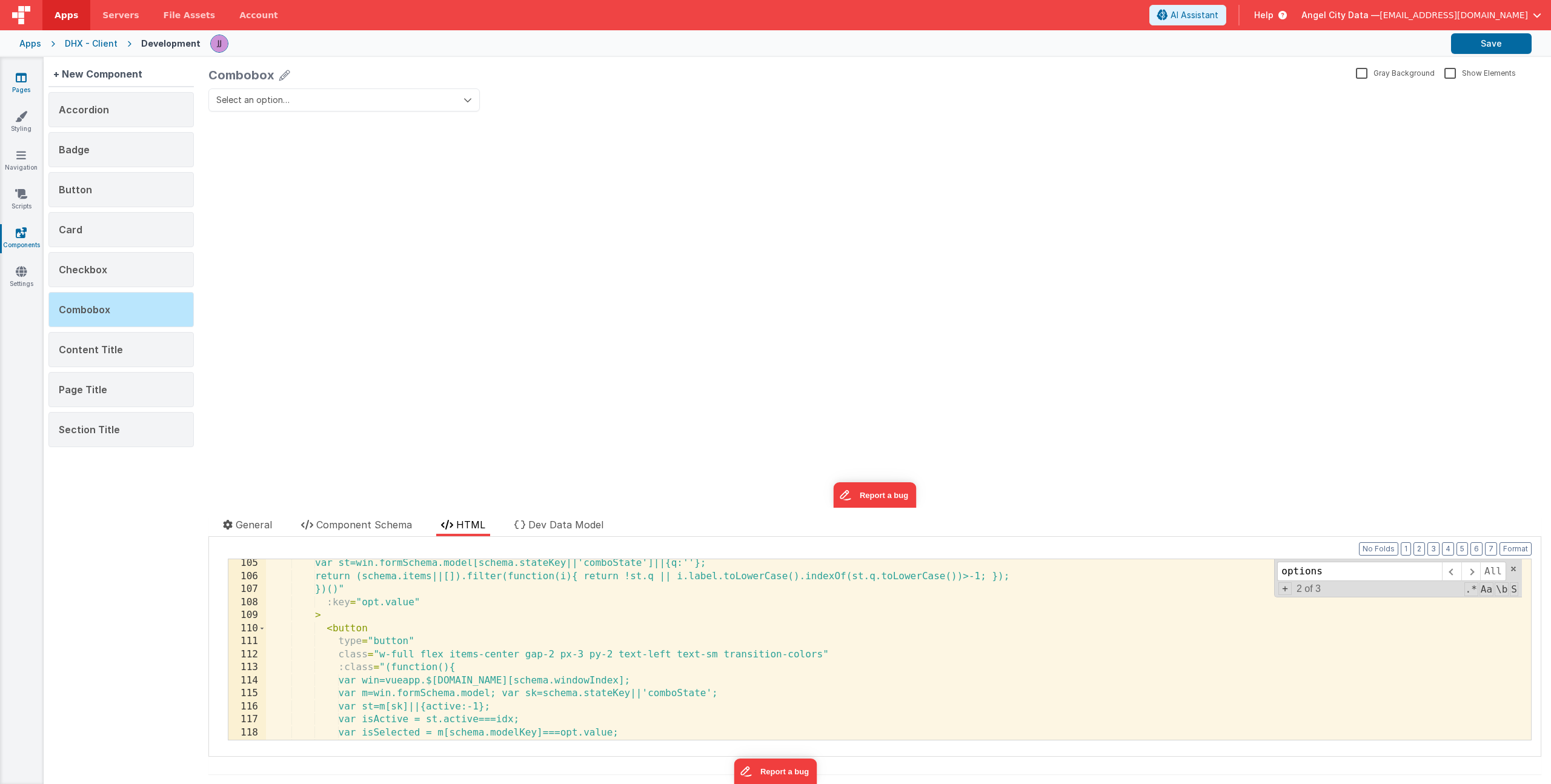
click at [28, 83] on link "Pages" at bounding box center [21, 84] width 44 height 24
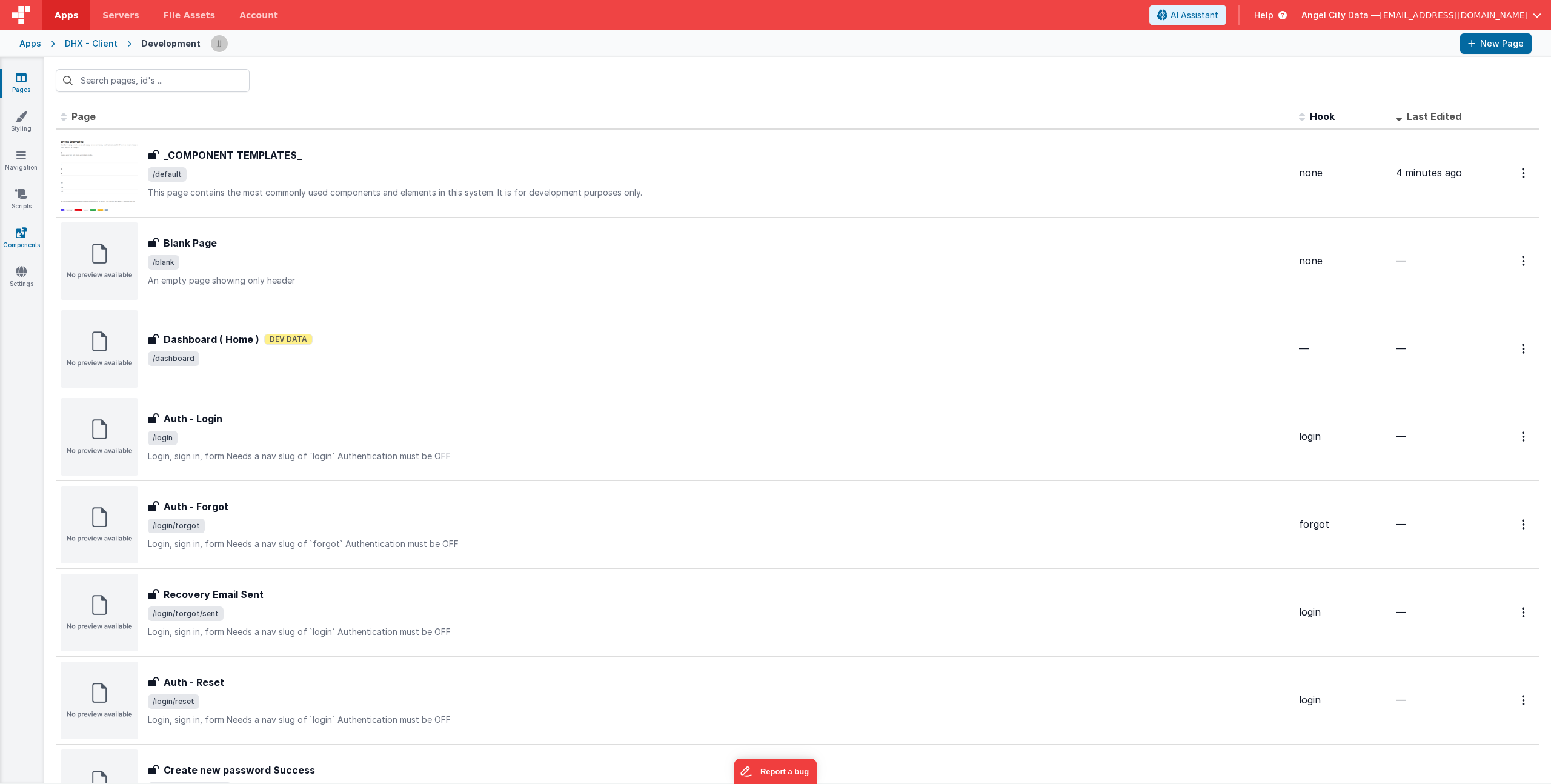
click at [24, 238] on link "Components" at bounding box center [21, 239] width 44 height 24
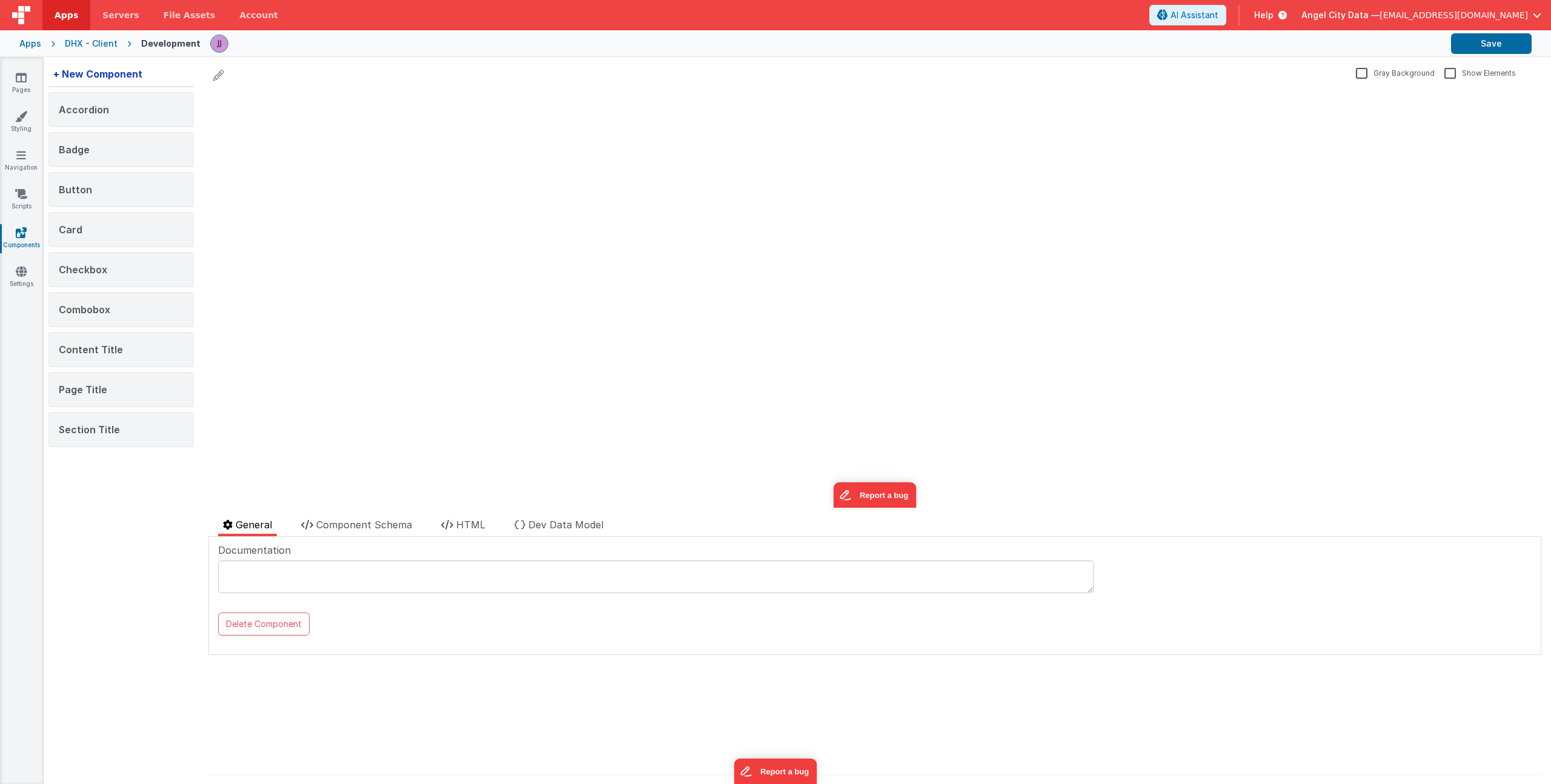
click at [130, 74] on div "+ New Component" at bounding box center [97, 74] width 99 height 24
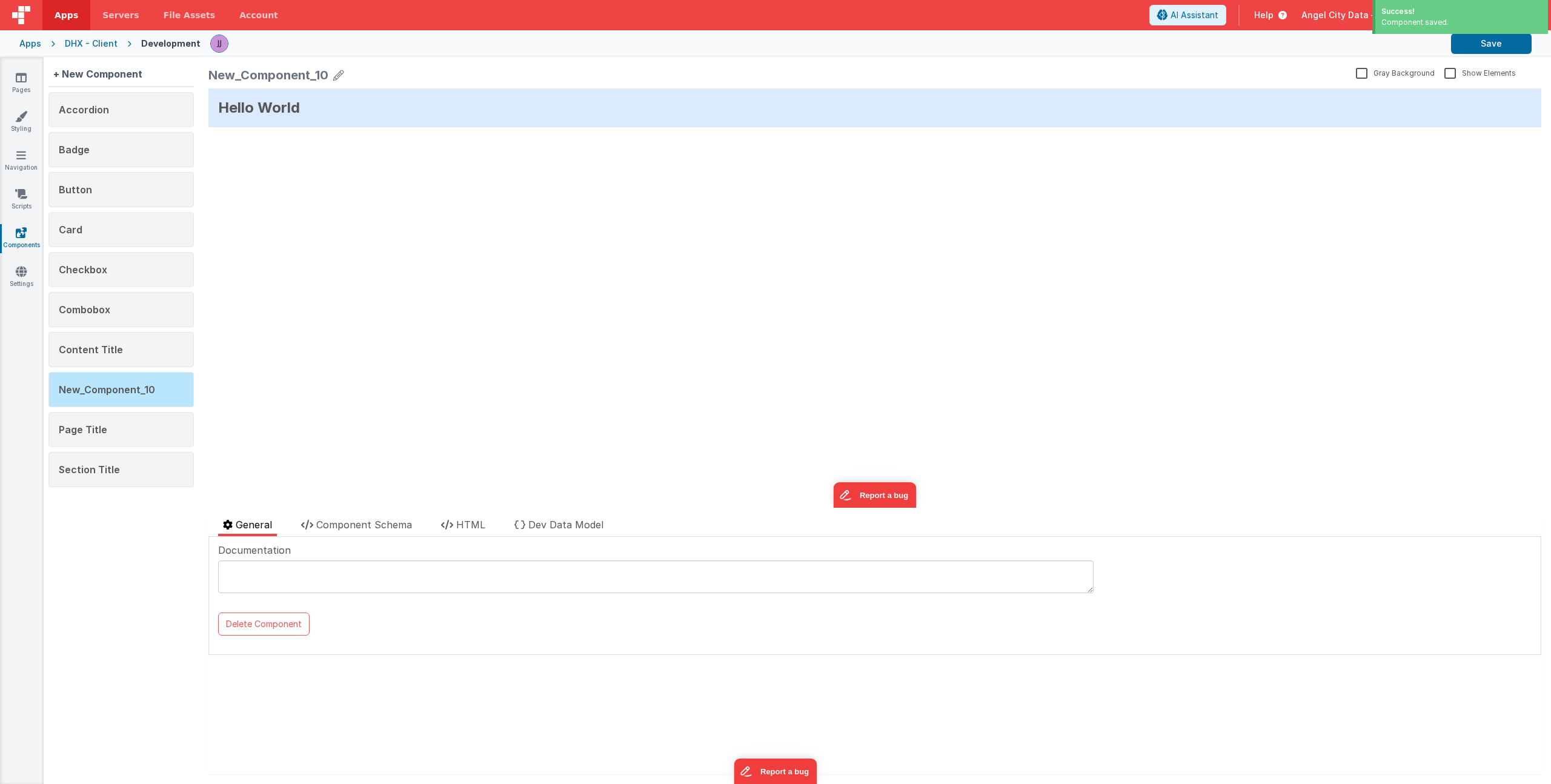
click at [338, 77] on icon at bounding box center [338, 76] width 11 height 17
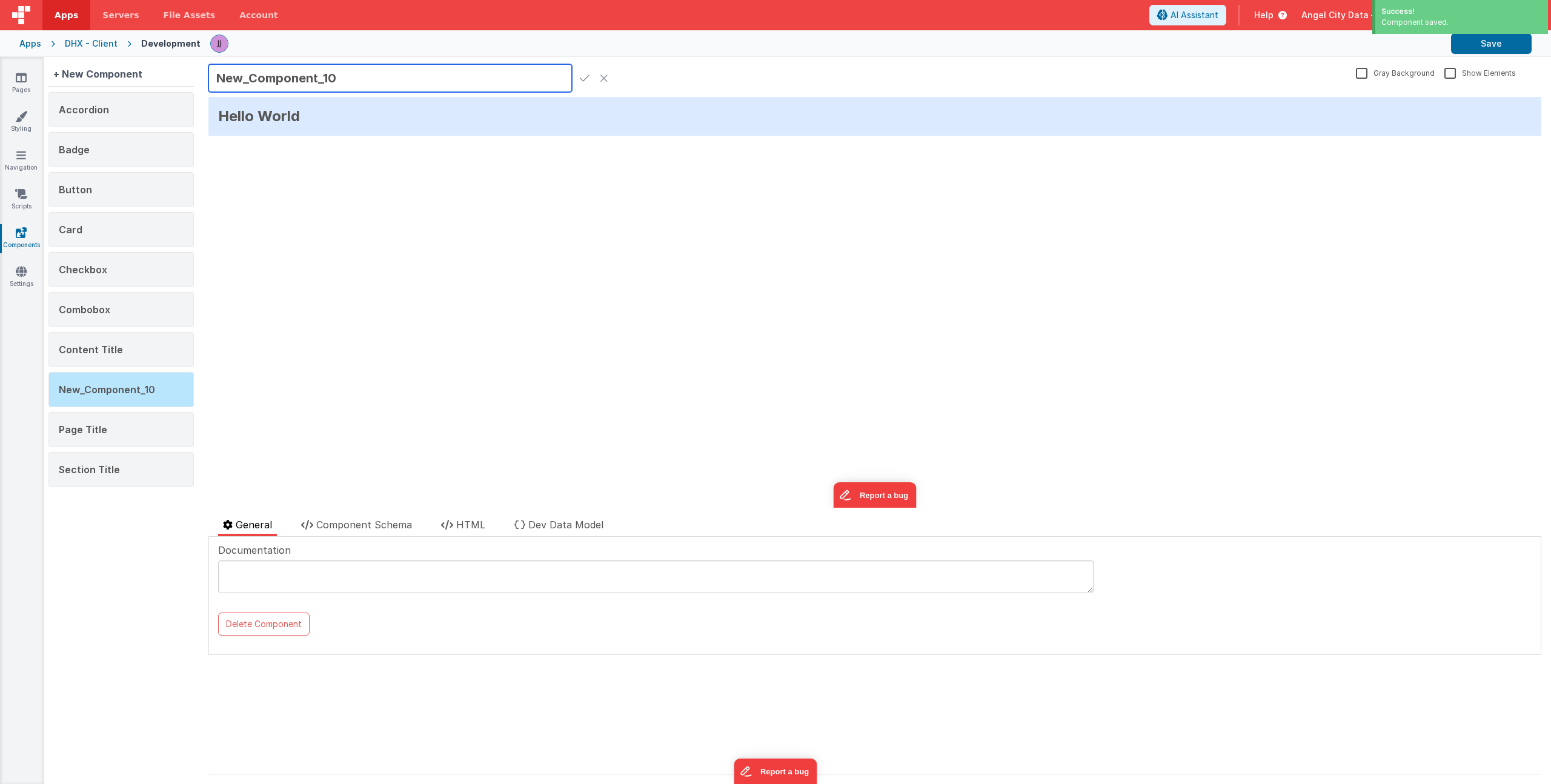
click at [321, 78] on input "New_Component_10" at bounding box center [390, 78] width 364 height 28
type input "Radio Group"
click at [583, 83] on icon at bounding box center [584, 78] width 9 height 17
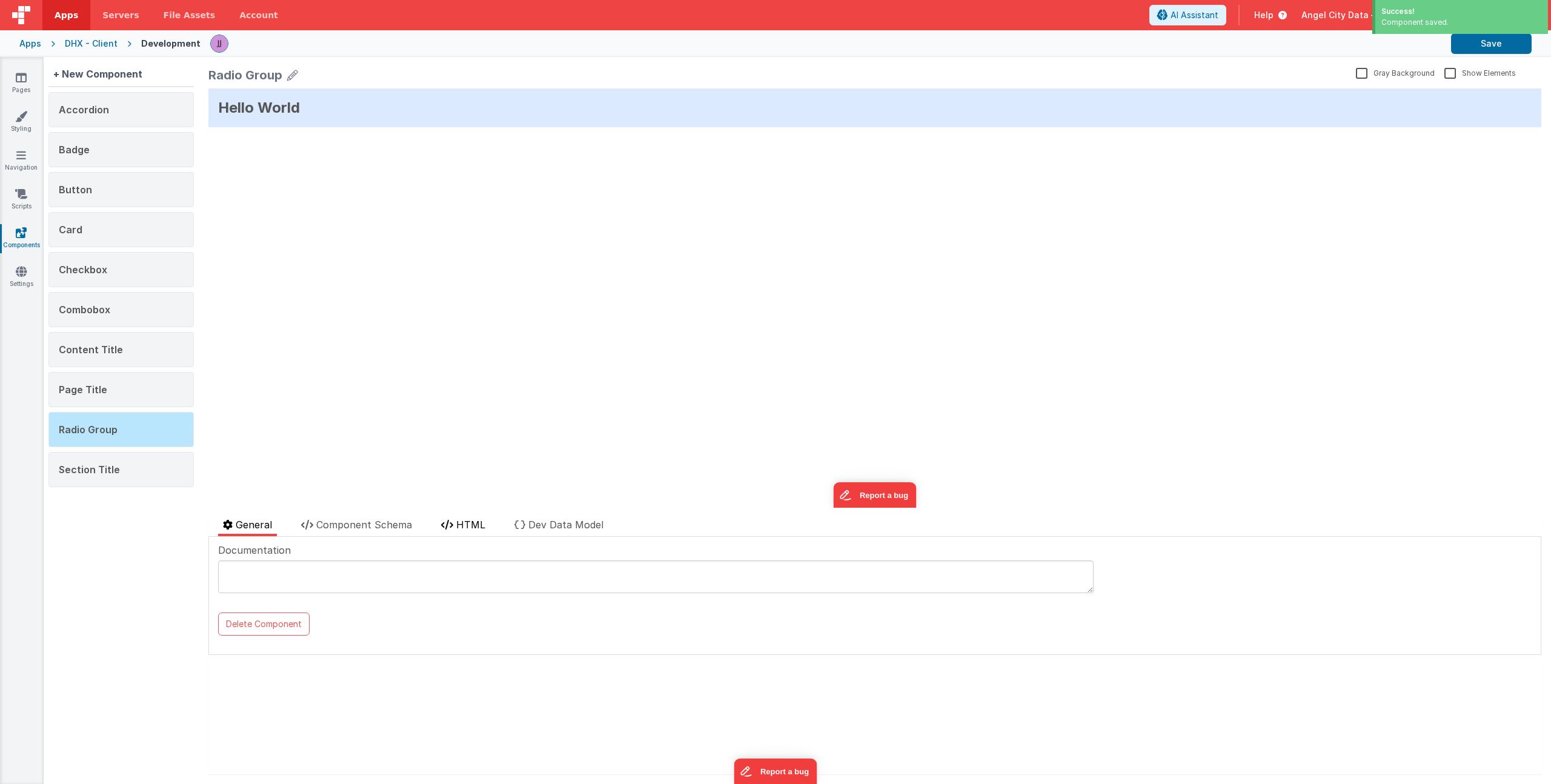
click at [472, 521] on span "HTML" at bounding box center [470, 524] width 29 height 12
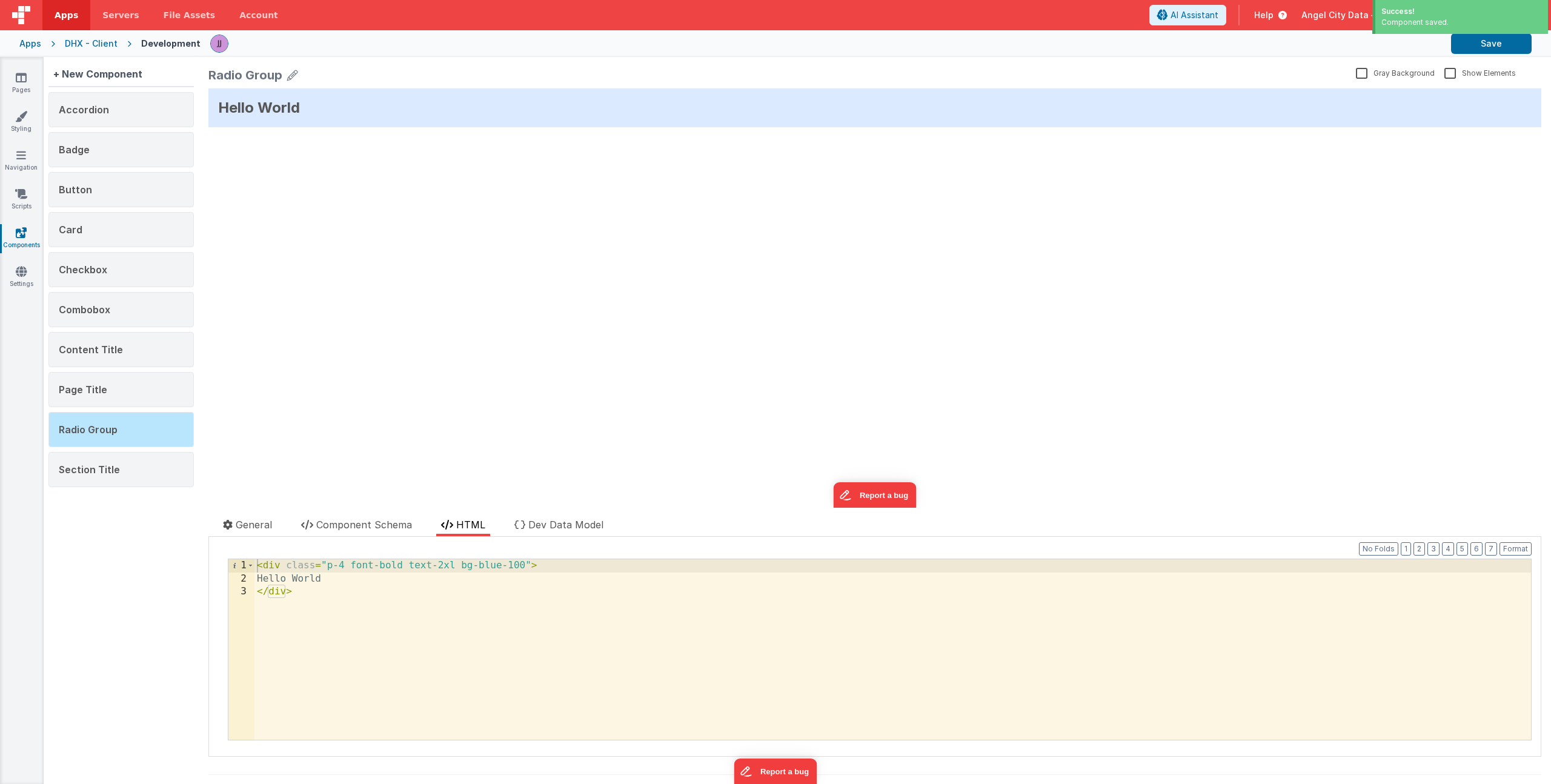
drag, startPoint x: 55, startPoint y: 487, endPoint x: 48, endPoint y: 483, distance: 8.1
click at [48, 483] on div "+ New Component Accordion Badge Button Card Checkbox Combobox Content Title Pag…" at bounding box center [797, 420] width 1507 height 727
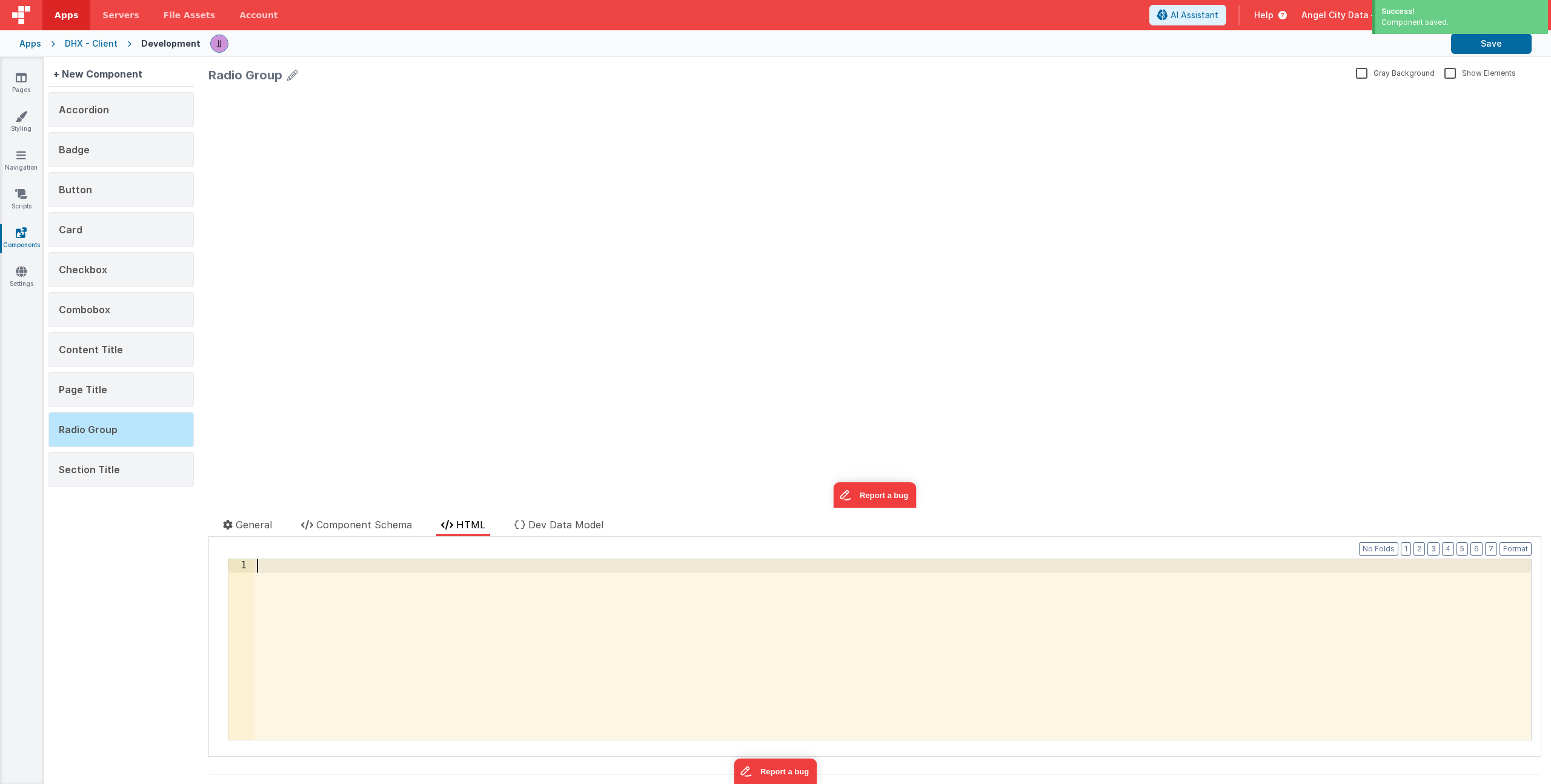
click at [489, 613] on div at bounding box center [892, 662] width 1277 height 207
click at [1484, 40] on button "Save" at bounding box center [1491, 43] width 81 height 21
click at [353, 527] on span "Component Schema" at bounding box center [364, 524] width 96 height 12
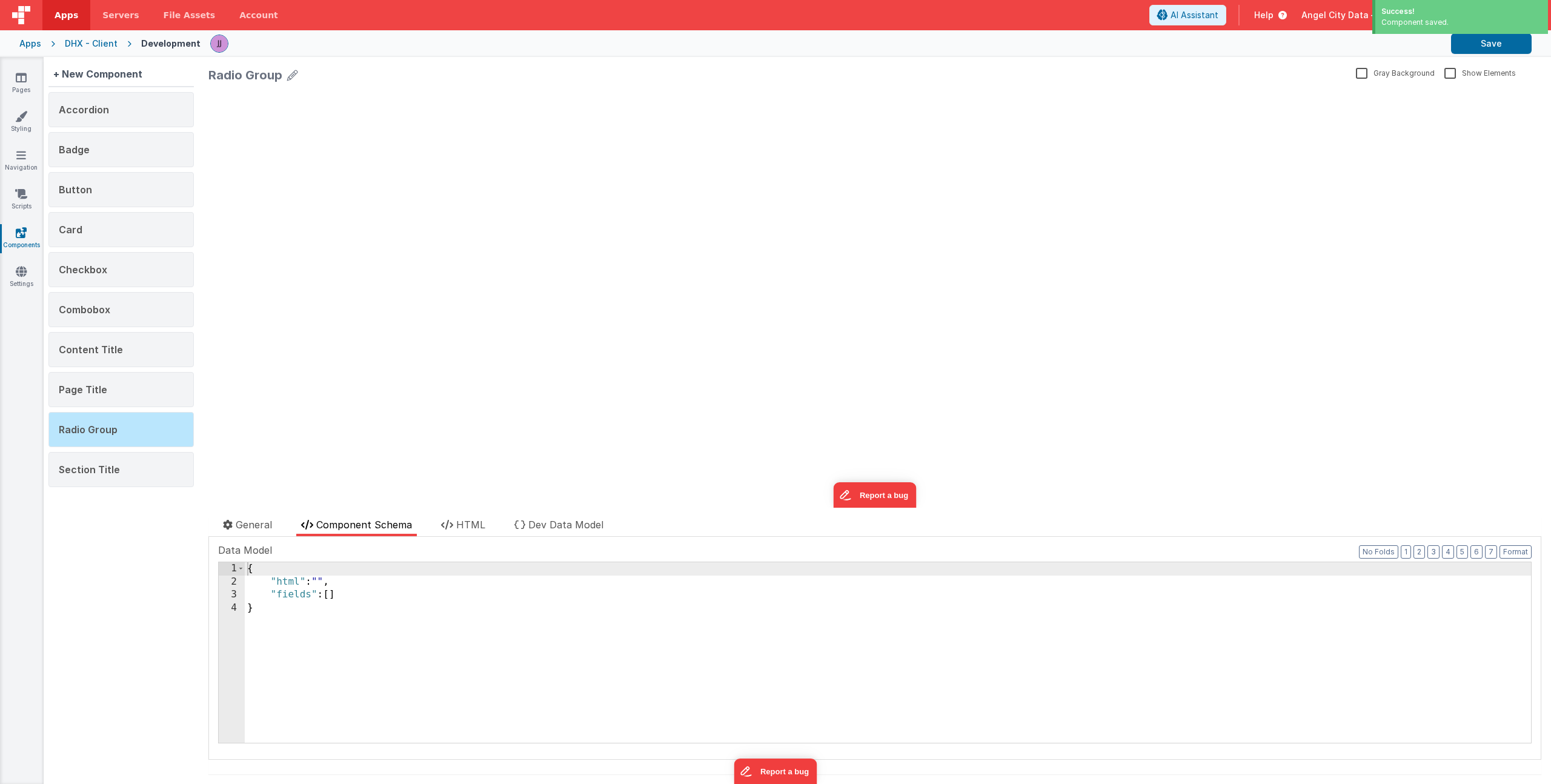
click at [365, 595] on div "{ "html" : "" , "fields" : [ ] }" at bounding box center [888, 665] width 1286 height 207
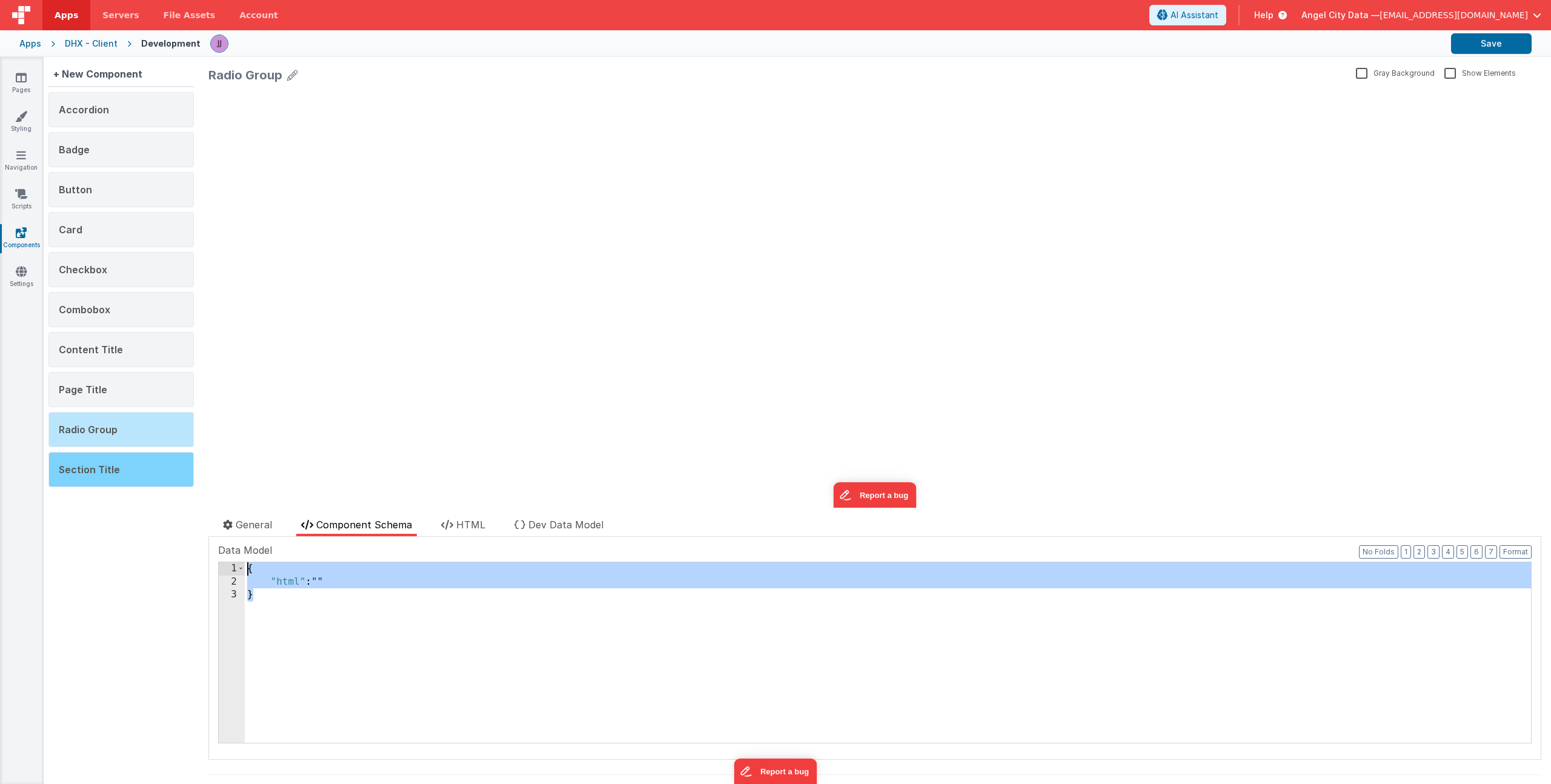
drag, startPoint x: 317, startPoint y: 609, endPoint x: 126, endPoint y: 486, distance: 227.2
click at [126, 486] on div "+ New Component Accordion Badge Button Card Checkbox Combobox Content Title Pag…" at bounding box center [797, 420] width 1507 height 727
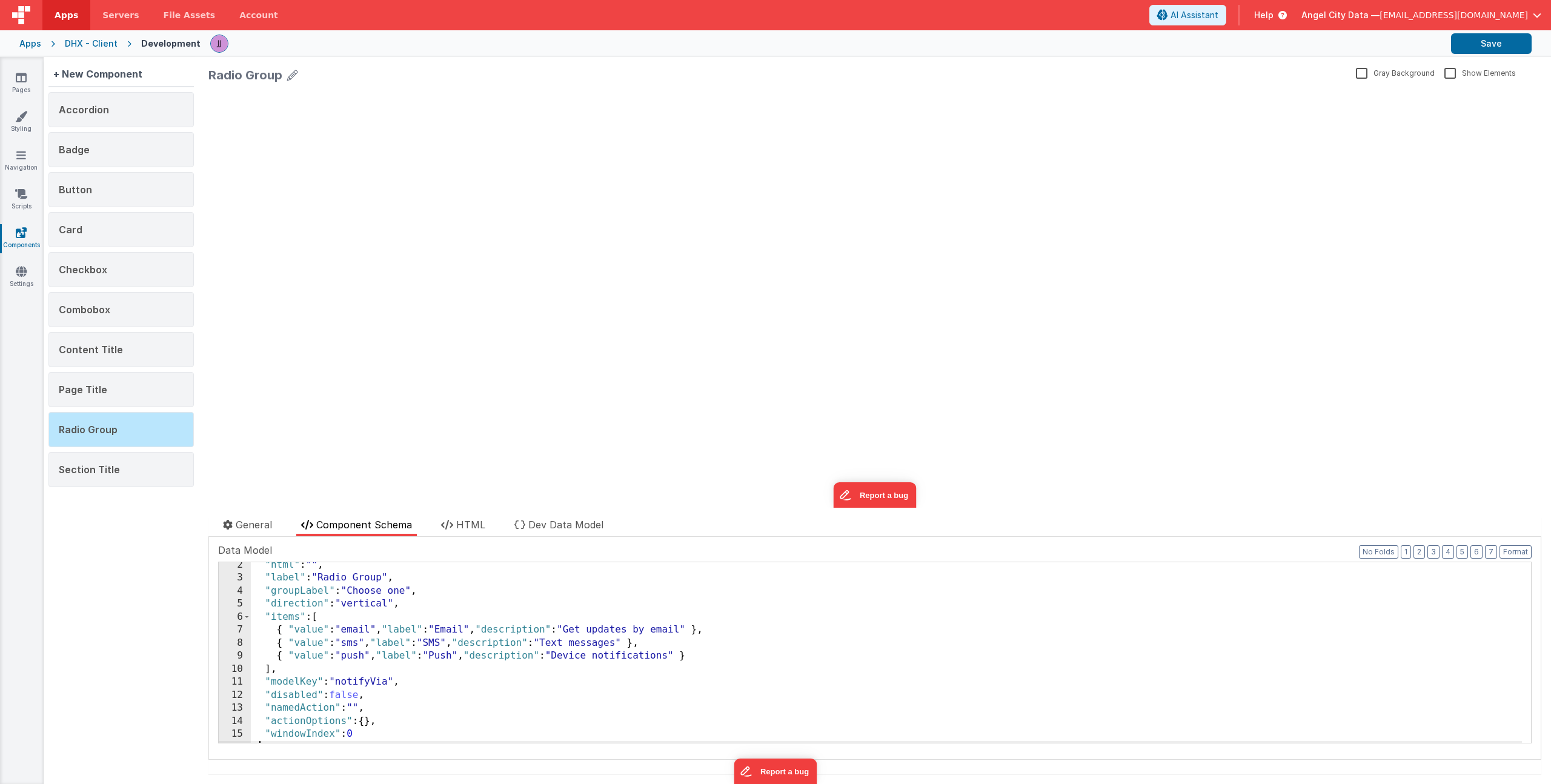
scroll to position [5, 0]
click at [368, 600] on div "{ "html" : "" , "label" : "Radio Group" , "groupLabel" : "Choose one" , "direct…" at bounding box center [886, 660] width 1271 height 207
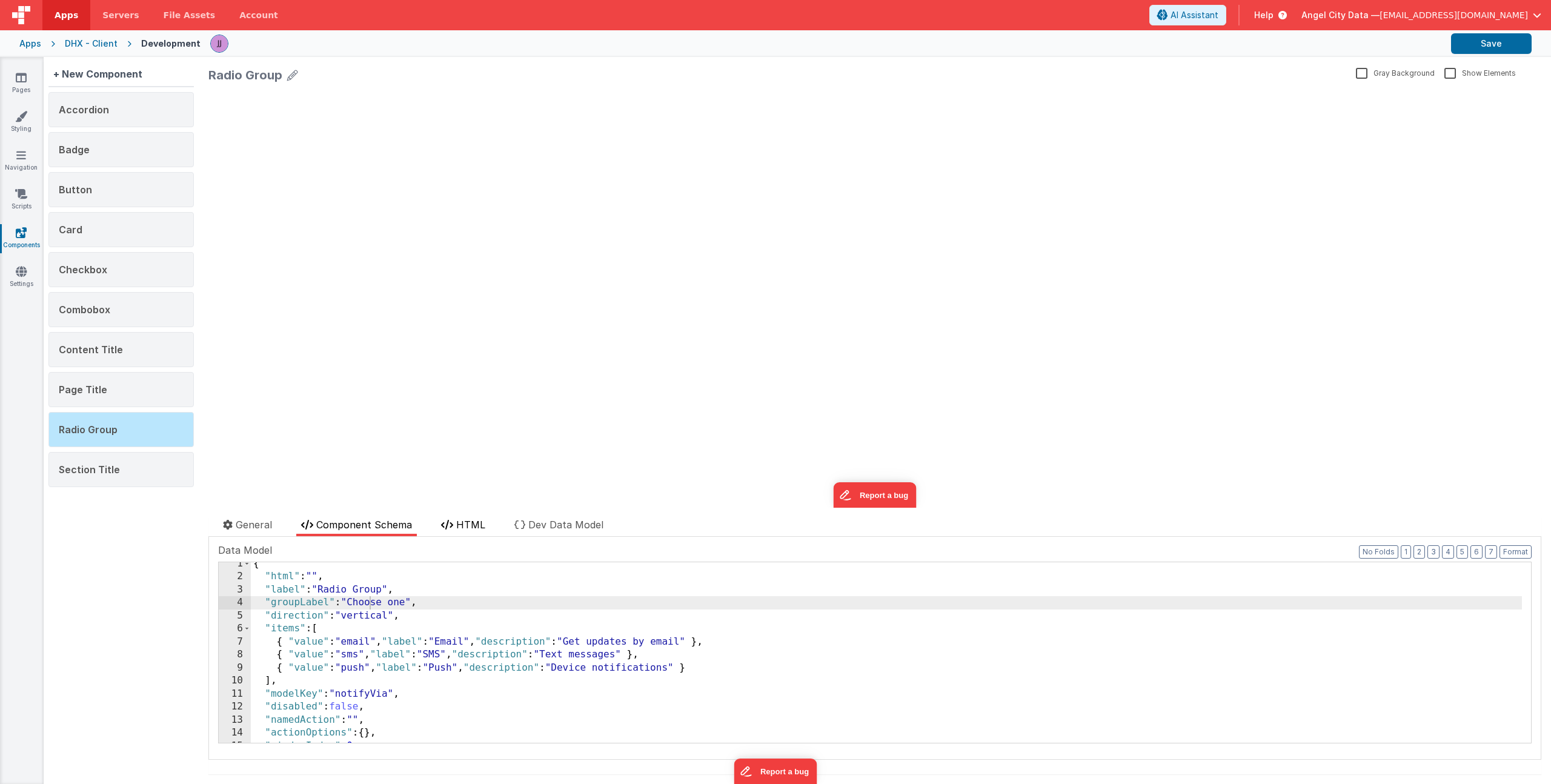
click at [472, 523] on span "HTML" at bounding box center [470, 524] width 29 height 12
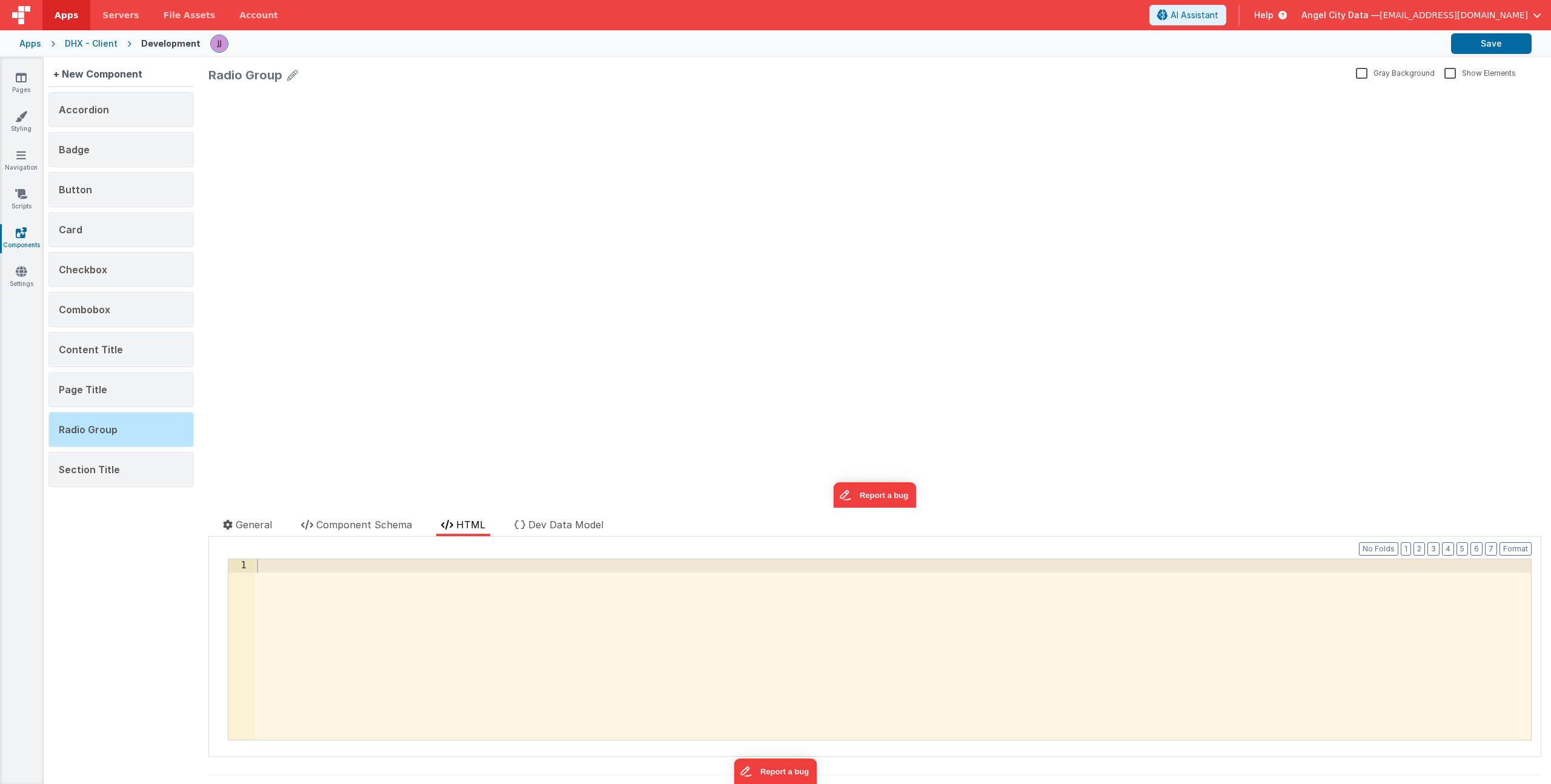
click at [450, 586] on div at bounding box center [892, 662] width 1277 height 207
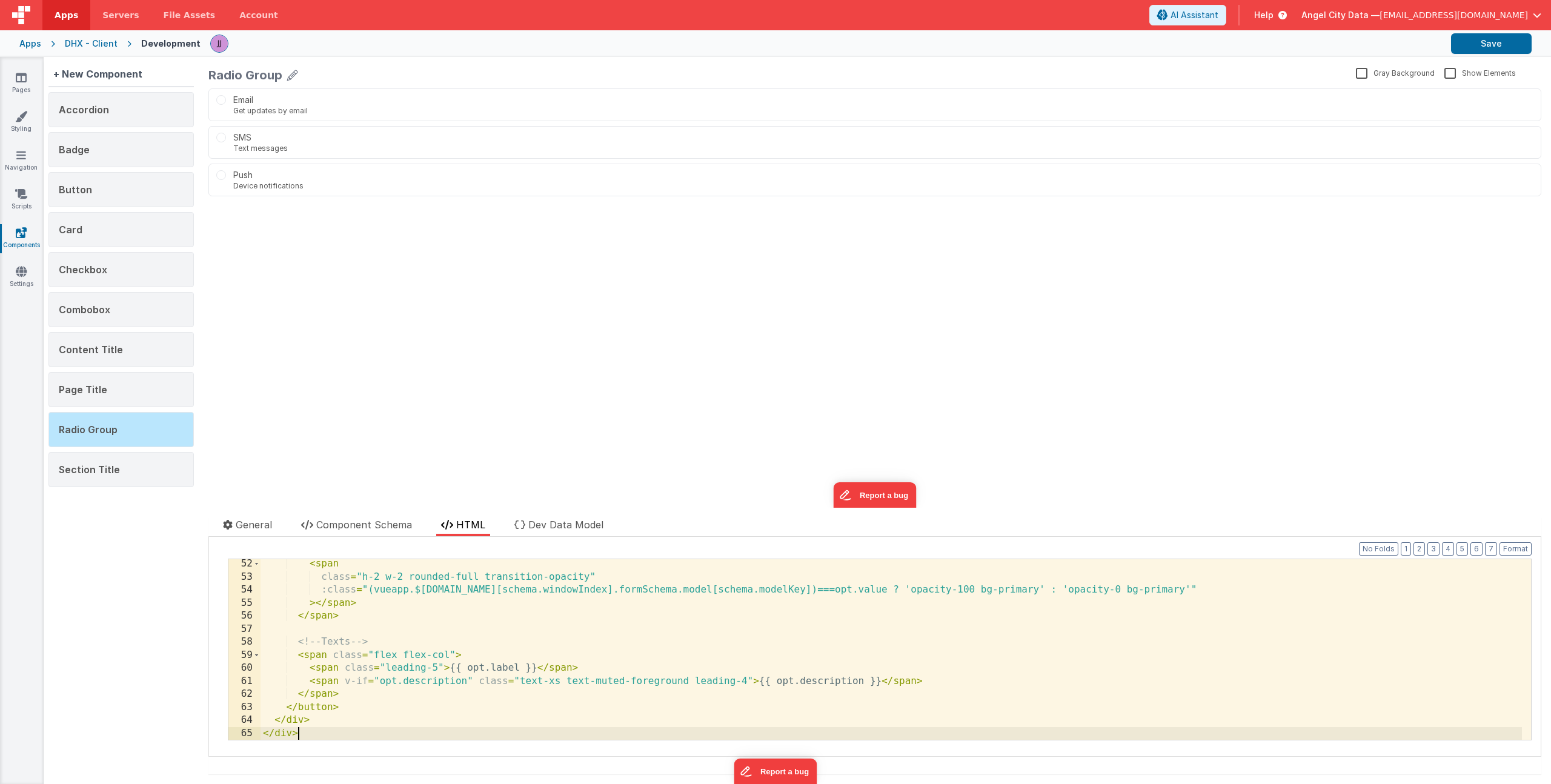
scroll to position [666, 0]
click at [223, 103] on span "Choose one" at bounding box center [220, 99] width 9 height 9
click at [475, 270] on div "Email Get updates by email SMS Text messages Push Device notifications update p…" at bounding box center [874, 298] width 1333 height 419
click at [373, 536] on ul "General Component Schema HTML Dev Data Model" at bounding box center [874, 526] width 1333 height 19
click at [376, 528] on span "Component Schema" at bounding box center [364, 524] width 96 height 12
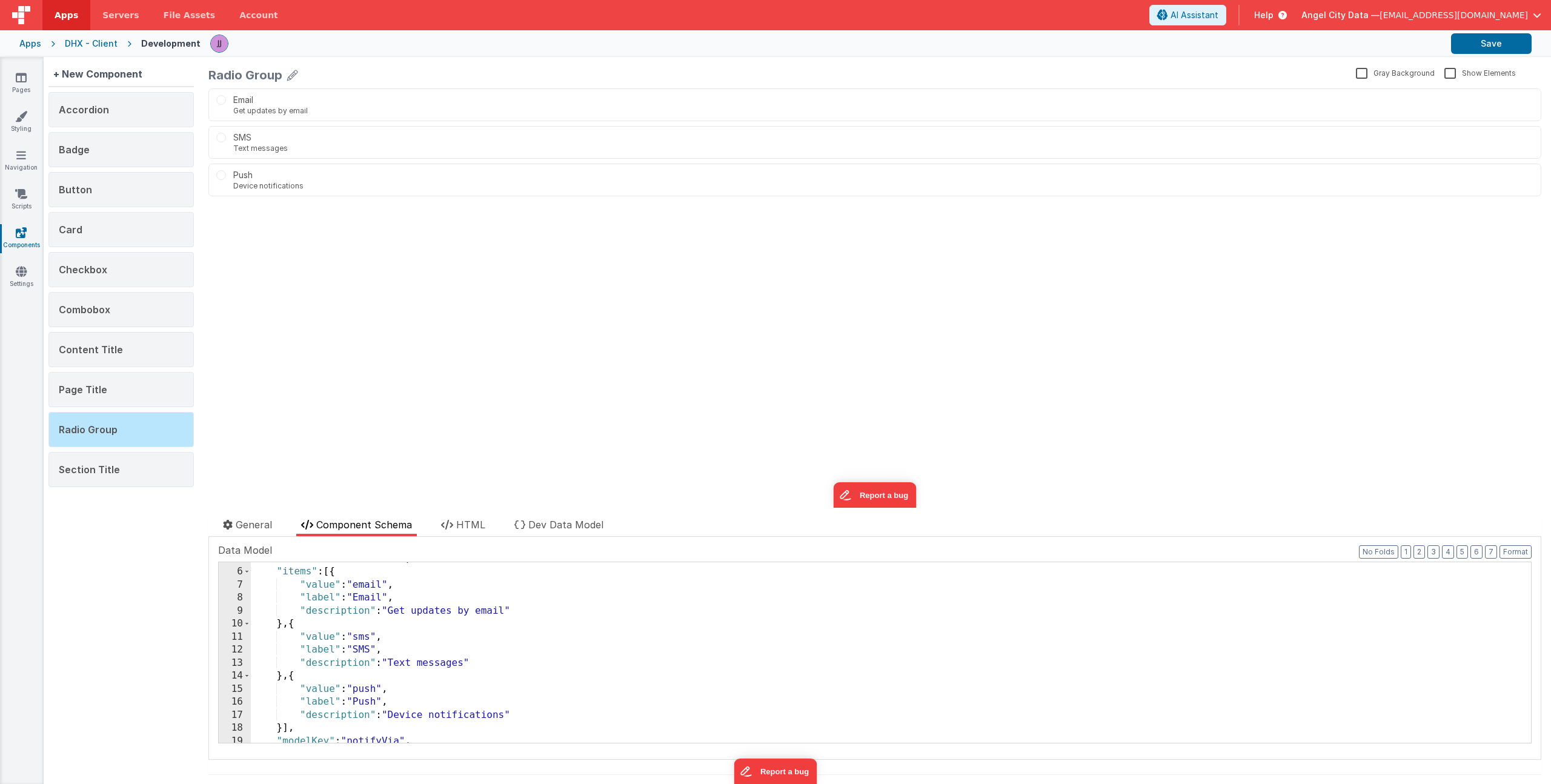
scroll to position [284, 0]
click at [369, 608] on div ""groupLabel" : "Choose one" , "direction" : "vertical" , "items" : [{ "value" :…" at bounding box center [886, 654] width 1271 height 207
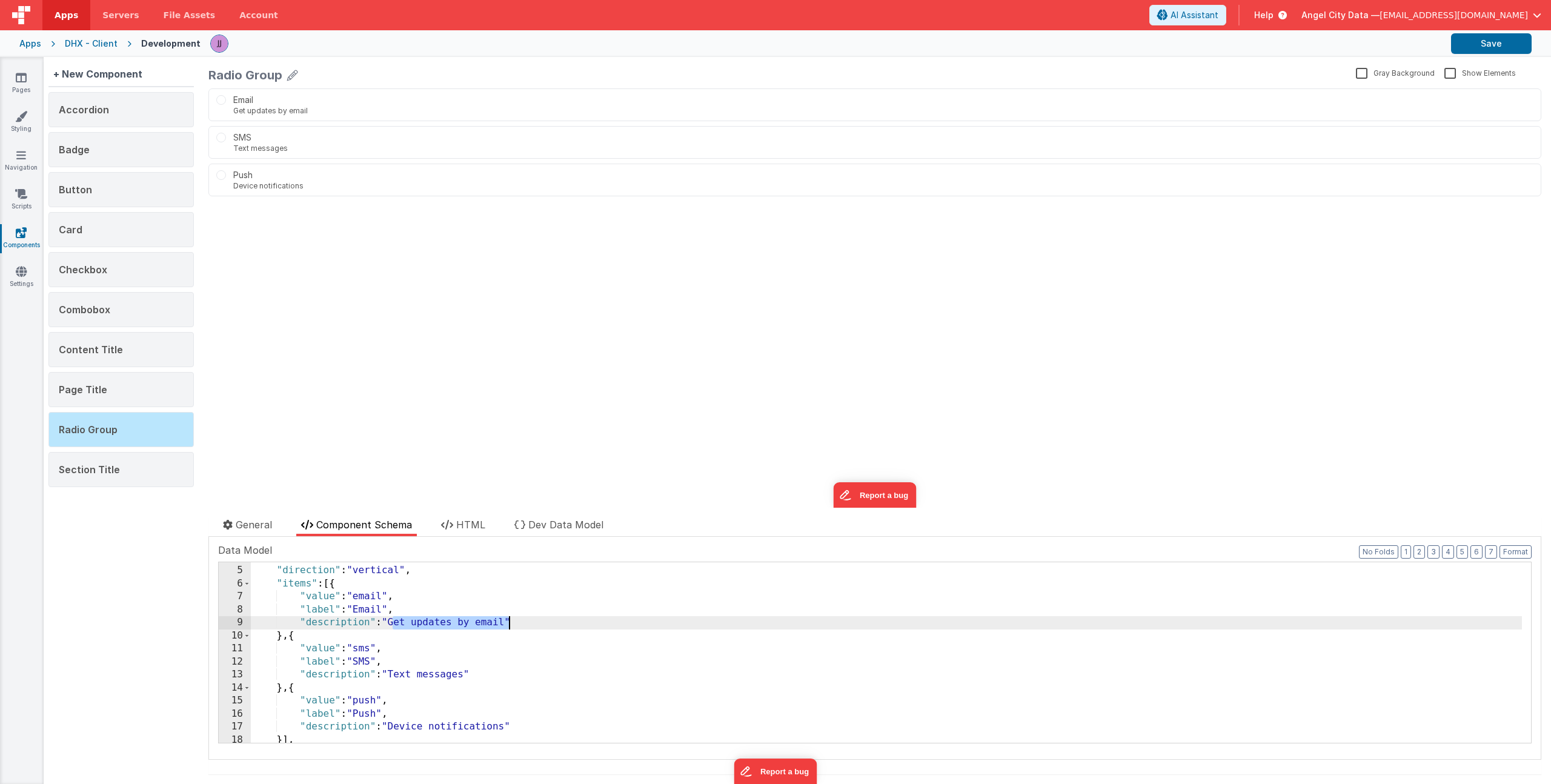
drag, startPoint x: 395, startPoint y: 625, endPoint x: 508, endPoint y: 626, distance: 113.0
click at [508, 626] on div ""groupLabel" : "Choose one" , "direction" : "vertical" , "items" : [{ "value" :…" at bounding box center [886, 654] width 1271 height 207
click at [367, 605] on div ""groupLabel" : "Choose one" , "direction" : "vertical" , "items" : [{ "value" :…" at bounding box center [886, 654] width 1271 height 207
drag, startPoint x: 391, startPoint y: 624, endPoint x: 510, endPoint y: 620, distance: 119.1
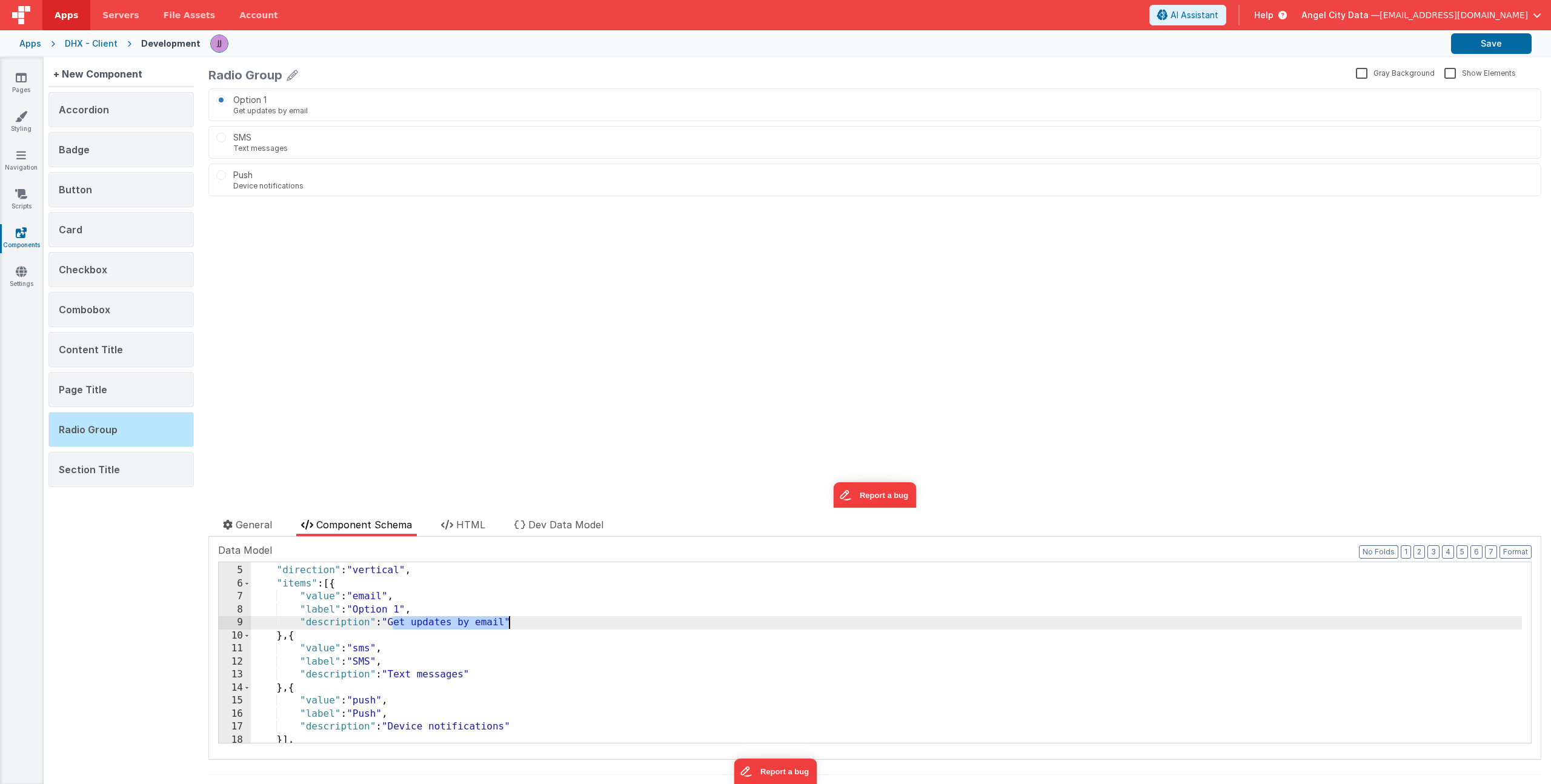
click at [510, 620] on div ""groupLabel" : "Choose one" , "direction" : "vertical" , "items" : [{ "value" :…" at bounding box center [886, 654] width 1271 height 207
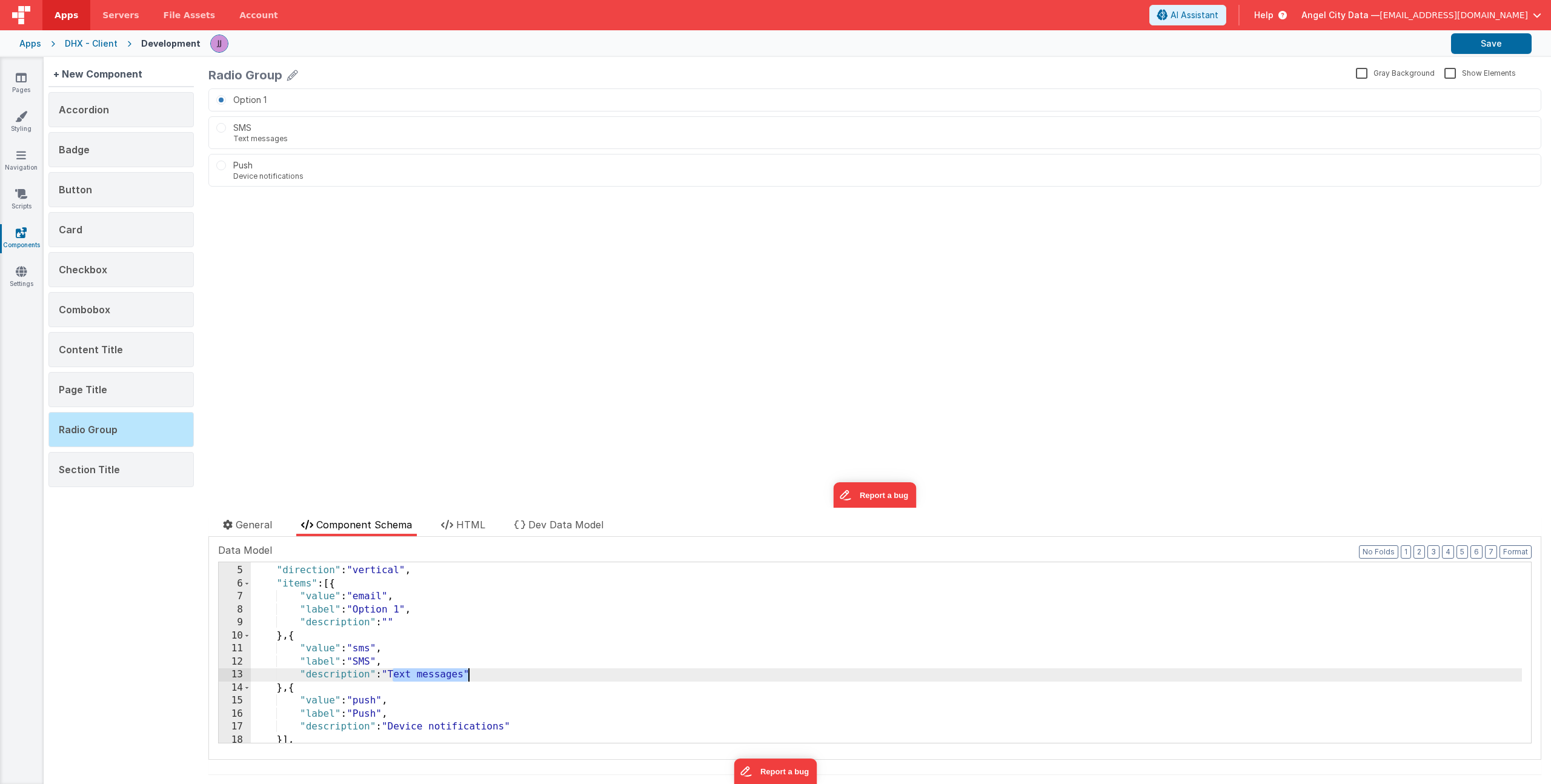
drag, startPoint x: 395, startPoint y: 673, endPoint x: 470, endPoint y: 672, distance: 75.0
click at [470, 672] on div ""groupLabel" : "Choose one" , "direction" : "vertical" , "items" : [{ "value" :…" at bounding box center [886, 654] width 1271 height 207
click at [373, 663] on div ""groupLabel" : "Choose one" , "direction" : "vertical" , "items" : [{ "value" :…" at bounding box center [886, 654] width 1271 height 207
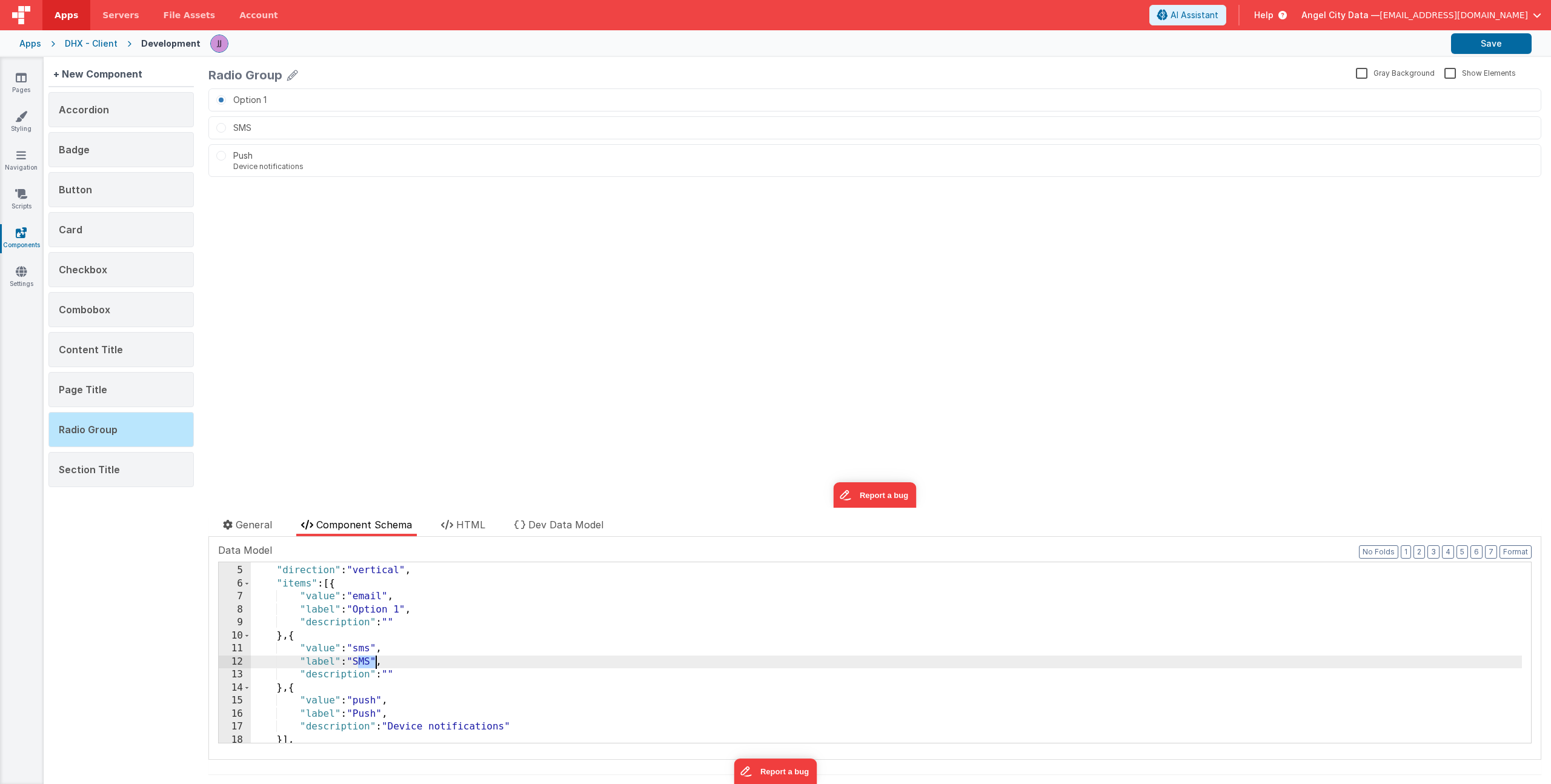
click at [373, 663] on div ""groupLabel" : "Choose one" , "direction" : "vertical" , "items" : [{ "value" :…" at bounding box center [886, 654] width 1271 height 207
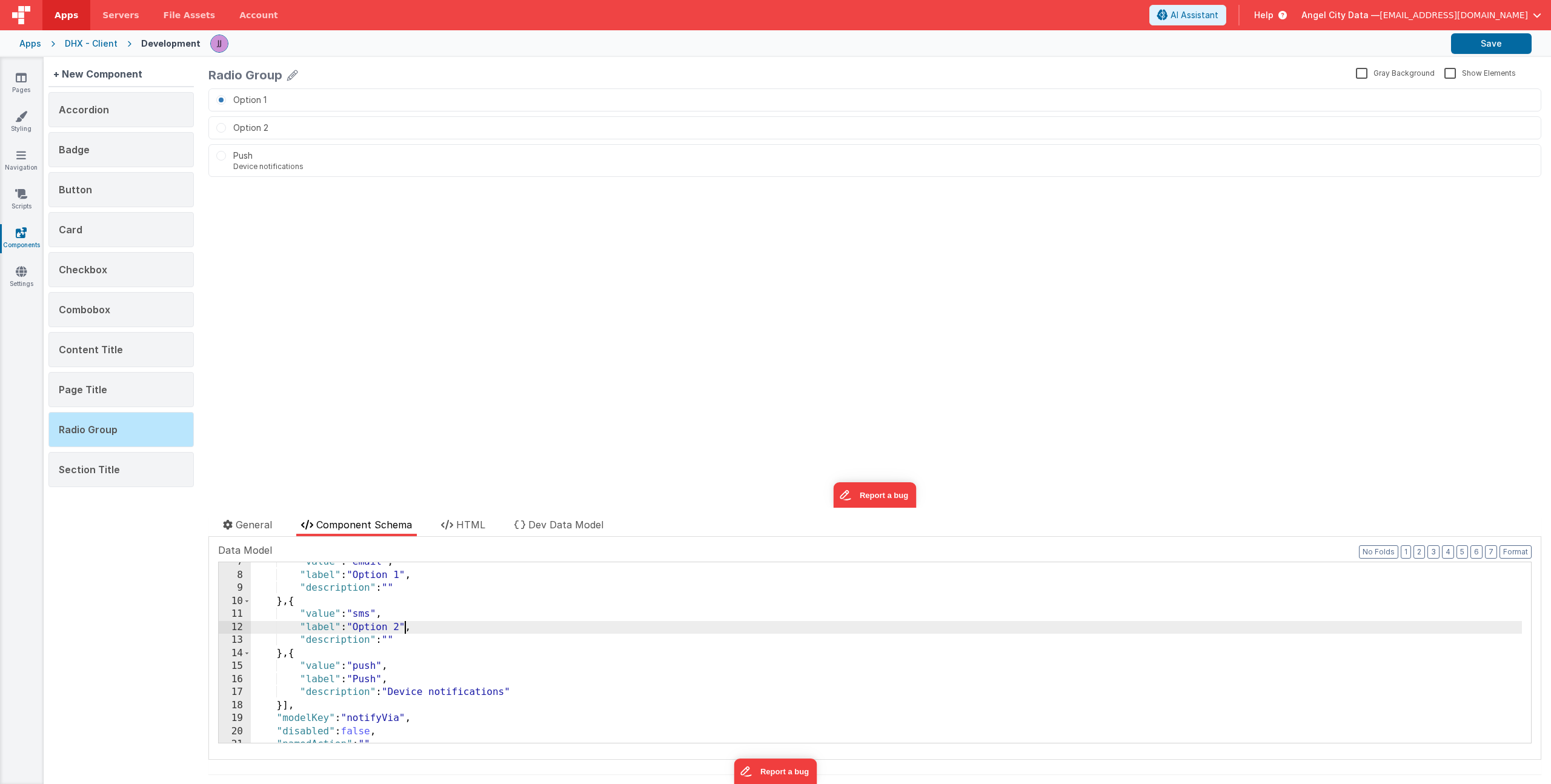
scroll to position [319, 0]
click at [370, 667] on div ""value" : "email" , "label" : "Option 1" , "description" : "" } , { "value" : "…" at bounding box center [886, 658] width 1271 height 207
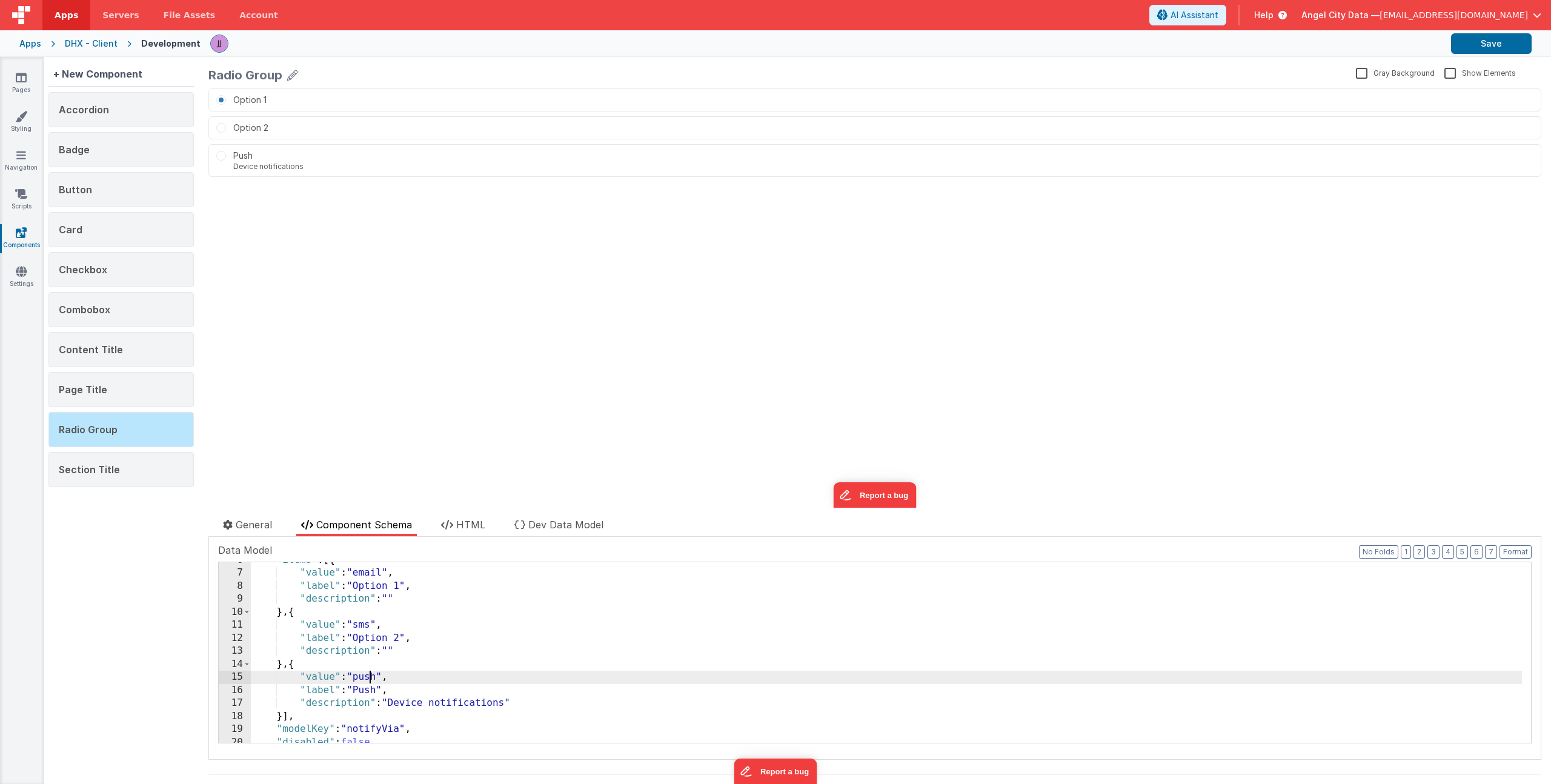
scroll to position [308, 0]
click at [374, 570] on div ""items" : [{ "value" : "email" , "label" : "Option 1" , "description" : "" } , …" at bounding box center [886, 657] width 1271 height 207
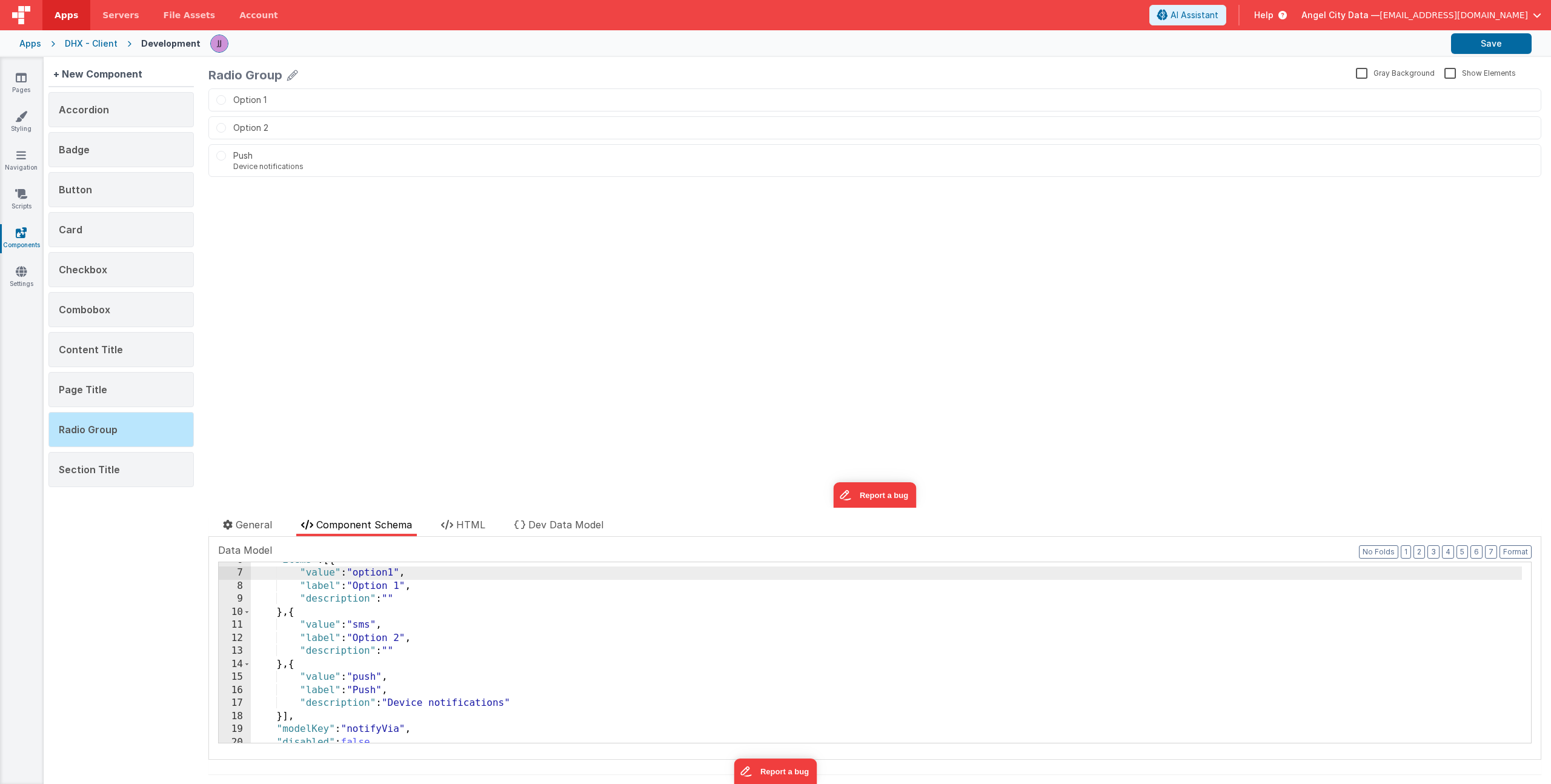
click at [365, 625] on div ""items" : [{ "value" : "option1" , "label" : "Option 1" , "description" : "" } …" at bounding box center [886, 657] width 1271 height 207
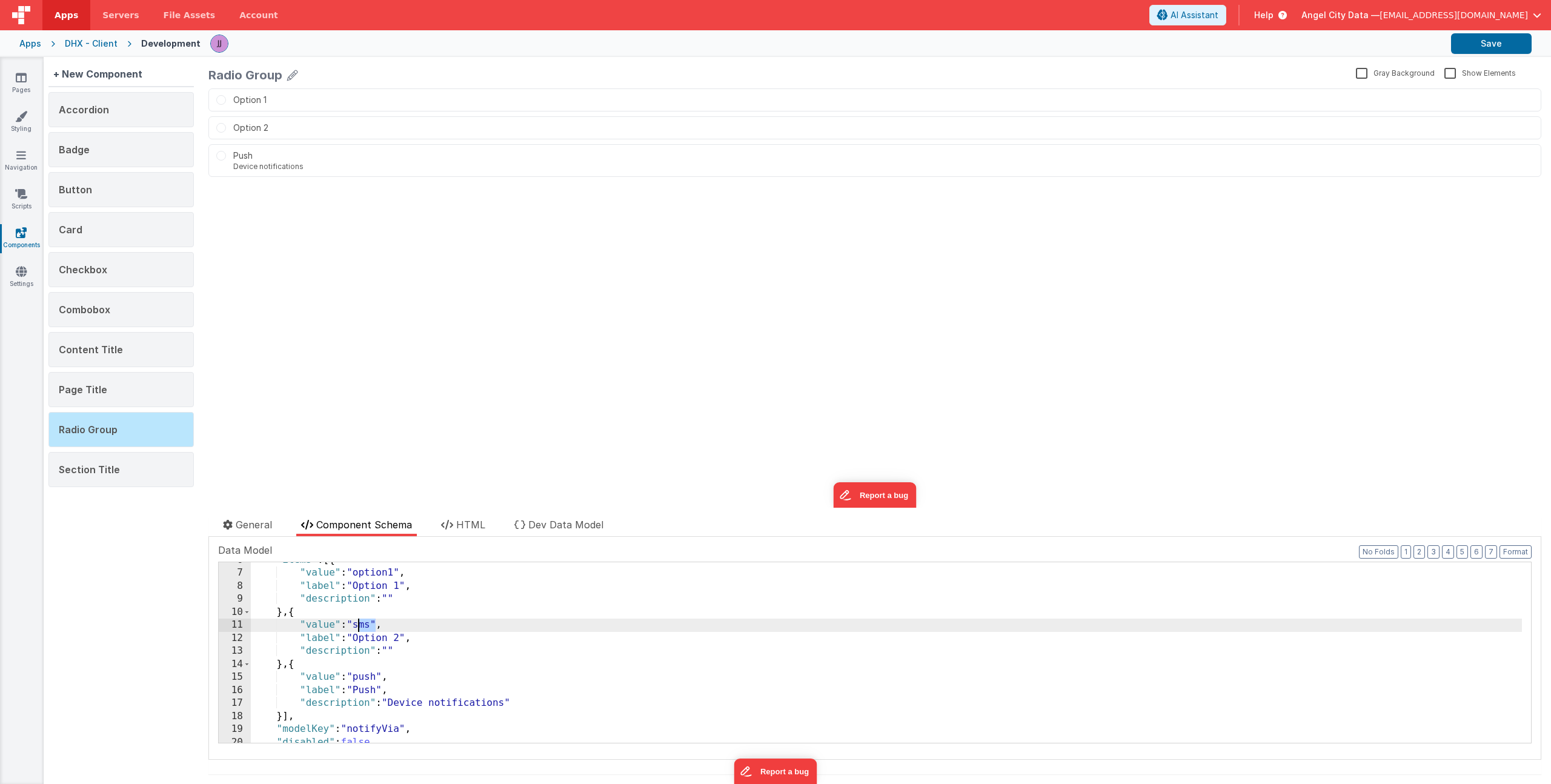
click at [365, 625] on div ""items" : [{ "value" : "option1" , "label" : "Option 1" , "description" : "" } …" at bounding box center [886, 657] width 1271 height 207
click at [375, 680] on div ""items" : [{ "value" : "option1" , "label" : "Option 1" , "description" : "" } …" at bounding box center [886, 657] width 1271 height 207
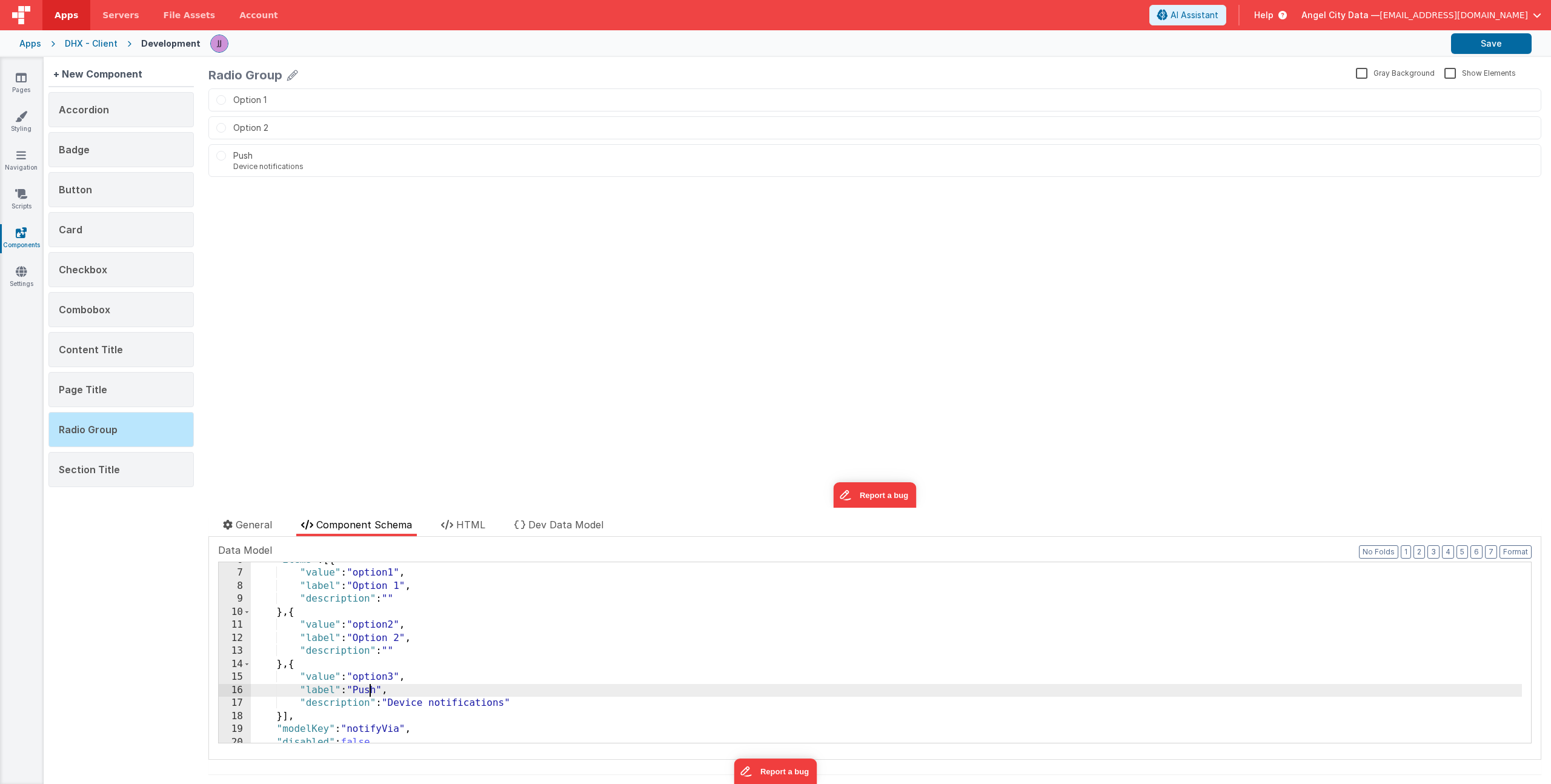
click at [367, 693] on div ""items" : [{ "value" : "option1" , "label" : "Option 1" , "description" : "" } …" at bounding box center [886, 657] width 1271 height 207
click at [508, 704] on div ""items" : [{ "value" : "option1" , "label" : "Option 1" , "description" : "" } …" at bounding box center [886, 657] width 1271 height 207
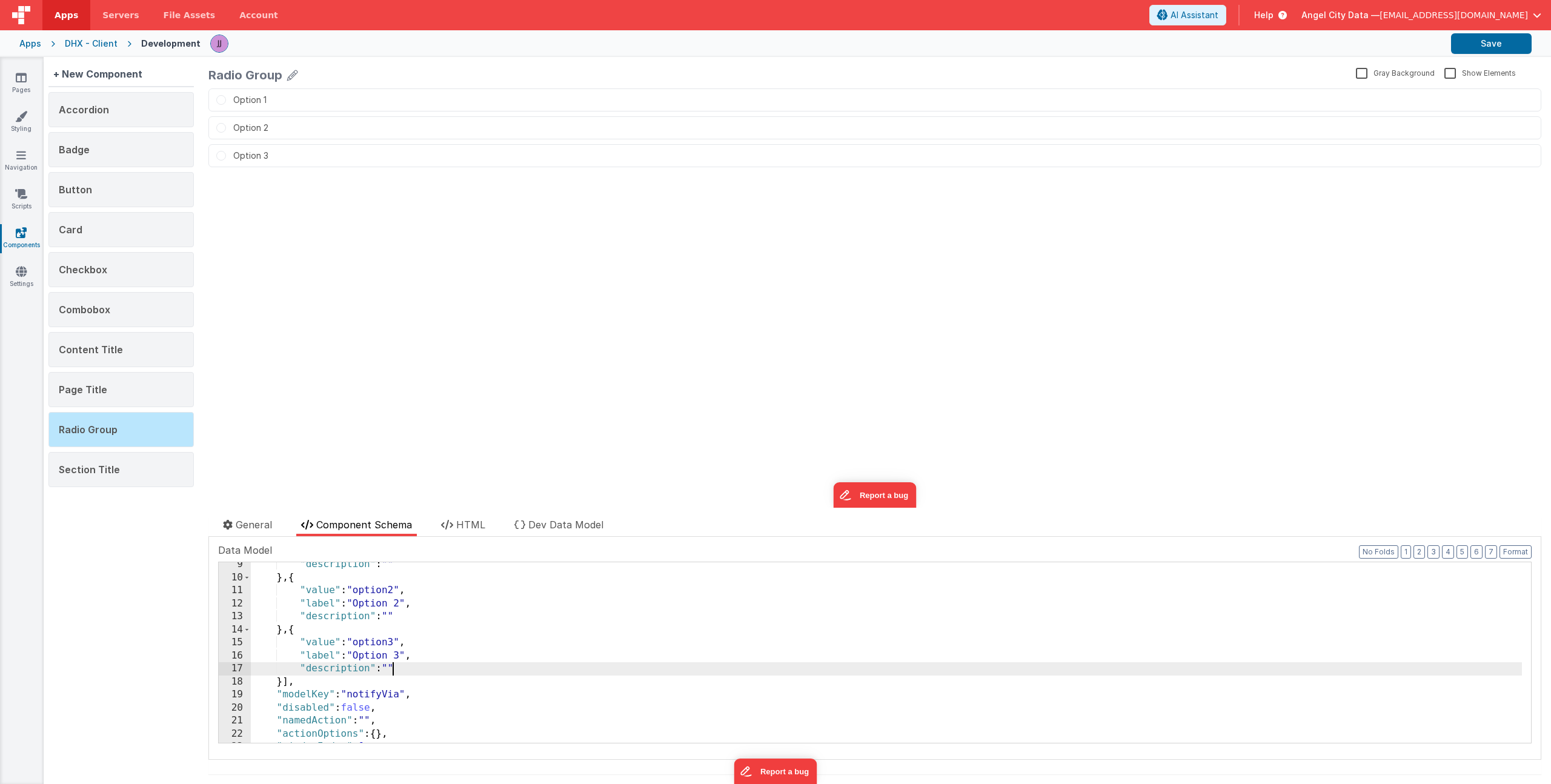
scroll to position [343, 0]
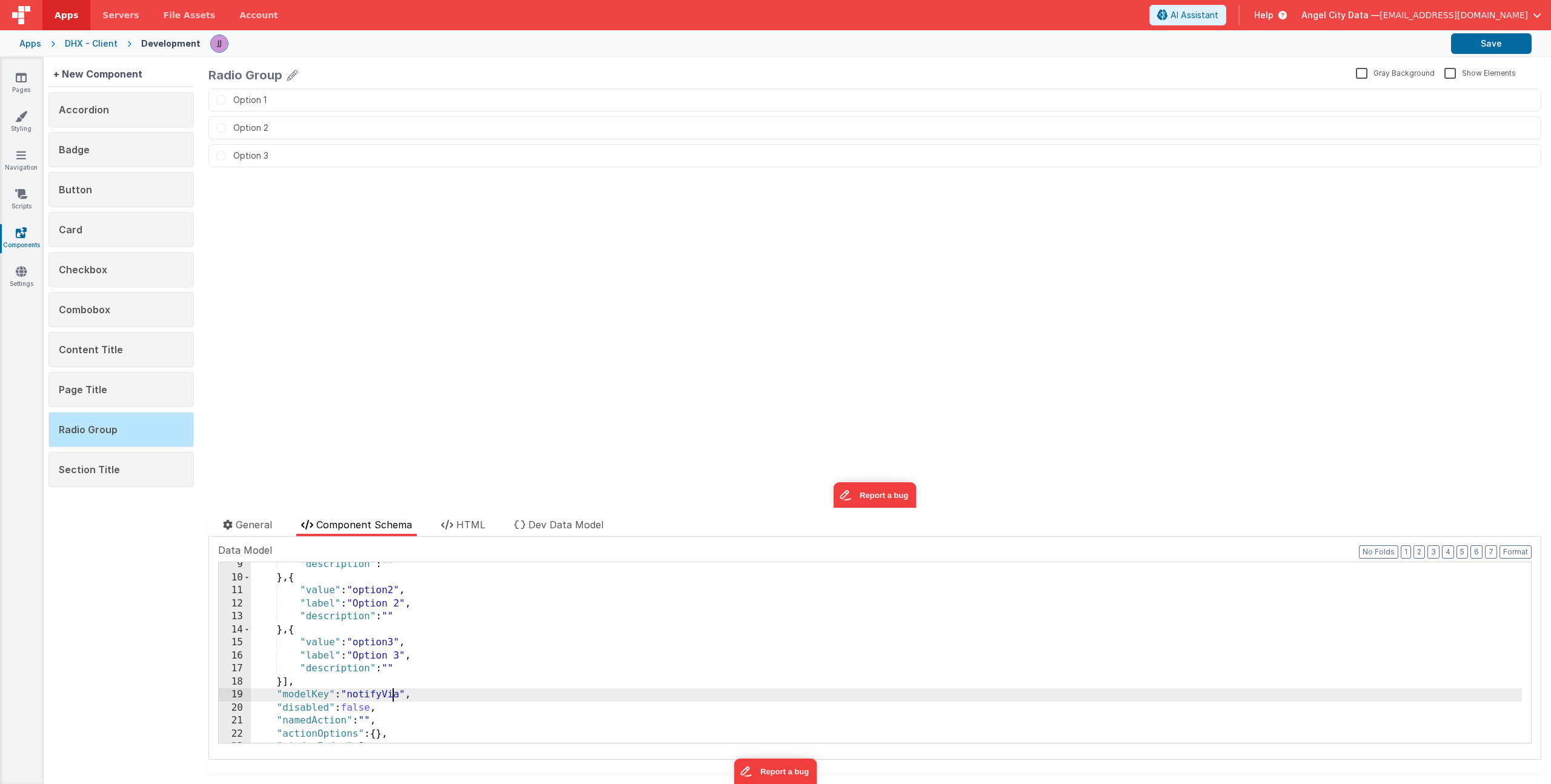
click at [395, 693] on div ""description" : "" } , { "value" : "option2" , "label" : "Option 2" , "descript…" at bounding box center [886, 661] width 1271 height 207
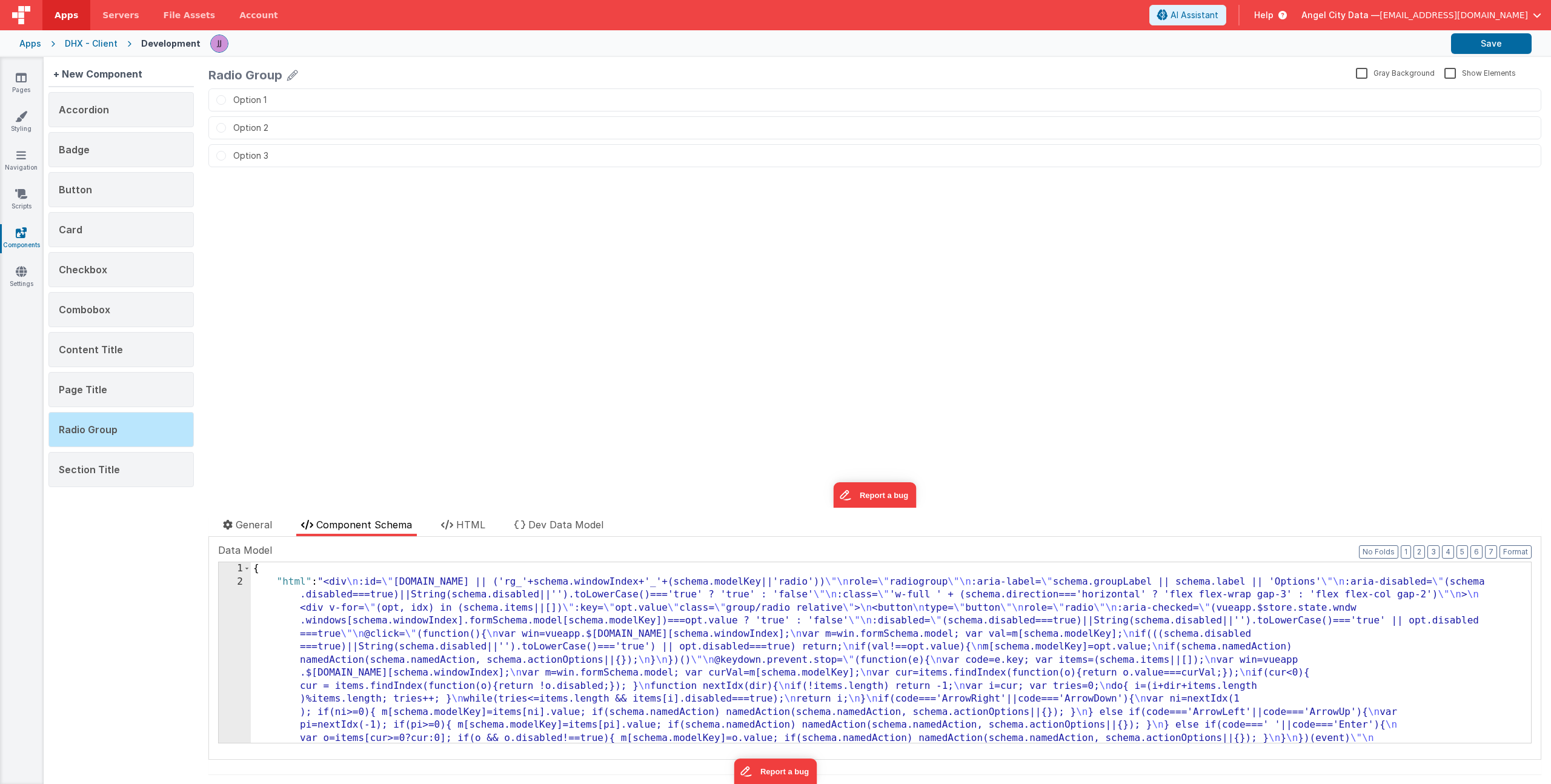
scroll to position [0, 0]
click at [464, 523] on span "HTML" at bounding box center [470, 524] width 29 height 12
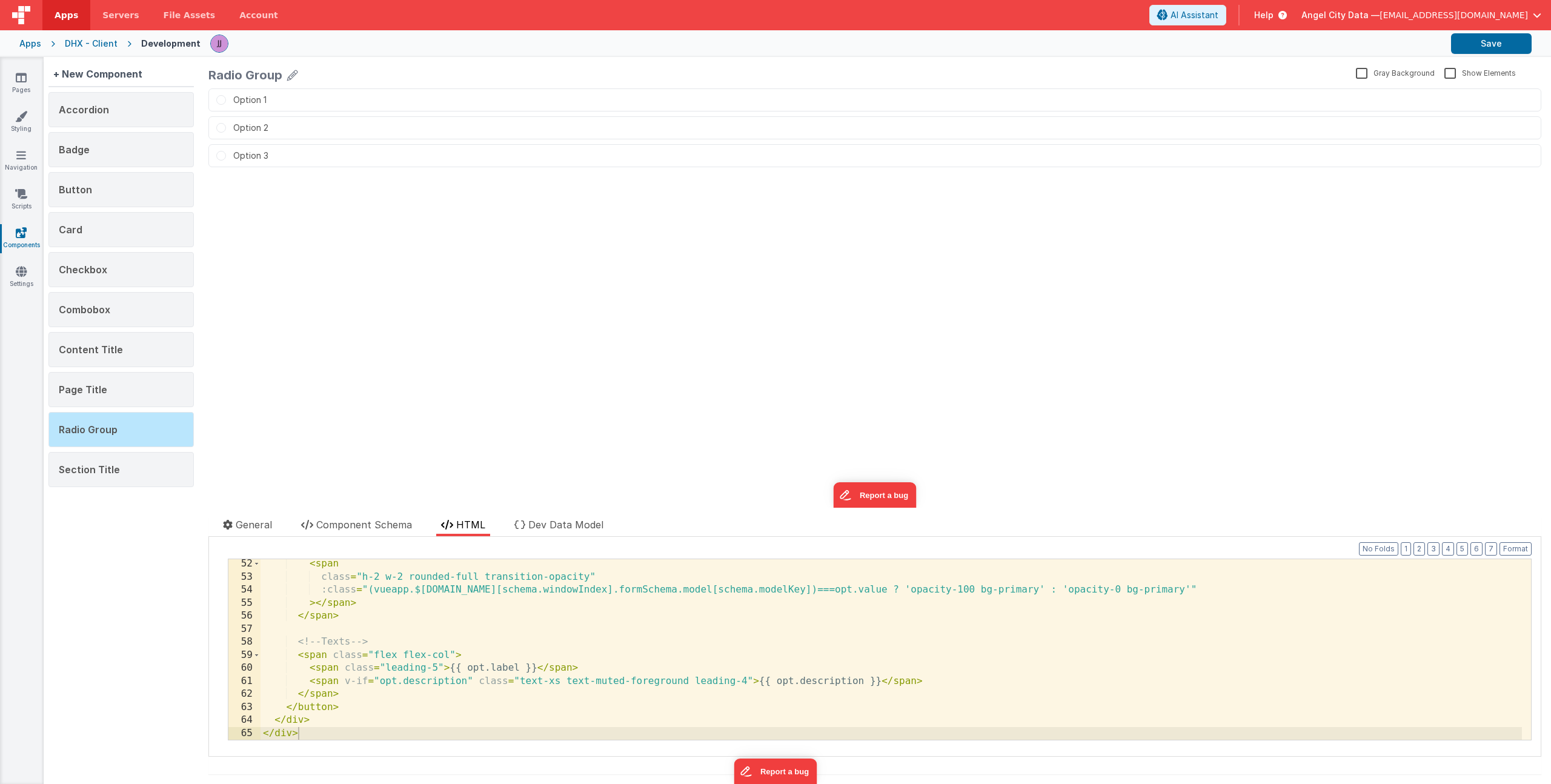
click at [484, 646] on div "< span class = "h-2 w-2 rounded-full transition-opacity" :class = "(vueapp.$sto…" at bounding box center [891, 660] width 1262 height 207
click at [385, 668] on div "< span class = "h-2 w-2 rounded-full transition-opacity" :class = "(vueapp.$sto…" at bounding box center [891, 660] width 1262 height 207
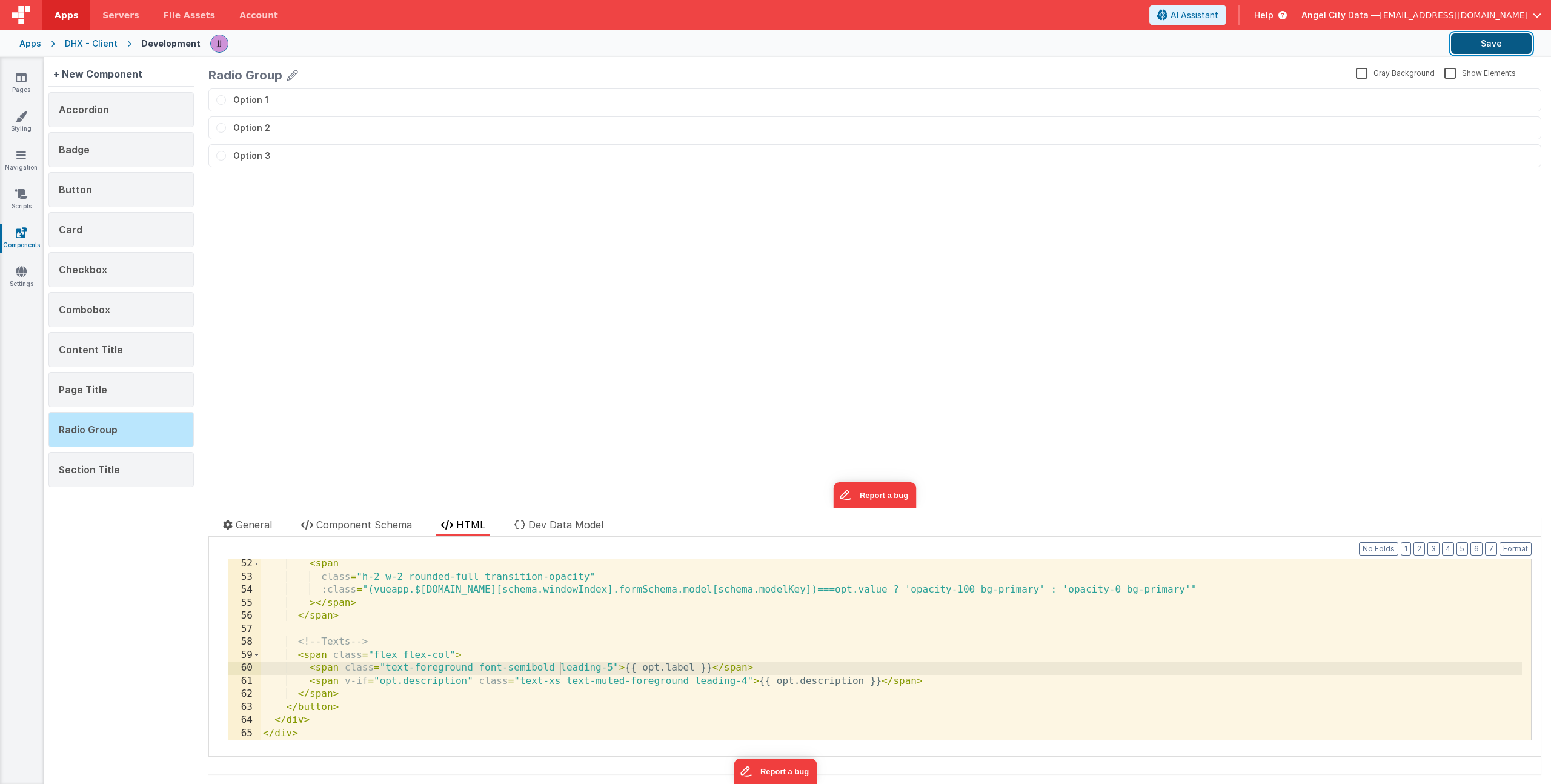
click at [1496, 40] on button "Save" at bounding box center [1491, 43] width 81 height 21
click at [24, 80] on icon at bounding box center [21, 77] width 11 height 12
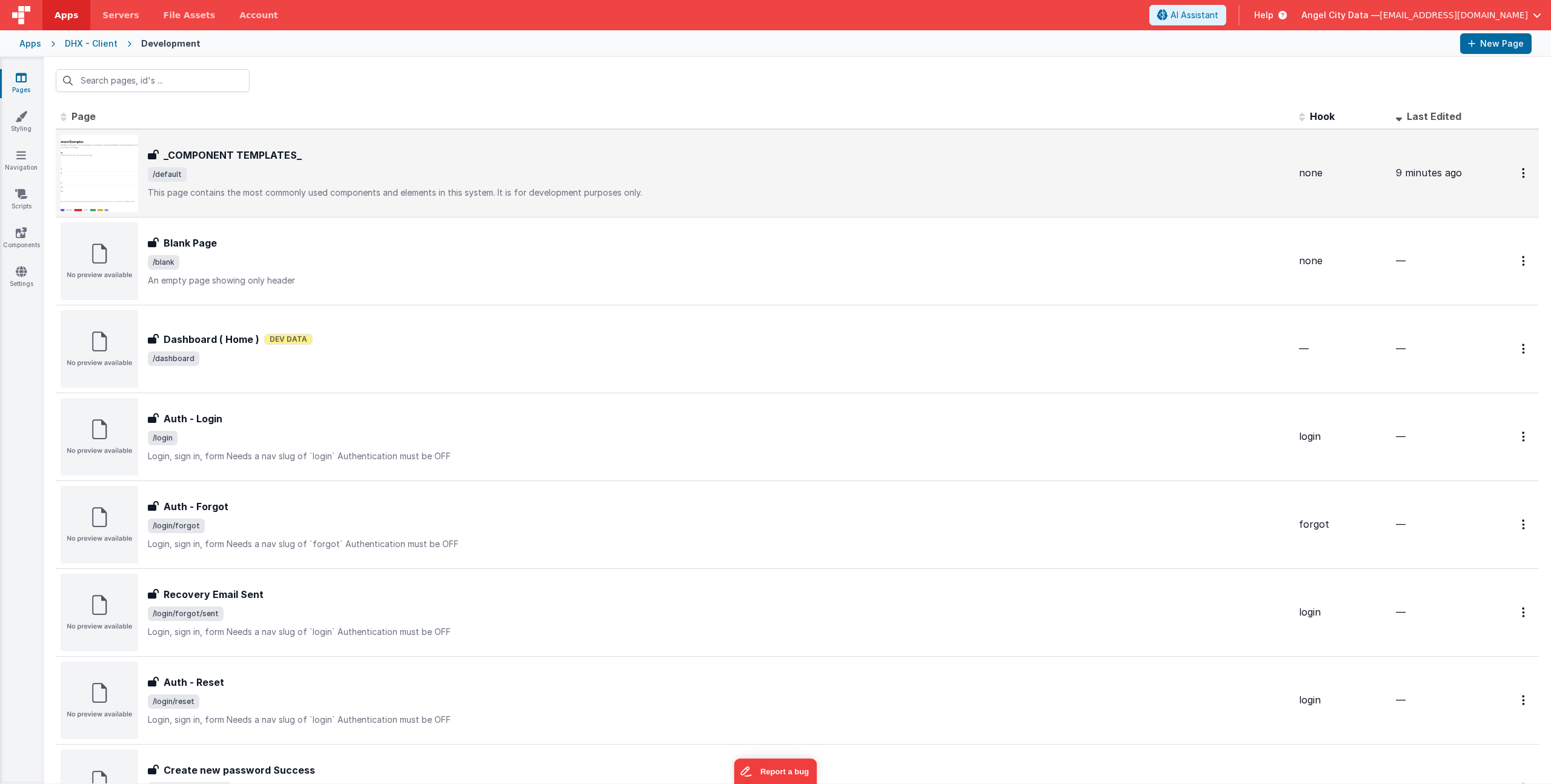
click at [266, 153] on h3 "_COMPONENT TEMPLATES_" at bounding box center [233, 155] width 138 height 14
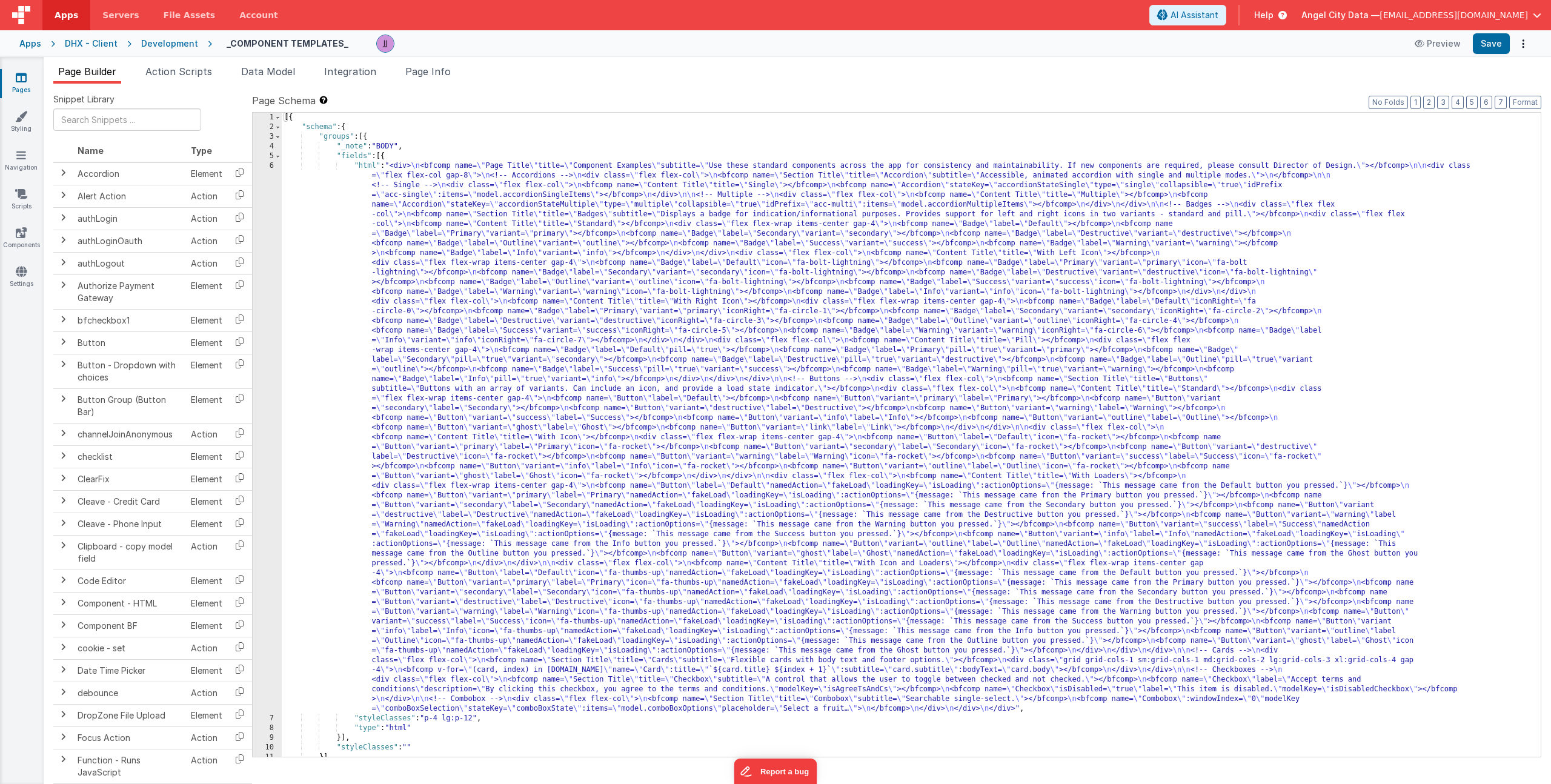
click at [434, 384] on div "[{ "schema" : { "groups" : [{ "_note" : "BODY" , "fields" : [{ "html" : "<div> …" at bounding box center [907, 443] width 1250 height 663
click at [269, 351] on div "6" at bounding box center [267, 437] width 29 height 552
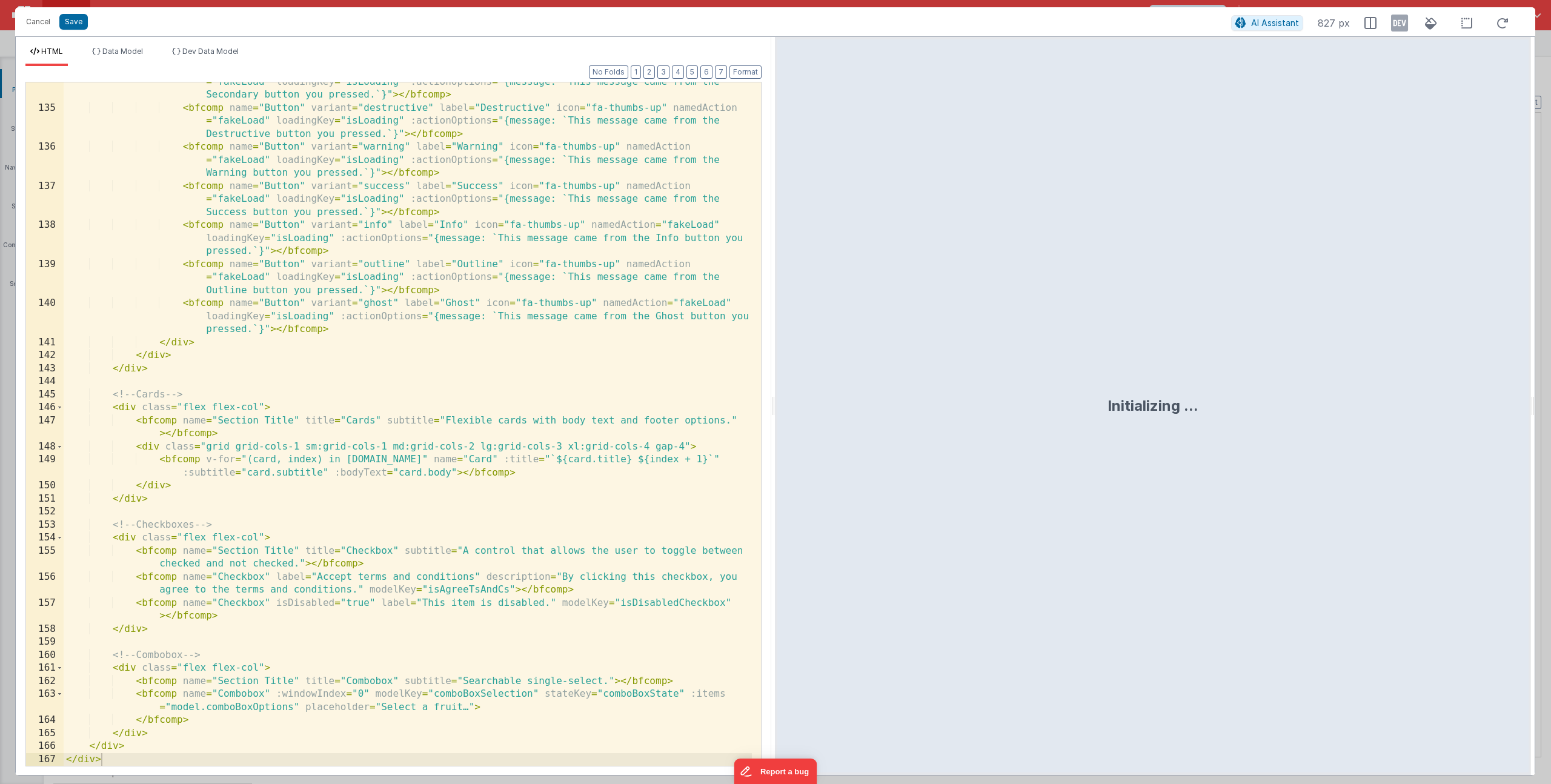
scroll to position [2104, 0]
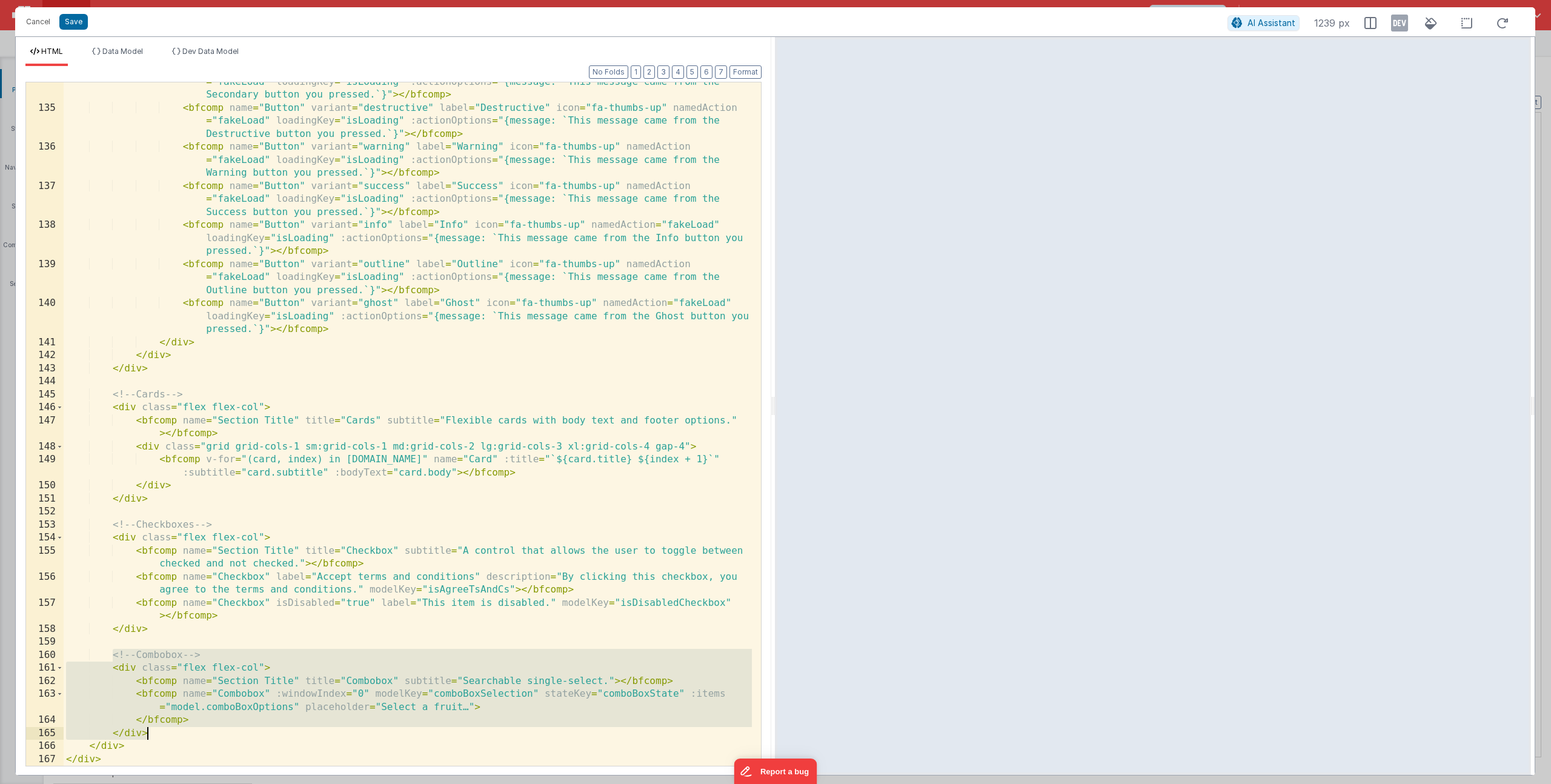
drag, startPoint x: 113, startPoint y: 655, endPoint x: 182, endPoint y: 729, distance: 101.2
click at [182, 729] on div "< bfcomp name = "Button" variant = "secondary" label = "Secondary" icon = "fa-t…" at bounding box center [408, 430] width 688 height 735
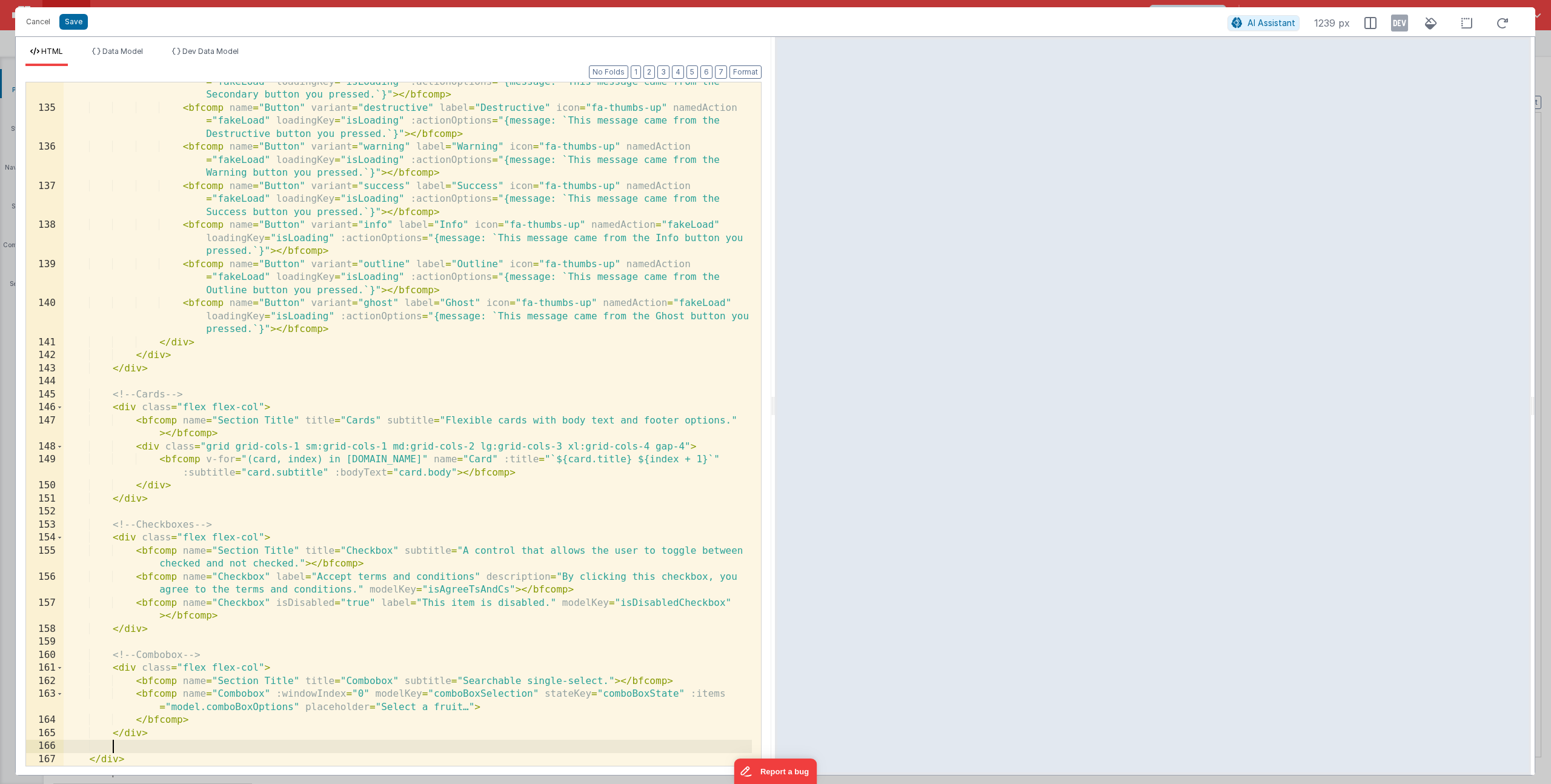
paste textarea
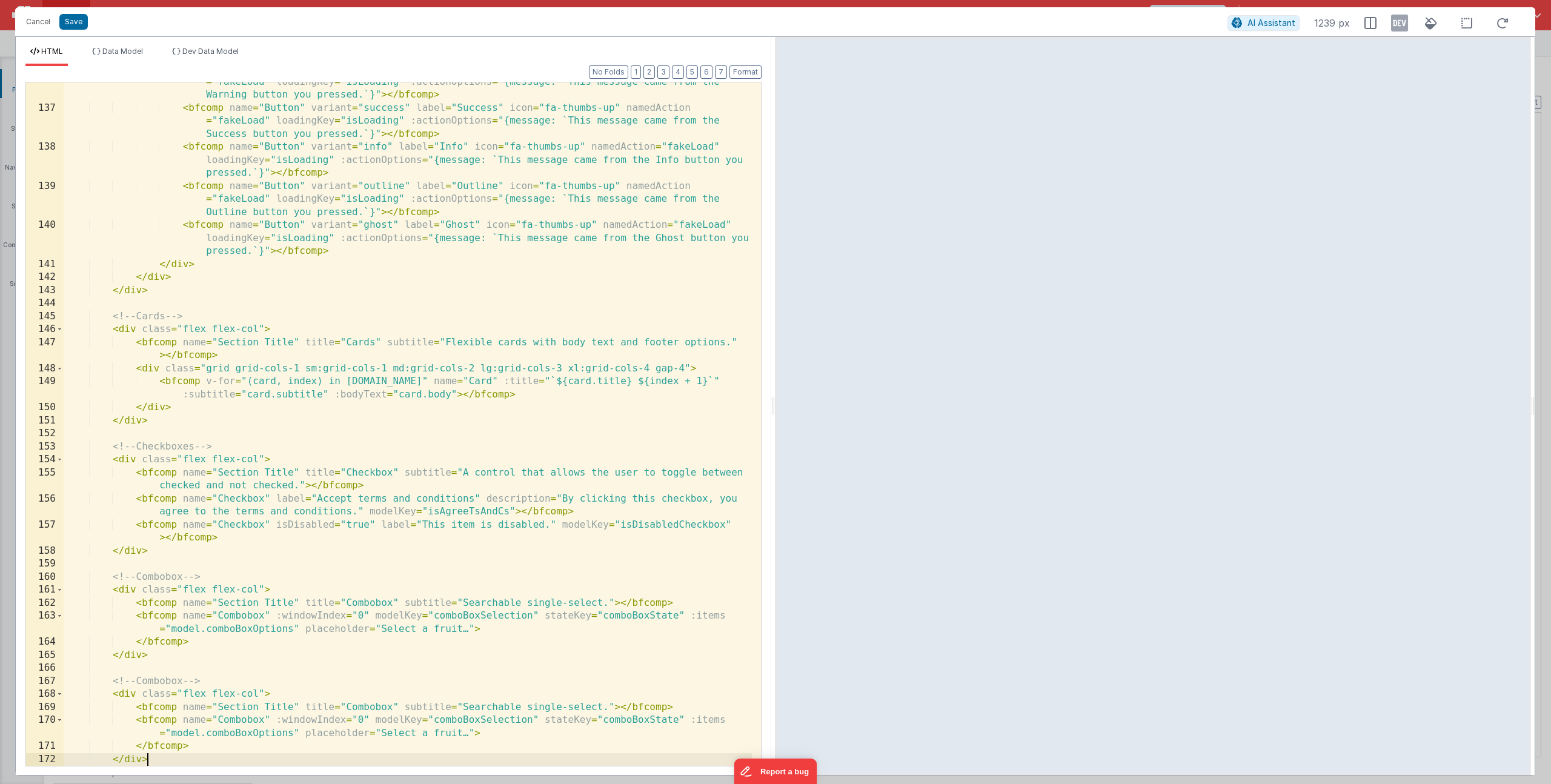
scroll to position [2181, 0]
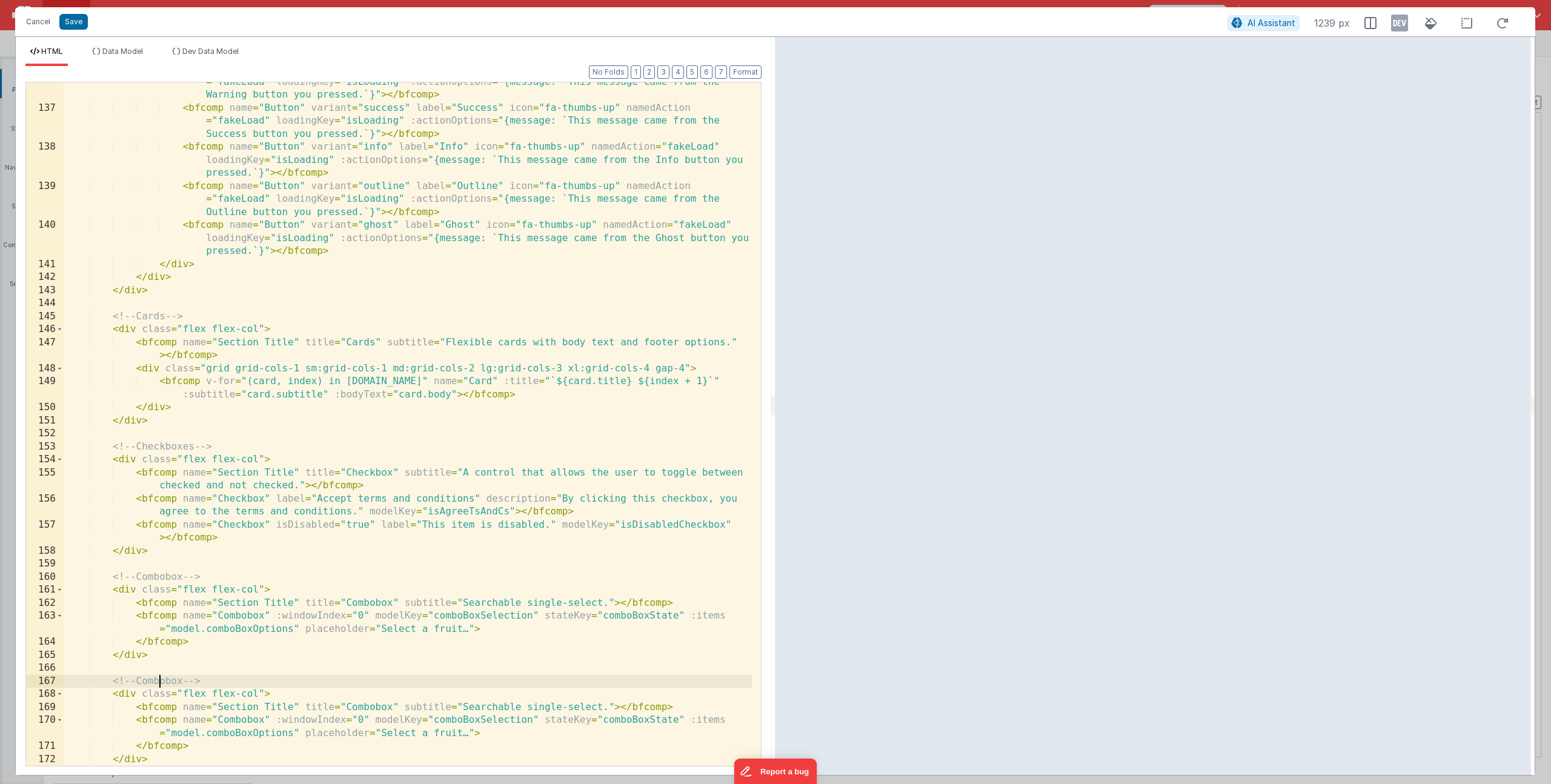
click at [160, 678] on div "< bfcomp name = "Button" variant = "warning" label = "Warning" icon = "fa-thumb…" at bounding box center [408, 430] width 688 height 735
click at [373, 706] on div "< bfcomp name = "Button" variant = "warning" label = "Warning" icon = "fa-thumb…" at bounding box center [408, 430] width 688 height 735
drag, startPoint x: 480, startPoint y: 708, endPoint x: 620, endPoint y: 706, distance: 140.0
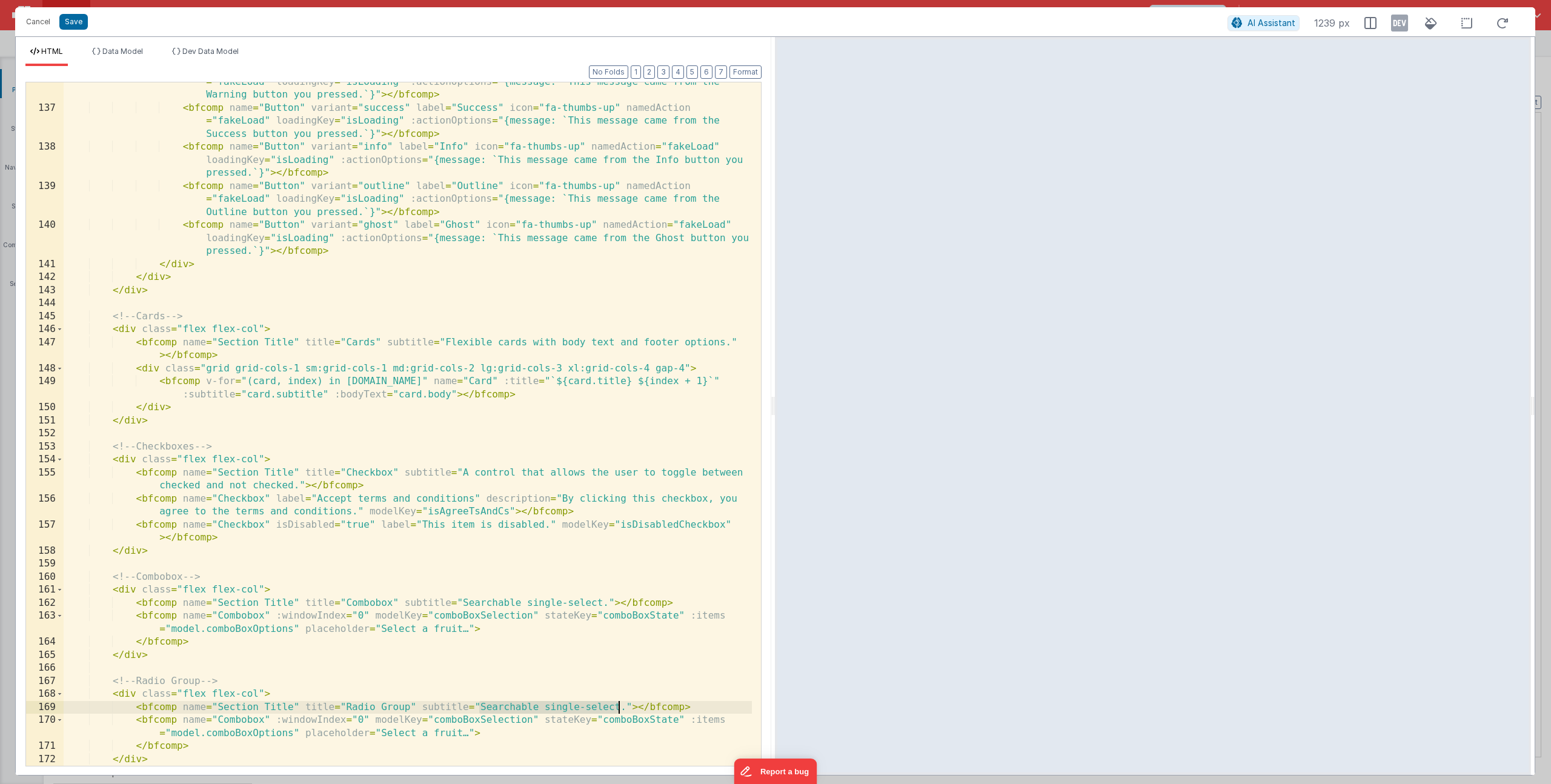
click at [620, 706] on div "< bfcomp name = "Button" variant = "warning" label = "Warning" icon = "fa-thumb…" at bounding box center [408, 430] width 688 height 735
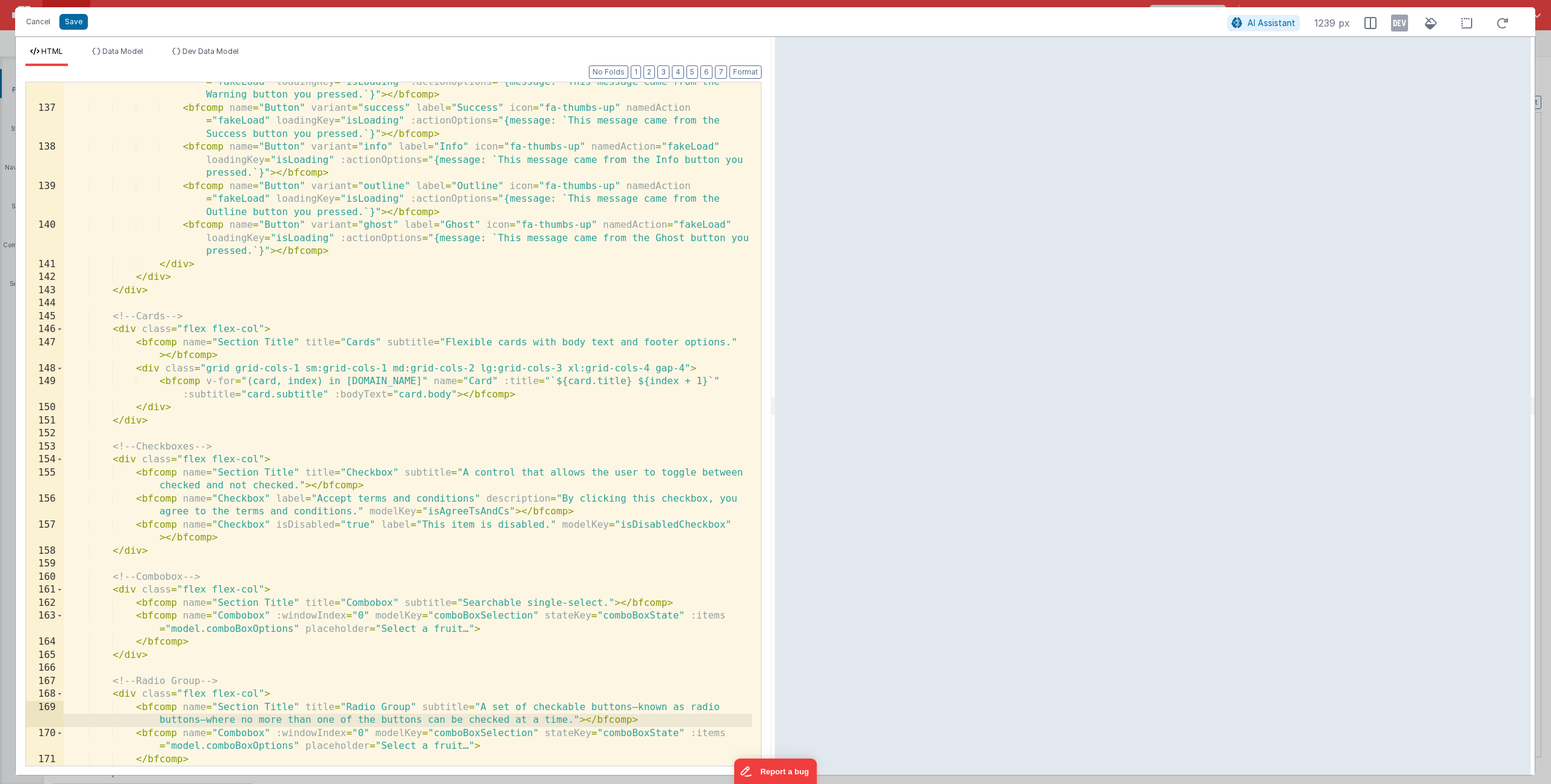
scroll to position [2220, 0]
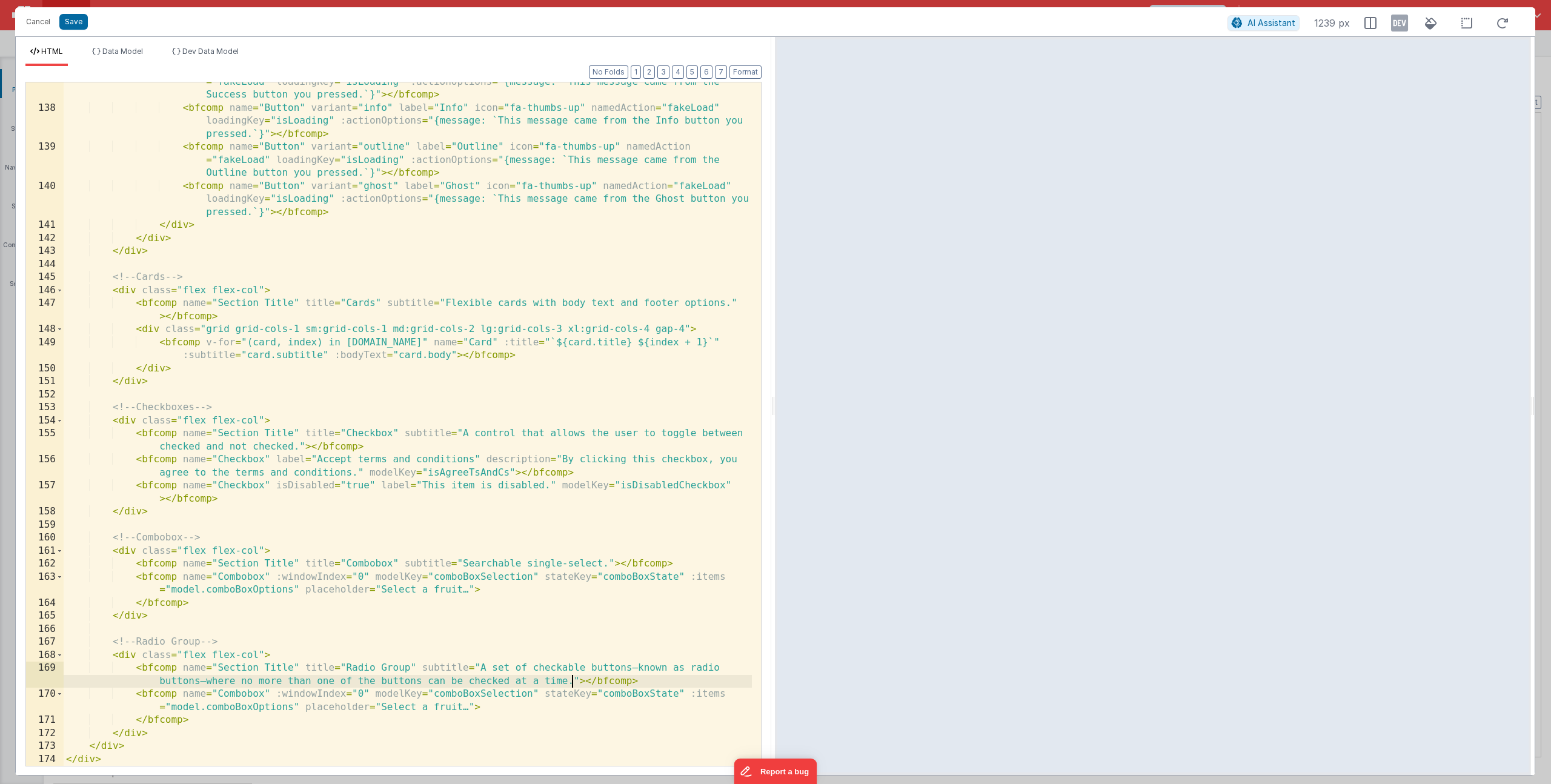
click at [243, 690] on div "< bfcomp name = "Button" variant = "success" label = "Success" icon = "fa-thumb…" at bounding box center [408, 430] width 688 height 735
click at [126, 52] on span "Data Model" at bounding box center [122, 51] width 40 height 9
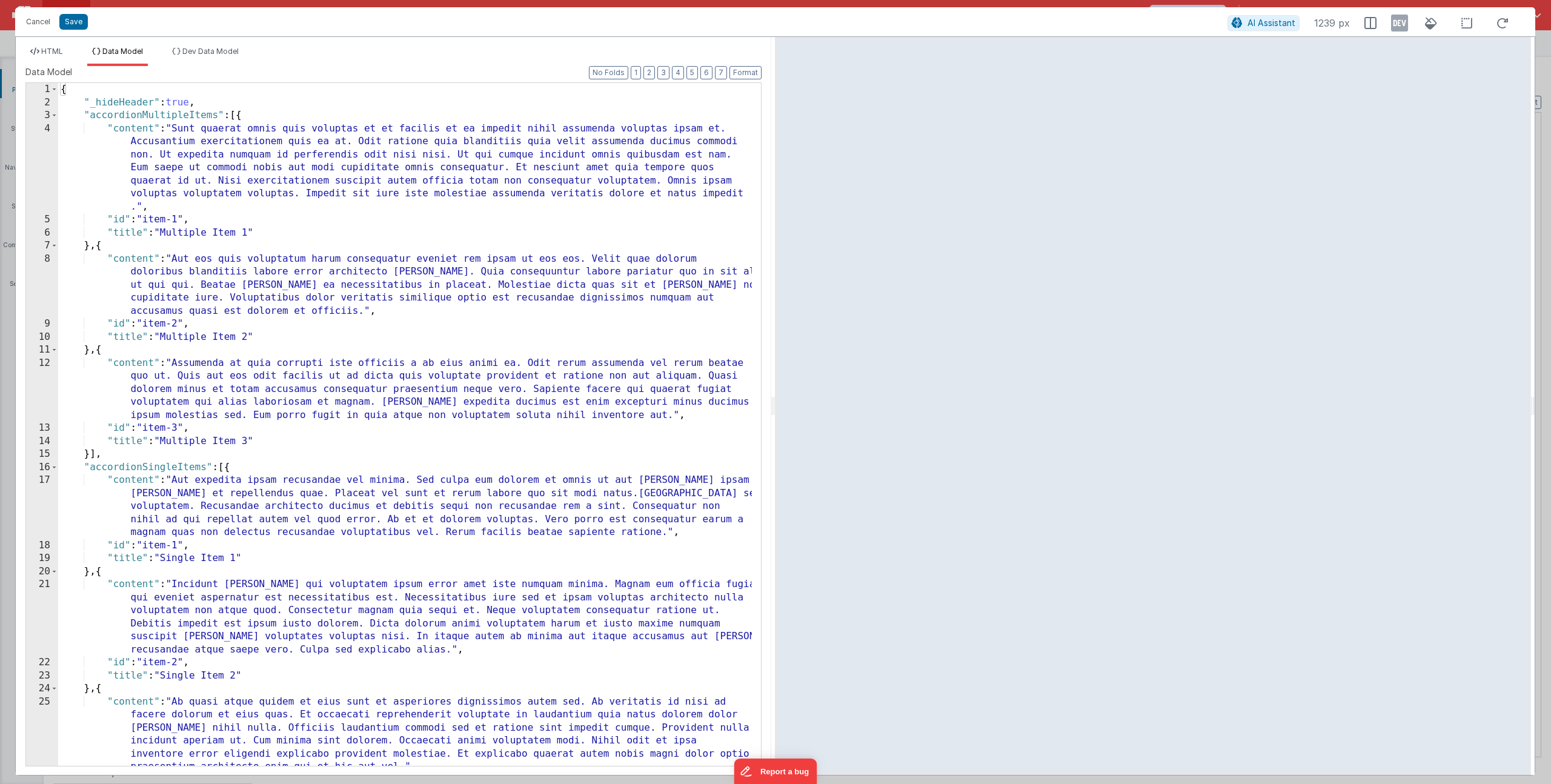
scroll to position [672, 0]
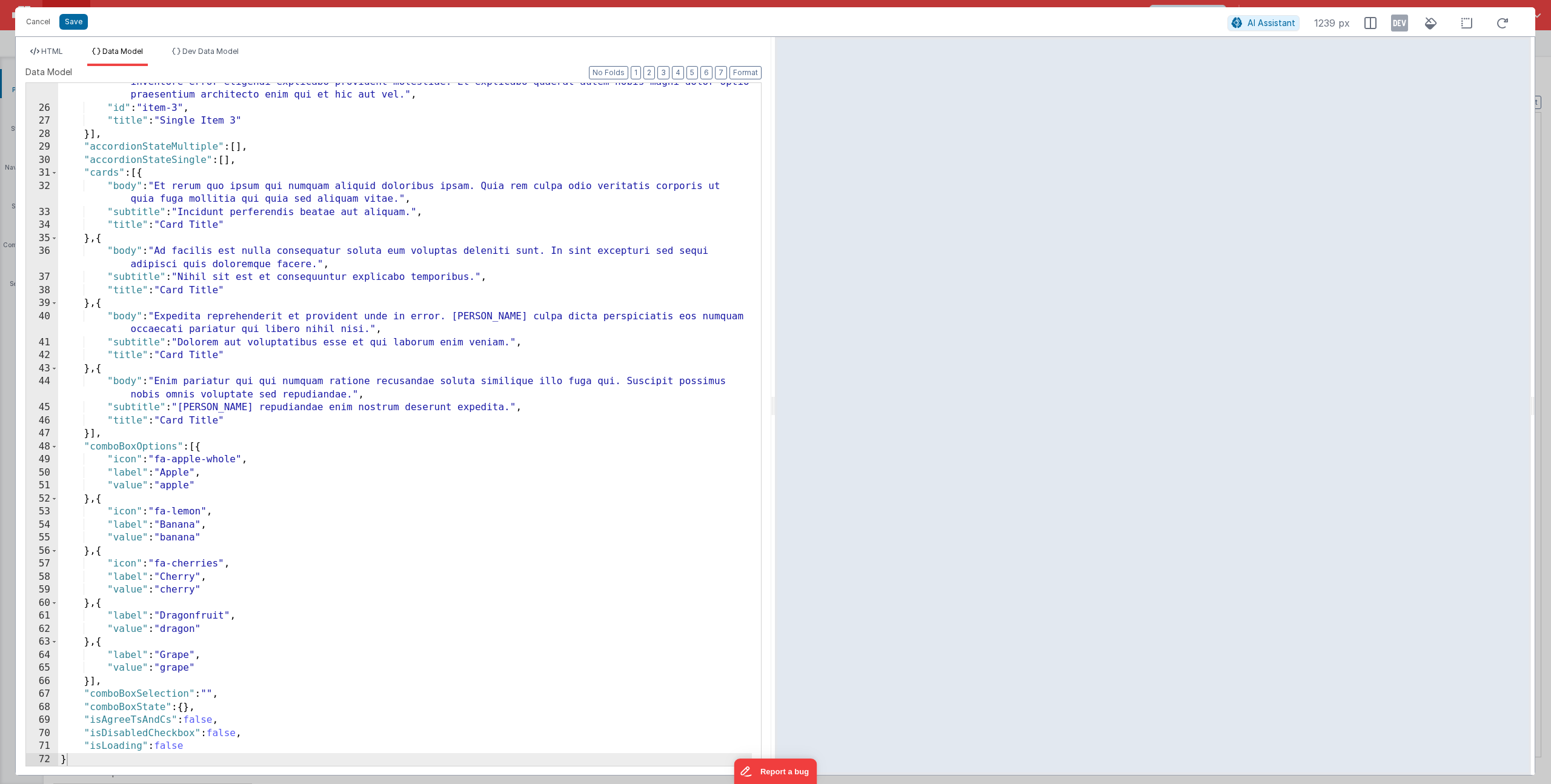
click at [207, 747] on div ""content" : "Ab quasi atque quidem et eius sunt et asperiores dignissimos autem…" at bounding box center [405, 410] width 693 height 774
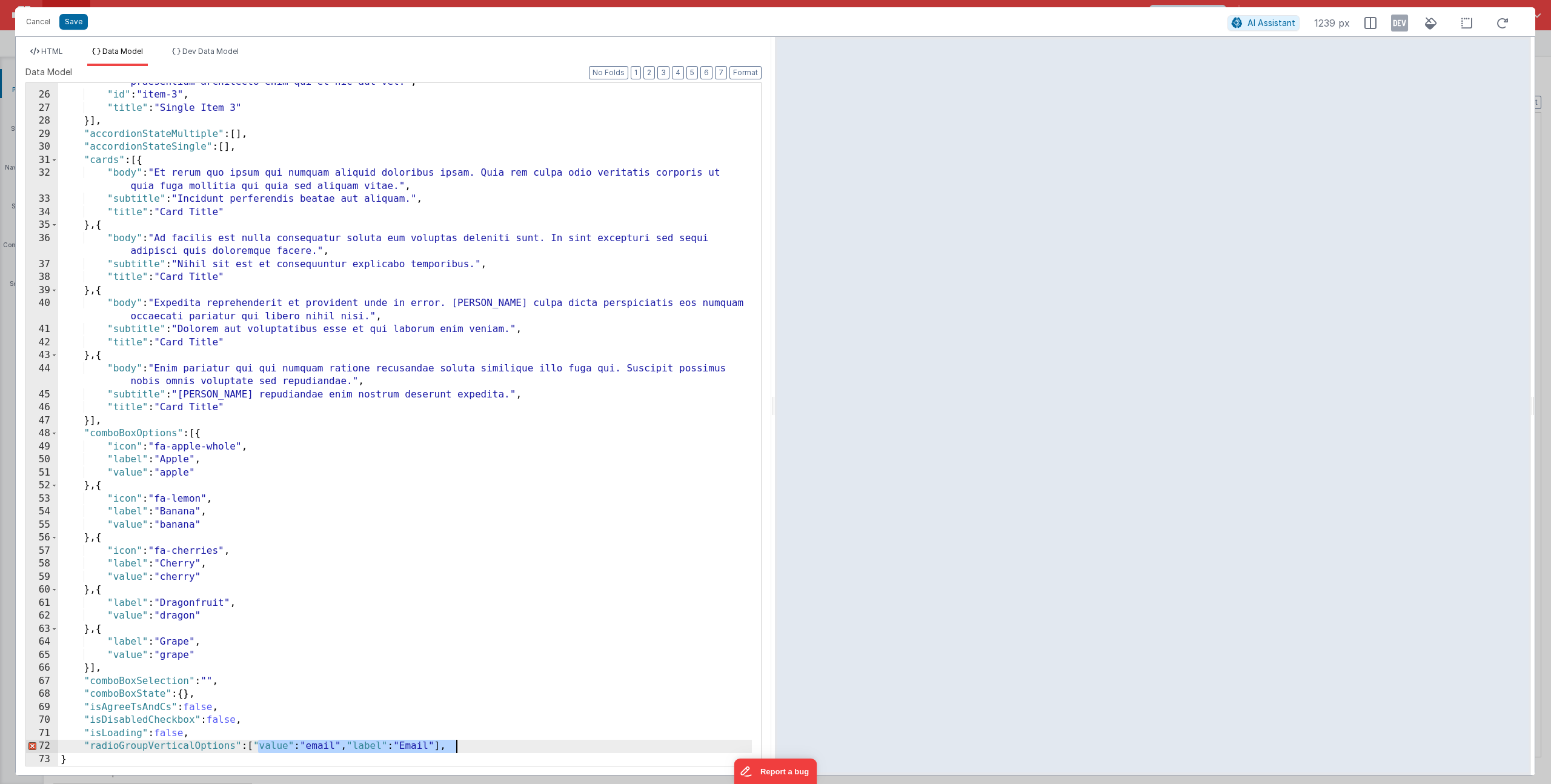
drag, startPoint x: 258, startPoint y: 742, endPoint x: 455, endPoint y: 743, distance: 197.0
click at [455, 743] on div ""content" : "Ab quasi atque quidem et eius sunt et asperiores dignissimos autem…" at bounding box center [405, 397] width 693 height 774
click at [503, 662] on div ""content" : "Ab quasi atque quidem et eius sunt et asperiores dignissimos autem…" at bounding box center [405, 397] width 693 height 774
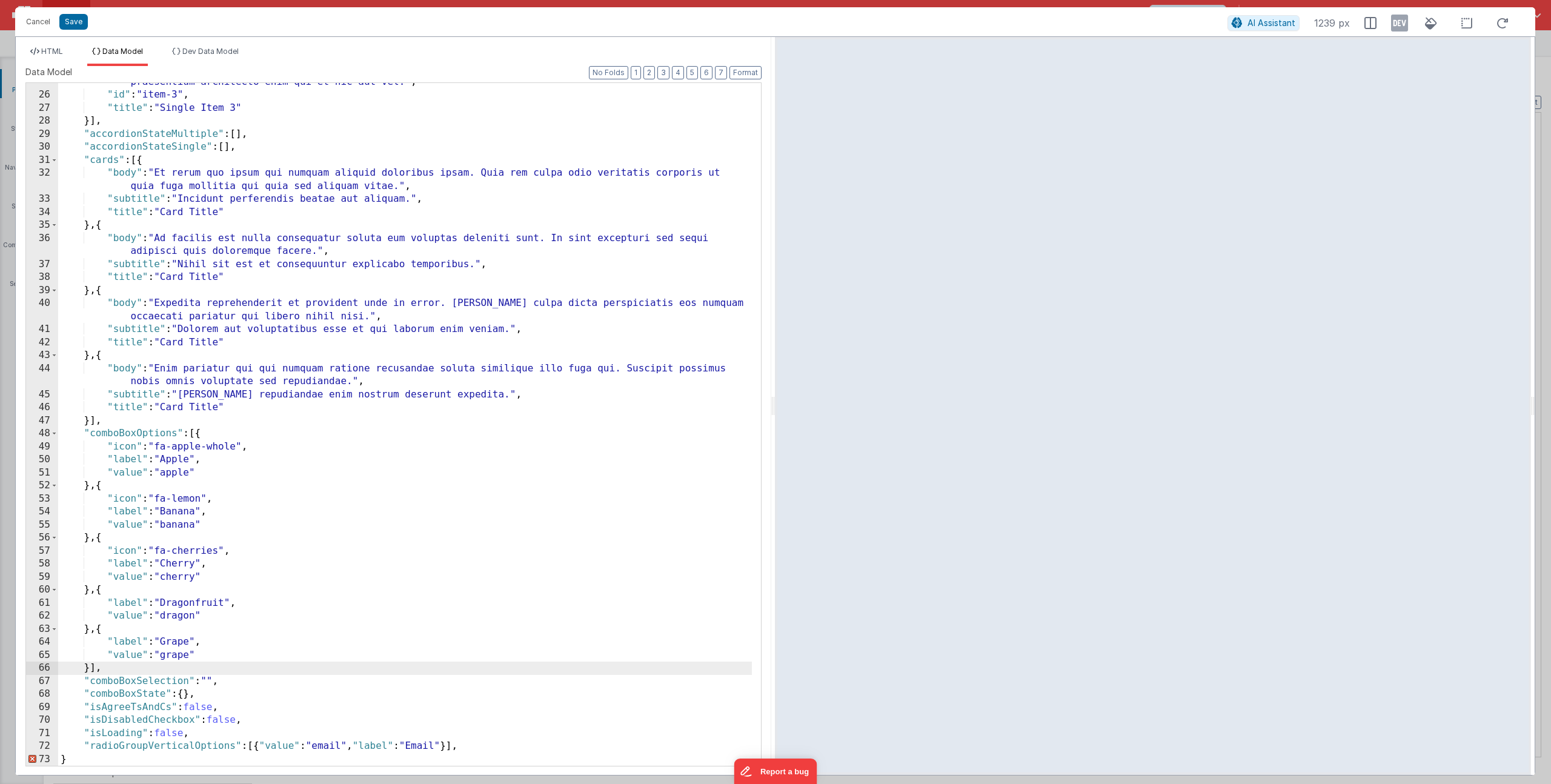
click at [513, 753] on div ""content" : "Ab quasi atque quidem et eius sunt et asperiores dignissimos autem…" at bounding box center [405, 397] width 693 height 774
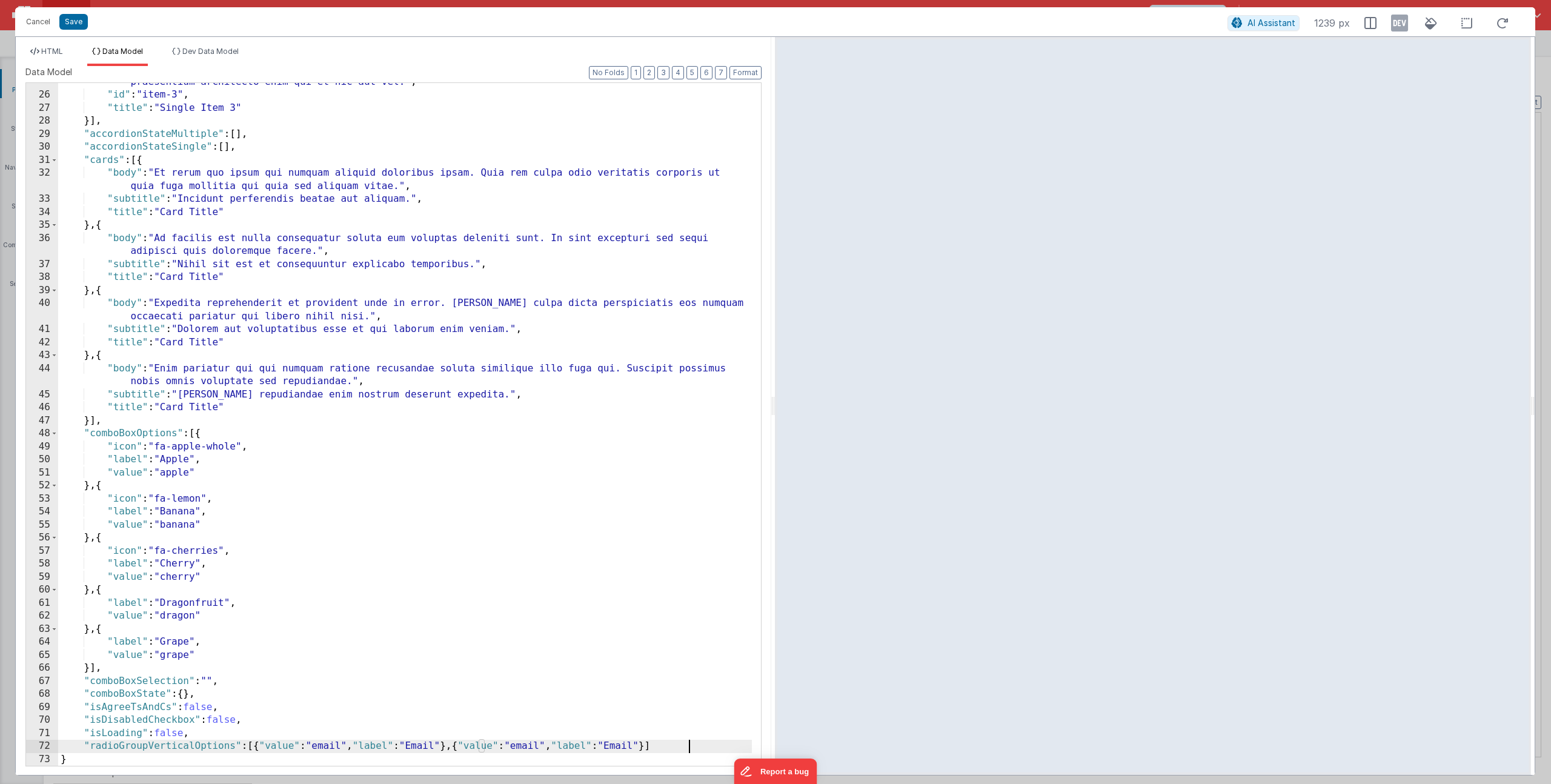
click at [552, 743] on div ""content" : "Ab quasi atque quidem et eius sunt et asperiores dignissimos autem…" at bounding box center [405, 397] width 693 height 774
click at [652, 746] on div ""content" : "Ab quasi atque quidem et eius sunt et asperiores dignissimos autem…" at bounding box center [405, 397] width 693 height 774
click at [663, 745] on div ""content" : "Ab quasi atque quidem et eius sunt et asperiores dignissimos autem…" at bounding box center [405, 397] width 693 height 774
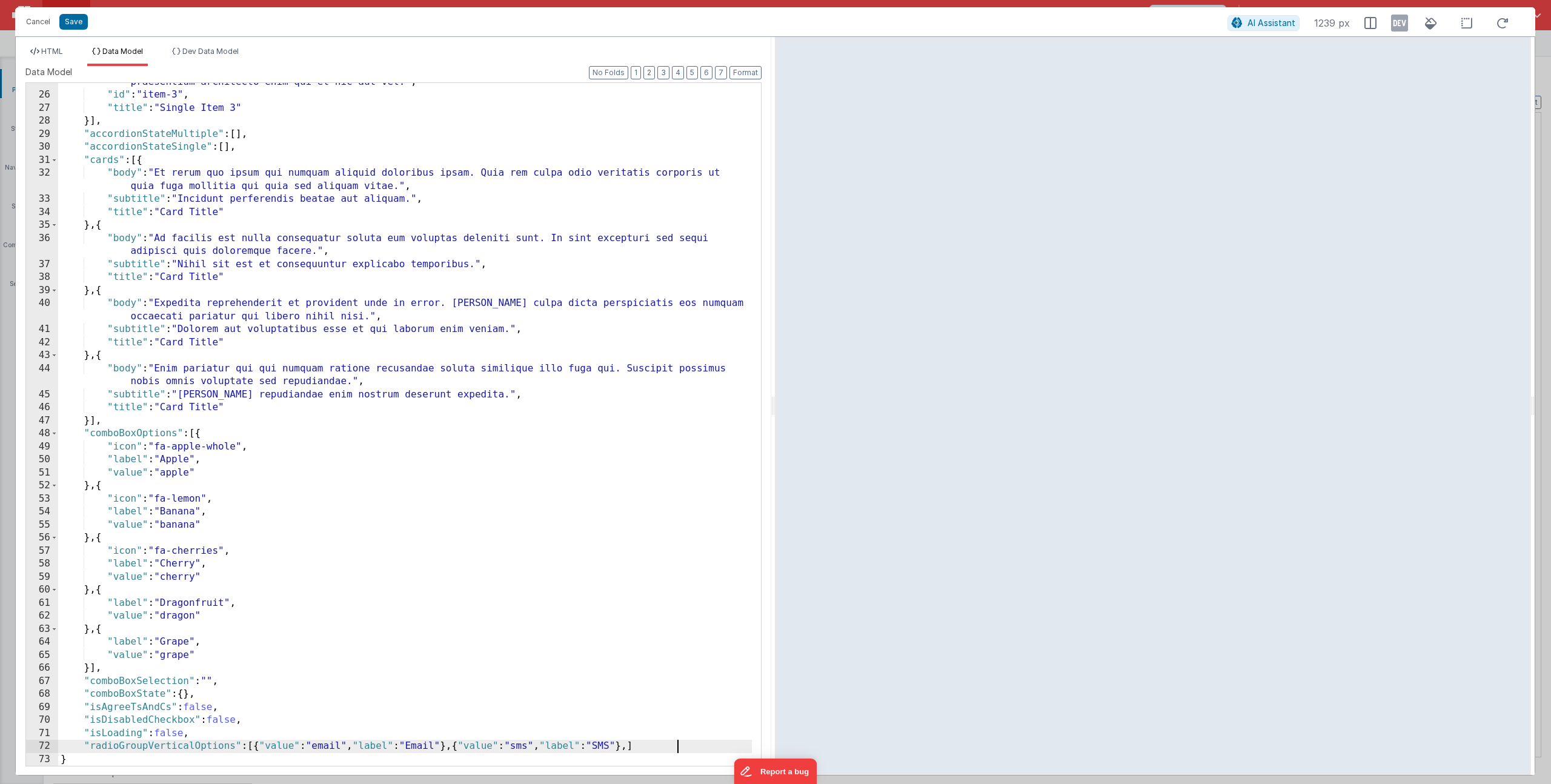
paste textarea
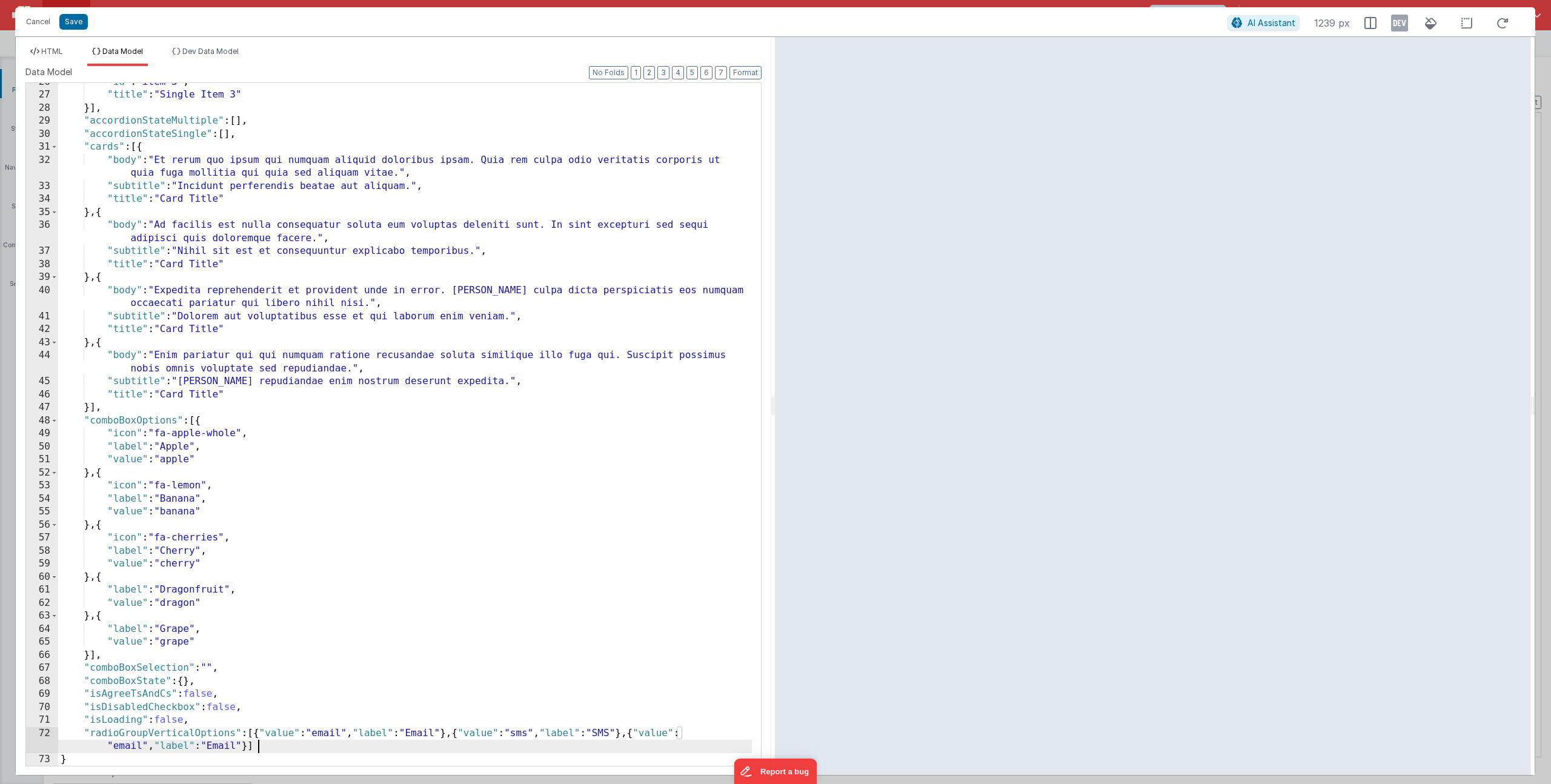
scroll to position [698, 0]
click at [131, 744] on div ""id" : "item-3" , "title" : "Single Item 3" }] , "accordionStateMultiple" : [ ]…" at bounding box center [405, 430] width 693 height 708
click at [222, 746] on div ""id" : "item-3" , "title" : "Single Item 3" }] , "accordionStateMultiple" : [ ]…" at bounding box center [405, 430] width 693 height 708
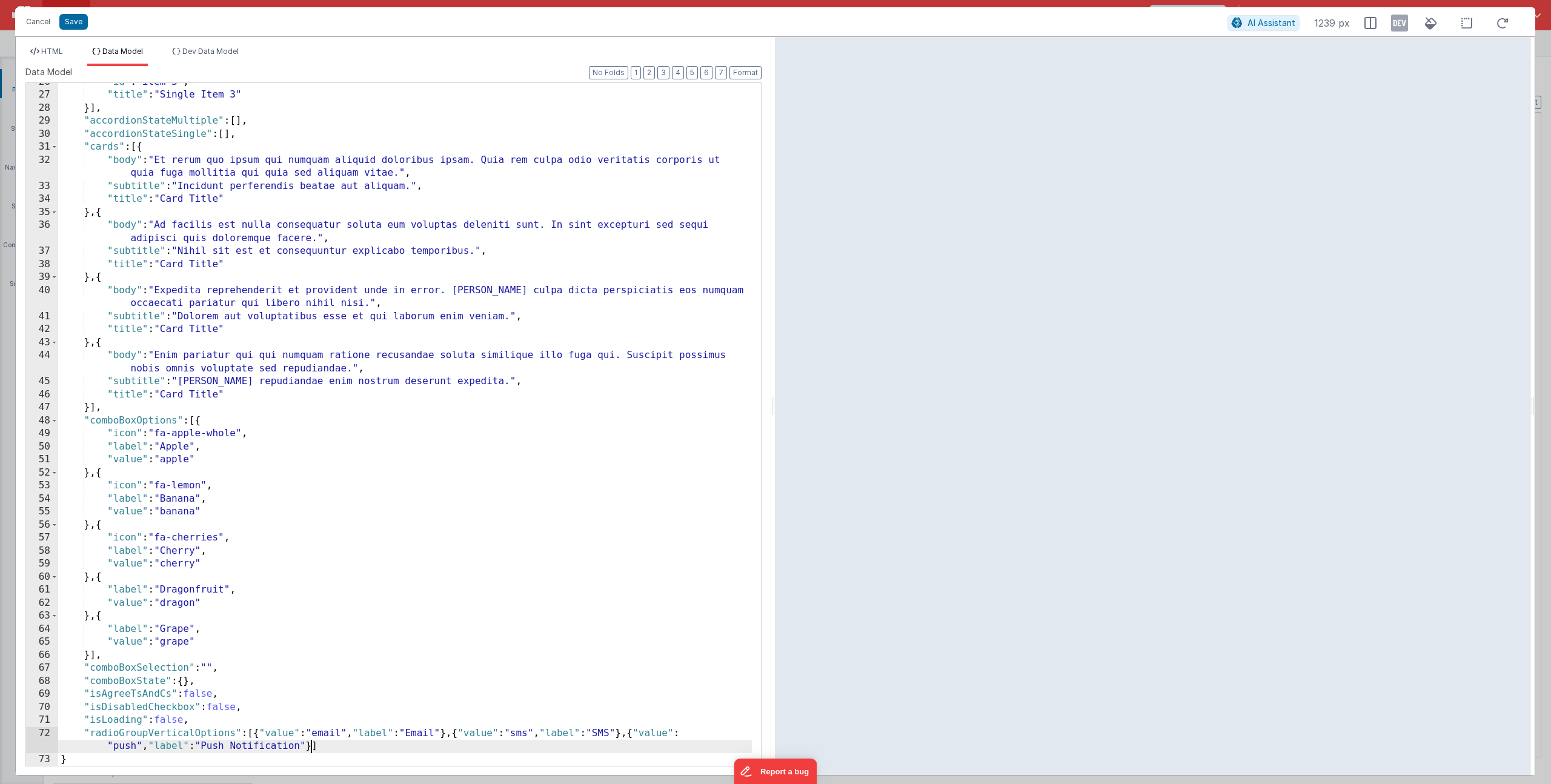
click at [350, 748] on div ""id" : "item-3" , "title" : "Single Item 3" }] , "accordionStateMultiple" : [ ]…" at bounding box center [405, 430] width 693 height 708
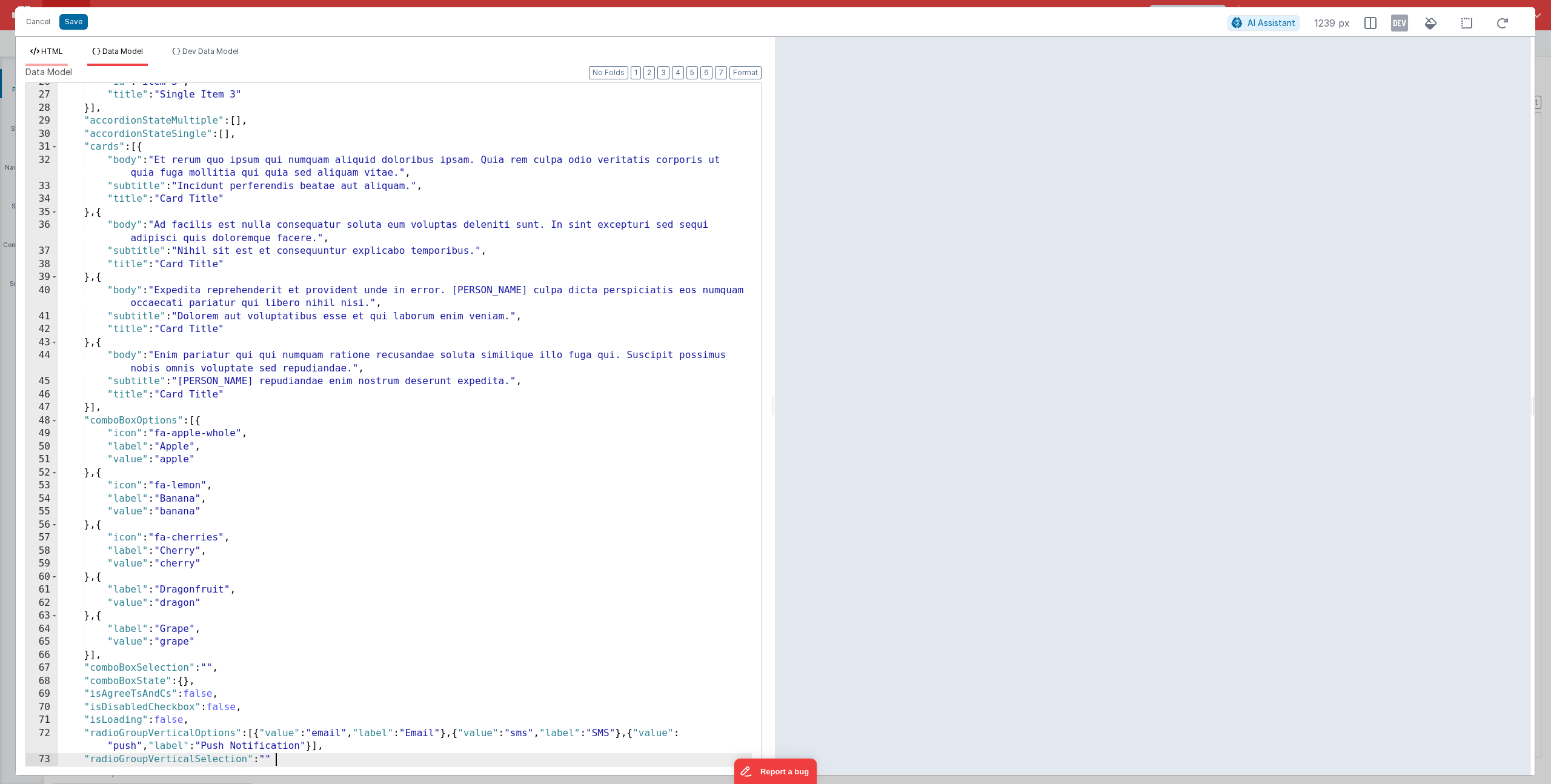
click at [53, 52] on span "HTML" at bounding box center [52, 51] width 22 height 9
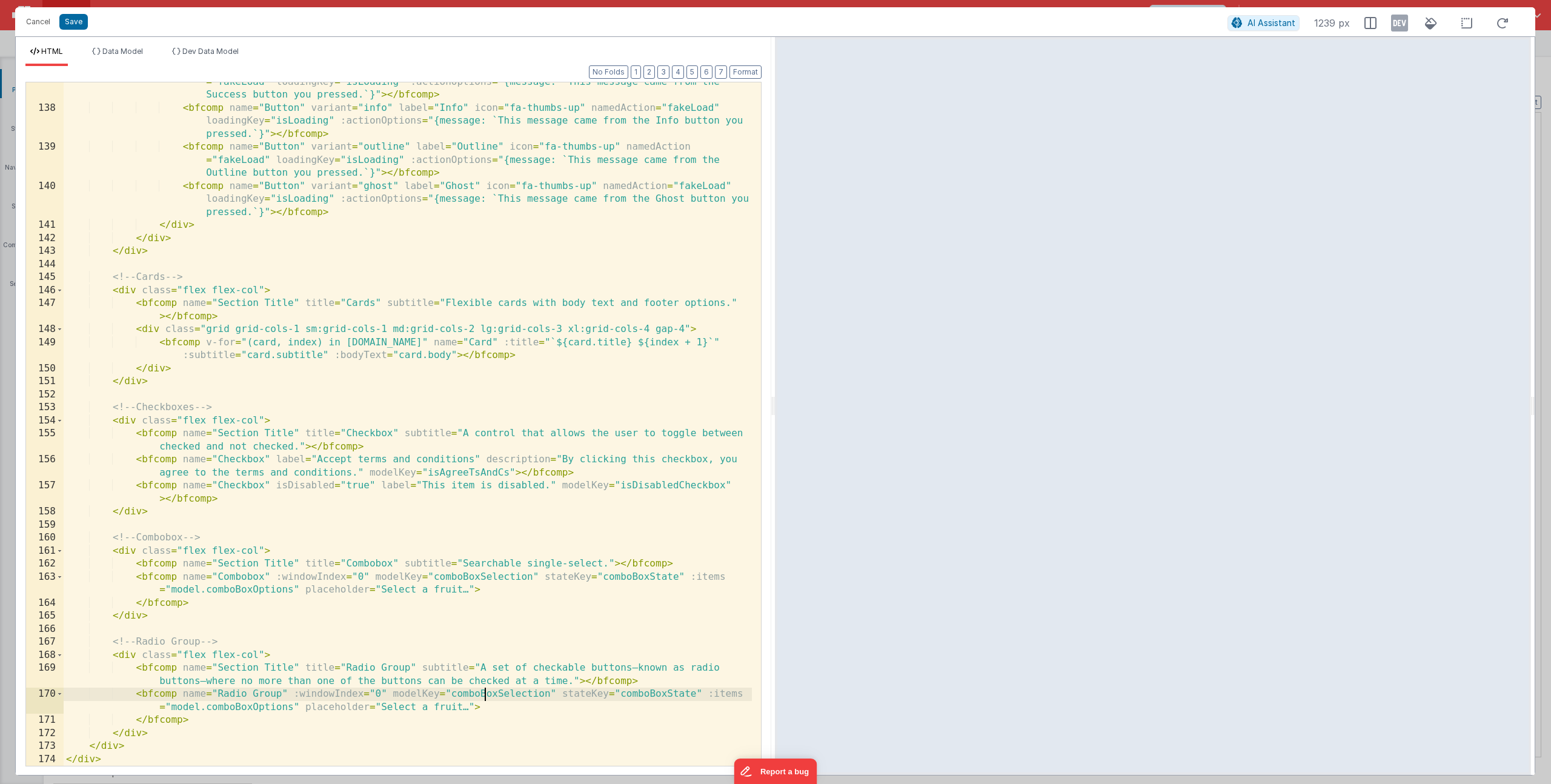
click at [487, 693] on div "< bfcomp name = "Button" variant = "success" label = "Success" icon = "fa-thumb…" at bounding box center [408, 430] width 688 height 735
click at [214, 703] on div "< bfcomp name = "Button" variant = "success" label = "Success" icon = "fa-thumb…" at bounding box center [408, 430] width 688 height 735
click at [368, 704] on div "< bfcomp name = "Button" variant = "success" label = "Success" icon = "fa-thumb…" at bounding box center [408, 430] width 688 height 735
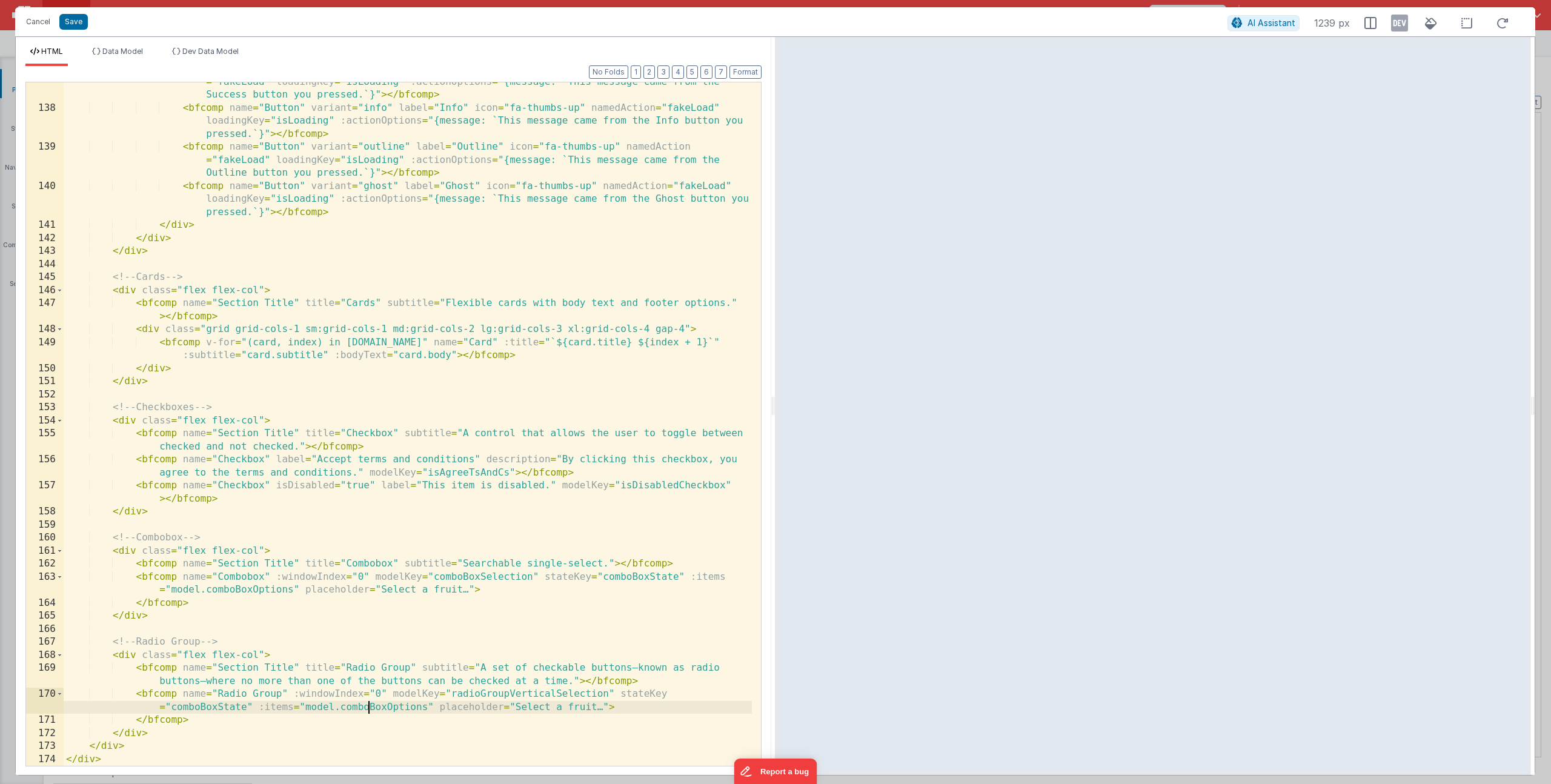
click at [368, 704] on div "< bfcomp name = "Button" variant = "success" label = "Success" icon = "fa-thumb…" at bounding box center [408, 430] width 688 height 735
drag, startPoint x: 663, startPoint y: 706, endPoint x: 493, endPoint y: 707, distance: 170.0
click at [493, 707] on div "< bfcomp name = "Button" variant = "success" label = "Success" icon = "fa-thumb…" at bounding box center [408, 430] width 688 height 735
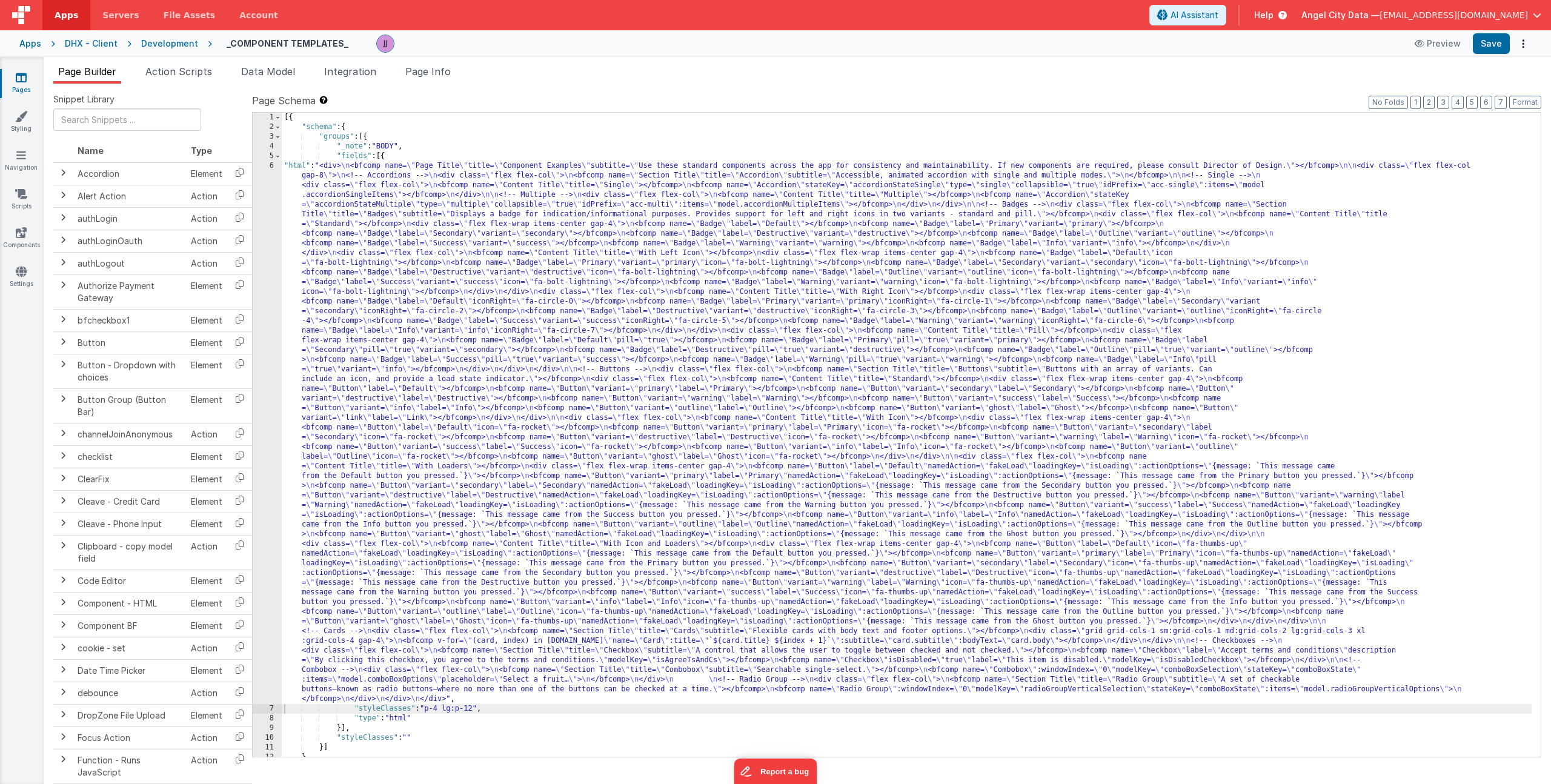
click at [427, 477] on div "[{ "schema" : { "groups" : [{ "_note" : "BODY" , "fields" : [{ "html" : "<div> …" at bounding box center [907, 443] width 1250 height 663
click at [267, 392] on div "6" at bounding box center [267, 433] width 29 height 543
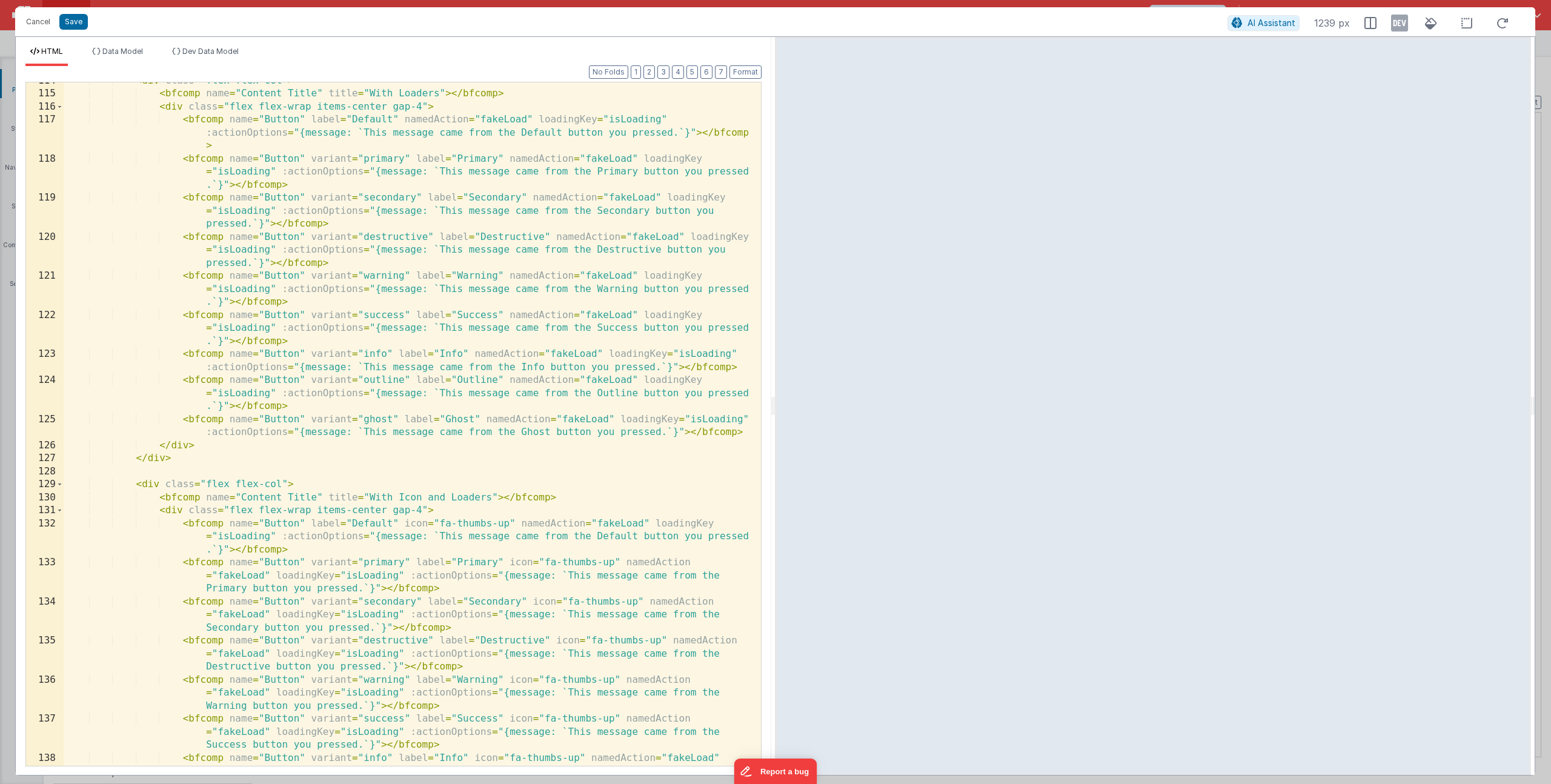
scroll to position [2220, 0]
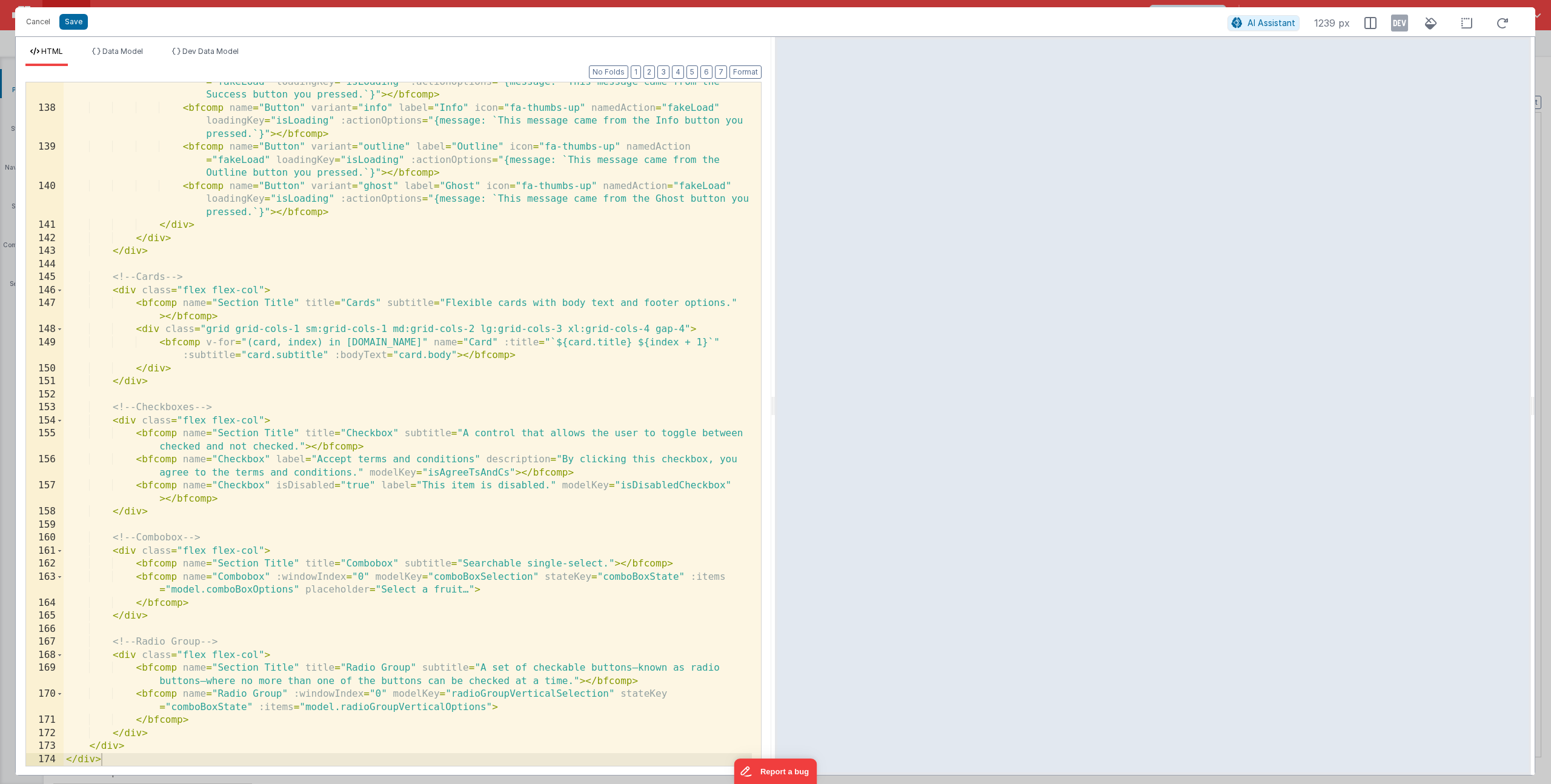
click at [198, 696] on div "< bfcomp name = "Button" variant = "success" label = "Success" icon = "fa-thumb…" at bounding box center [408, 430] width 688 height 735
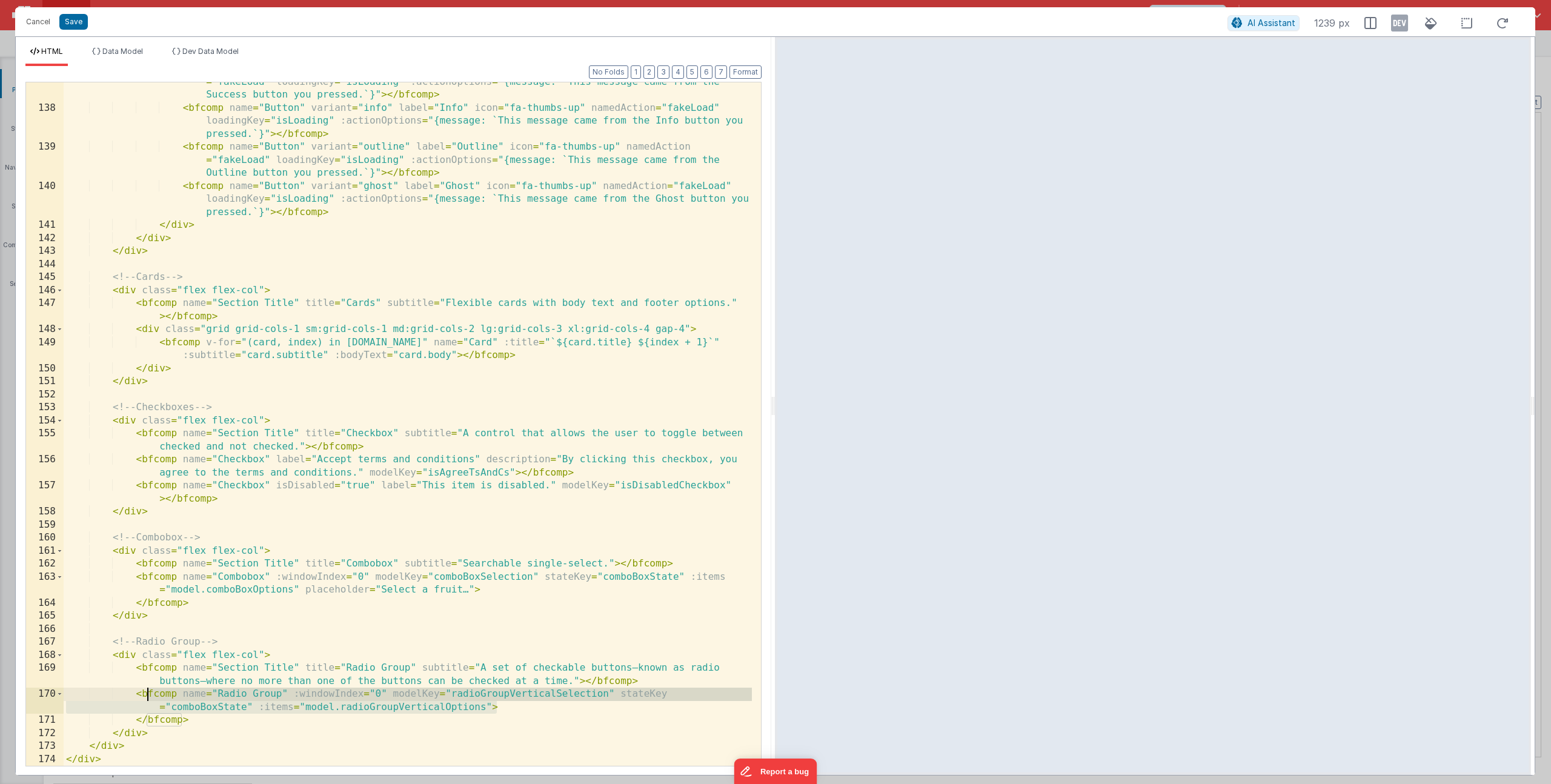
drag, startPoint x: 494, startPoint y: 706, endPoint x: 145, endPoint y: 695, distance: 349.2
click at [145, 695] on div "< bfcomp name = "Button" variant = "success" label = "Success" icon = "fa-thumb…" at bounding box center [408, 430] width 688 height 735
click at [237, 713] on div "< bfcomp name = "Button" variant = "success" label = "Success" icon = "fa-thumb…" at bounding box center [408, 430] width 688 height 735
drag, startPoint x: 200, startPoint y: 718, endPoint x: 138, endPoint y: 695, distance: 66.1
click at [138, 695] on div "< bfcomp name = "Button" variant = "success" label = "Success" icon = "fa-thumb…" at bounding box center [408, 430] width 688 height 735
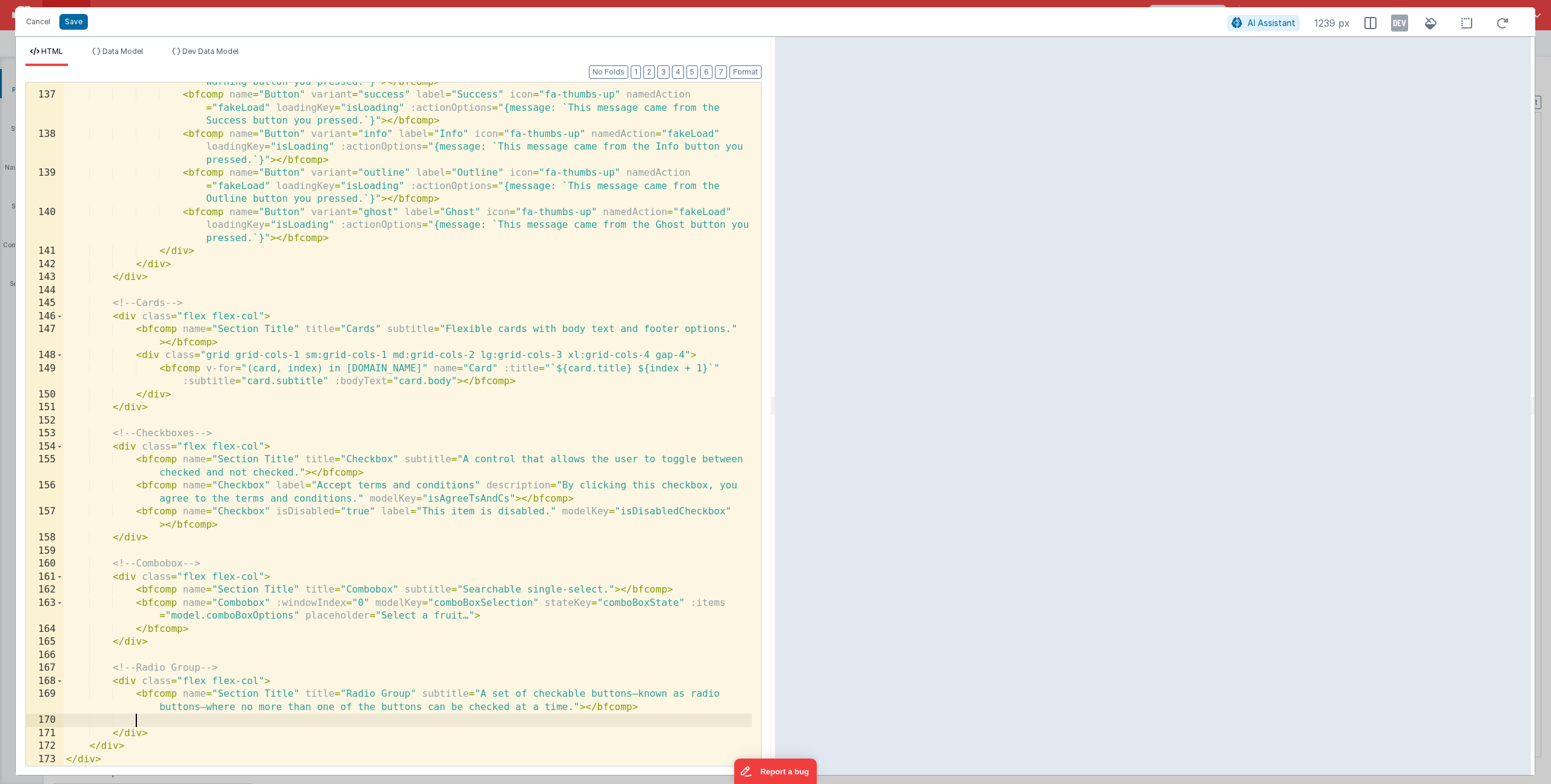
scroll to position [2194, 0]
drag, startPoint x: 305, startPoint y: 718, endPoint x: 366, endPoint y: 731, distance: 62.4
click at [305, 719] on div "< bfcomp name = "Button" variant = "warning" label = "Warning" icon = "fa-thumb…" at bounding box center [408, 417] width 688 height 735
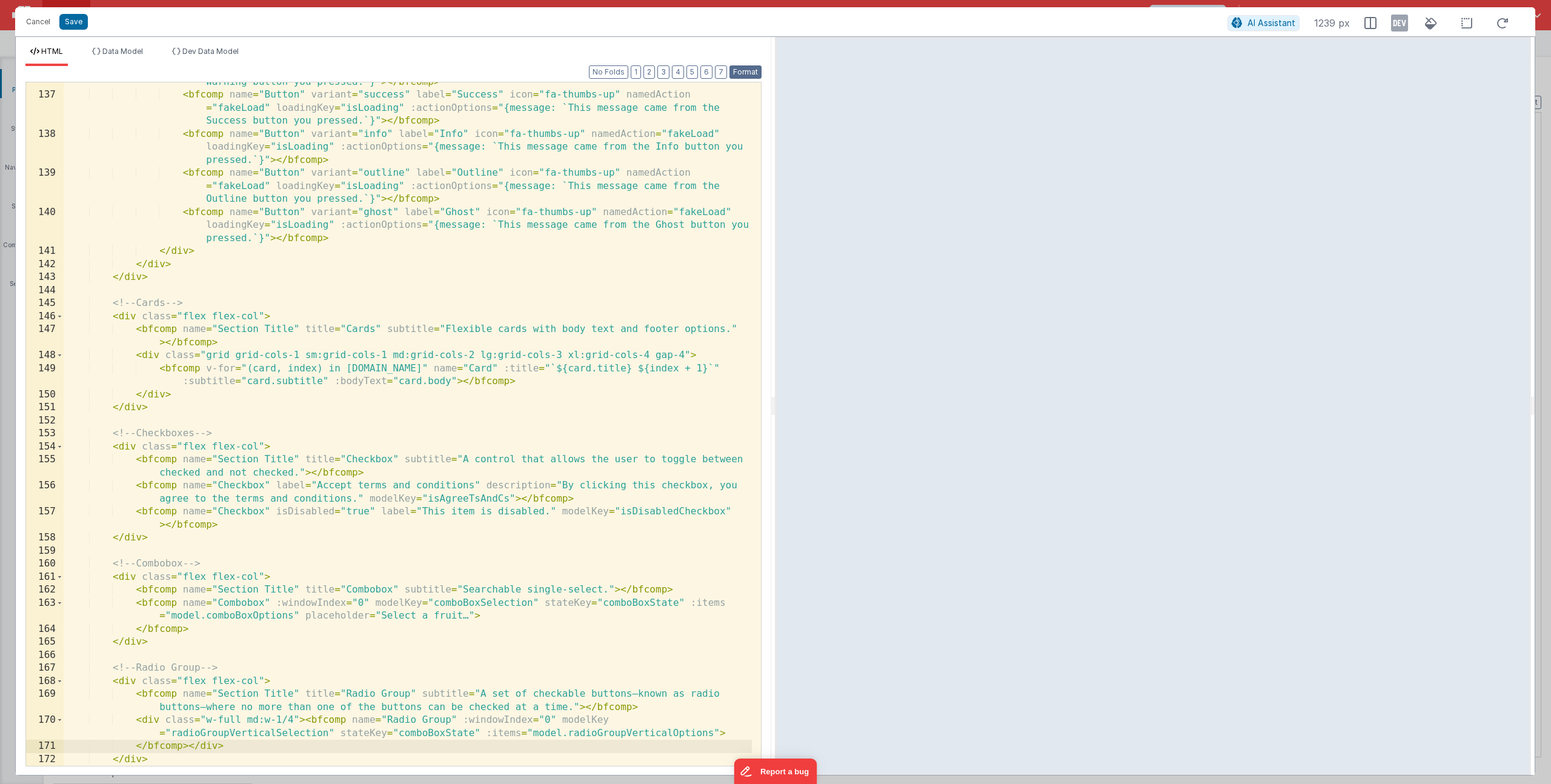
click at [745, 71] on button "Format" at bounding box center [745, 72] width 32 height 14
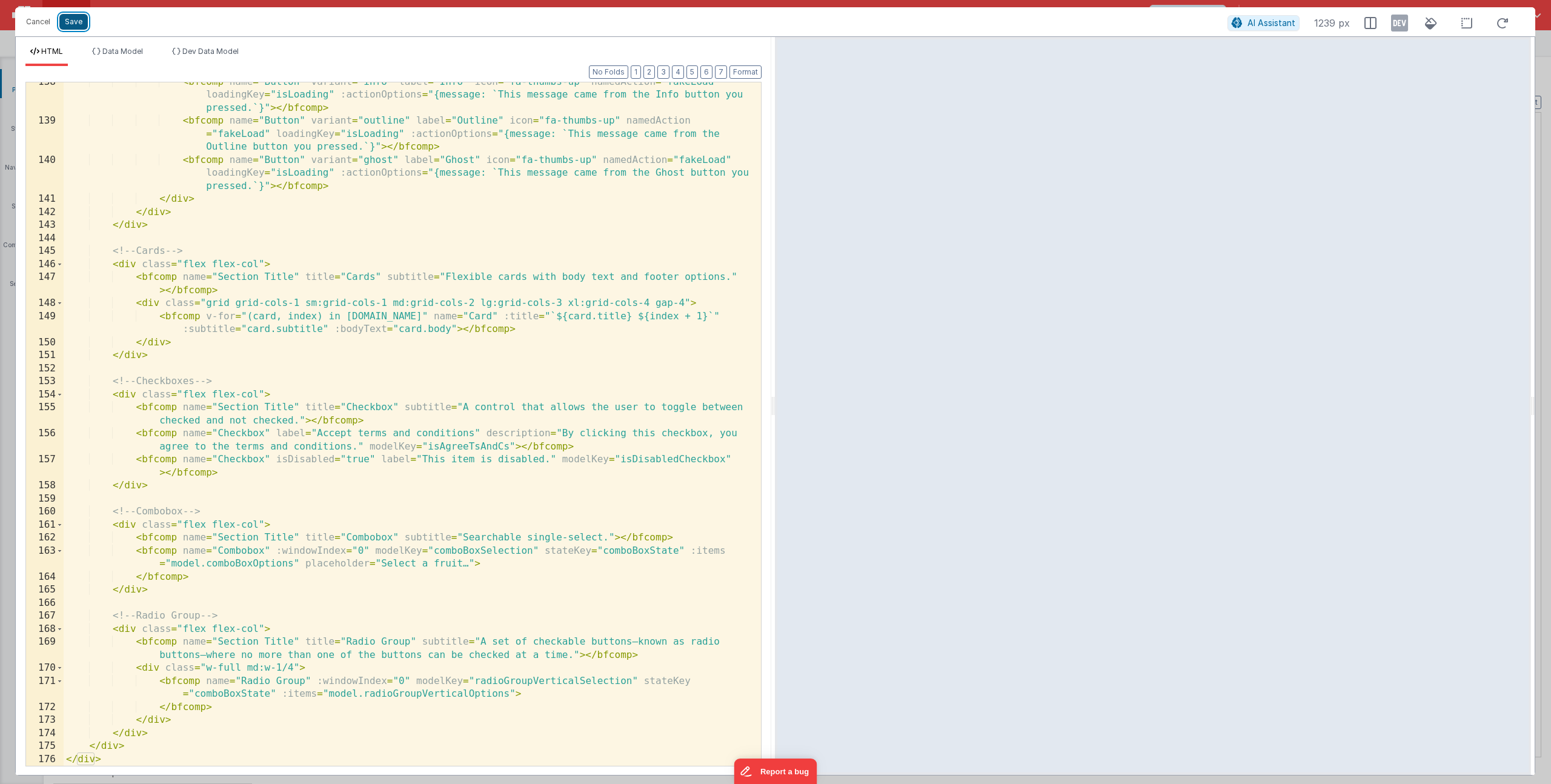
click at [73, 20] on button "Save" at bounding box center [73, 22] width 29 height 16
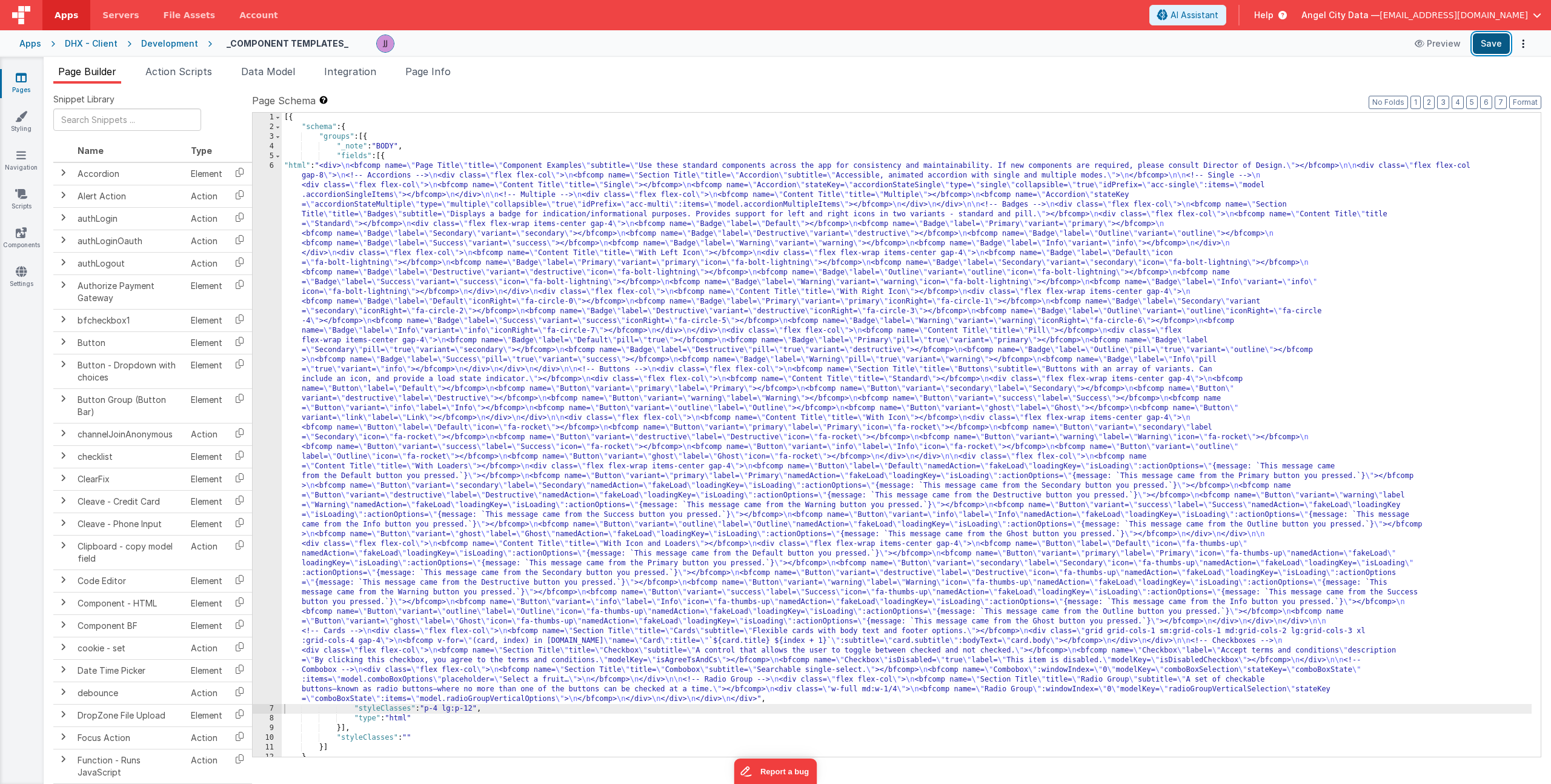
click at [1497, 45] on button "Save" at bounding box center [1491, 43] width 37 height 21
click at [469, 652] on div "[{ "schema" : { "groups" : [{ "_note" : "BODY" , "fields" : [{ "html" : "<div> …" at bounding box center [907, 443] width 1250 height 663
click at [944, 690] on div "[{ "schema" : { "groups" : [{ "_note" : "BODY" , "fields" : [{ "html" : "<div> …" at bounding box center [907, 443] width 1250 height 663
click at [943, 689] on div "[{ "schema" : { "groups" : [{ "_note" : "BODY" , "fields" : [{ "html" : "<div> …" at bounding box center [907, 443] width 1250 height 663
click at [400, 617] on div "[{ "schema" : { "groups" : [{ "_note" : "BODY" , "fields" : [{ "html" : "<div> …" at bounding box center [907, 443] width 1250 height 663
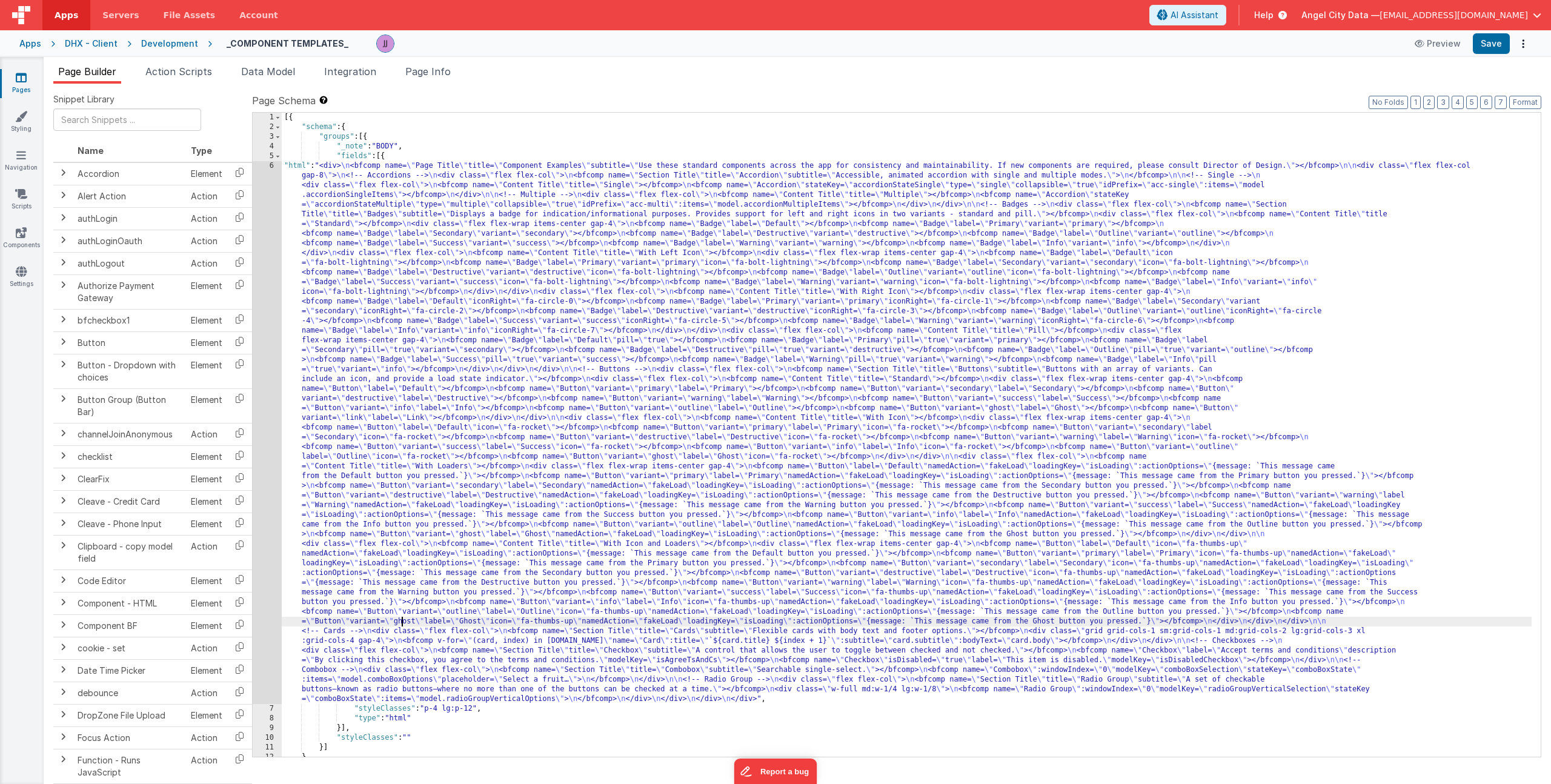
click at [274, 569] on div "6" at bounding box center [267, 433] width 29 height 543
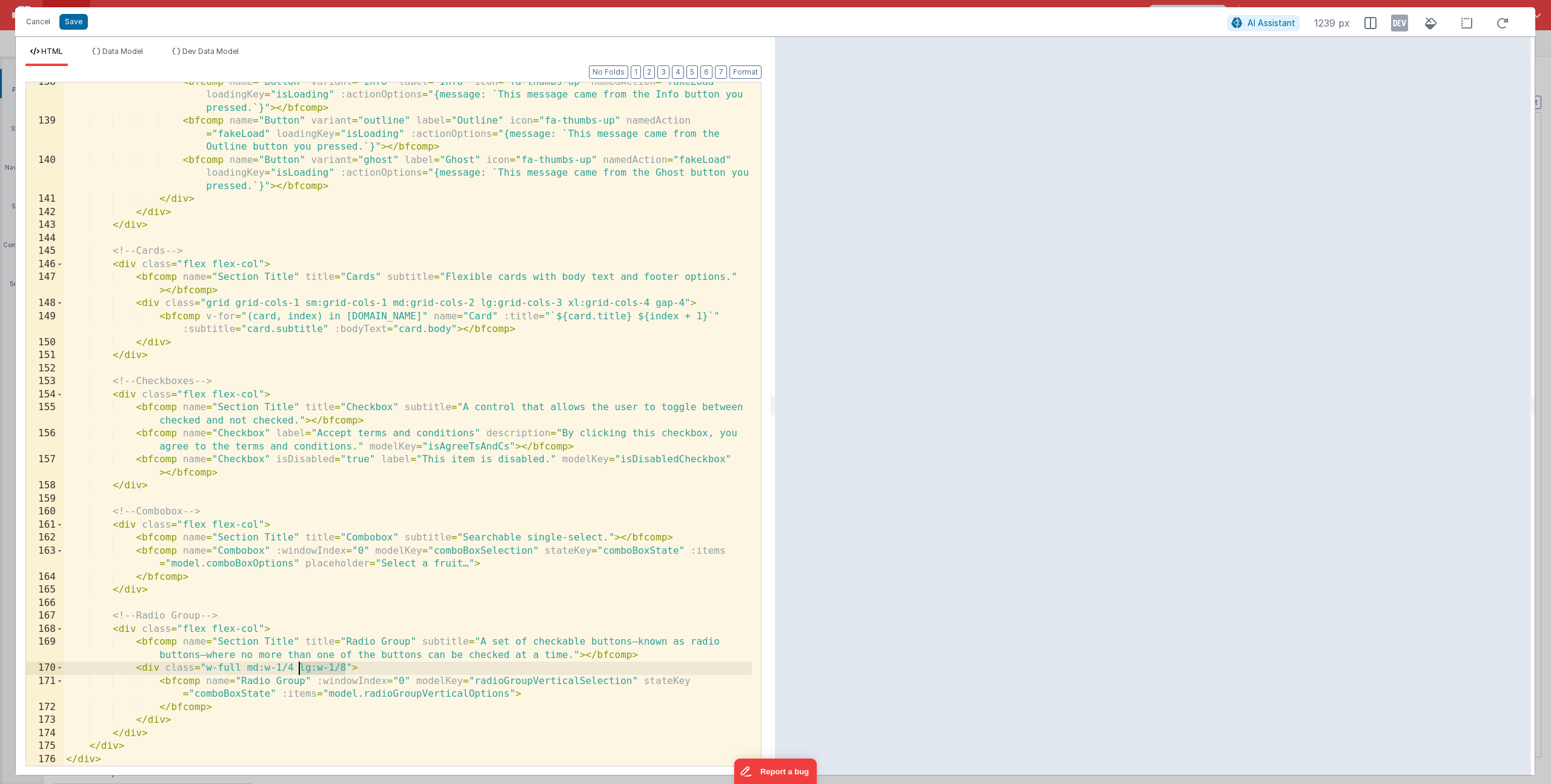
drag, startPoint x: 343, startPoint y: 670, endPoint x: 300, endPoint y: 667, distance: 43.1
click at [300, 667] on div "< bfcomp name = "Button" variant = "info" label = "Info" icon = "fa-thumbs-up" …" at bounding box center [408, 443] width 688 height 735
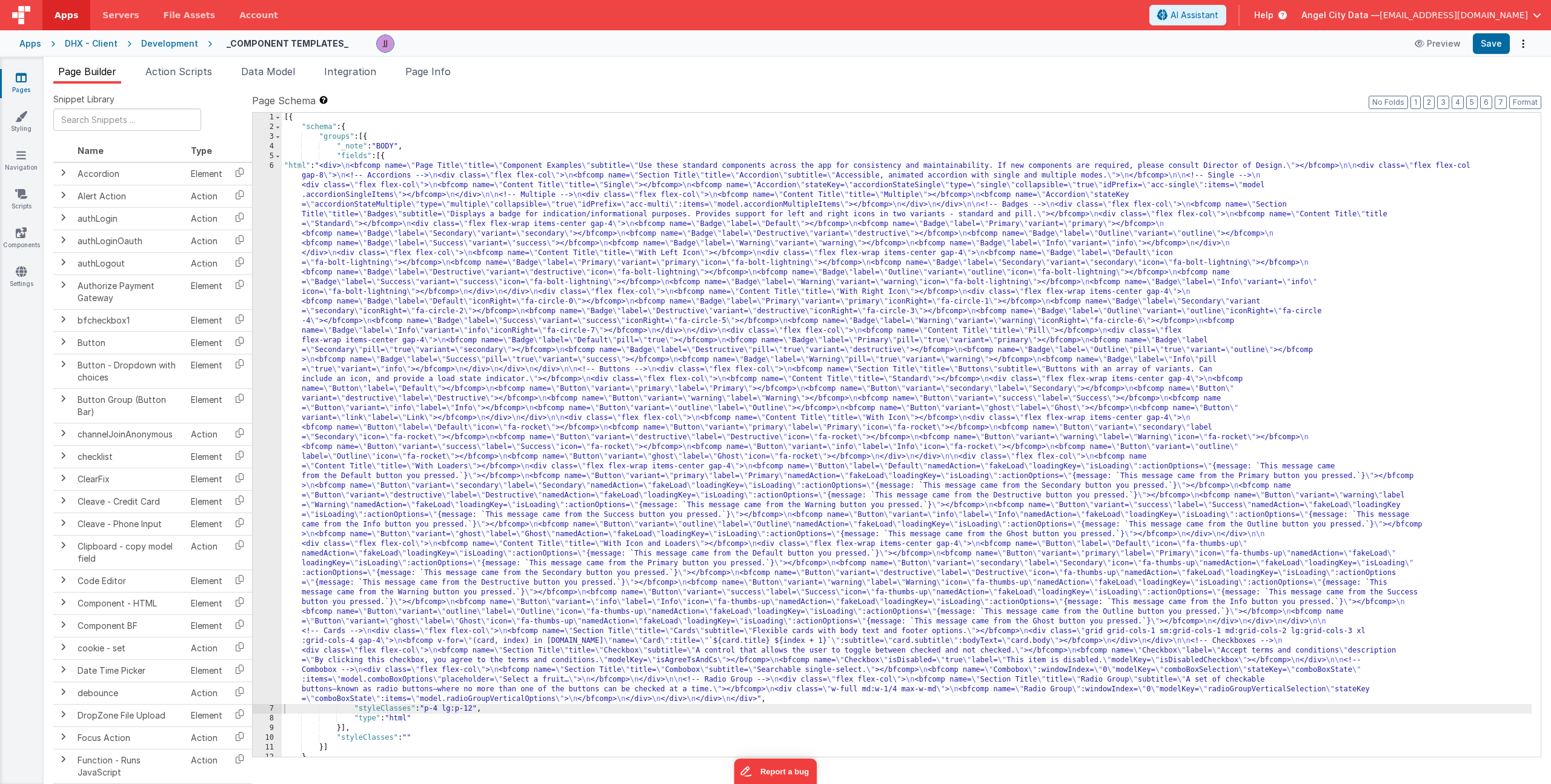
click at [354, 555] on div "[{ "schema" : { "groups" : [{ "_note" : "BODY" , "fields" : [{ "html" : "<div> …" at bounding box center [907, 443] width 1250 height 663
click at [267, 477] on div "6" at bounding box center [267, 433] width 29 height 543
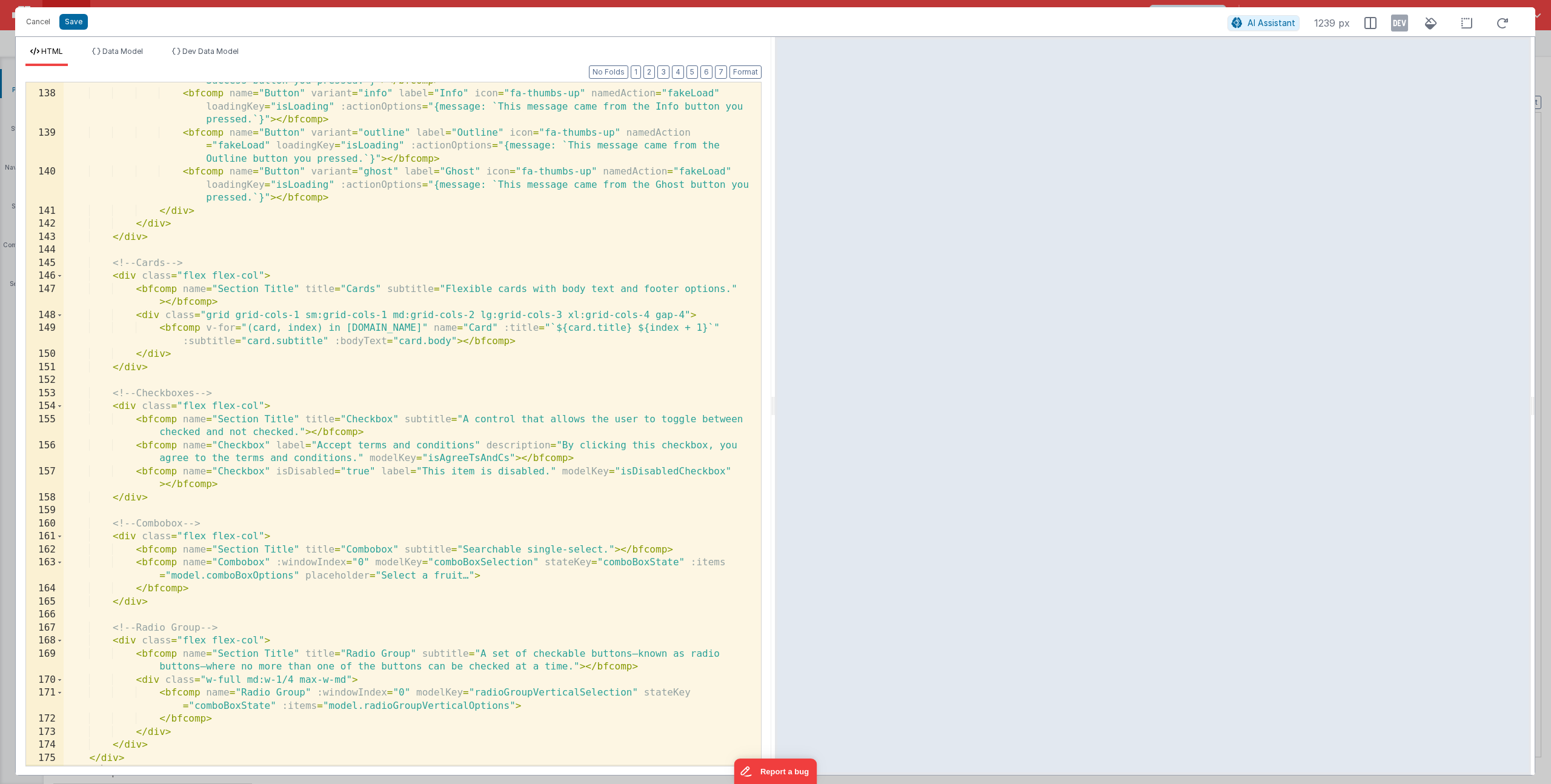
scroll to position [1832, 0]
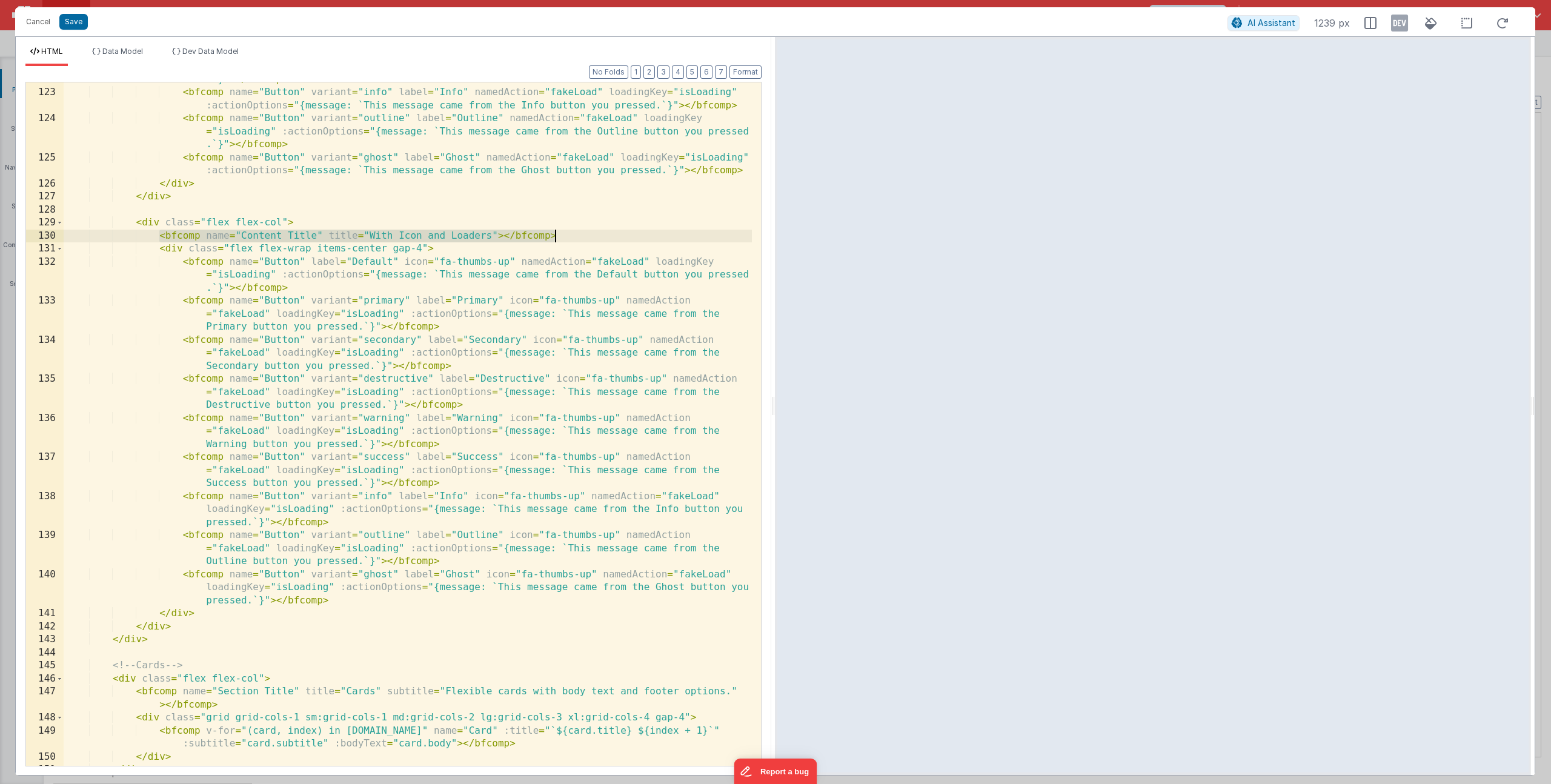
drag, startPoint x: 161, startPoint y: 236, endPoint x: 566, endPoint y: 238, distance: 405.0
click at [566, 238] on div "< bfcomp name = "Button" variant = "success" label = "Success" namedAction = "f…" at bounding box center [408, 415] width 688 height 735
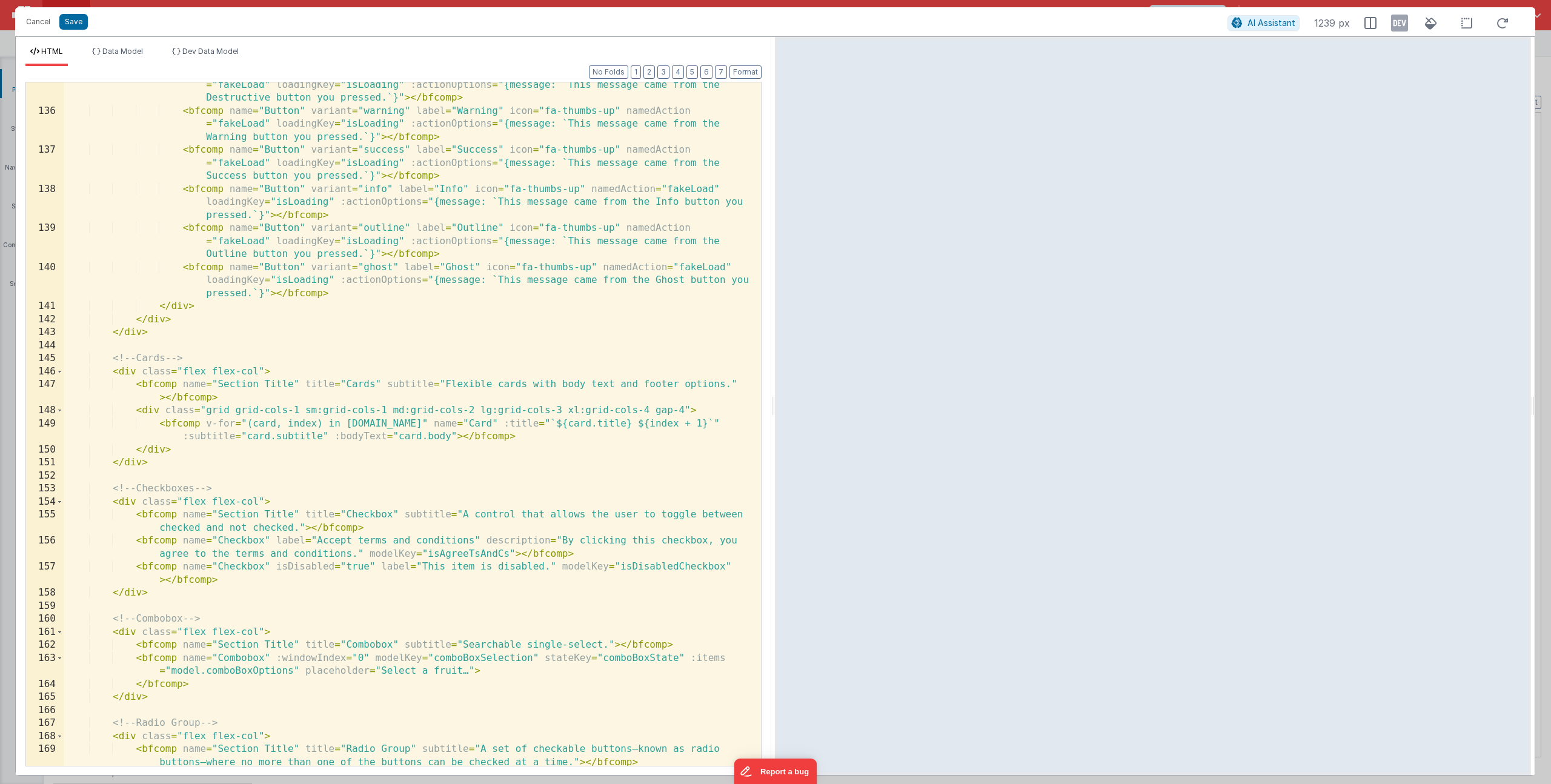
scroll to position [2246, 0]
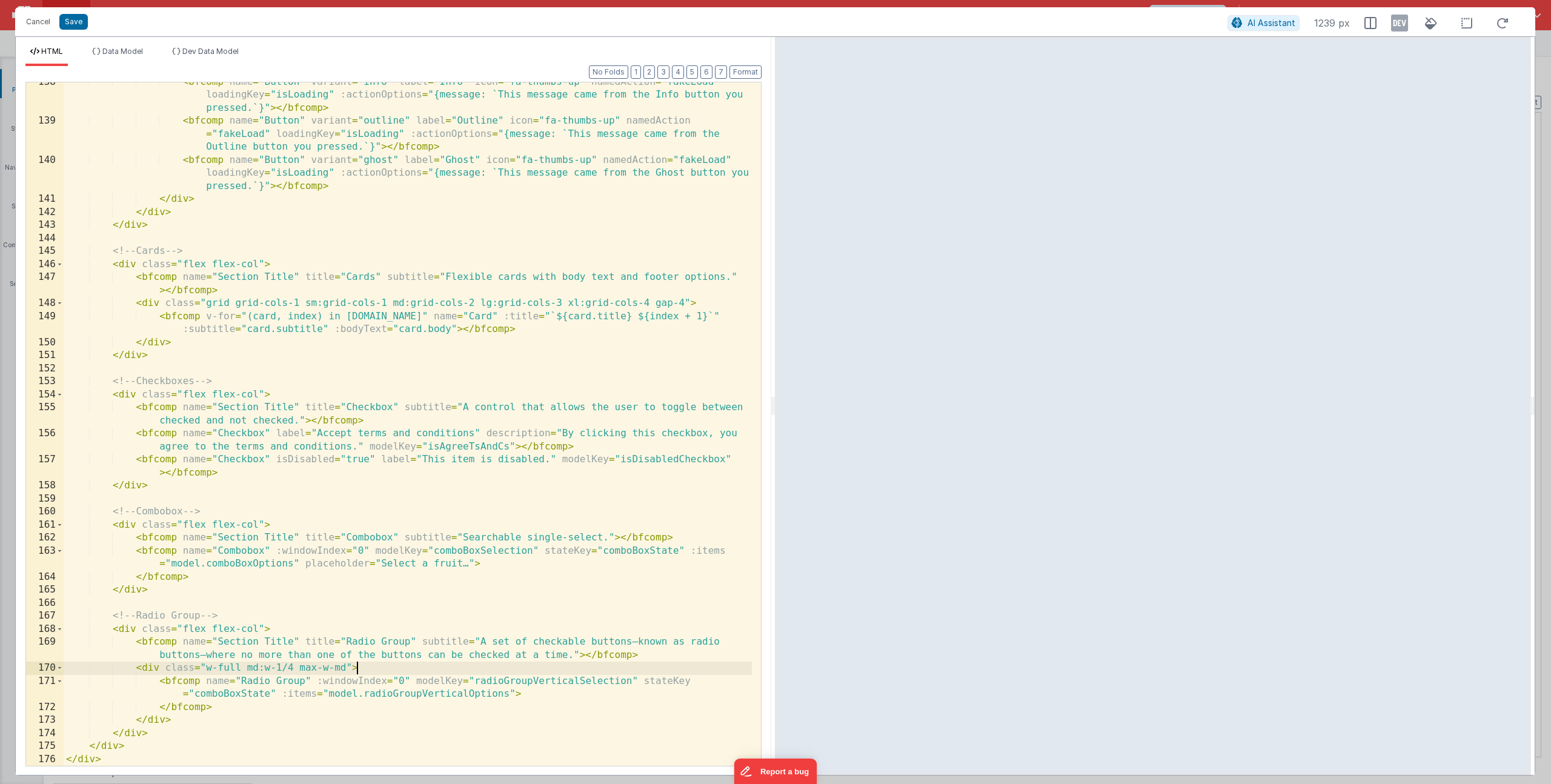
click at [374, 670] on div "< bfcomp name = "Button" variant = "info" label = "Info" icon = "fa-thumbs-up" …" at bounding box center [408, 443] width 688 height 735
click at [649, 659] on div "< bfcomp name = "Button" variant = "info" label = "Info" icon = "fa-thumbs-up" …" at bounding box center [408, 443] width 688 height 735
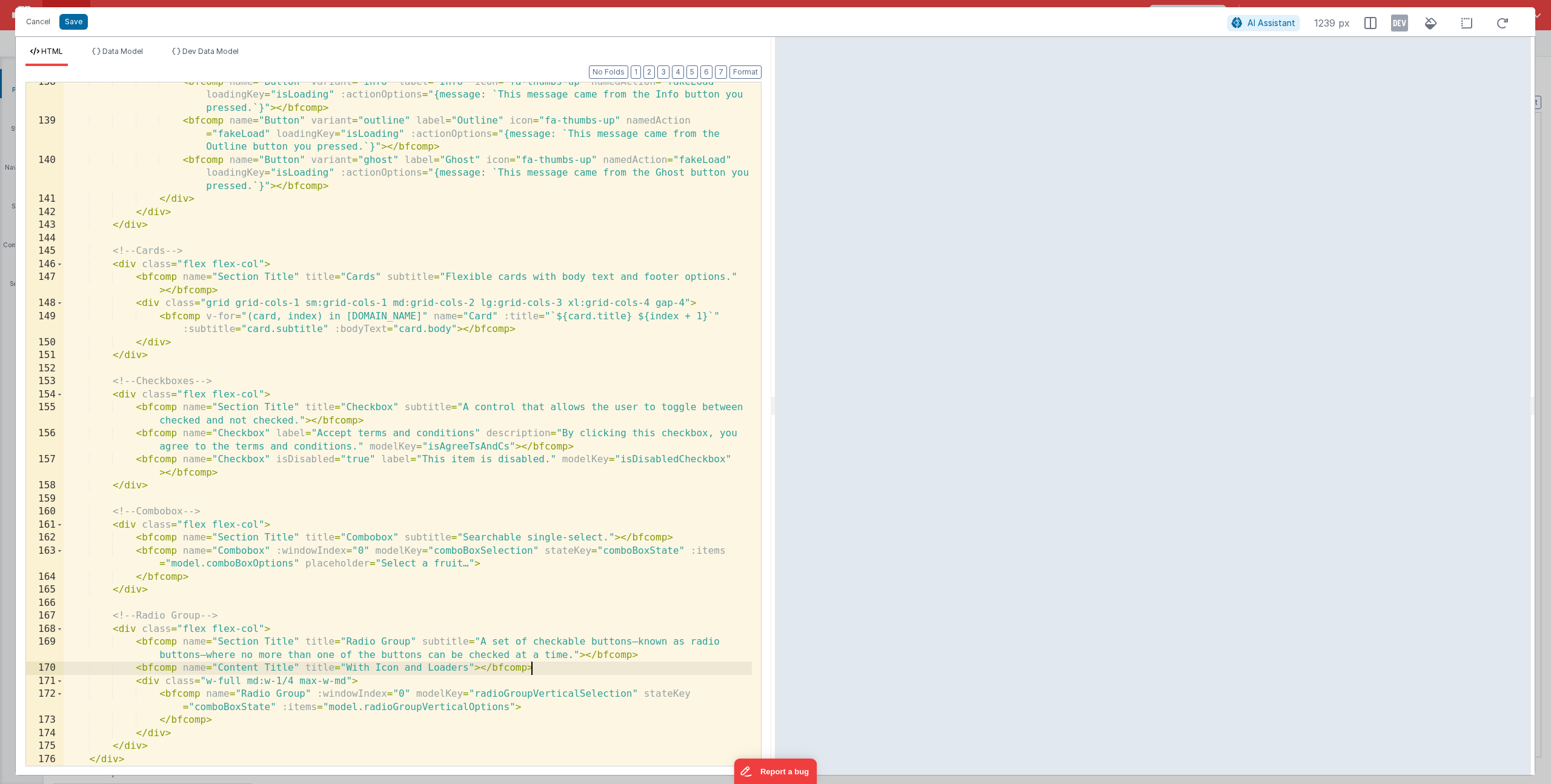
click at [449, 658] on div "< bfcomp name = "Button" variant = "info" label = "Info" icon = "fa-thumbs-up" …" at bounding box center [408, 443] width 688 height 735
drag, startPoint x: 343, startPoint y: 669, endPoint x: 469, endPoint y: 670, distance: 126.0
click at [468, 670] on div "< bfcomp name = "Button" variant = "info" label = "Info" icon = "fa-thumbs-up" …" at bounding box center [408, 443] width 688 height 735
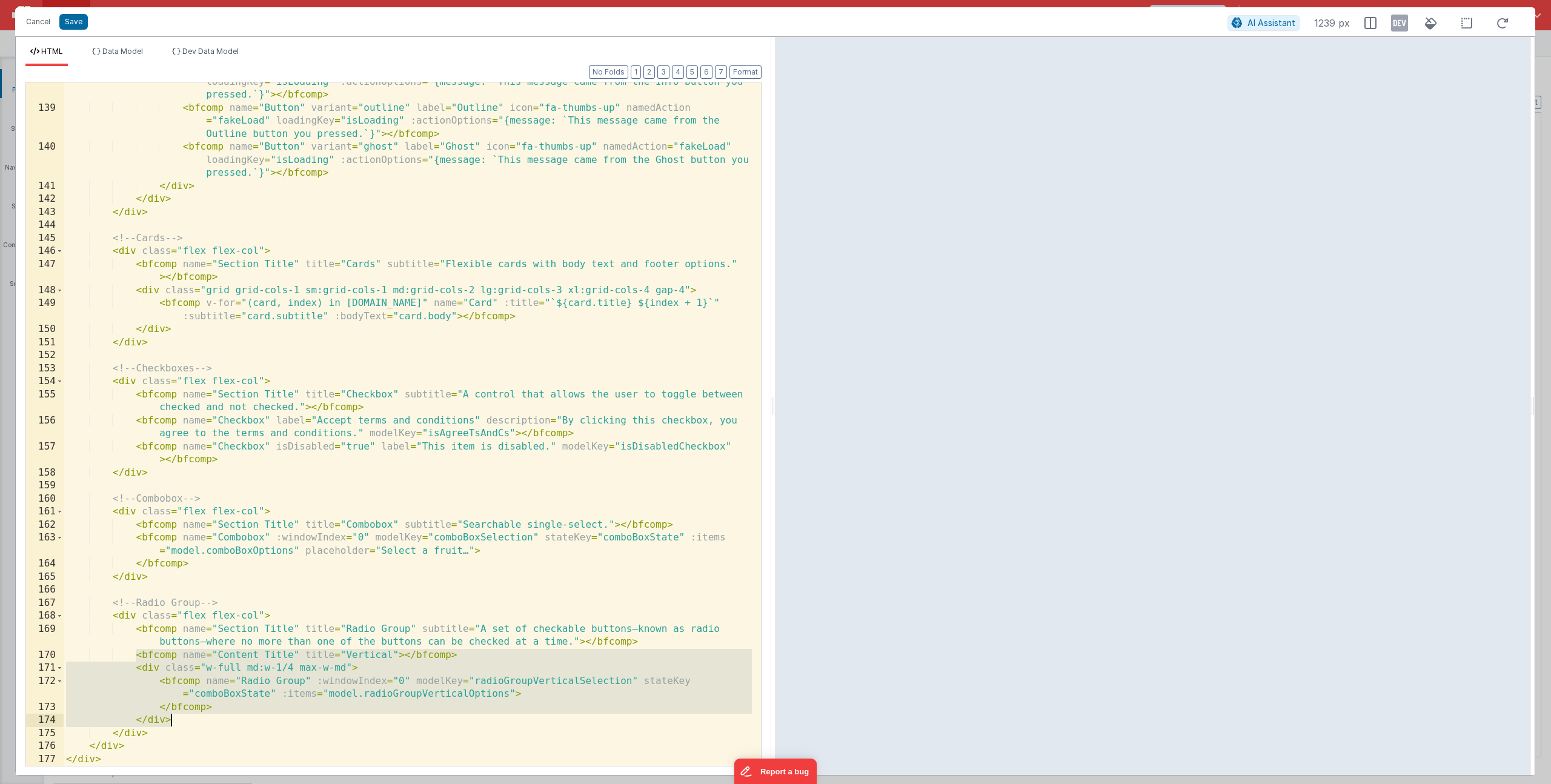
drag, startPoint x: 137, startPoint y: 658, endPoint x: 195, endPoint y: 723, distance: 87.1
click at [195, 723] on div "< bfcomp name = "Button" variant = "info" label = "Info" icon = "fa-thumbs-up" …" at bounding box center [408, 430] width 688 height 735
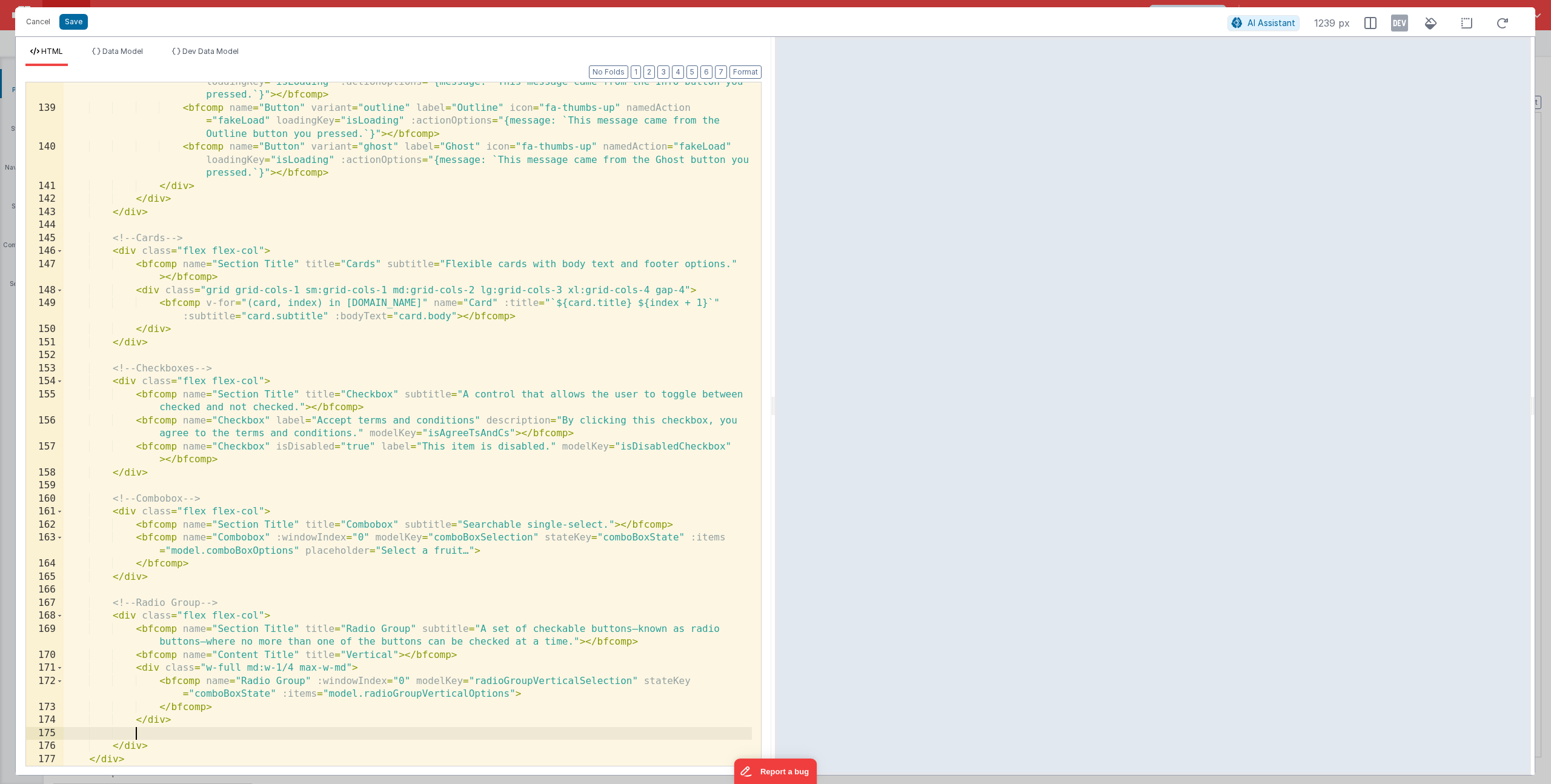
paste textarea
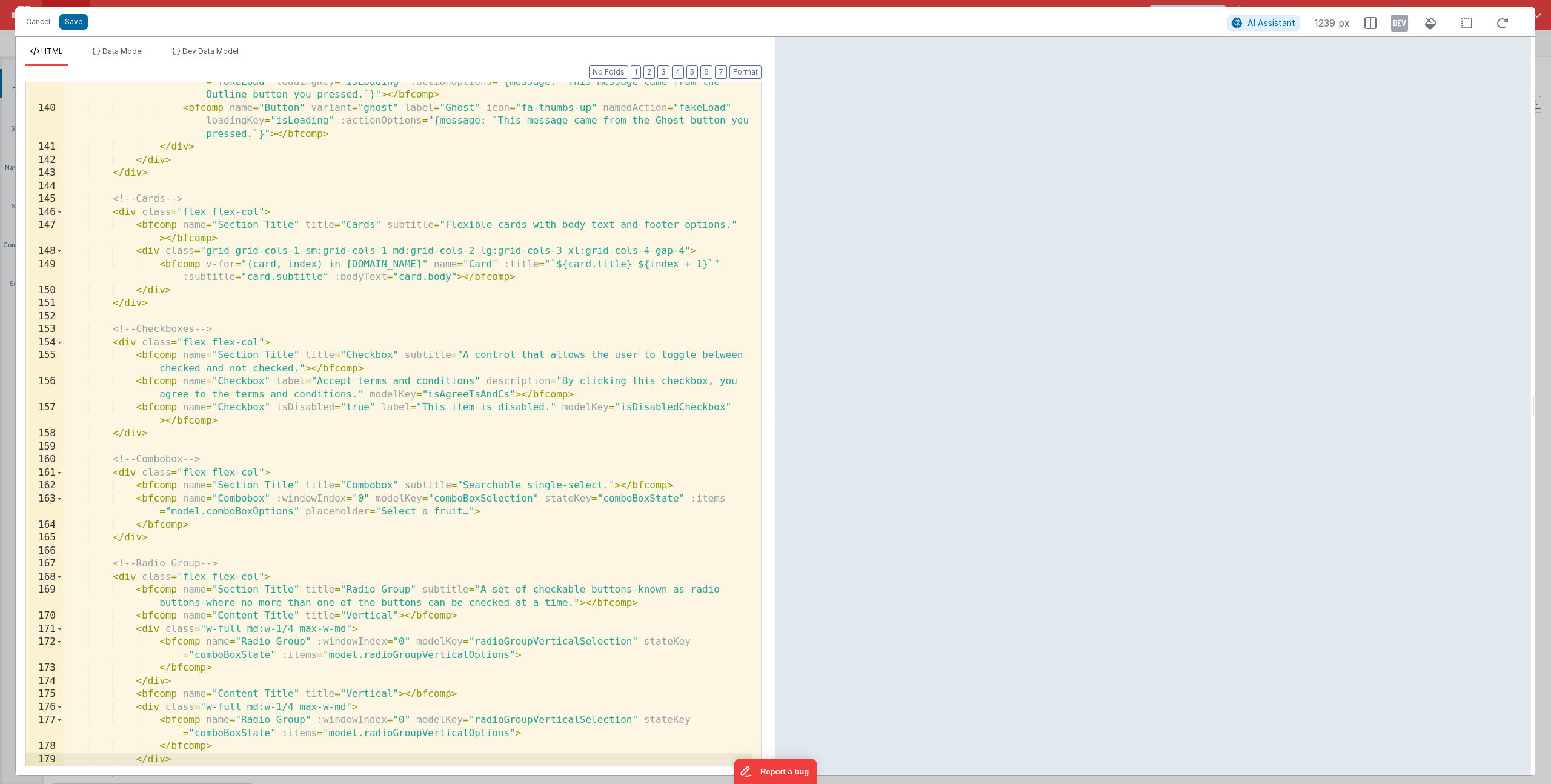
click at [379, 695] on div "< bfcomp name = "Button" variant = "outline" label = "Outline" icon = "fa-thumb…" at bounding box center [408, 430] width 688 height 735
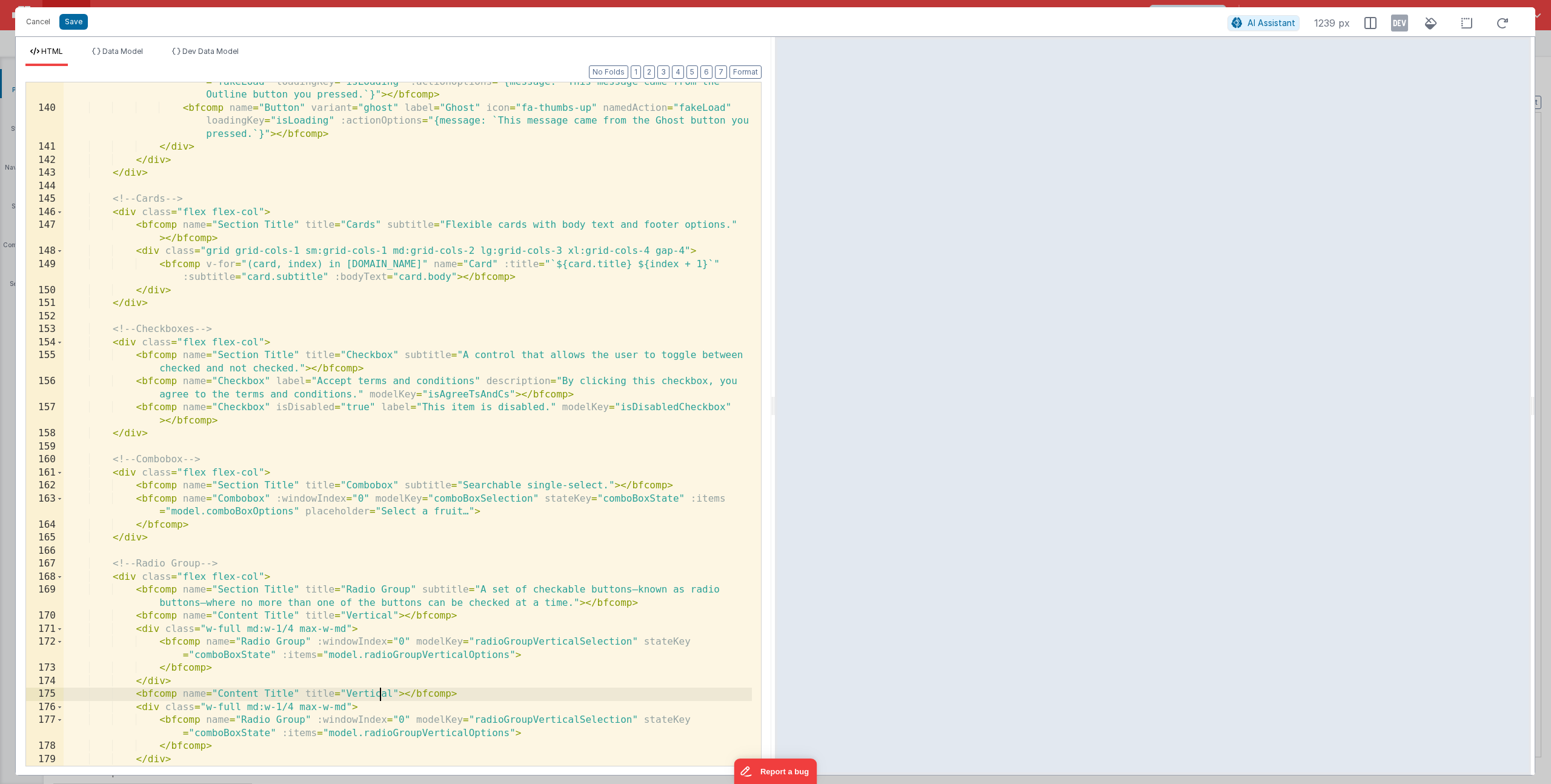
click at [379, 695] on div "< bfcomp name = "Button" variant = "outline" label = "Outline" icon = "fa-thumb…" at bounding box center [408, 430] width 688 height 735
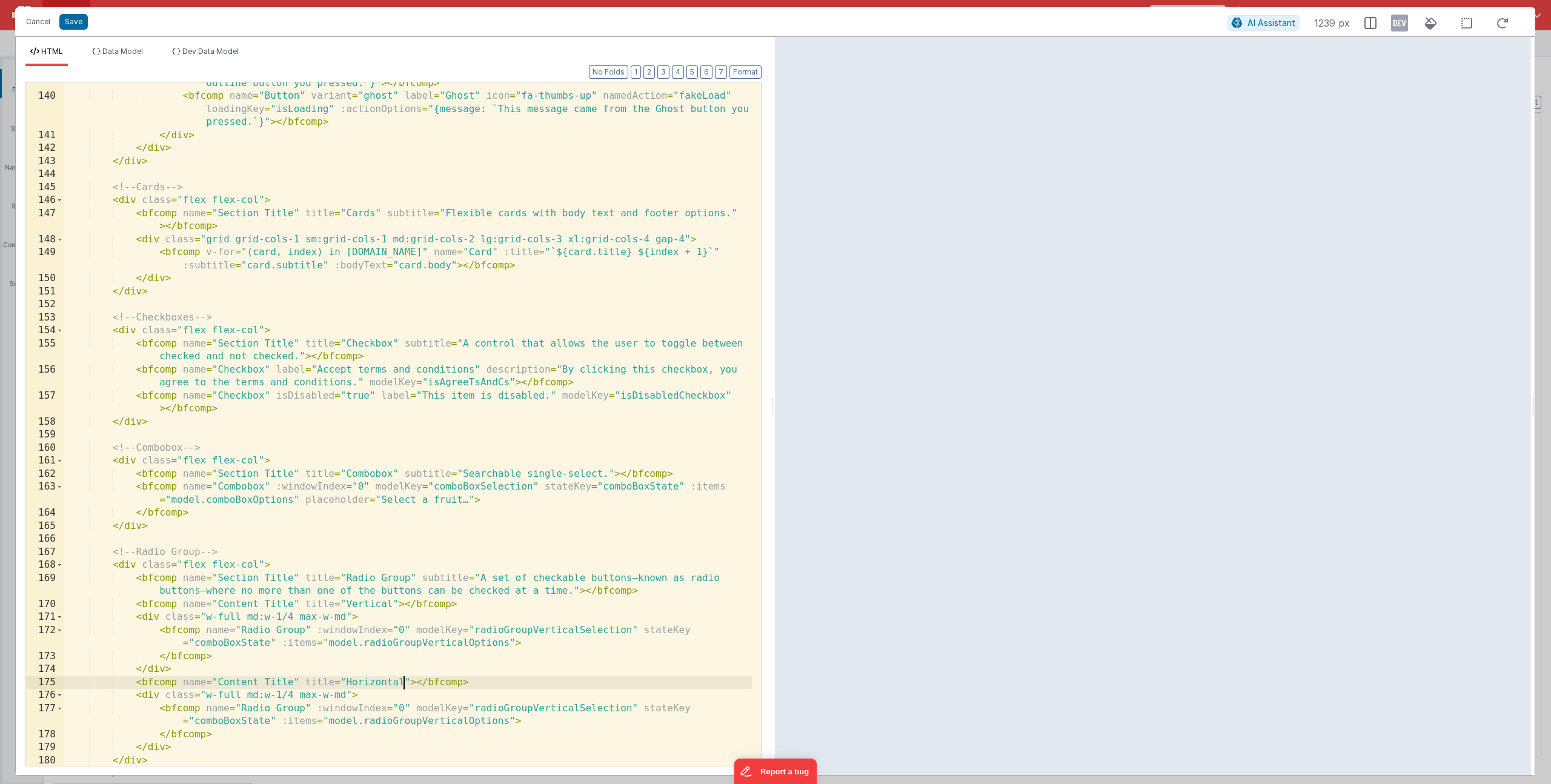
scroll to position [2338, 0]
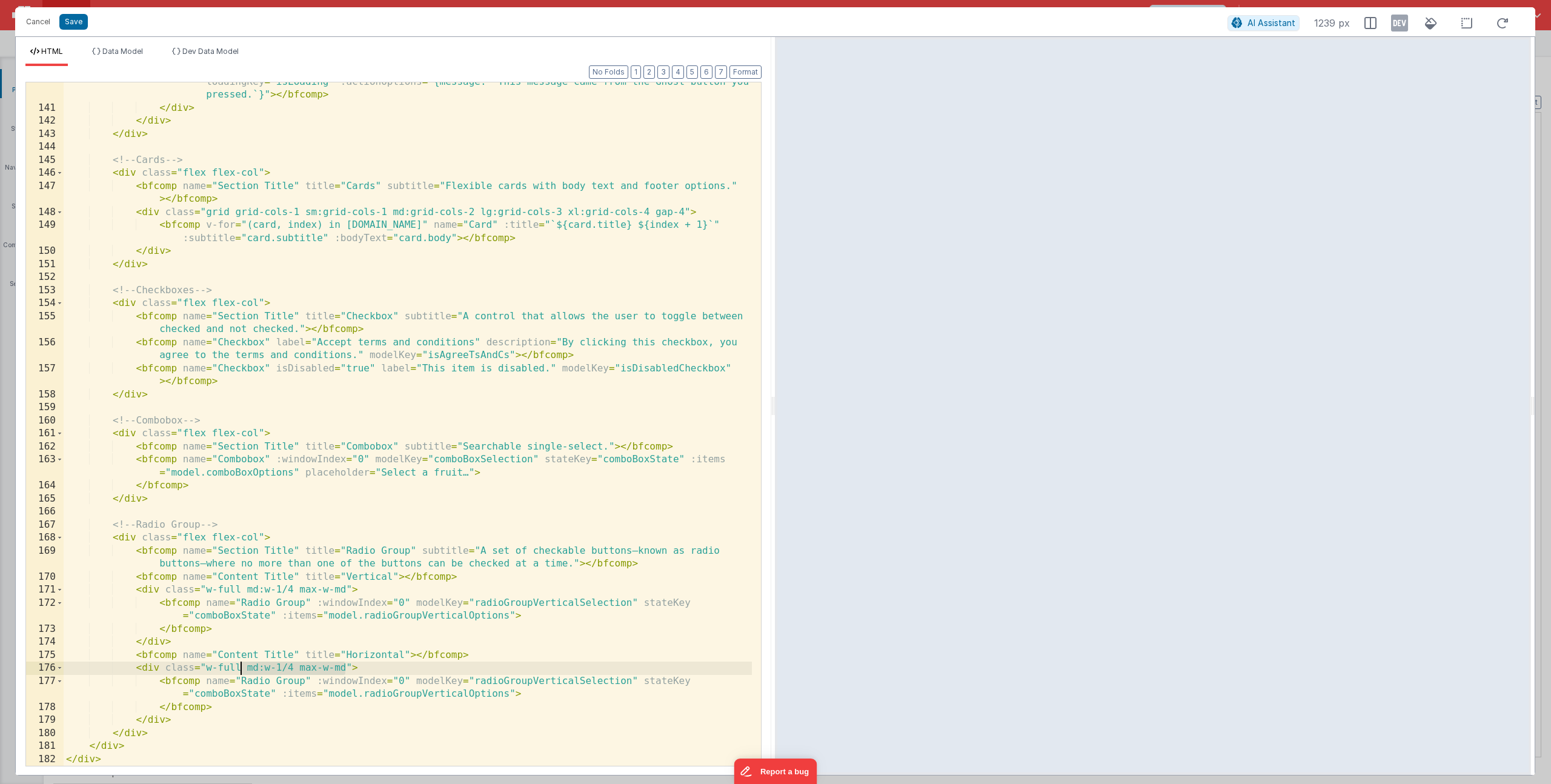
drag, startPoint x: 343, startPoint y: 670, endPoint x: 238, endPoint y: 671, distance: 105.0
click at [238, 671] on div "< bfcomp name = "Button" variant = "ghost" label = "Ghost" icon = "fa-thumbs-up…" at bounding box center [408, 430] width 688 height 735
drag, startPoint x: 308, startPoint y: 680, endPoint x: 444, endPoint y: 724, distance: 142.9
click at [308, 680] on div "< bfcomp name = "Button" variant = "ghost" label = "Ghost" icon = "fa-thumbs-up…" at bounding box center [408, 430] width 688 height 735
drag, startPoint x: 318, startPoint y: 683, endPoint x: 408, endPoint y: 682, distance: 90.0
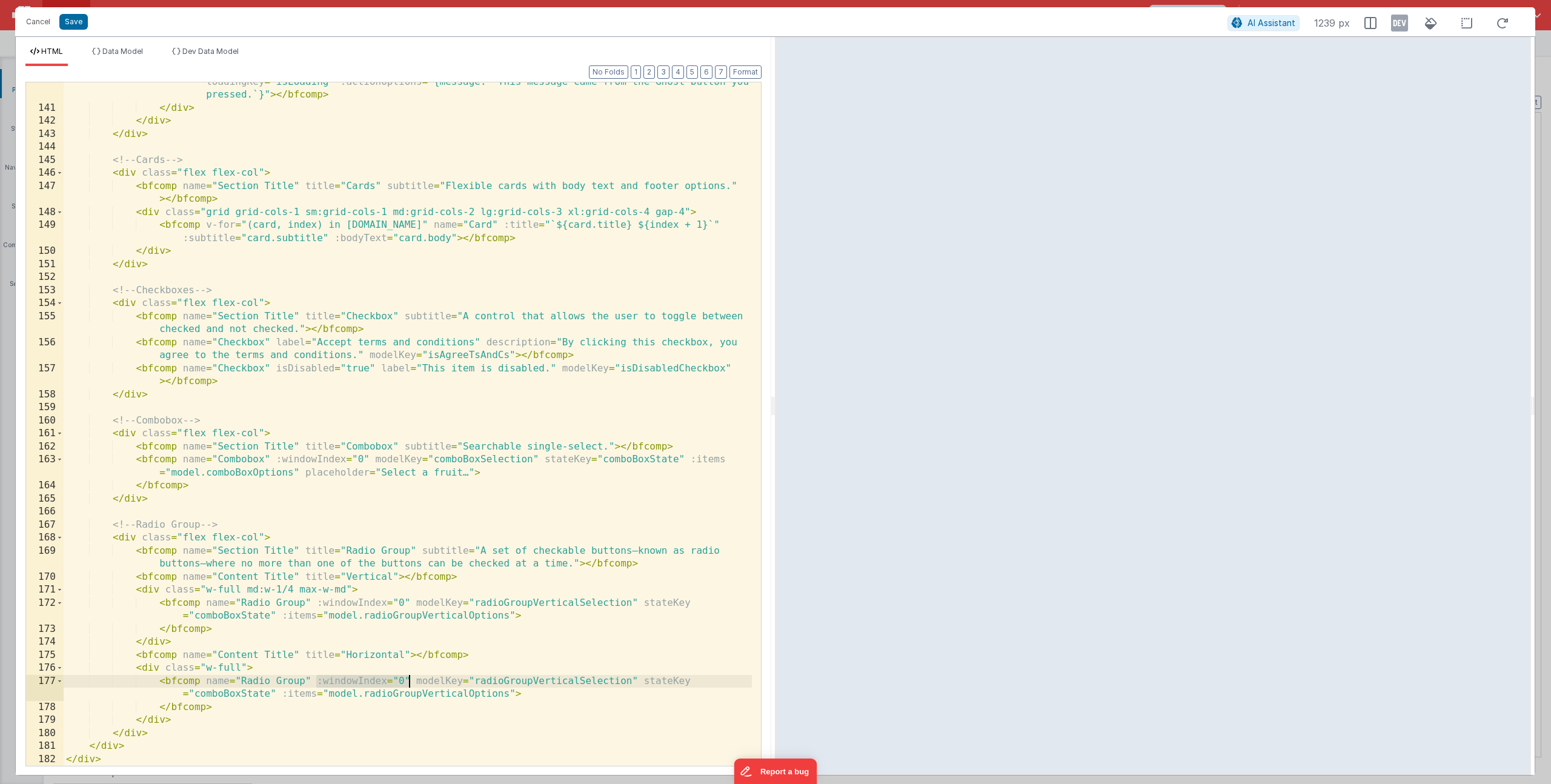
click at [408, 682] on div "< bfcomp name = "Button" variant = "ghost" label = "Ghost" icon = "fa-thumbs-up…" at bounding box center [408, 430] width 688 height 735
drag, startPoint x: 409, startPoint y: 601, endPoint x: 311, endPoint y: 605, distance: 98.1
click at [311, 605] on div "< bfcomp name = "Button" variant = "ghost" label = "Ghost" icon = "fa-thumbs-up…" at bounding box center [408, 430] width 688 height 735
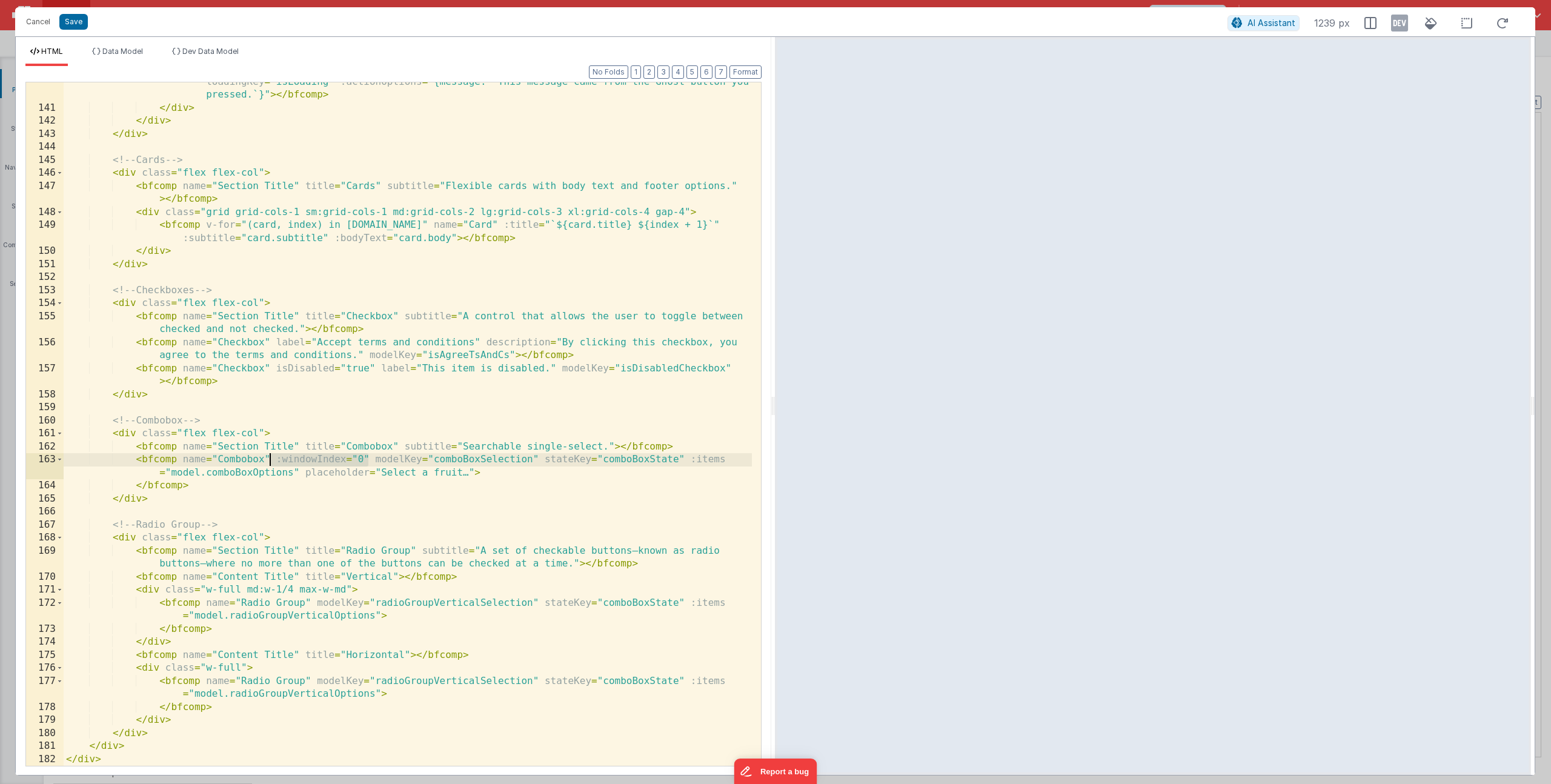
drag, startPoint x: 367, startPoint y: 456, endPoint x: 271, endPoint y: 458, distance: 96.0
click at [271, 458] on div "< bfcomp name = "Button" variant = "ghost" label = "Ghost" icon = "fa-thumbs-up…" at bounding box center [408, 430] width 688 height 735
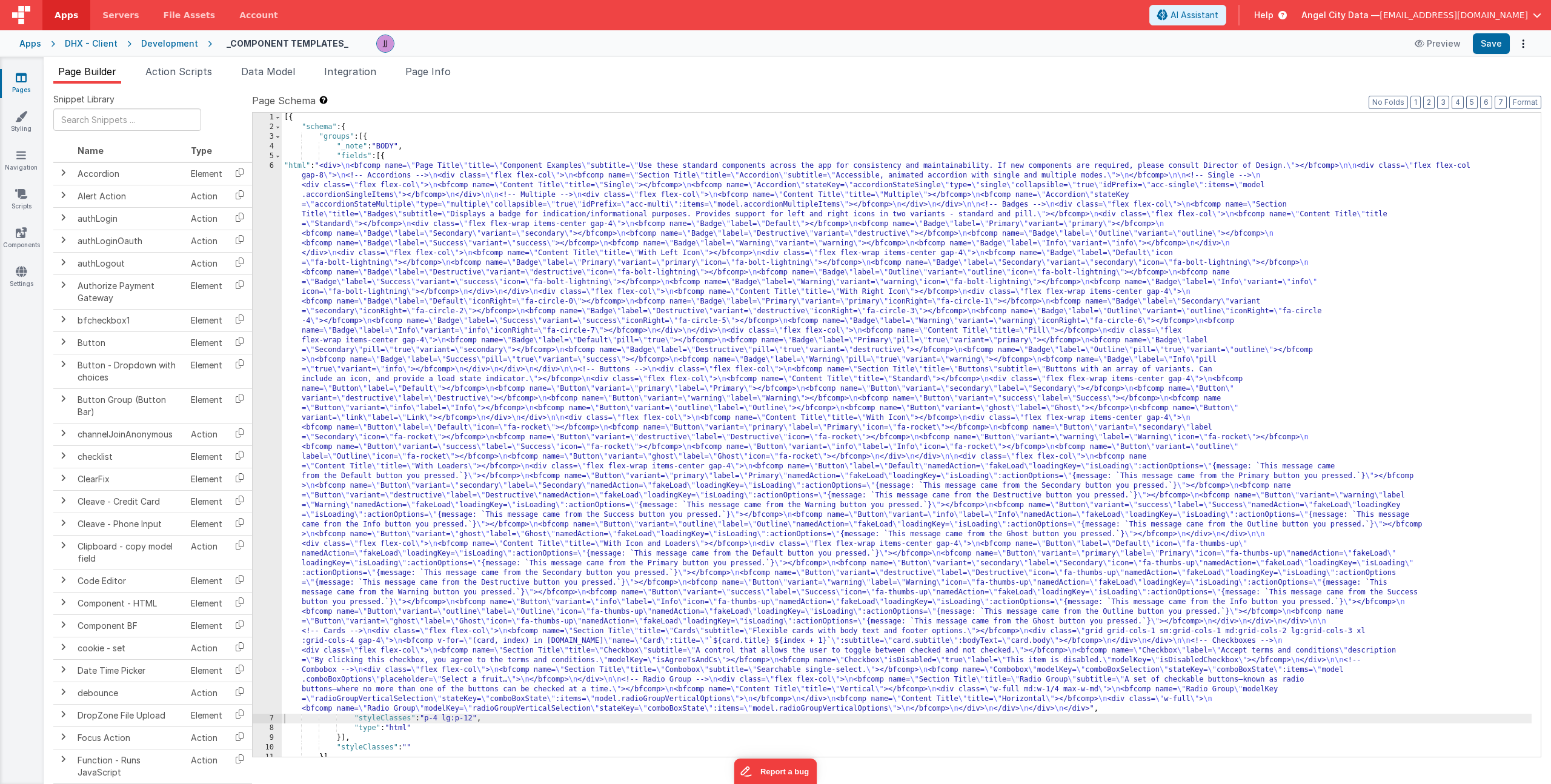
click at [405, 622] on div "[{ "schema" : { "groups" : [{ "_note" : "BODY" , "fields" : [{ "html" : "<div> …" at bounding box center [907, 443] width 1250 height 663
click at [261, 551] on div "6" at bounding box center [267, 437] width 29 height 552
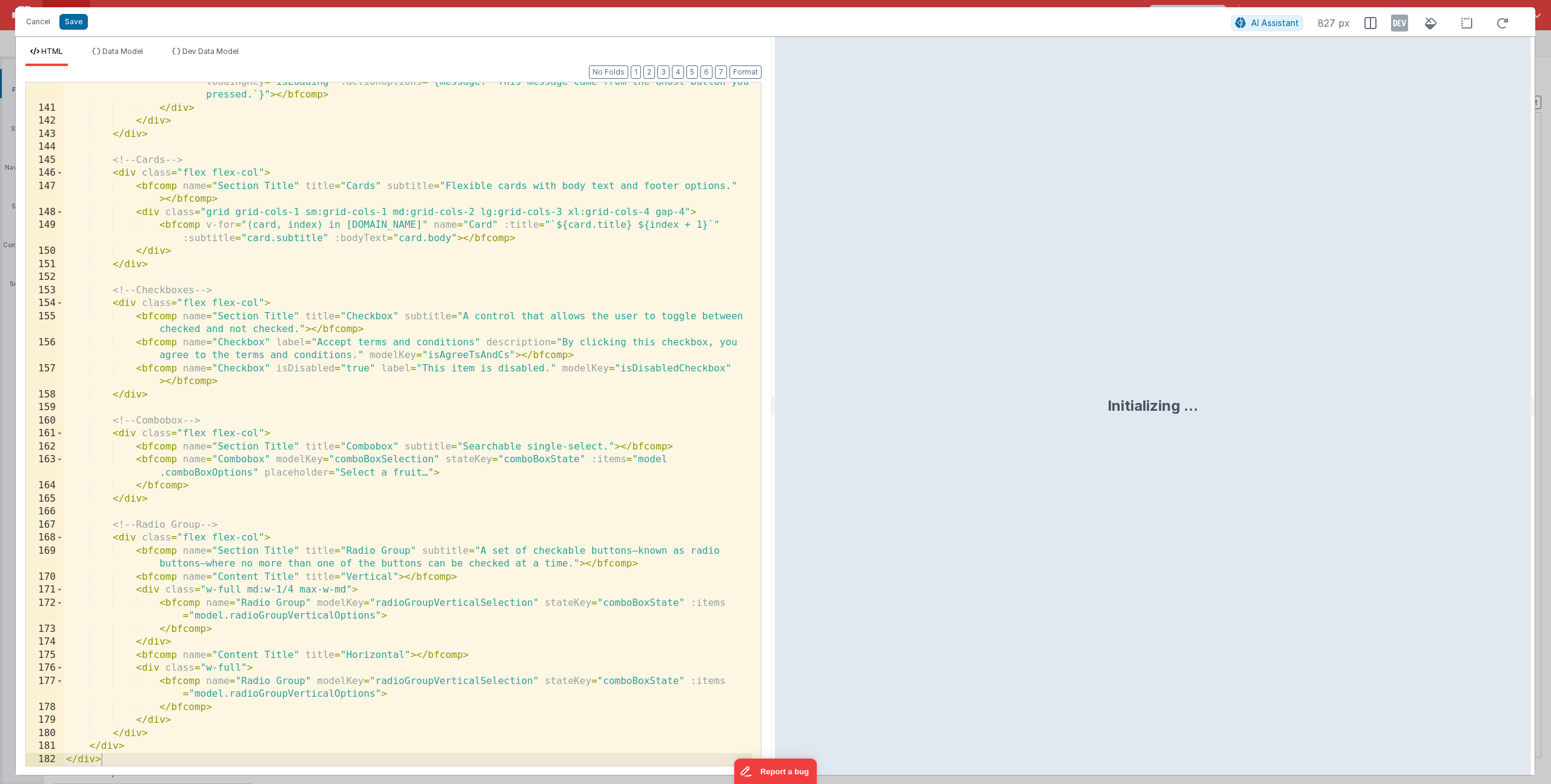
click at [387, 693] on div "< bfcomp name = "Button" variant = "ghost" label = "Ghost" icon = "fa-thumbs-up…" at bounding box center [408, 430] width 688 height 735
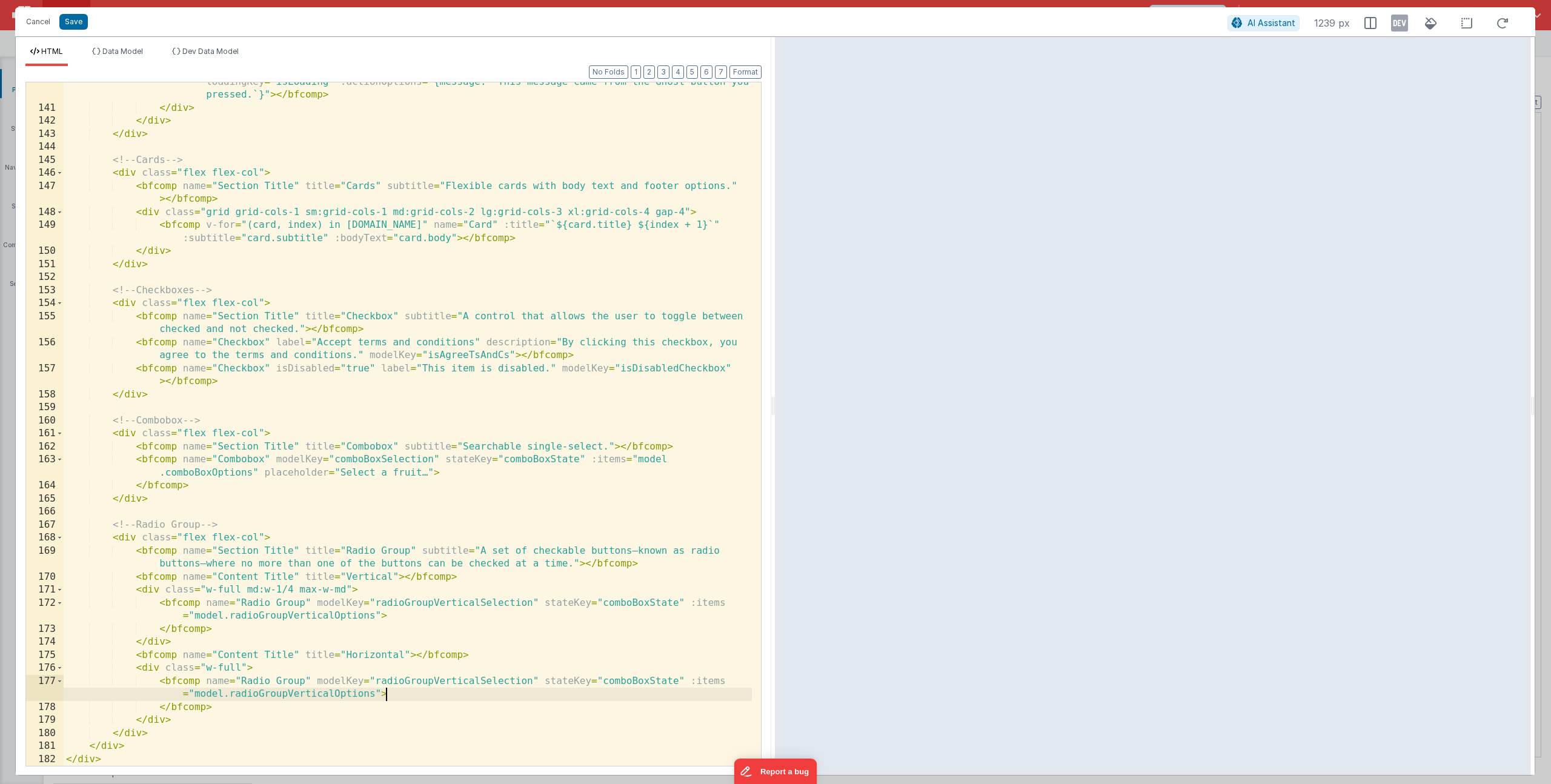
click at [307, 679] on div "< bfcomp name = "Button" variant = "ghost" label = "Ghost" icon = "fa-thumbs-up…" at bounding box center [408, 430] width 688 height 735
click at [78, 24] on button "Save" at bounding box center [73, 22] width 29 height 16
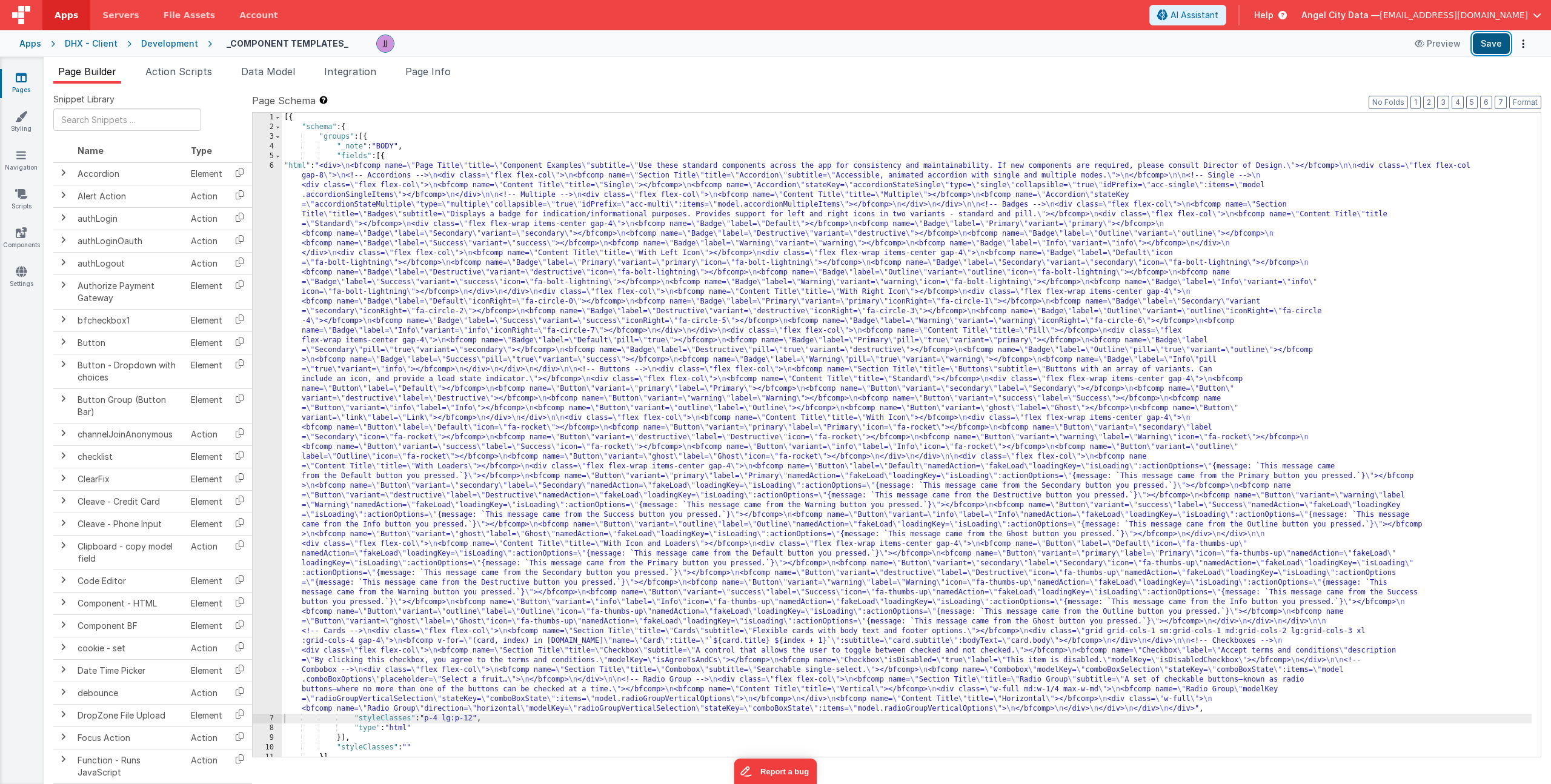
click at [1488, 42] on button "Save" at bounding box center [1491, 43] width 37 height 21
click at [272, 73] on span "Data Model" at bounding box center [268, 71] width 54 height 12
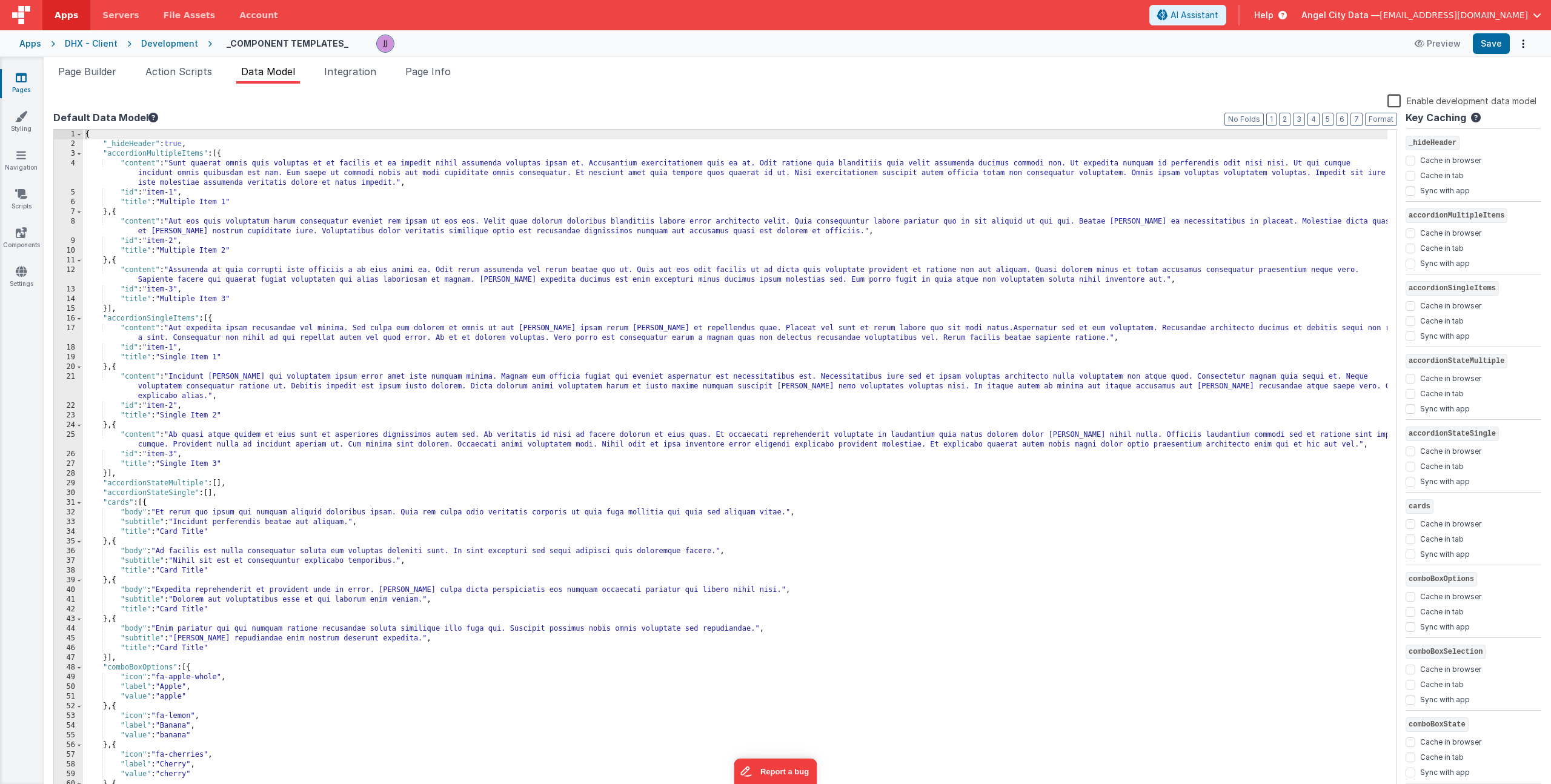
scroll to position [217, 0]
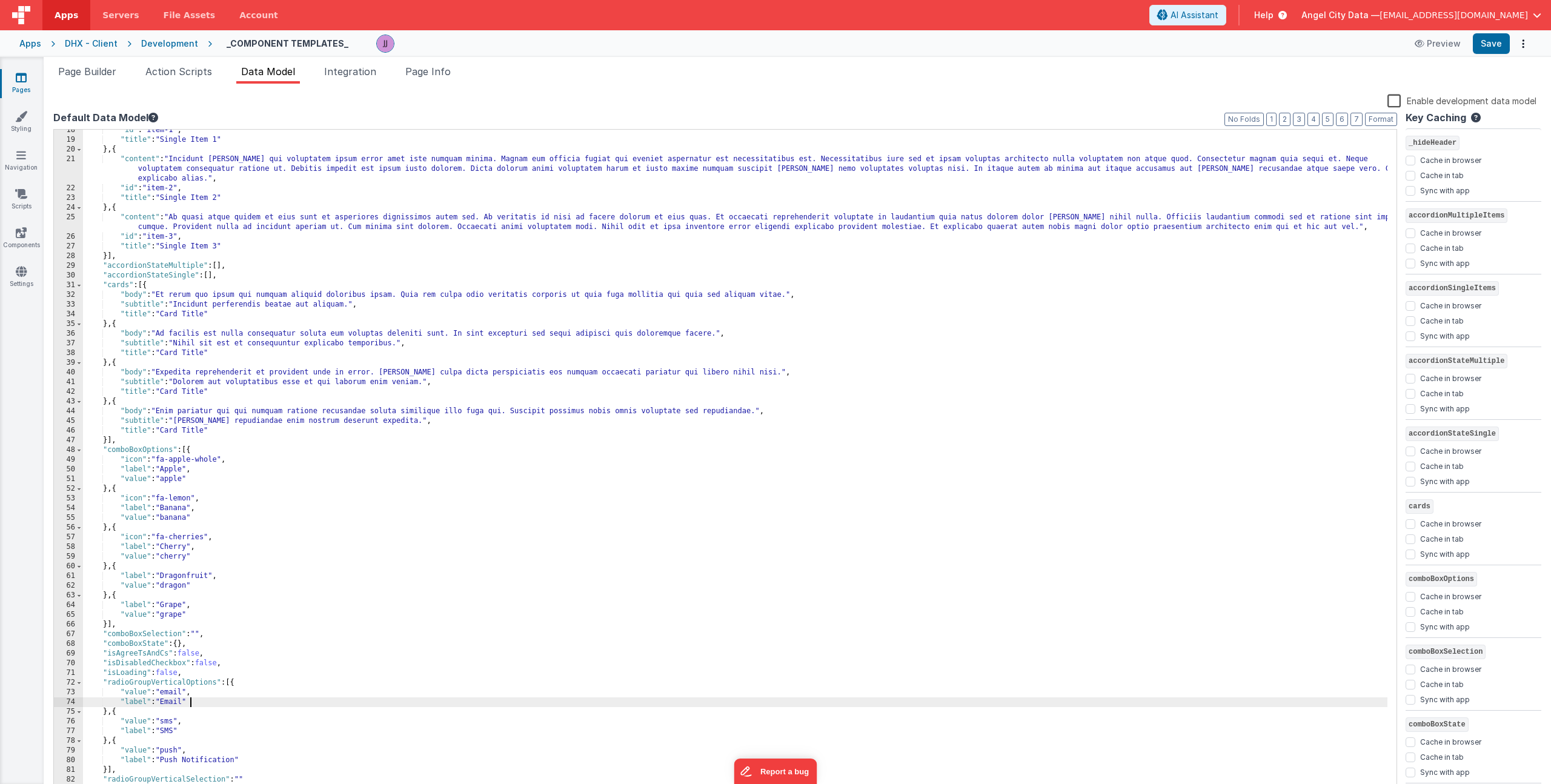
click at [285, 704] on div ""id" : "item-1" , "title" : "Single Item 1" } , { "content" : "Incidunt dolores…" at bounding box center [734, 467] width 1304 height 684
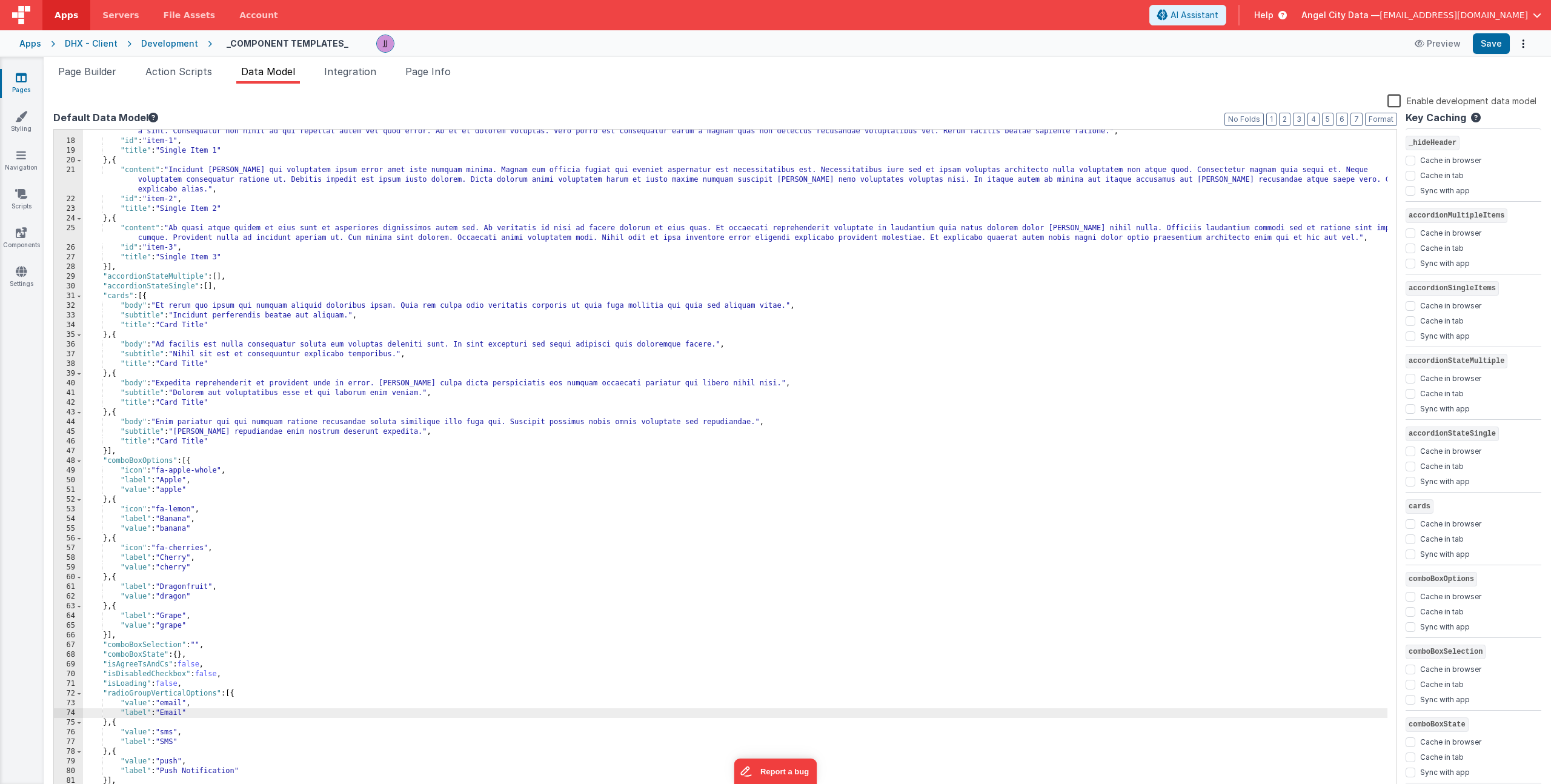
click at [120, 769] on div ""content" : "Aut expedita ipsam recusandae vel minima. Sed culpa eum dolorem et…" at bounding box center [734, 463] width 1304 height 693
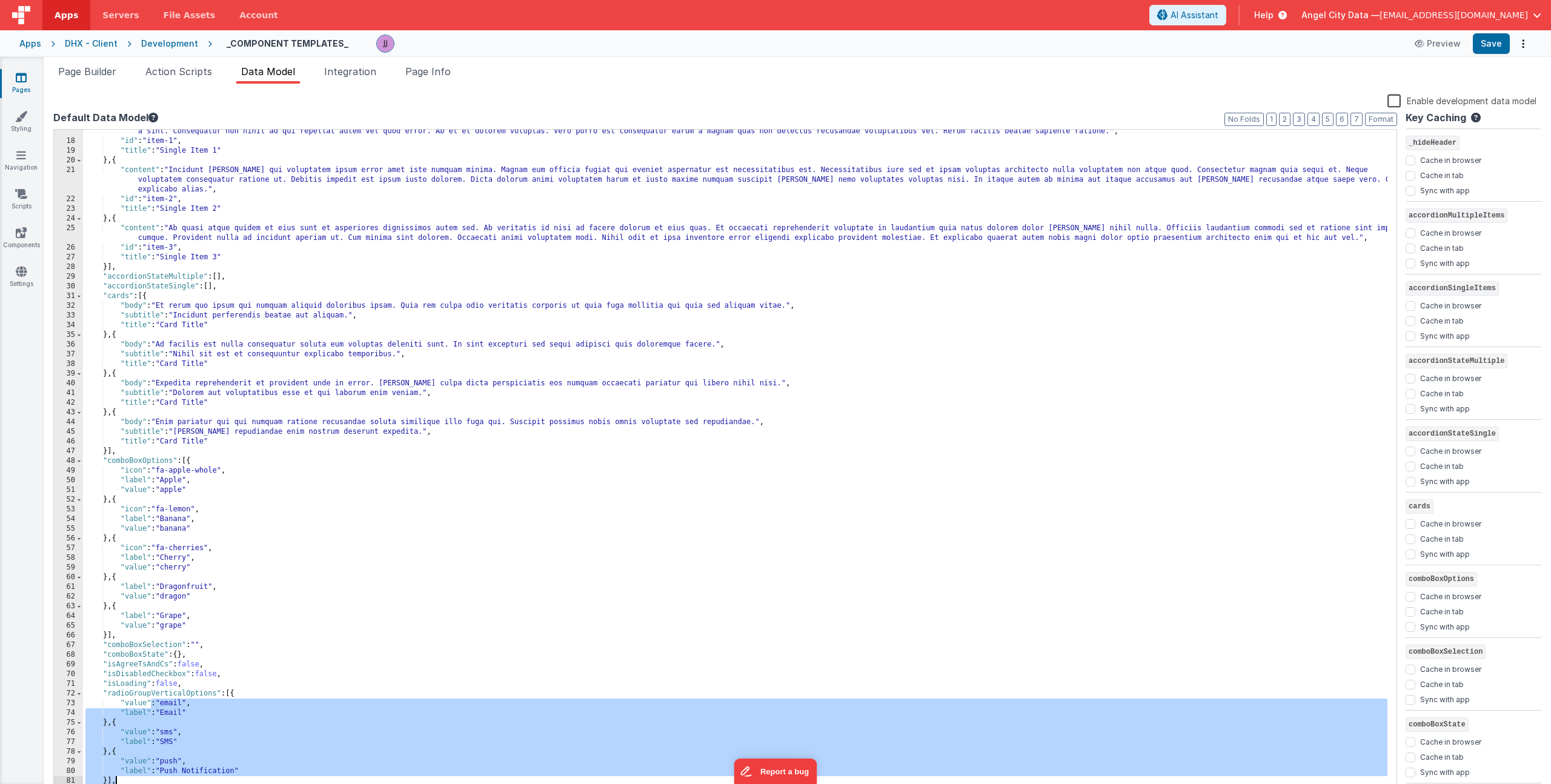
drag, startPoint x: 150, startPoint y: 704, endPoint x: 292, endPoint y: 764, distance: 154.2
click at [297, 783] on div ""content" : "Aut expedita ipsam recusandae vel minima. Sed culpa eum dolorem et…" at bounding box center [734, 463] width 1304 height 693
click at [285, 625] on div ""content" : "Aut expedita ipsam recusandae vel minima. Sed culpa eum dolorem et…" at bounding box center [734, 463] width 1304 height 693
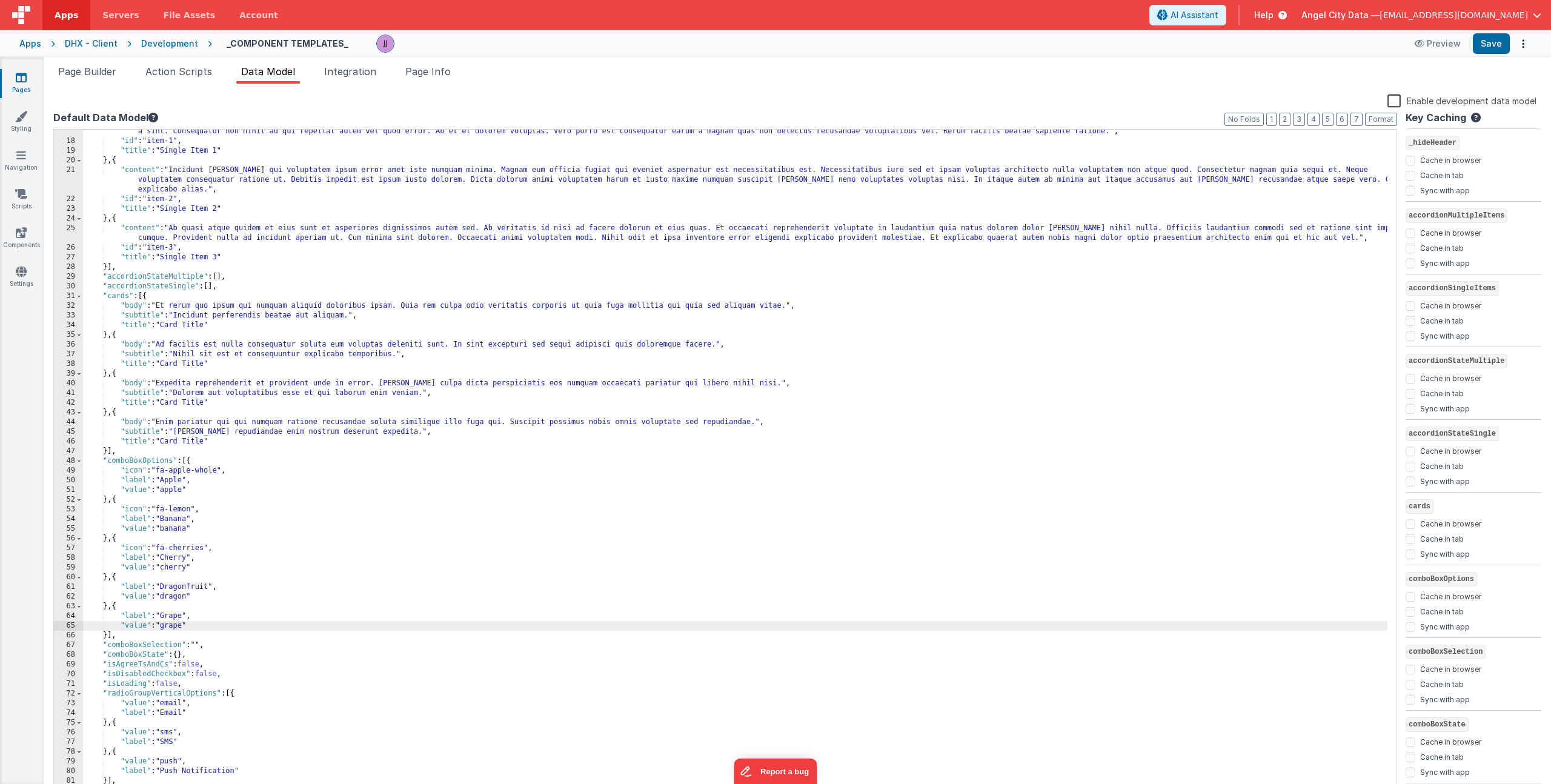
scroll to position [217, 0]
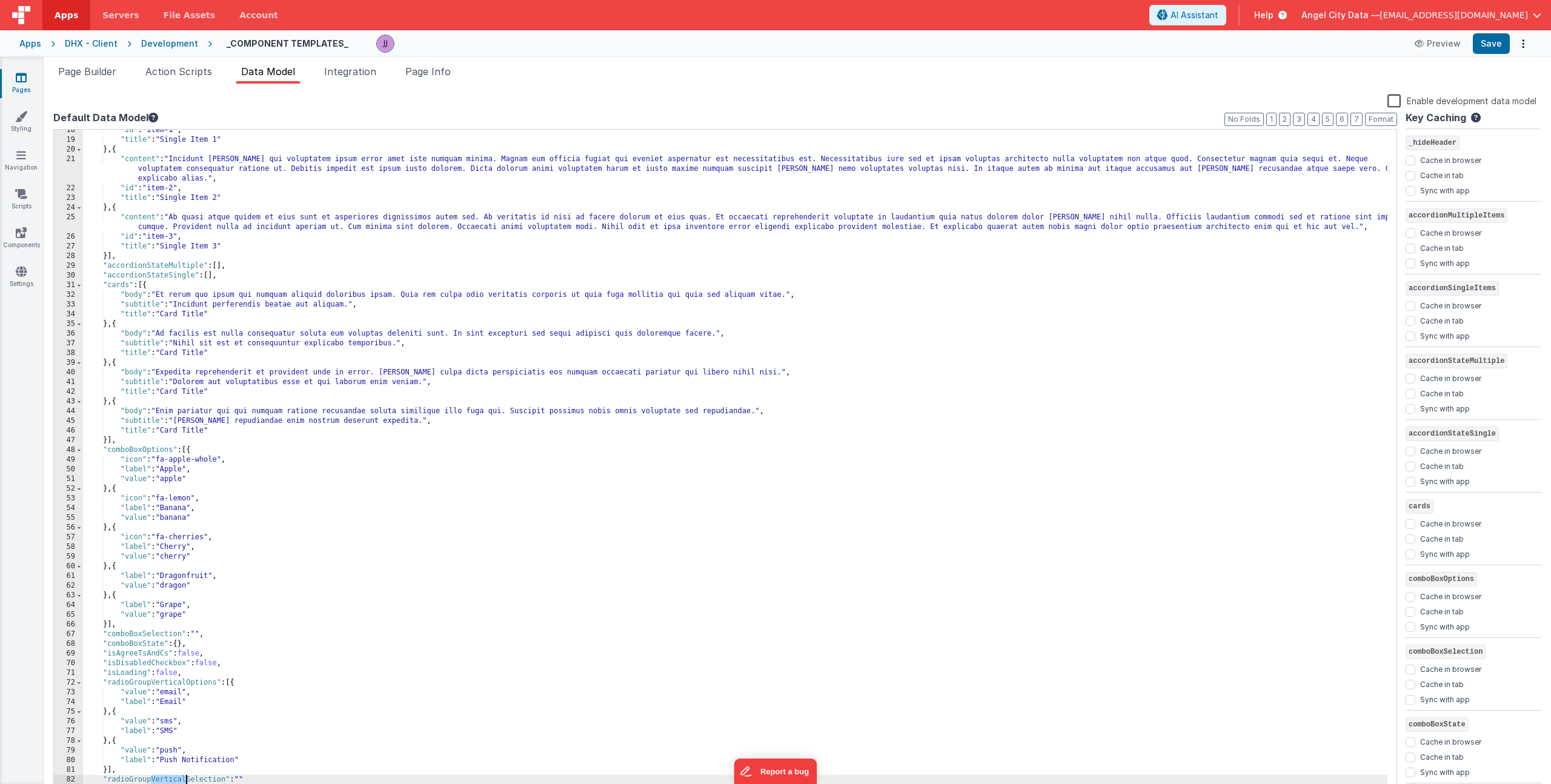
drag, startPoint x: 152, startPoint y: 780, endPoint x: 185, endPoint y: 778, distance: 33.1
click at [185, 778] on div ""id" : "item-1" , "title" : "Single Item 1" } , { "content" : "Incidunt dolores…" at bounding box center [734, 467] width 1304 height 684
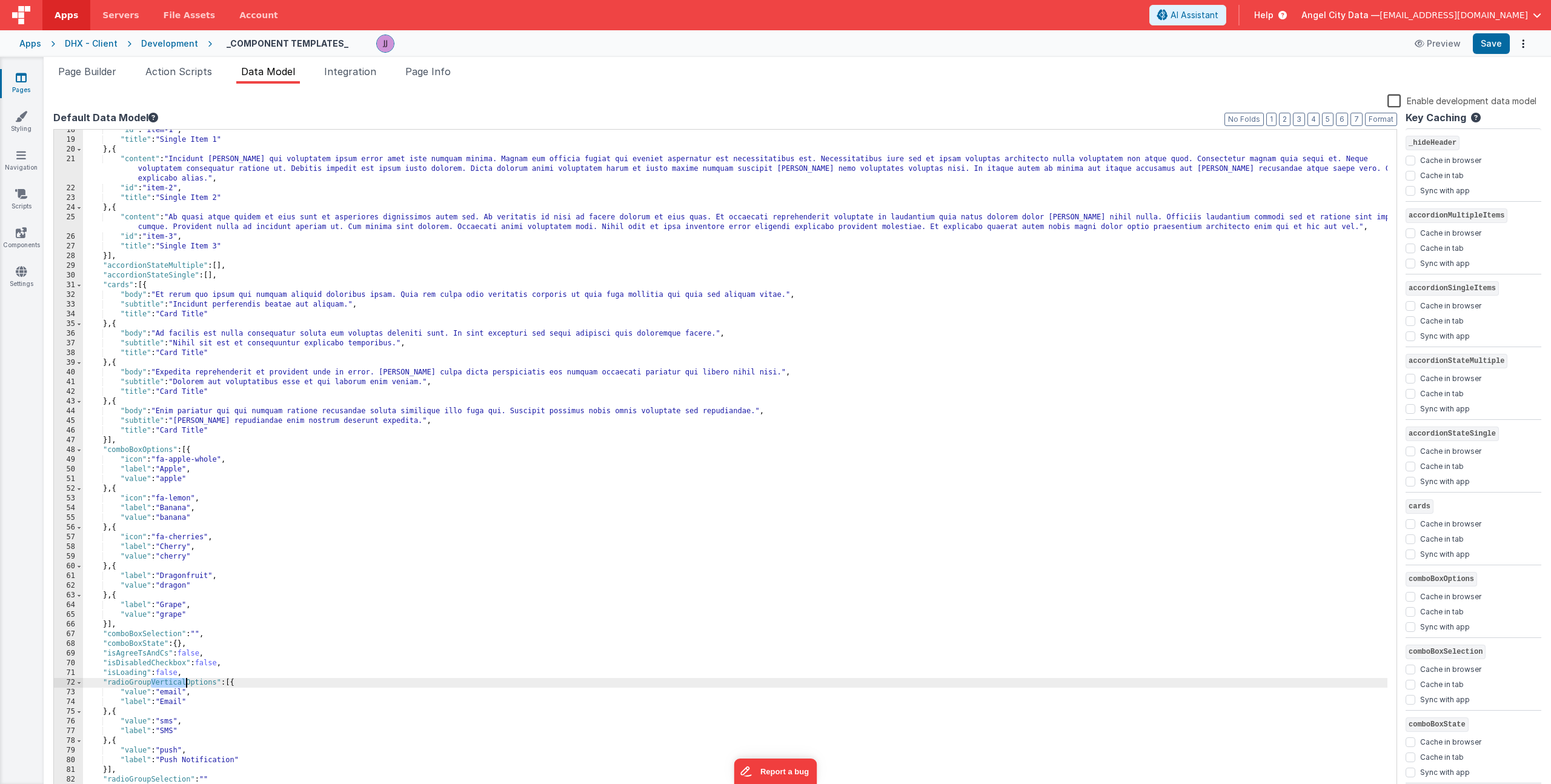
drag, startPoint x: 151, startPoint y: 681, endPoint x: 185, endPoint y: 683, distance: 34.1
click at [185, 683] on div ""id" : "item-1" , "title" : "Single Item 1" } , { "content" : "Incidunt dolores…" at bounding box center [734, 467] width 1304 height 684
click at [89, 66] on span "Page Builder" at bounding box center [87, 71] width 58 height 12
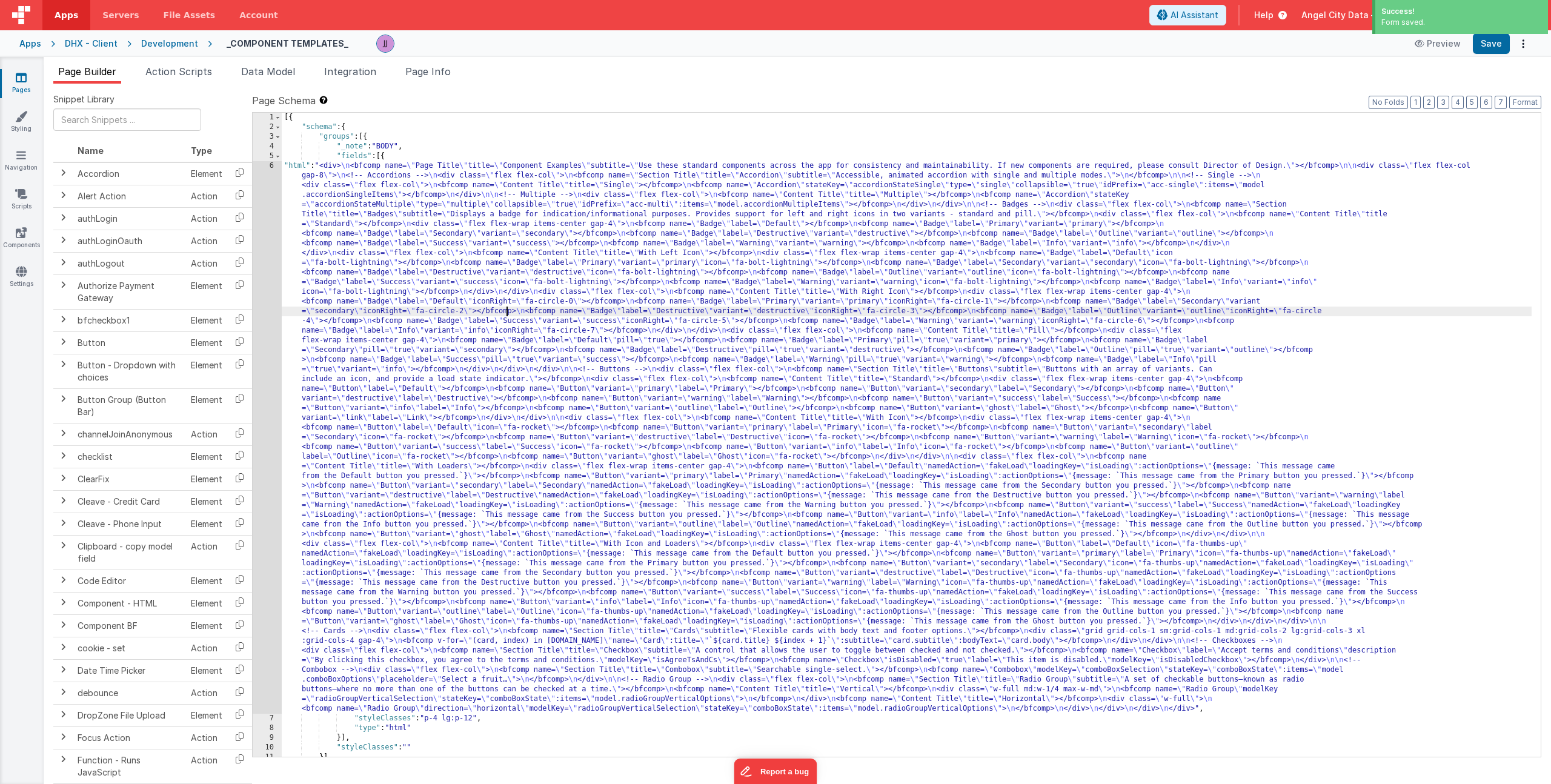
click at [508, 307] on div "[{ "schema" : { "groups" : [{ "_note" : "BODY" , "fields" : [{ "html" : "<div> …" at bounding box center [907, 443] width 1250 height 663
click at [262, 269] on div "6" at bounding box center [267, 437] width 29 height 552
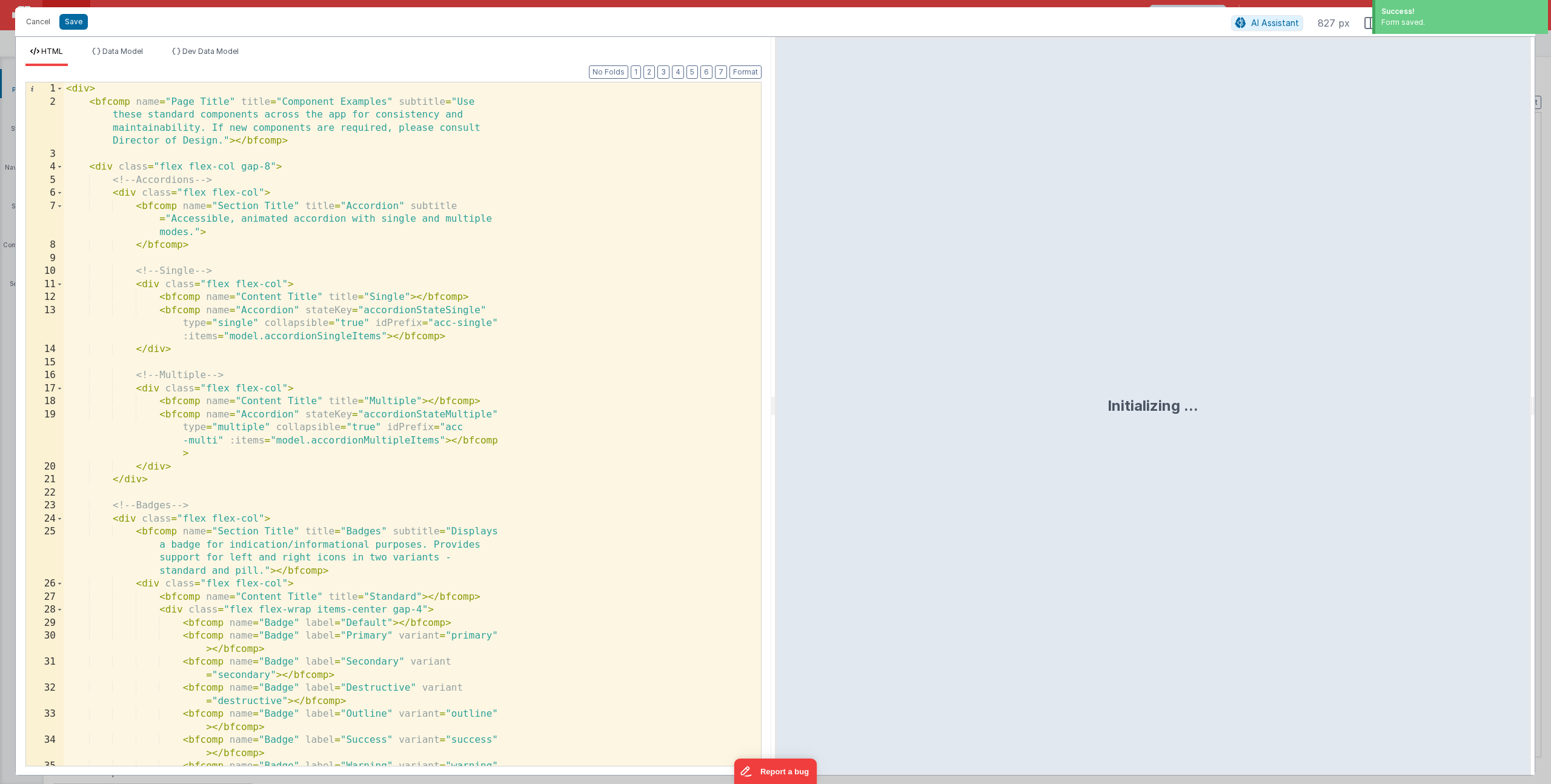
scroll to position [2338, 0]
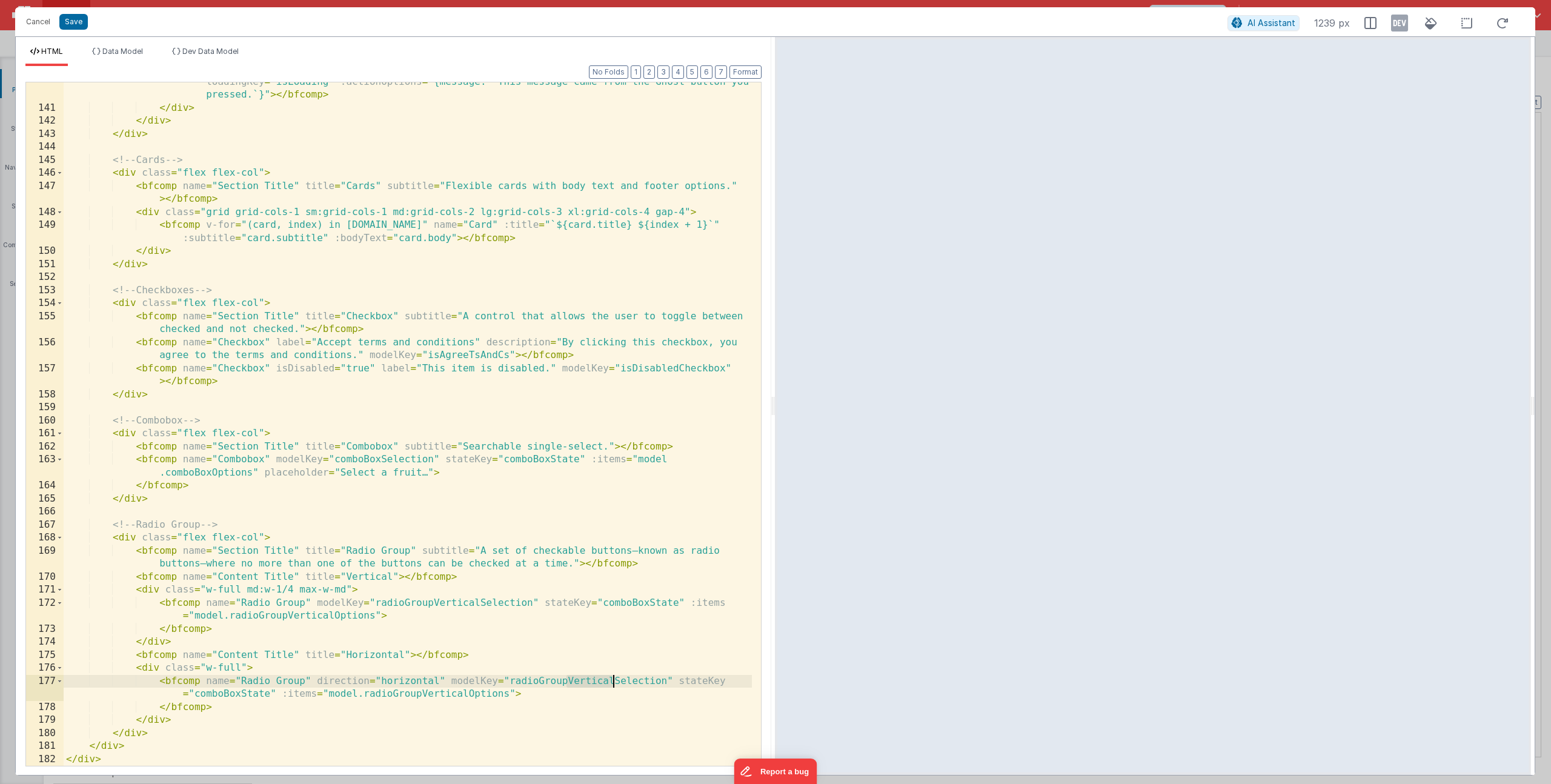
drag, startPoint x: 567, startPoint y: 682, endPoint x: 613, endPoint y: 683, distance: 46.0
click at [613, 683] on div "< bfcomp name = "Button" variant = "ghost" label = "Ghost" icon = "fa-thumbs-up…" at bounding box center [408, 430] width 688 height 735
drag, startPoint x: 423, startPoint y: 694, endPoint x: 467, endPoint y: 693, distance: 44.0
click at [467, 693] on div "< bfcomp name = "Button" variant = "ghost" label = "Ghost" icon = "fa-thumbs-up…" at bounding box center [408, 430] width 688 height 735
drag, startPoint x: 433, startPoint y: 605, endPoint x: 478, endPoint y: 605, distance: 45.0
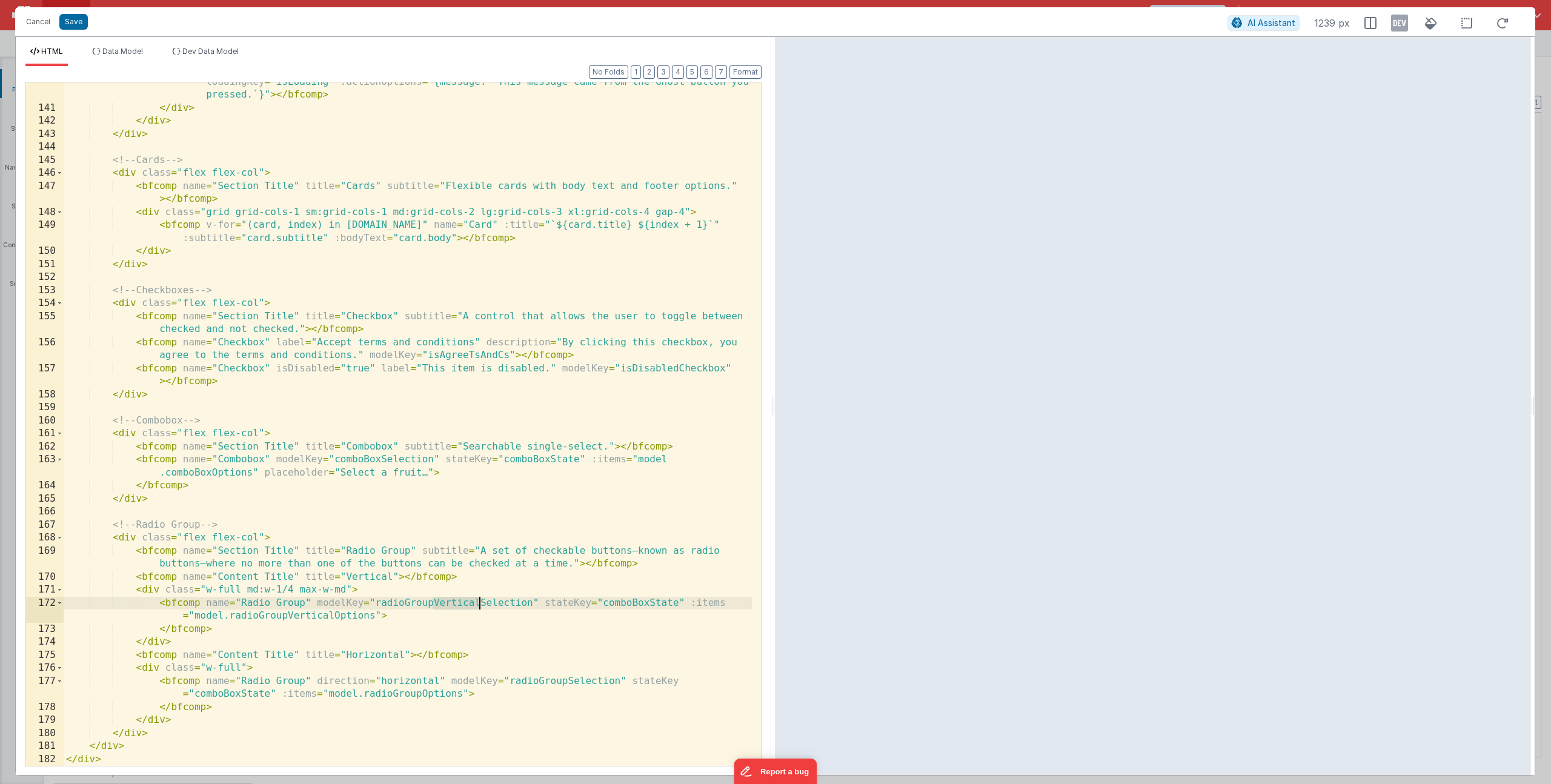
click at [478, 605] on div "< bfcomp name = "Button" variant = "ghost" label = "Ghost" icon = "fa-thumbs-up…" at bounding box center [408, 430] width 688 height 735
drag, startPoint x: 248, startPoint y: 616, endPoint x: 292, endPoint y: 616, distance: 44.0
click at [292, 616] on div "< bfcomp name = "Button" variant = "ghost" label = "Ghost" icon = "fa-thumbs-up…" at bounding box center [408, 430] width 688 height 735
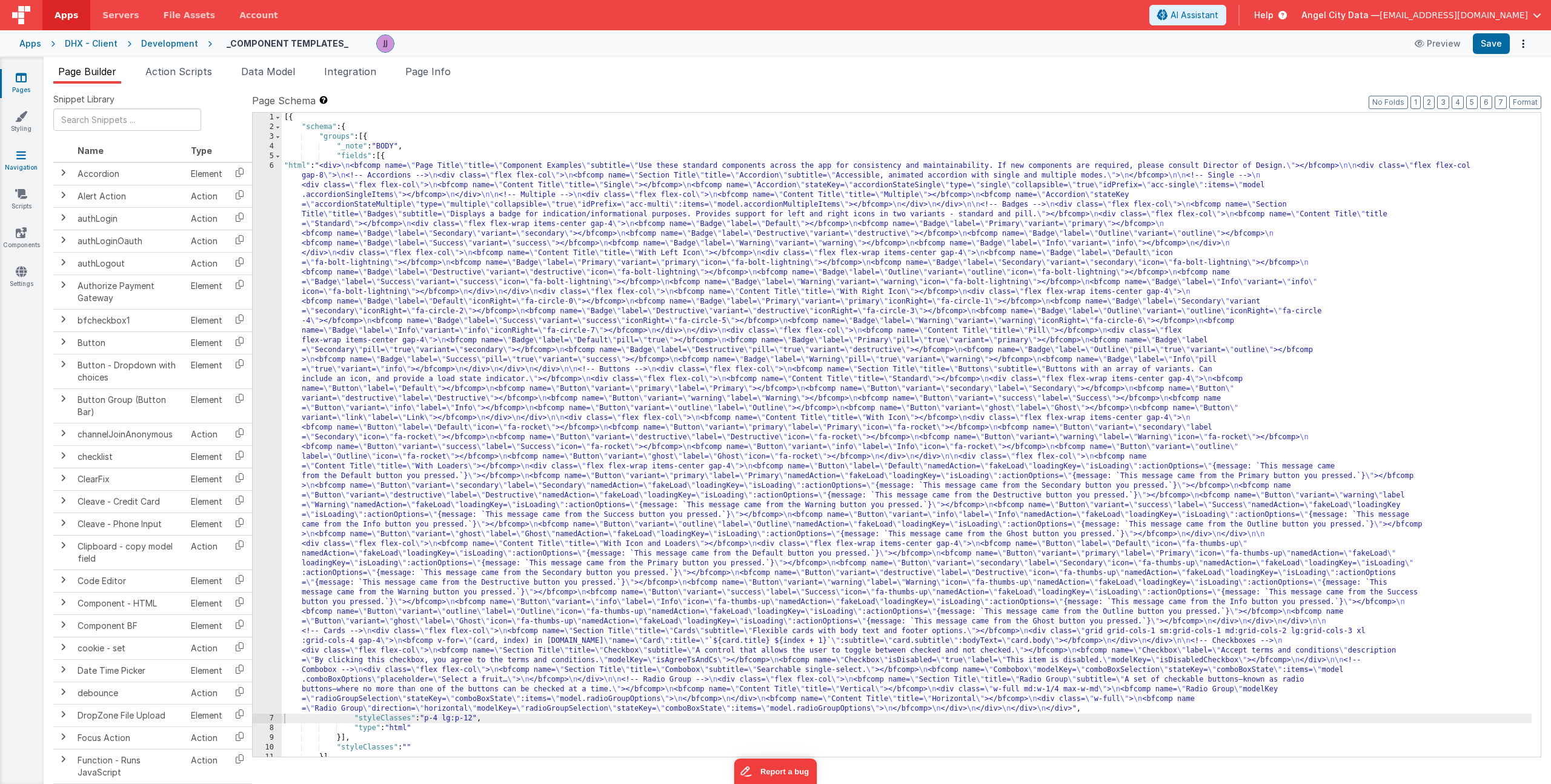
click at [23, 159] on icon at bounding box center [21, 155] width 9 height 12
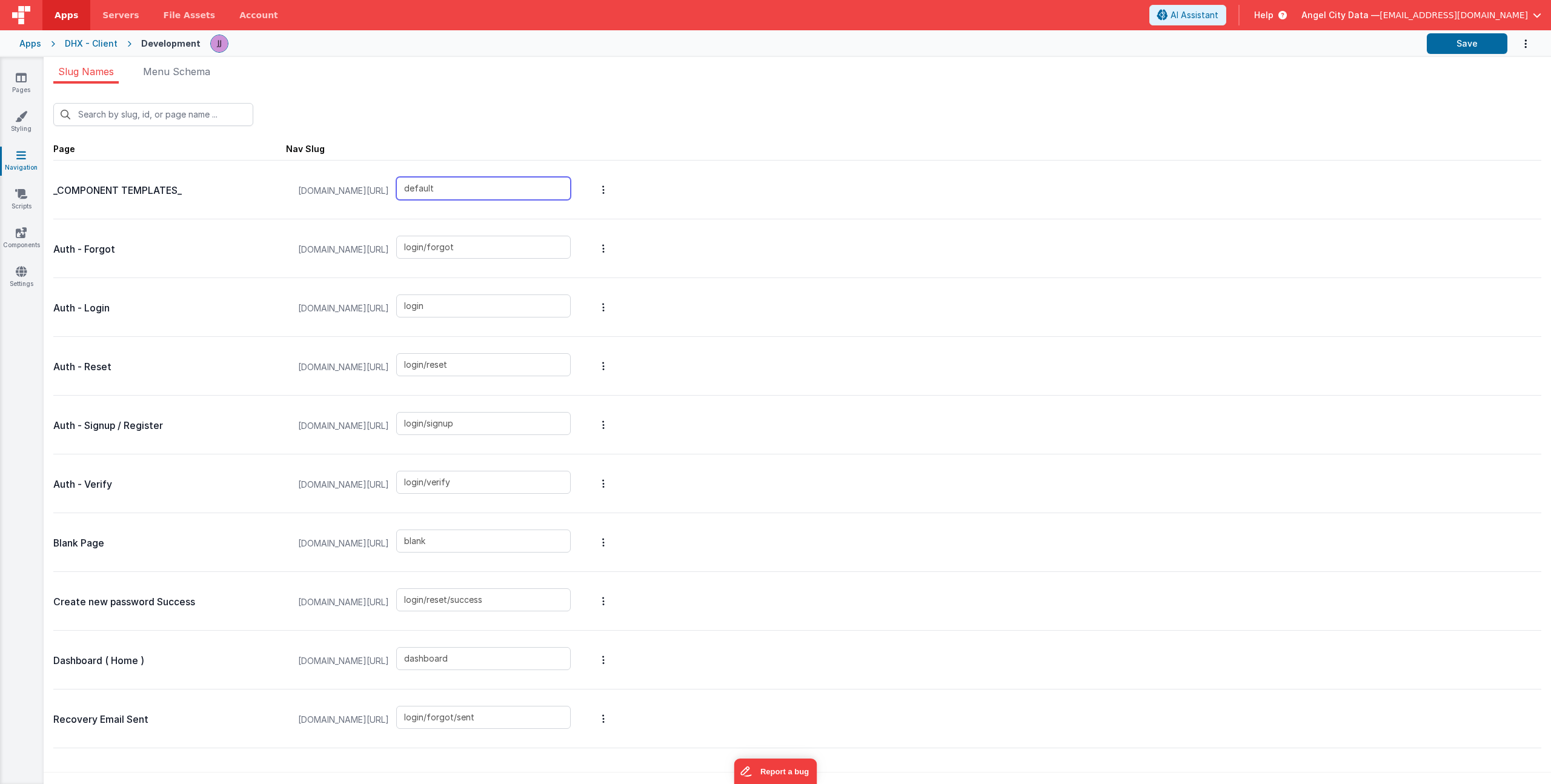
drag, startPoint x: 498, startPoint y: 191, endPoint x: 445, endPoint y: 182, distance: 53.8
click at [457, 184] on input "default" at bounding box center [483, 189] width 174 height 23
click at [487, 189] on input "default" at bounding box center [483, 189] width 174 height 23
click at [30, 85] on link "Pages" at bounding box center [21, 84] width 44 height 24
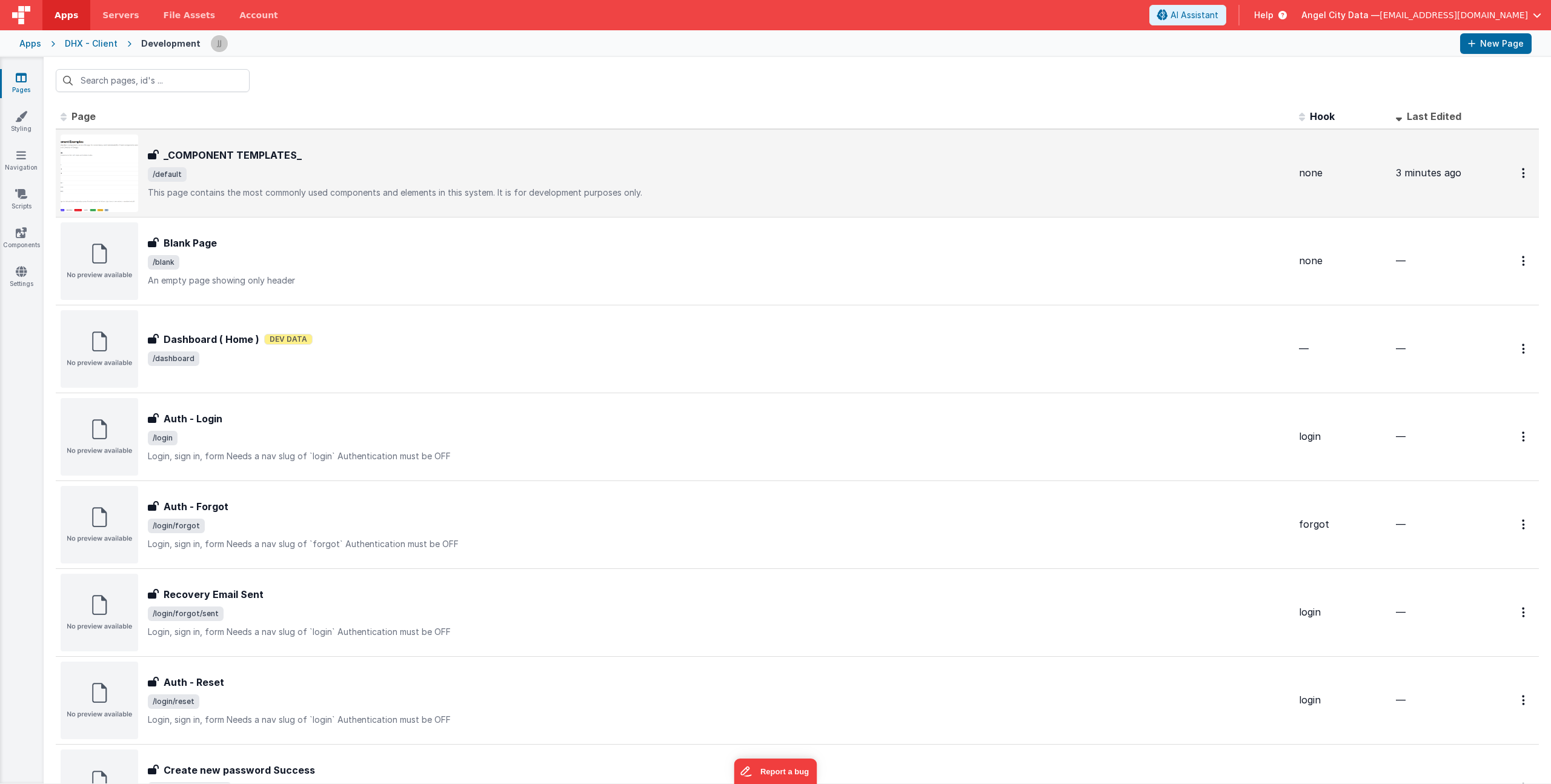
click at [325, 181] on div "_COMPONENT TEMPLATES_ _COMPONENT TEMPLATES_ /default This page contains the mos…" at bounding box center [718, 173] width 1141 height 51
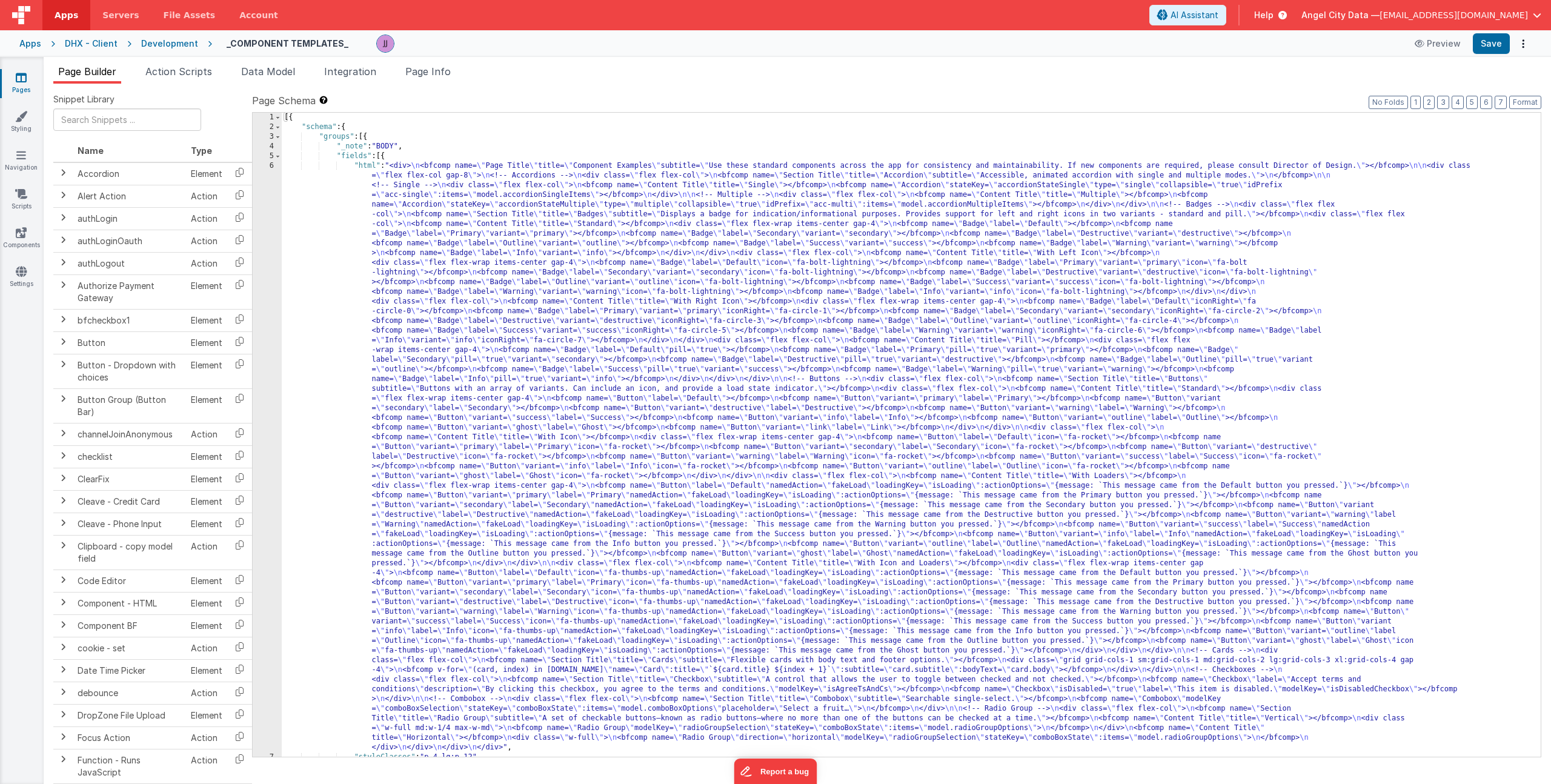
click at [441, 235] on div "[{ "schema" : { "groups" : [{ "_note" : "BODY" , "fields" : [{ "html" : "<div> …" at bounding box center [907, 443] width 1250 height 663
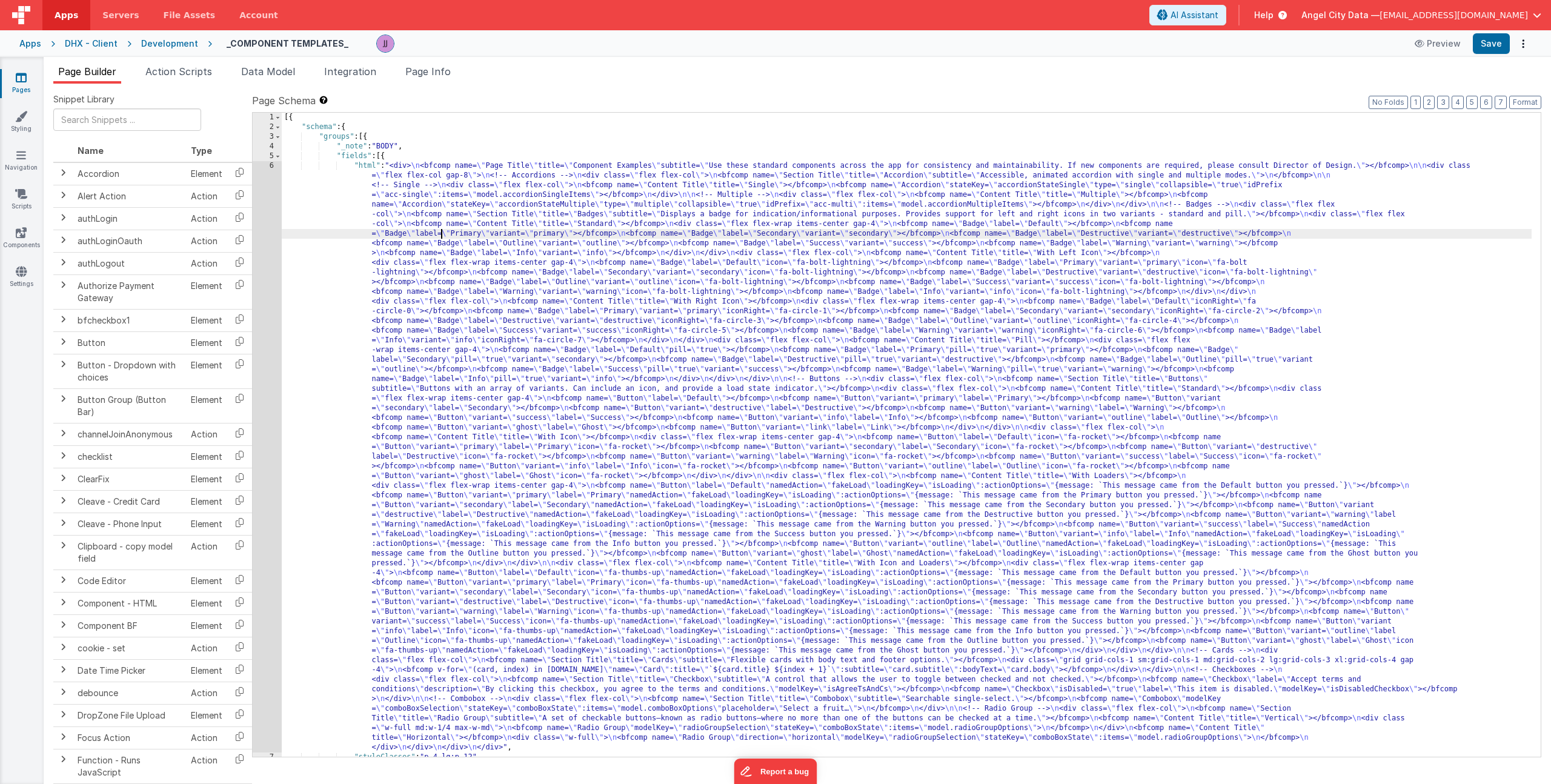
click at [271, 242] on div "6" at bounding box center [267, 456] width 29 height 591
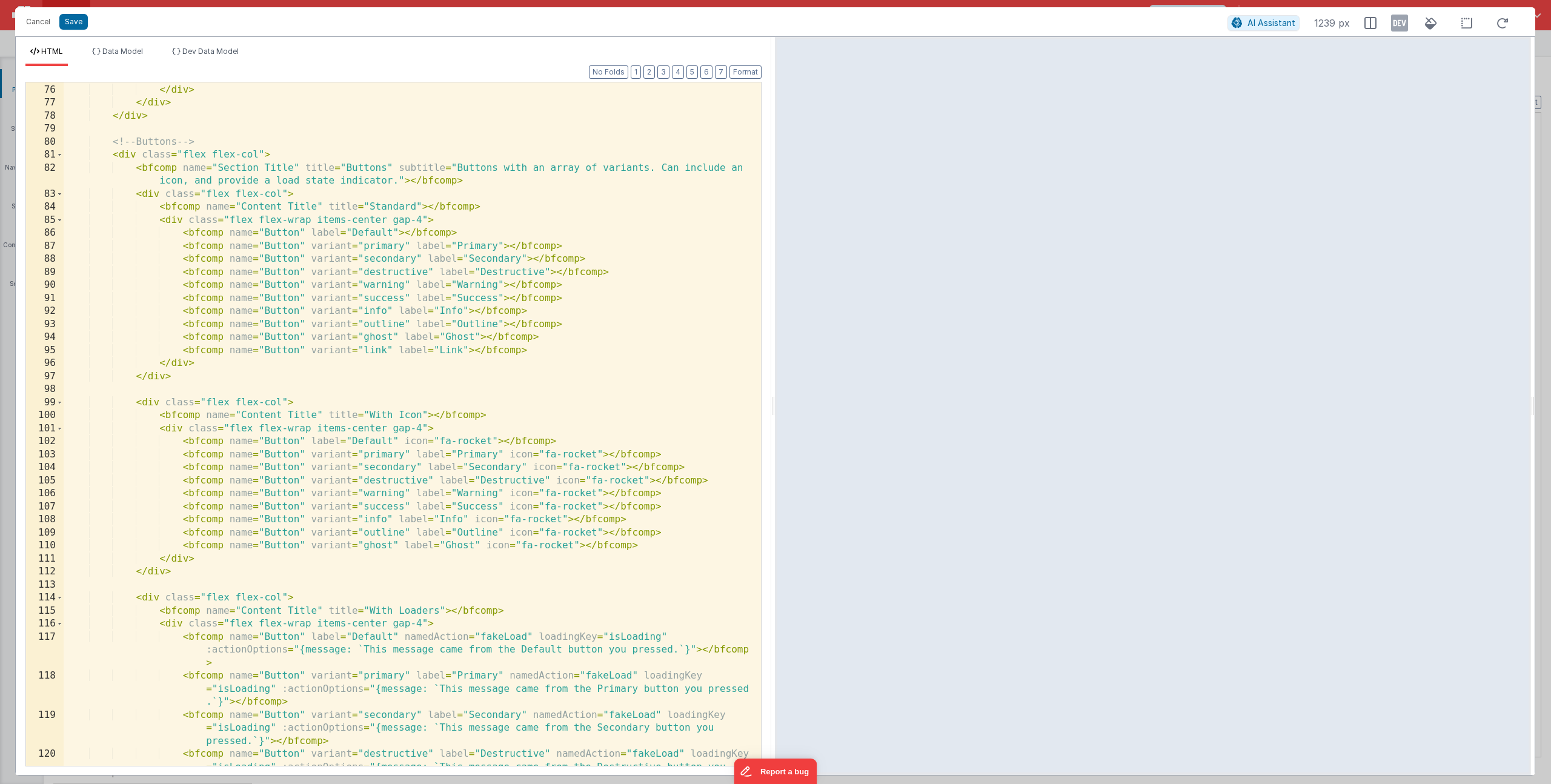
scroll to position [2338, 0]
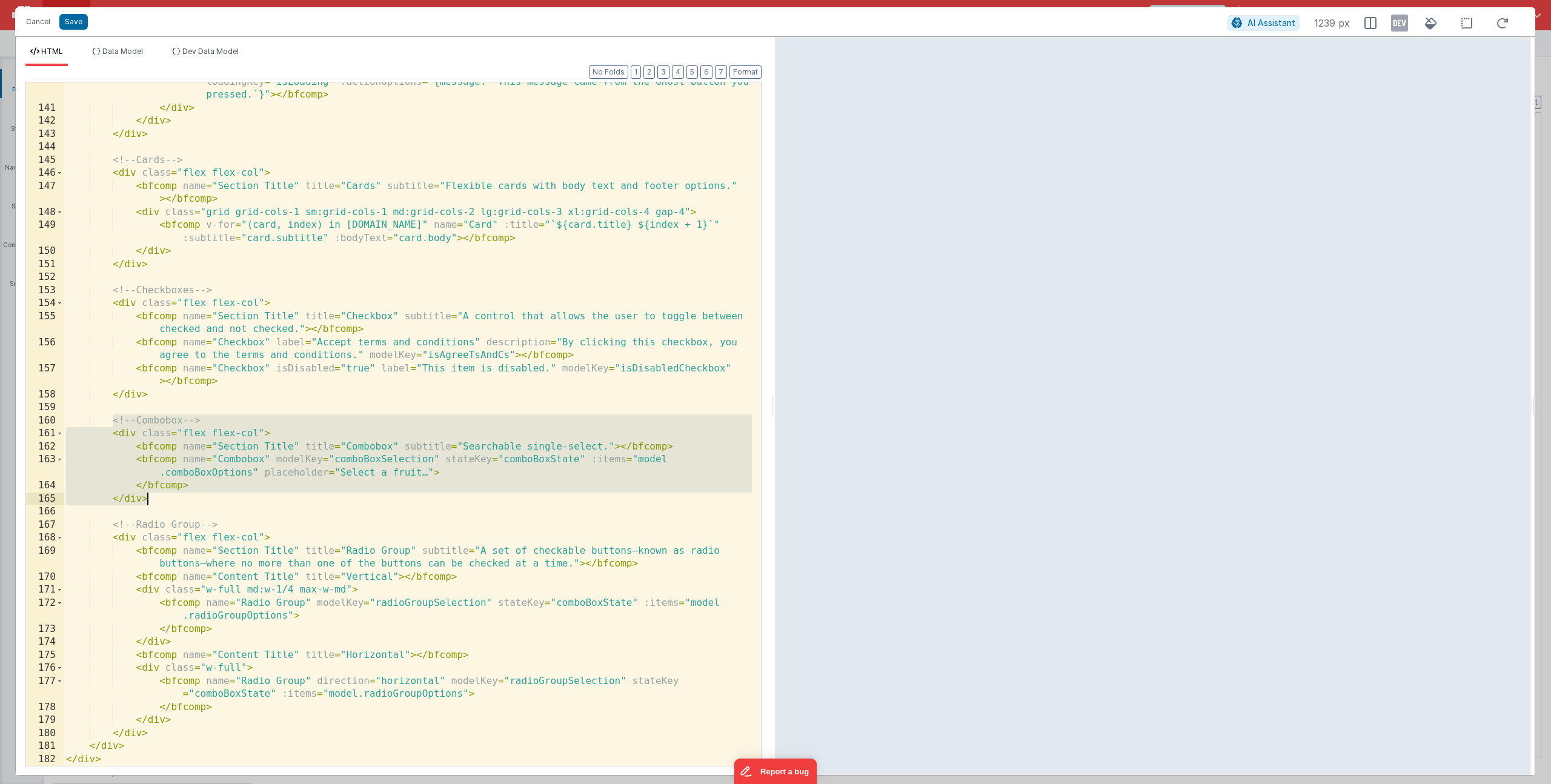
drag, startPoint x: 112, startPoint y: 422, endPoint x: 158, endPoint y: 498, distance: 88.8
click at [158, 498] on div "< bfcomp name = "Button" variant = "ghost" label = "Ghost" icon = "fa-thumbs-up…" at bounding box center [408, 430] width 688 height 735
click at [167, 461] on div "< bfcomp name = "Button" variant = "ghost" label = "Ghost" icon = "fa-thumbs-up…" at bounding box center [408, 430] width 688 height 735
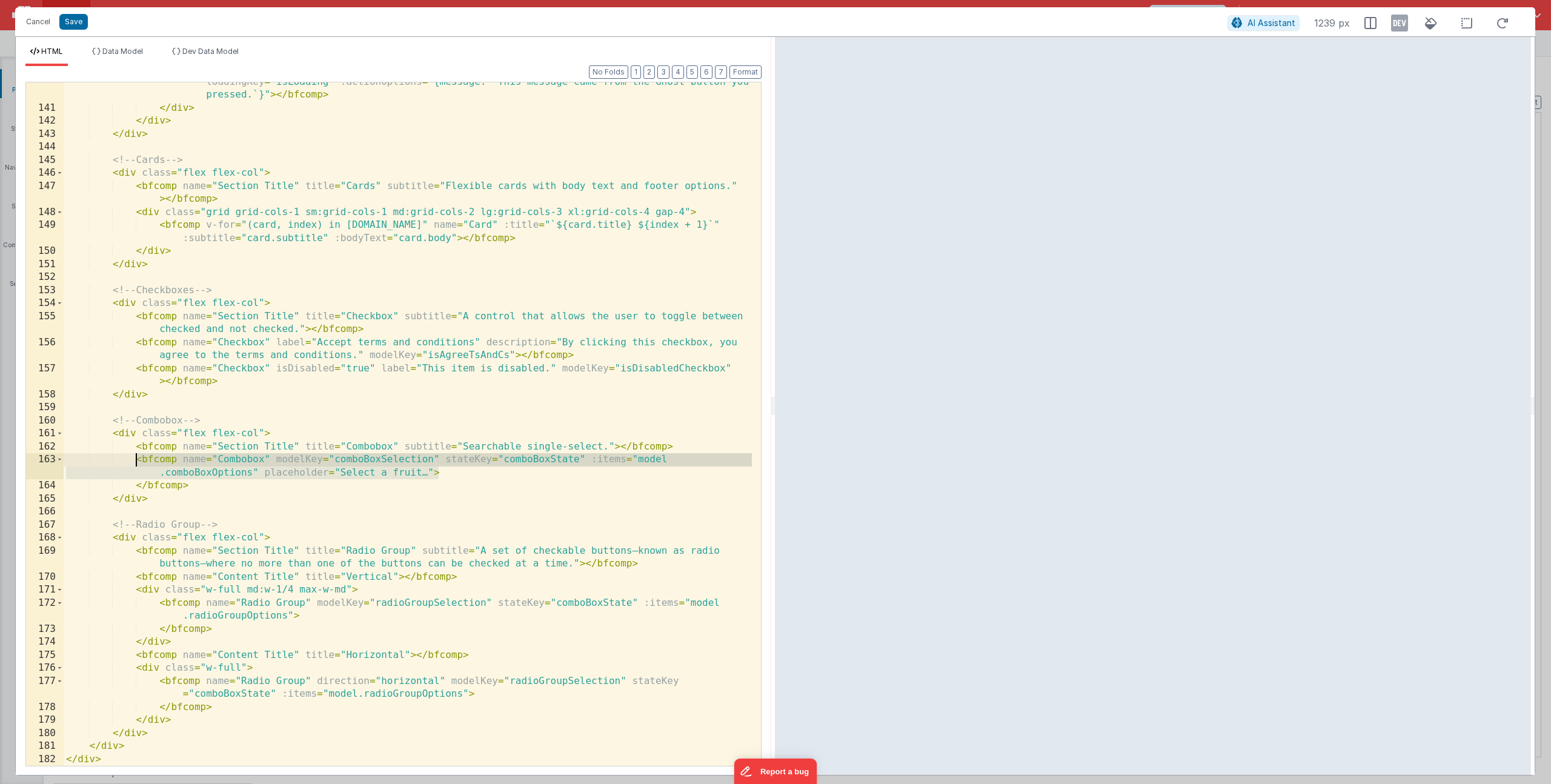
drag, startPoint x: 428, startPoint y: 472, endPoint x: 133, endPoint y: 459, distance: 295.3
click at [133, 459] on div "< bfcomp name = "Button" variant = "ghost" label = "Ghost" icon = "fa-thumbs-up…" at bounding box center [408, 430] width 688 height 735
drag, startPoint x: 193, startPoint y: 487, endPoint x: 138, endPoint y: 461, distance: 60.8
click at [138, 461] on div "< bfcomp name = "Button" variant = "ghost" label = "Ghost" icon = "fa-thumbs-up…" at bounding box center [408, 430] width 688 height 735
click at [32, 14] on button "Cancel" at bounding box center [38, 22] width 36 height 17
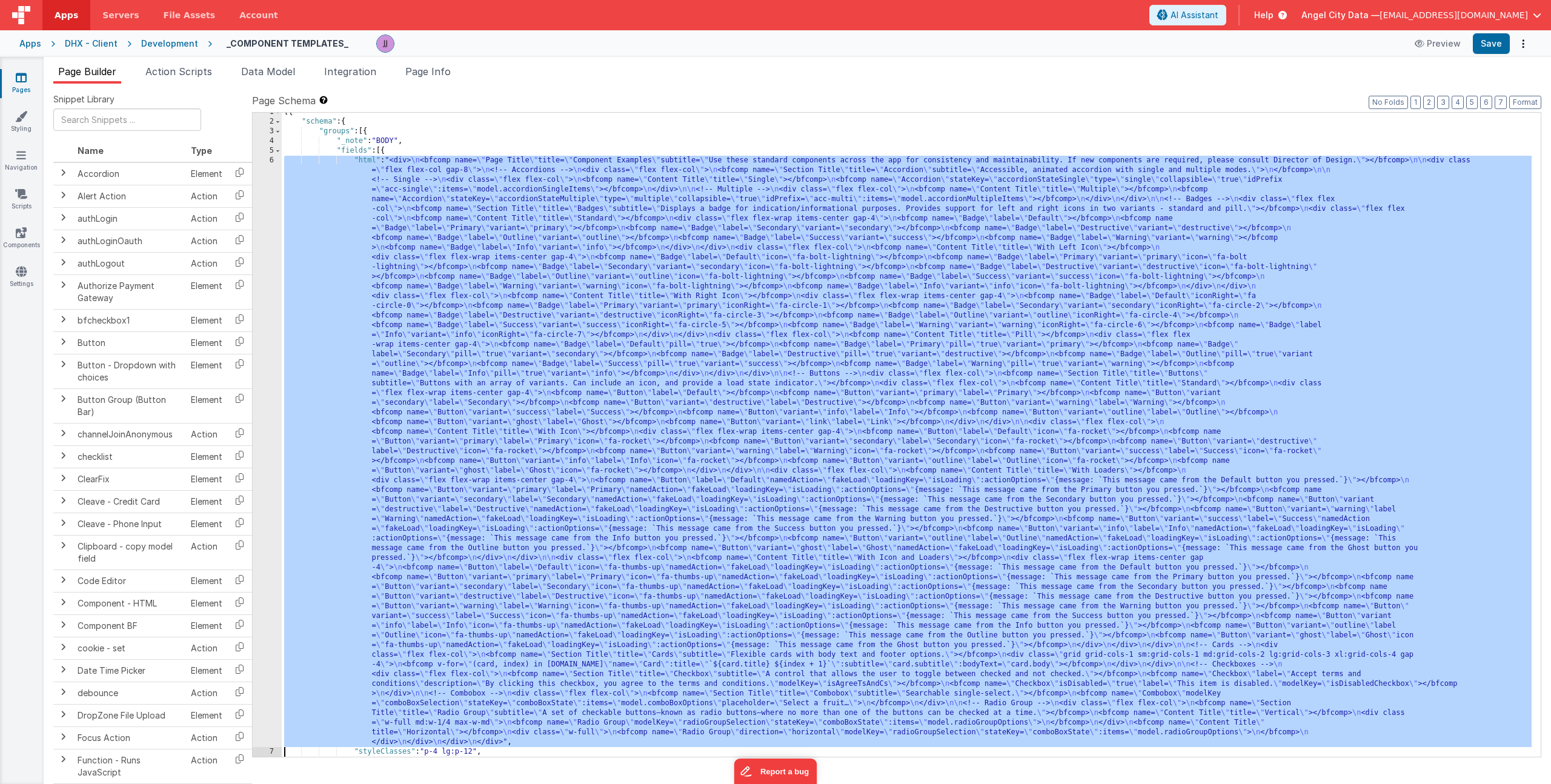
click at [372, 256] on div "[{ "schema" : { "groups" : [{ "_note" : "BODY" , "fields" : [{ "html" : "<div> …" at bounding box center [907, 438] width 1250 height 663
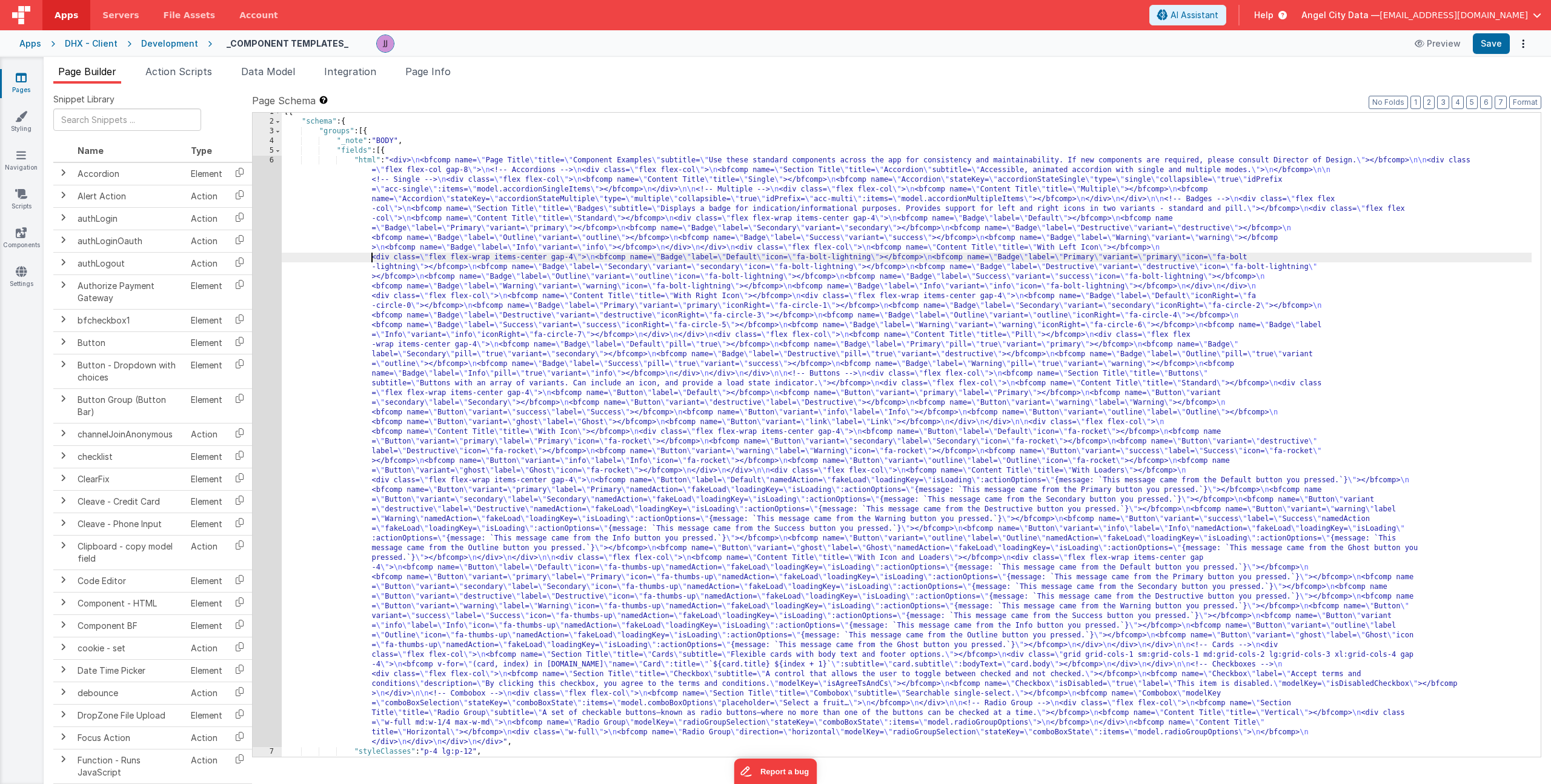
click at [265, 277] on div "6" at bounding box center [267, 451] width 29 height 591
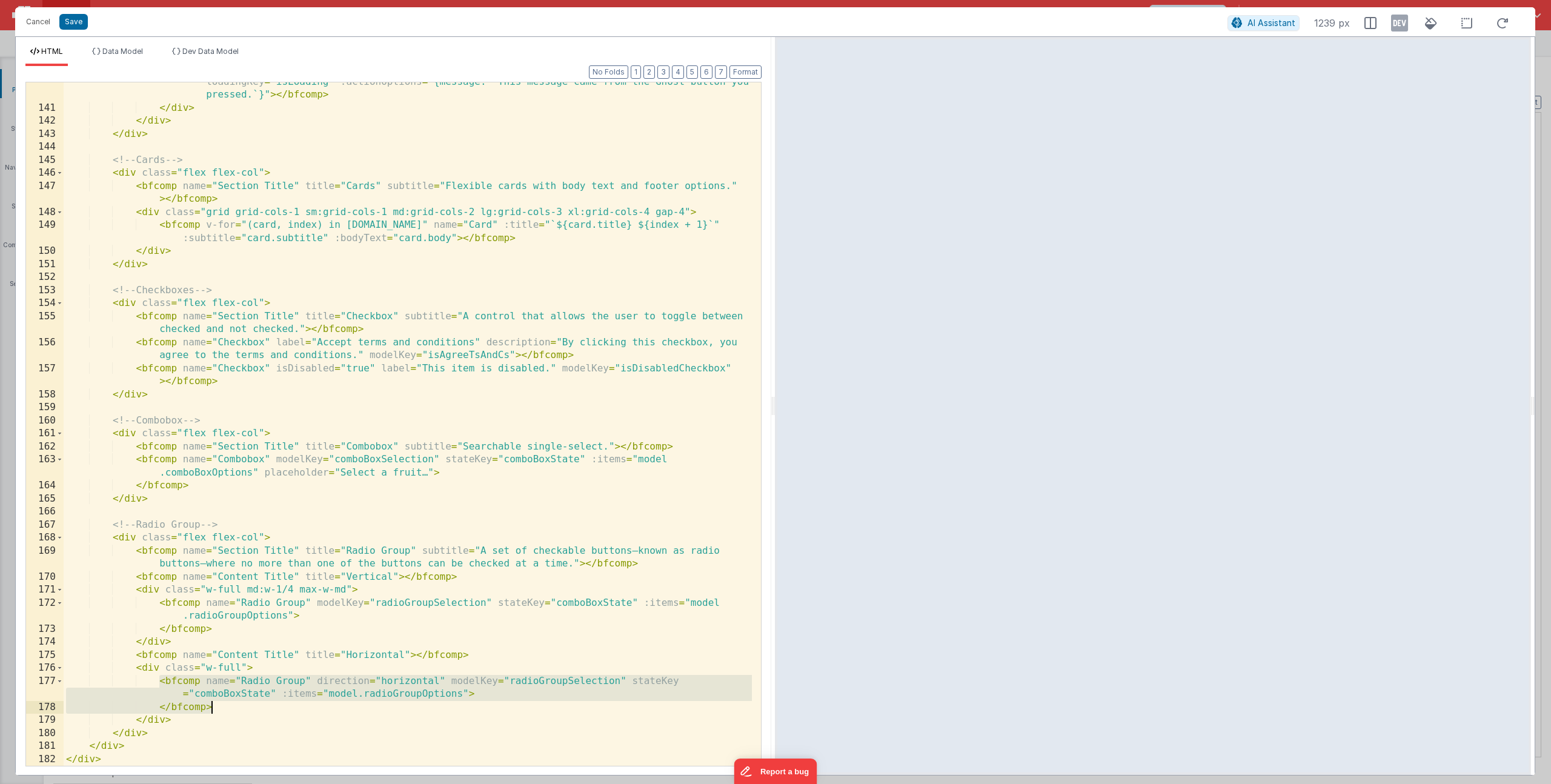
drag, startPoint x: 160, startPoint y: 681, endPoint x: 213, endPoint y: 703, distance: 57.4
click at [213, 703] on div "< bfcomp name = "Button" variant = "ghost" label = "Ghost" icon = "fa-thumbs-up…" at bounding box center [408, 430] width 688 height 735
click at [245, 692] on div "< bfcomp name = "Button" variant = "ghost" label = "Ghost" icon = "fa-thumbs-up…" at bounding box center [408, 430] width 688 height 735
drag, startPoint x: 222, startPoint y: 712, endPoint x: 161, endPoint y: 681, distance: 68.4
click at [161, 681] on div "< bfcomp name = "Button" variant = "ghost" label = "Ghost" icon = "fa-thumbs-up…" at bounding box center [408, 430] width 688 height 735
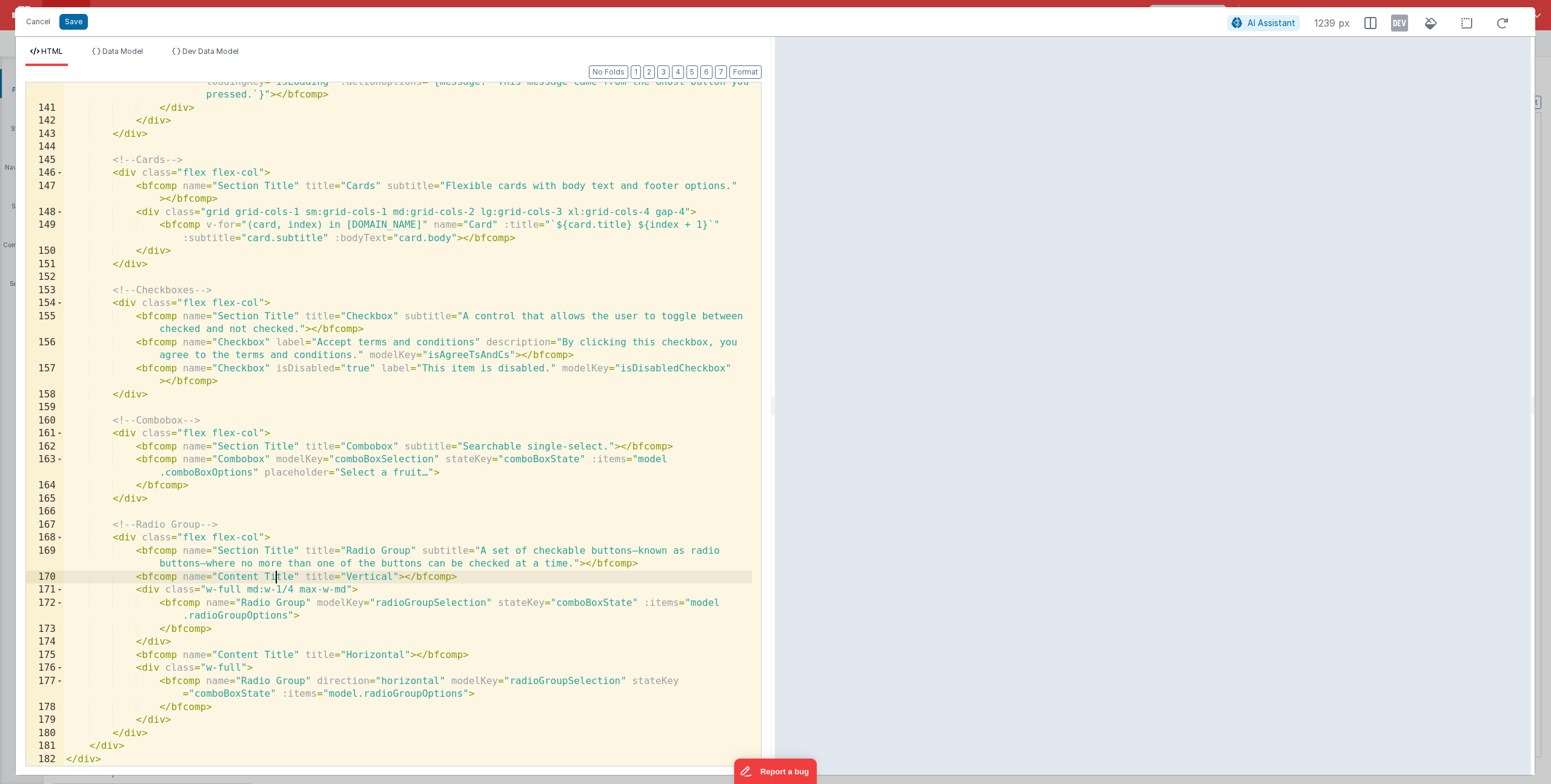
click at [276, 582] on div "< bfcomp name = "Button" variant = "ghost" label = "Ghost" icon = "fa-thumbs-up…" at bounding box center [408, 430] width 688 height 735
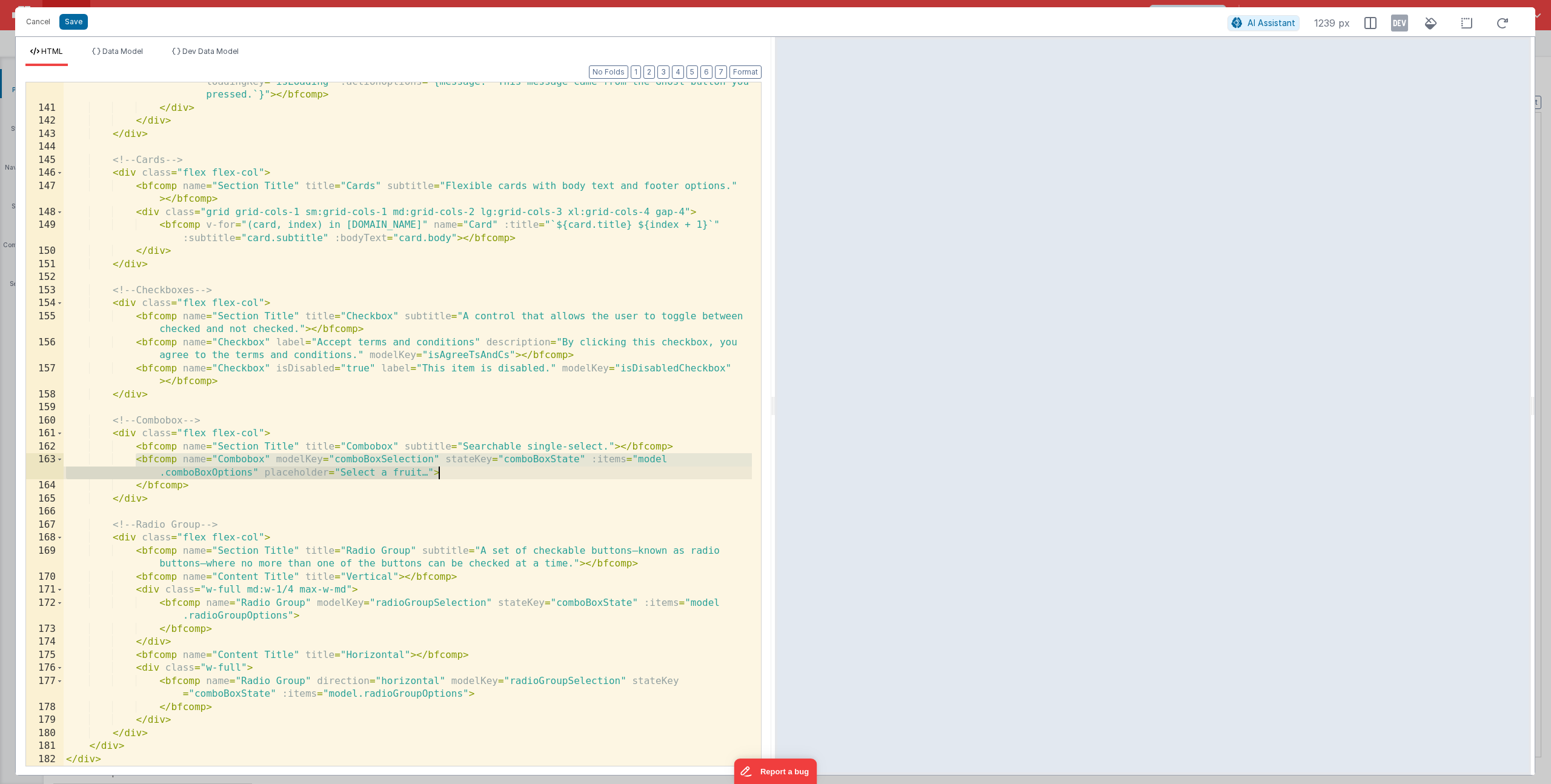
drag, startPoint x: 138, startPoint y: 462, endPoint x: 447, endPoint y: 472, distance: 309.2
click at [447, 472] on div "< bfcomp name = "Button" variant = "ghost" label = "Ghost" icon = "fa-thumbs-up…" at bounding box center [408, 430] width 688 height 735
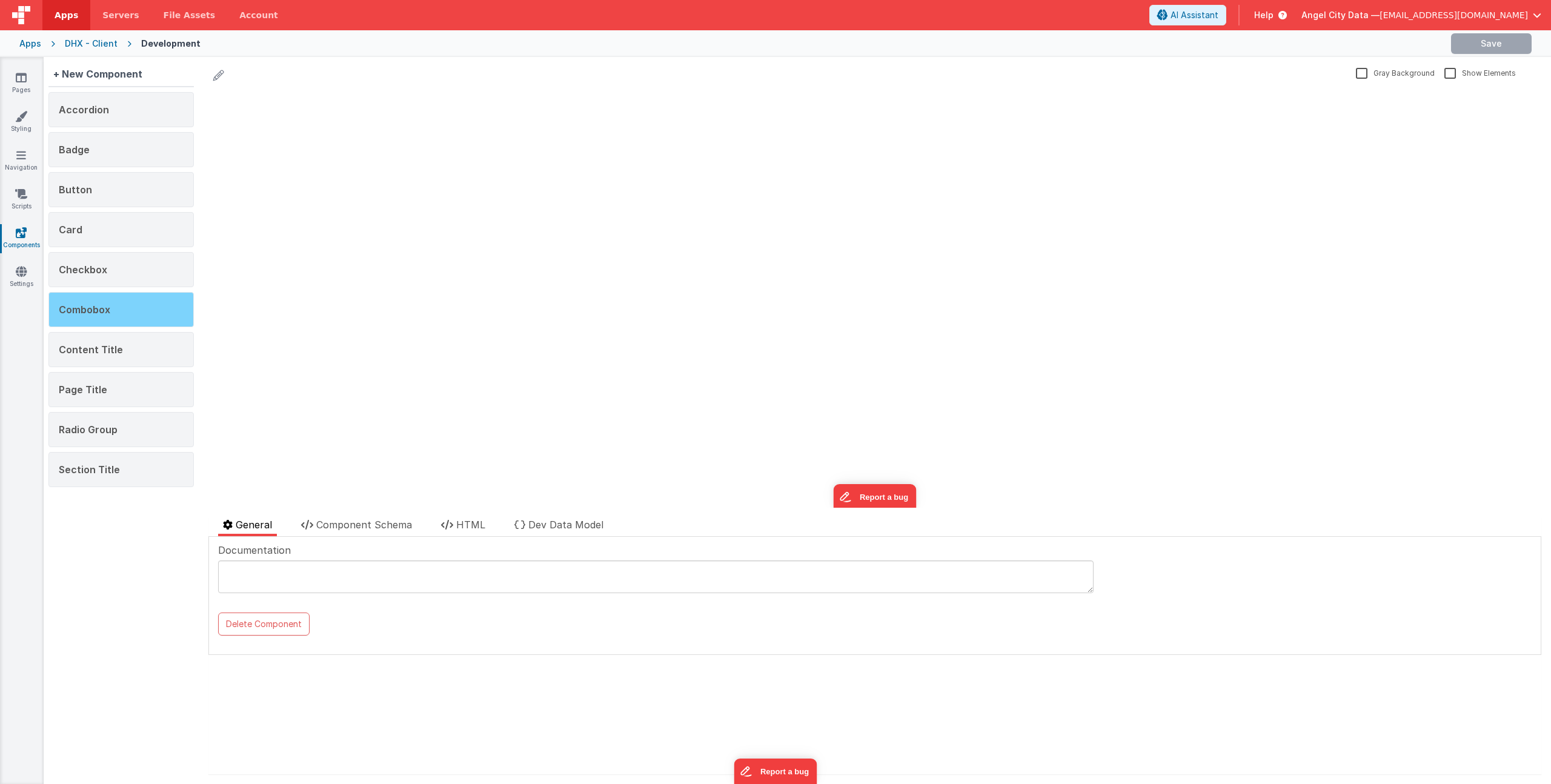
click at [104, 306] on span "Combobox" at bounding box center [85, 309] width 52 height 12
click at [474, 522] on span "HTML" at bounding box center [470, 524] width 29 height 12
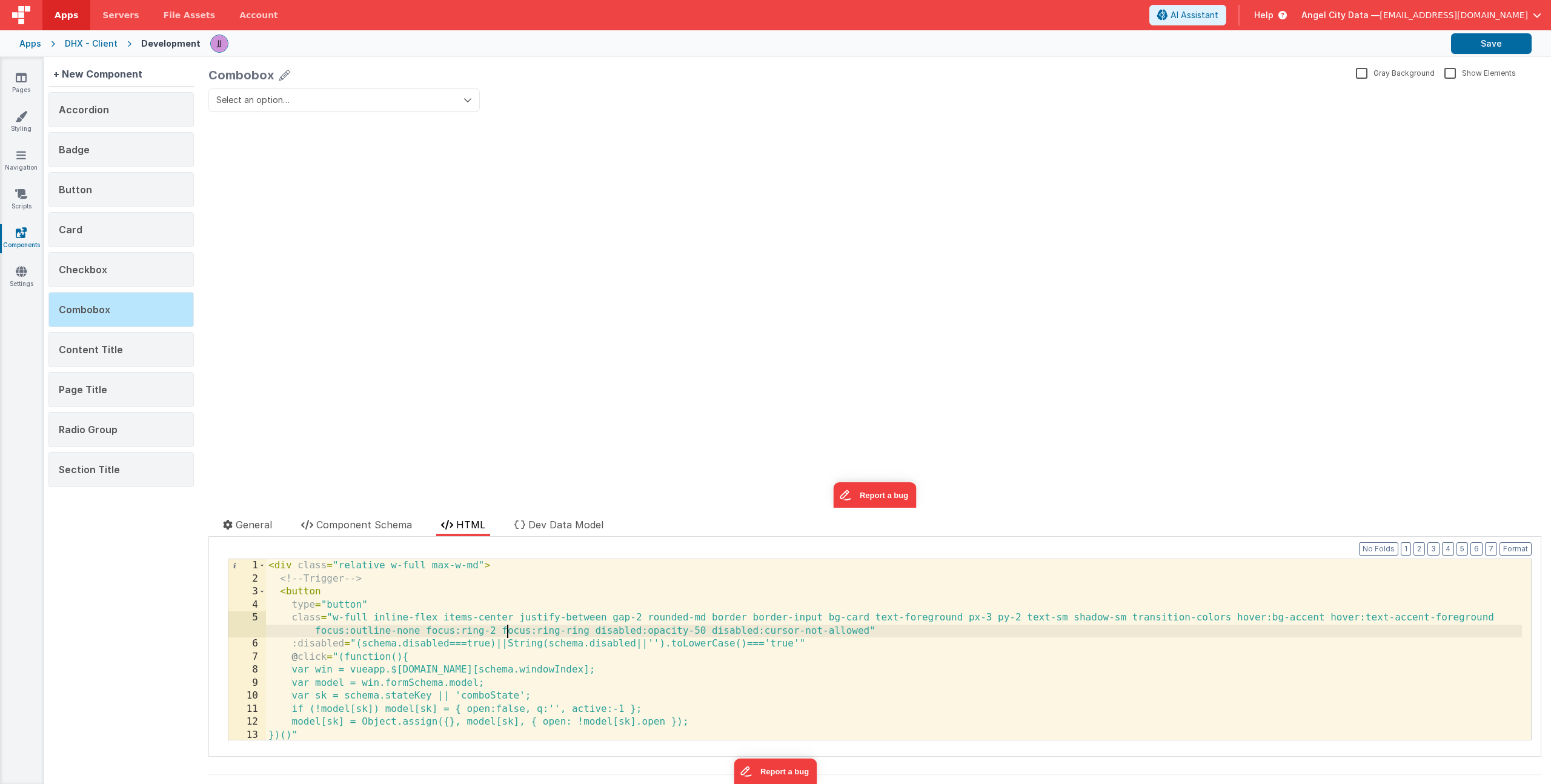
click at [505, 628] on div "< div class = "relative w-full max-w-md" > <!-- Trigger --> < button type = "bu…" at bounding box center [894, 662] width 1256 height 207
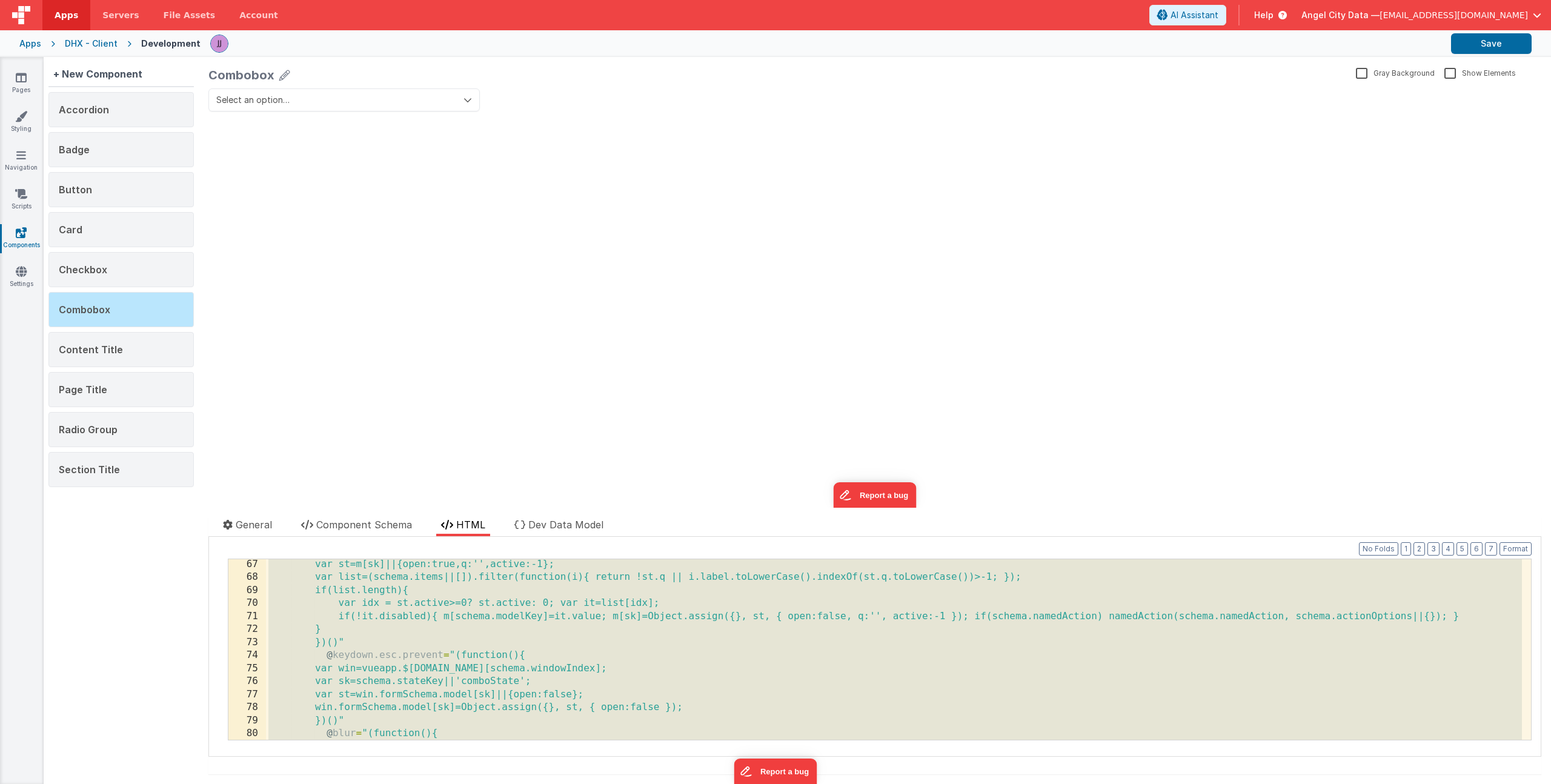
scroll to position [1760, 0]
